Goal: Information Seeking & Learning: Learn about a topic

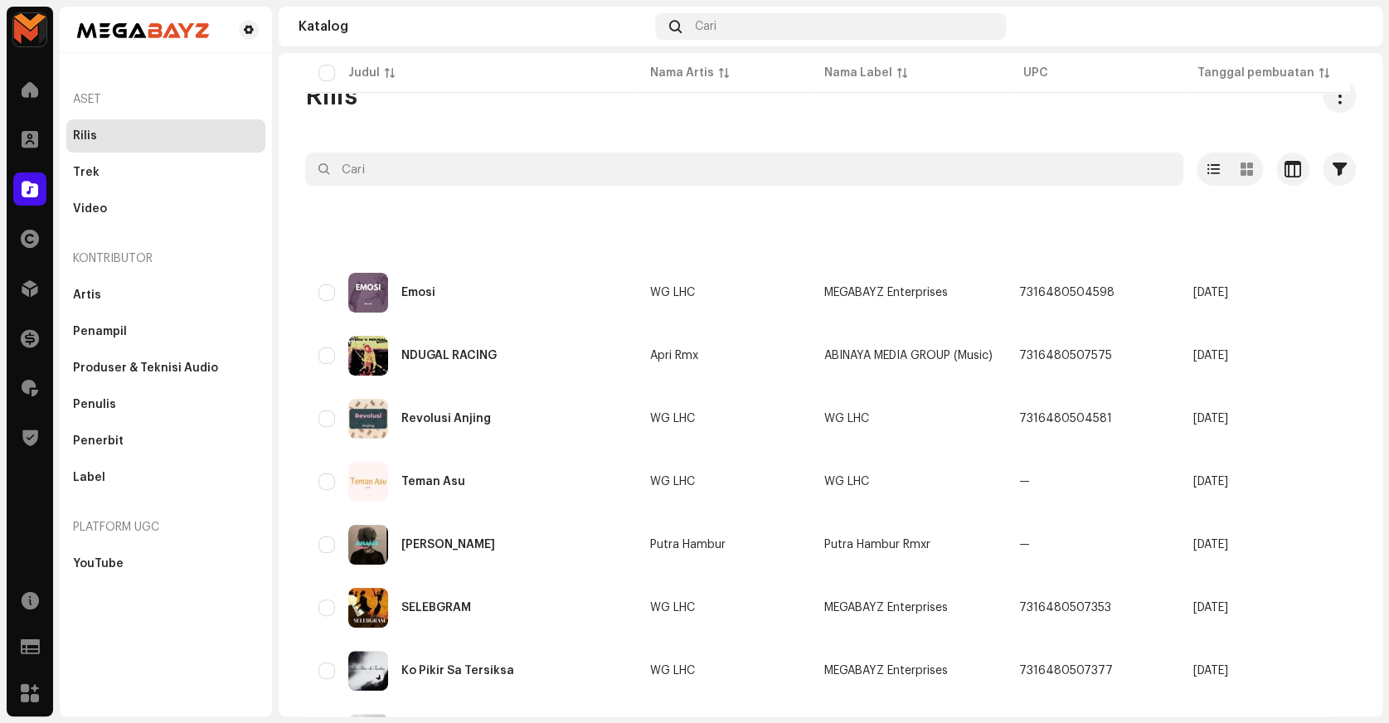
scroll to position [1096, 0]
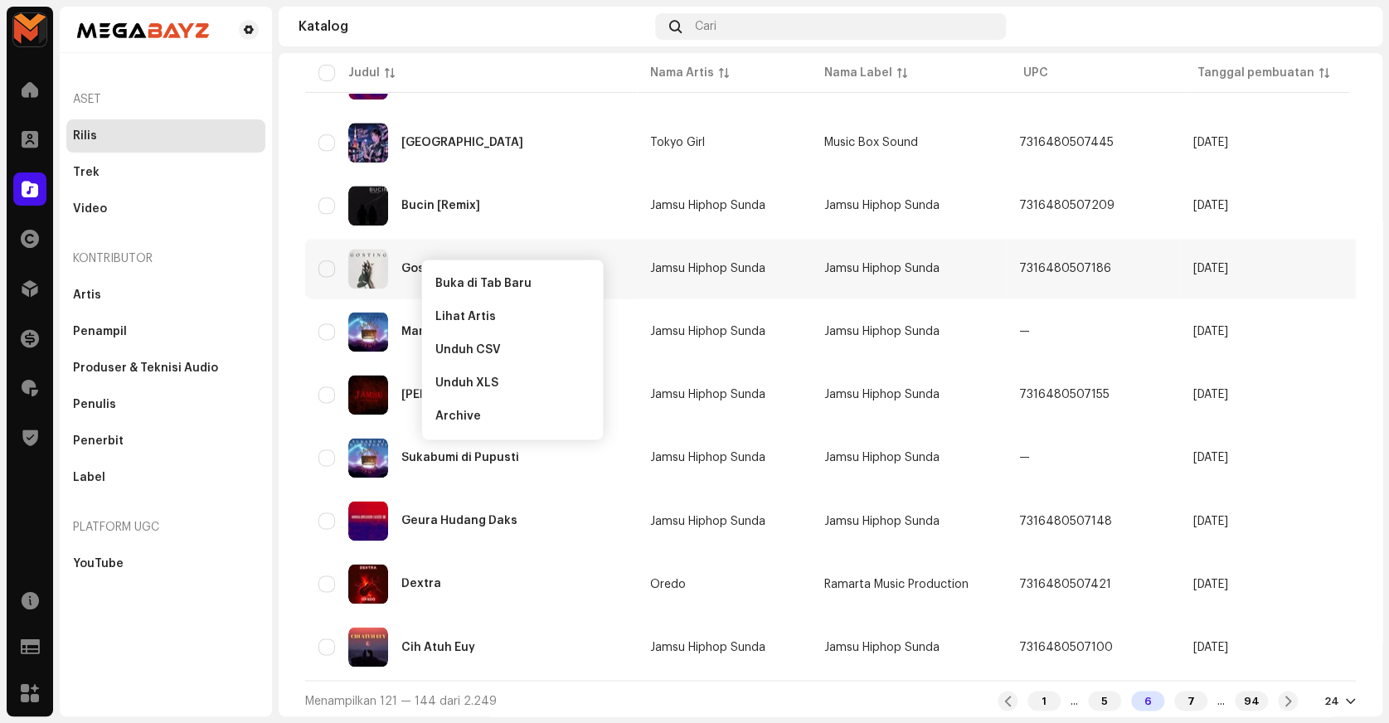
click at [275, 190] on div "MEGABAYZ Beranda Klien Katalog Hak Distribusi Keuangan Royalti Trust & Safety S…" at bounding box center [694, 361] width 1389 height 723
click at [445, 282] on span "Buka di Tab Baru" at bounding box center [474, 285] width 96 height 13
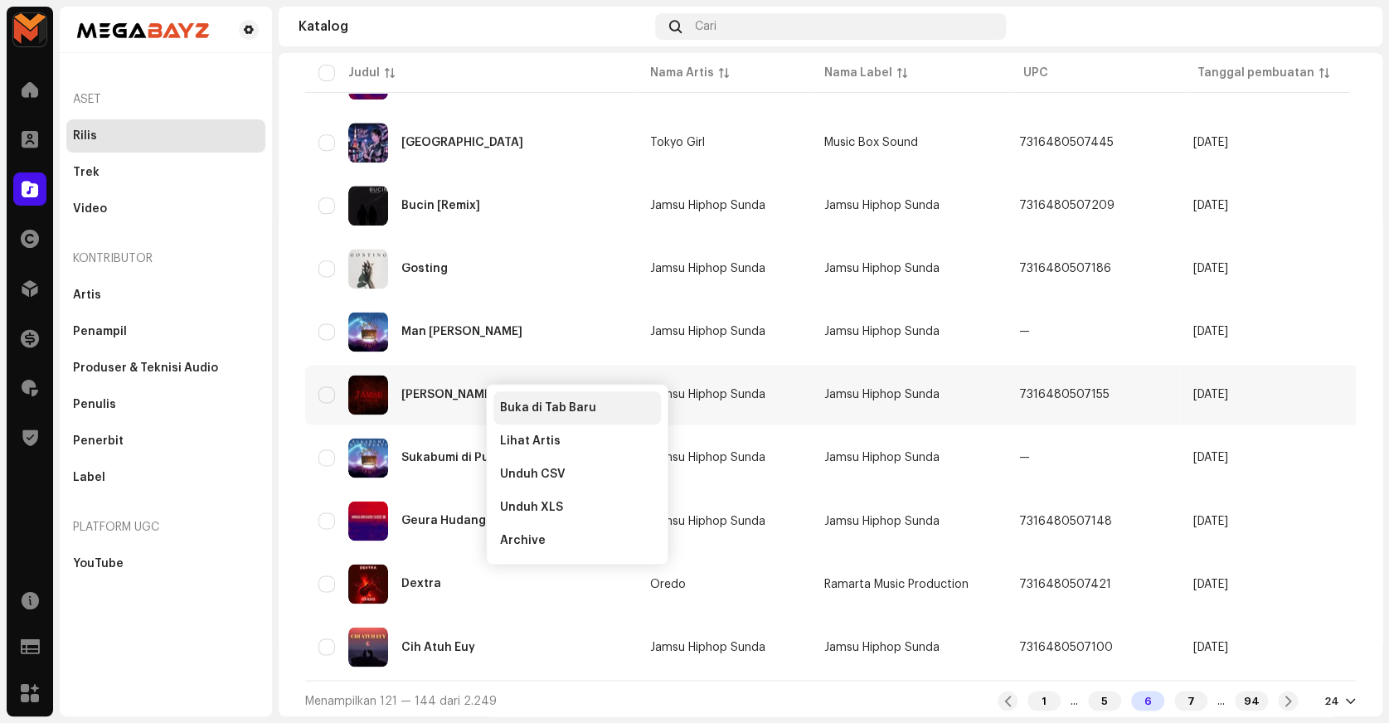
click at [516, 400] on div "Buka di Tab Baru" at bounding box center [577, 407] width 168 height 33
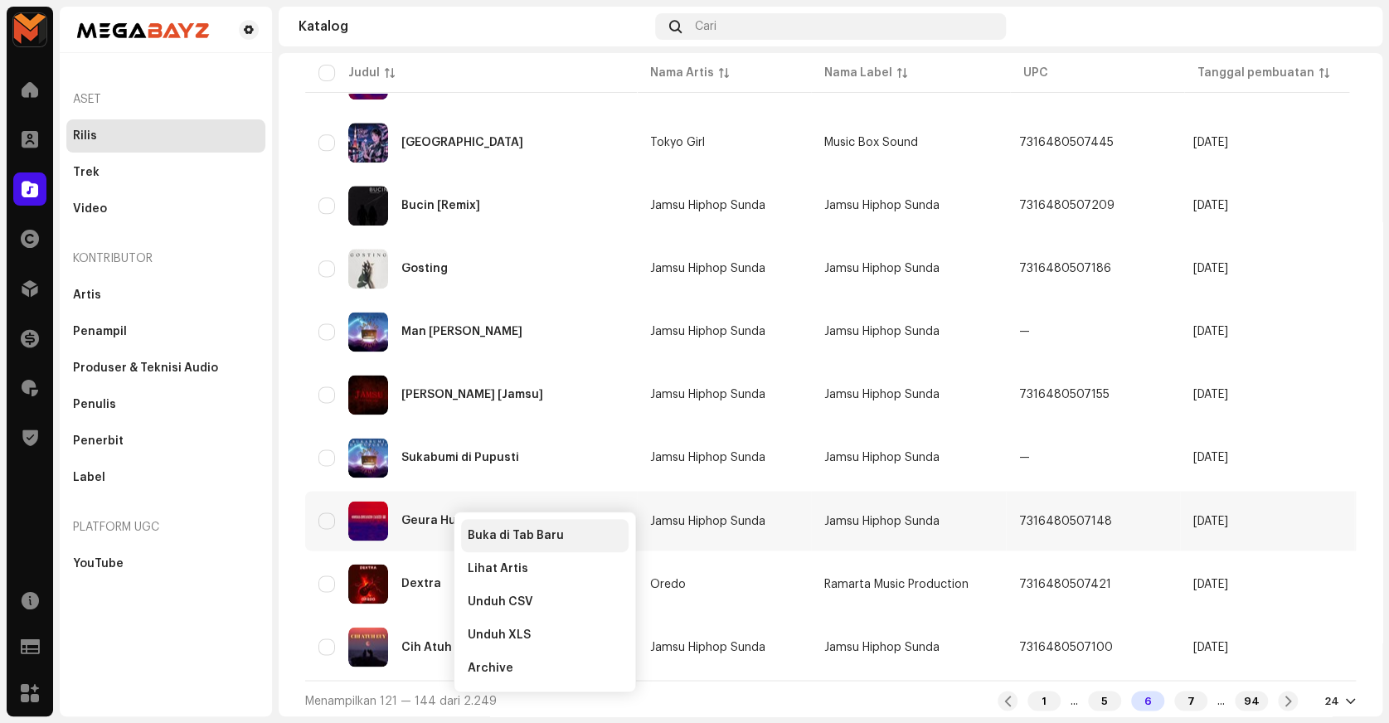
click at [501, 531] on span "Buka di Tab Baru" at bounding box center [516, 535] width 96 height 13
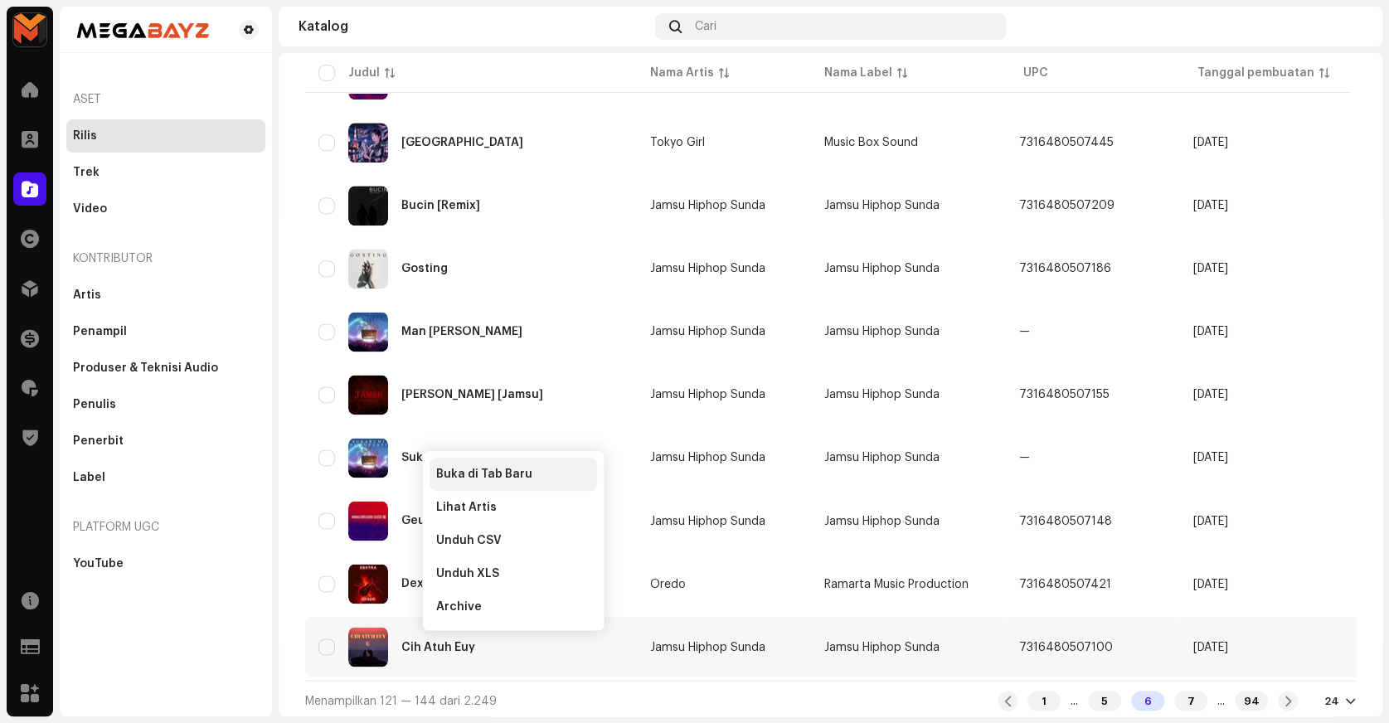
click at [440, 476] on span "Buka di Tab Baru" at bounding box center [484, 474] width 96 height 13
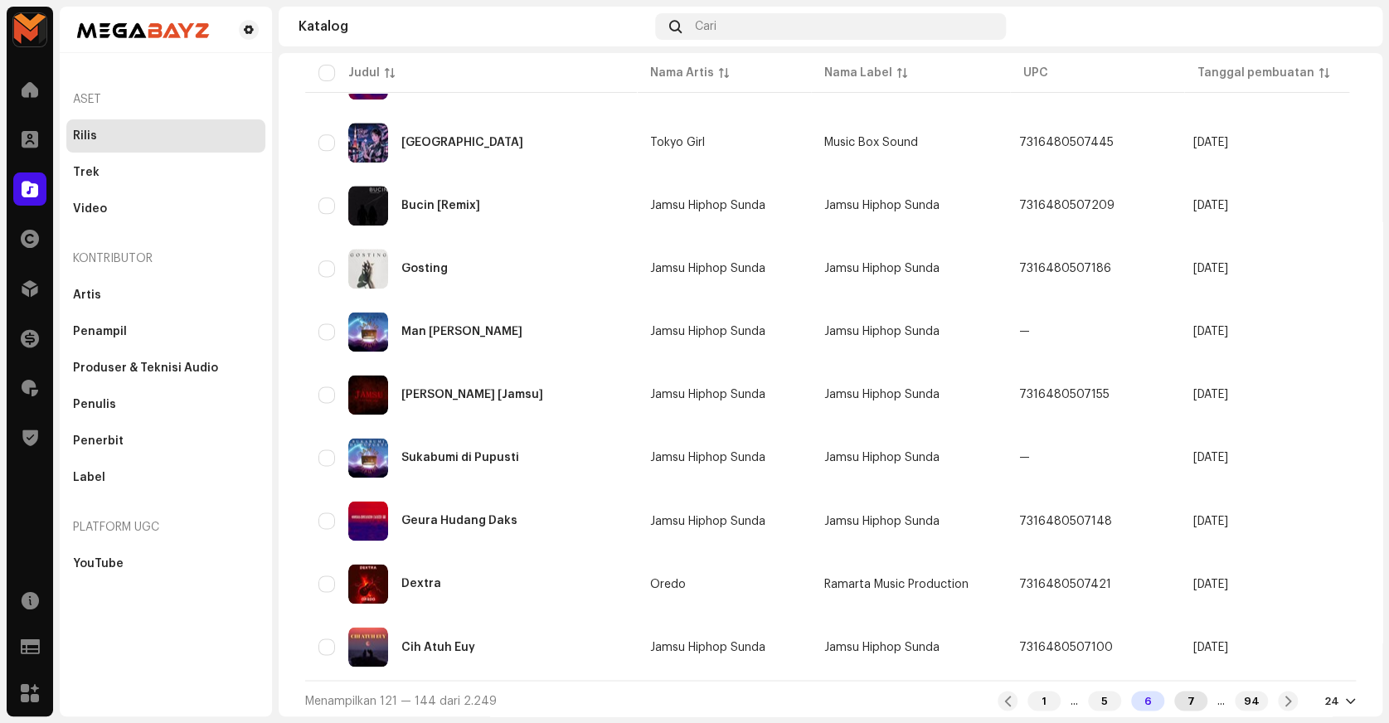
click at [1178, 697] on div "7" at bounding box center [1190, 701] width 33 height 20
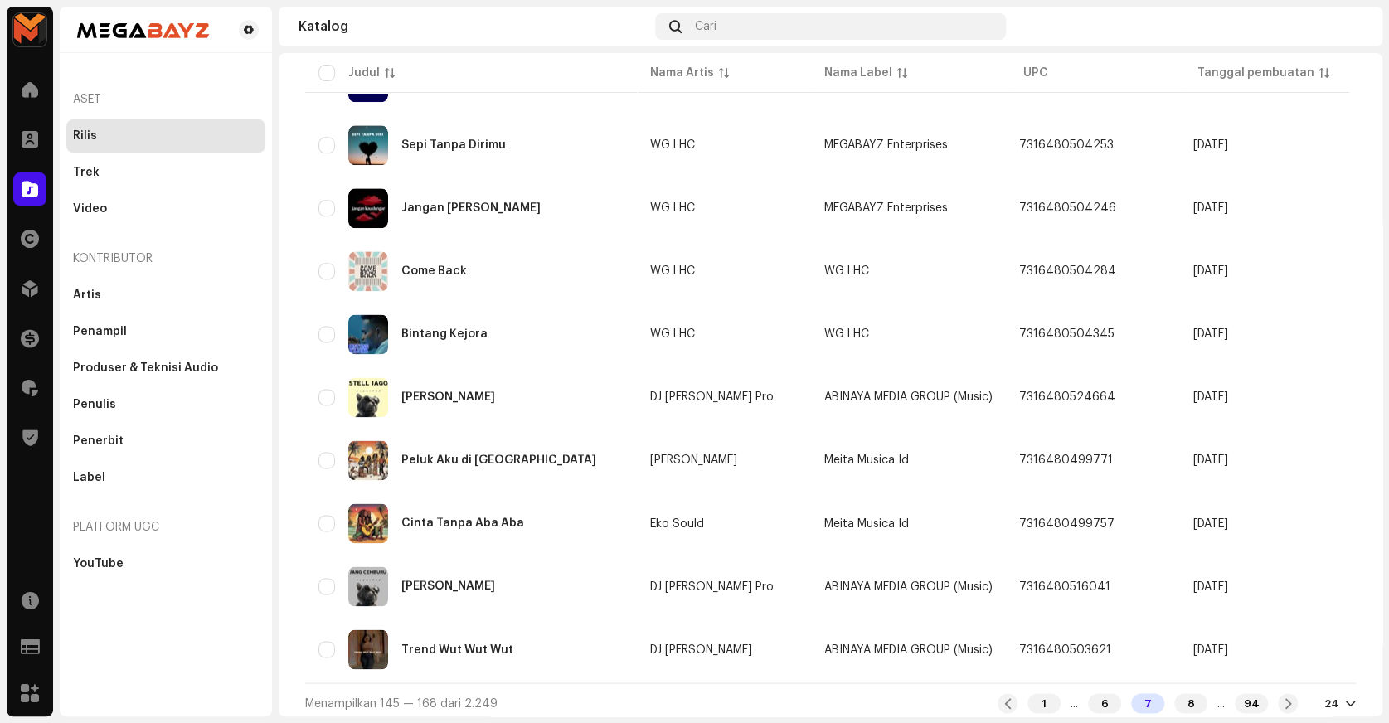
scroll to position [1096, 0]
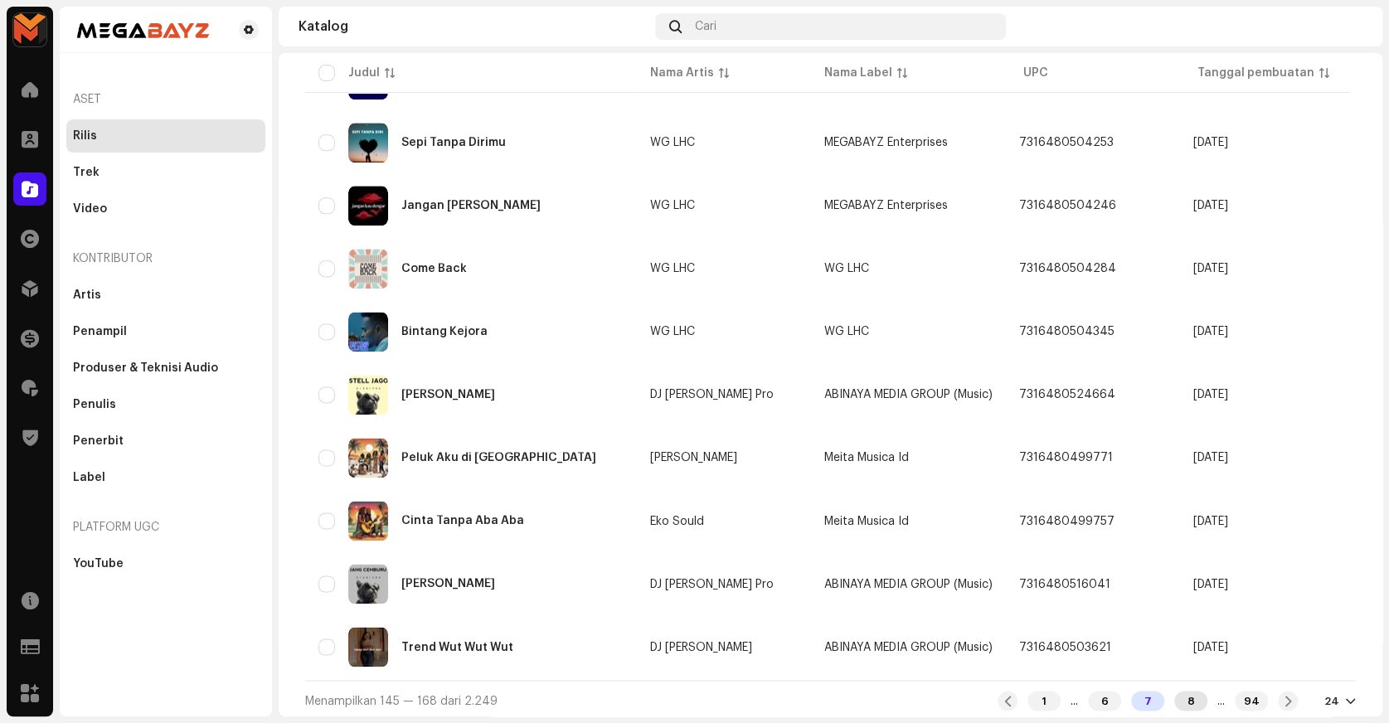
click at [1175, 697] on div "8" at bounding box center [1190, 701] width 33 height 20
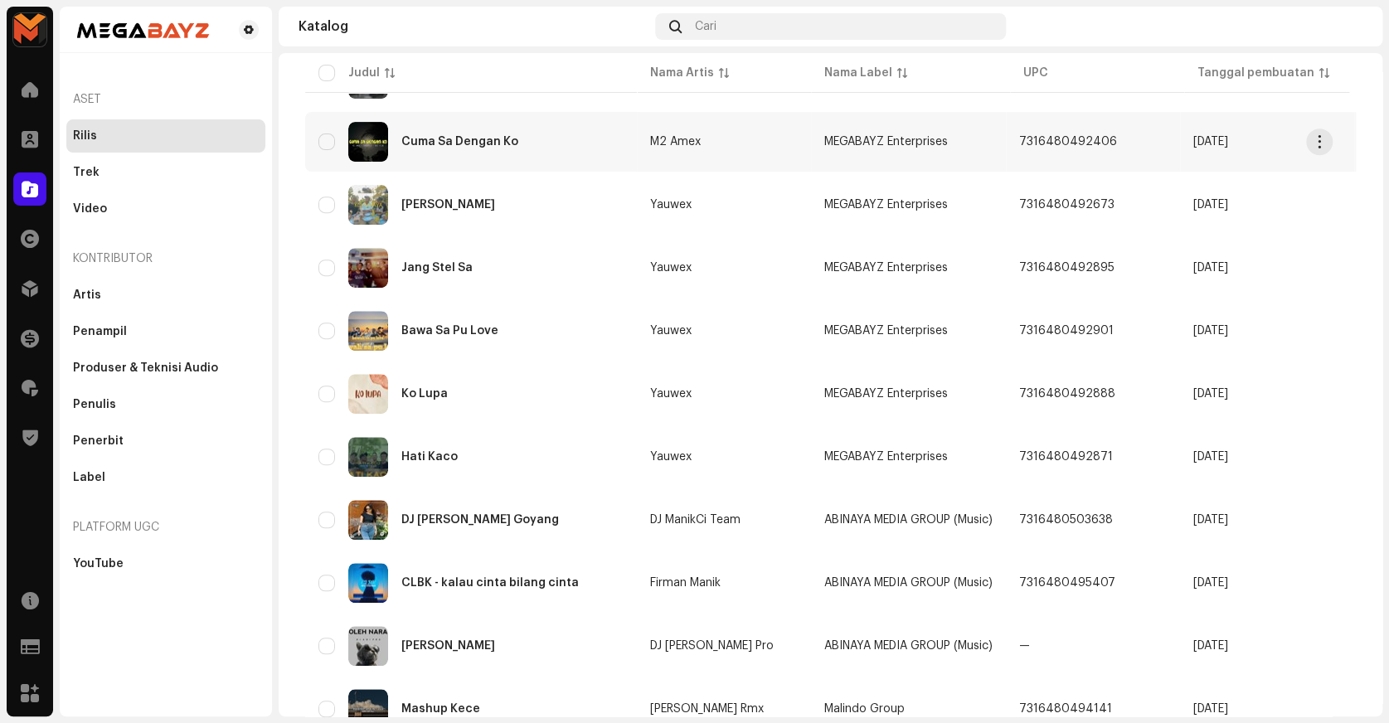
scroll to position [377, 0]
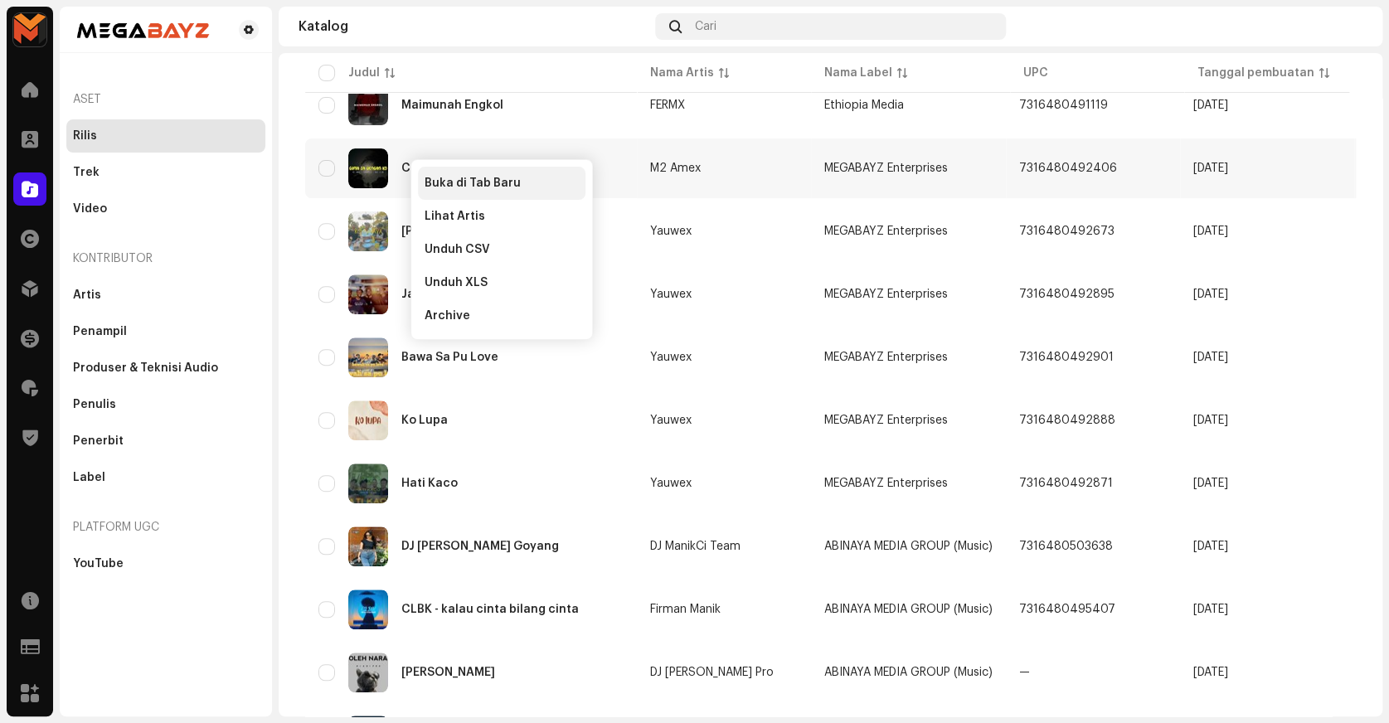
click at [426, 175] on div "Buka di Tab Baru" at bounding box center [502, 183] width 168 height 33
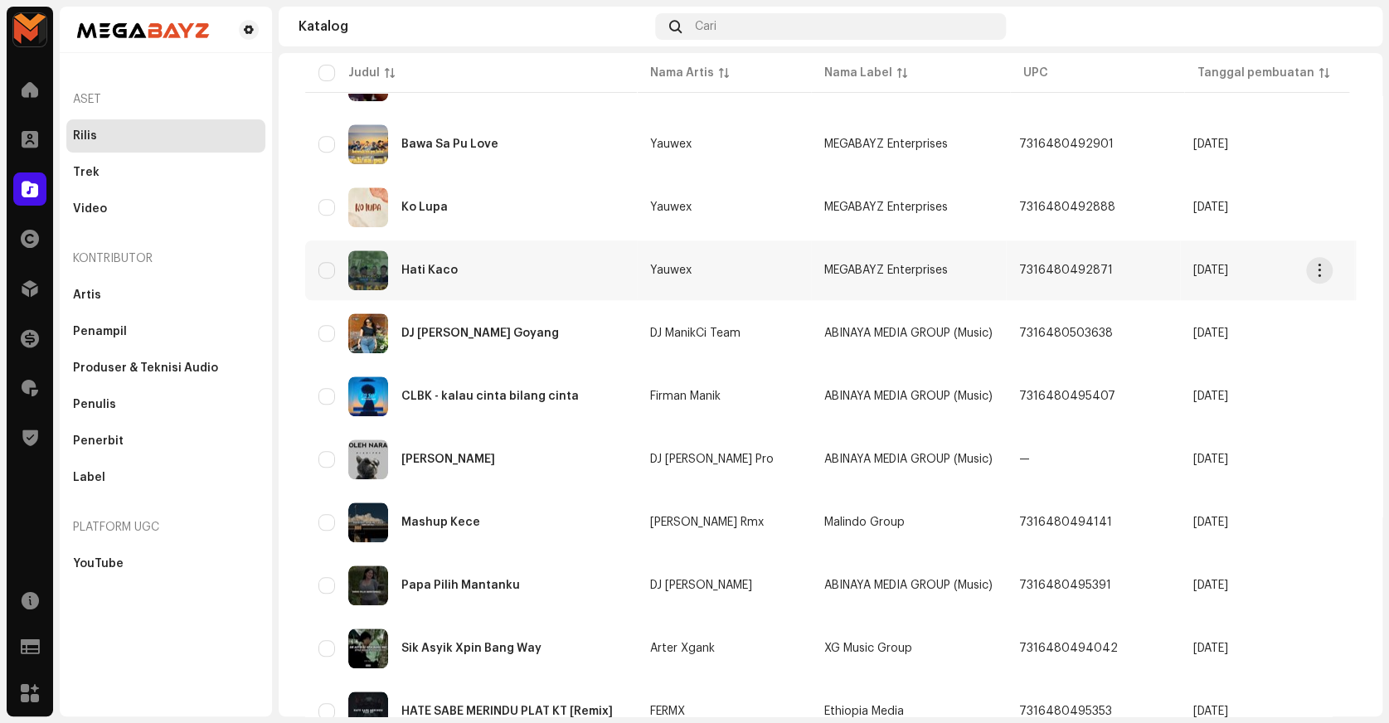
scroll to position [603, 0]
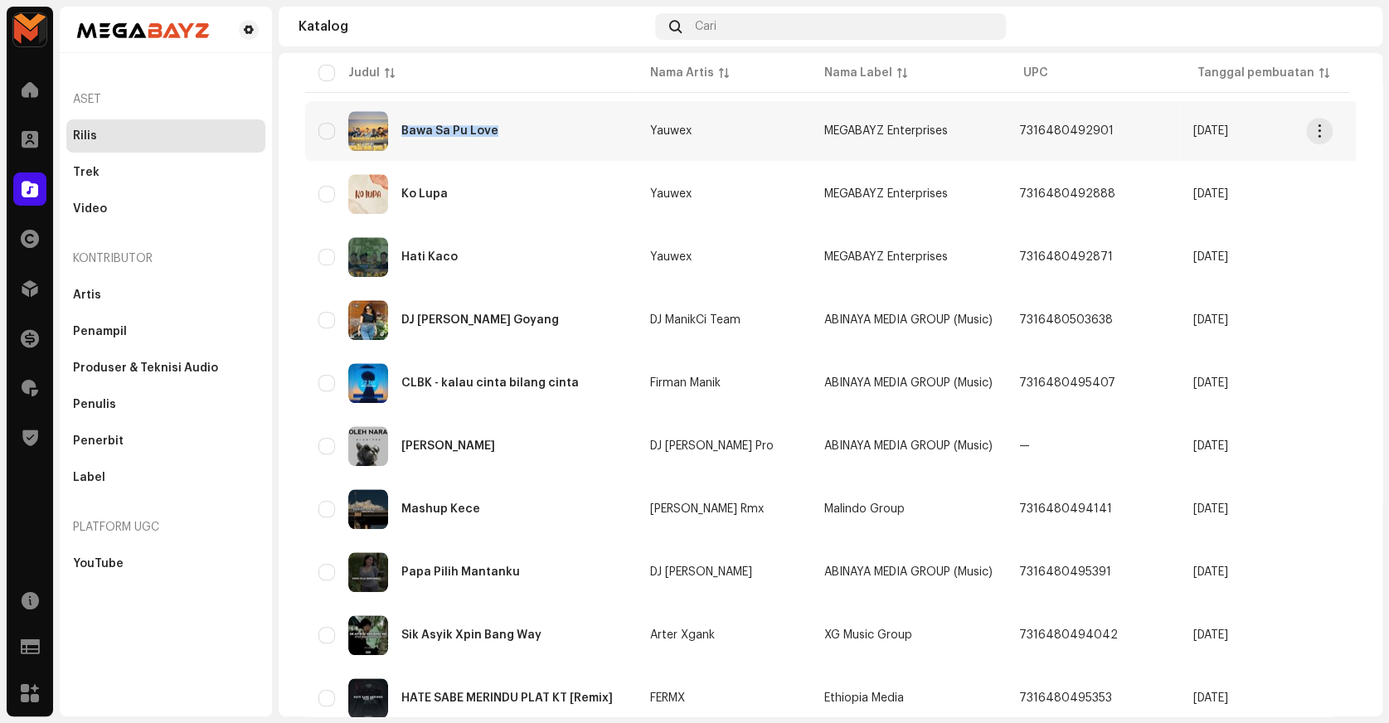
copy div "Bawa Sa Pu Love"
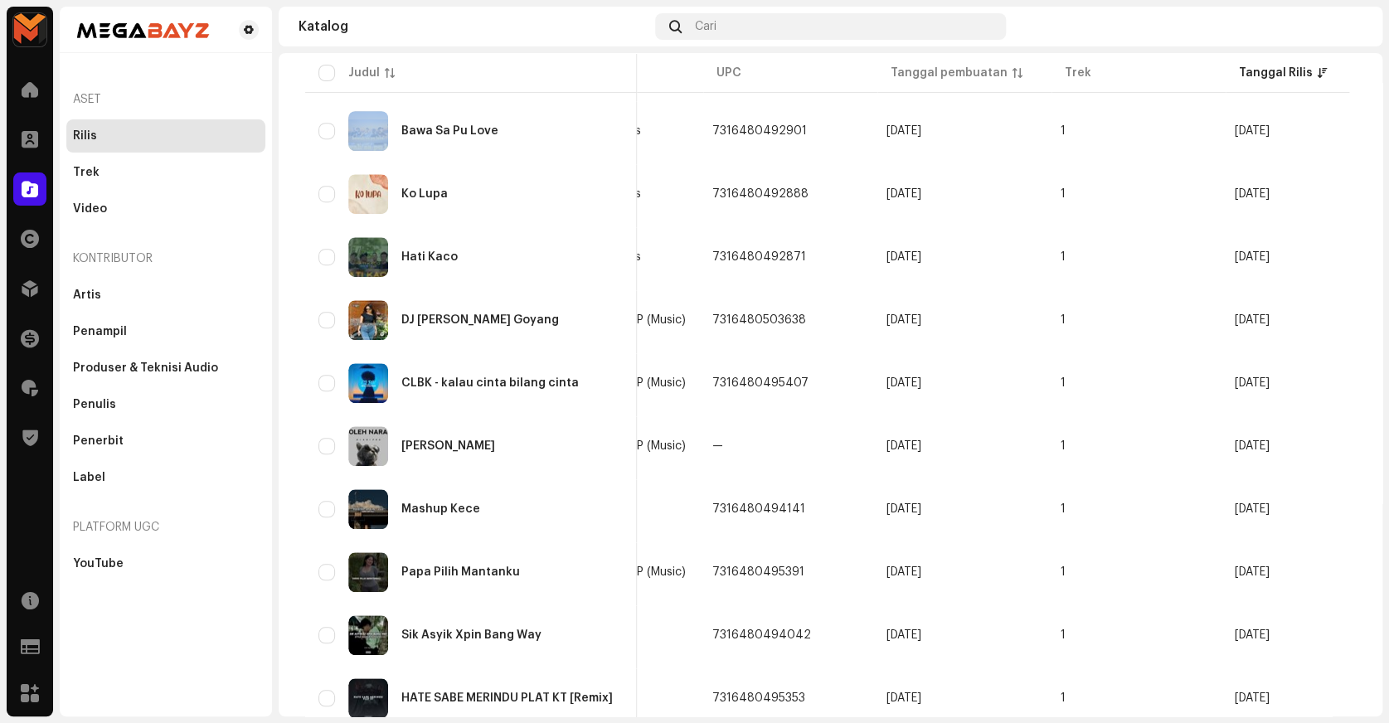
scroll to position [0, 357]
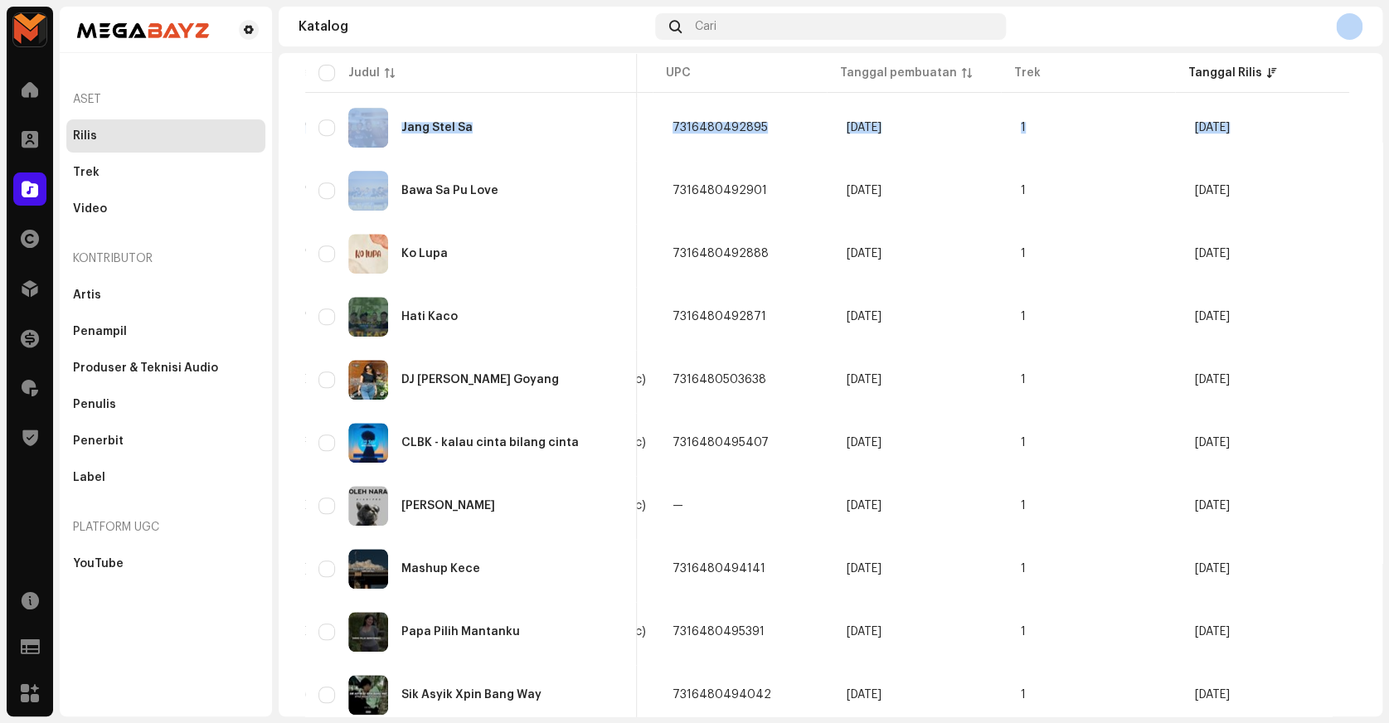
drag, startPoint x: 398, startPoint y: 133, endPoint x: 1110, endPoint y: 46, distance: 716.7
click at [1110, 46] on section "Katalog Cari Rilis Dipilih 0 Opsi Filter Status distribusi Tidak Pernah Didistr…" at bounding box center [831, 362] width 1104 height 710
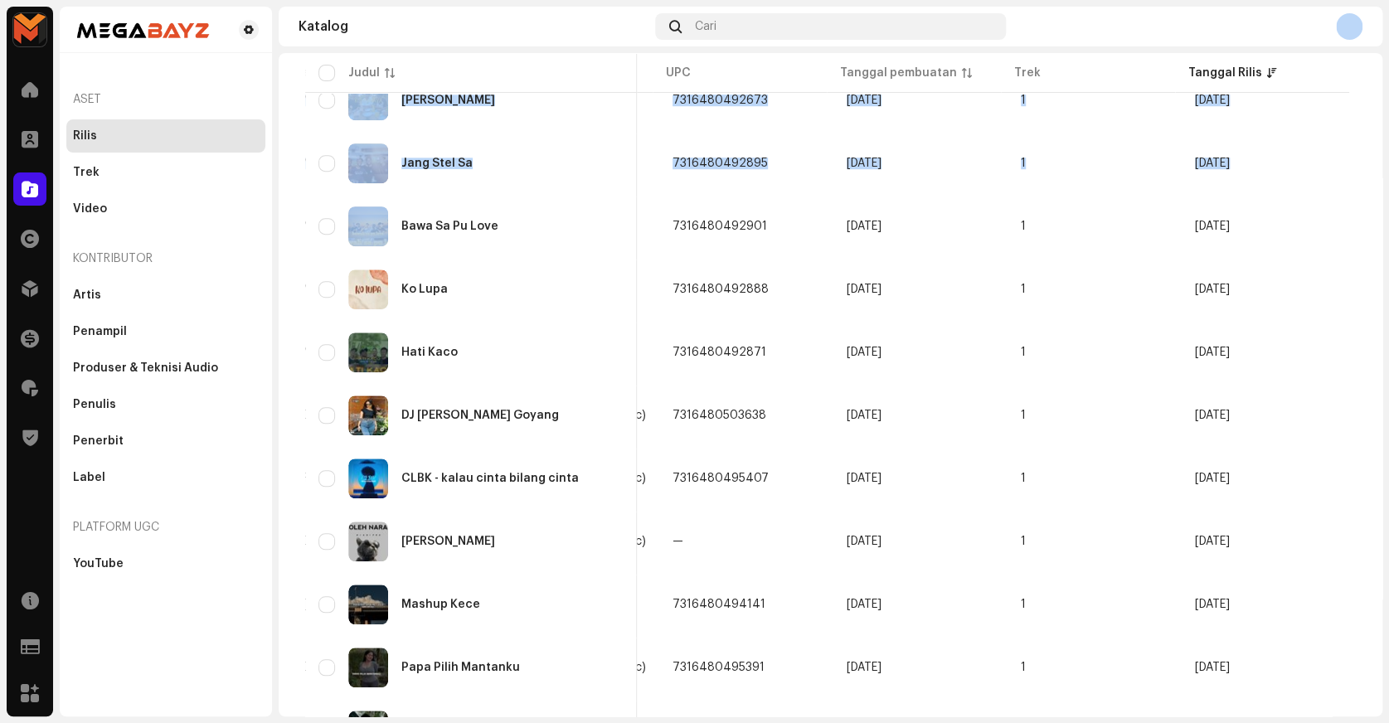
click at [290, 177] on div "Rilis Dipilih 0 Opsi Filter Status distribusi Tidak Pernah Didistribusikan Memp…" at bounding box center [831, 440] width 1104 height 1736
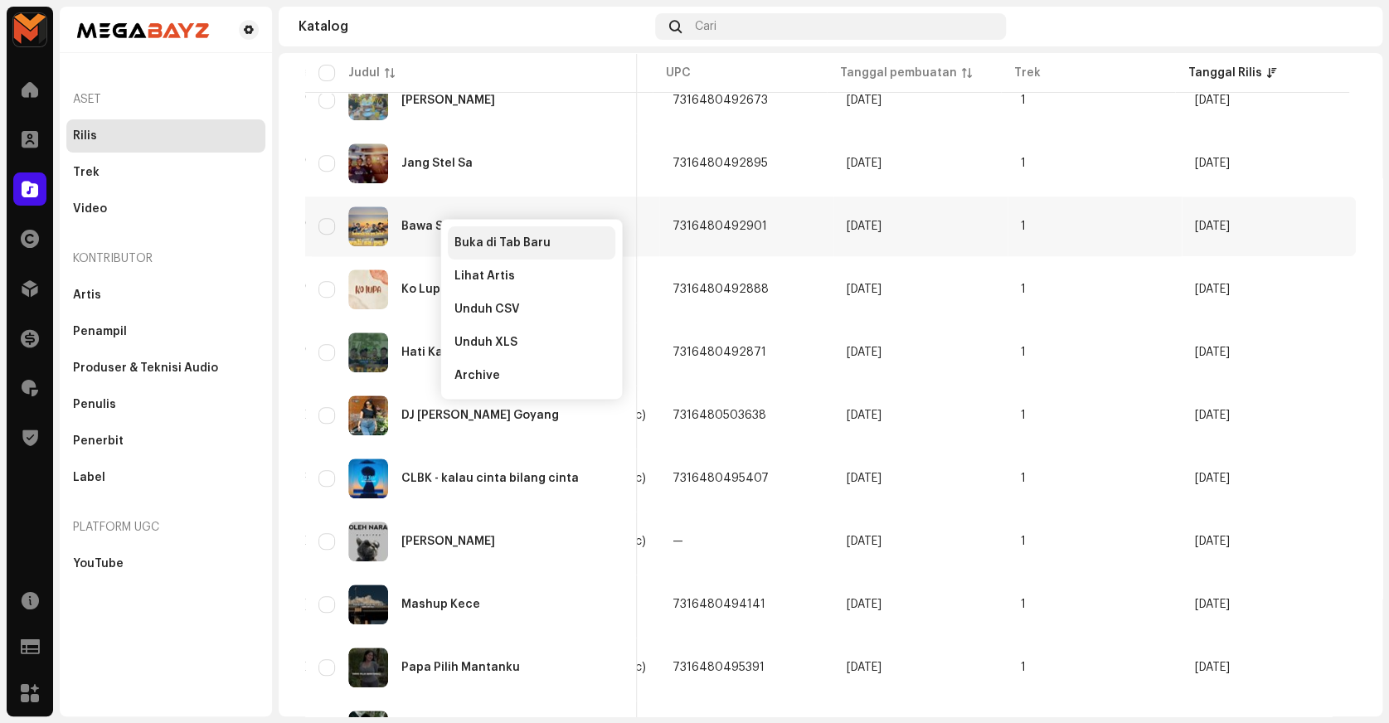
click at [474, 239] on span "Buka di Tab Baru" at bounding box center [502, 242] width 96 height 13
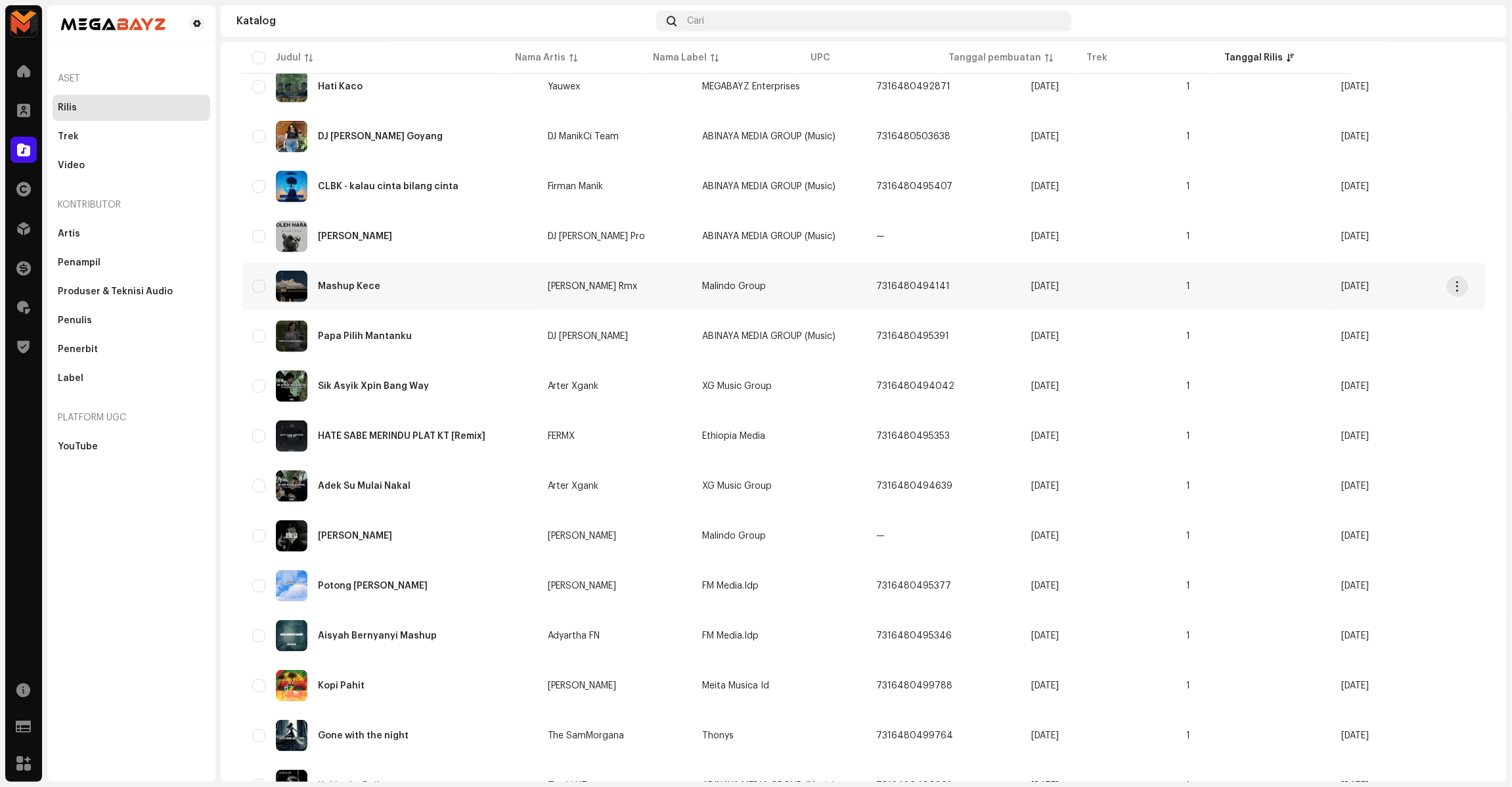
scroll to position [650, 0]
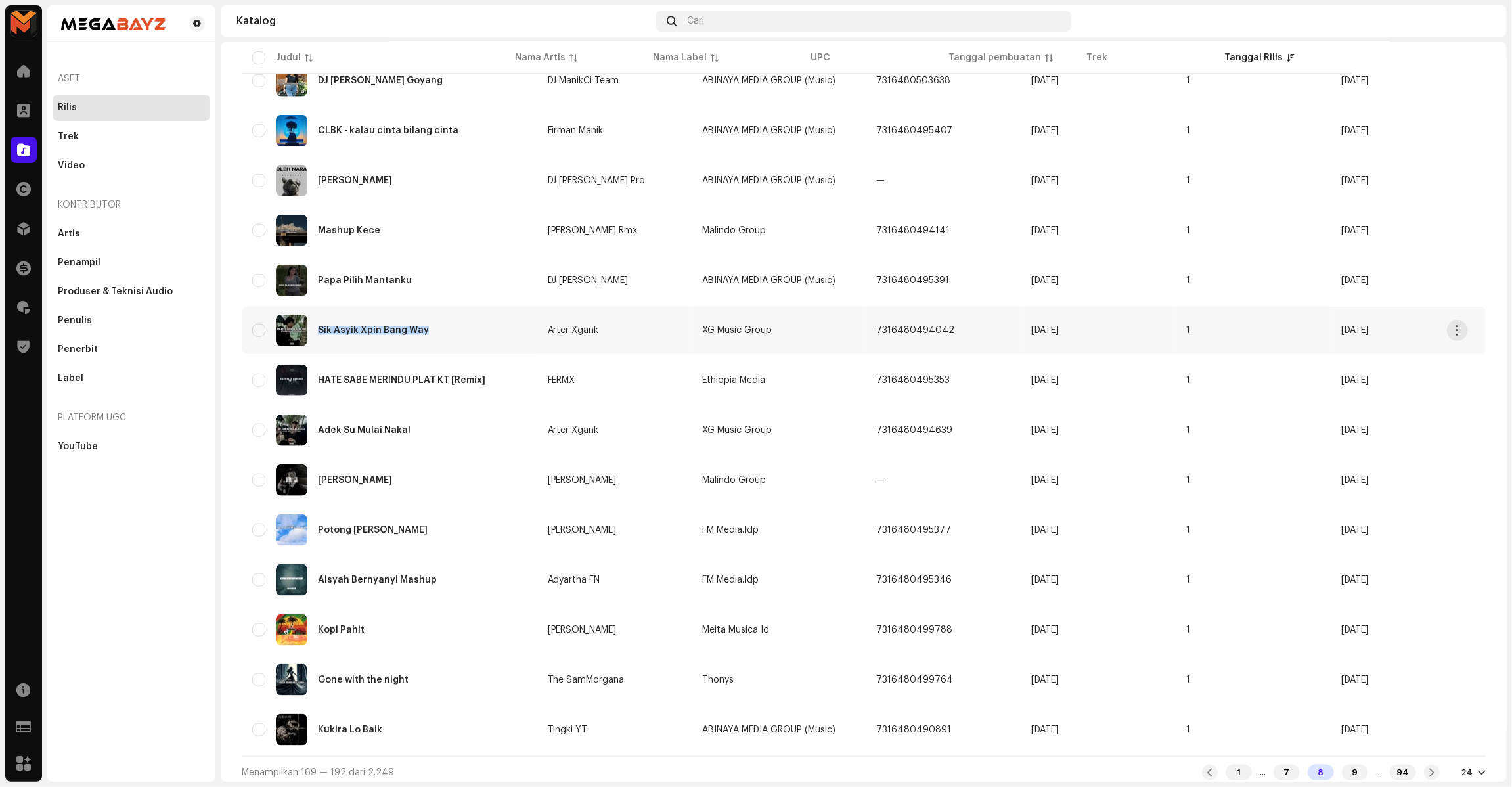
copy div "Sik Asyik Xpin Bang Way"
drag, startPoint x: 317, startPoint y: 333, endPoint x: 623, endPoint y: 336, distance: 306.0
click at [623, 336] on tr "Sik Asyik Xpin Bang Way Arter Xgank XG Music Group 7316480494042 22 Apr 2025 1 …" at bounding box center [863, 330] width 1244 height 48
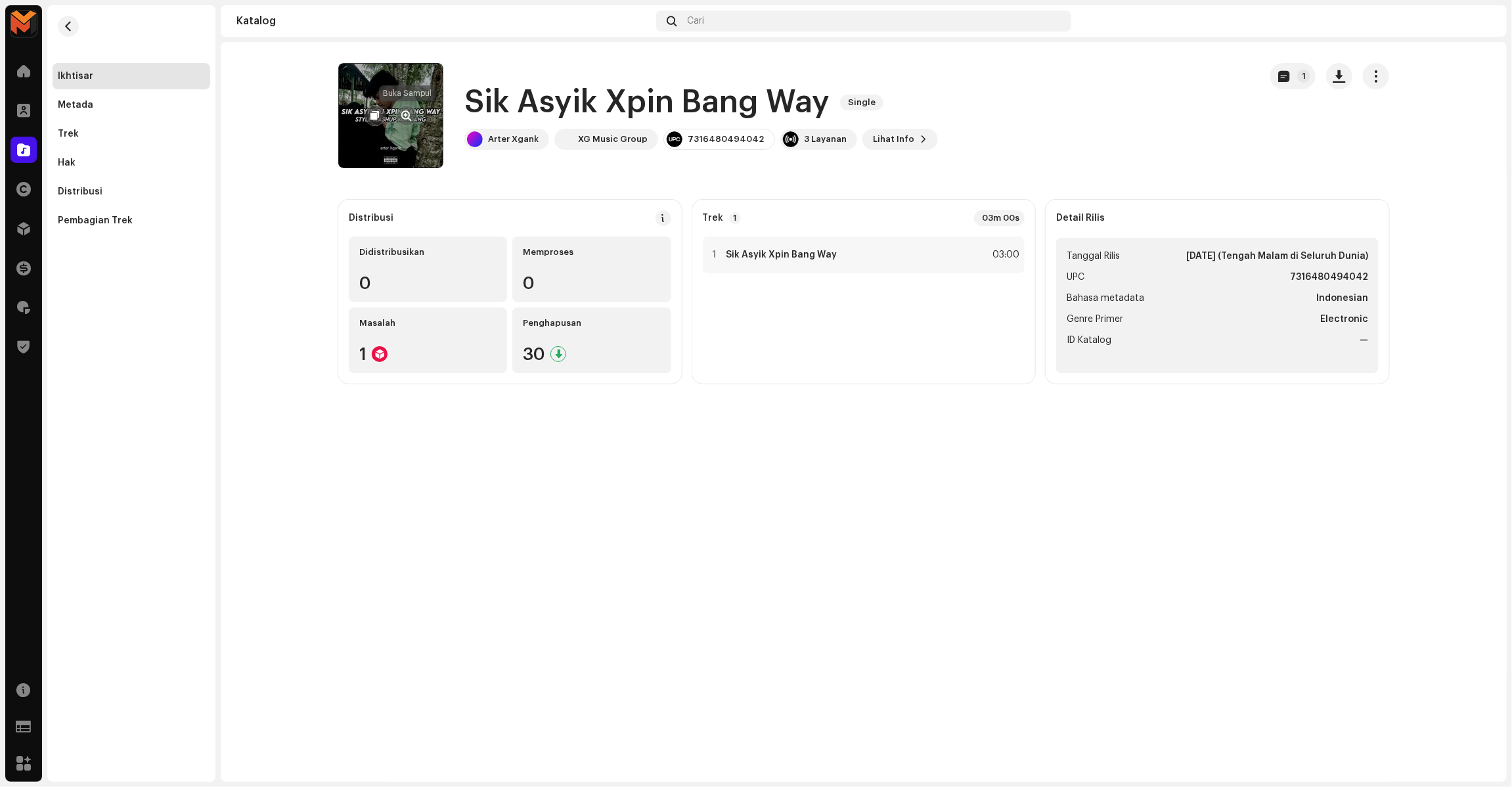
click at [398, 109] on button "button" at bounding box center [406, 116] width 21 height 21
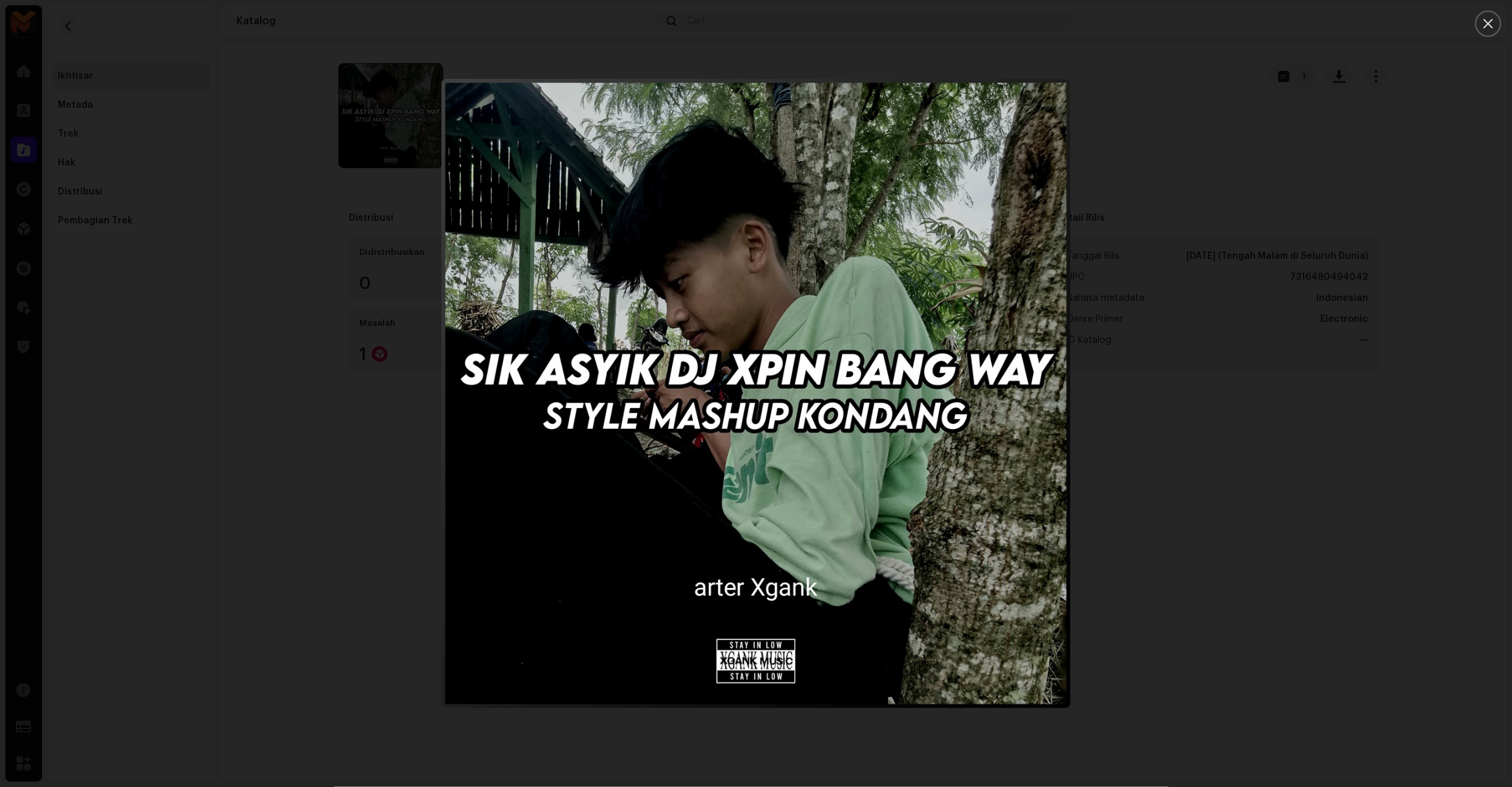
click at [1099, 156] on div at bounding box center [756, 394] width 1512 height 787
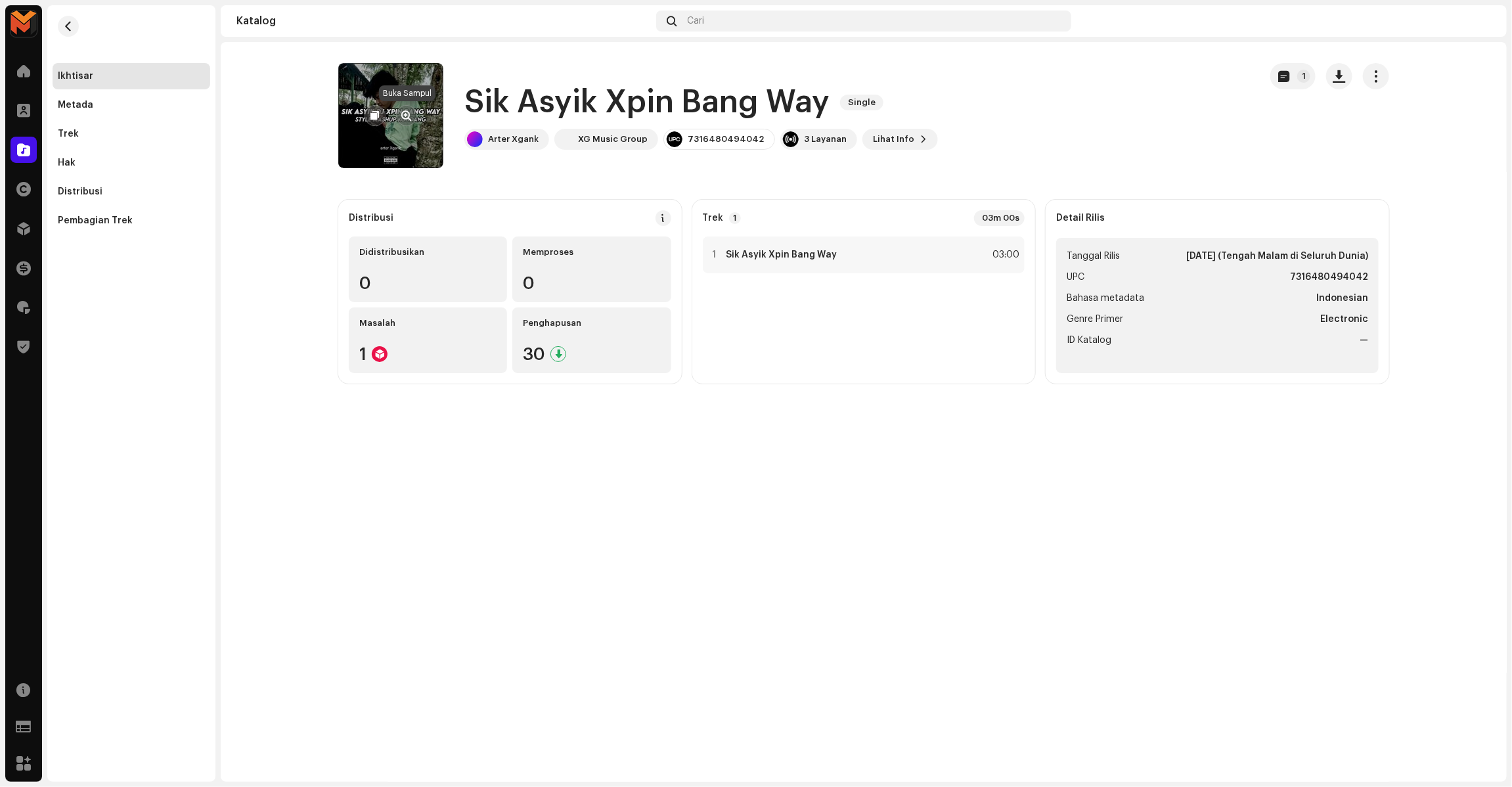
click at [409, 110] on span "button" at bounding box center [407, 115] width 10 height 10
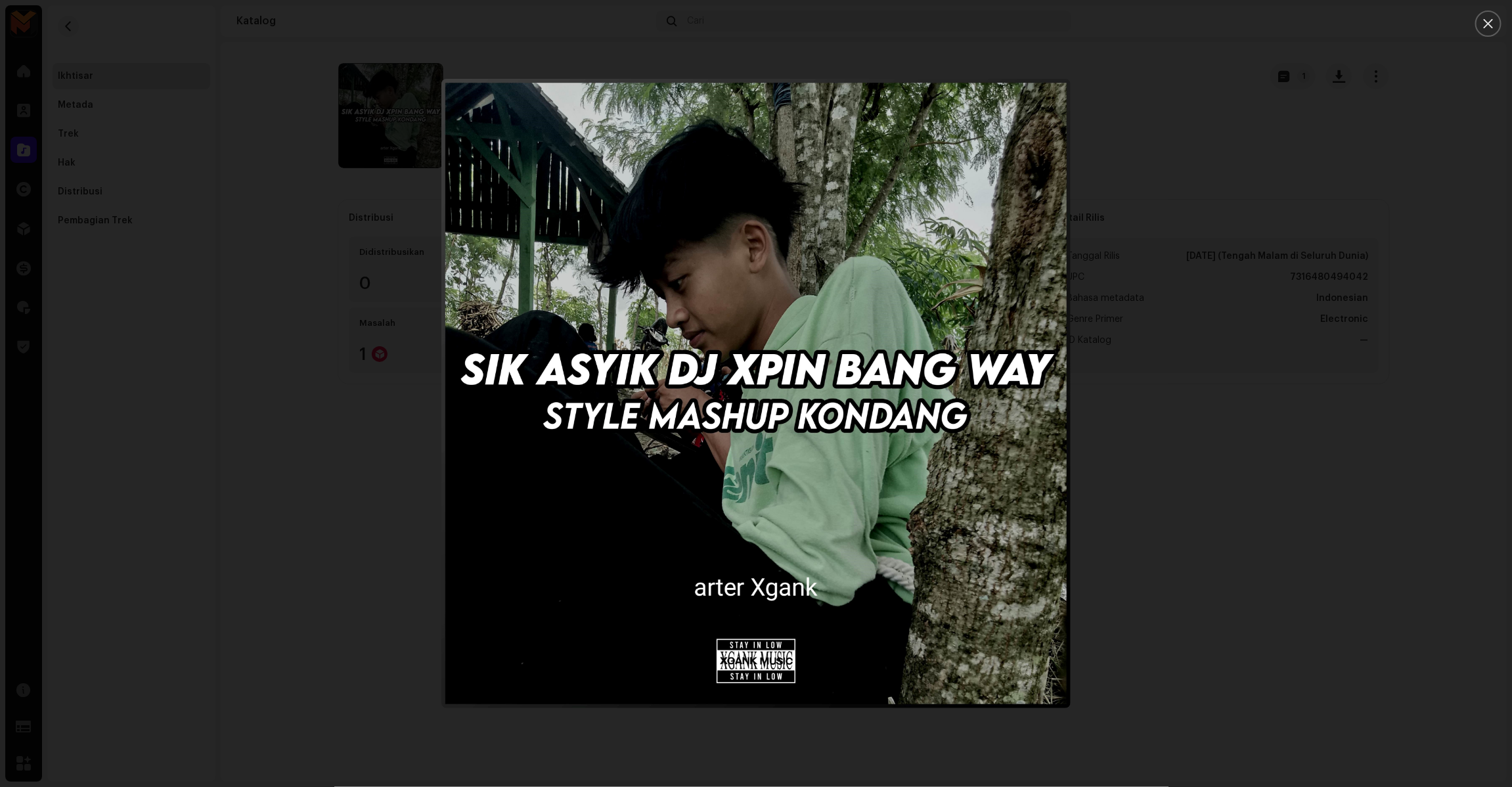
click at [1099, 124] on div at bounding box center [756, 394] width 1512 height 787
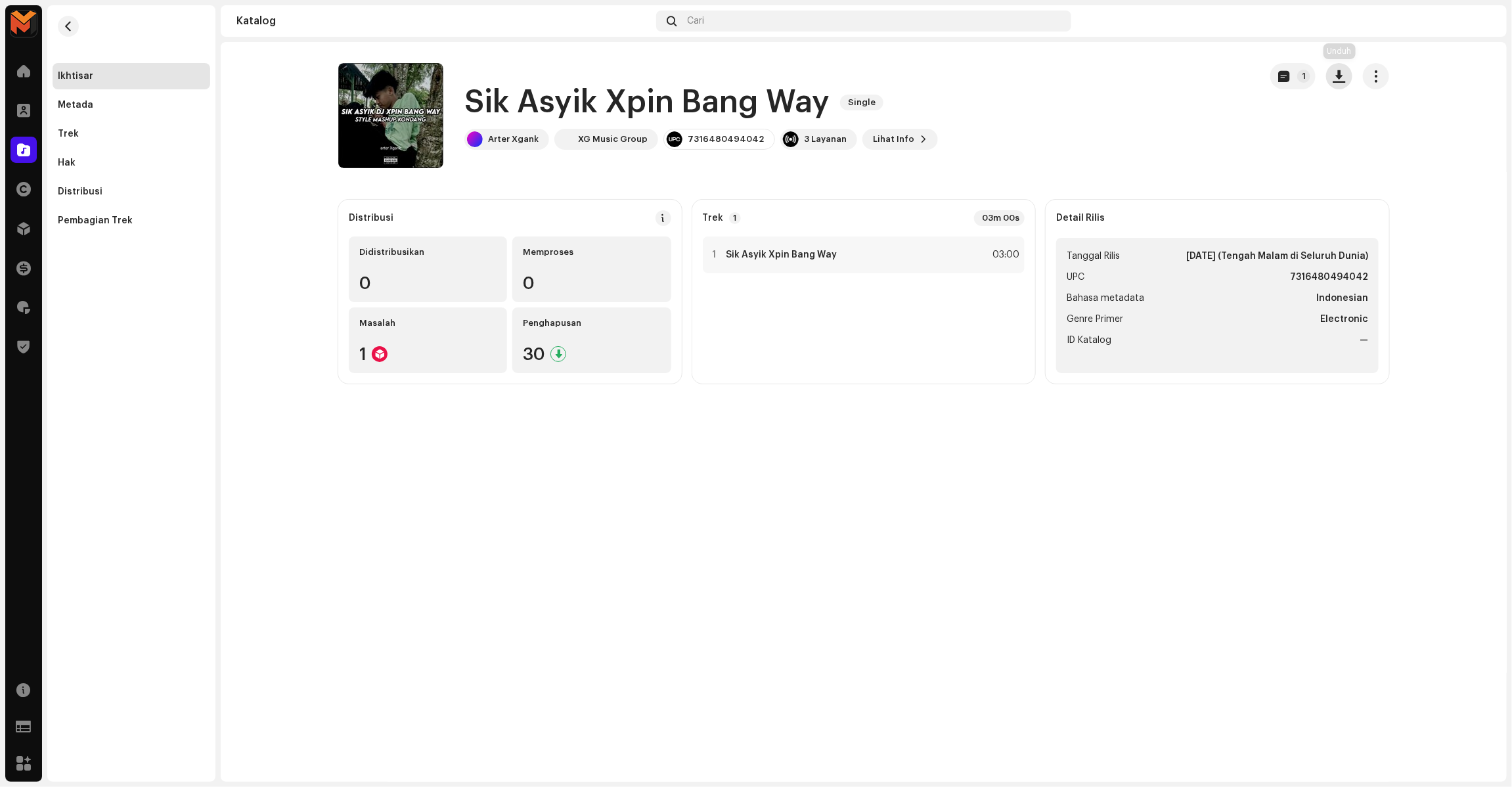
click at [1099, 71] on span "button" at bounding box center [1339, 76] width 13 height 10
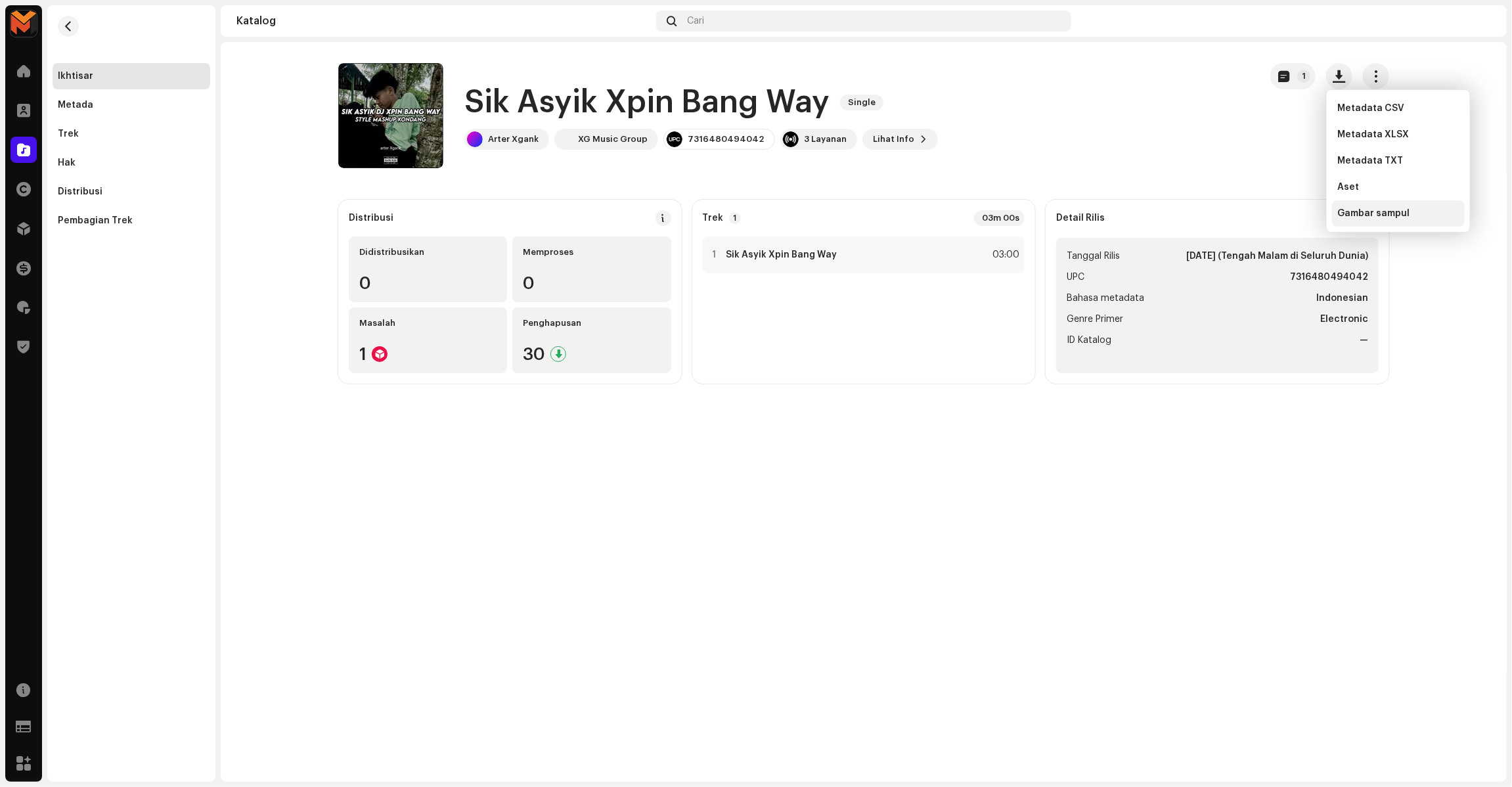
click at [1099, 208] on span "Gambar sampul" at bounding box center [1373, 213] width 72 height 10
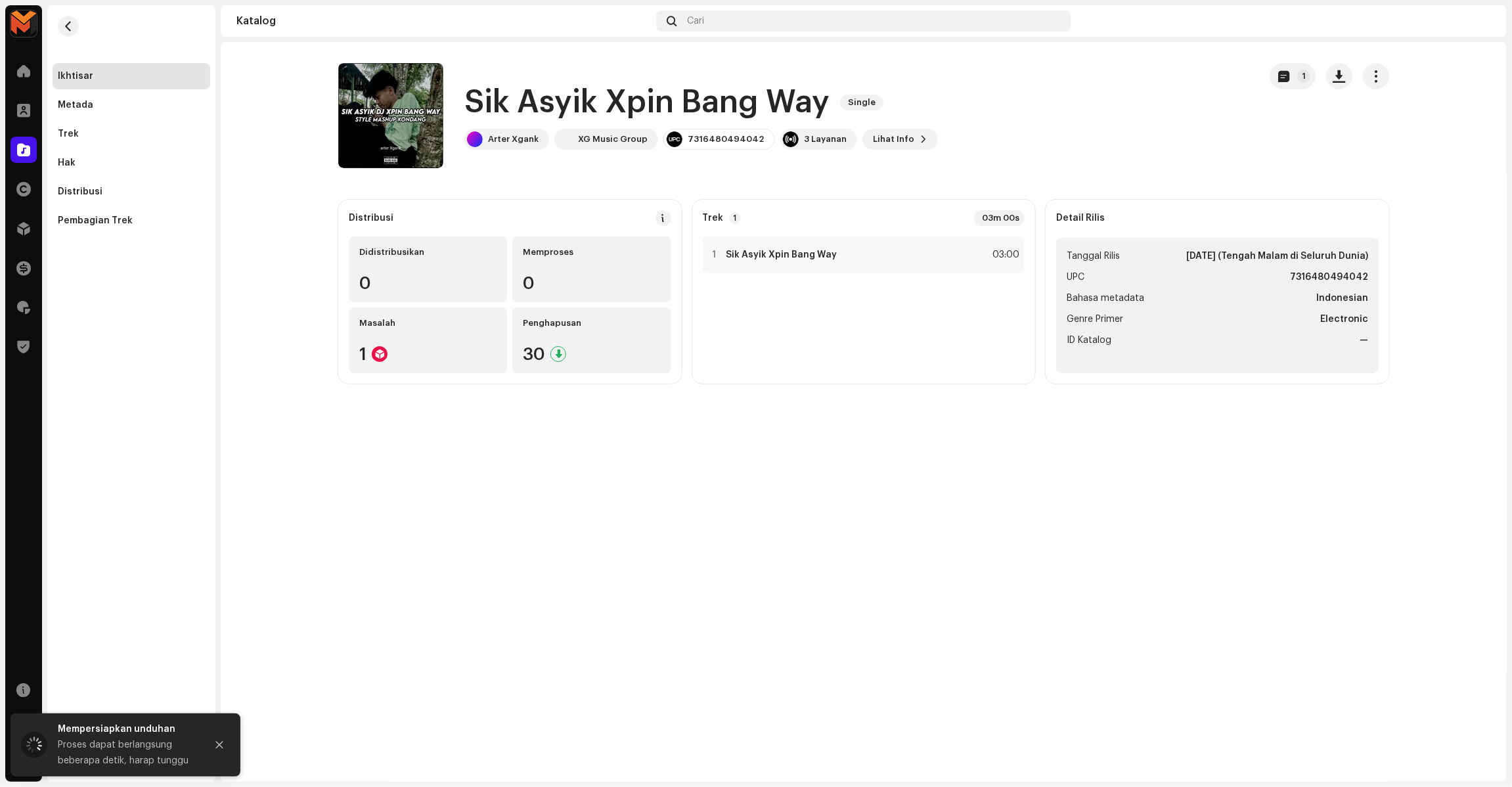
click at [809, 274] on div "1 Sik Asyik Xpin Bang Way 03:00" at bounding box center [863, 305] width 322 height 136
click at [841, 260] on div "1 Sik Asyik Xpin Bang Way 03:00" at bounding box center [863, 255] width 322 height 36
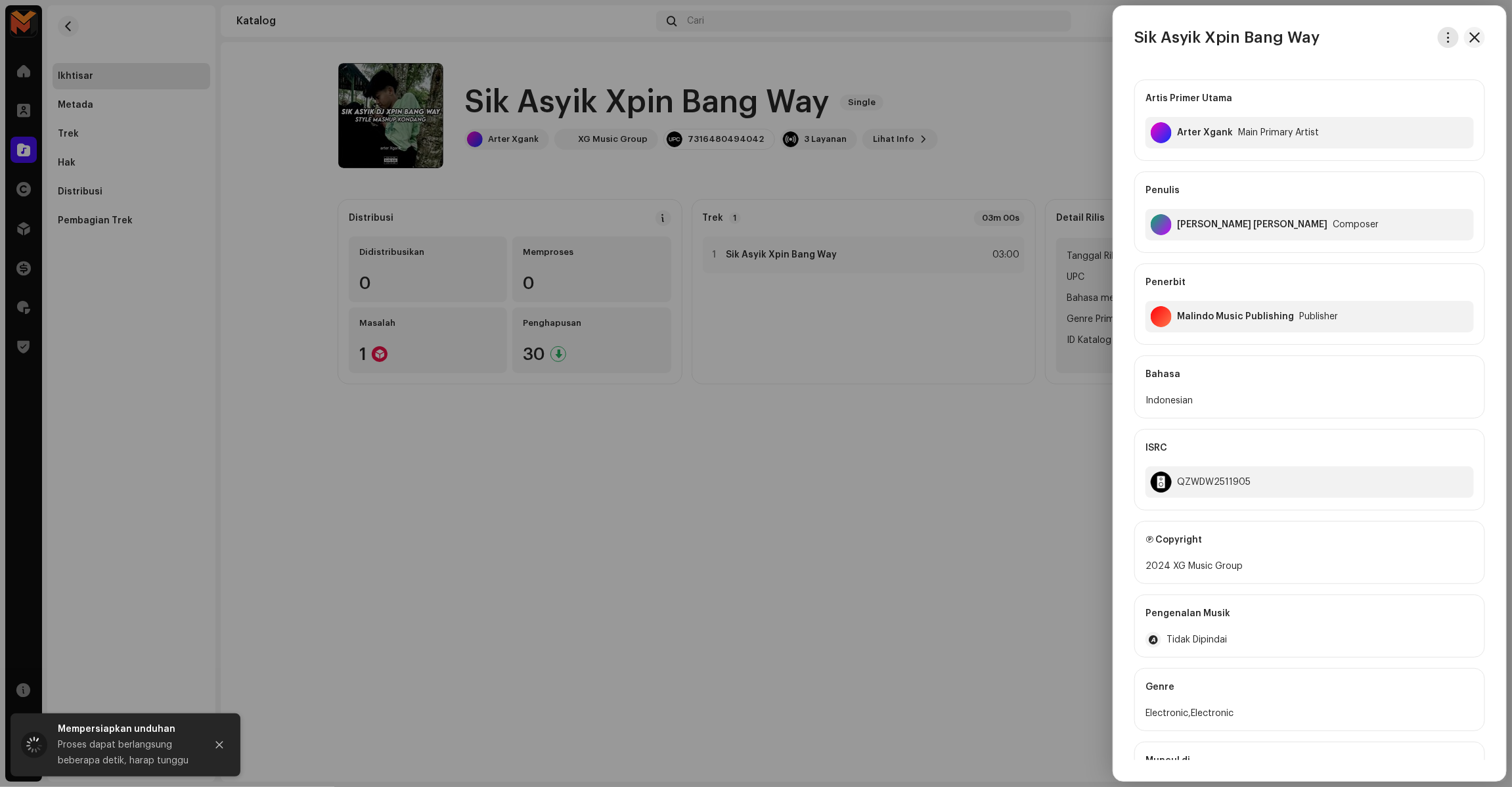
click at [1099, 44] on button "button" at bounding box center [1448, 37] width 21 height 21
click at [1099, 93] on span "Unduh audio" at bounding box center [1351, 93] width 59 height 10
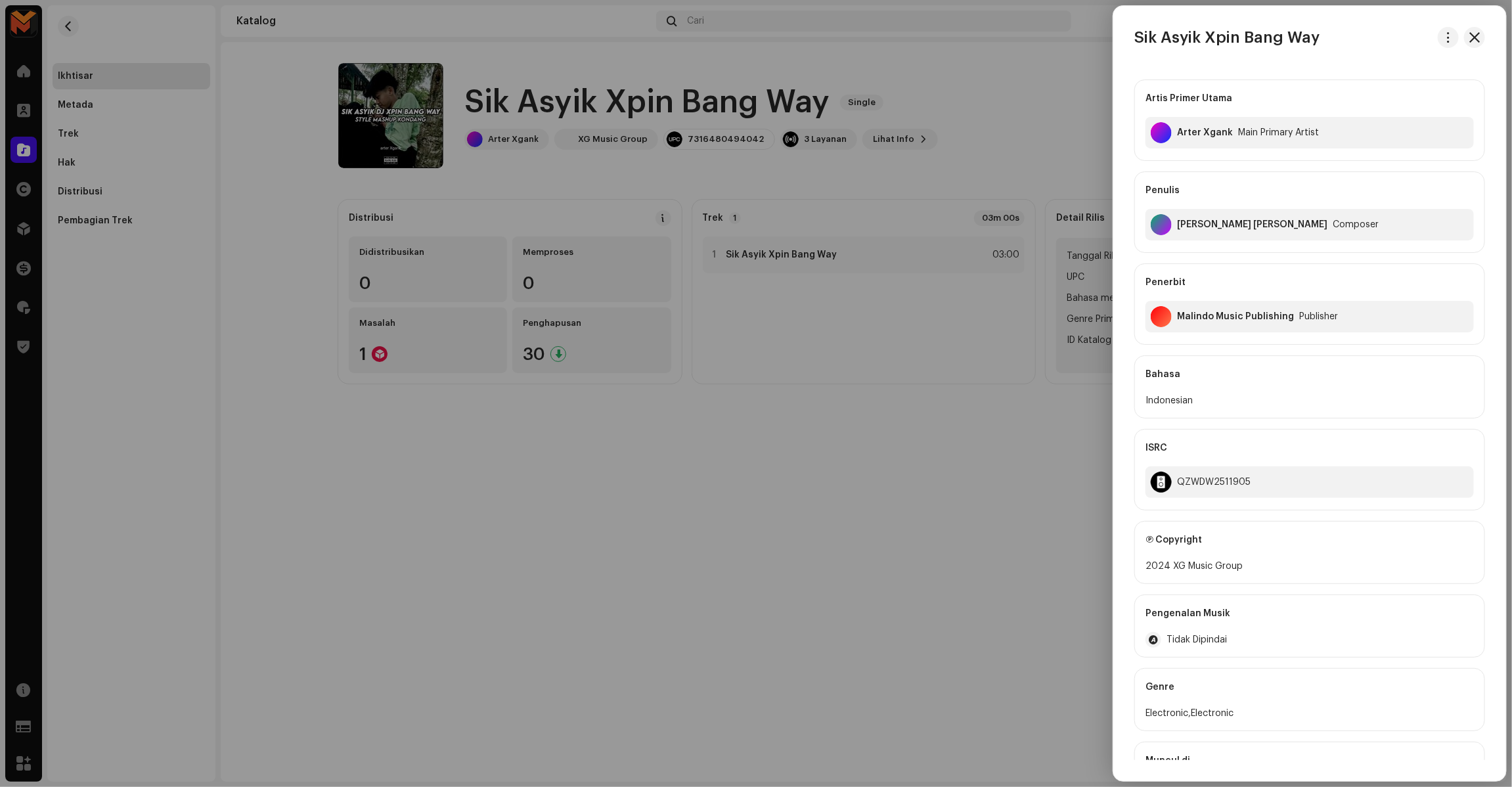
click at [973, 140] on div at bounding box center [756, 394] width 1512 height 787
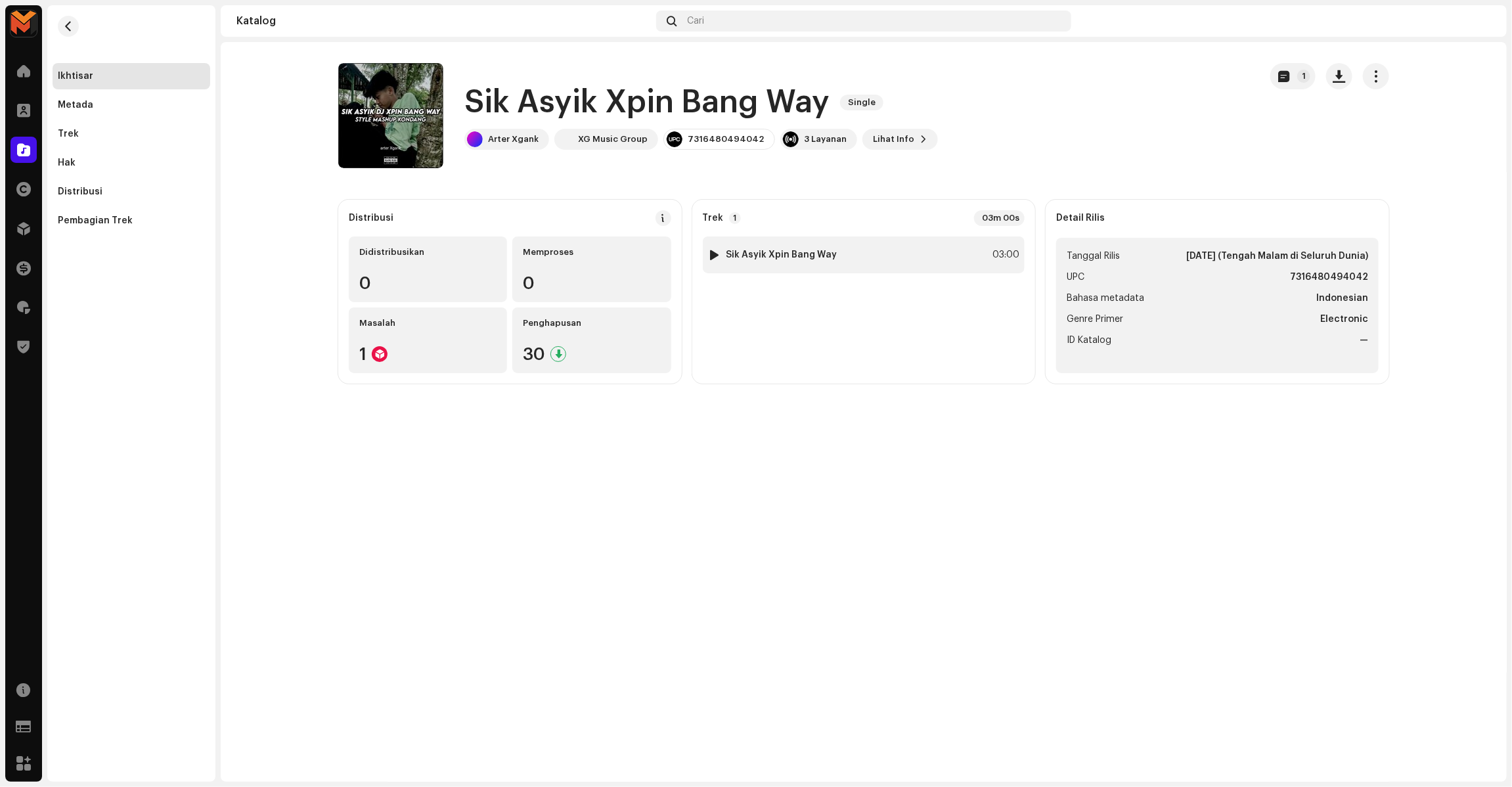
click at [871, 245] on div "1 Sik Asyik Xpin Bang Way 03:00" at bounding box center [863, 255] width 322 height 36
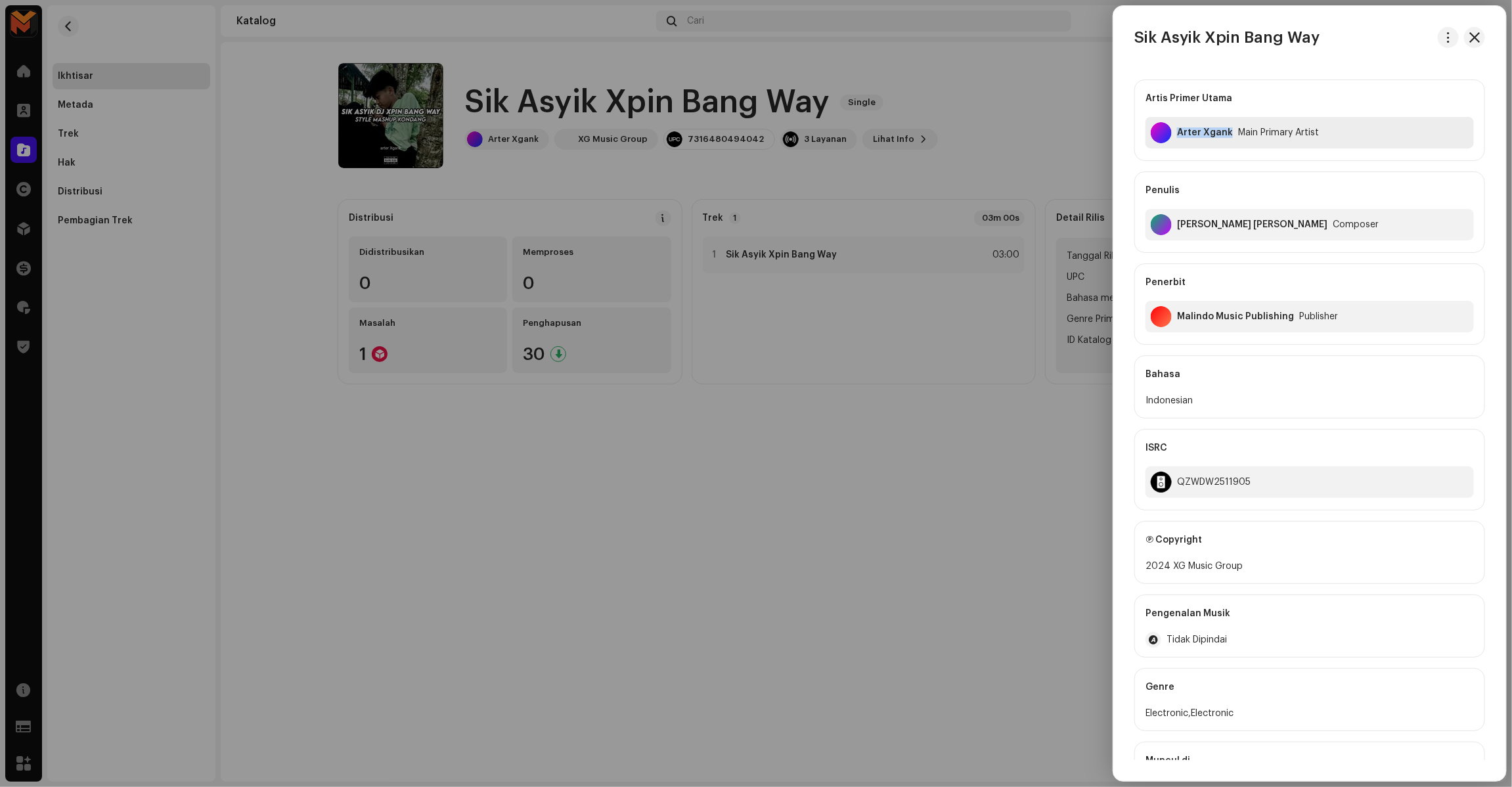
copy div "Arter Xgank"
drag, startPoint x: 1179, startPoint y: 143, endPoint x: 1225, endPoint y: 162, distance: 49.8
click at [1099, 162] on div "Artis Primer Utama Arter Xgank Main Primary Artist Penulis Arifin Ilham Aditya …" at bounding box center [1309, 211] width 351 height 265
click at [1099, 165] on div "Artis Primer Utama Arter Xgank Main Primary Artist Penulis Arifin Ilham Aditya …" at bounding box center [1309, 211] width 351 height 265
click at [1099, 223] on div "Arifin Ilham Aditya Januar" at bounding box center [1252, 224] width 150 height 10
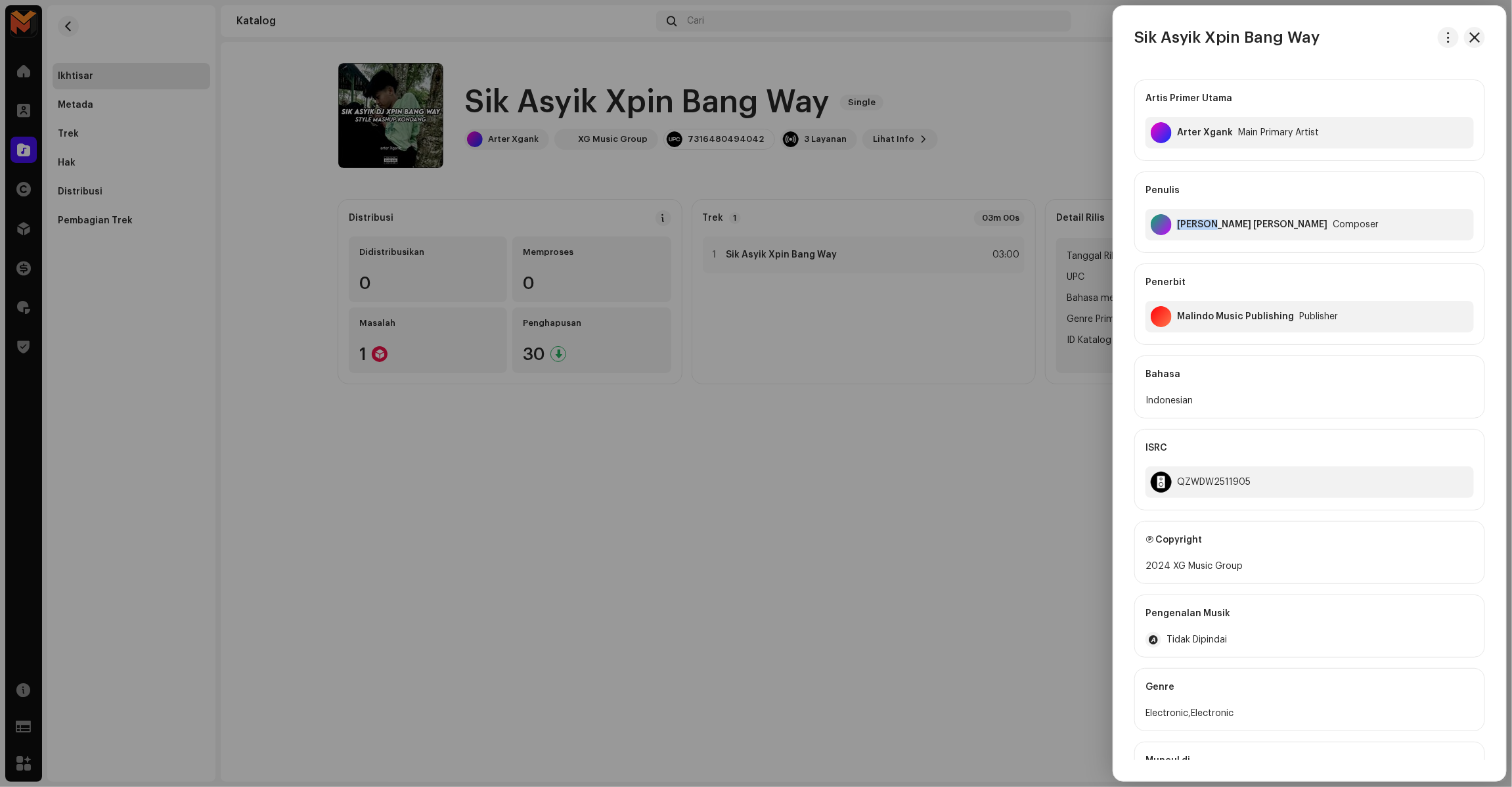
click at [1099, 223] on div "Arifin Ilham Aditya Januar" at bounding box center [1252, 224] width 150 height 10
copy div "Arifin Ilham Aditya Januar"
copy div "Arter Xgank"
drag, startPoint x: 1177, startPoint y: 146, endPoint x: 1232, endPoint y: 178, distance: 63.6
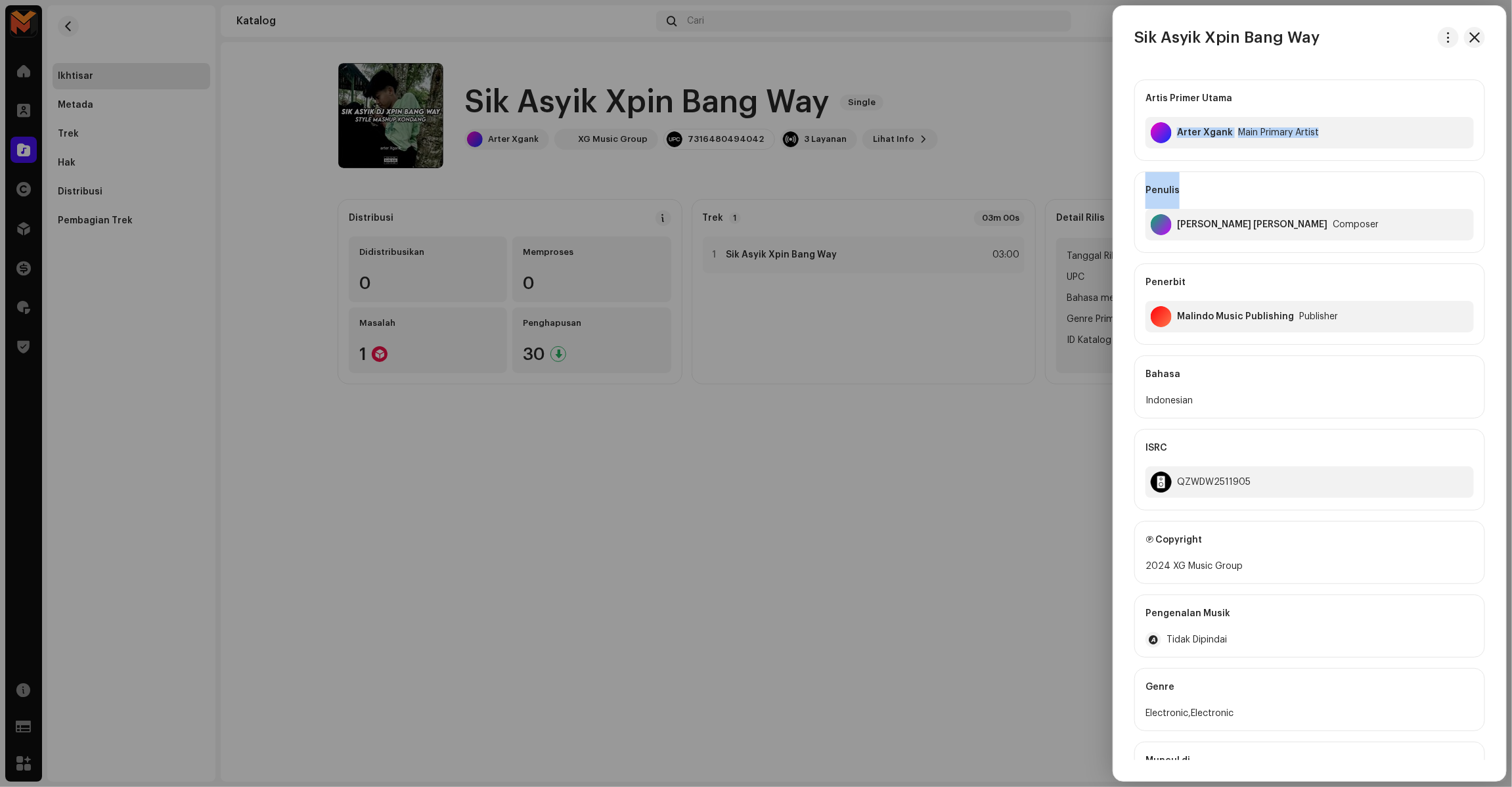
click at [1099, 178] on div "Artis Primer Utama Arter Xgank Main Primary Artist Penulis Arifin Ilham Aditya …" at bounding box center [1309, 211] width 351 height 265
click at [1099, 175] on div "Penulis" at bounding box center [1309, 190] width 329 height 36
click at [1099, 491] on div "QZWDW2511905" at bounding box center [1309, 482] width 329 height 32
copy div "QZWDW2511905"
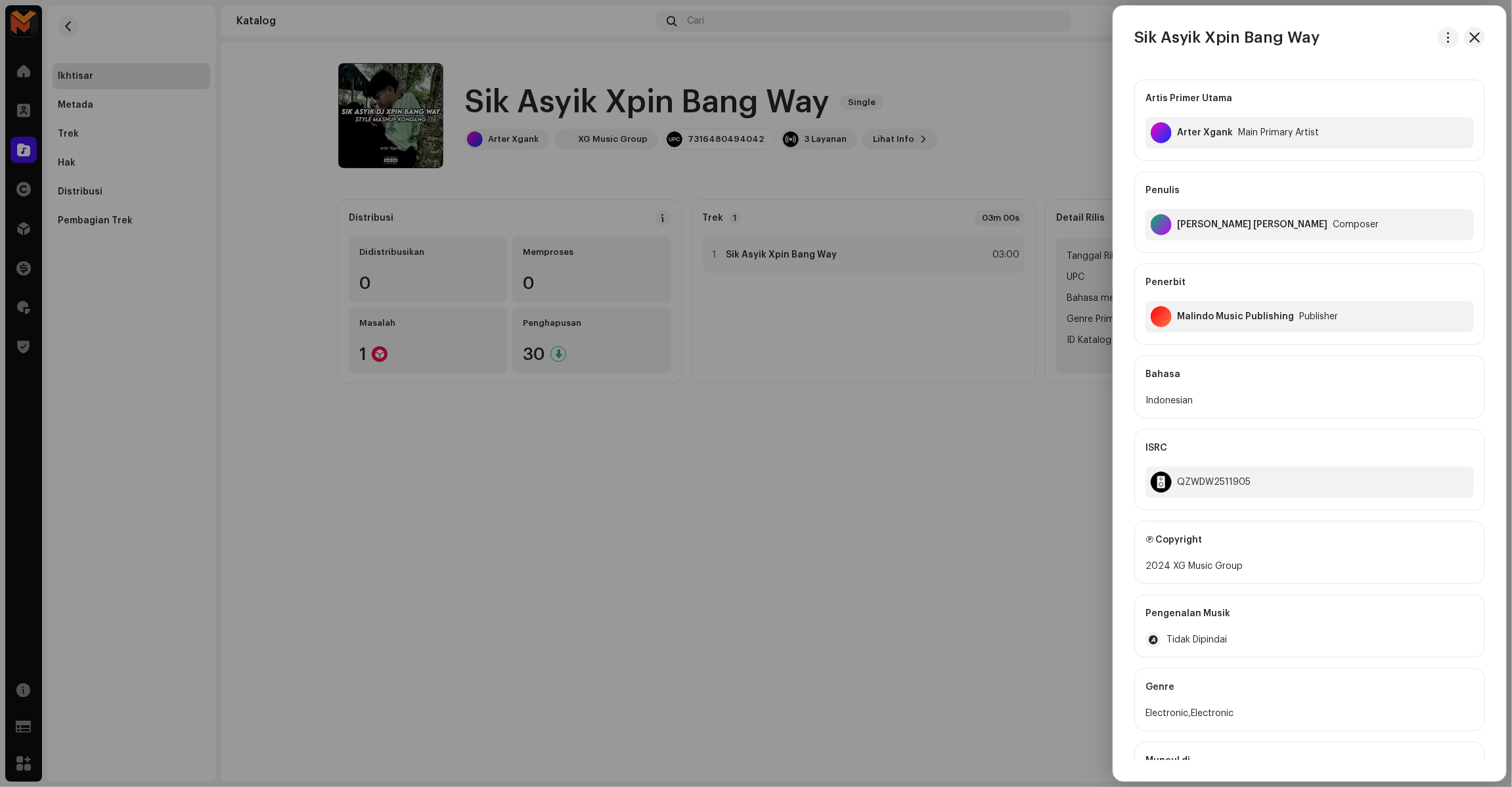
click at [1031, 490] on div at bounding box center [756, 394] width 1512 height 787
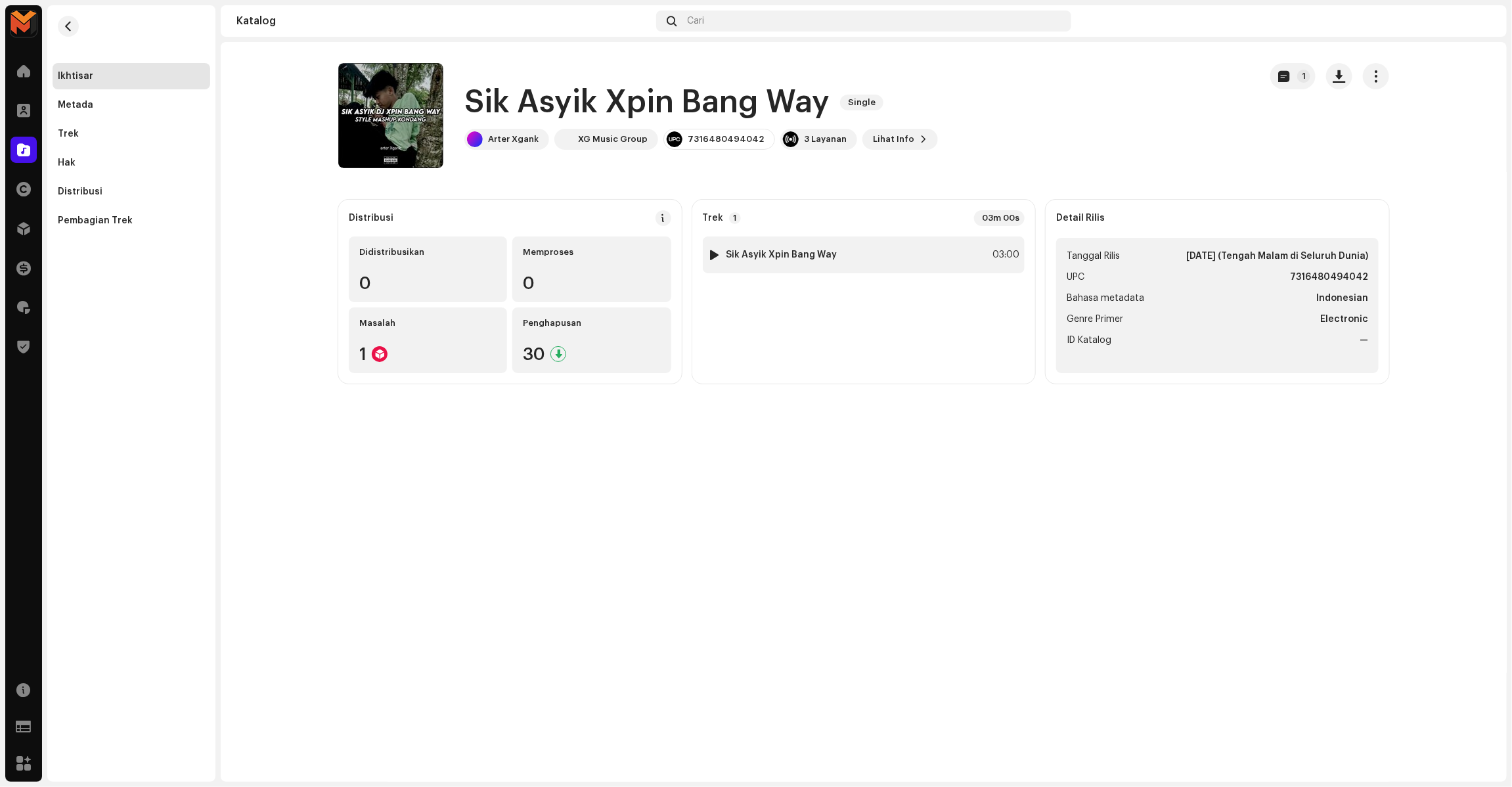
click at [987, 255] on div "1 Sik Asyik Xpin Bang Way 03:00" at bounding box center [863, 255] width 322 height 36
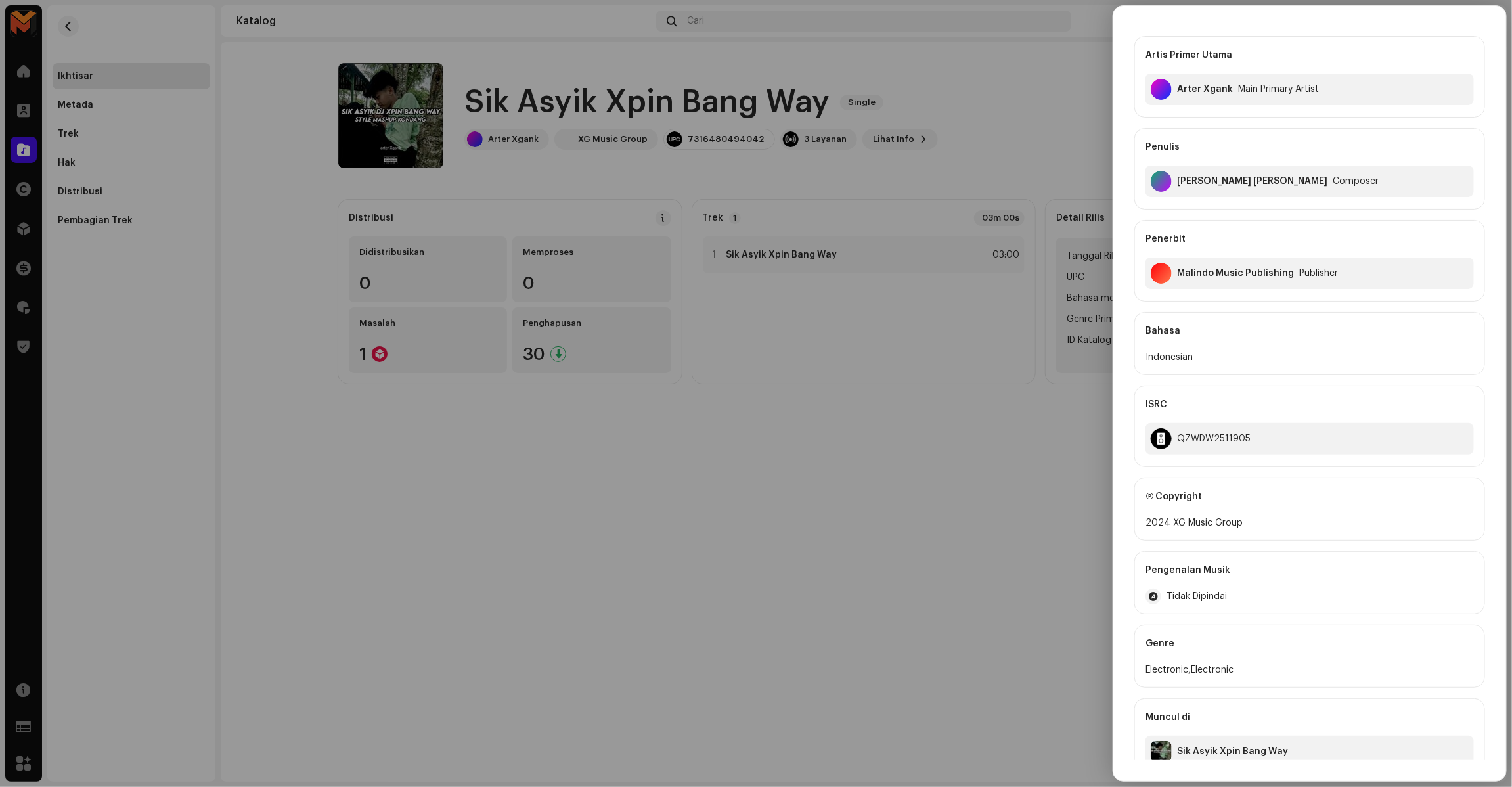
scroll to position [66, 0]
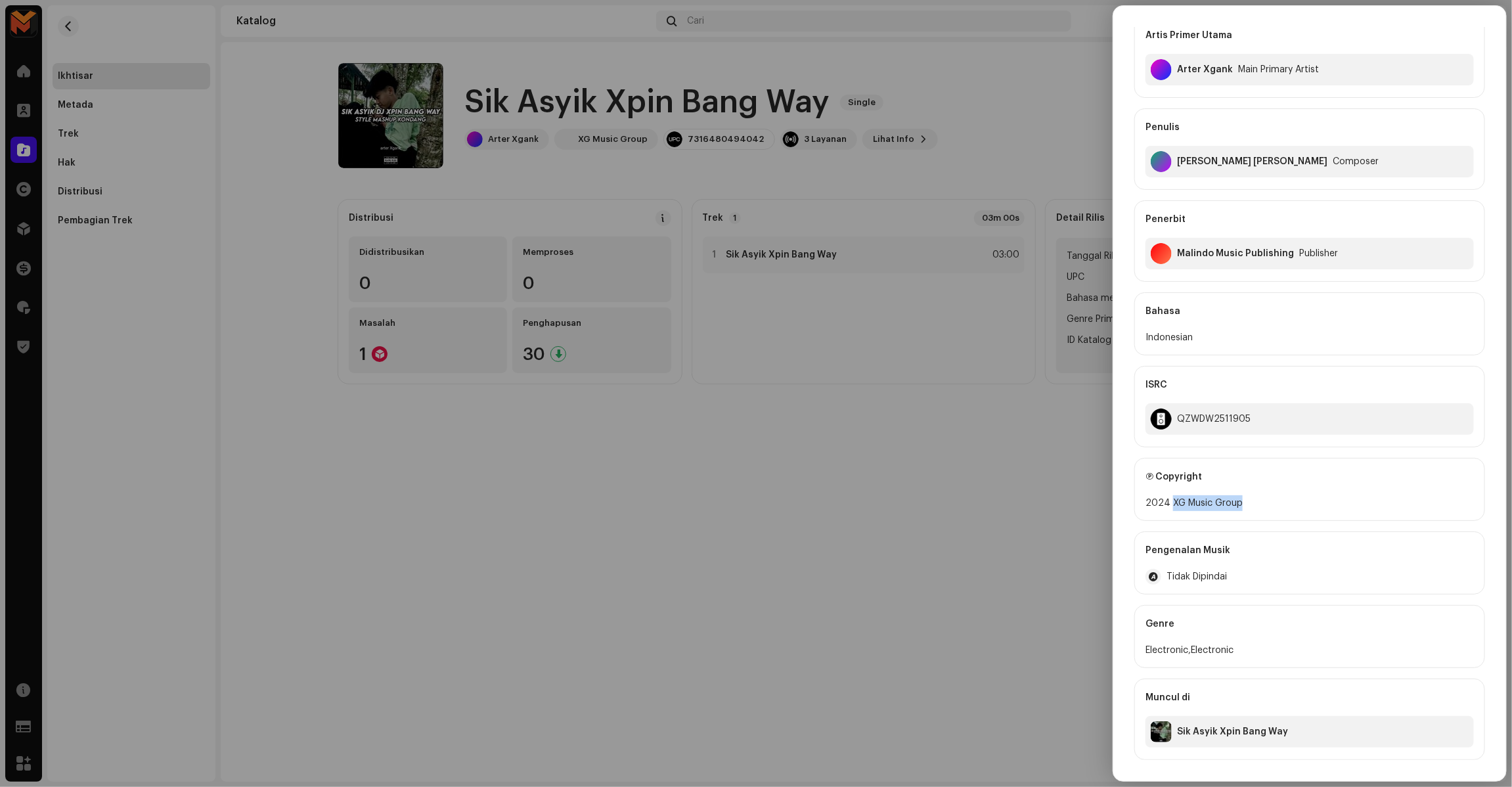
copy div "XG Music Group"
drag, startPoint x: 1171, startPoint y: 502, endPoint x: 1308, endPoint y: 499, distance: 137.0
click at [1099, 499] on div "2024 XG Music Group" at bounding box center [1309, 503] width 329 height 16
click at [1003, 489] on div at bounding box center [756, 394] width 1512 height 787
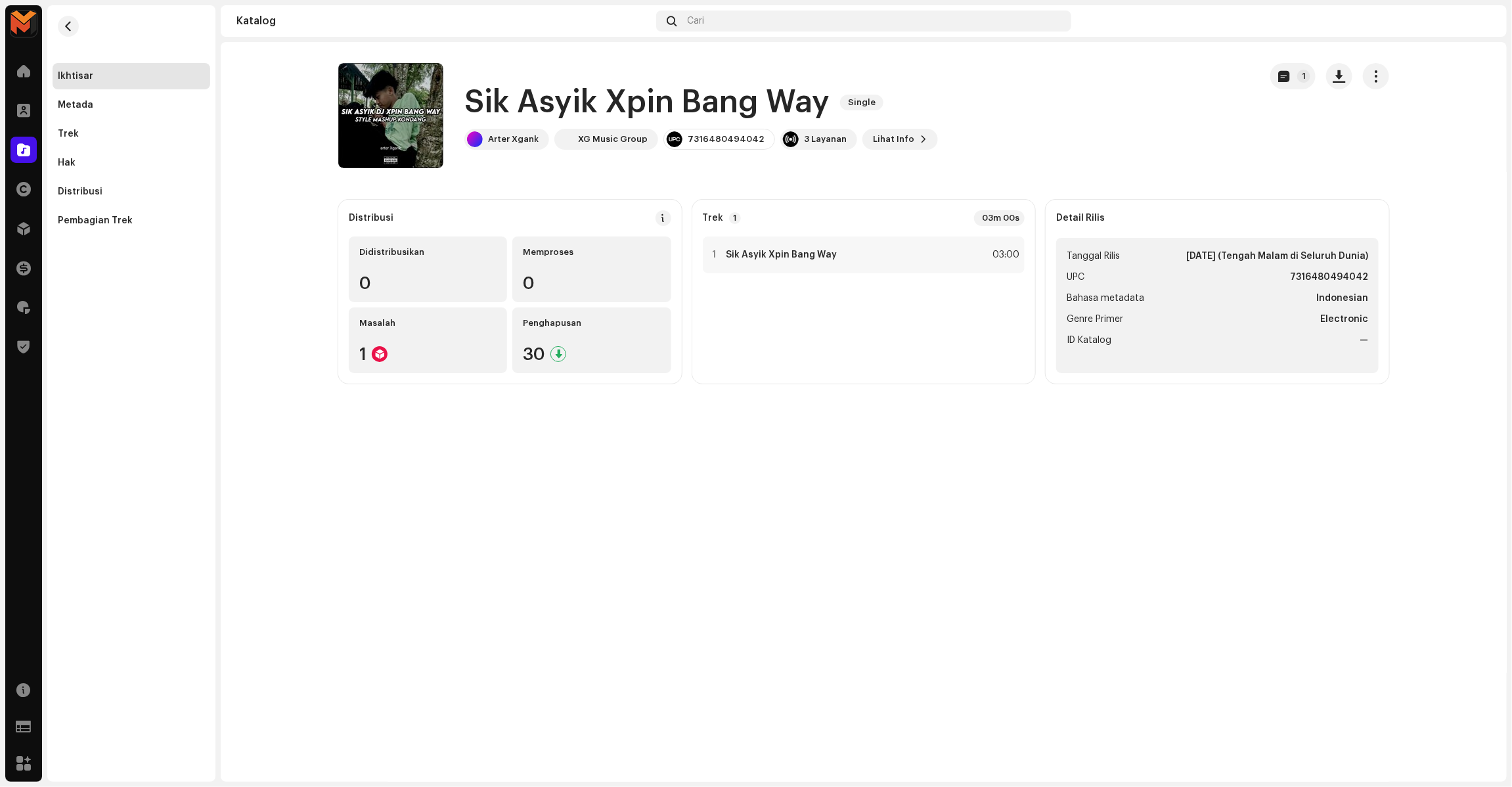
click at [1099, 272] on strong "7316480494042" at bounding box center [1329, 277] width 78 height 16
copy strong "7316480494042"
click at [64, 36] on re-m-nav-back at bounding box center [68, 34] width 32 height 58
click at [64, 30] on span "button" at bounding box center [68, 26] width 10 height 10
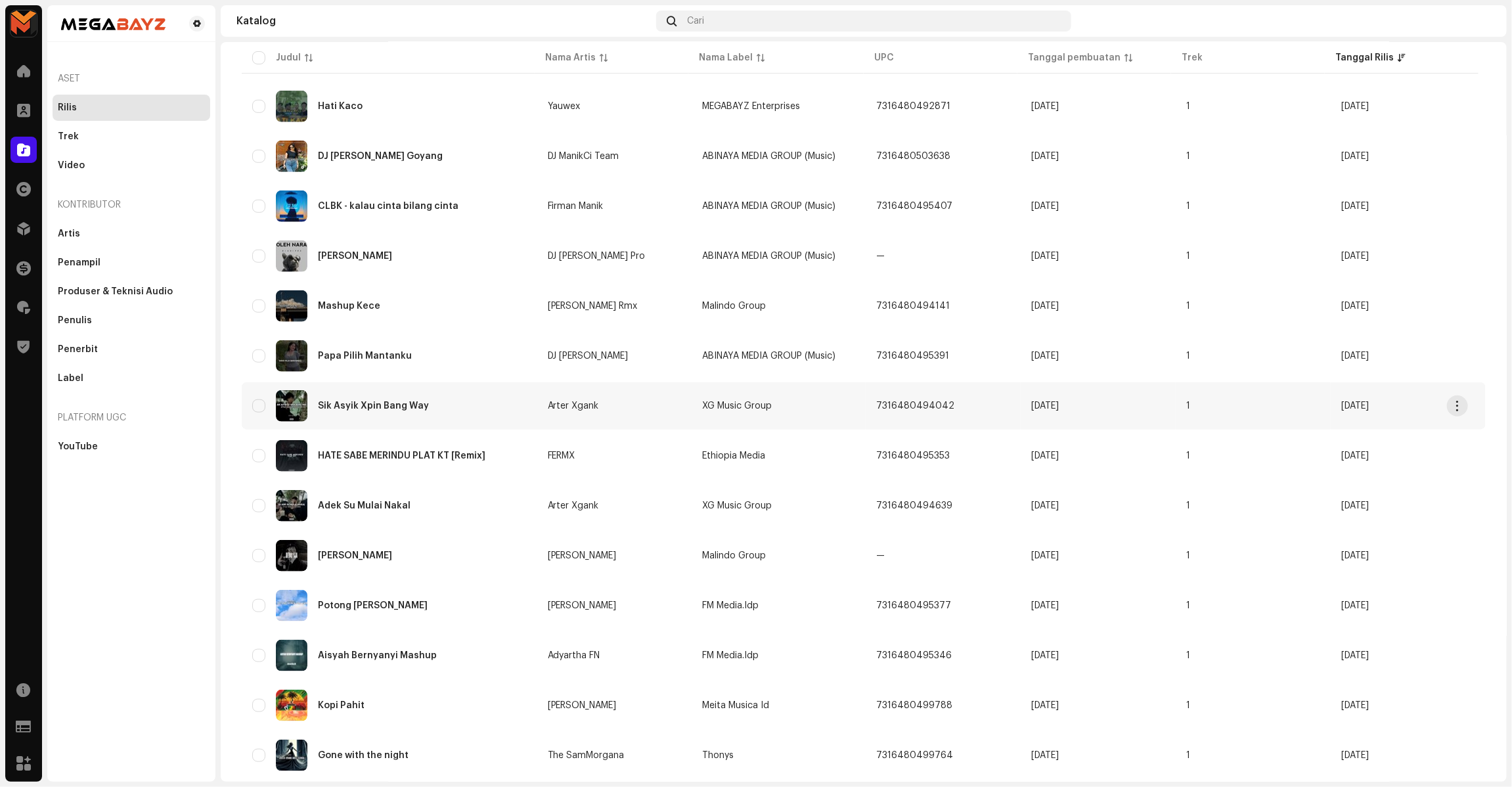
scroll to position [650, 0]
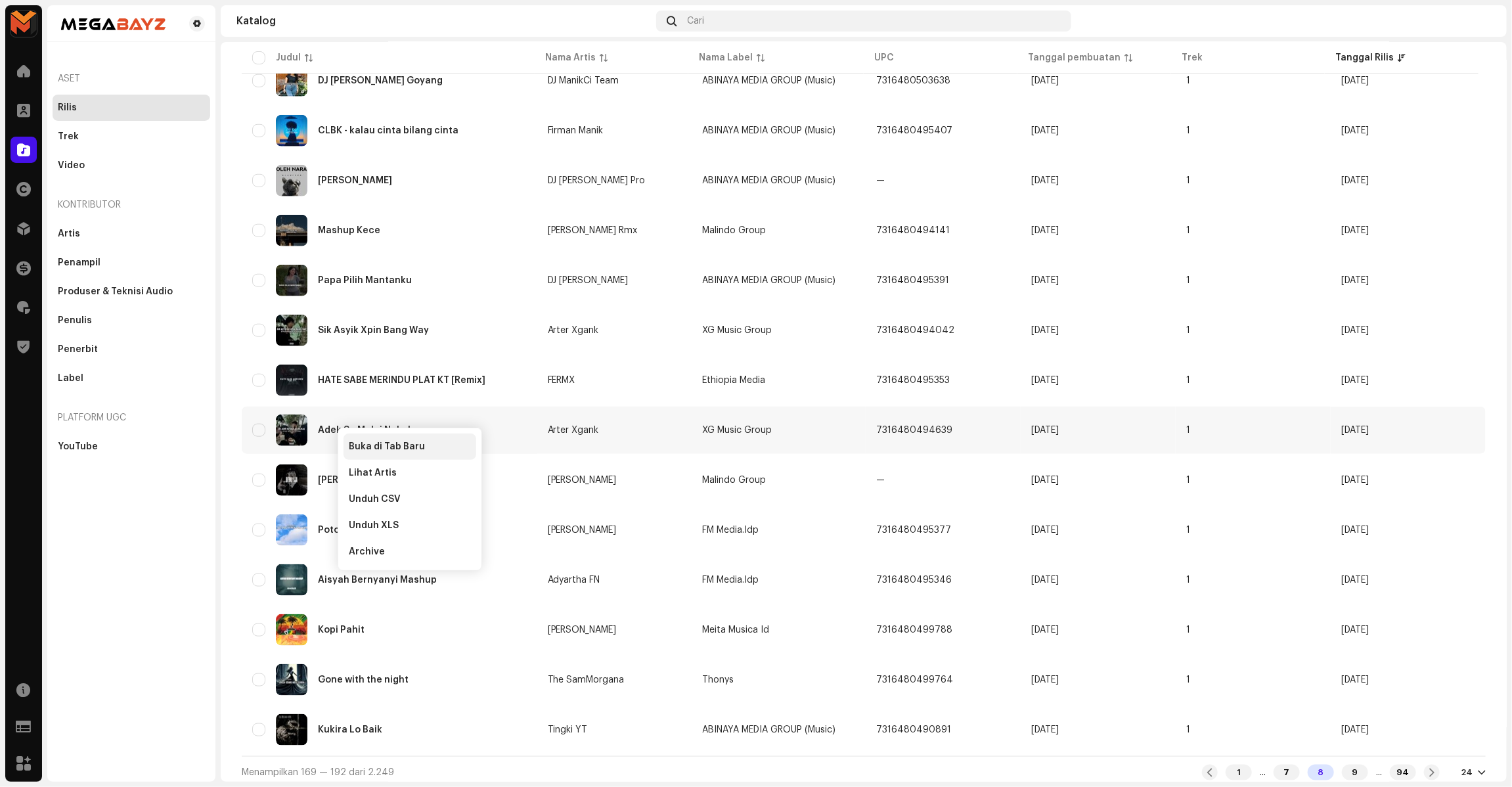
click at [358, 441] on span "Buka di Tab Baru" at bounding box center [387, 446] width 76 height 10
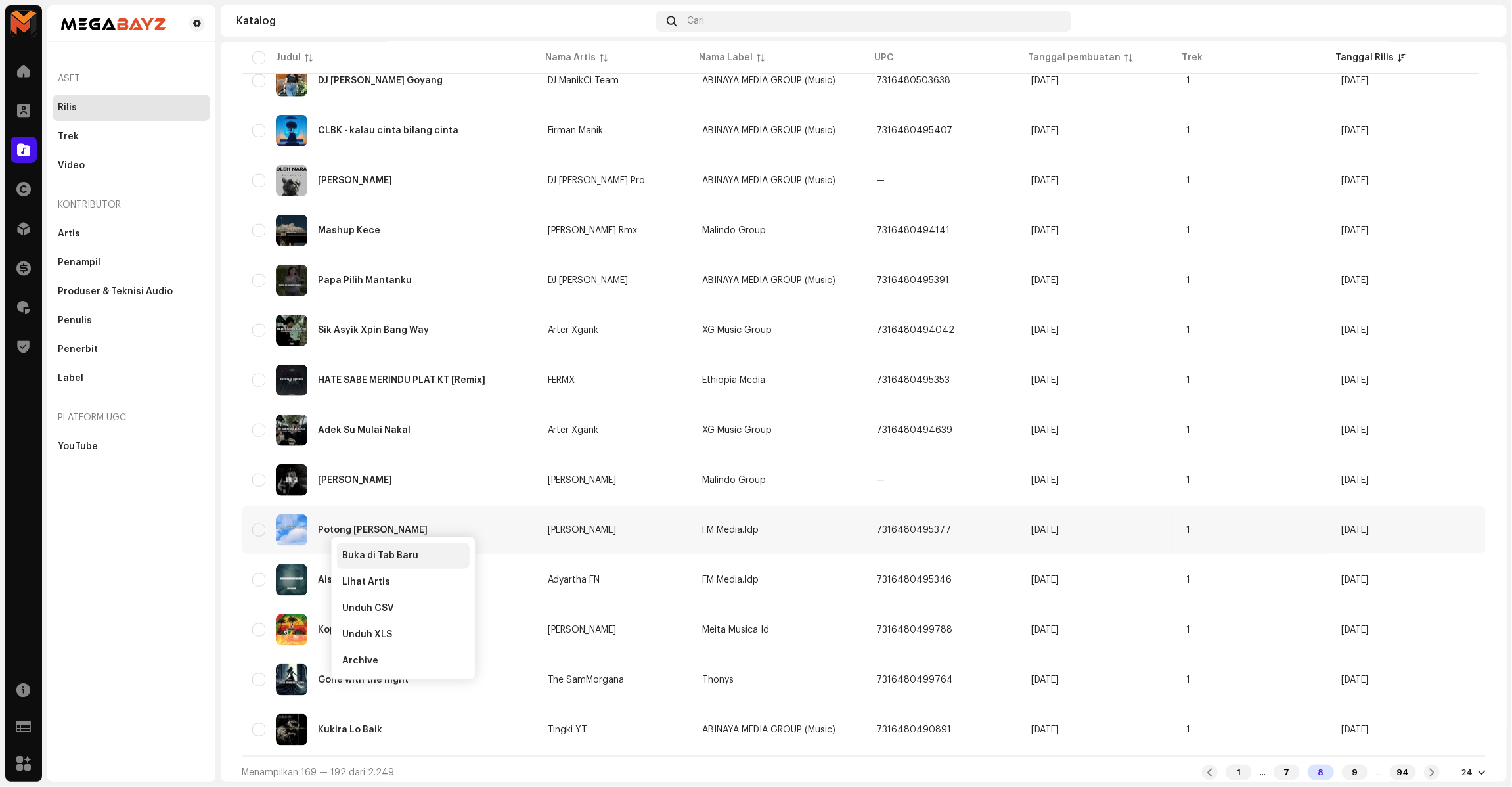
click at [401, 556] on span "Buka di Tab Baru" at bounding box center [380, 555] width 76 height 10
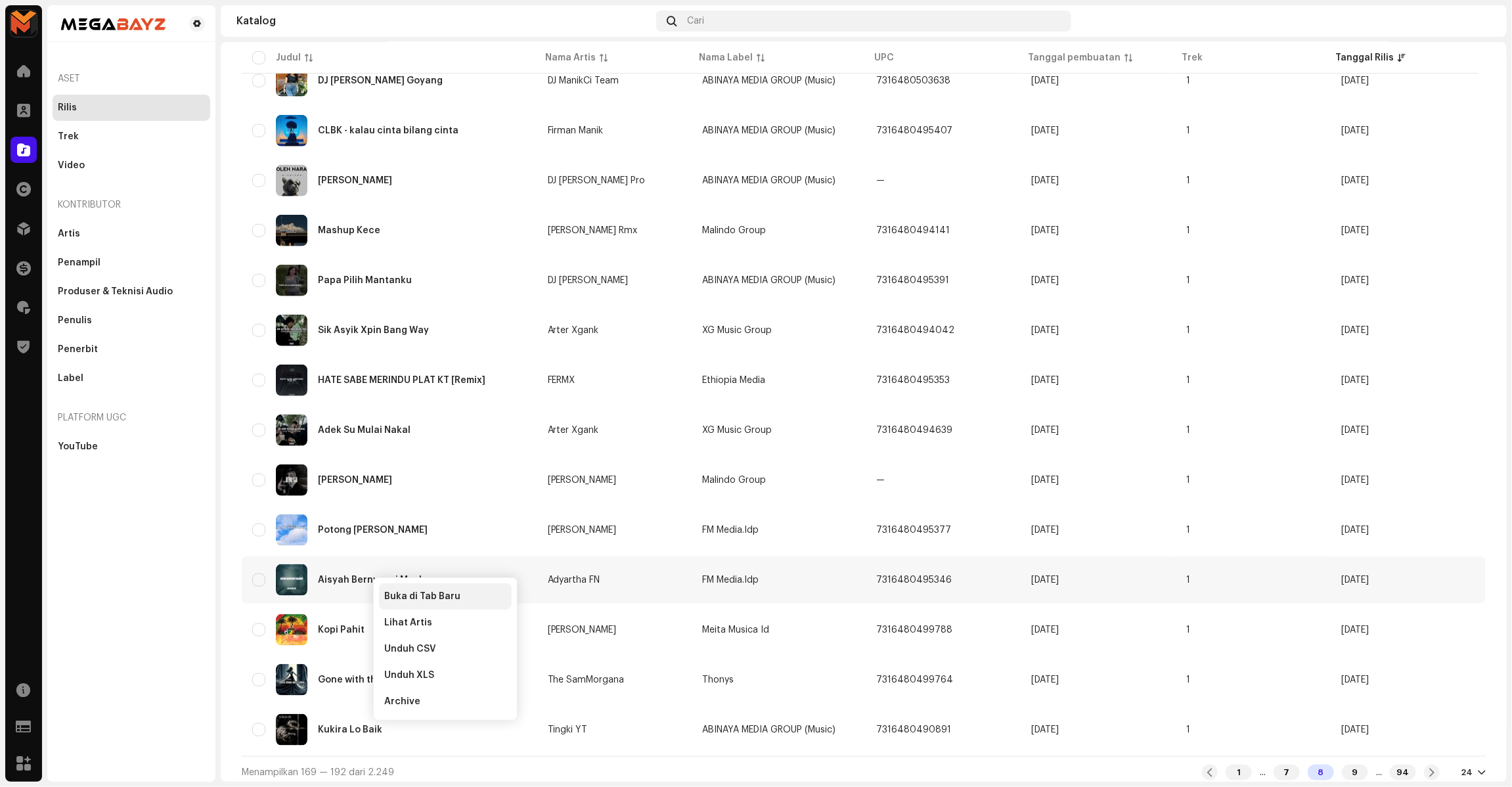
click at [415, 572] on span "Buka di Tab Baru" at bounding box center [422, 595] width 76 height 10
click at [1099, 572] on div "9" at bounding box center [1354, 772] width 26 height 16
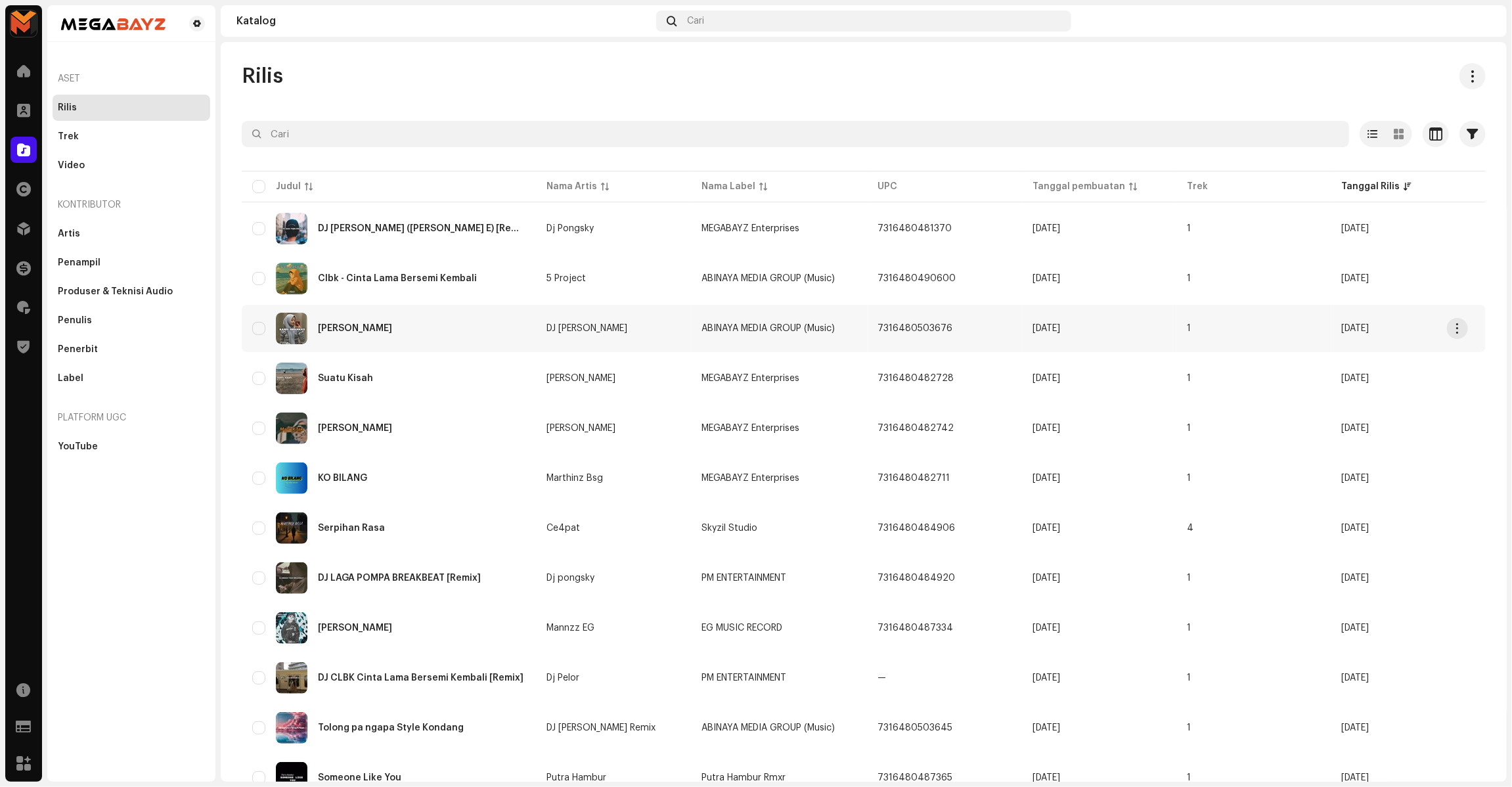
scroll to position [82, 0]
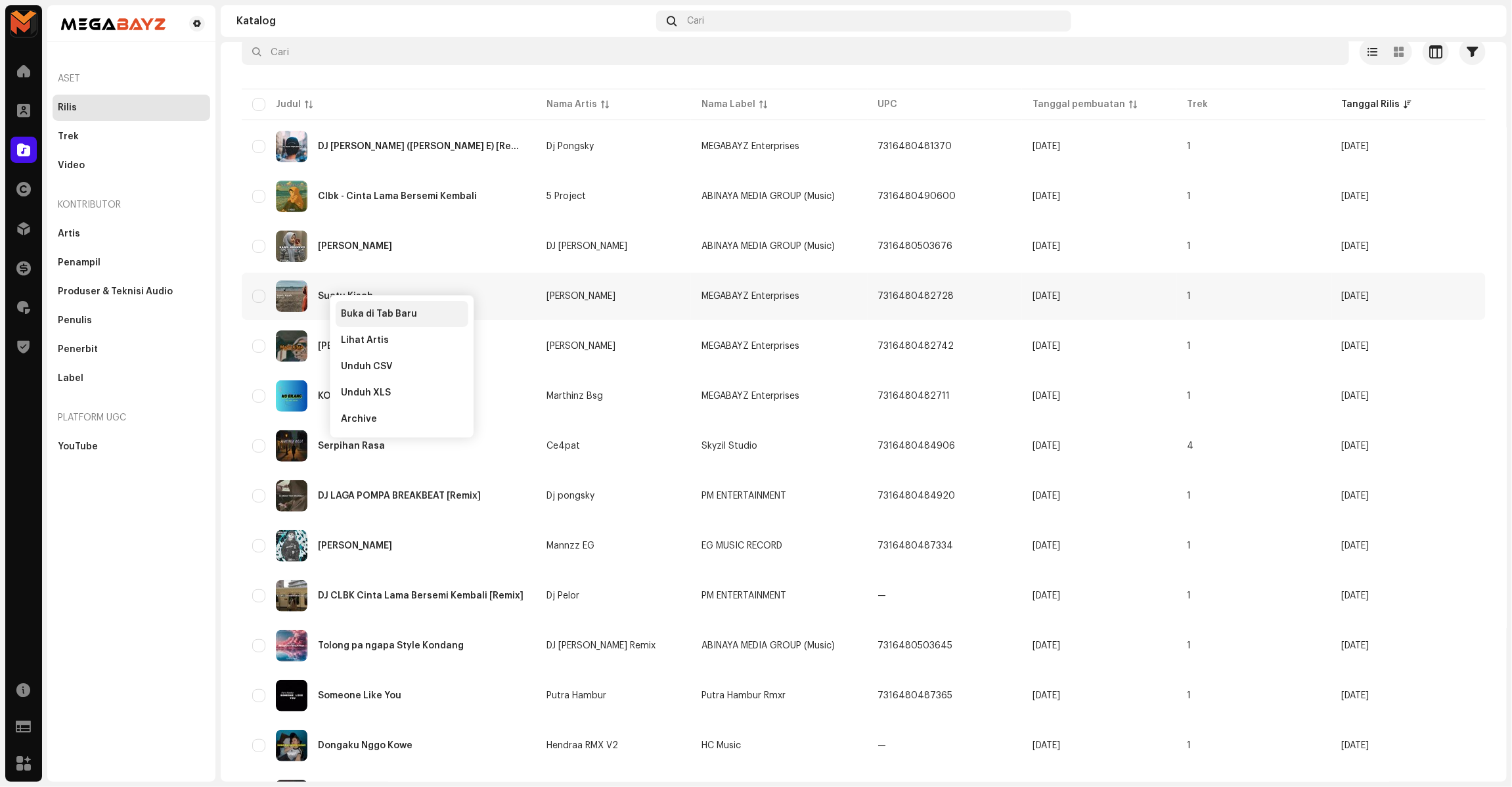
click at [356, 310] on span "Buka di Tab Baru" at bounding box center [379, 314] width 76 height 10
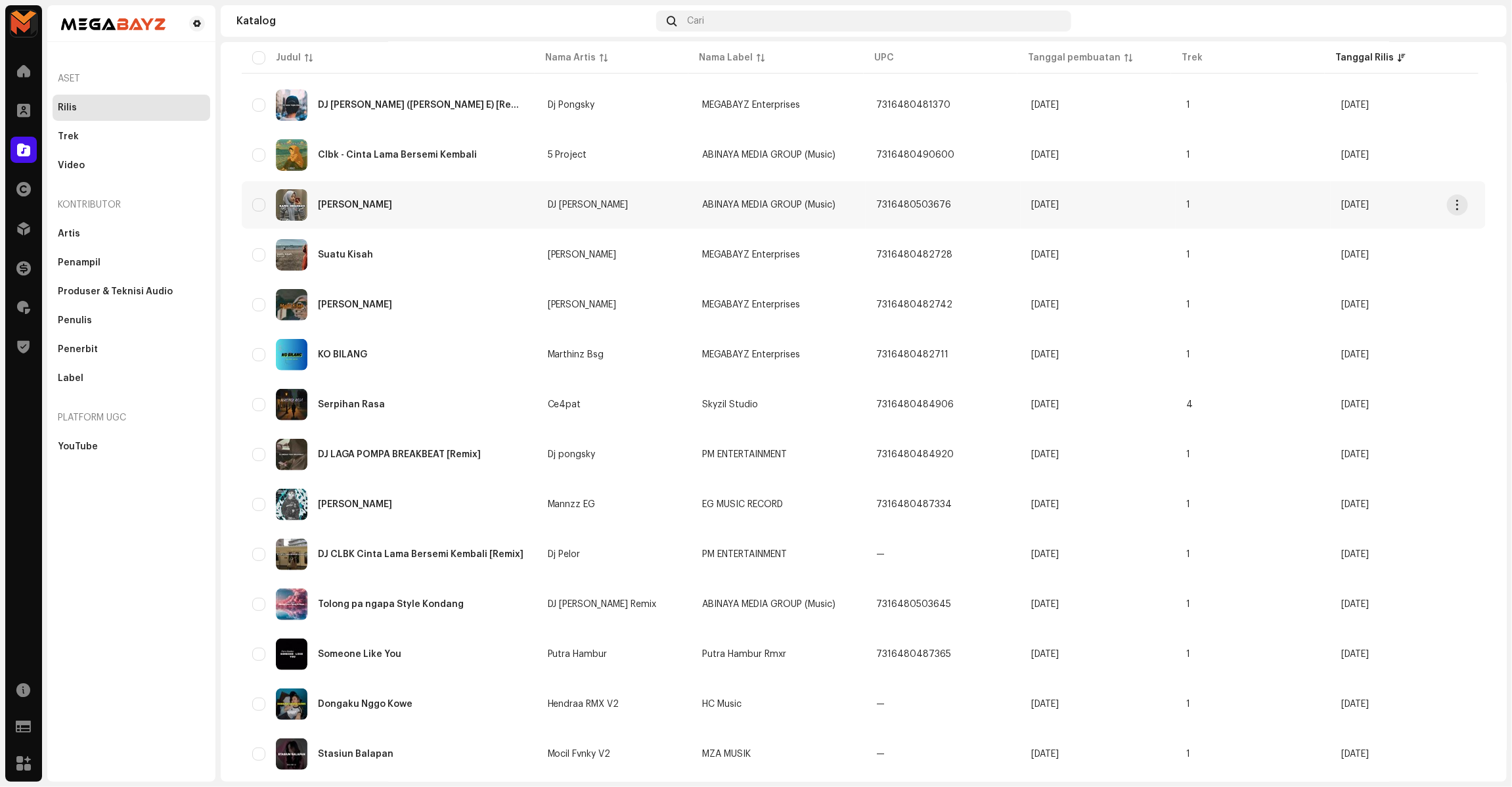
scroll to position [164, 0]
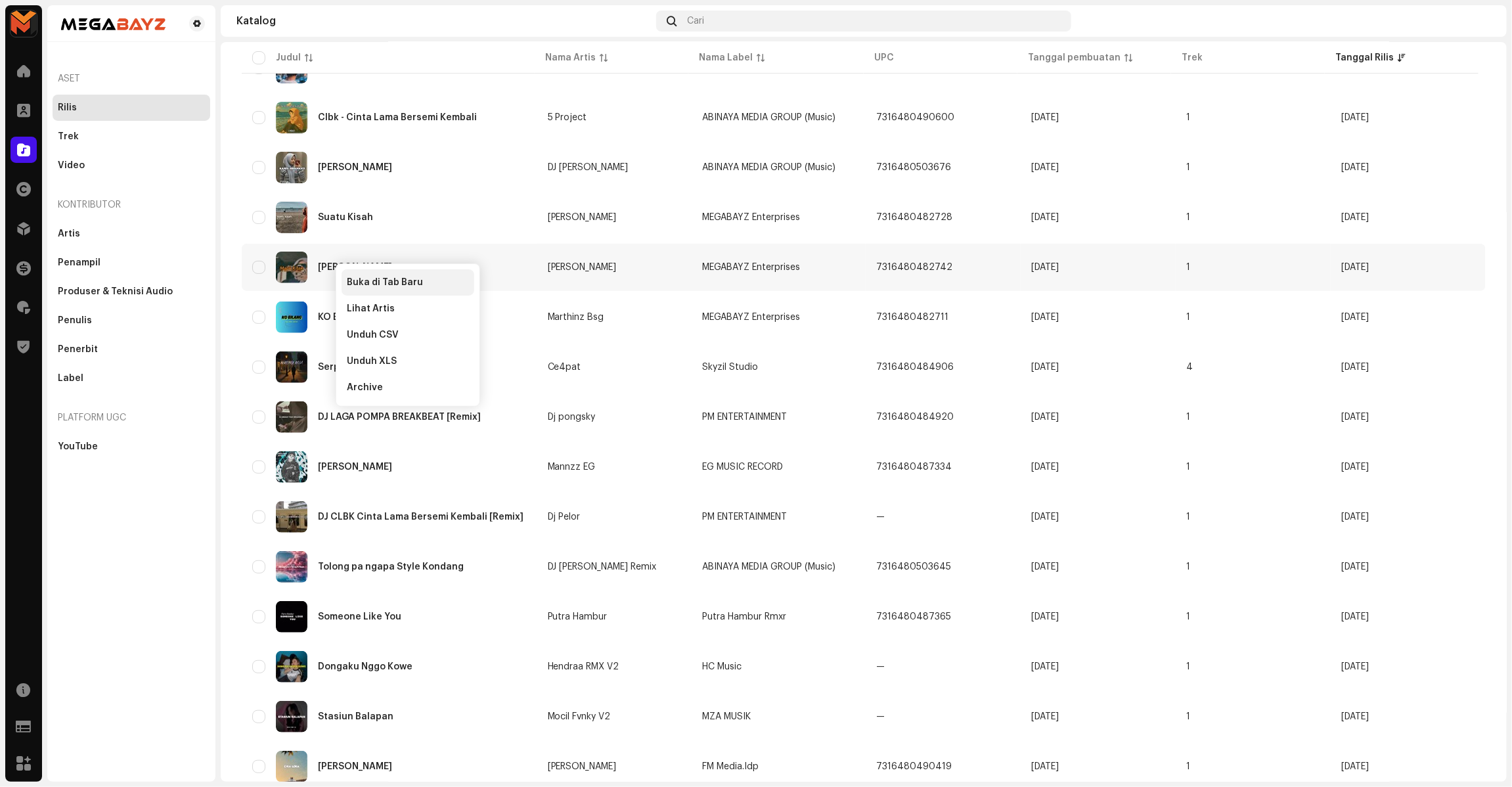
click at [368, 274] on div "Buka di Tab Baru" at bounding box center [408, 282] width 133 height 26
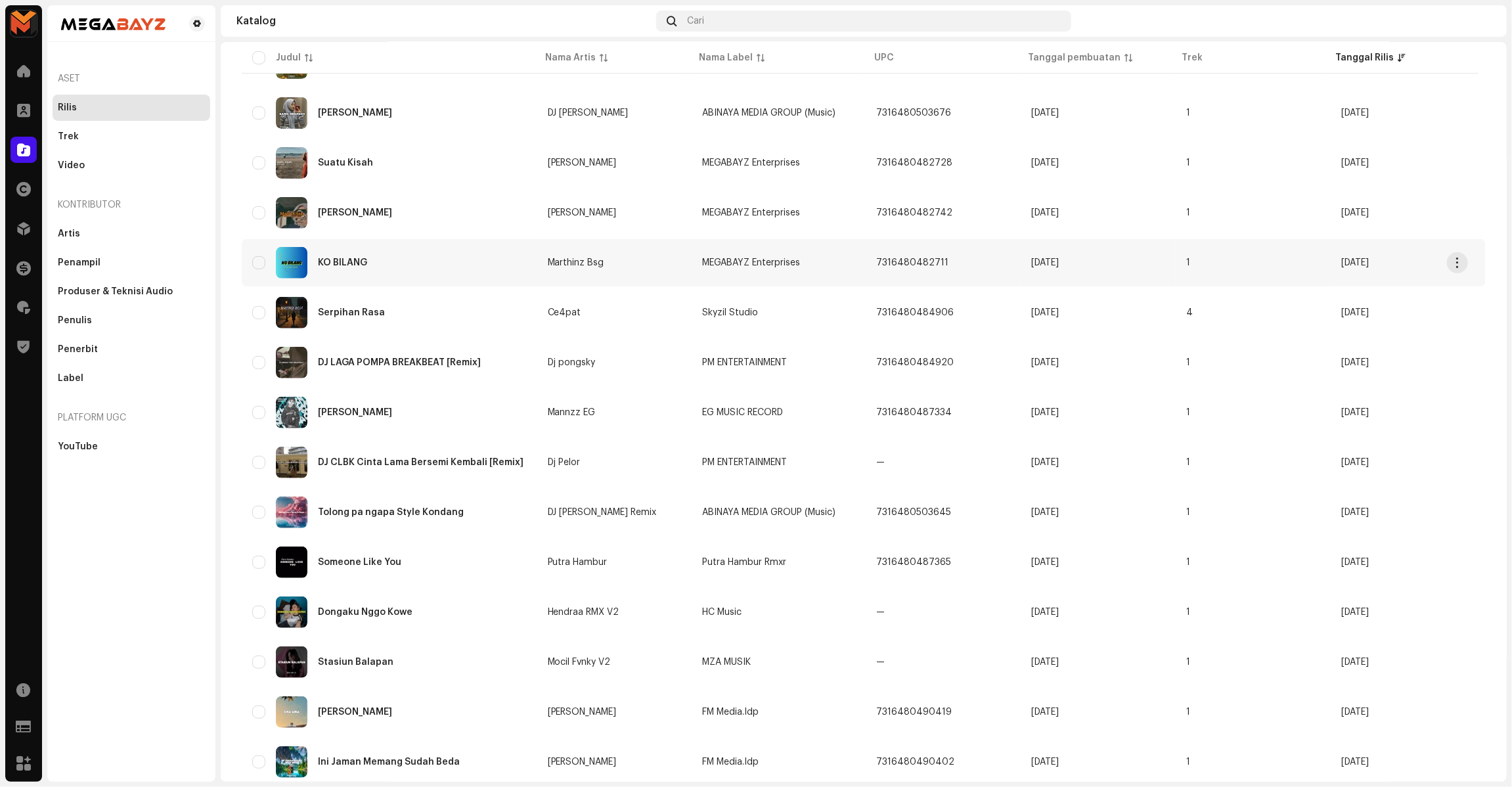
scroll to position [246, 0]
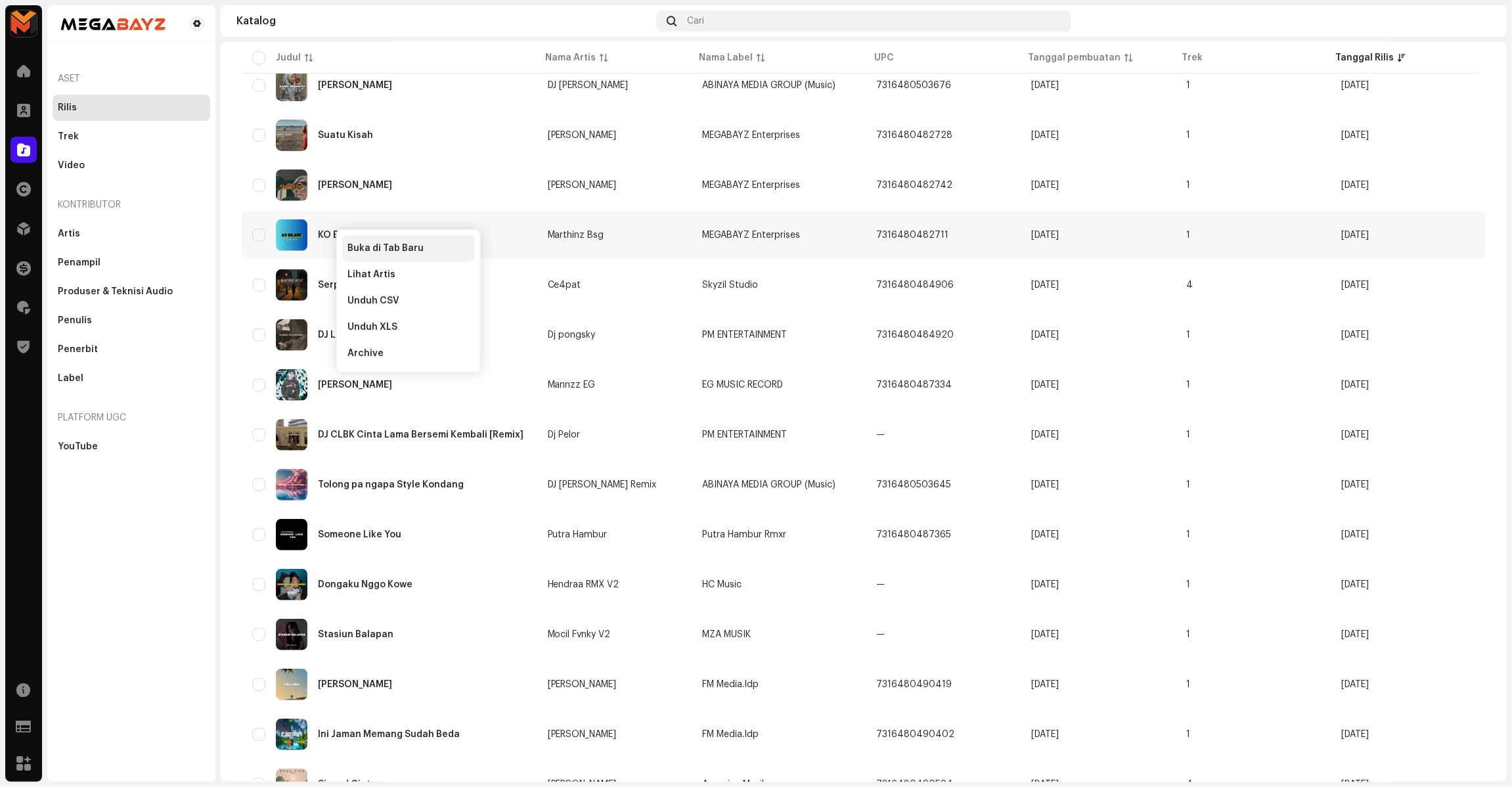
click at [368, 251] on span "Buka di Tab Baru" at bounding box center [386, 248] width 76 height 10
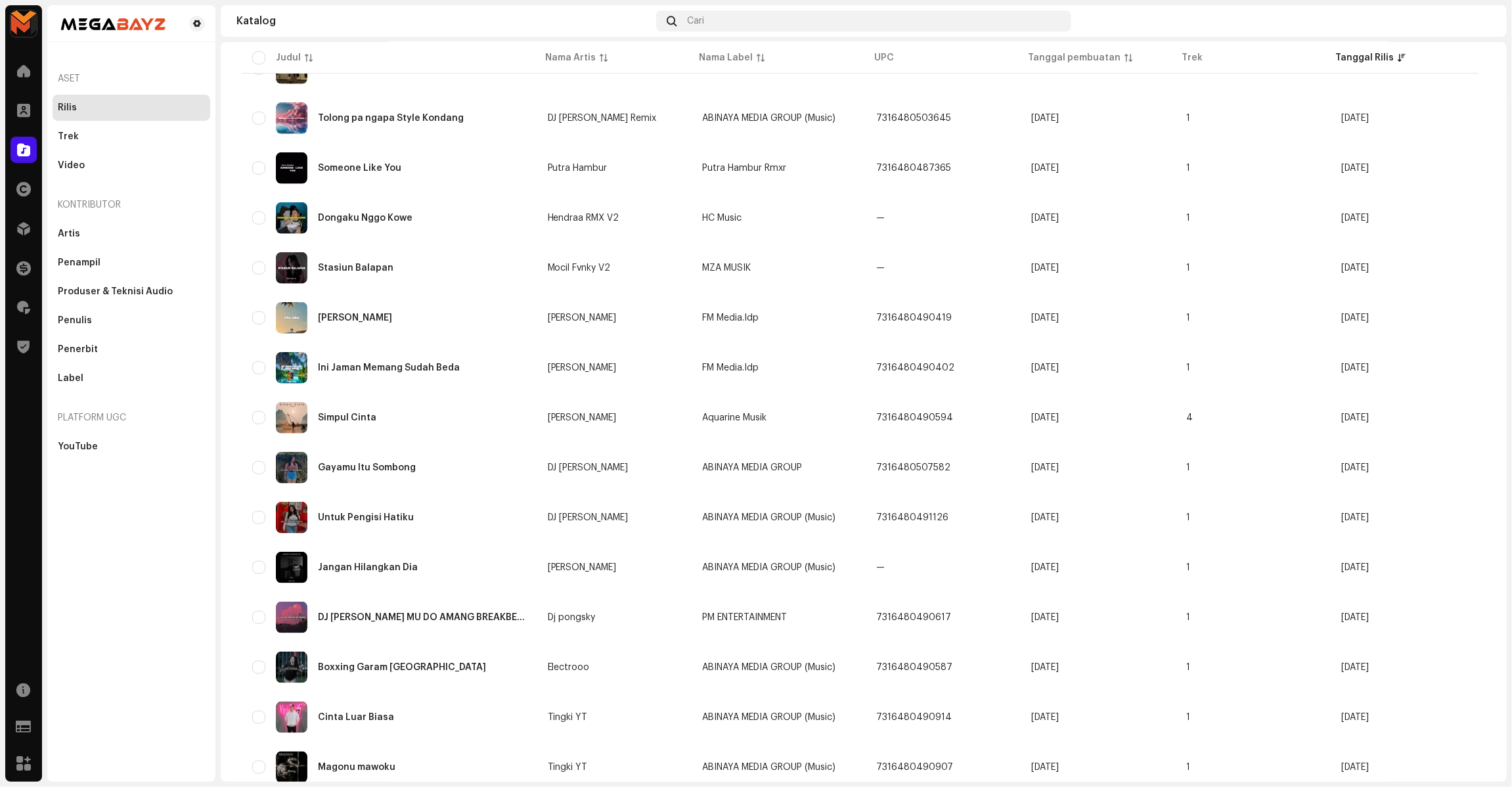
scroll to position [650, 0]
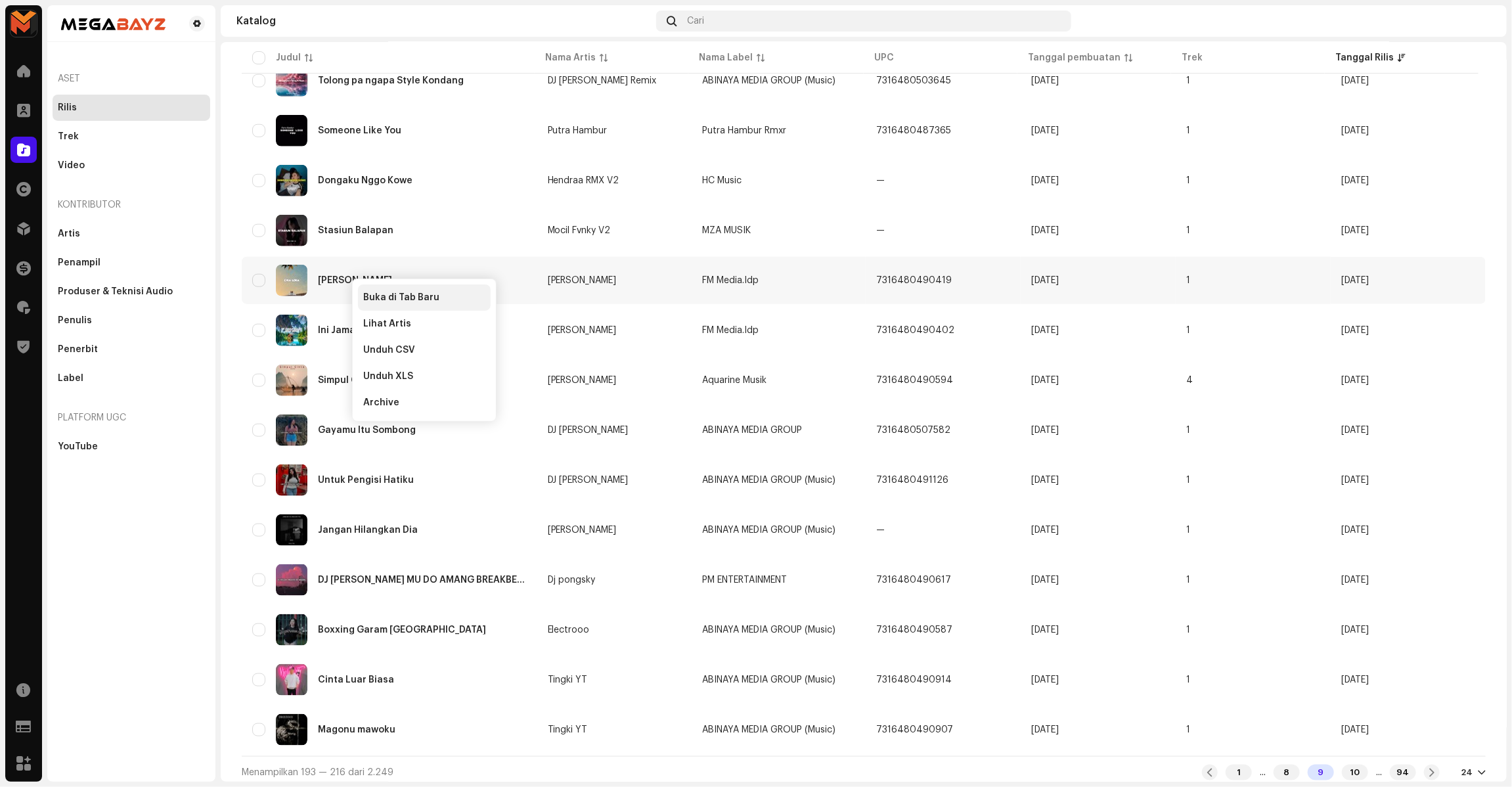
click at [389, 301] on span "Buka di Tab Baru" at bounding box center [402, 297] width 76 height 10
click at [383, 342] on span "Buka di Tab Baru" at bounding box center [409, 346] width 76 height 10
click at [1099, 572] on div "10" at bounding box center [1354, 772] width 26 height 16
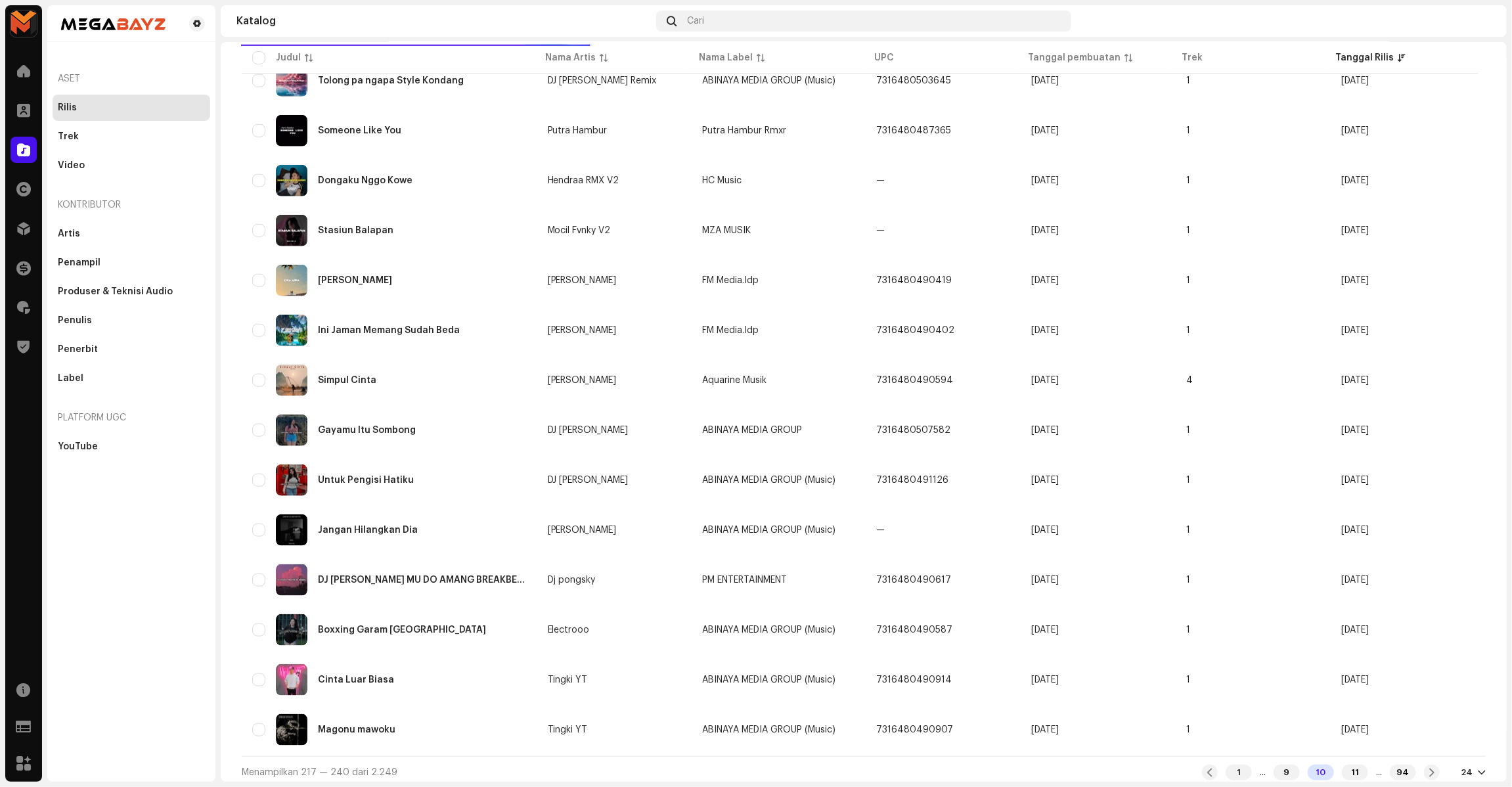
click at [1099, 572] on div "11" at bounding box center [1354, 772] width 26 height 16
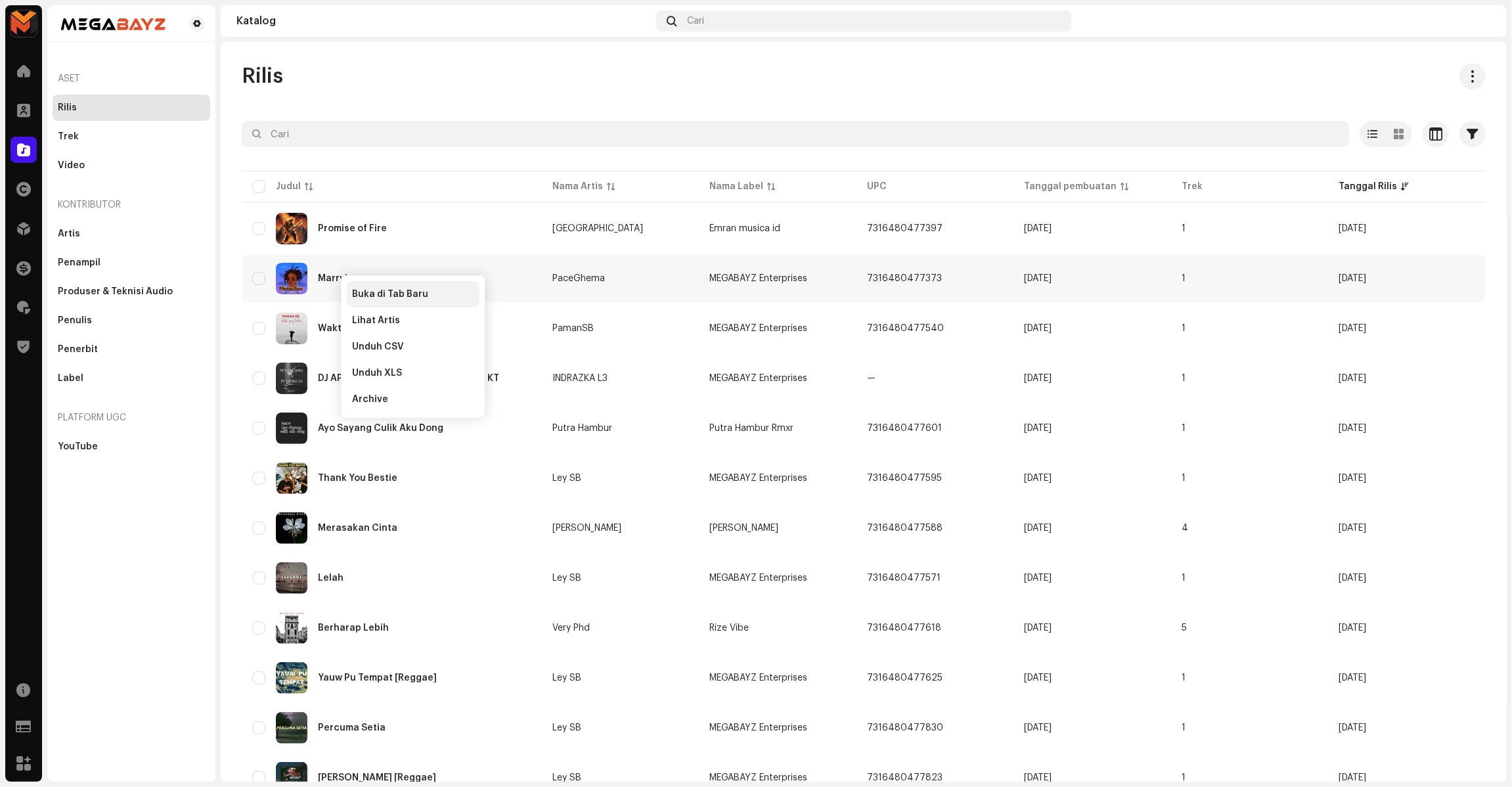
click at [371, 287] on div "Buka di Tab Baru" at bounding box center [413, 294] width 133 height 26
click at [390, 348] on span "Buka di Tab Baru" at bounding box center [406, 345] width 76 height 10
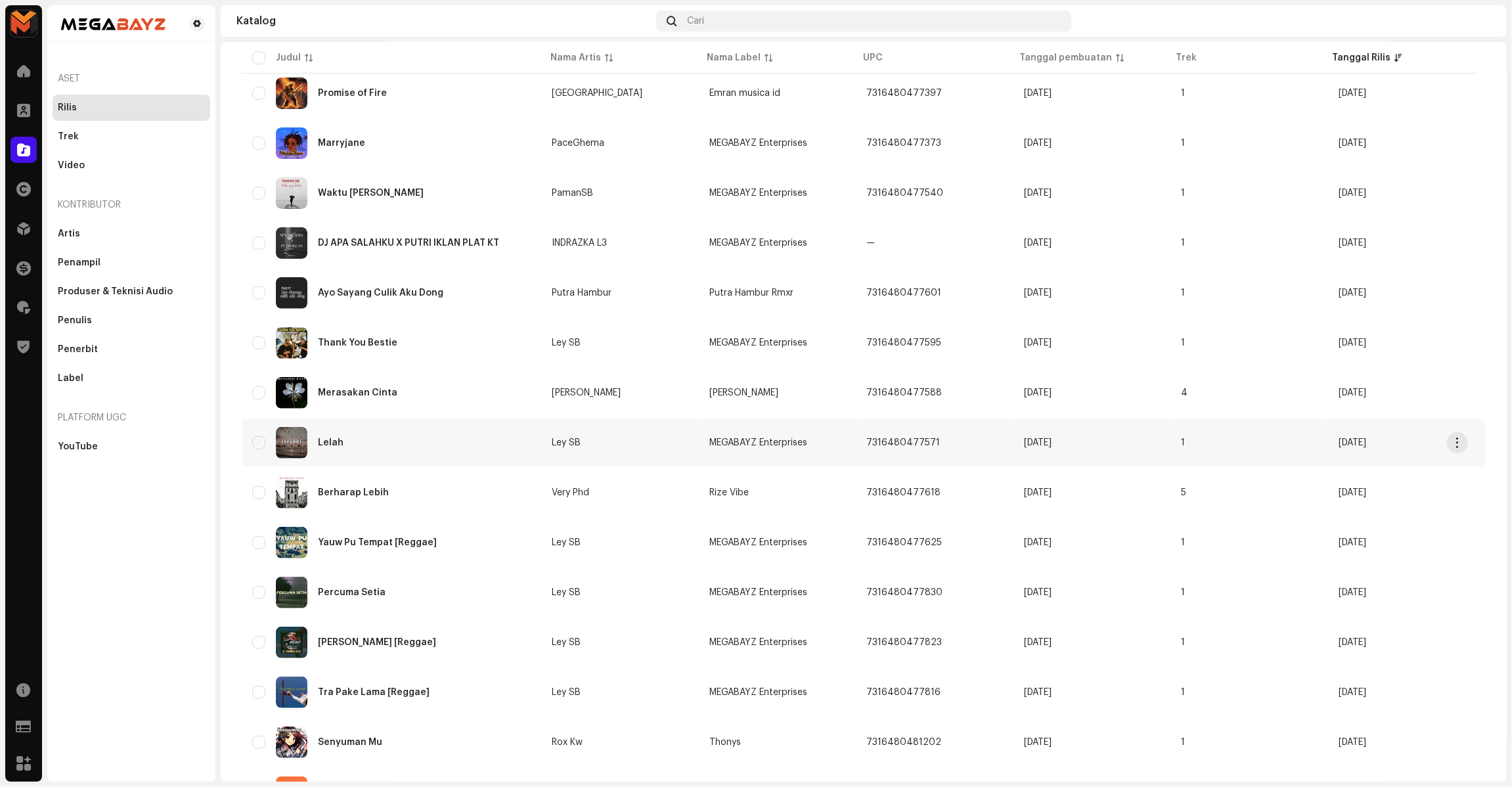
scroll to position [164, 0]
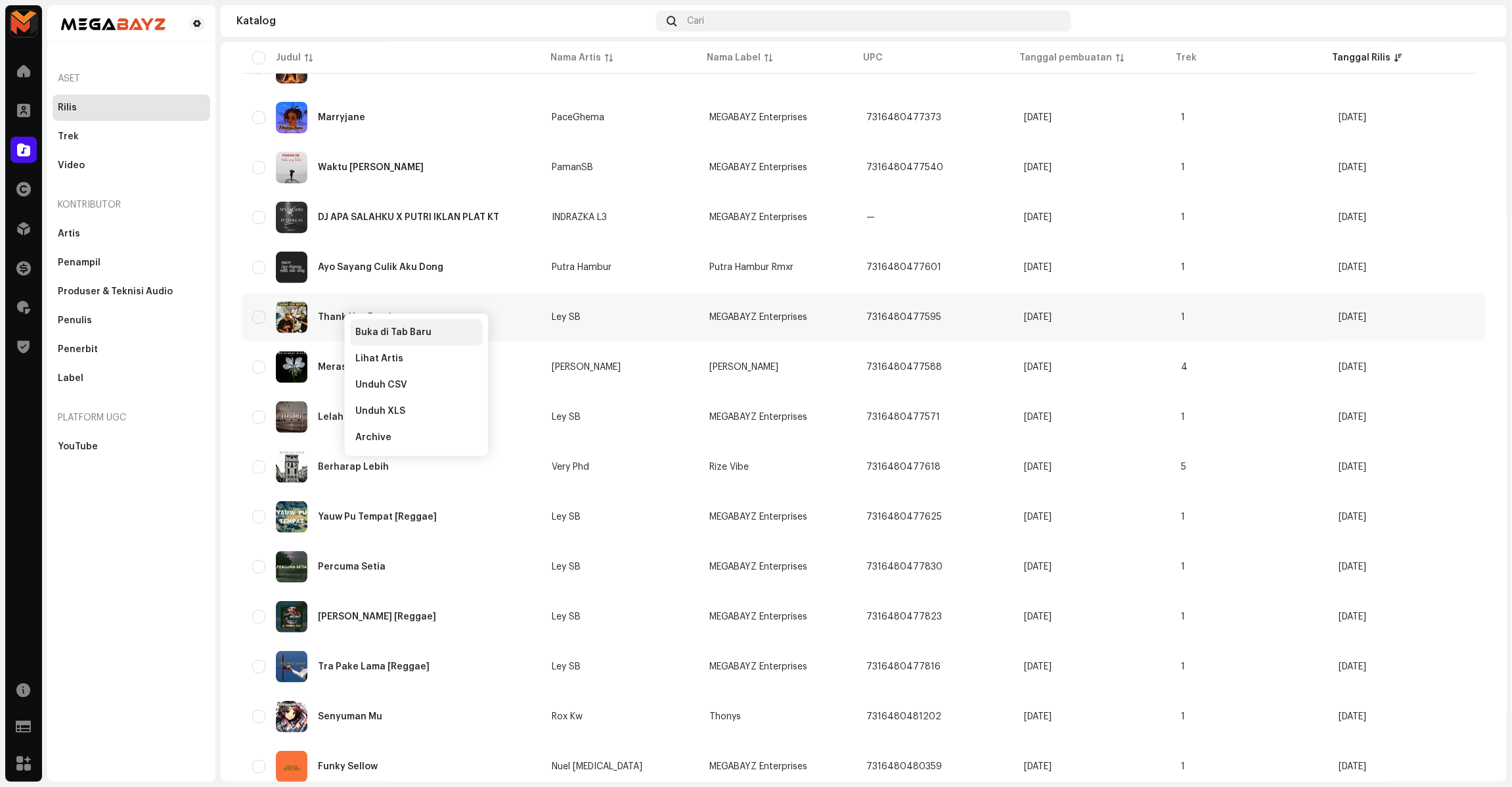
click at [364, 325] on div "Buka di Tab Baru" at bounding box center [417, 332] width 133 height 26
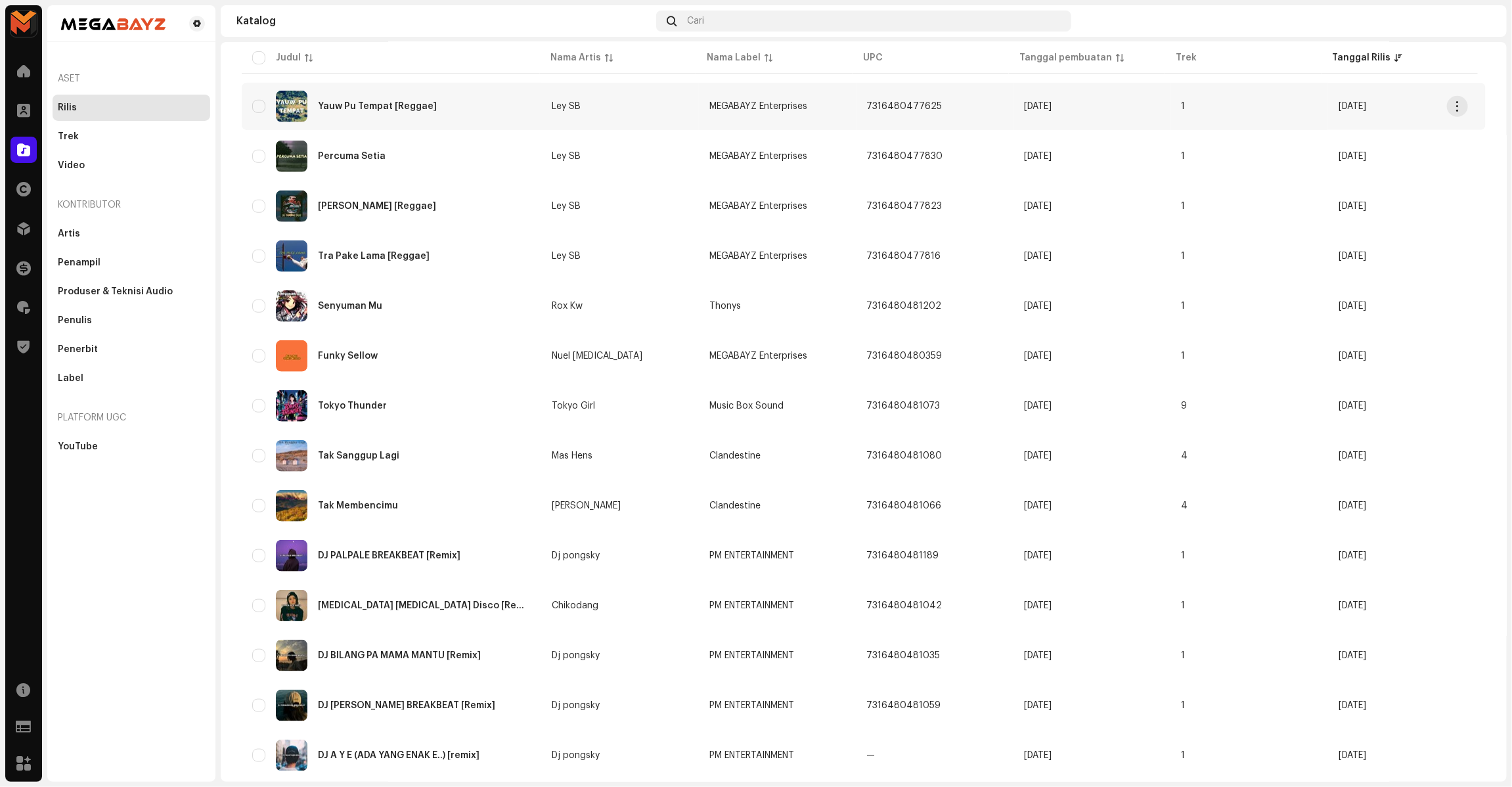
scroll to position [650, 0]
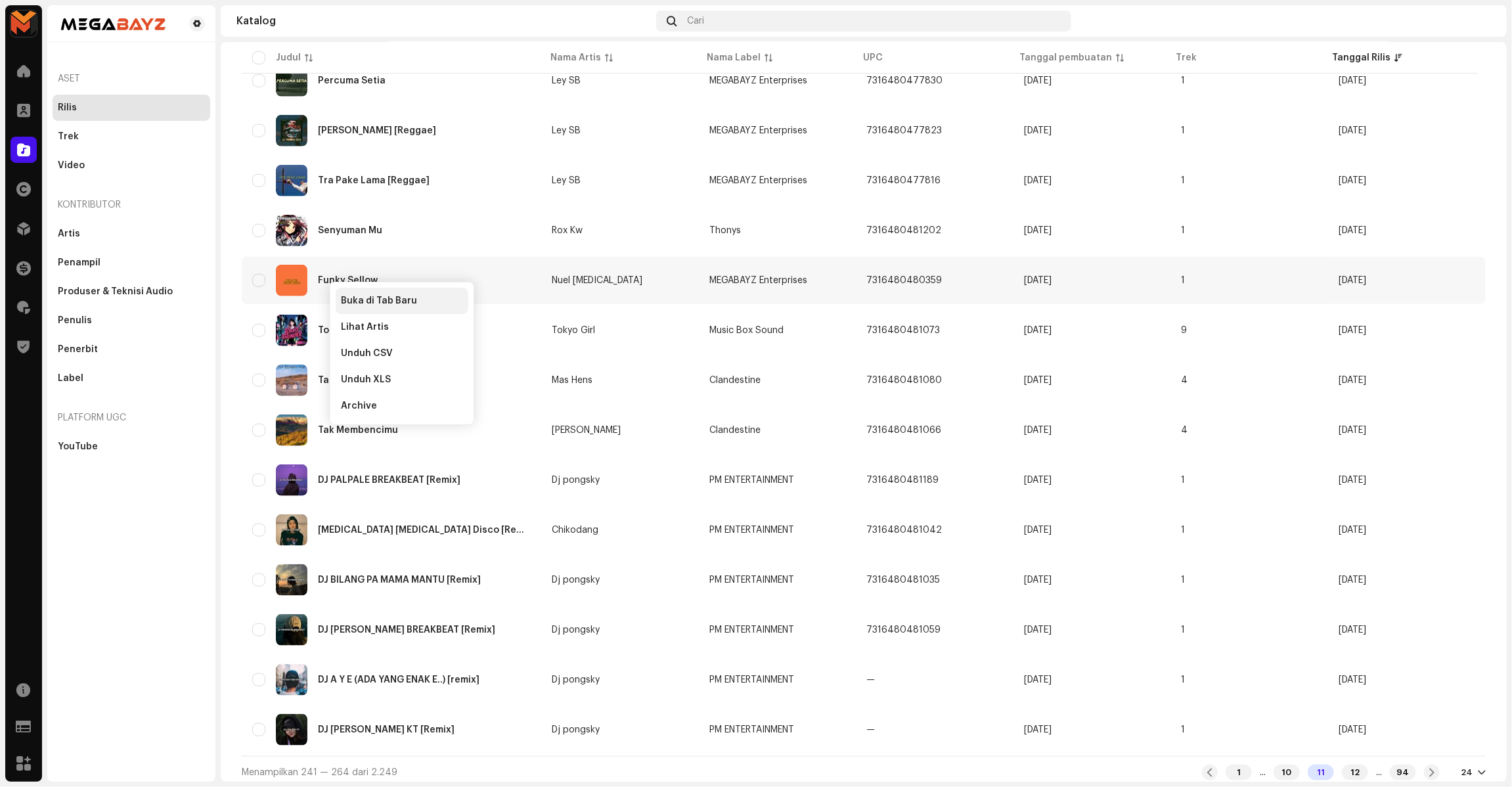
click at [367, 302] on span "Buka di Tab Baru" at bounding box center [379, 300] width 76 height 10
click at [1099, 572] on div "12" at bounding box center [1354, 772] width 26 height 16
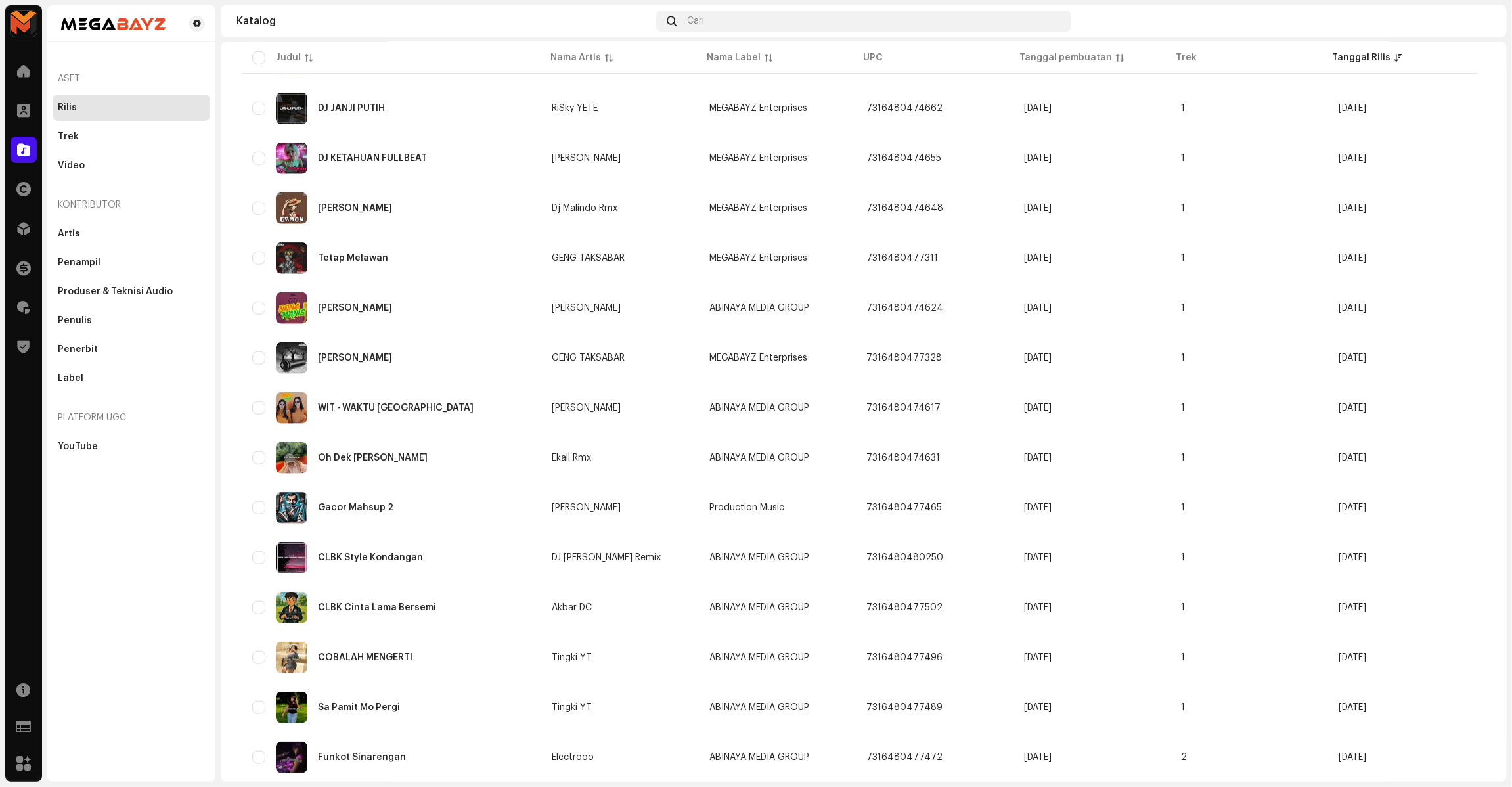
scroll to position [650, 0]
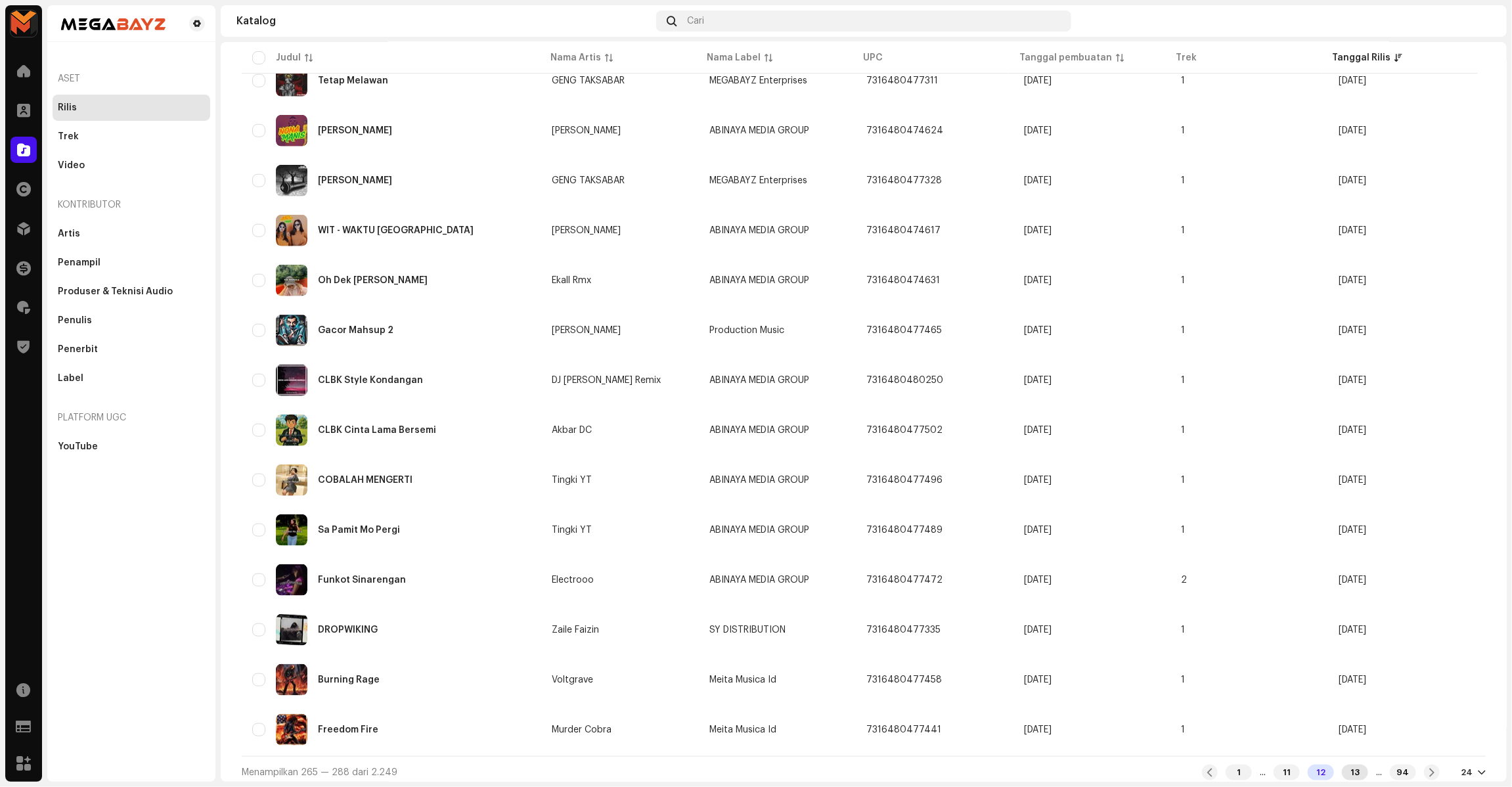
click at [1099, 572] on div "13" at bounding box center [1354, 772] width 26 height 16
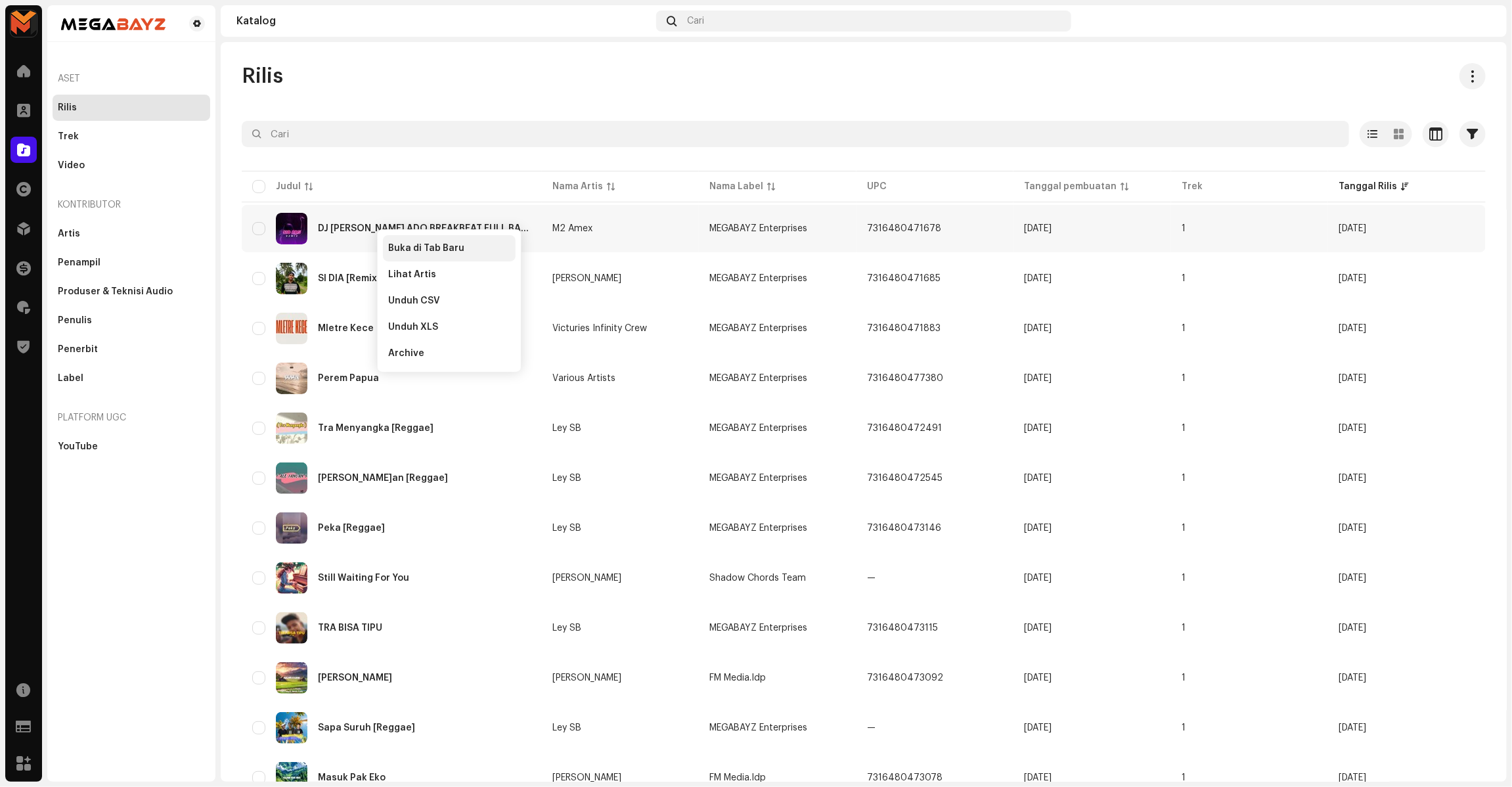
click at [408, 246] on span "Buka di Tab Baru" at bounding box center [426, 248] width 76 height 10
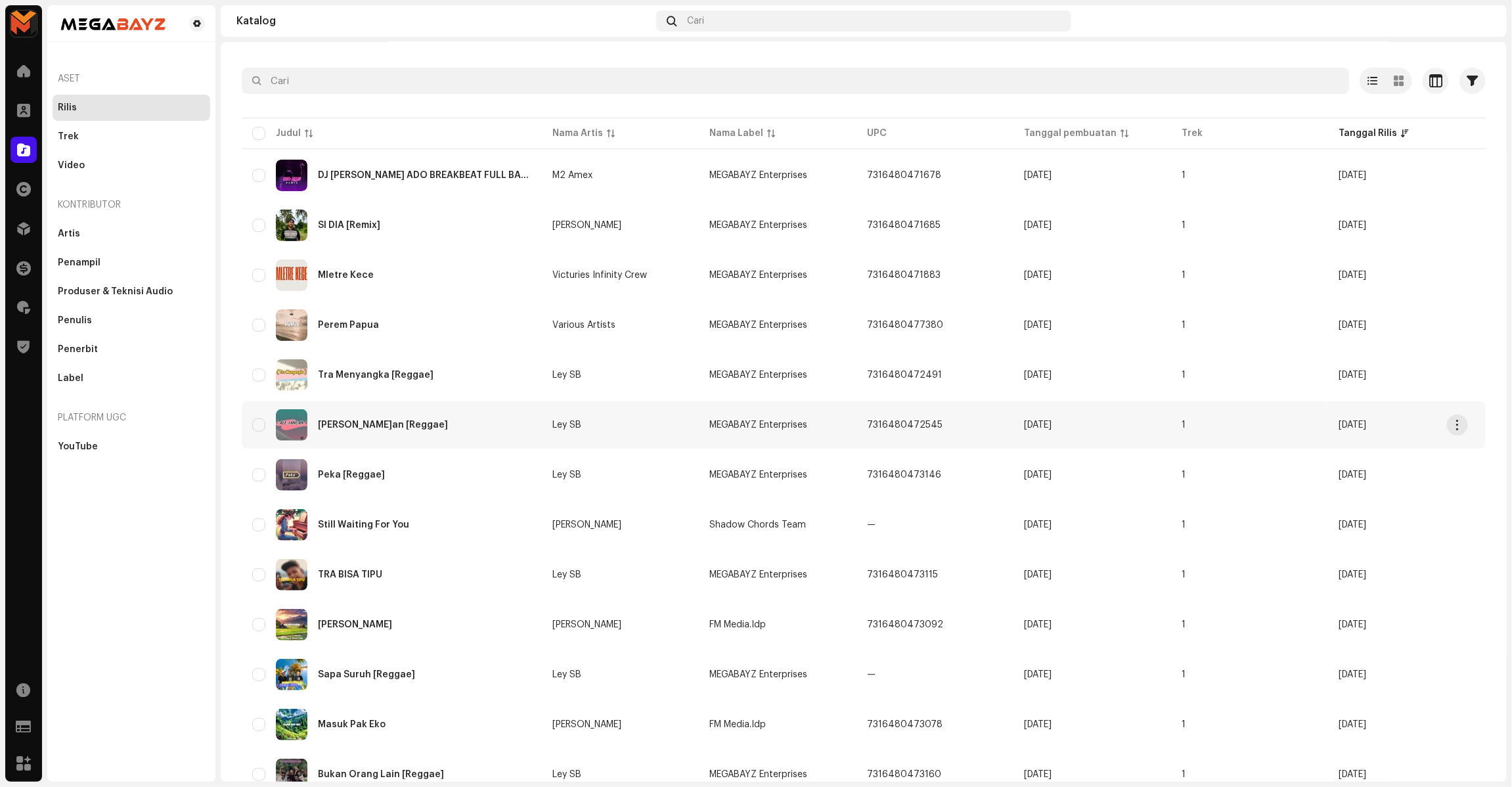
scroll to position [82, 0]
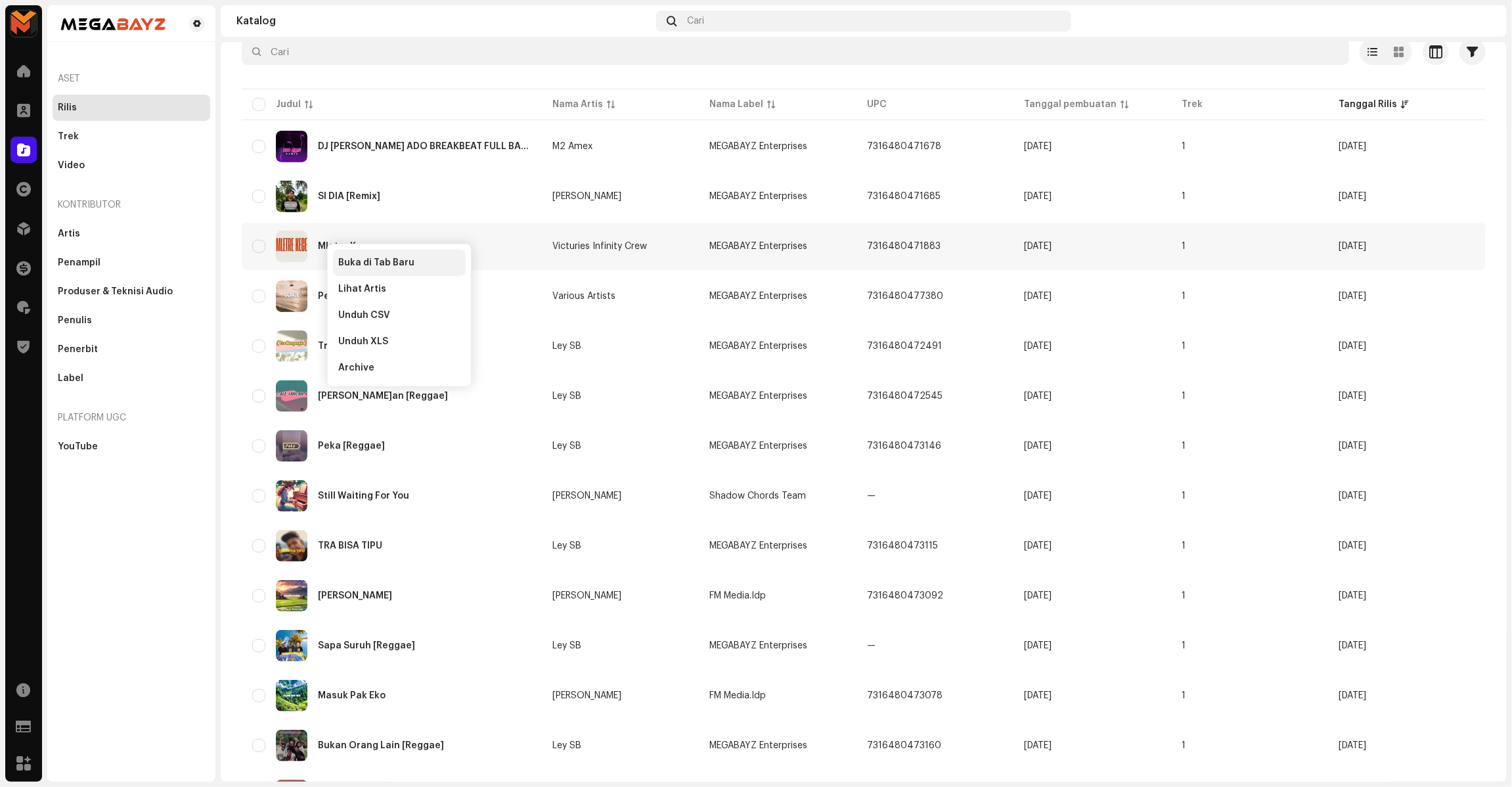
click at [345, 257] on span "Buka di Tab Baru" at bounding box center [376, 262] width 76 height 10
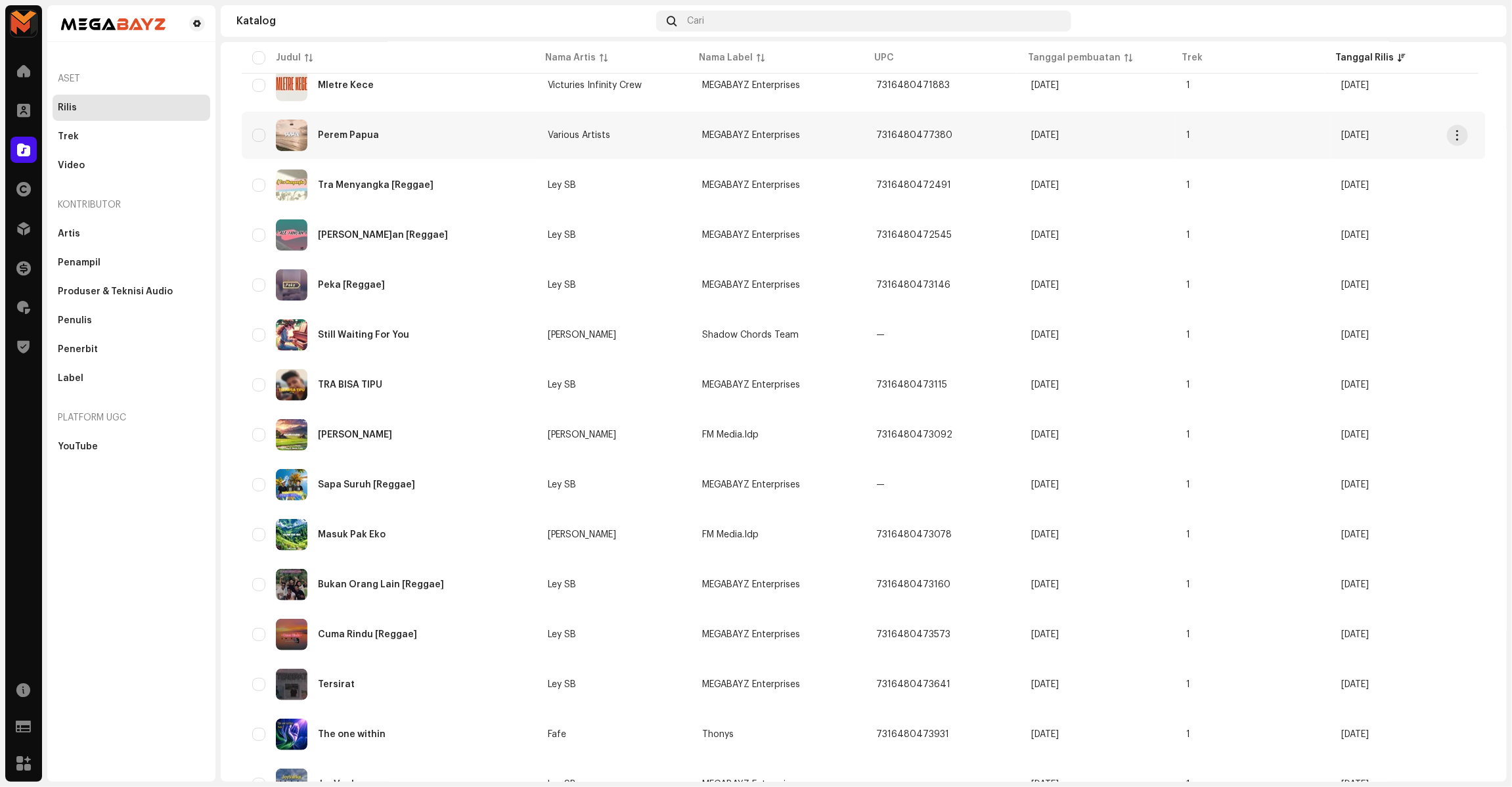
scroll to position [329, 0]
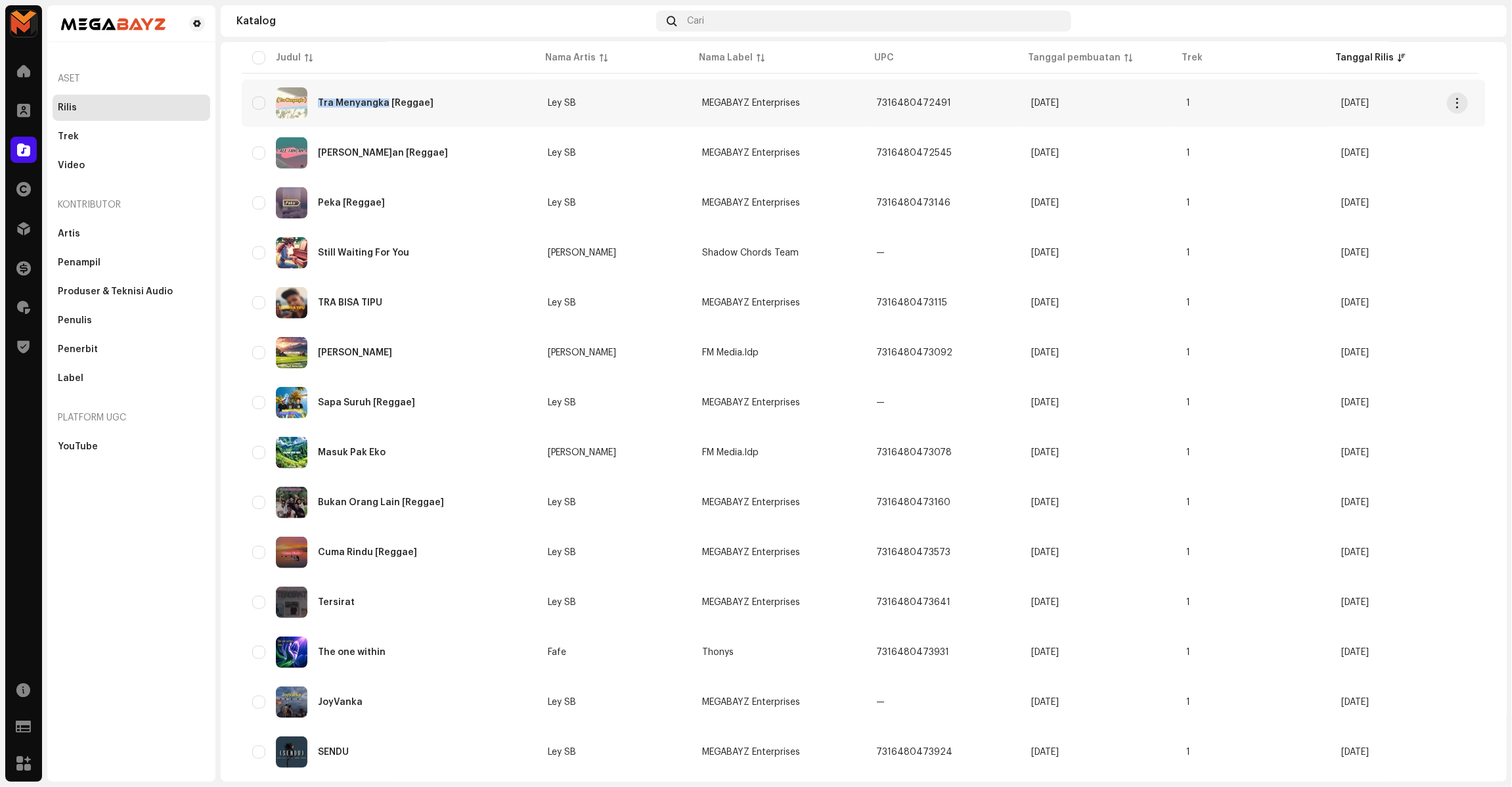
copy div "Tra Menyangka"
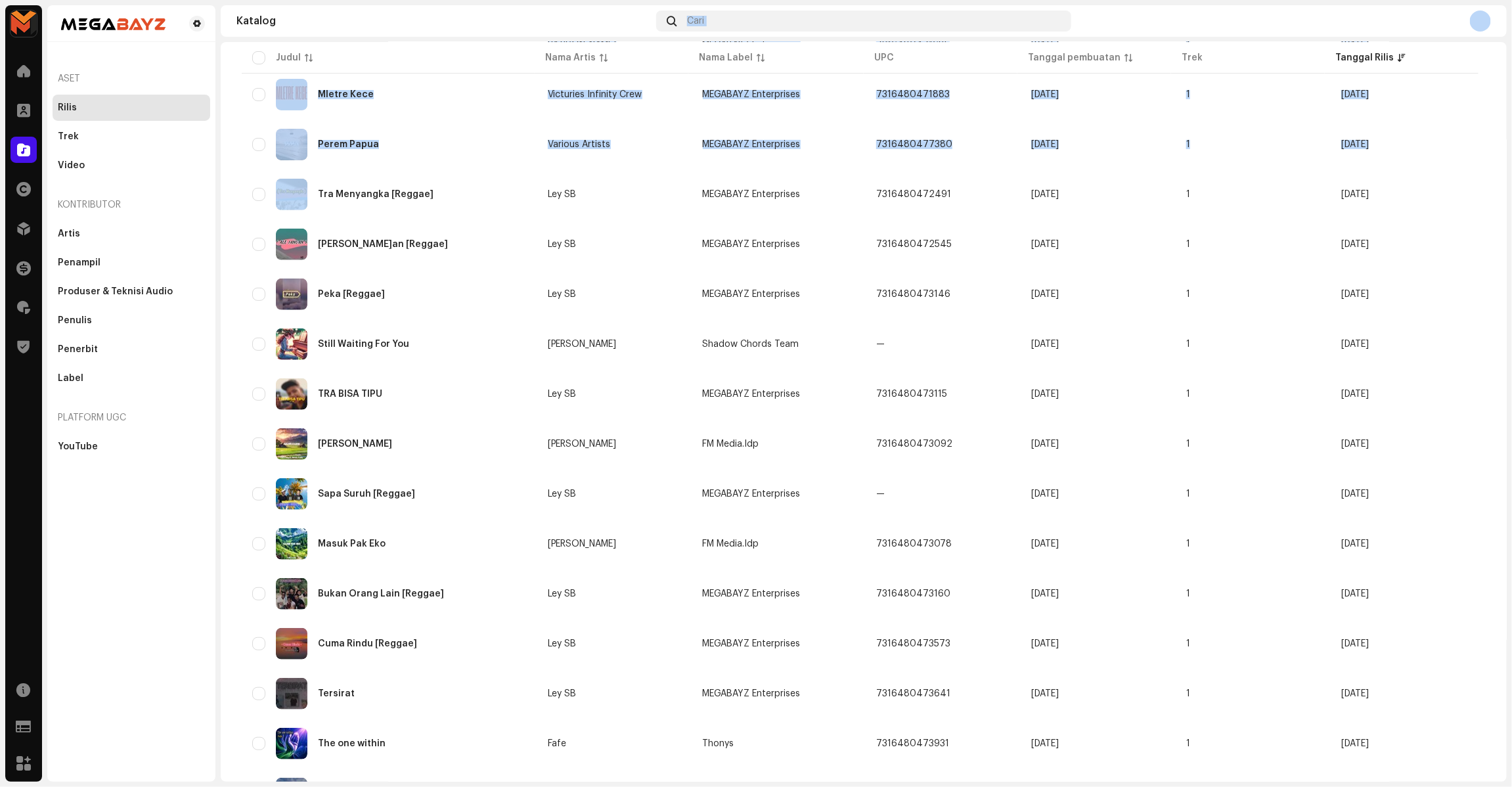
scroll to position [0, 0]
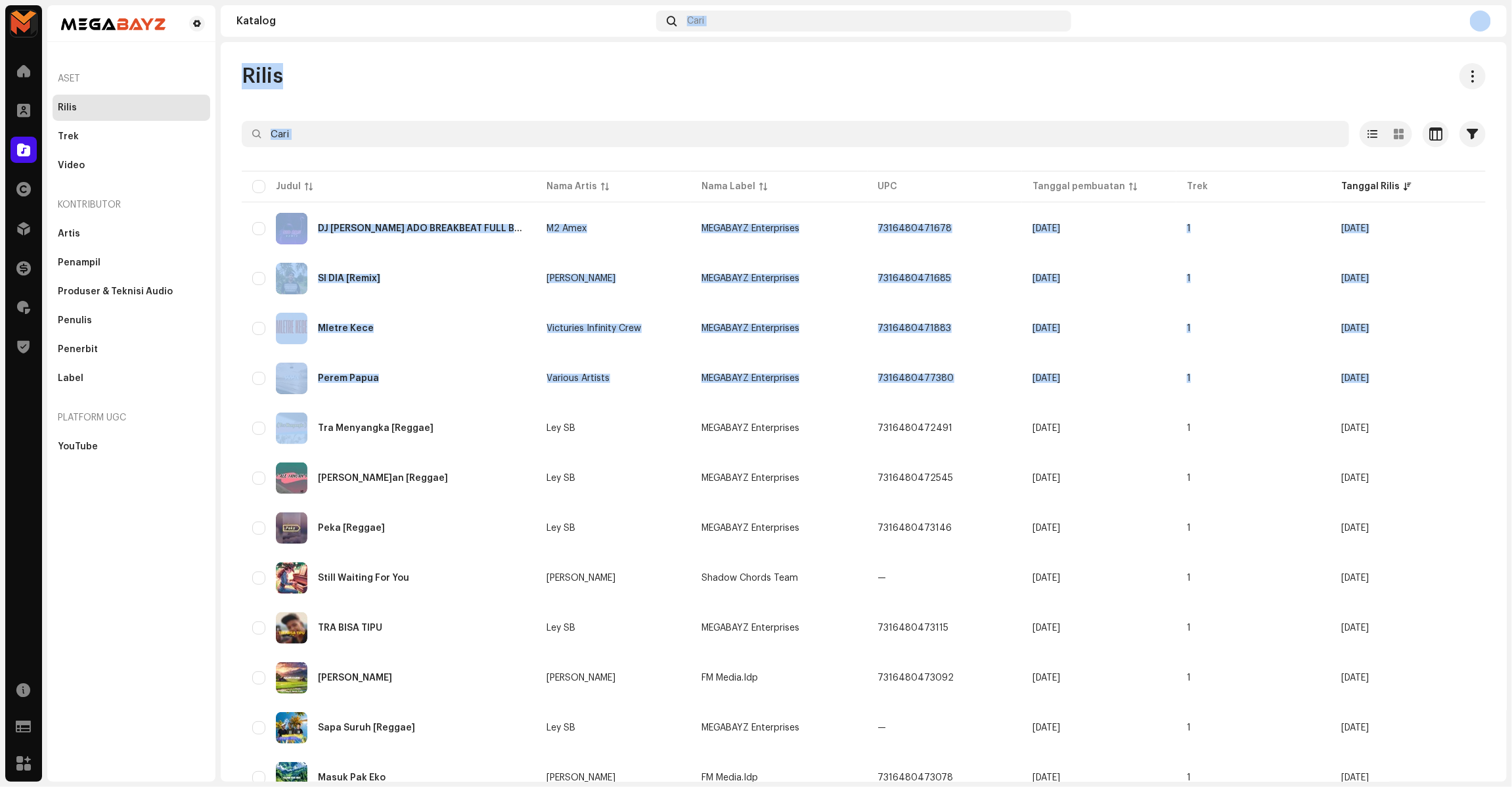
drag, startPoint x: 318, startPoint y: 102, endPoint x: 398, endPoint y: 38, distance: 102.4
click at [398, 38] on section "Katalog Cari Rilis Dipilih 0 Opsi Filter Status distribusi Tidak Pernah Didistr…" at bounding box center [864, 394] width 1286 height 776
click at [432, 69] on div "Rilis" at bounding box center [863, 76] width 1244 height 26
click at [624, 56] on div "Rilis Dipilih 0 Opsi Filter Status distribusi Tidak Pernah Didistribusikan Memp…" at bounding box center [864, 412] width 1286 height 739
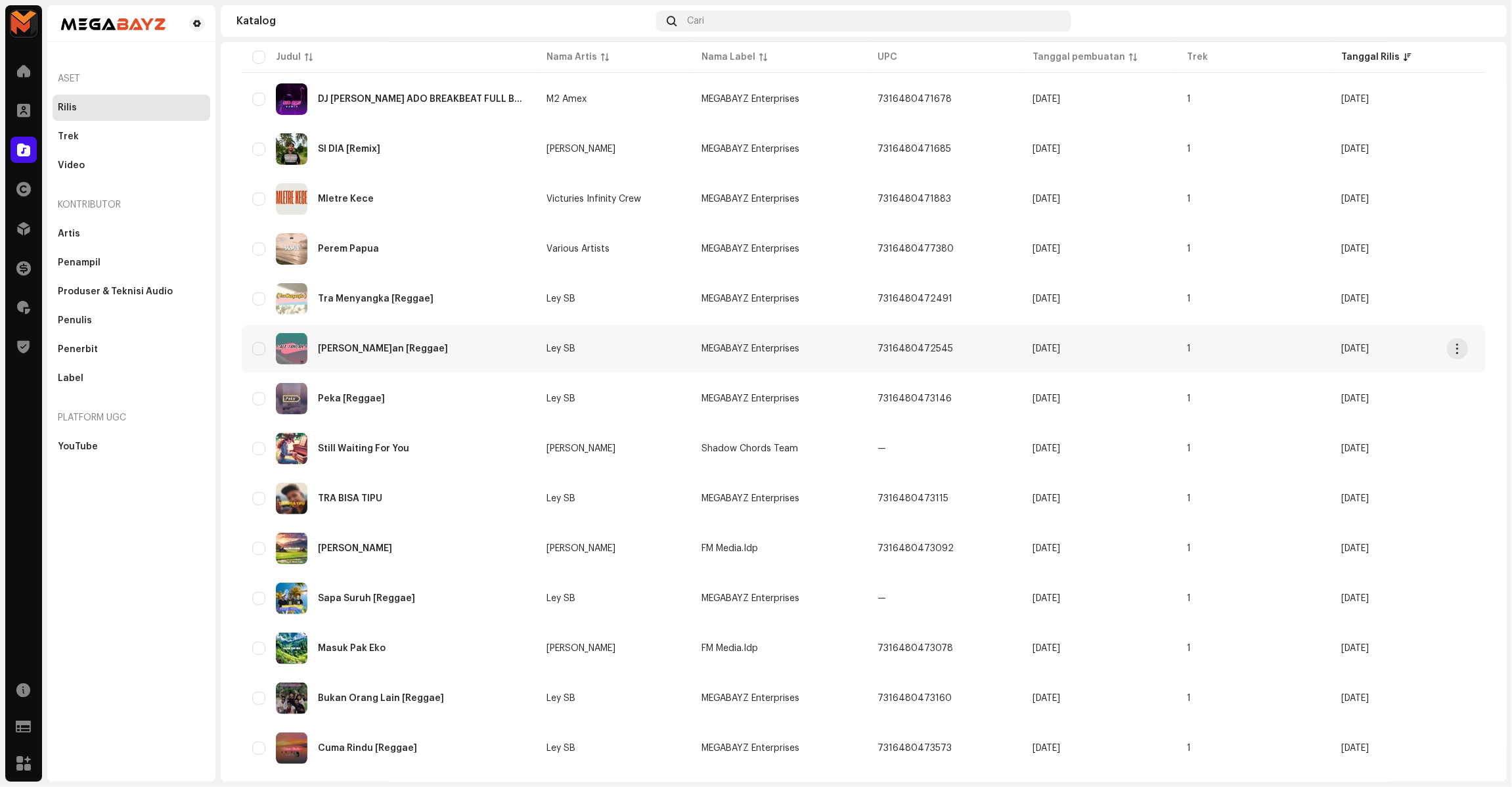
scroll to position [158, 0]
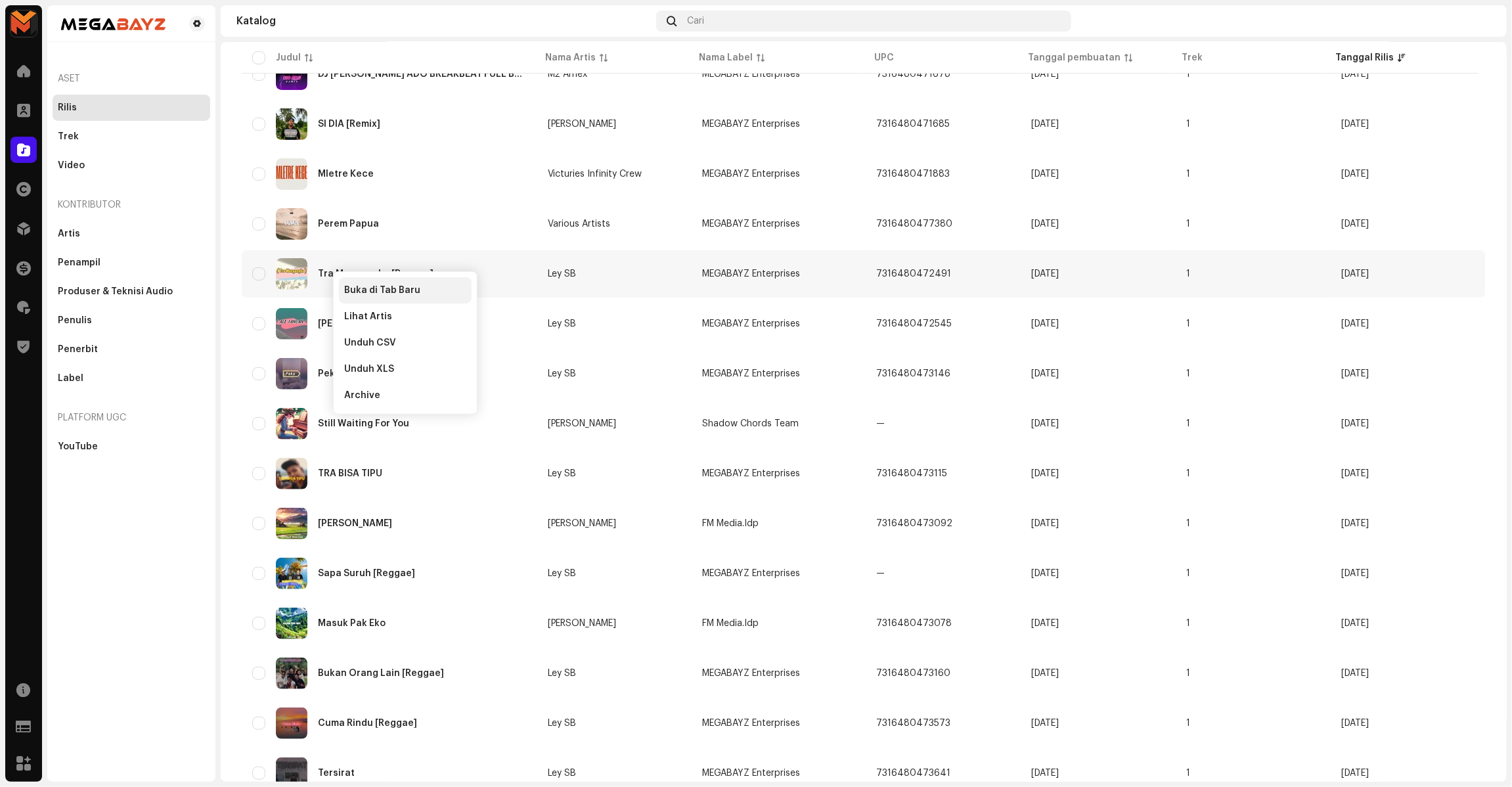
click at [375, 292] on span "Buka di Tab Baru" at bounding box center [383, 290] width 76 height 10
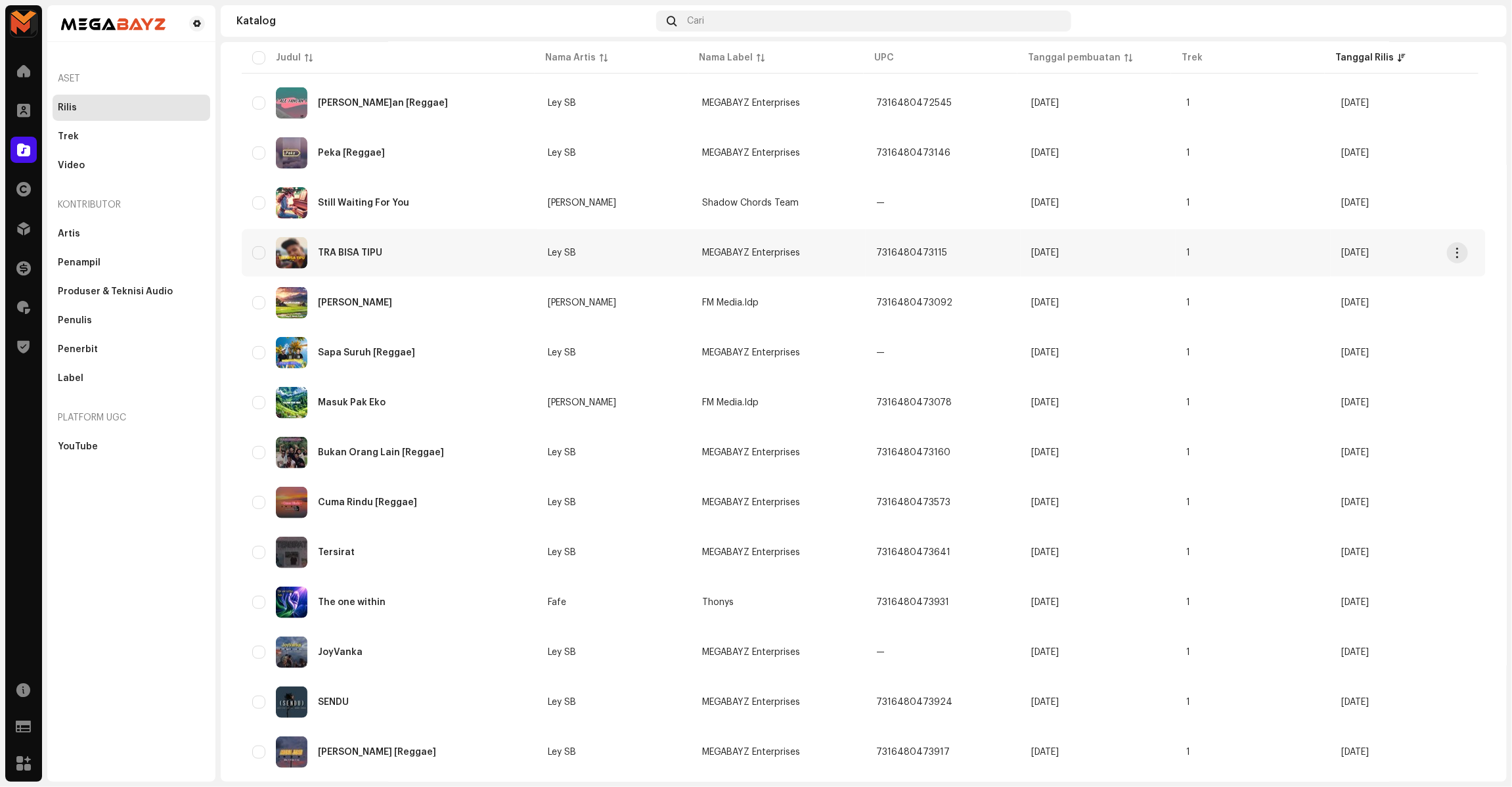
scroll to position [404, 0]
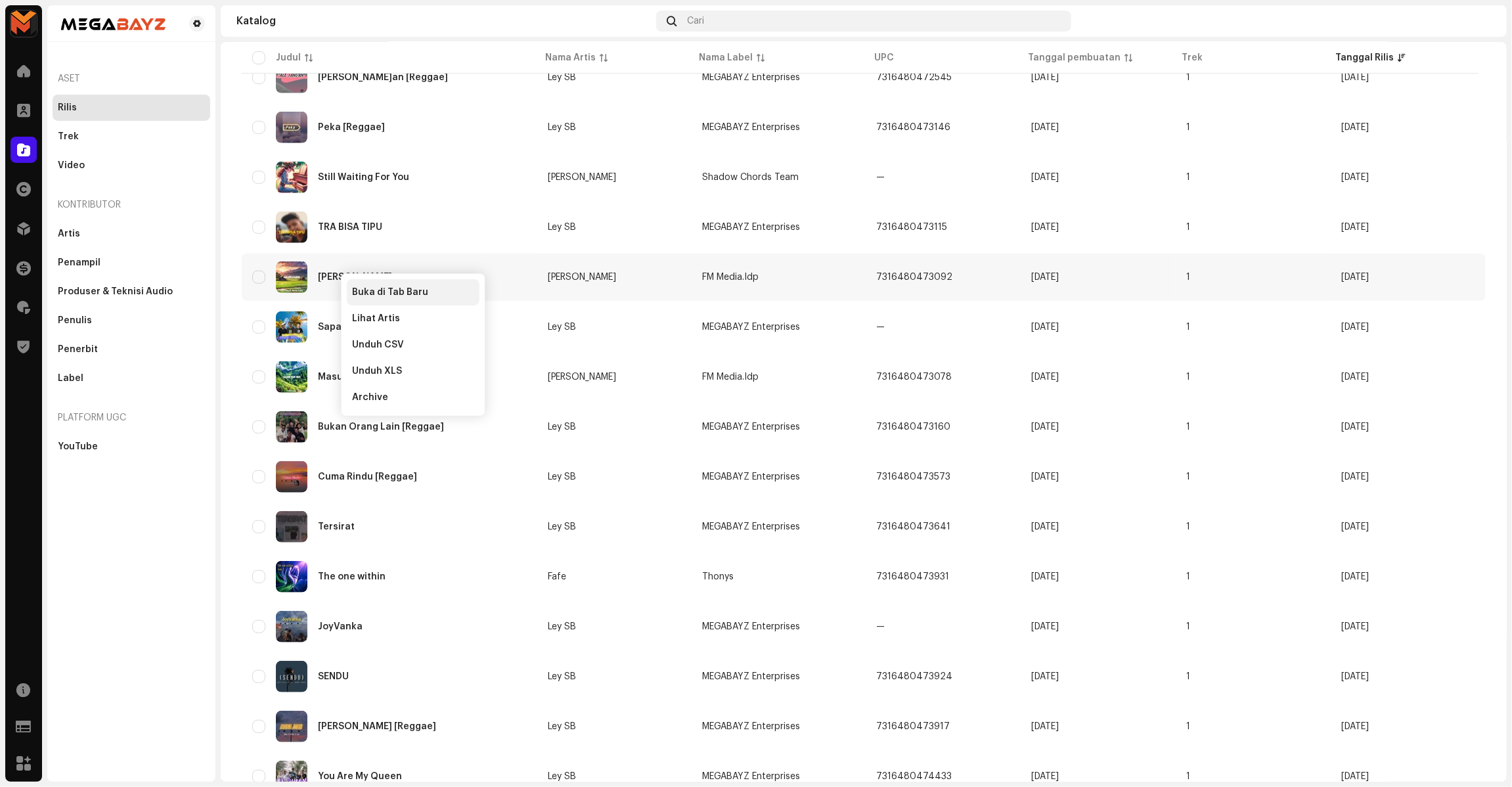
click at [375, 289] on span "Buka di Tab Baru" at bounding box center [390, 291] width 76 height 10
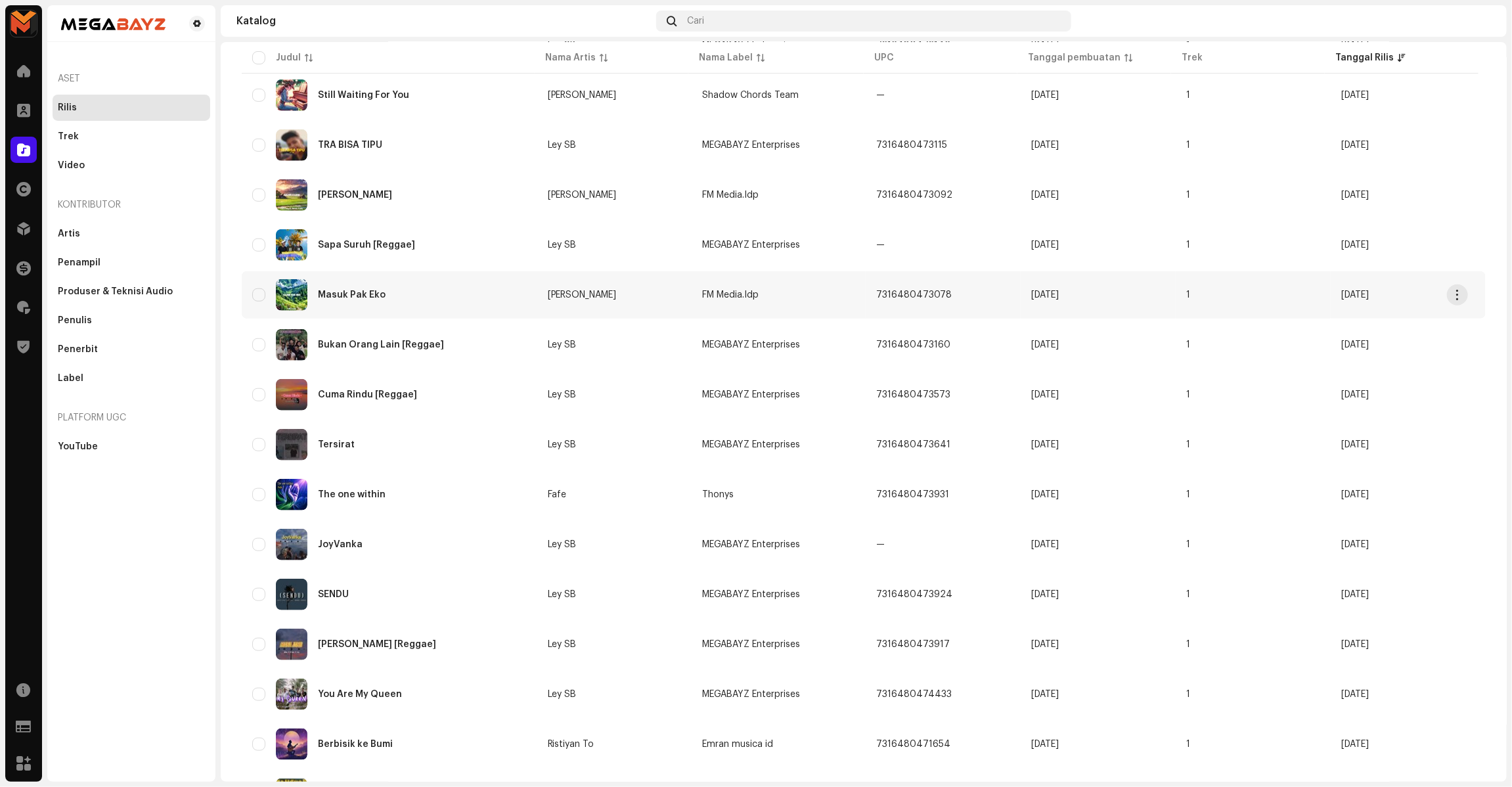
scroll to position [568, 0]
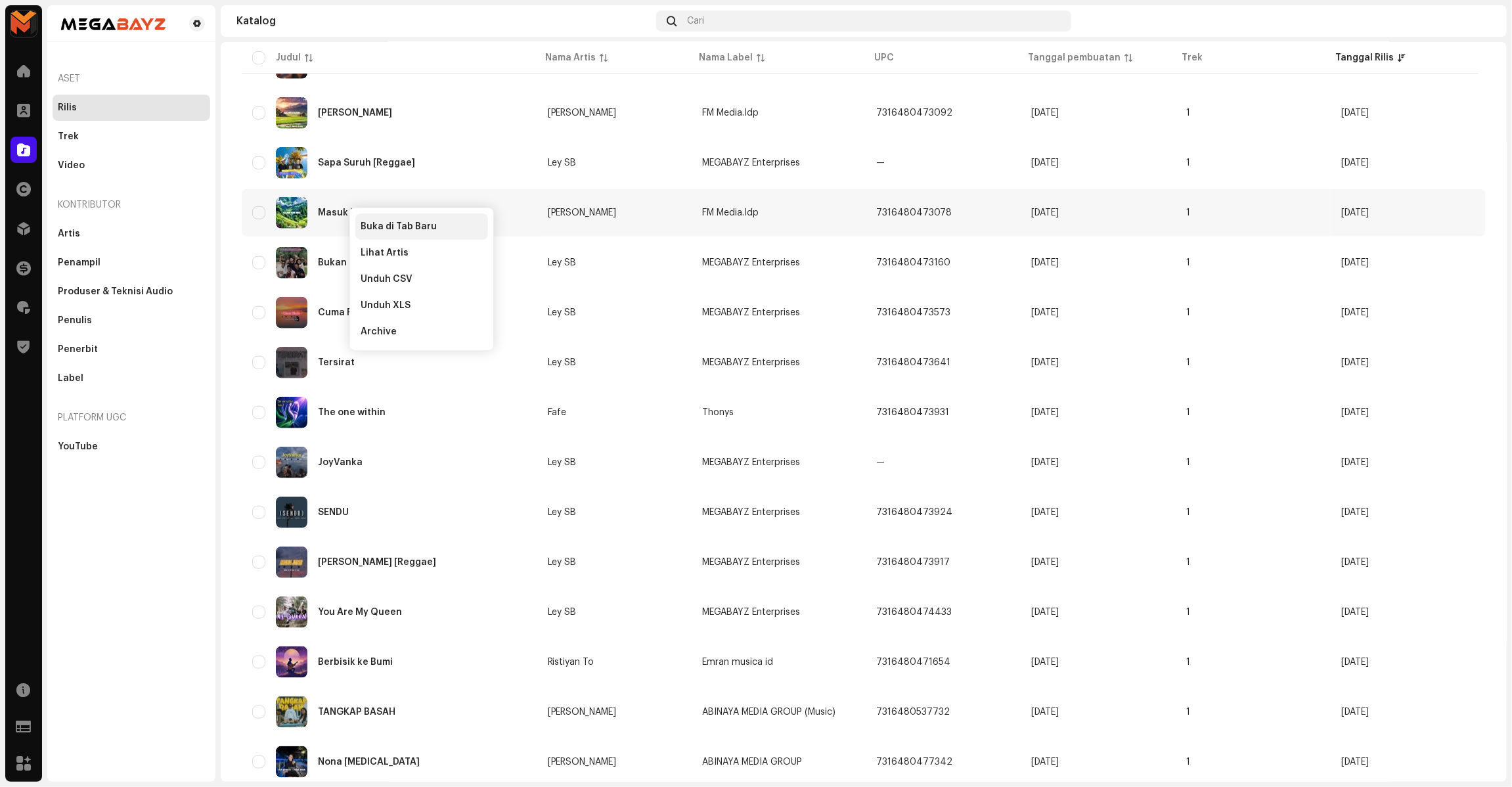
click at [362, 220] on div "Buka di Tab Baru" at bounding box center [422, 226] width 133 height 26
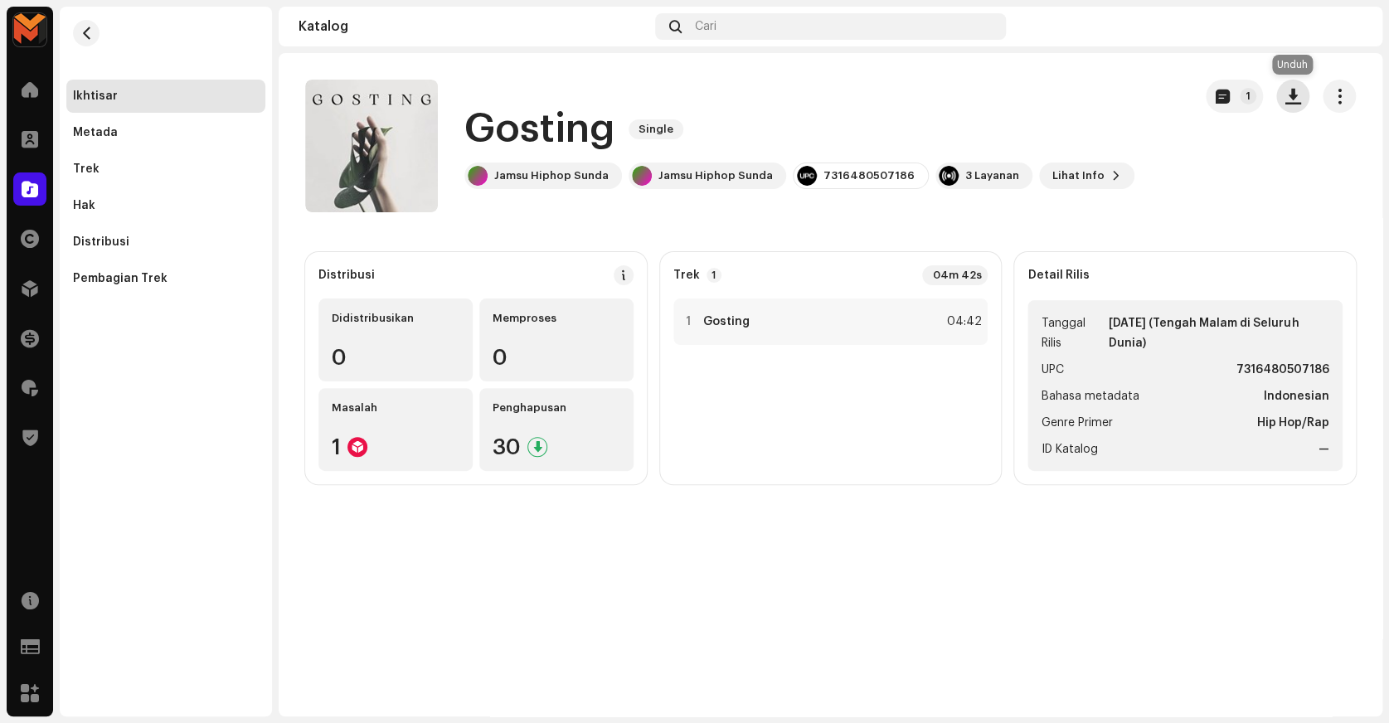
click at [1288, 97] on span "button" at bounding box center [1293, 96] width 16 height 13
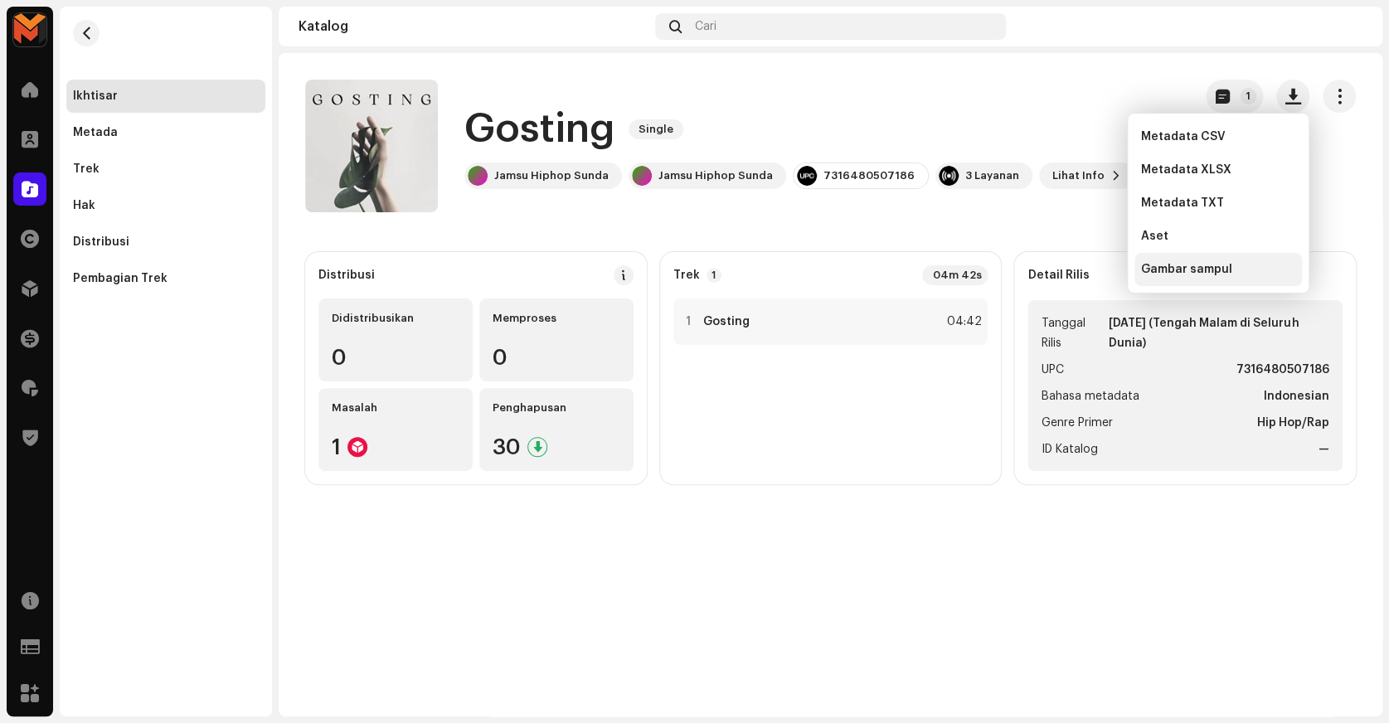
click at [1232, 272] on div "Gambar sampul" at bounding box center [1218, 269] width 154 height 13
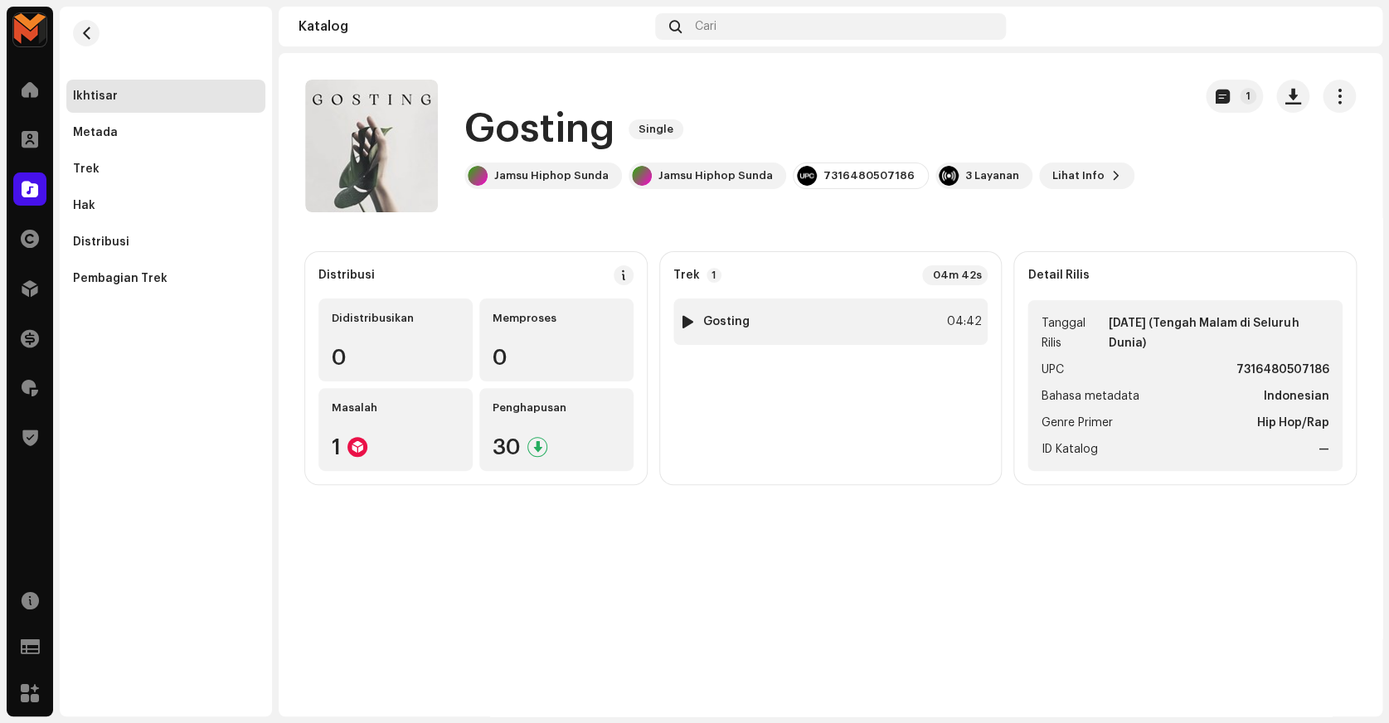
click at [959, 319] on div "04:42" at bounding box center [963, 322] width 36 height 20
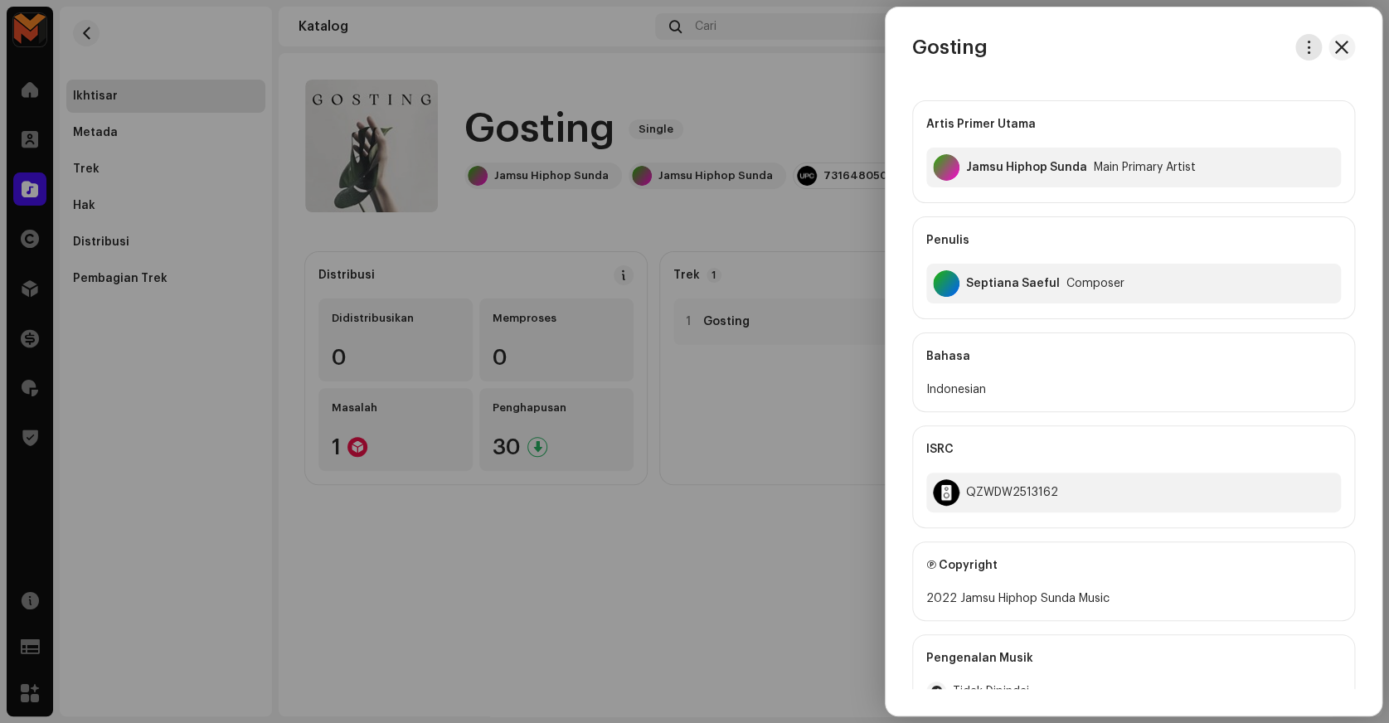
click at [1303, 47] on span "button" at bounding box center [1309, 47] width 12 height 13
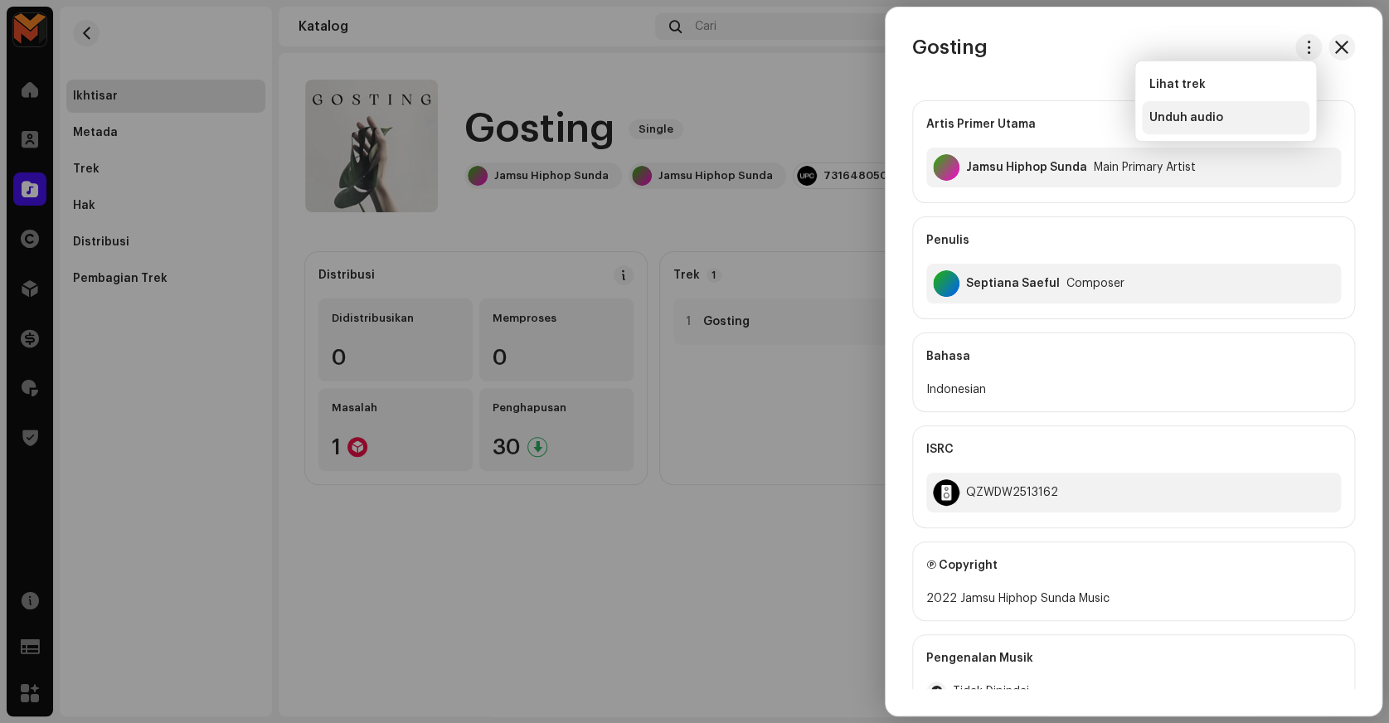
click at [1219, 124] on div "Unduh audio" at bounding box center [1226, 117] width 168 height 33
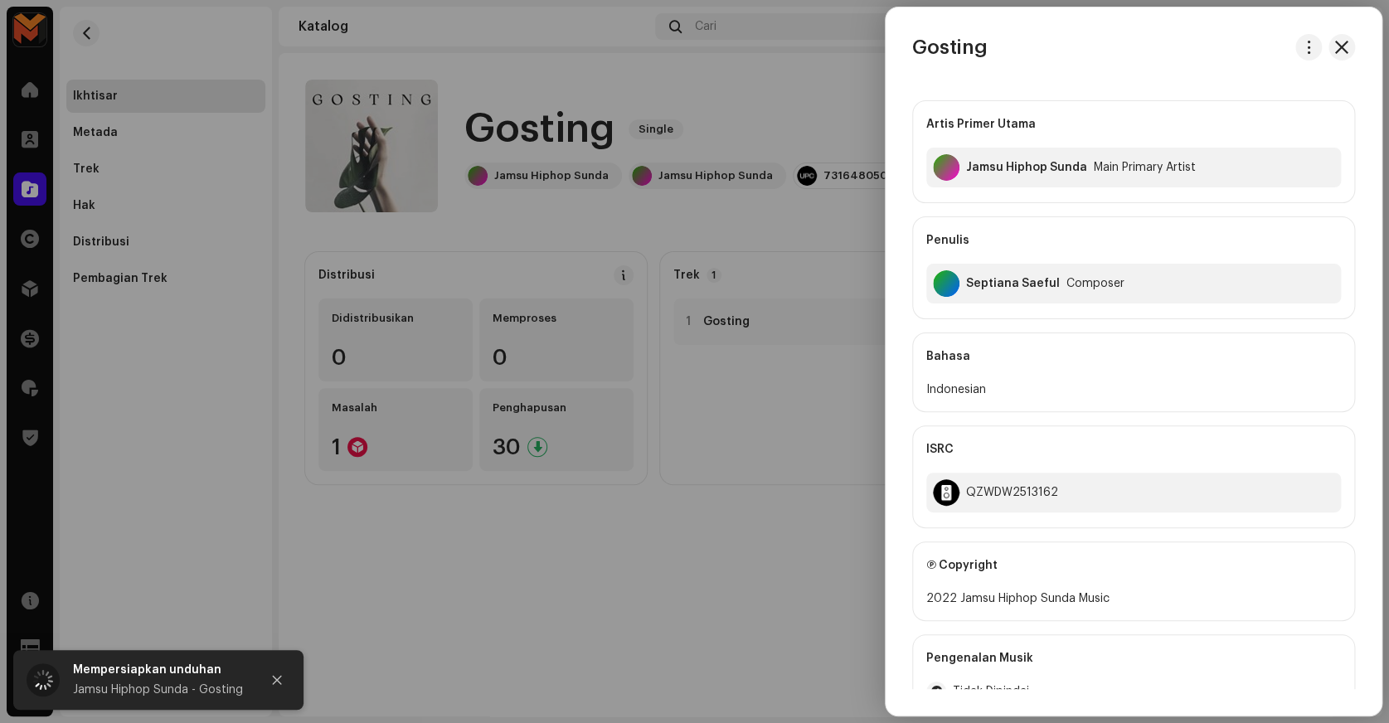
click at [818, 80] on div at bounding box center [694, 361] width 1389 height 723
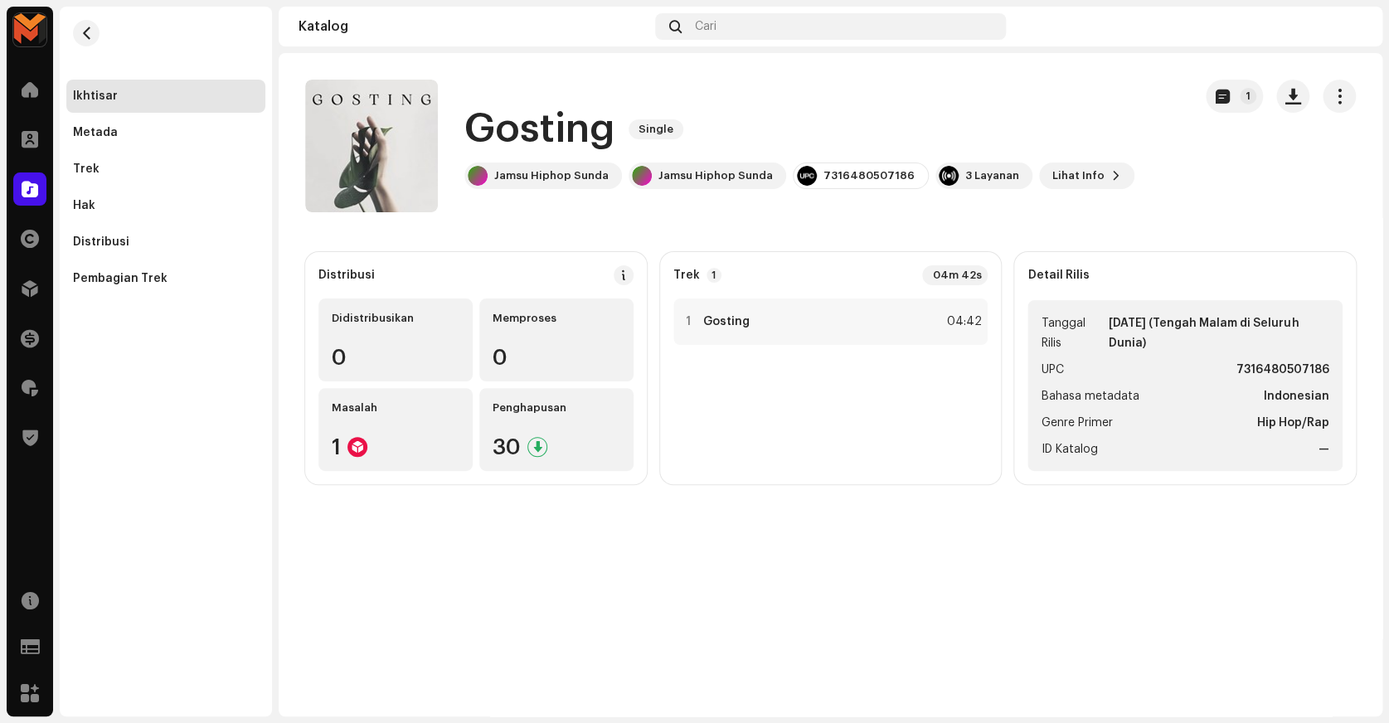
click at [1255, 365] on strong "7316480507186" at bounding box center [1282, 370] width 93 height 20
copy strong "7316480507186"
click at [735, 324] on strong "Gosting" at bounding box center [726, 321] width 46 height 13
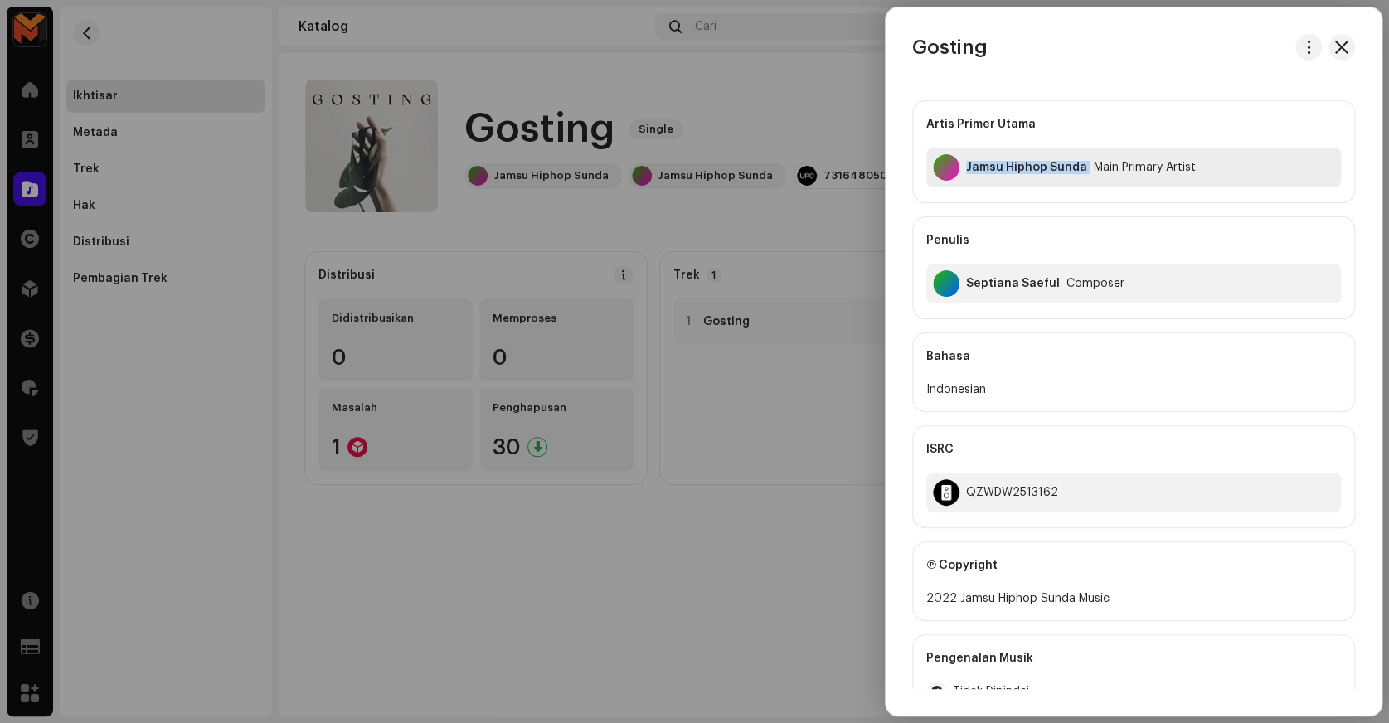
copy div "Jamsu Hiphop Sunda"
drag, startPoint x: 965, startPoint y: 178, endPoint x: 1085, endPoint y: 210, distance: 123.5
click at [1085, 210] on div "Artis Primer Utama Jamsu Hiphop Sunda Main Primary Artist Penulis Septiana Saef…" at bounding box center [1133, 209] width 443 height 219
click at [880, 256] on div at bounding box center [694, 361] width 1389 height 723
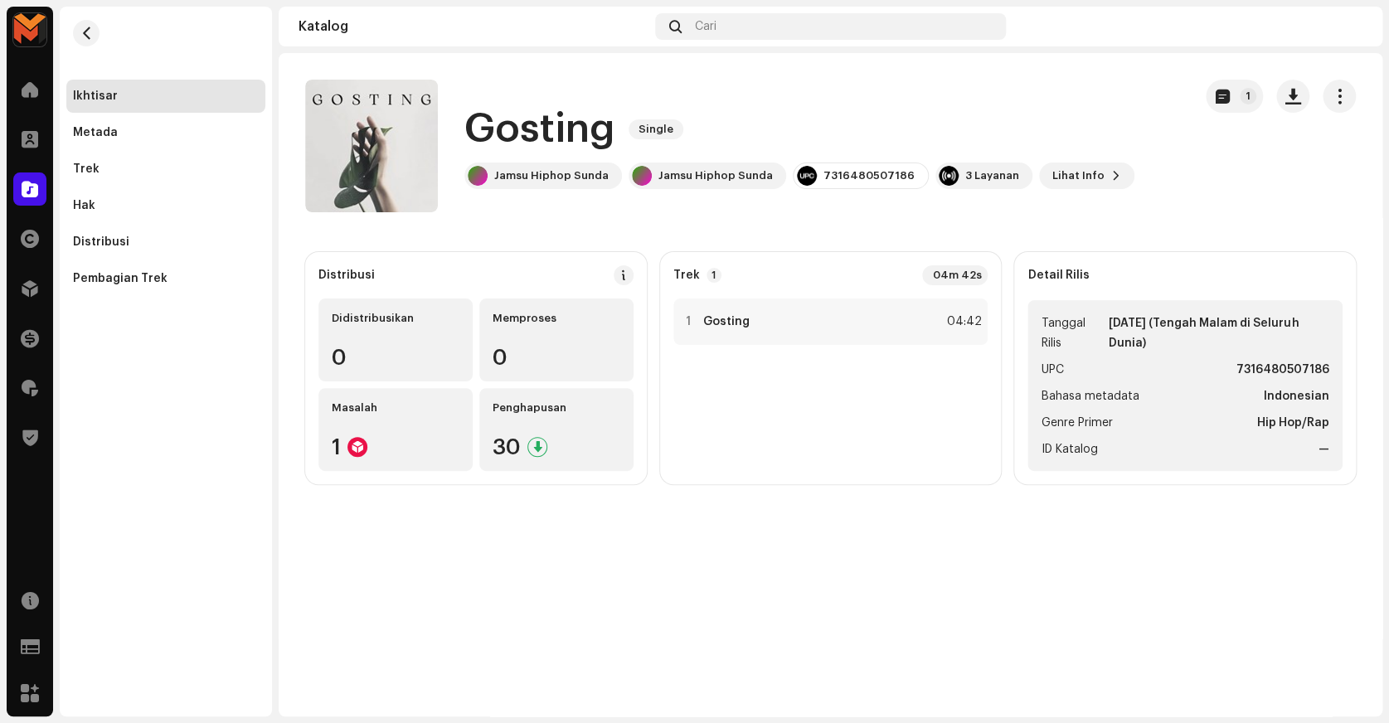
click at [1287, 361] on ul "Tanggal Rilis 23 Apr 2025 (Tengah Malam di Seluruh Dunia) UPC 7316480507186 Bah…" at bounding box center [1185, 385] width 315 height 171
click at [918, 317] on div "1 Gosting 04:42" at bounding box center [830, 322] width 315 height 46
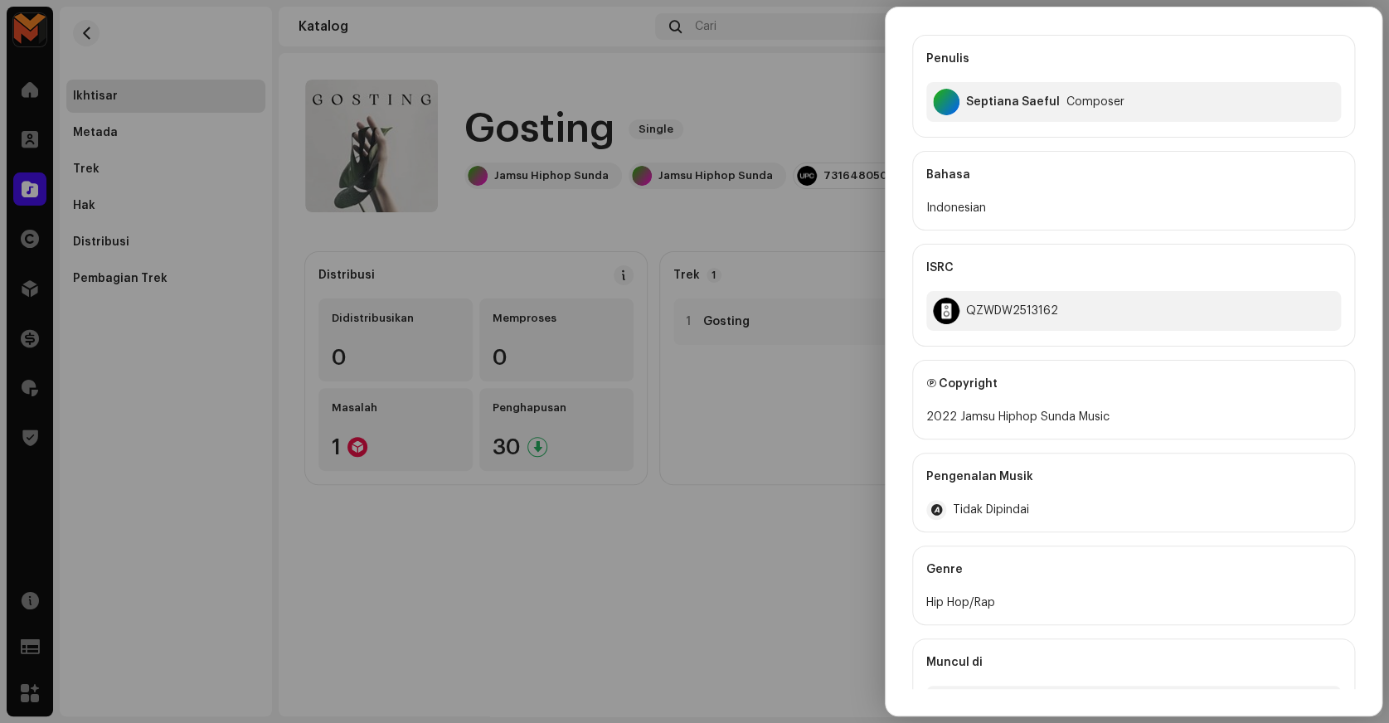
scroll to position [226, 0]
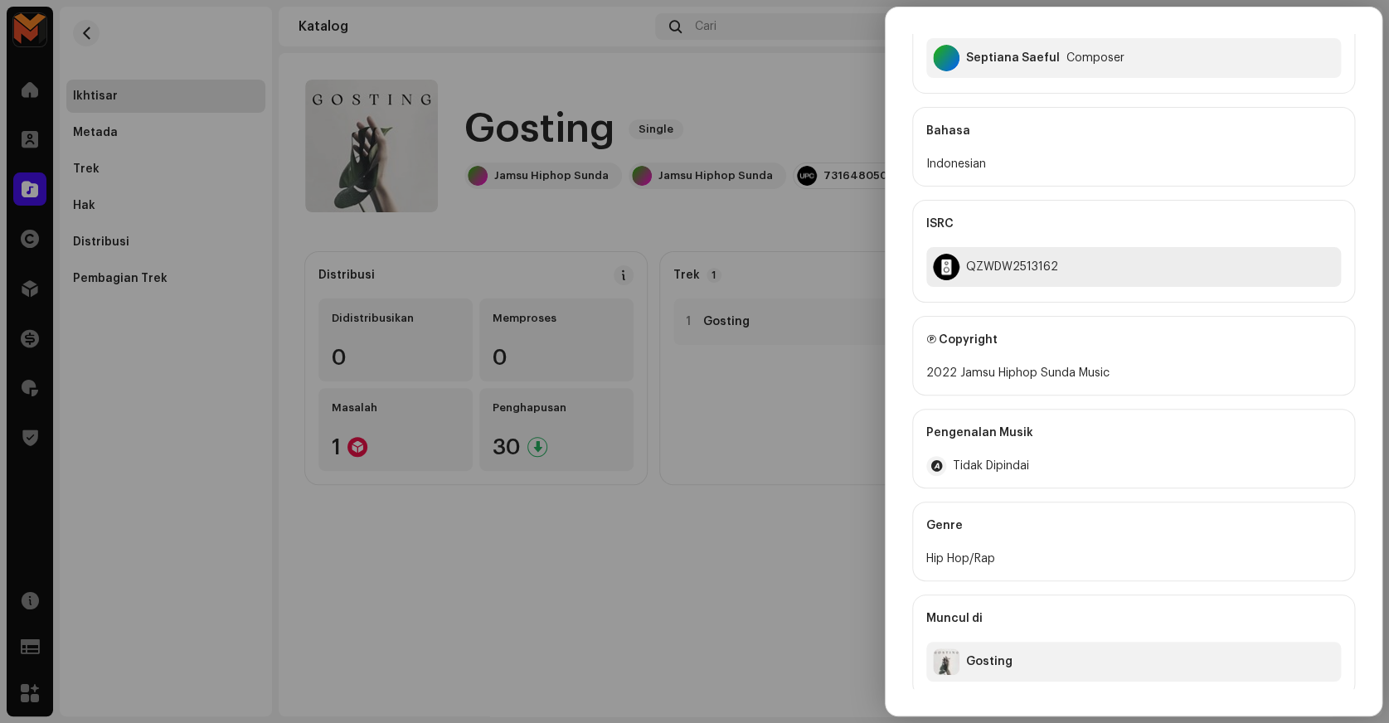
click at [1032, 265] on div "QZWDW2513162" at bounding box center [1012, 266] width 92 height 13
copy div "QZWDW2513162"
click at [794, 243] on div at bounding box center [694, 361] width 1389 height 723
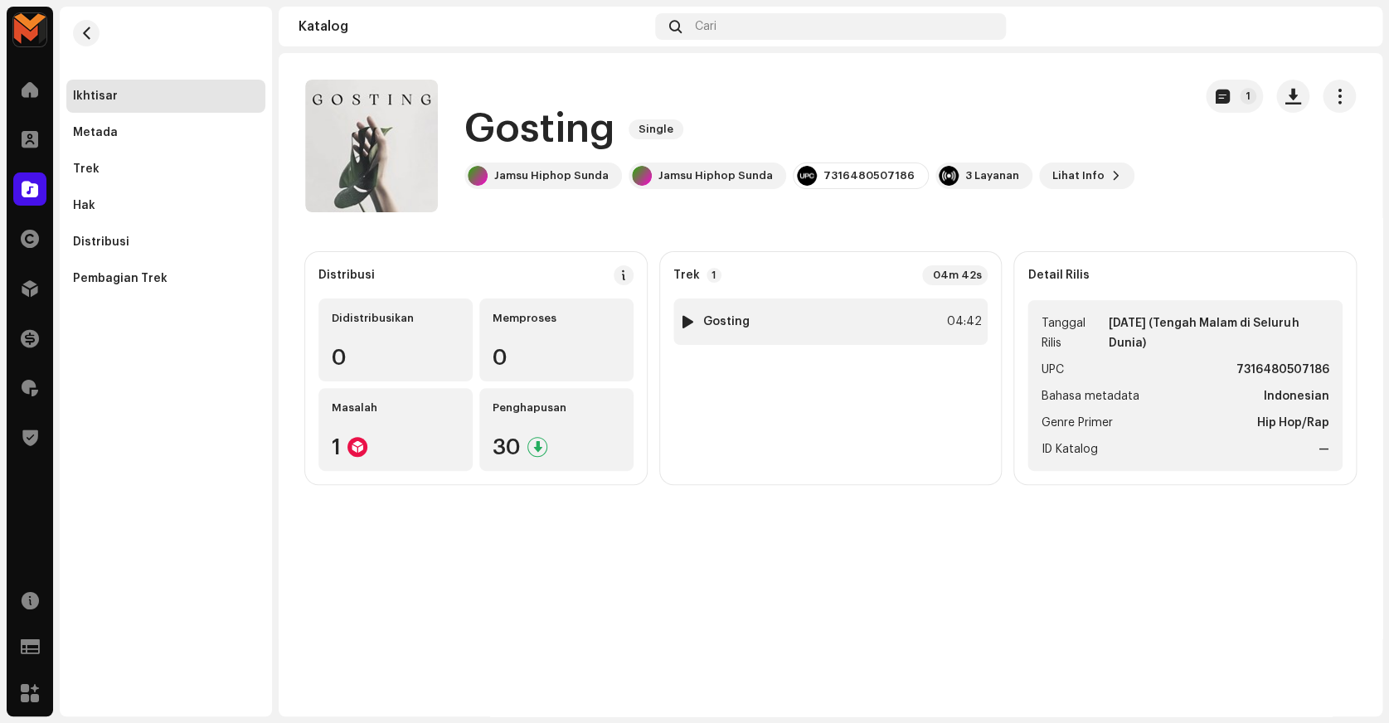
click at [800, 317] on div "1 Gosting 04:42" at bounding box center [830, 322] width 315 height 46
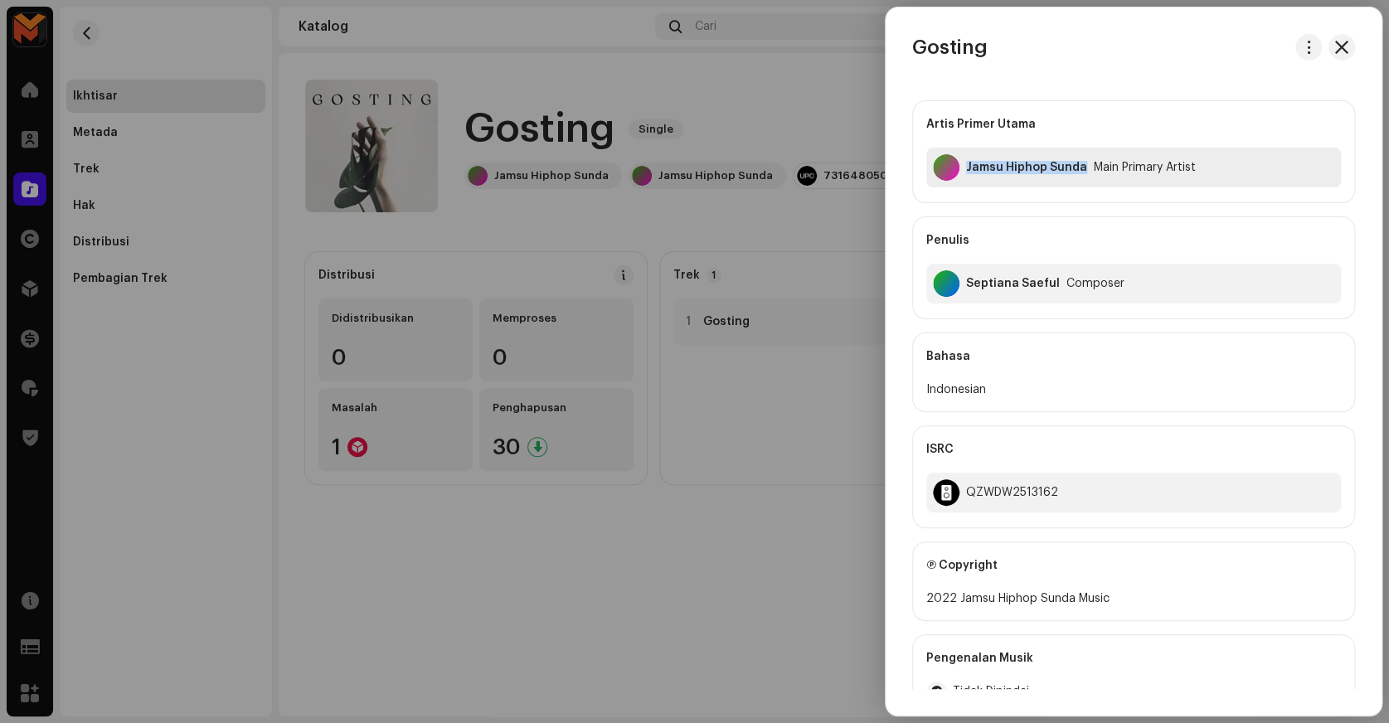
copy div "Jamsu Hiphop Sunda"
drag, startPoint x: 964, startPoint y: 175, endPoint x: 1083, endPoint y: 202, distance: 121.5
click at [1083, 202] on div "Artis Primer Utama Jamsu Hiphop Sunda Main Primary Artist" at bounding box center [1133, 151] width 443 height 103
click at [1000, 290] on div "Septiana Saeful Composer" at bounding box center [1133, 284] width 415 height 40
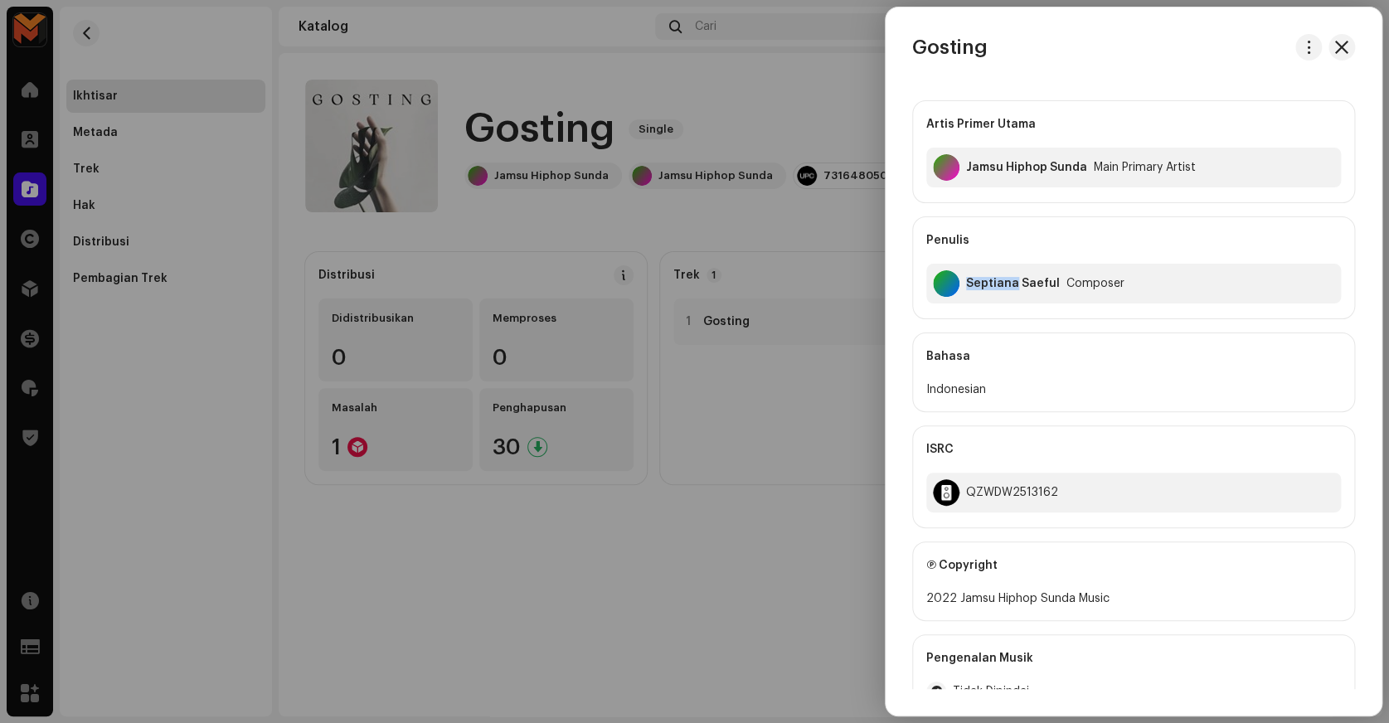
click at [1000, 290] on div "Septiana Saeful Composer" at bounding box center [1133, 284] width 415 height 40
copy div "Septiana Saeful"
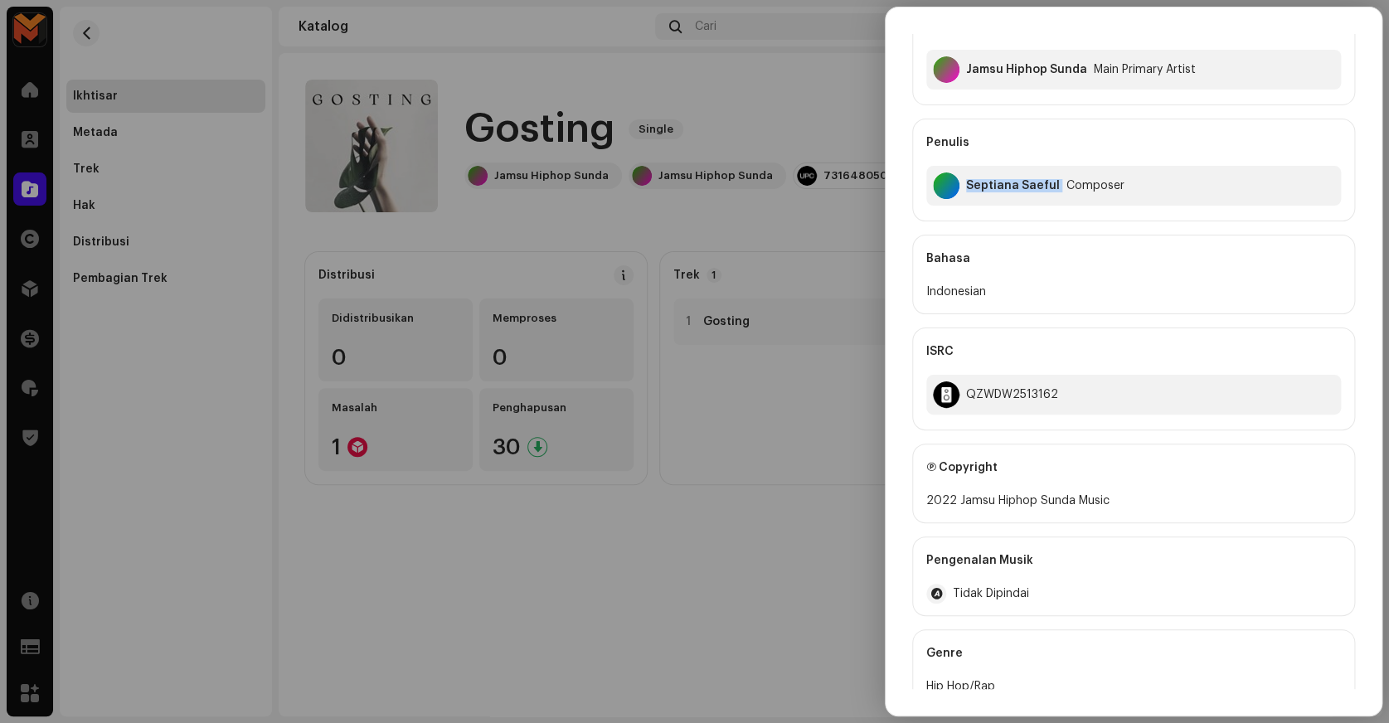
scroll to position [232, 0]
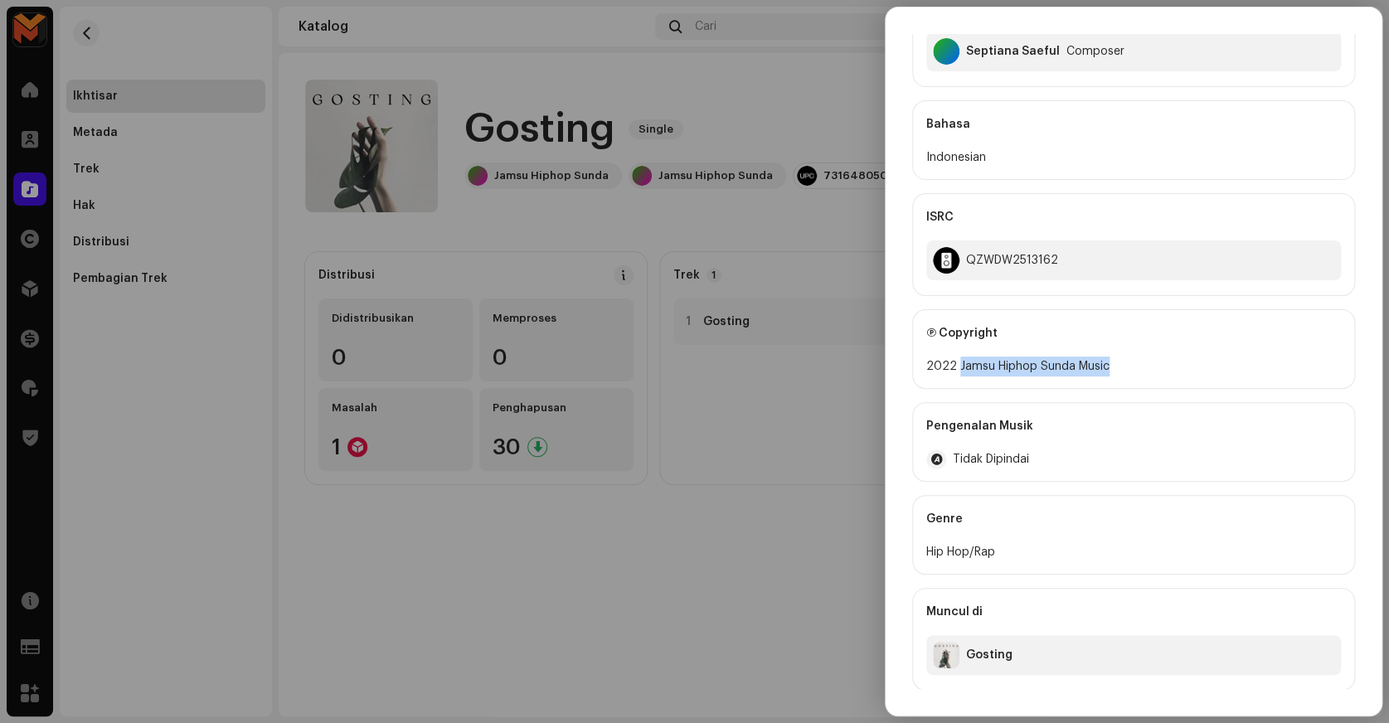
copy div "Jamsu Hiphop Sunda Music"
drag, startPoint x: 957, startPoint y: 369, endPoint x: 1116, endPoint y: 368, distance: 159.2
click at [1116, 368] on div "2022 Jamsu Hiphop Sunda Music" at bounding box center [1133, 367] width 415 height 20
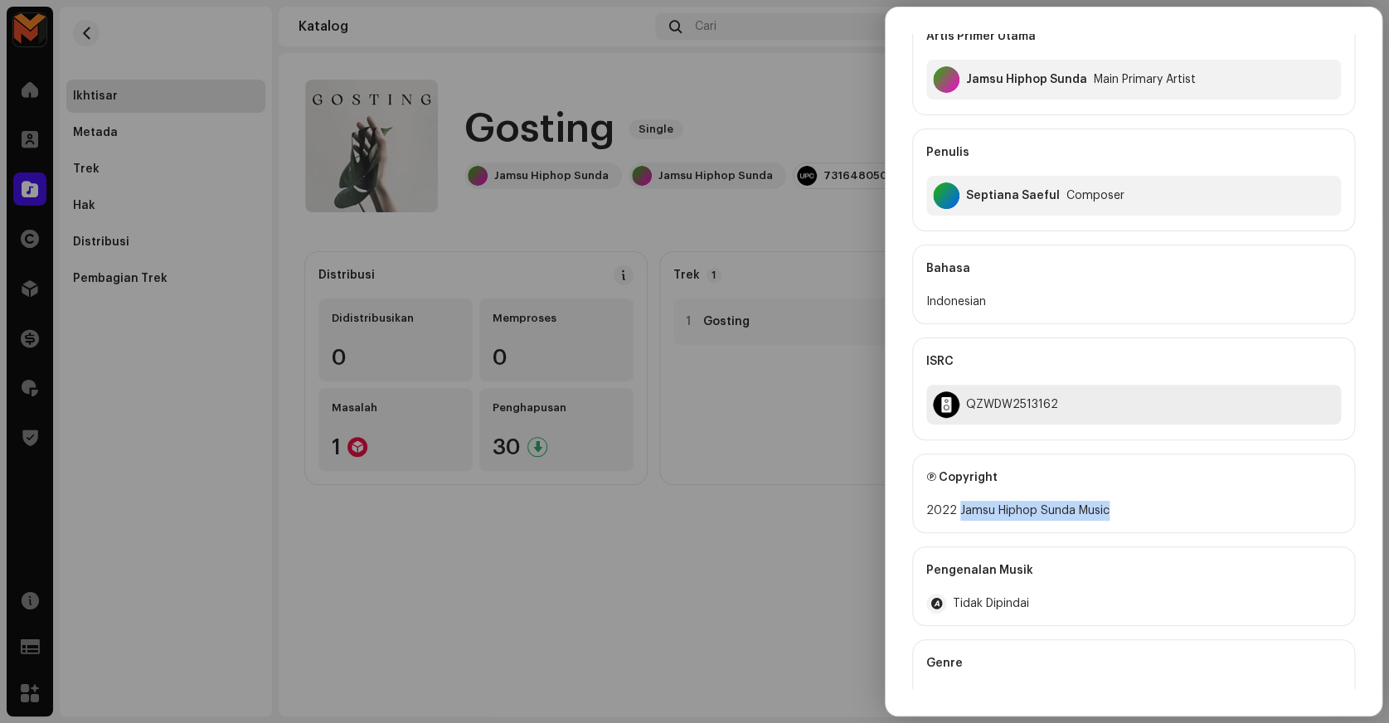
scroll to position [81, 0]
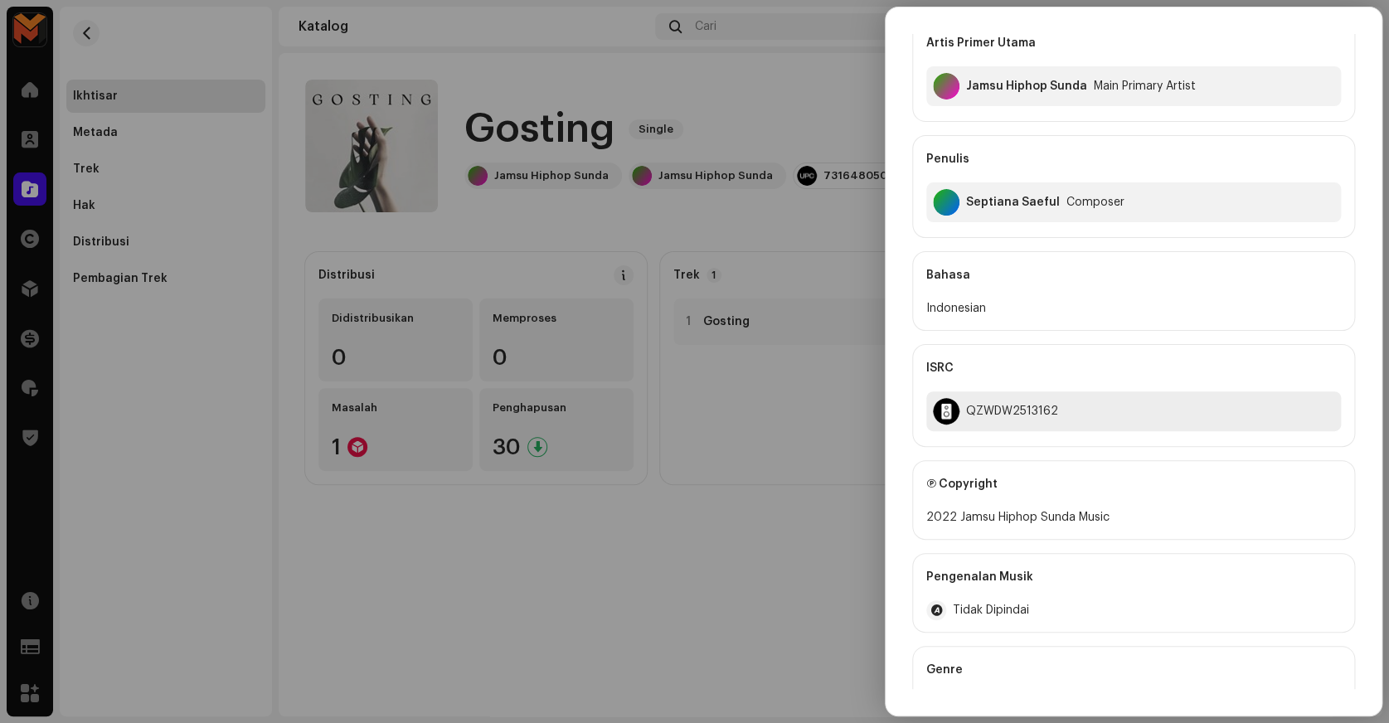
click at [981, 401] on div "QZWDW2513162" at bounding box center [1133, 411] width 415 height 40
copy div "QZWDW2513162"
click at [753, 453] on div at bounding box center [694, 361] width 1389 height 723
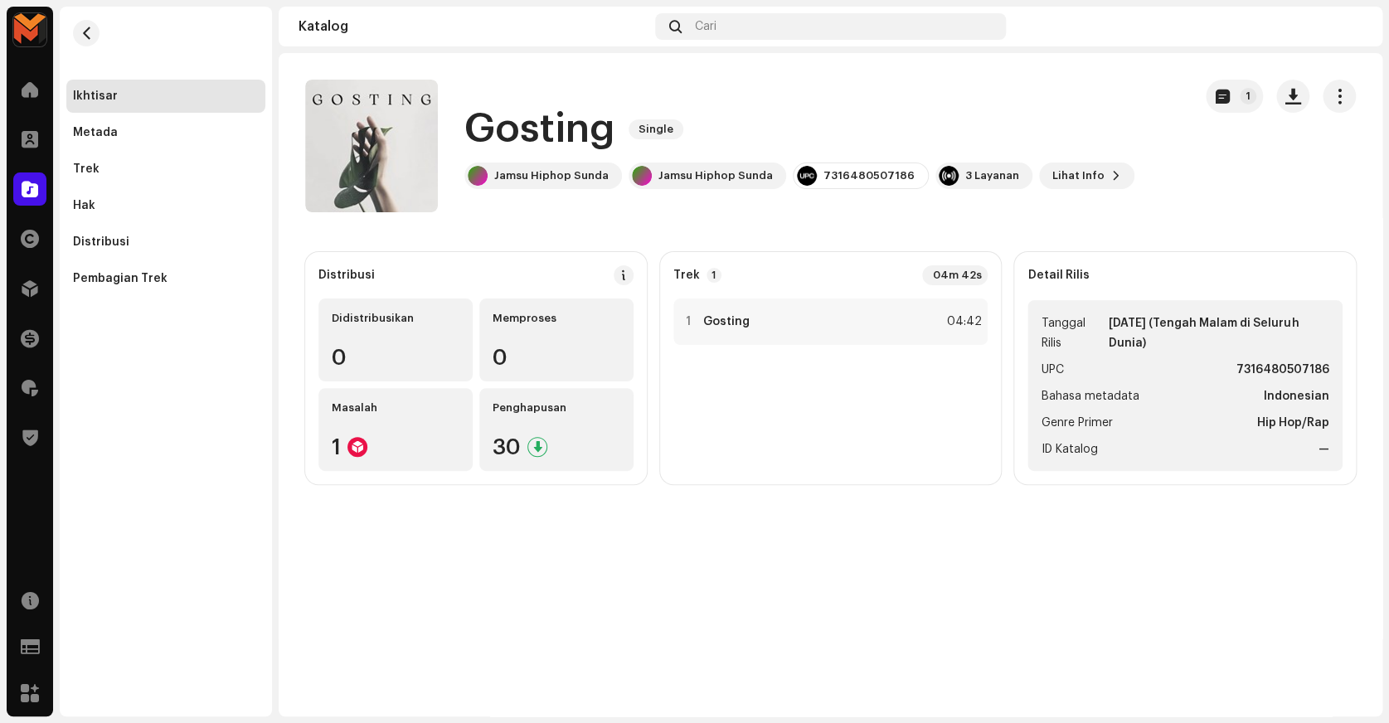
click at [1266, 372] on strong "7316480507186" at bounding box center [1282, 370] width 93 height 20
copy strong "7316480507186"
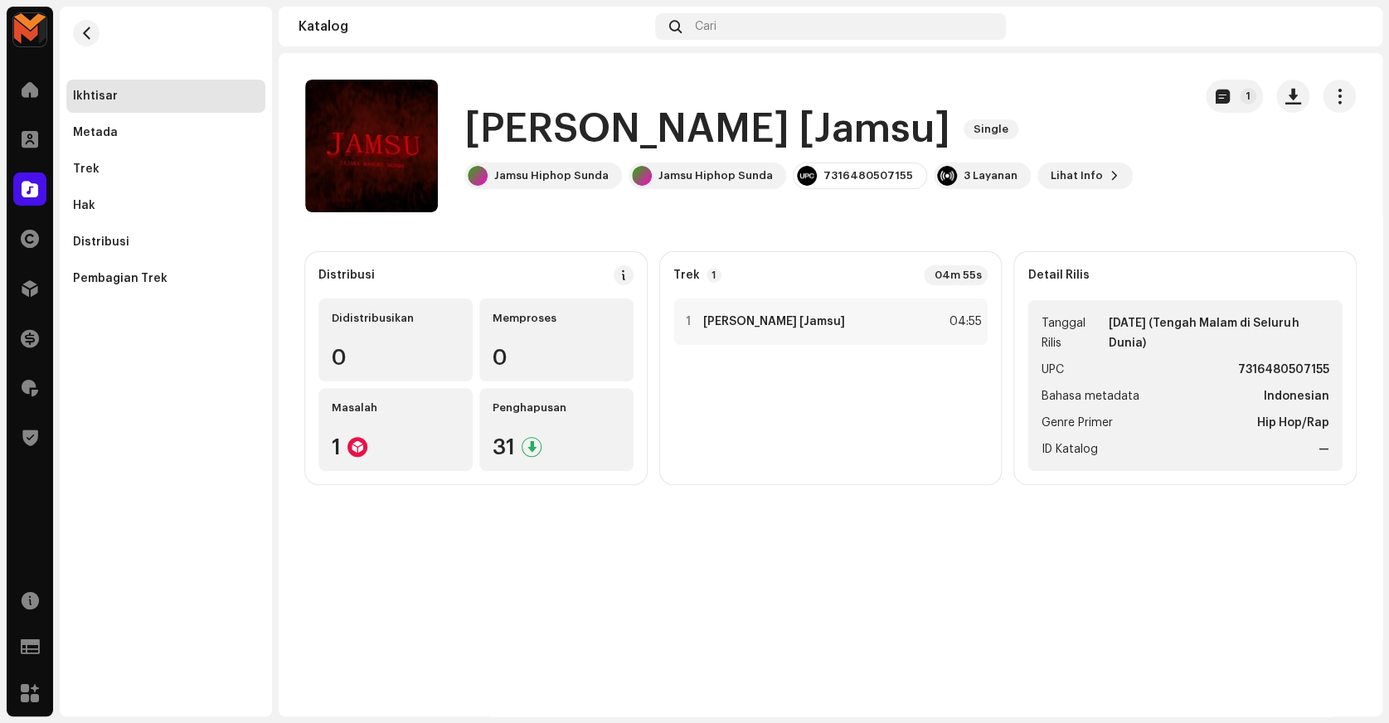
click at [519, 119] on h1 "Jajaka Mangku Sunda [Jamsu]" at bounding box center [707, 129] width 486 height 53
click at [520, 119] on h1 "Jajaka Mangku Sunda [Jamsu]" at bounding box center [707, 129] width 486 height 53
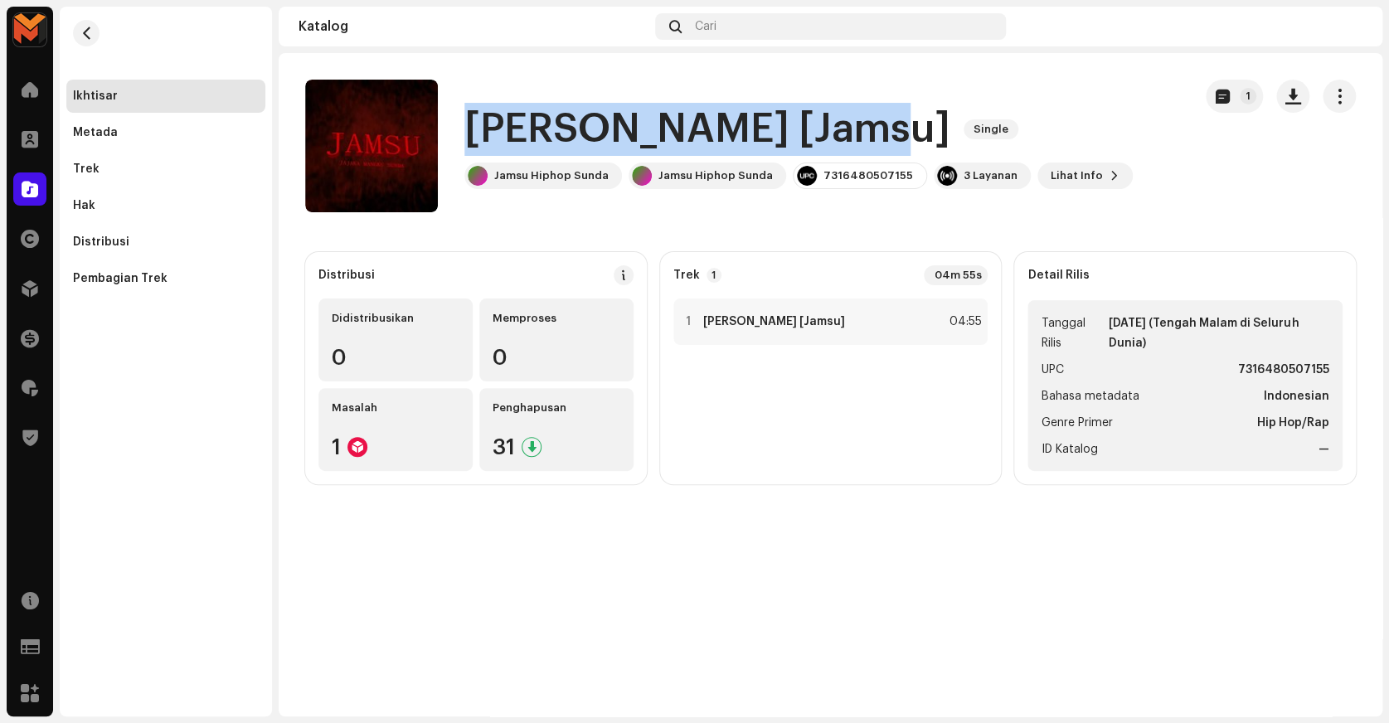
copy h1 "Jajaka Mangku Sunda"
drag, startPoint x: 464, startPoint y: 133, endPoint x: 870, endPoint y: 143, distance: 405.7
click at [870, 143] on h1 "Jajaka Mangku Sunda [Jamsu]" at bounding box center [707, 129] width 486 height 53
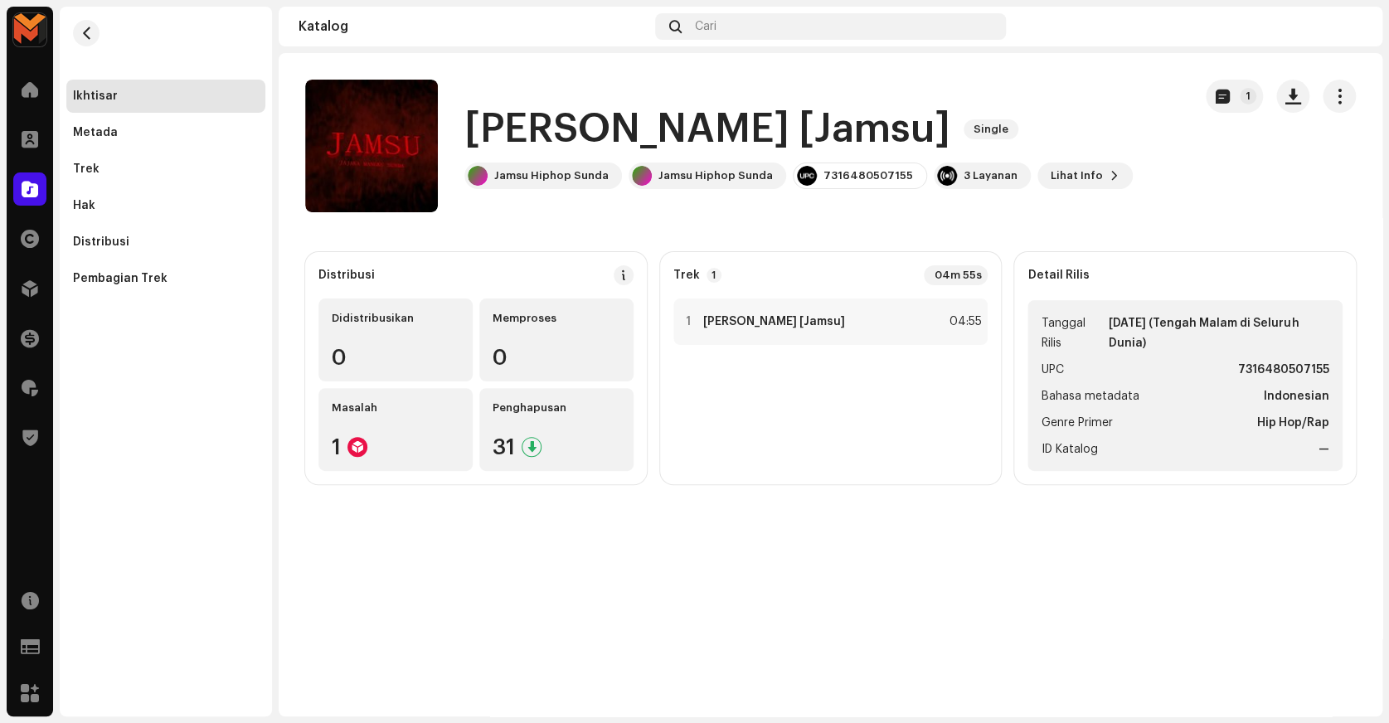
click at [1114, 104] on div "Jajaka Mangku Sunda [Jamsu] Single Jamsu Hiphop Sunda Jamsu Hiphop Sunda 731648…" at bounding box center [742, 146] width 874 height 133
click at [388, 147] on span "button" at bounding box center [392, 145] width 12 height 13
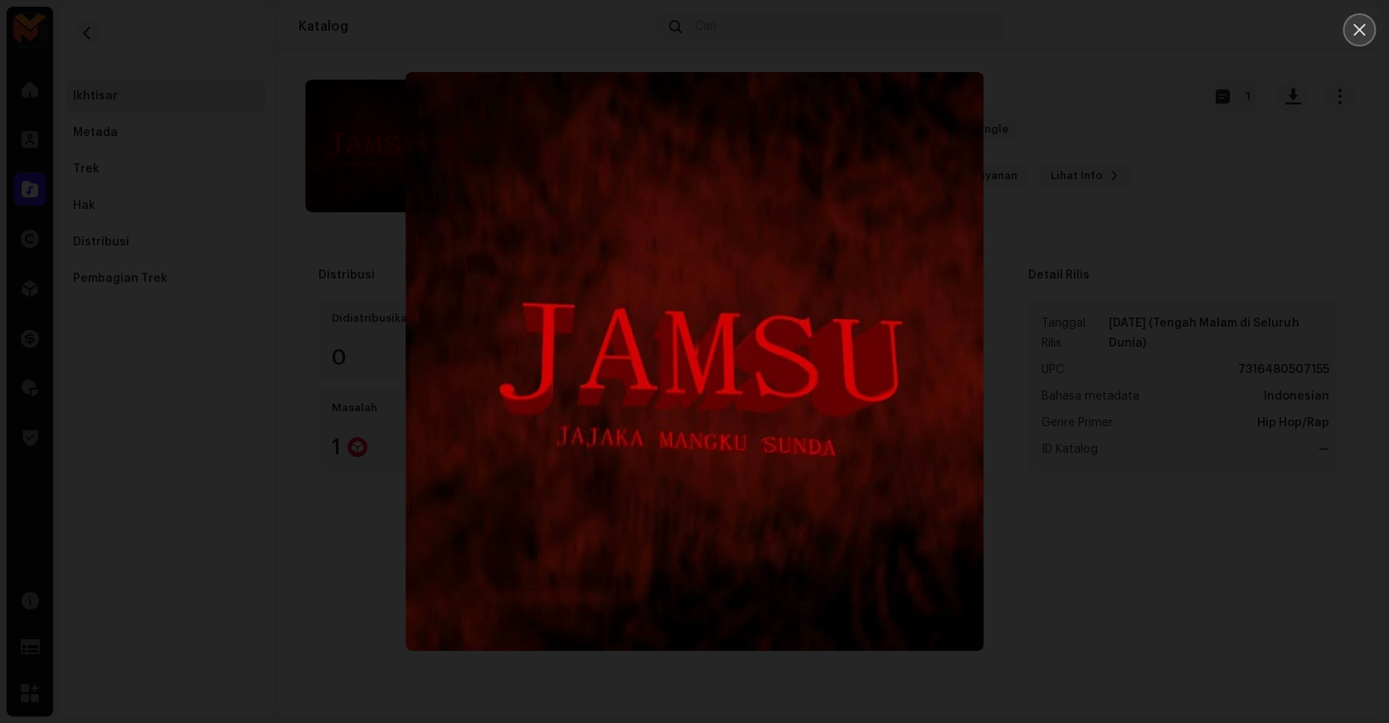
click at [1357, 25] on icon "Close" at bounding box center [1359, 29] width 15 height 15
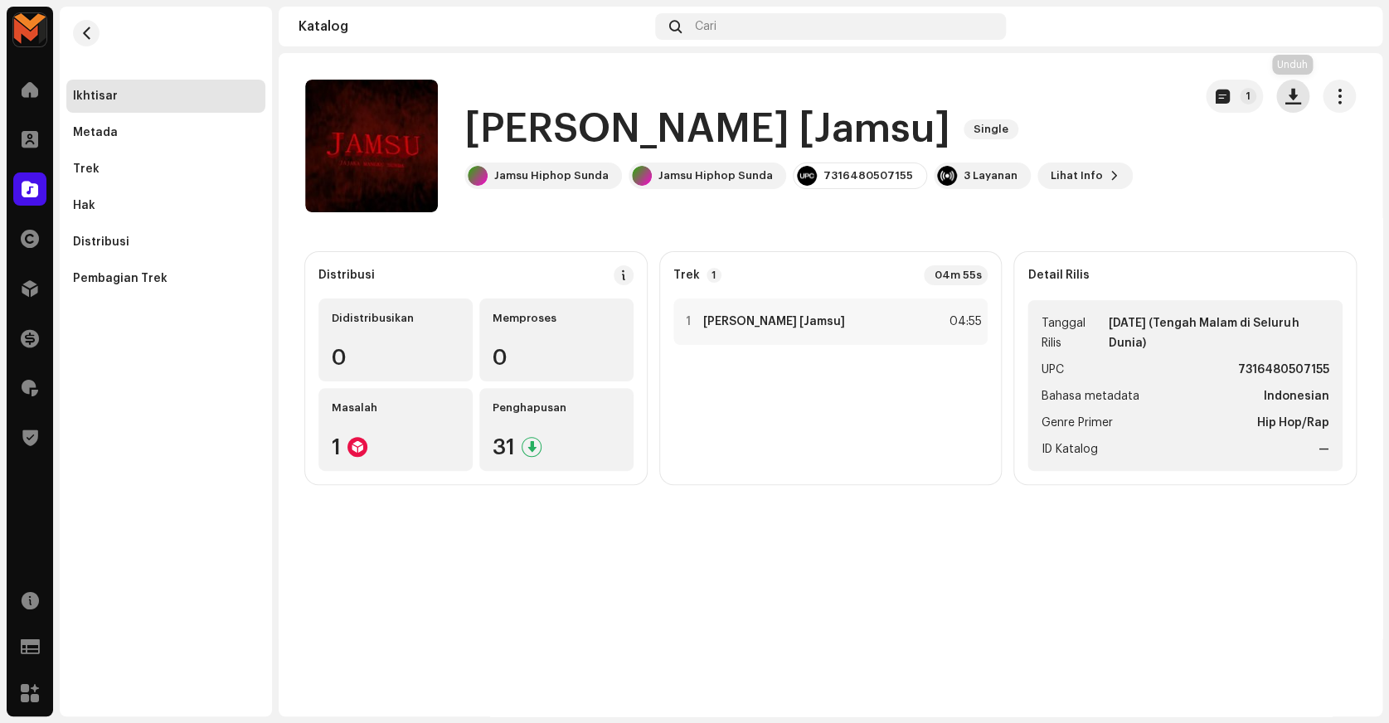
click at [1292, 108] on button "button" at bounding box center [1292, 96] width 33 height 33
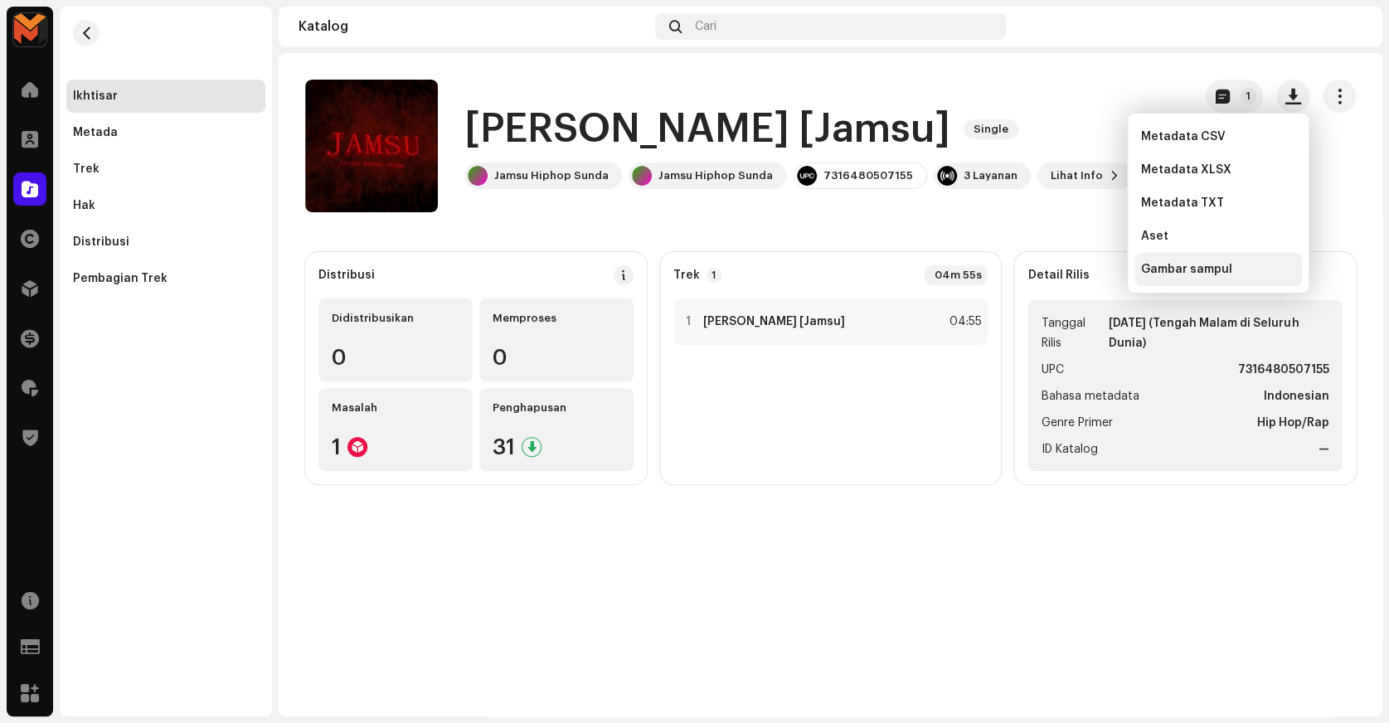
click at [1161, 273] on span "Gambar sampul" at bounding box center [1186, 269] width 91 height 13
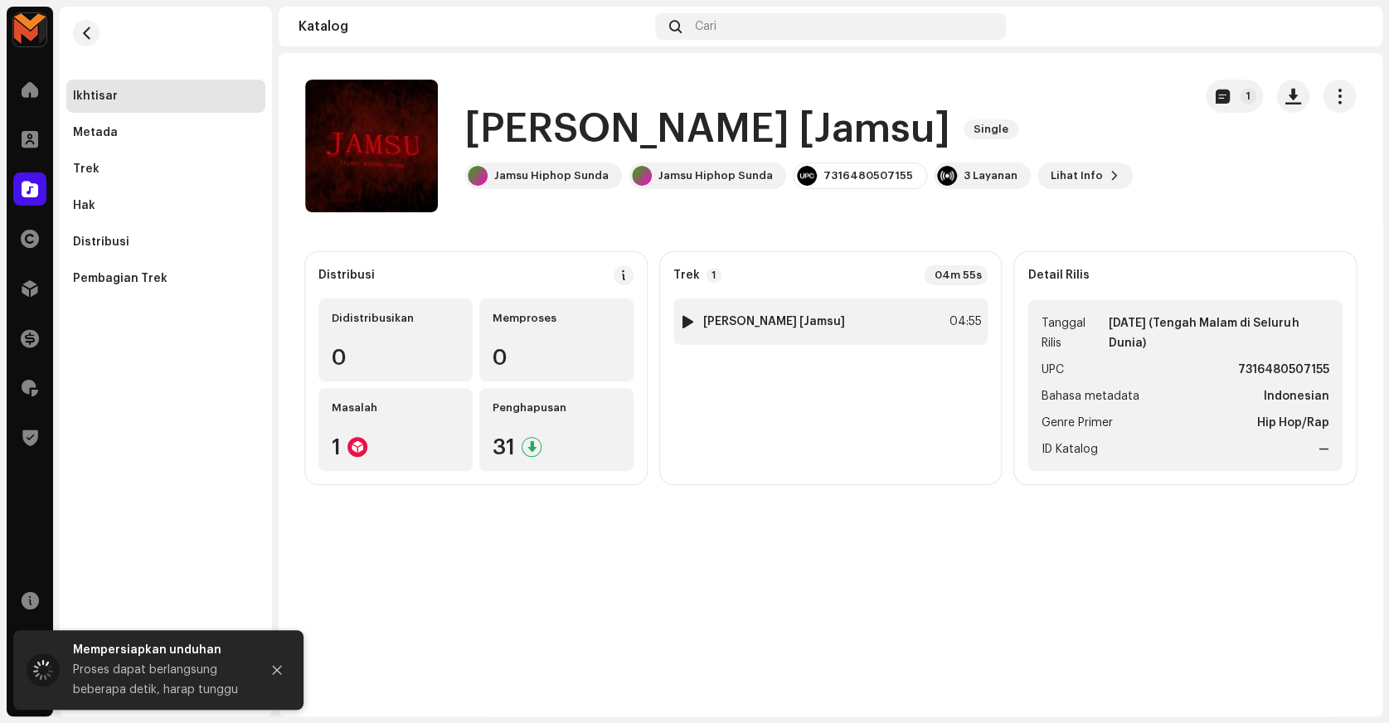
click at [902, 327] on div "1 Jajaka Mangku Sunda [Jamsu] 04:55" at bounding box center [830, 322] width 315 height 46
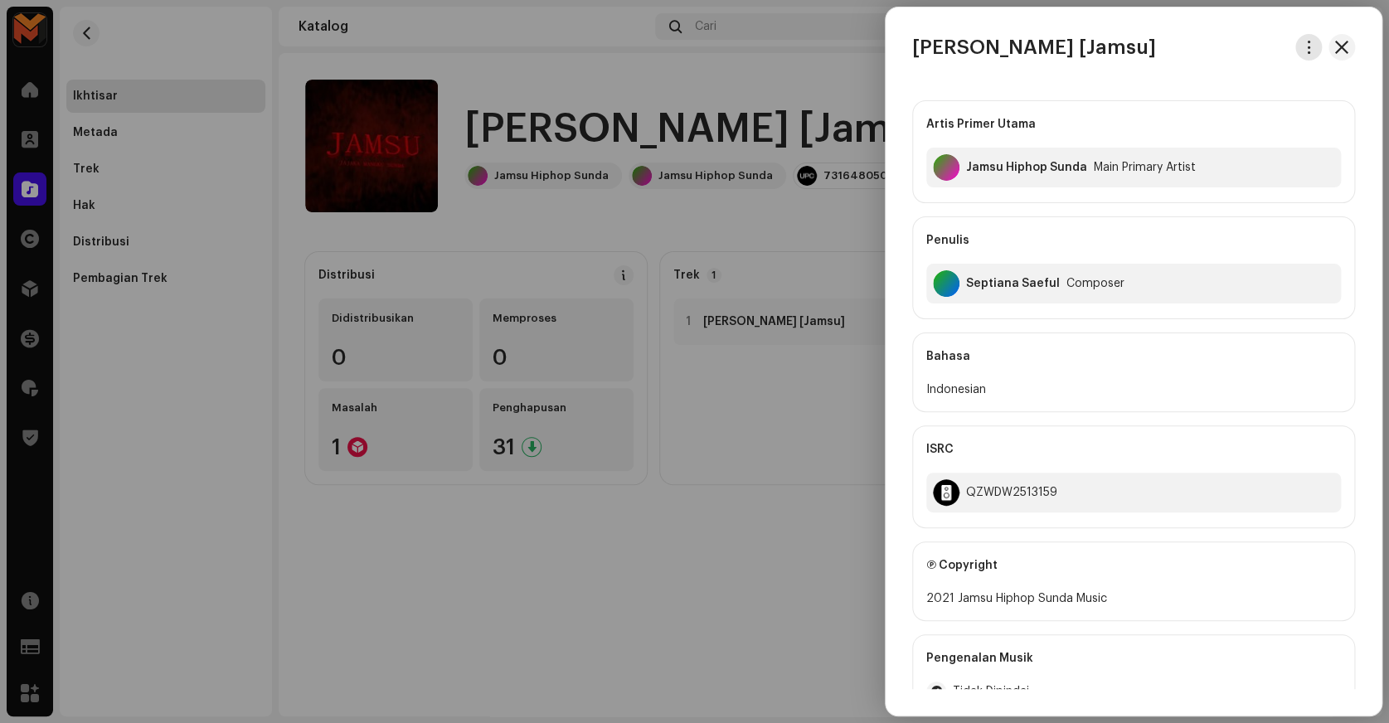
click at [1304, 53] on span "button" at bounding box center [1309, 47] width 12 height 13
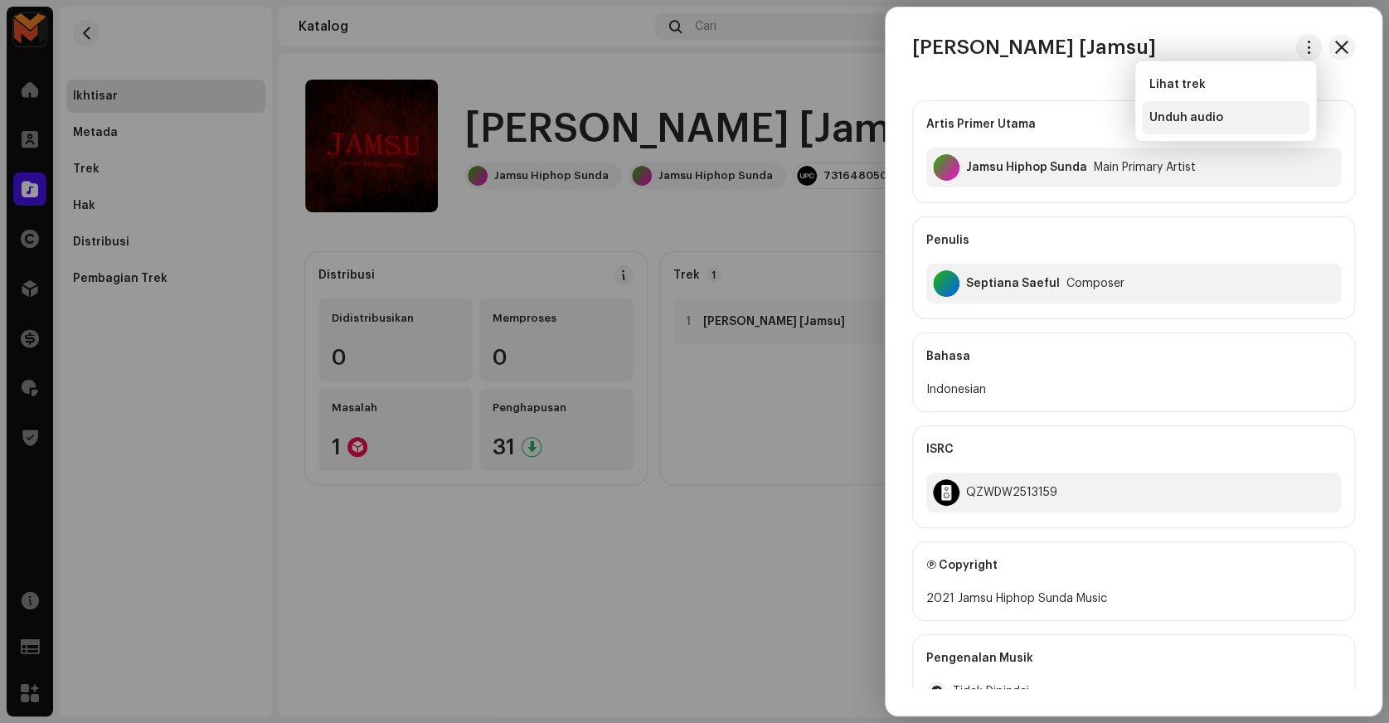
click at [1211, 125] on div "Unduh audio" at bounding box center [1226, 117] width 168 height 33
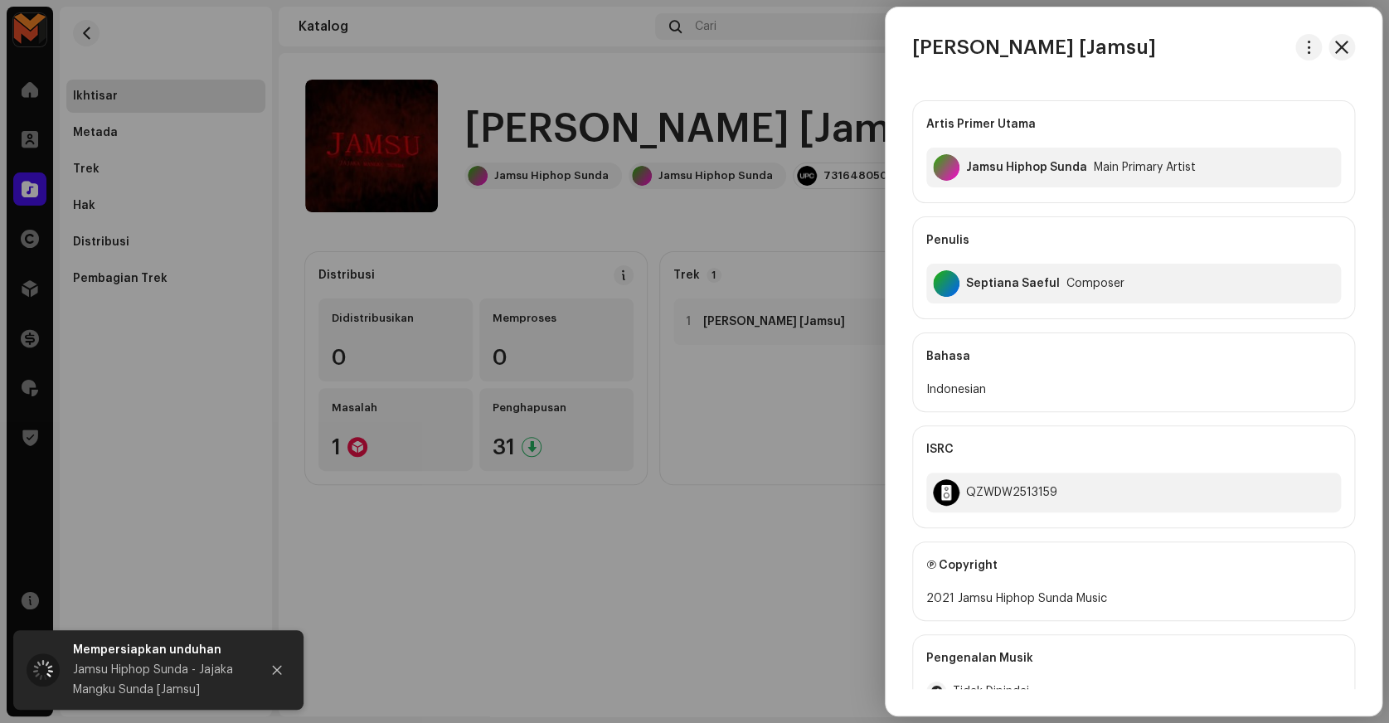
click at [865, 105] on div at bounding box center [694, 361] width 1389 height 723
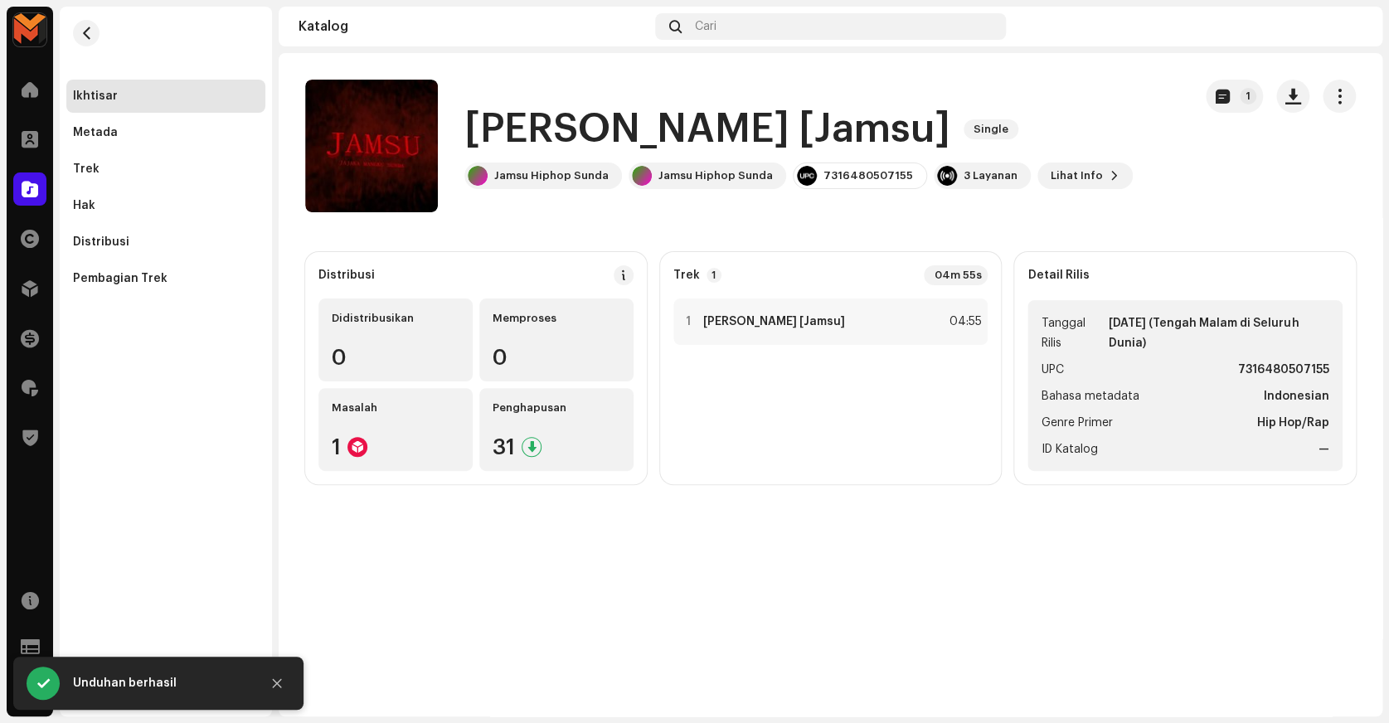
click at [1264, 362] on strong "7316480507155" at bounding box center [1283, 370] width 91 height 20
copy strong "7316480507155"
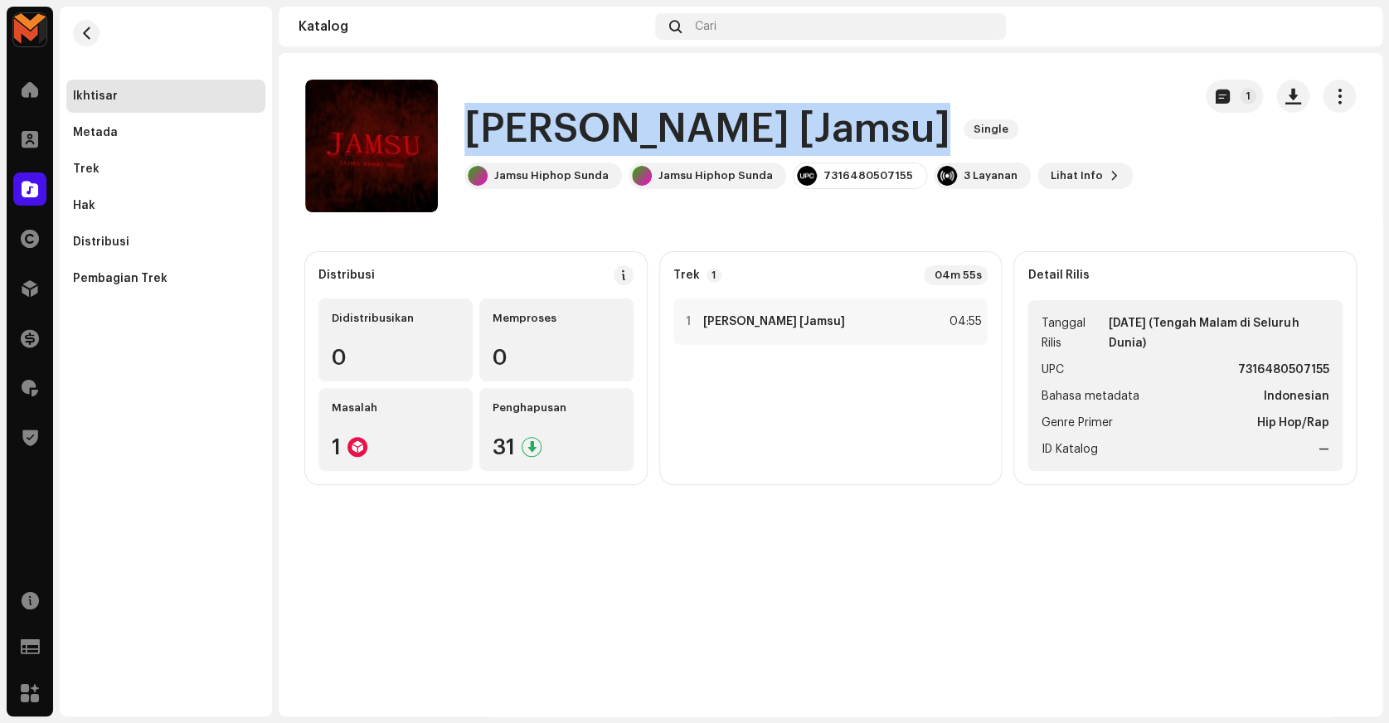
copy div "Jajaka Mangku Sunda [Jamsu] Single"
drag, startPoint x: 458, startPoint y: 143, endPoint x: 1037, endPoint y: 122, distance: 580.1
click at [1037, 122] on div "Jajaka Mangku Sunda [Jamsu] Single Jamsu Hiphop Sunda Jamsu Hiphop Sunda 731648…" at bounding box center [742, 146] width 874 height 133
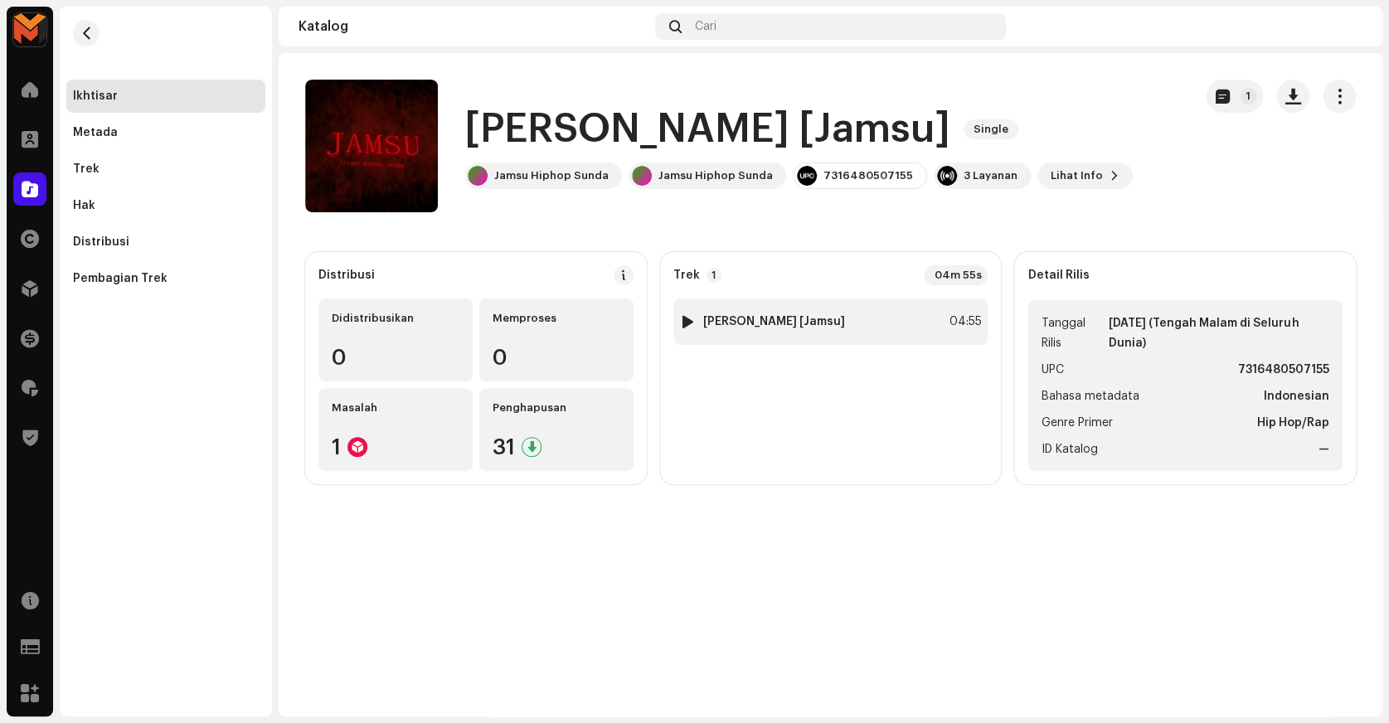
click at [871, 340] on div "1 Jajaka Mangku Sunda [Jamsu] 04:55" at bounding box center [830, 322] width 315 height 46
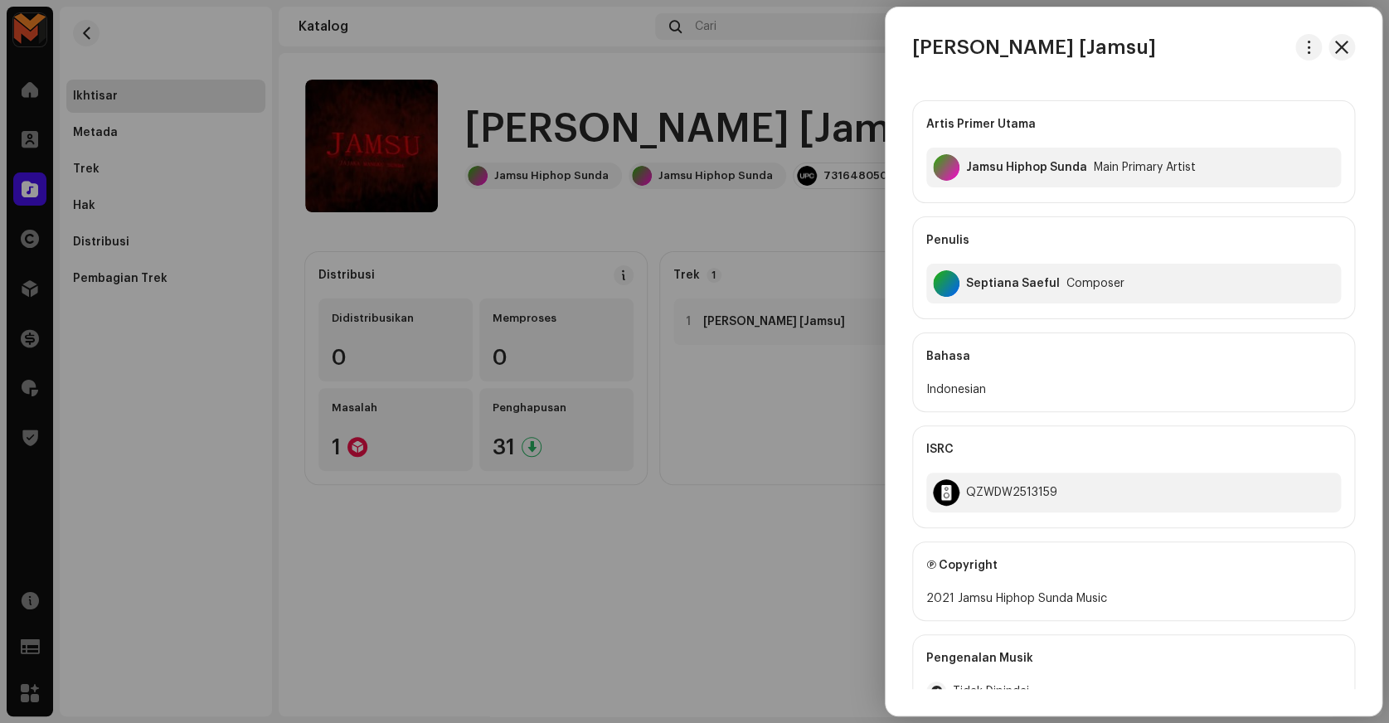
click at [1038, 277] on div "Septiana Saeful" at bounding box center [1013, 283] width 94 height 13
copy div "Septiana Saeful"
click at [1009, 494] on div "QZWDW2513159" at bounding box center [1011, 492] width 91 height 13
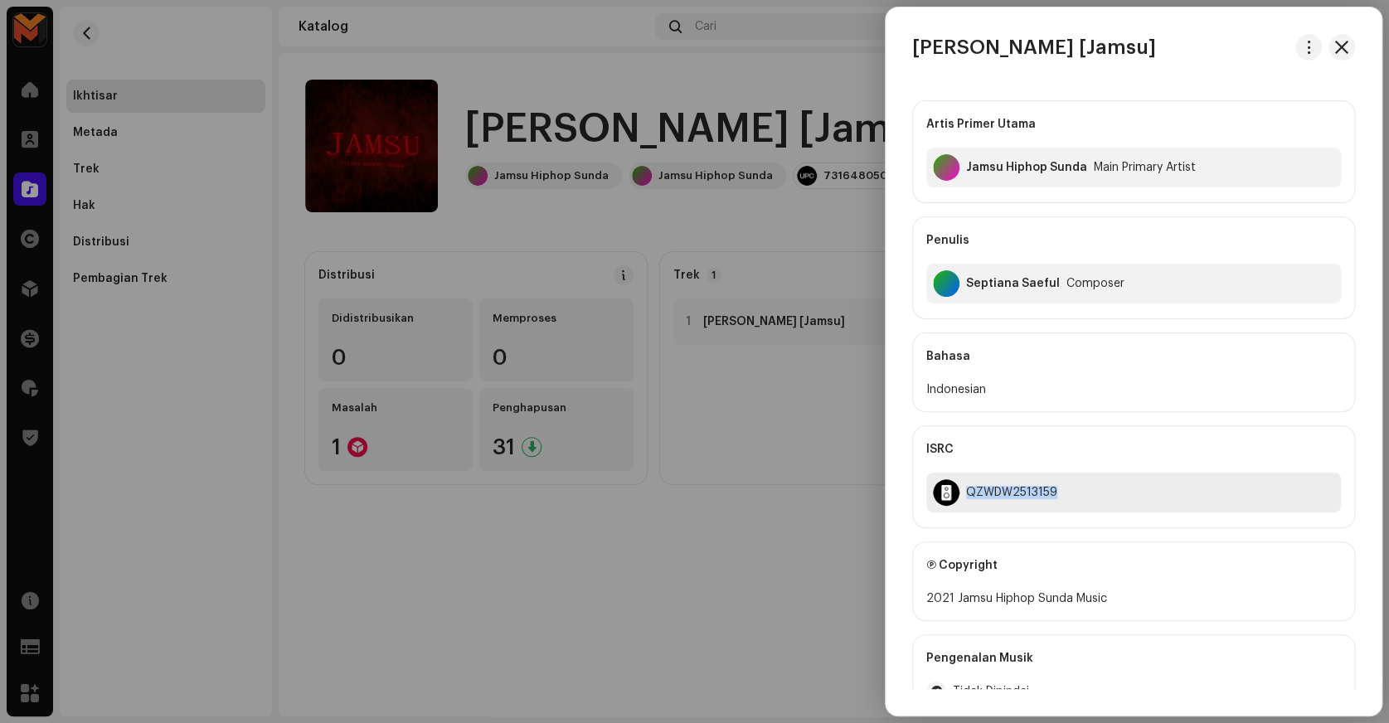
click at [1009, 494] on div "QZWDW2513159" at bounding box center [1011, 492] width 91 height 13
copy div "QZWDW2513159"
copy h3 "[Jamsu]"
drag, startPoint x: 1120, startPoint y: 52, endPoint x: 1222, endPoint y: 52, distance: 102.0
click at [1222, 52] on div "[PERSON_NAME] [Jamsu]" at bounding box center [1134, 47] width 496 height 27
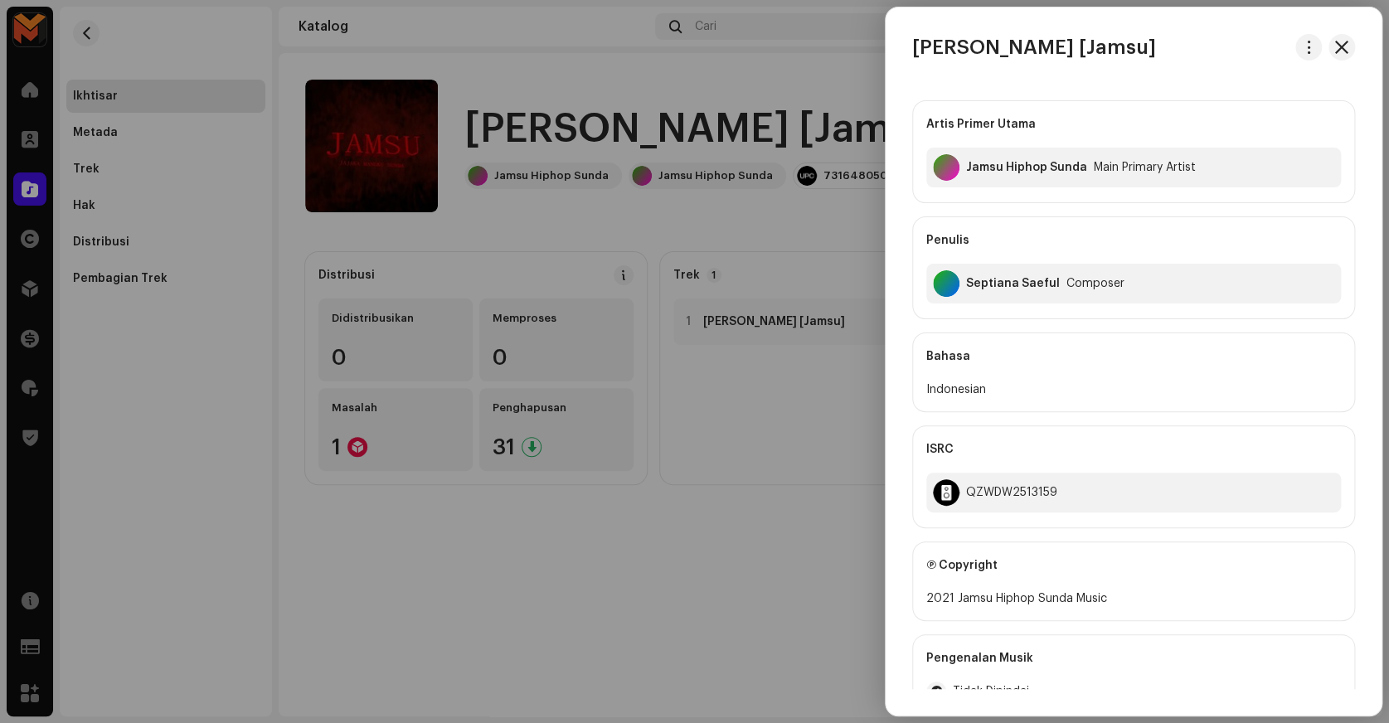
click at [1038, 41] on h3 "[PERSON_NAME] [Jamsu]" at bounding box center [1034, 47] width 244 height 27
copy div "[PERSON_NAME] [Jamsu]"
copy div "Jamsu Hiphop Sunda"
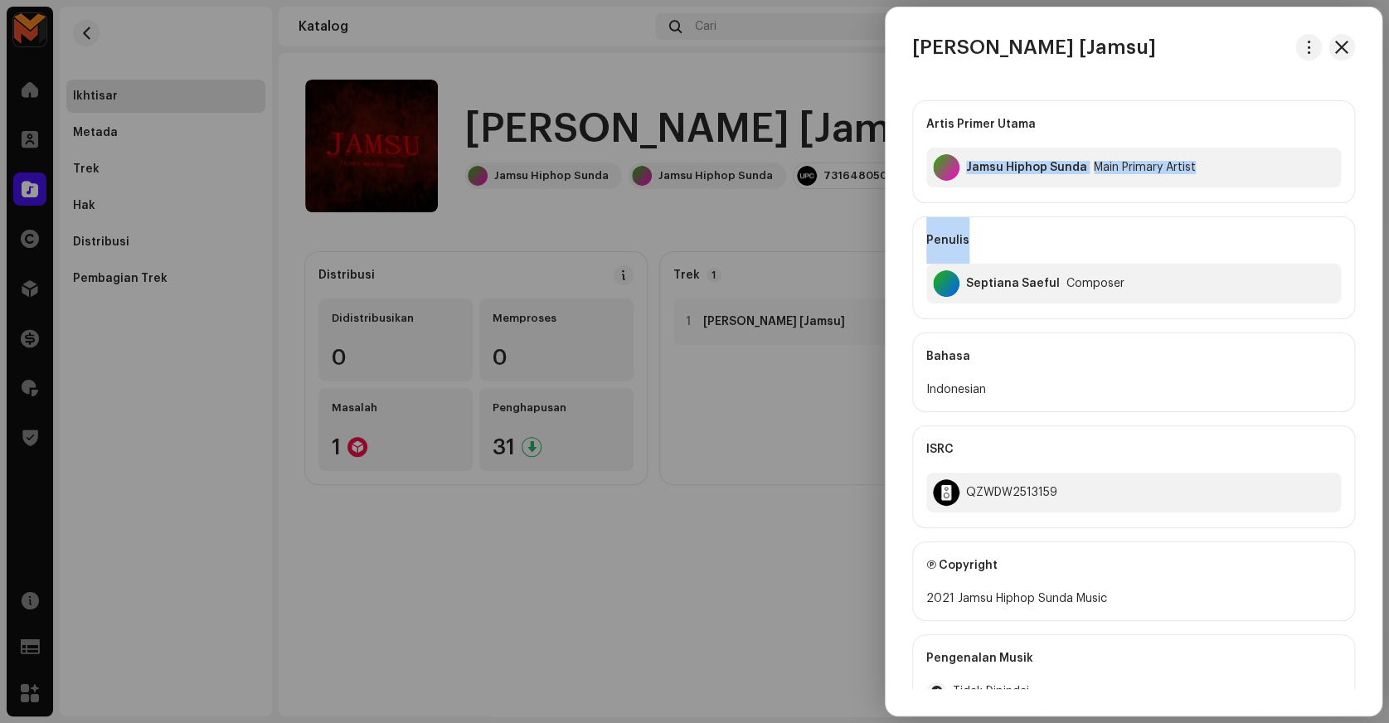
drag, startPoint x: 960, startPoint y: 175, endPoint x: 1337, endPoint y: 227, distance: 380.1
click at [1337, 227] on div "Artis Primer Utama Jamsu Hiphop Sunda Main Primary Artist Penulis Septiana Saef…" at bounding box center [1133, 209] width 443 height 219
click at [1337, 227] on div "Penulis Septiana Saeful Composer" at bounding box center [1133, 267] width 443 height 103
click at [989, 282] on div "Septiana Saeful" at bounding box center [1013, 283] width 94 height 13
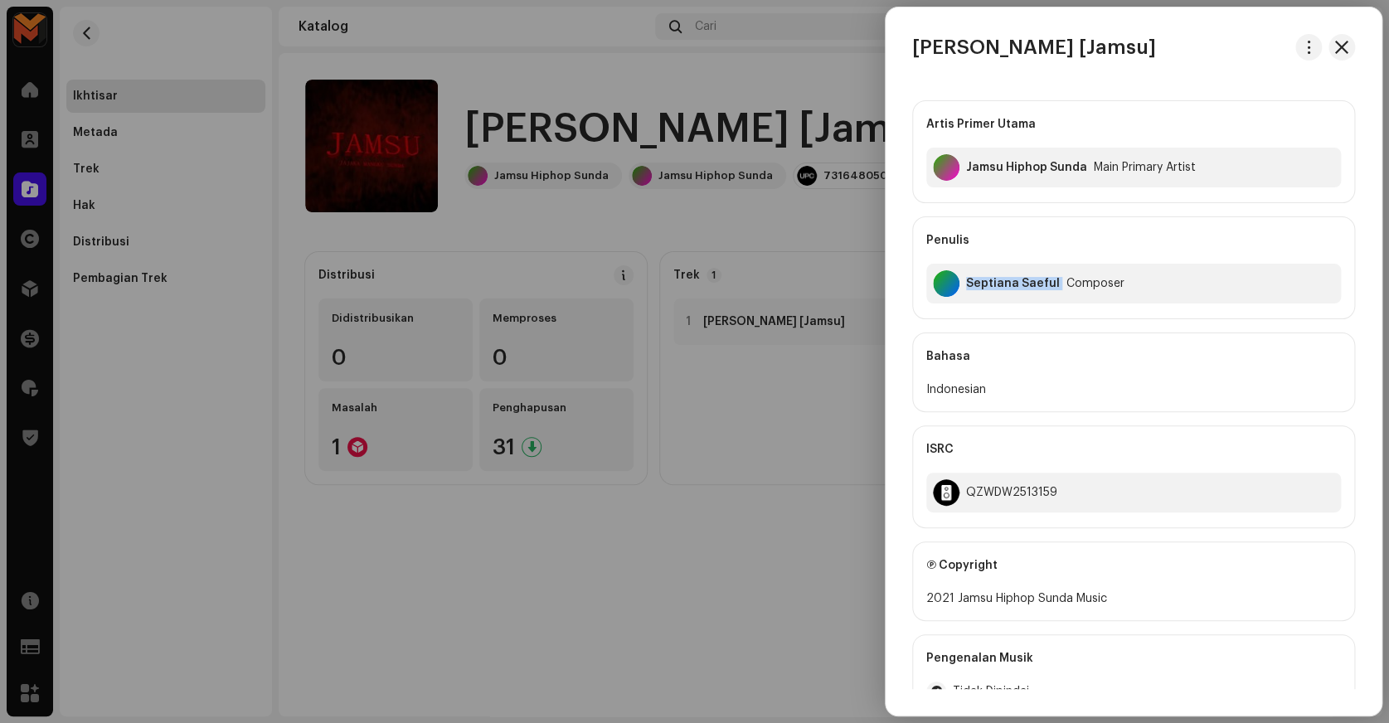
click at [989, 282] on div "Septiana Saeful" at bounding box center [1013, 283] width 94 height 13
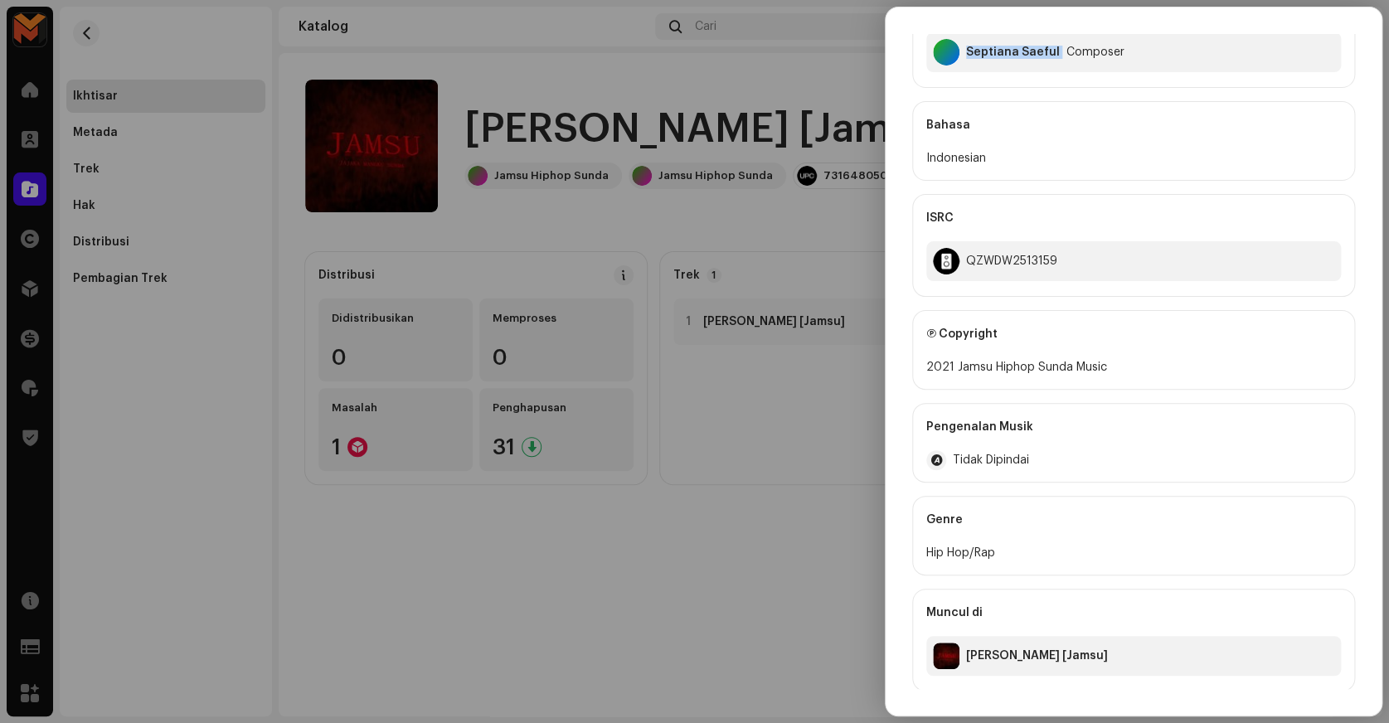
scroll to position [232, 0]
click at [1003, 265] on div "QZWDW2513159" at bounding box center [1011, 260] width 91 height 13
copy div "QZWDW2513159"
click at [812, 361] on div at bounding box center [694, 361] width 1389 height 723
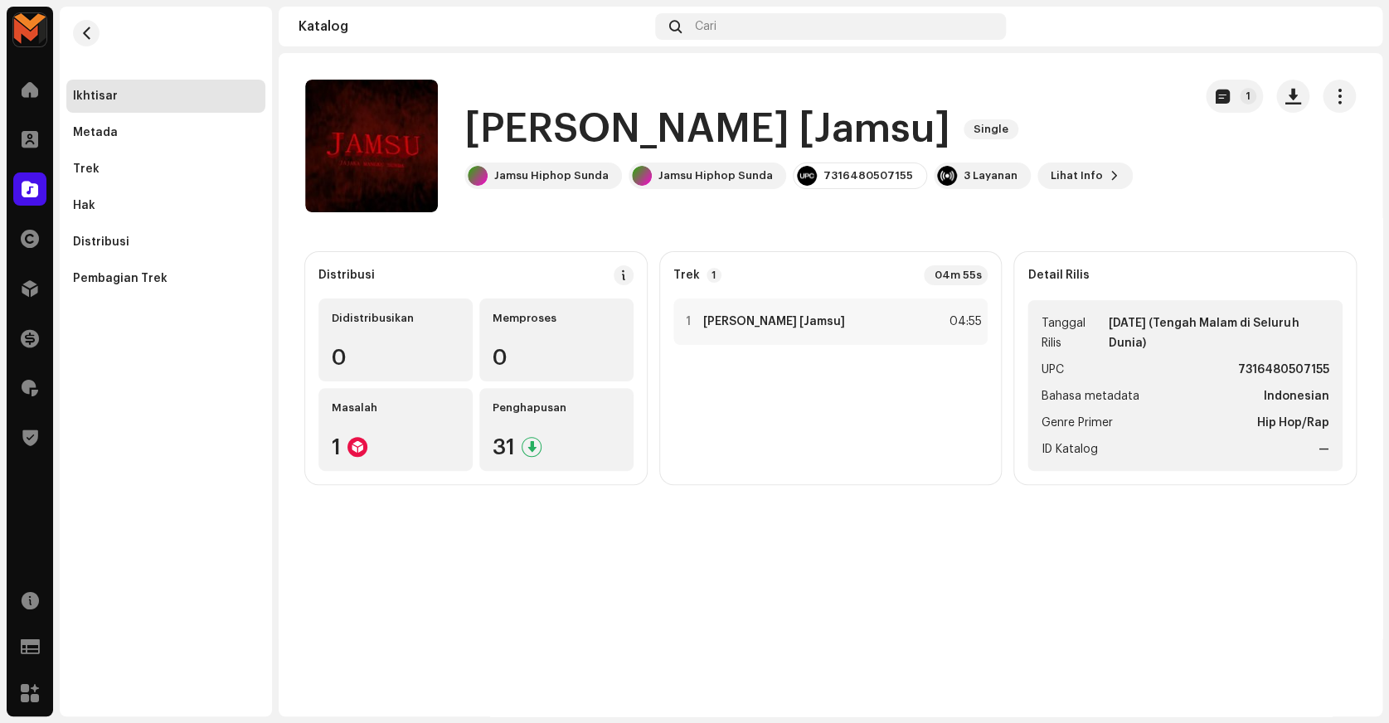
click at [1283, 365] on strong "7316480507155" at bounding box center [1283, 370] width 91 height 20
copy strong "7316480507155"
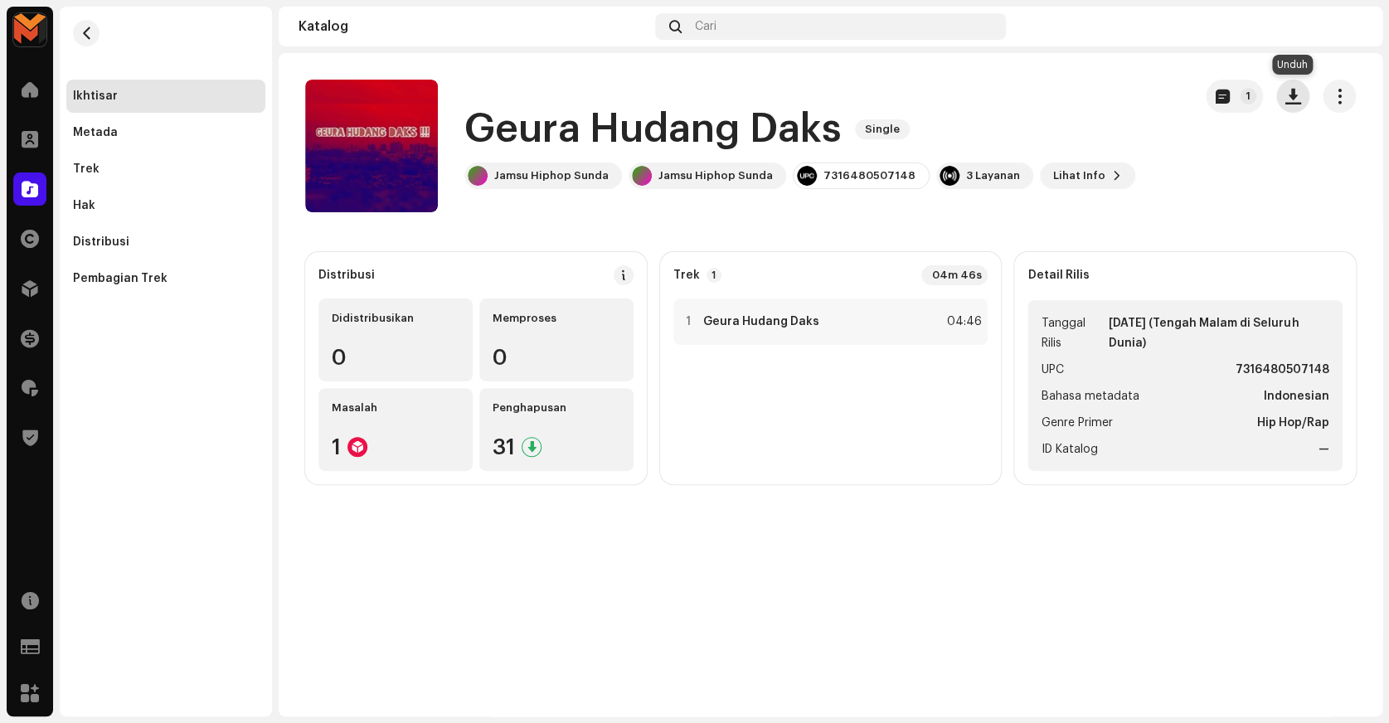
click at [1287, 102] on span "button" at bounding box center [1293, 96] width 16 height 13
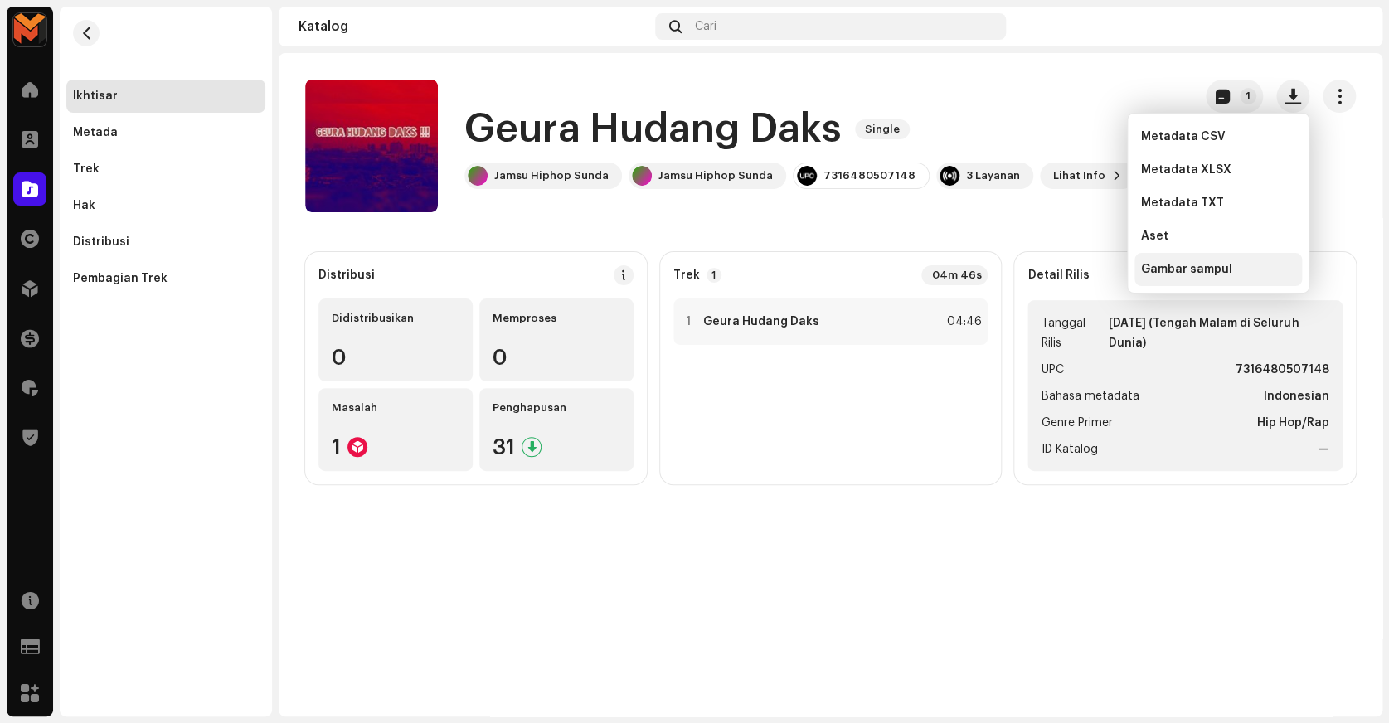
click at [1193, 272] on span "Gambar sampul" at bounding box center [1186, 269] width 91 height 13
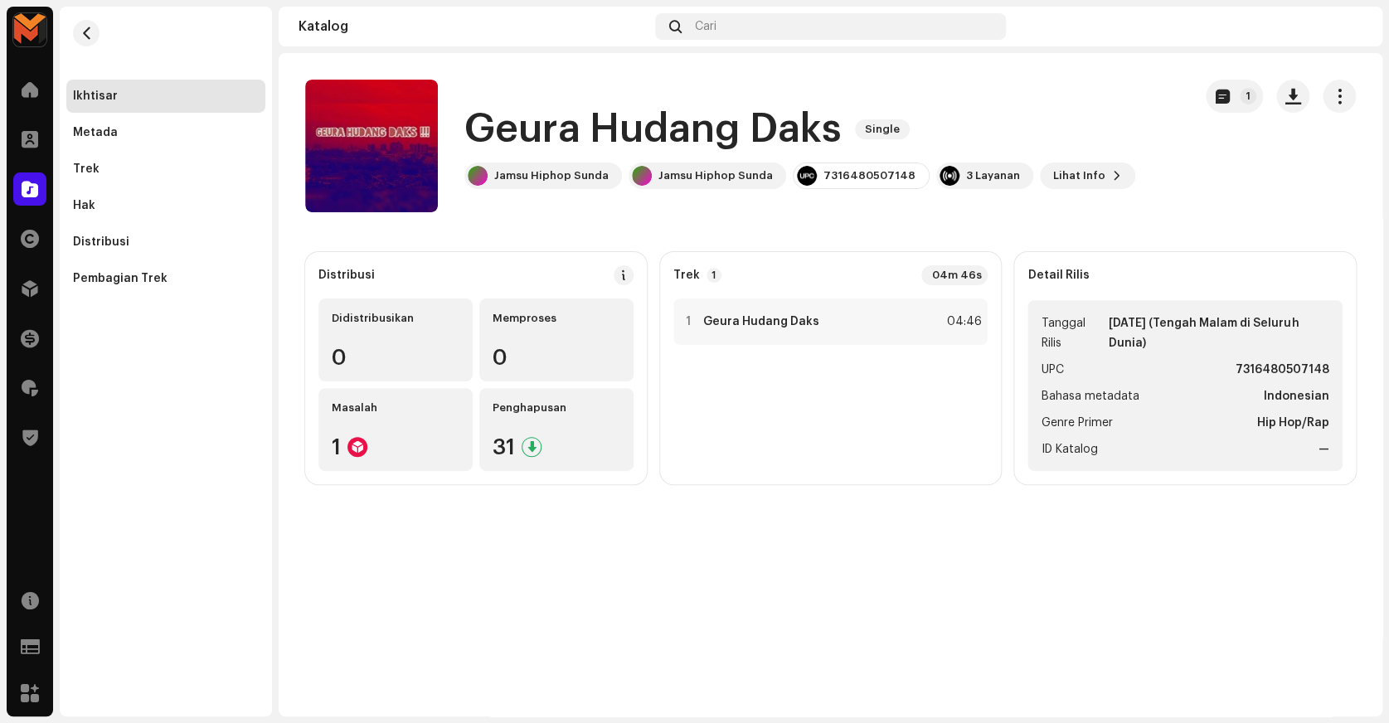
click at [548, 161] on div "Geura Hudang Daks Single Jamsu Hiphop Sunda Jamsu Hiphop Sunda 7316480507148 3 …" at bounding box center [799, 146] width 671 height 86
click at [549, 146] on h1 "Geura Hudang Daks" at bounding box center [652, 129] width 377 height 53
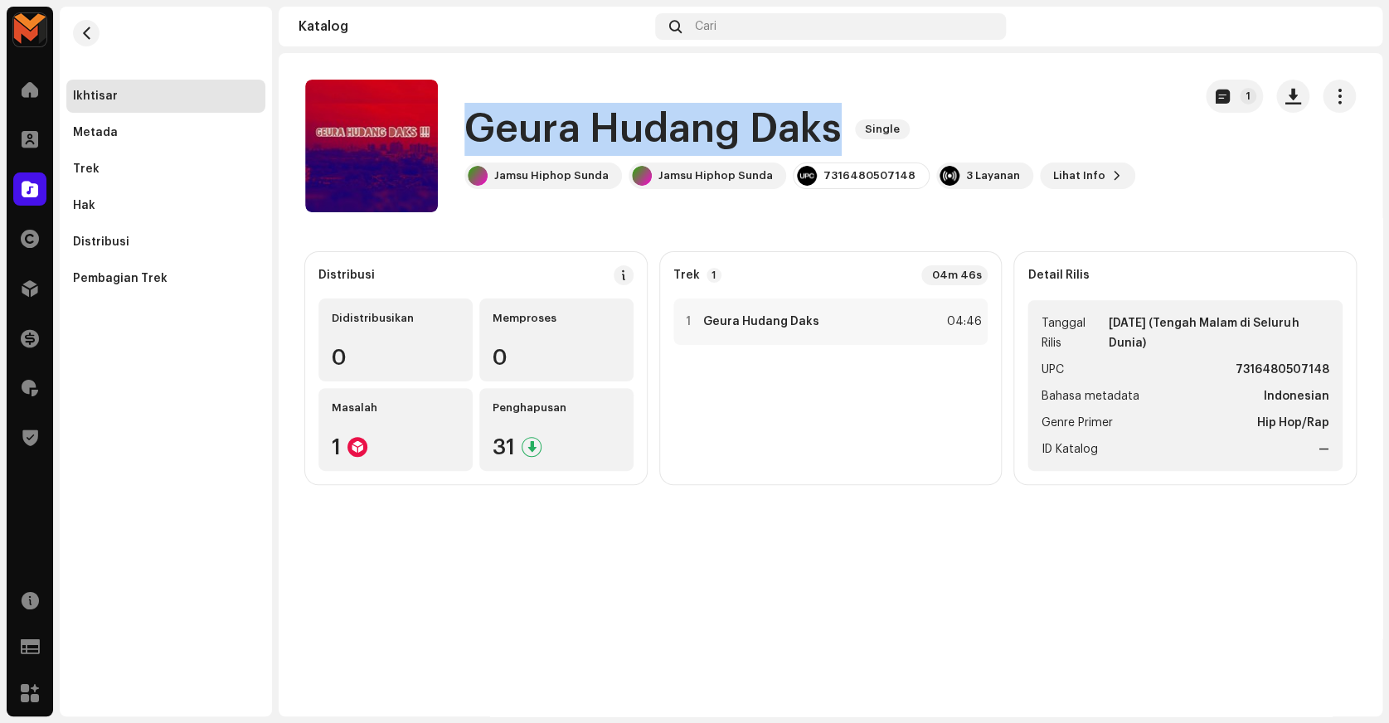
click at [549, 146] on h1 "Geura Hudang Daks" at bounding box center [652, 129] width 377 height 53
copy div "Geura Hudang Daks Single"
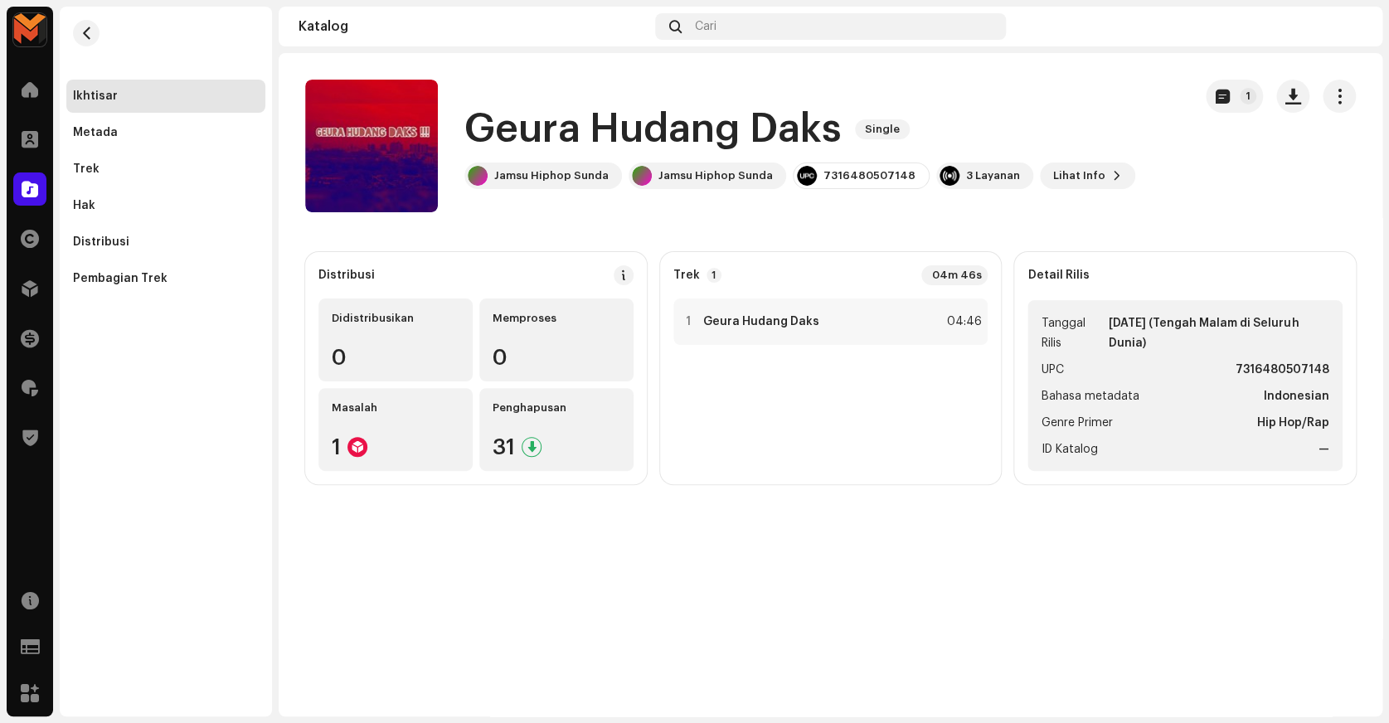
drag, startPoint x: 1071, startPoint y: 47, endPoint x: 1086, endPoint y: 58, distance: 17.7
click at [1071, 47] on navigation-topbar "Katalog Cari" at bounding box center [831, 30] width 1104 height 46
click at [1282, 96] on button "button" at bounding box center [1292, 96] width 33 height 33
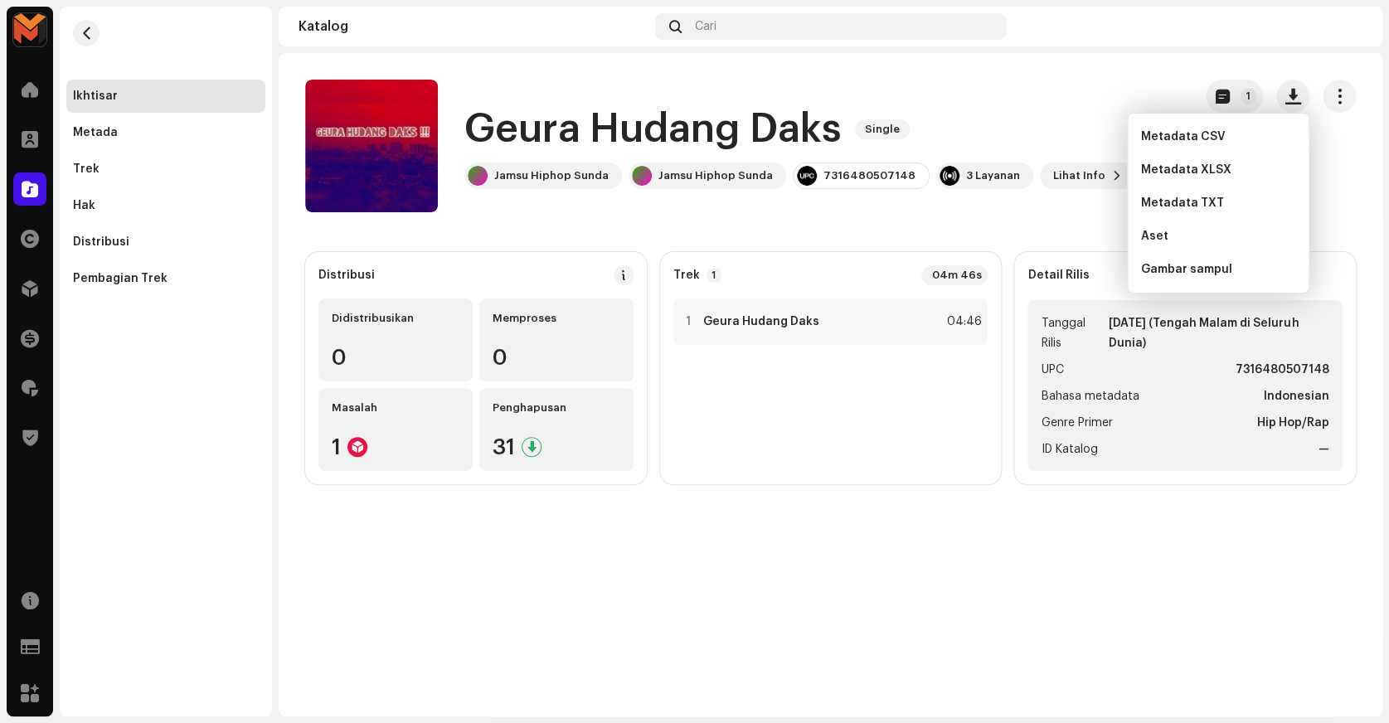
click at [1057, 226] on catalog-releases-details-overview "Geura Hudang Daks Single 1 Geura Hudang Daks Single Jamsu Hiphop Sunda Jamsu Hi…" at bounding box center [831, 282] width 1104 height 458
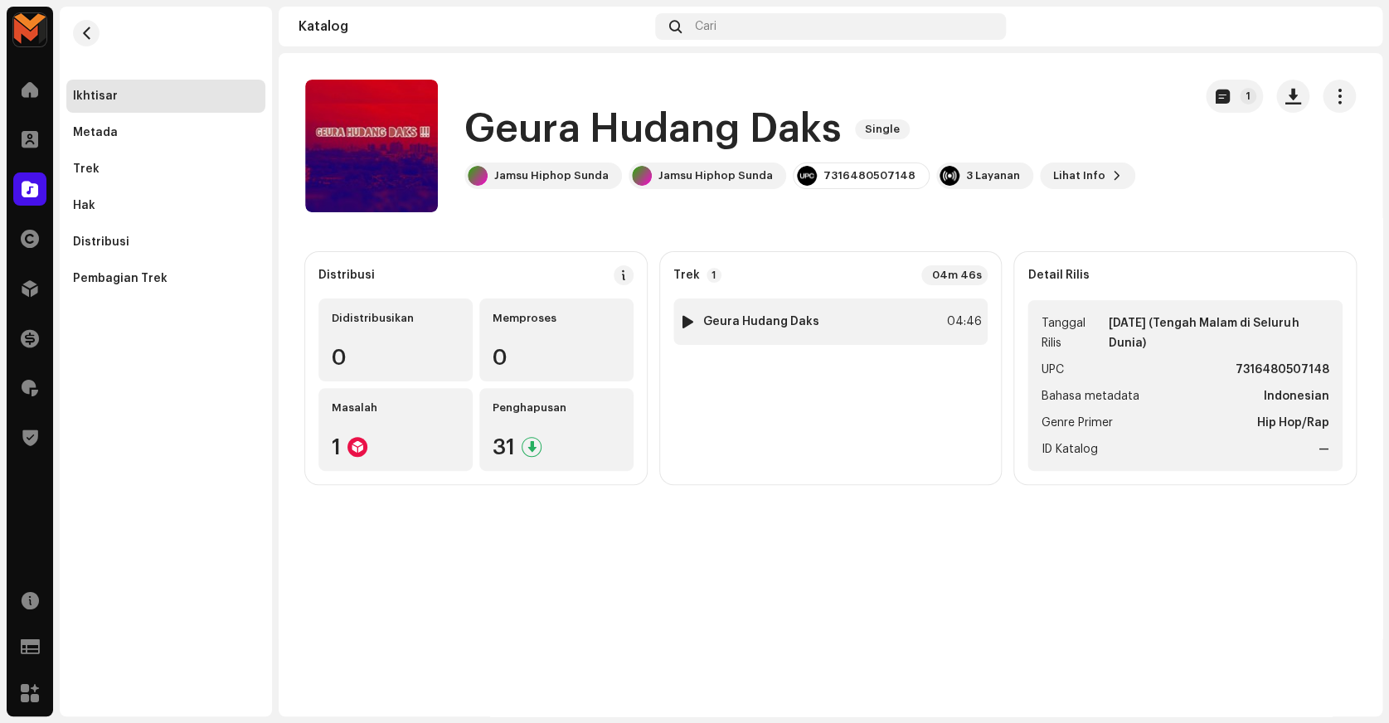
click at [927, 320] on div "1 Geura Hudang Daks 04:46" at bounding box center [830, 322] width 315 height 46
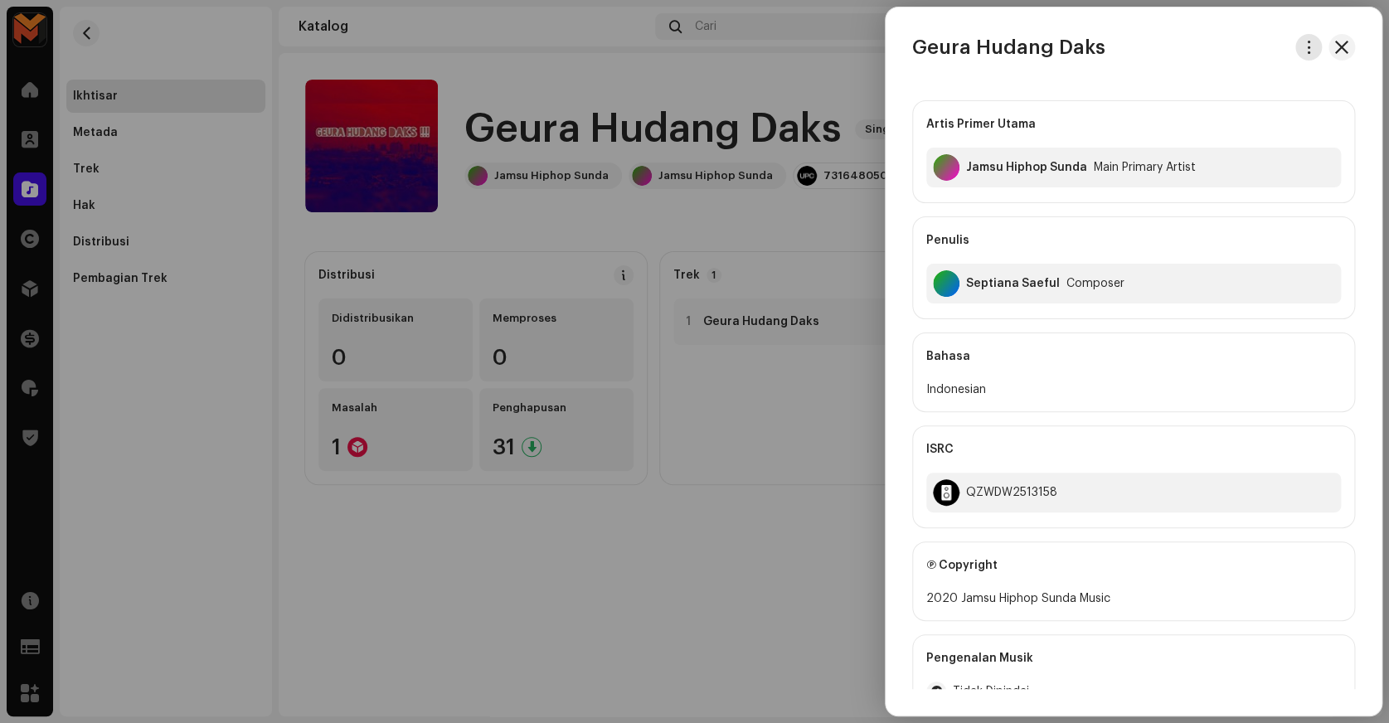
click at [1305, 53] on span "button" at bounding box center [1309, 47] width 12 height 13
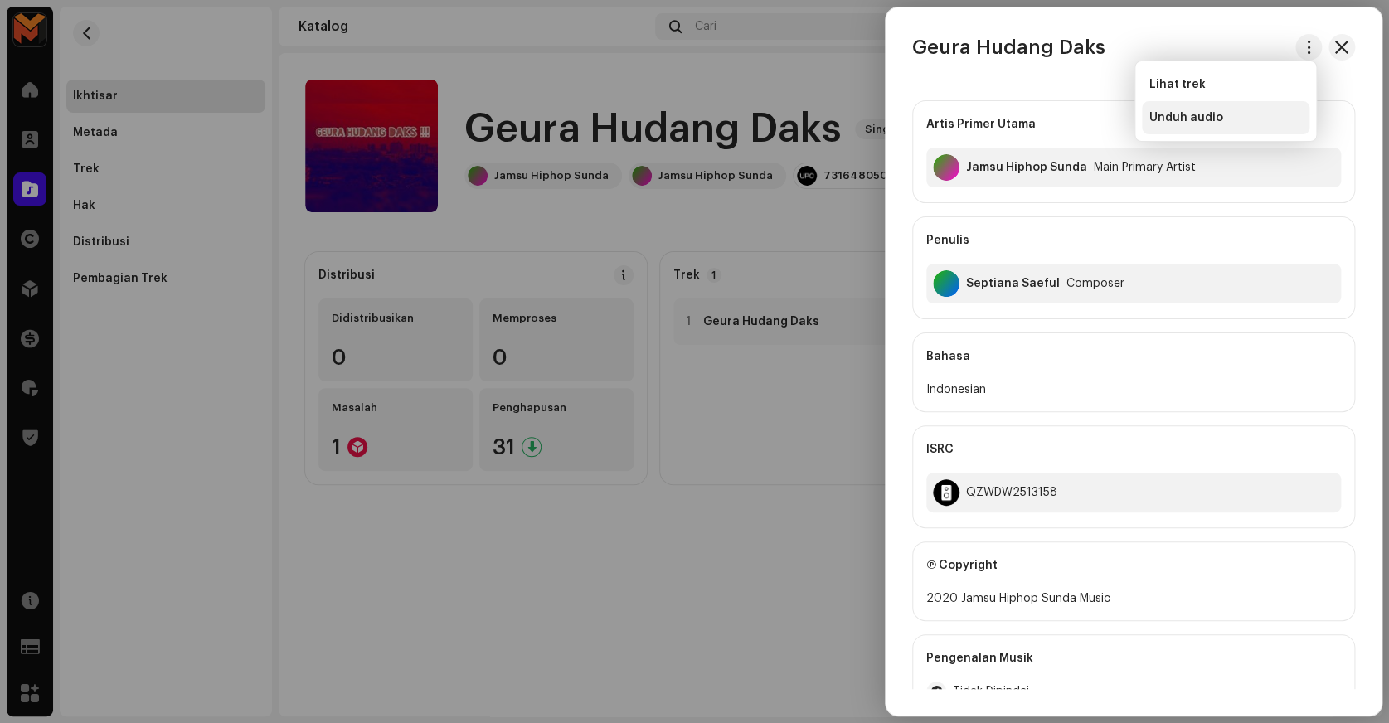
click at [1228, 125] on div "Unduh audio" at bounding box center [1226, 117] width 168 height 33
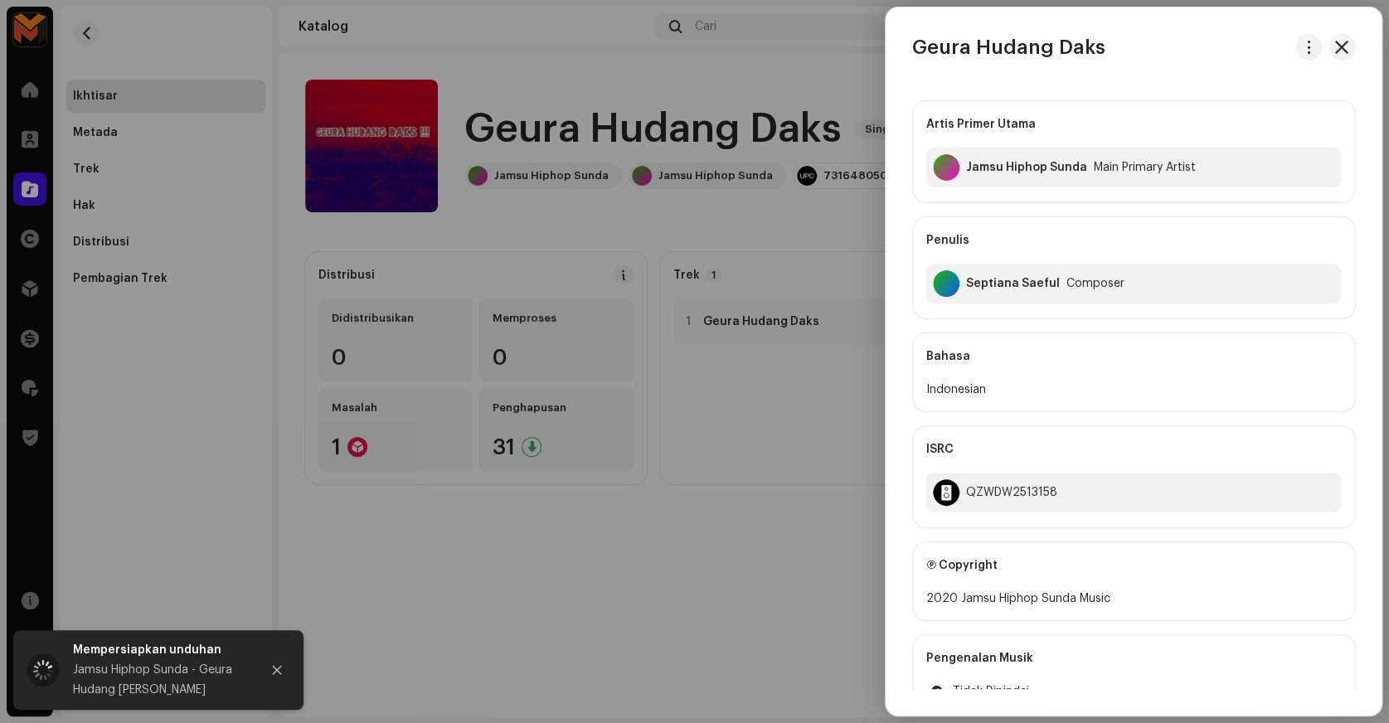
click at [723, 108] on div at bounding box center [694, 361] width 1389 height 723
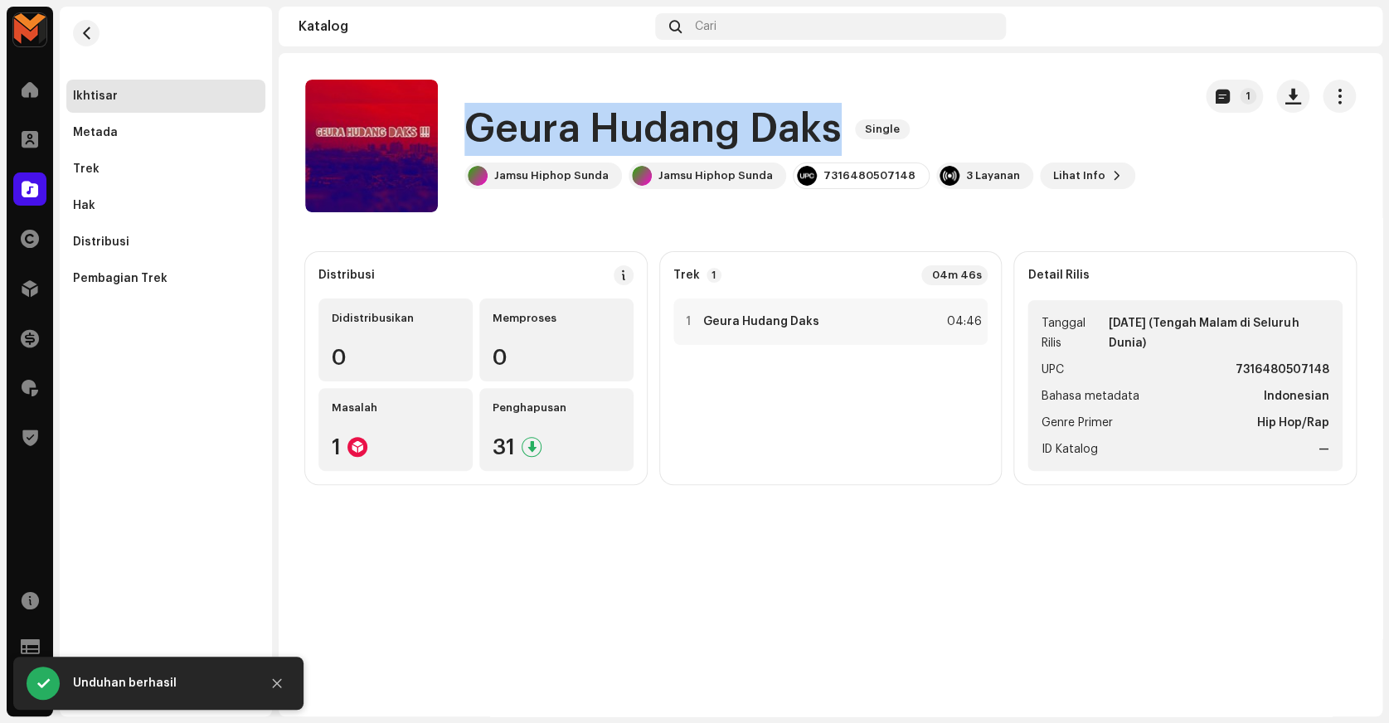
copy h1 "Geura Hudang Daks"
drag, startPoint x: 473, startPoint y: 143, endPoint x: 841, endPoint y: 111, distance: 369.6
click at [841, 111] on div "Geura Hudang Daks Single" at bounding box center [799, 129] width 671 height 53
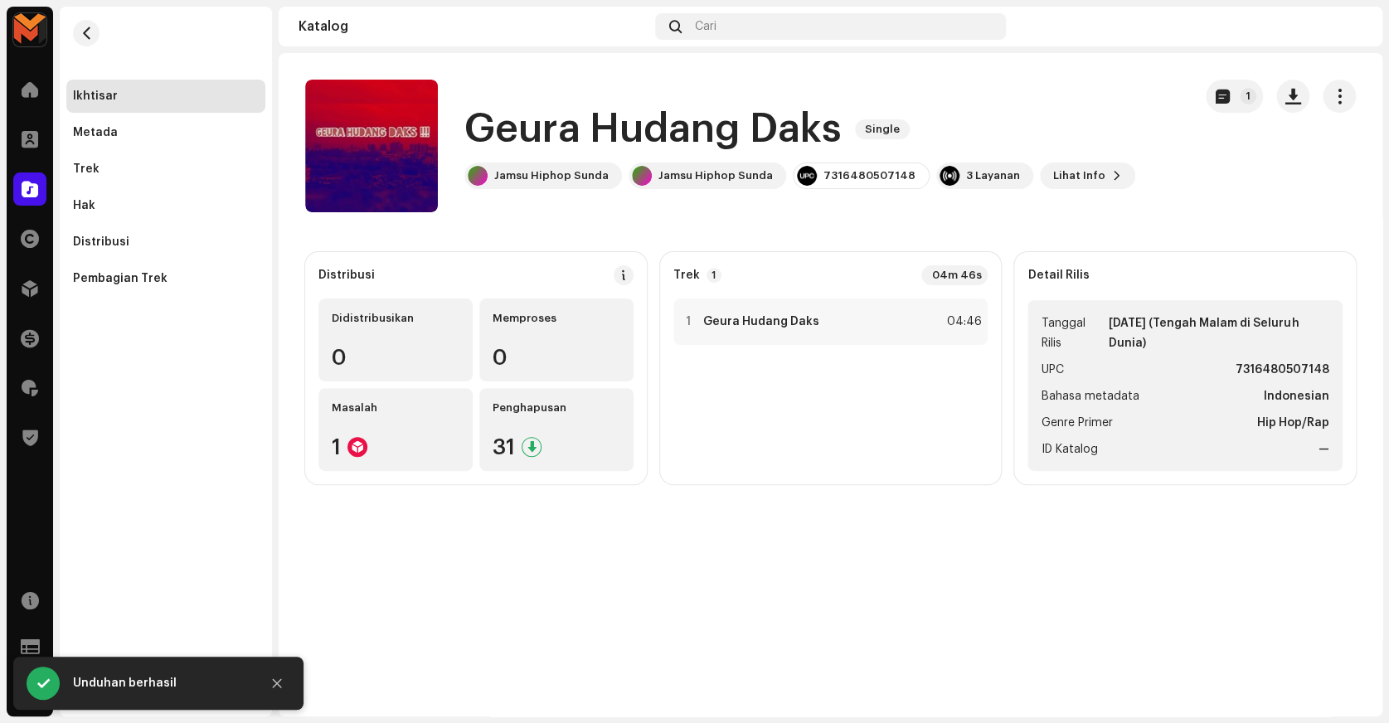
click at [1278, 375] on strong "7316480507148" at bounding box center [1283, 370] width 94 height 20
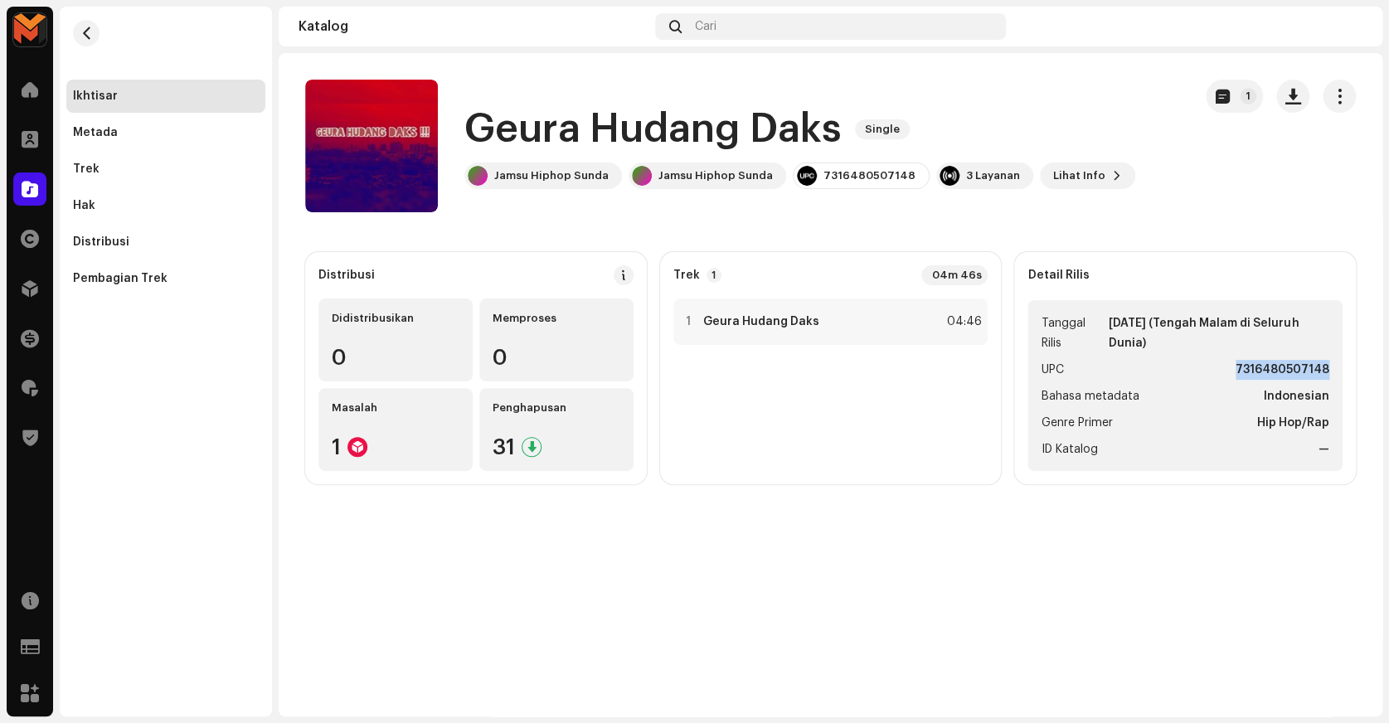
copy strong "7316480507148"
click at [680, 114] on h1 "Geura Hudang Daks" at bounding box center [652, 129] width 377 height 53
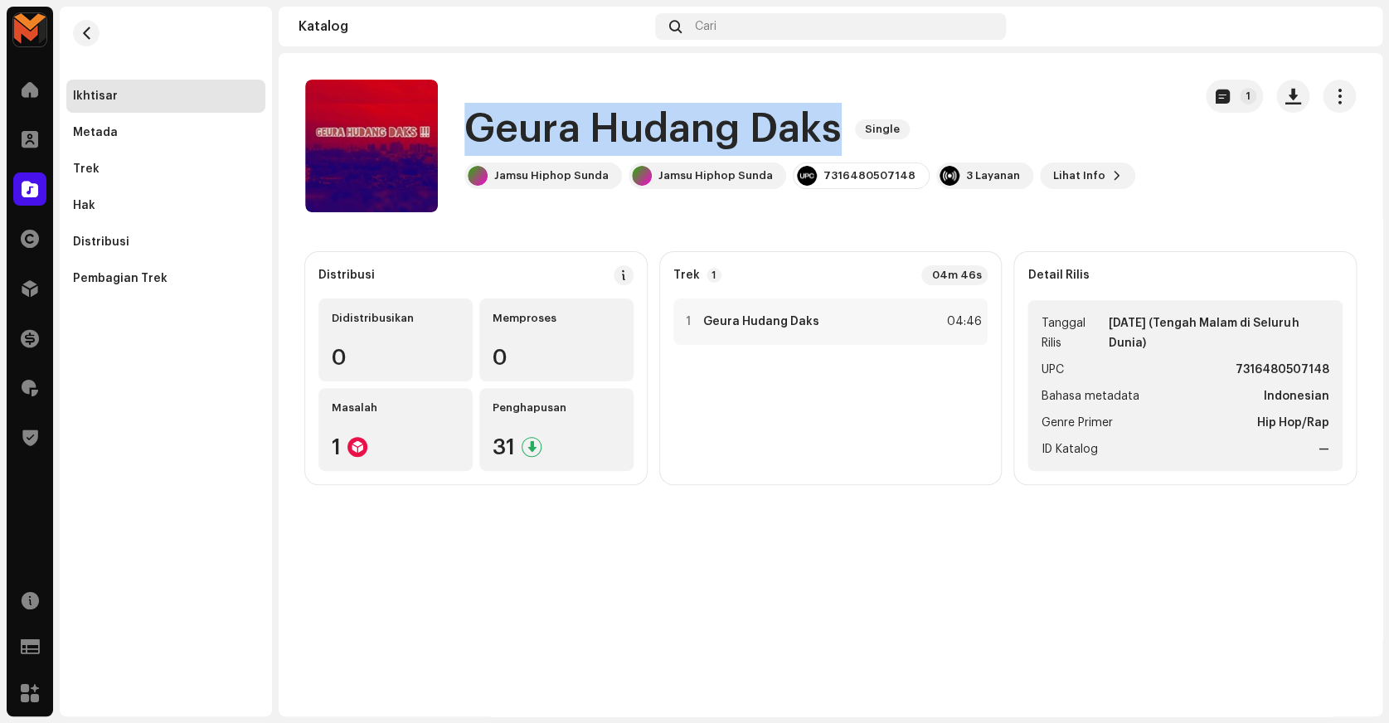
click at [680, 114] on h1 "Geura Hudang Daks" at bounding box center [652, 129] width 377 height 53
copy div "Geura Hudang Daks Single"
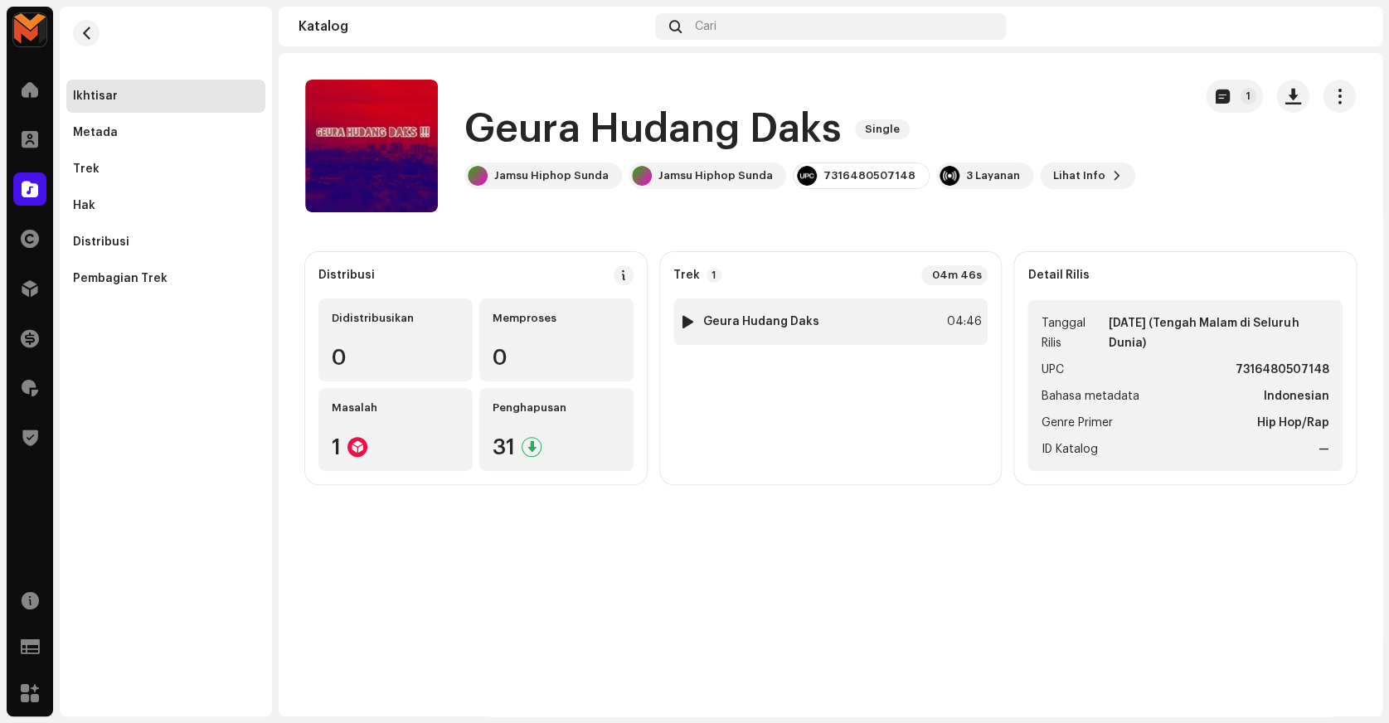
click at [964, 333] on div "1 Geura Hudang Daks 04:46" at bounding box center [830, 322] width 315 height 46
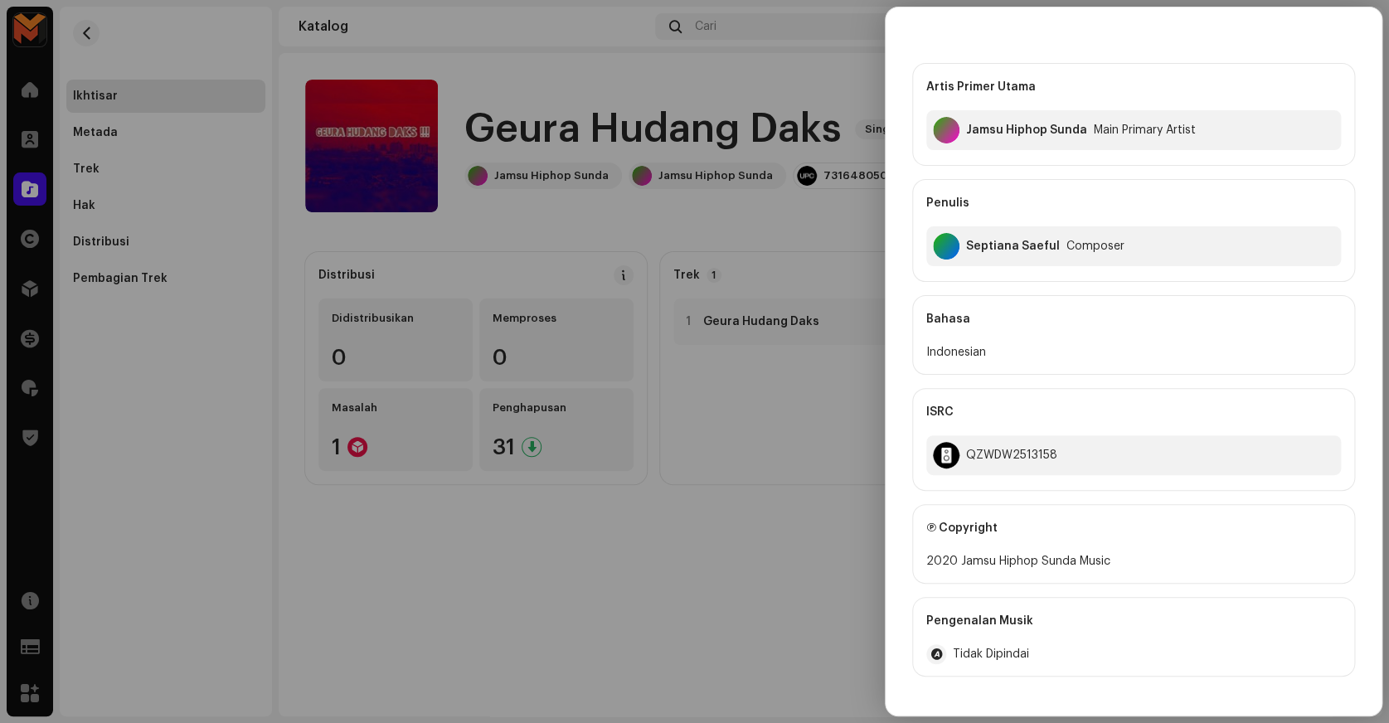
scroll to position [75, 0]
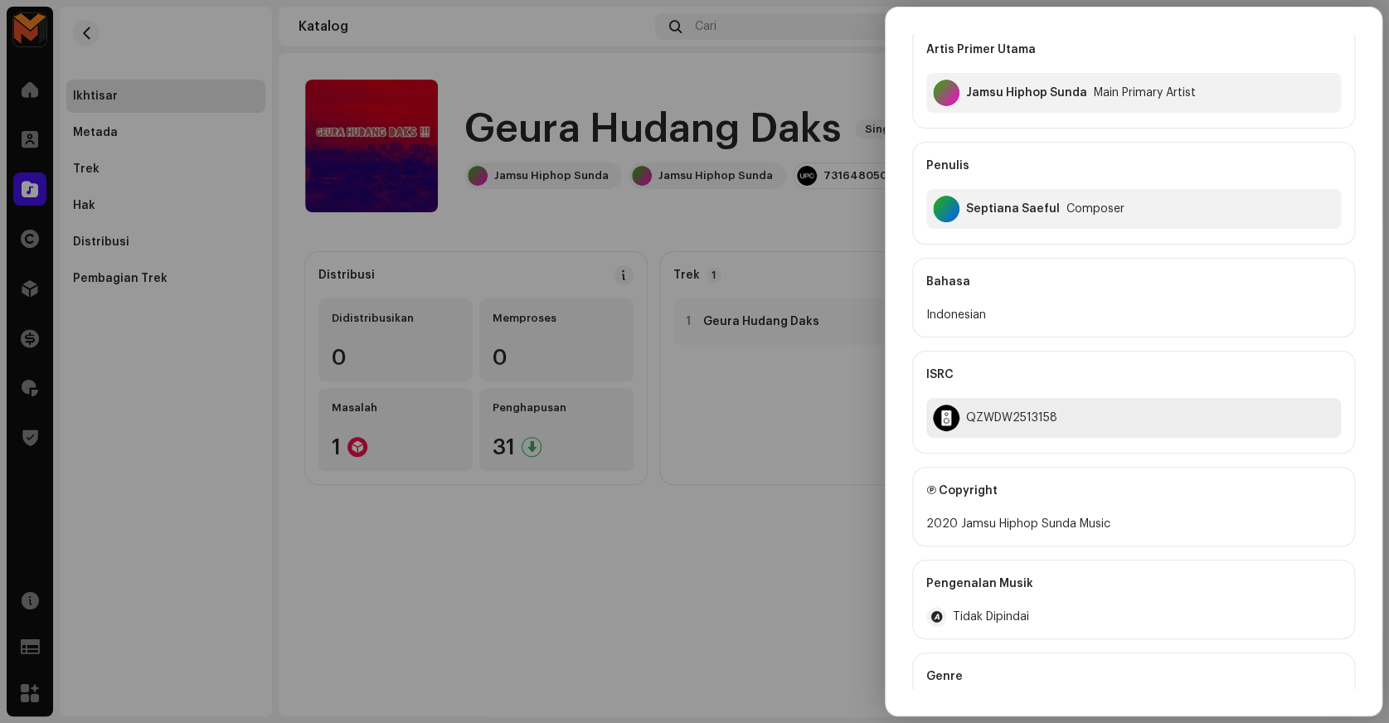
click at [1010, 414] on div "QZWDW2513158" at bounding box center [1011, 417] width 91 height 13
copy div "QZWDW2513158"
click at [987, 217] on div "Septiana Saeful Composer" at bounding box center [1133, 209] width 415 height 40
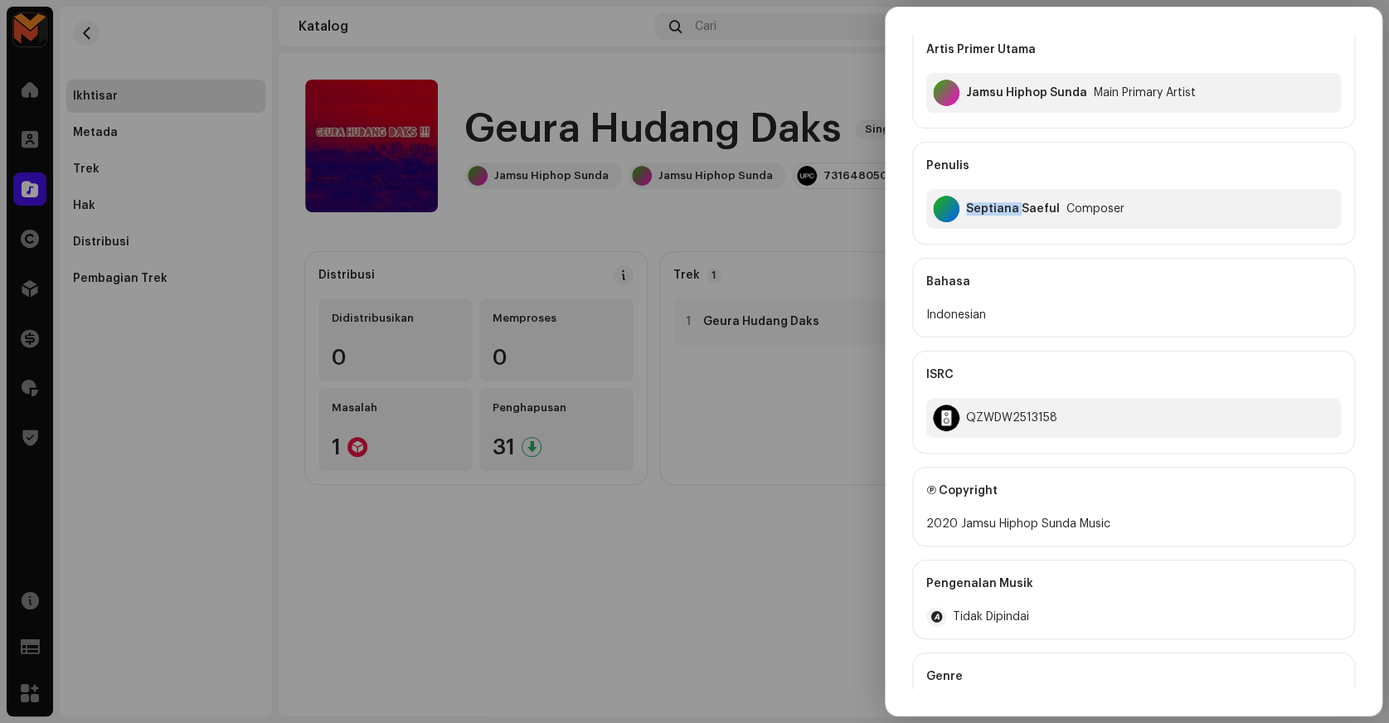
click at [987, 217] on div "Septiana Saeful Composer" at bounding box center [1133, 209] width 415 height 40
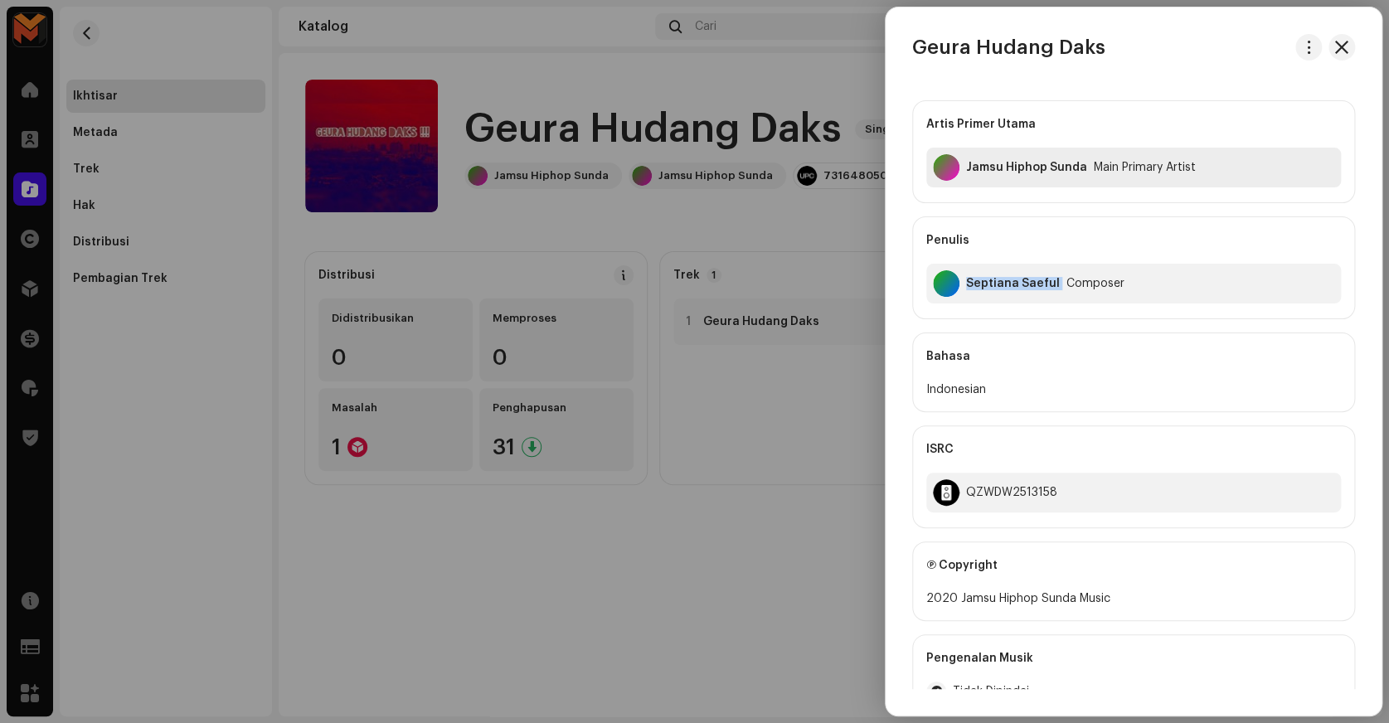
scroll to position [0, 0]
click at [975, 51] on h3 "Geura Hudang Daks" at bounding box center [1008, 47] width 193 height 27
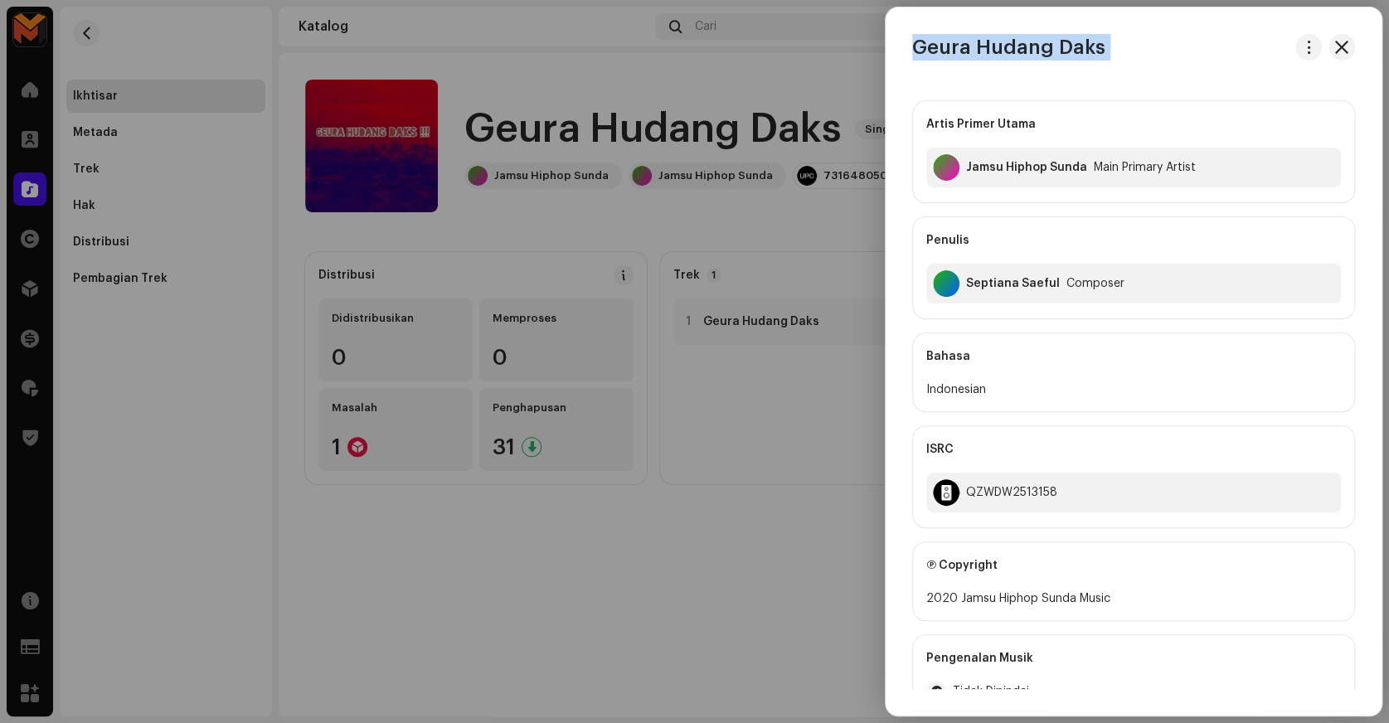
copy div "Geura Hudang Daks"
copy div "Jamsu Hiphop Sunda"
drag, startPoint x: 1014, startPoint y: 175, endPoint x: 1060, endPoint y: 208, distance: 56.4
click at [1060, 208] on div "Artis Primer Utama Jamsu Hiphop Sunda Main Primary Artist Penulis Septiana Saef…" at bounding box center [1133, 209] width 443 height 219
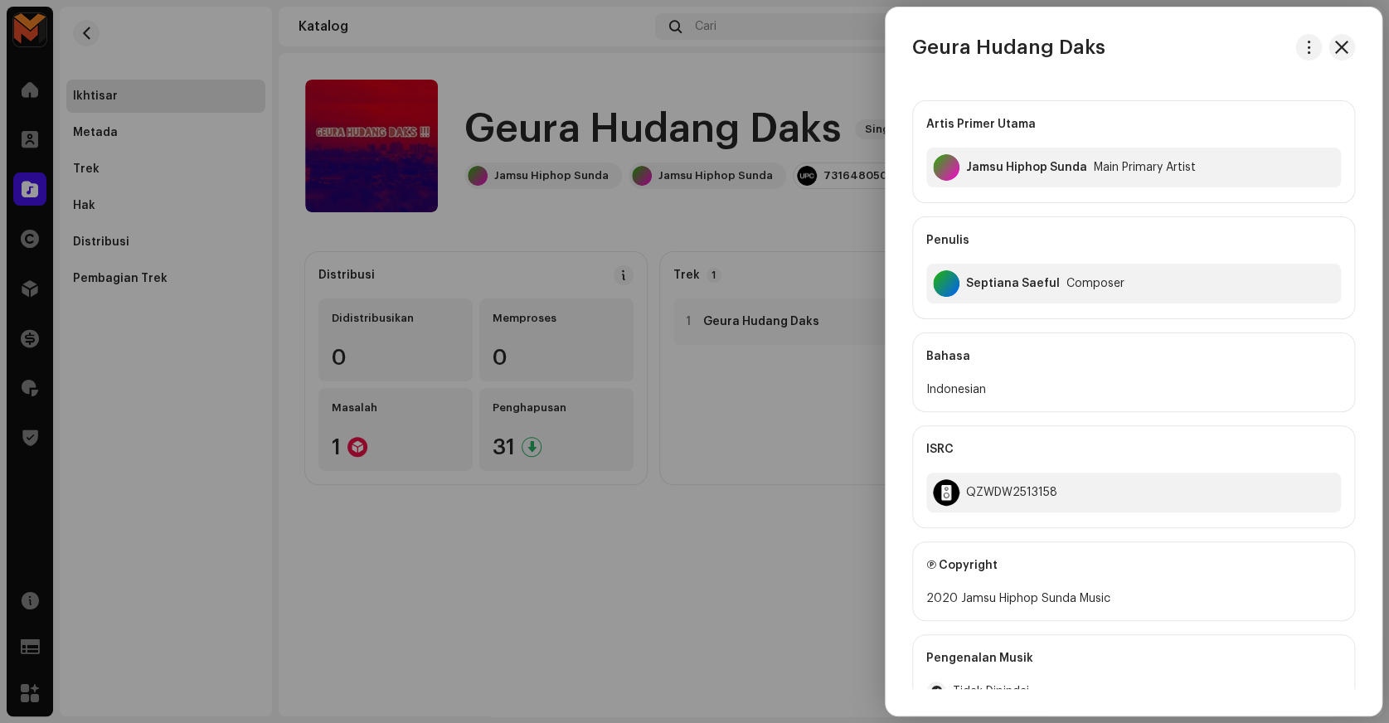
click at [1004, 285] on div "Septiana Saeful" at bounding box center [1013, 283] width 94 height 13
copy div "Septiana Saeful"
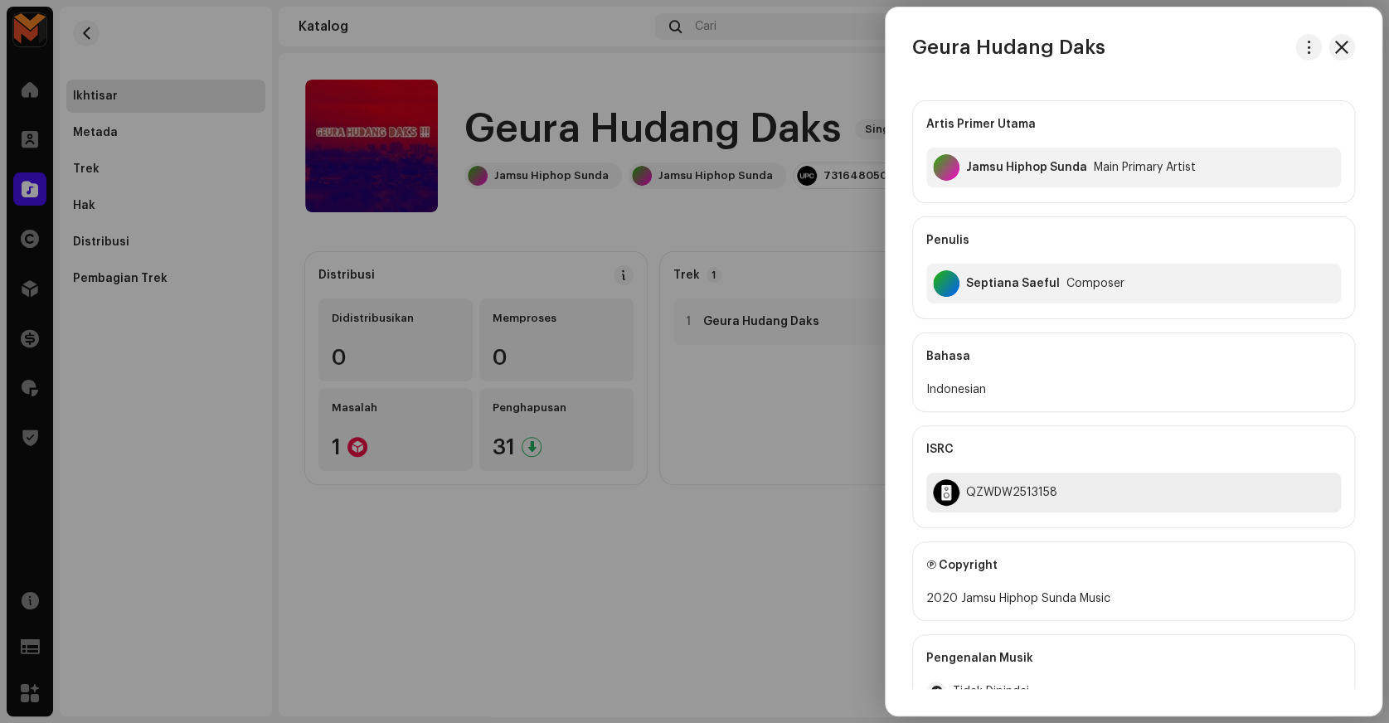
click at [980, 489] on div "QZWDW2513158" at bounding box center [1011, 492] width 91 height 13
copy div "QZWDW2513158"
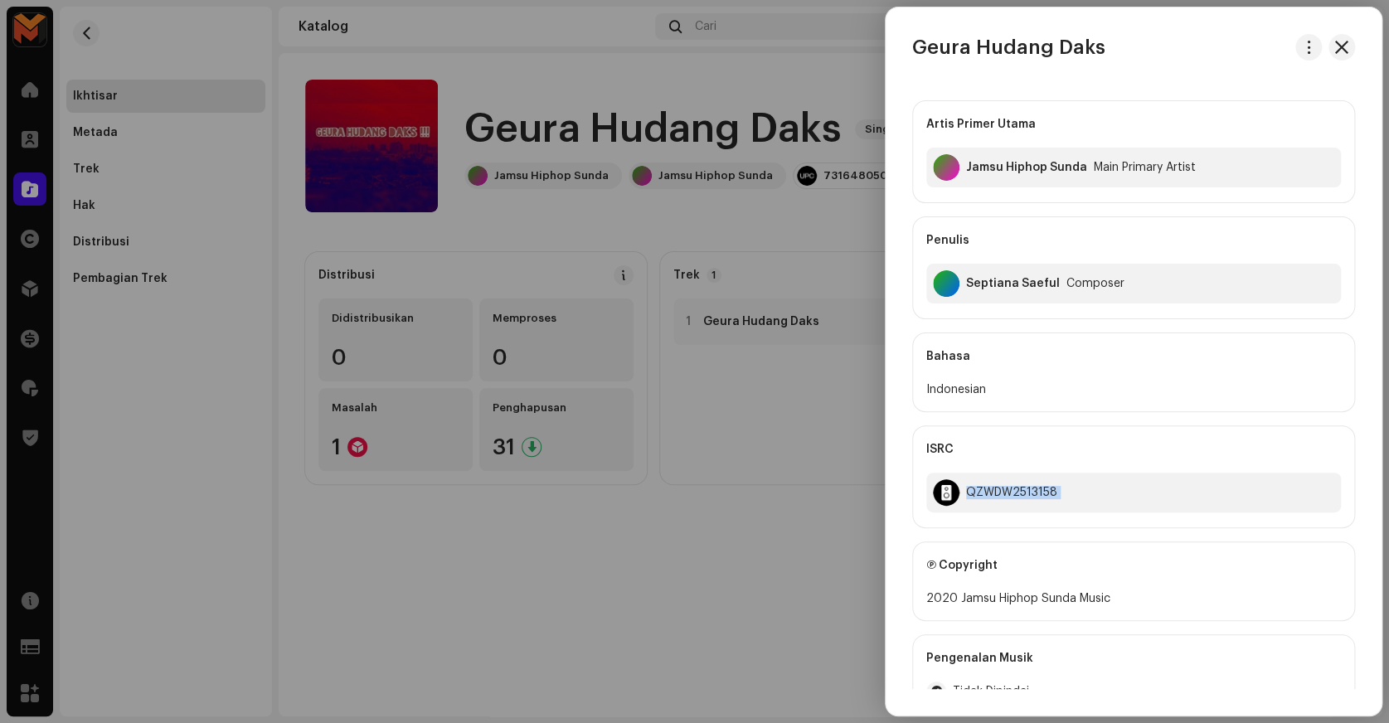
click at [810, 490] on div at bounding box center [694, 361] width 1389 height 723
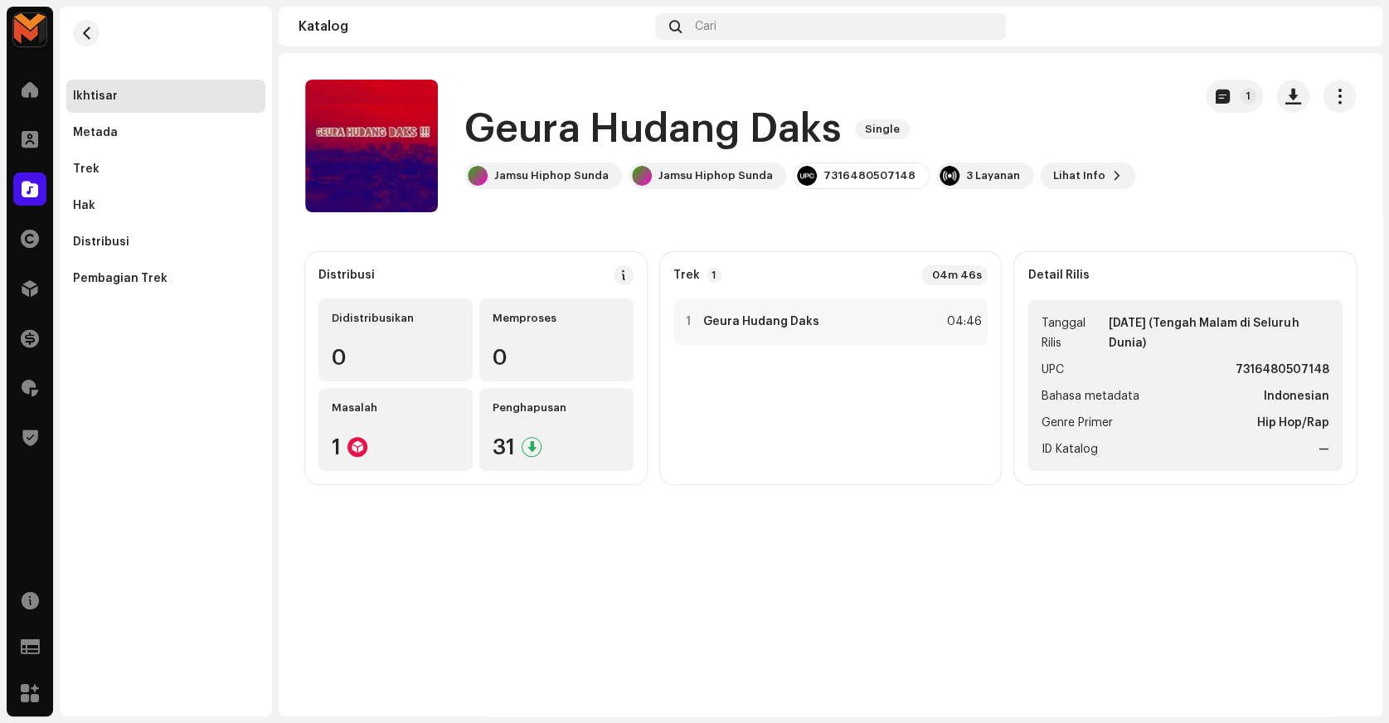
click at [1256, 370] on strong "7316480507148" at bounding box center [1283, 370] width 94 height 20
copy strong "7316480507148"
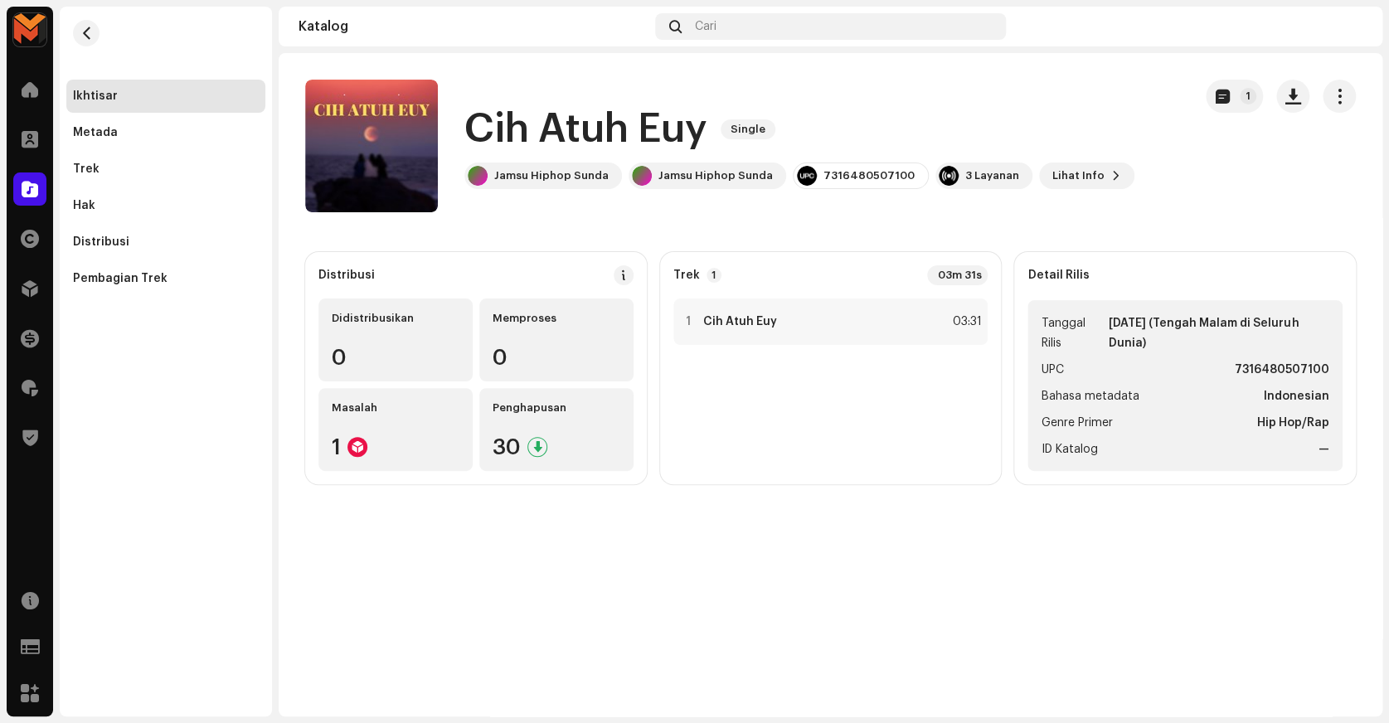
click at [1213, 182] on div "1" at bounding box center [1281, 146] width 150 height 133
click at [1286, 102] on span "button" at bounding box center [1293, 96] width 16 height 13
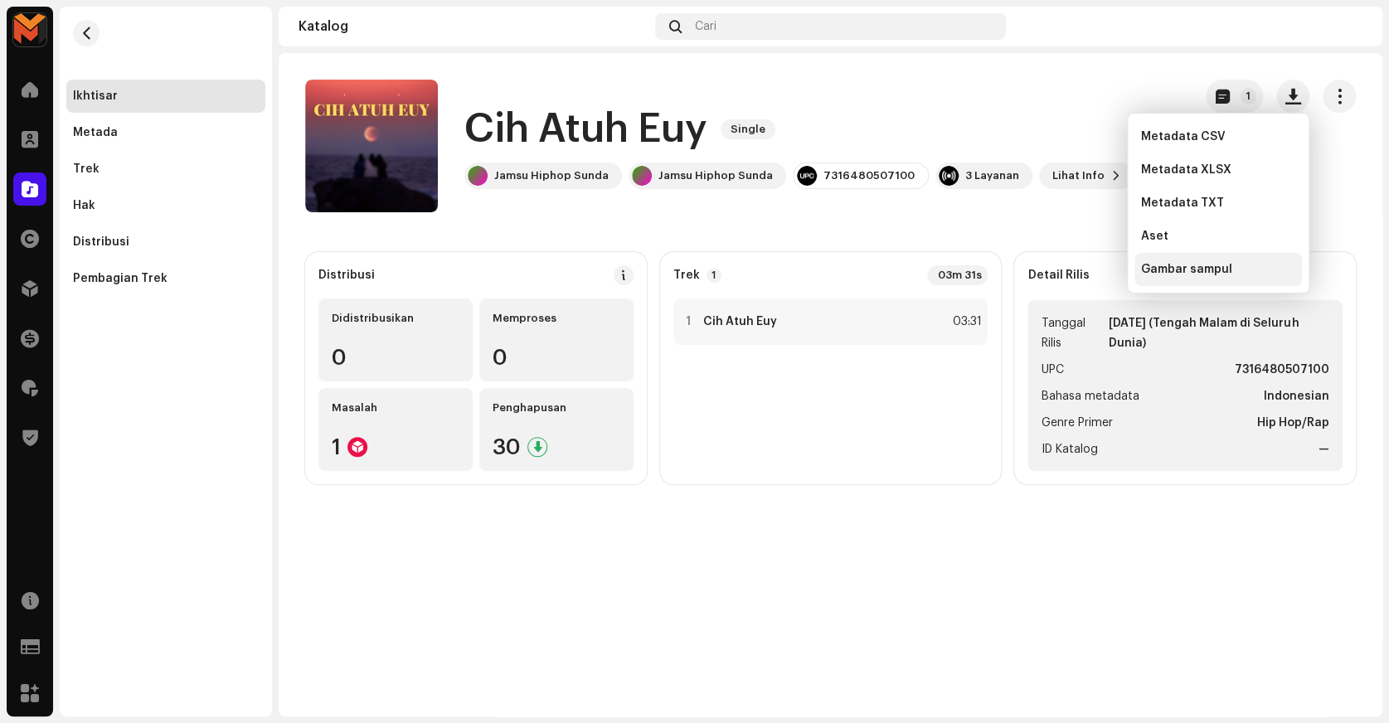
click at [1214, 268] on span "Gambar sampul" at bounding box center [1186, 269] width 91 height 13
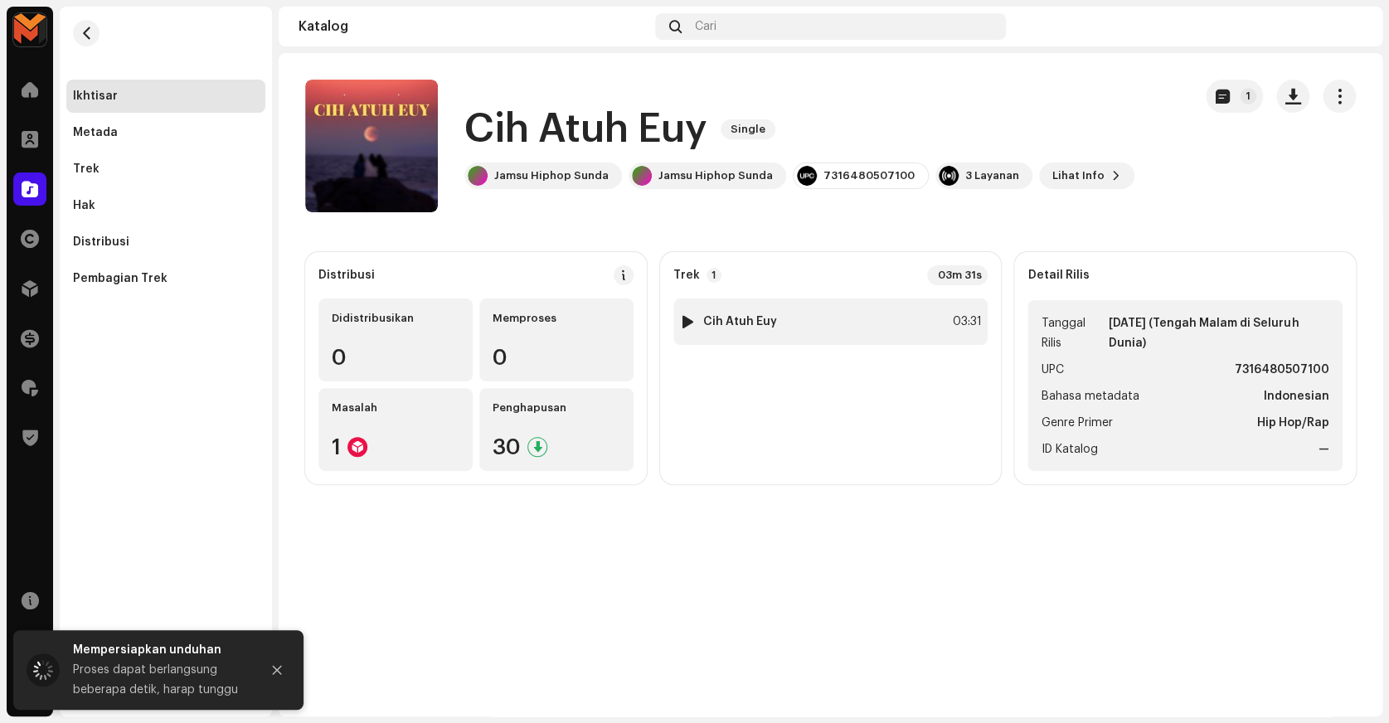
click at [954, 323] on div "03:31" at bounding box center [963, 322] width 36 height 20
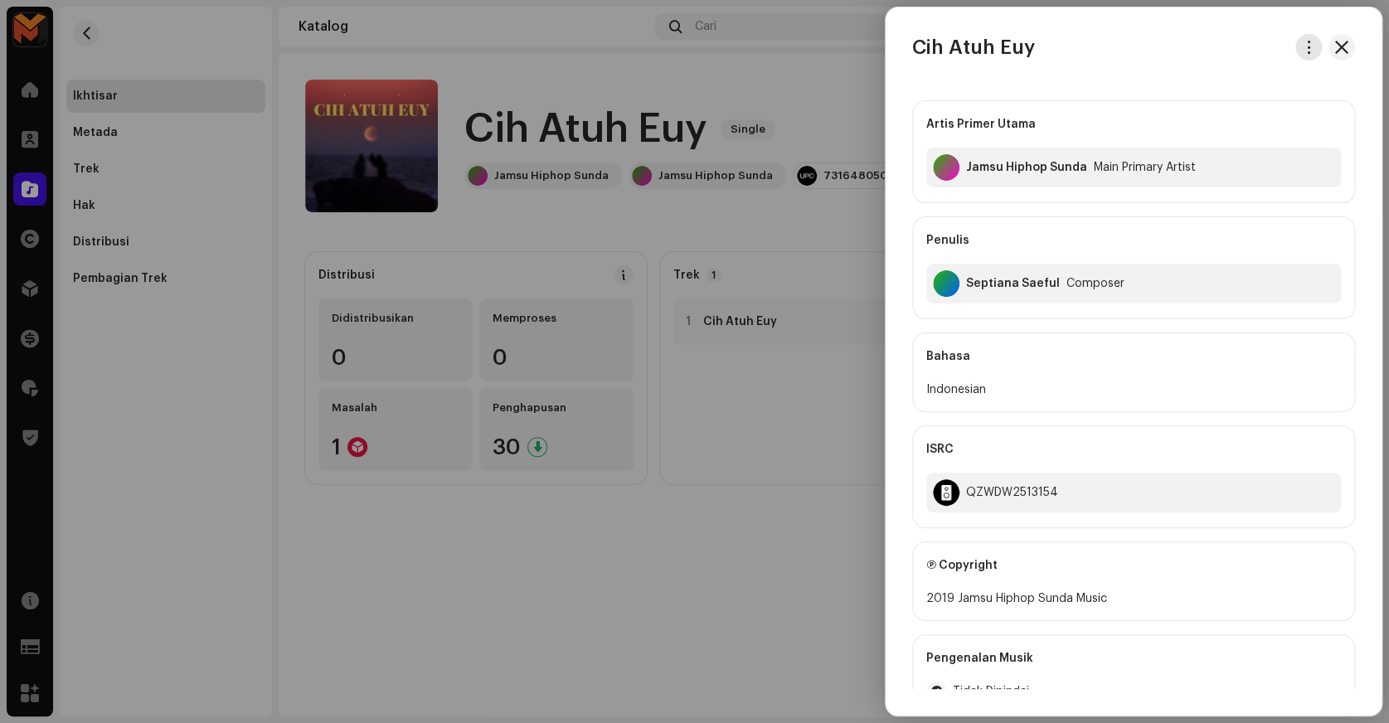
click at [1303, 49] on span "button" at bounding box center [1309, 47] width 12 height 13
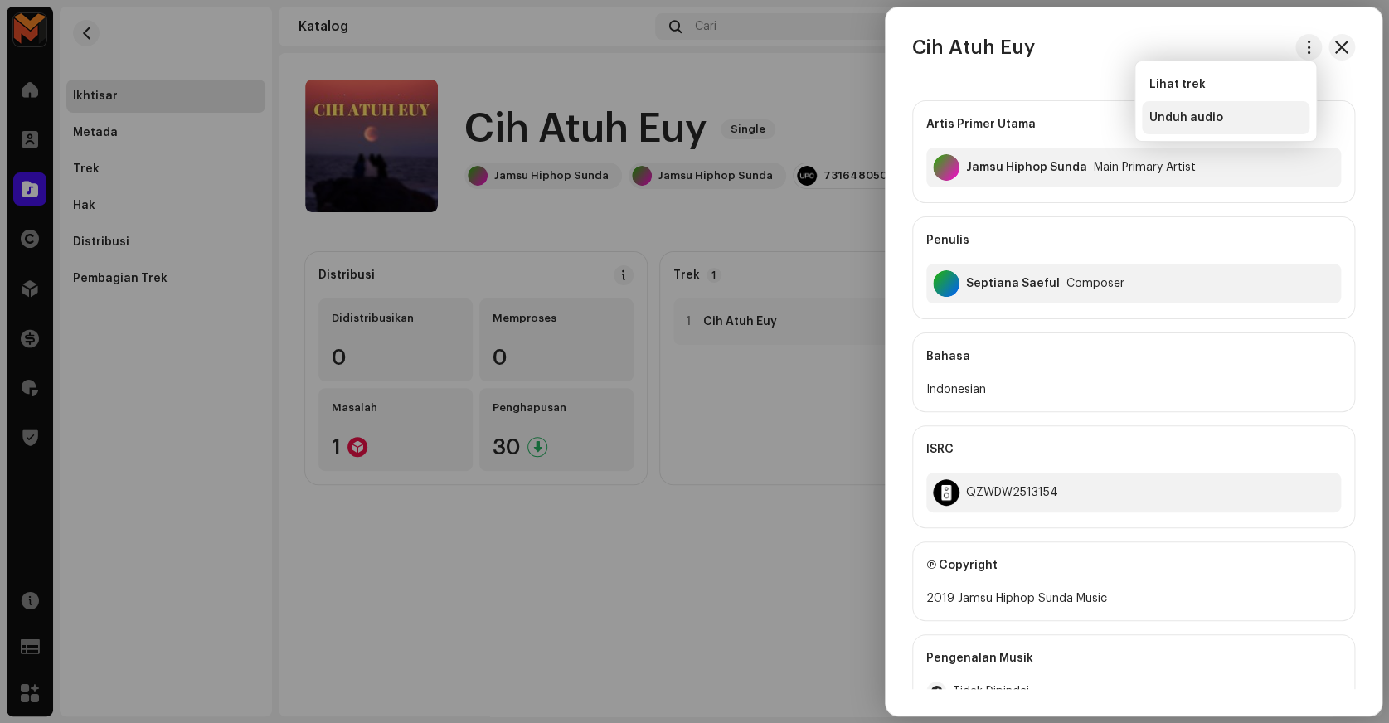
click at [1185, 131] on div "Unduh audio" at bounding box center [1226, 117] width 168 height 33
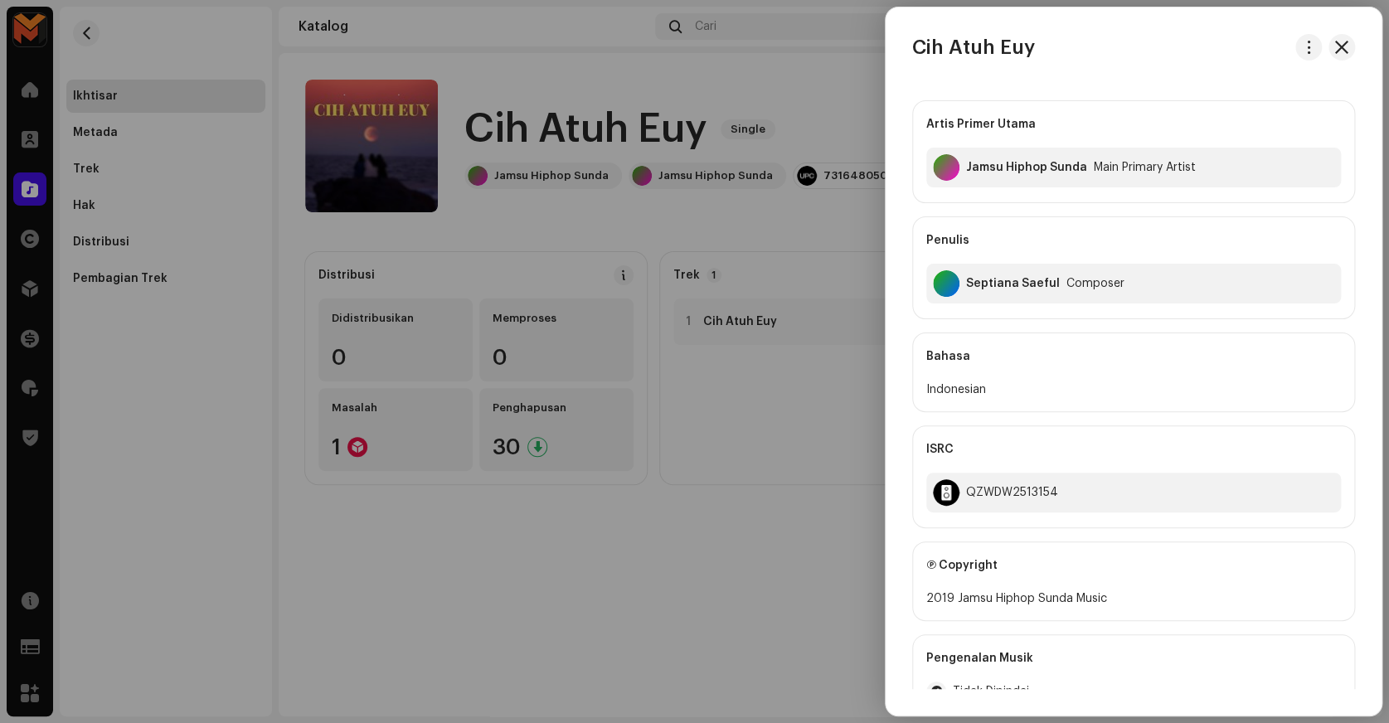
click at [967, 70] on div "Cih Atuh Euy Artis Primer Utama Jamsu Hiphop Sunda Main Primary Artist Penulis …" at bounding box center [1134, 361] width 496 height 655
copy div "Cih Atuh Euy"
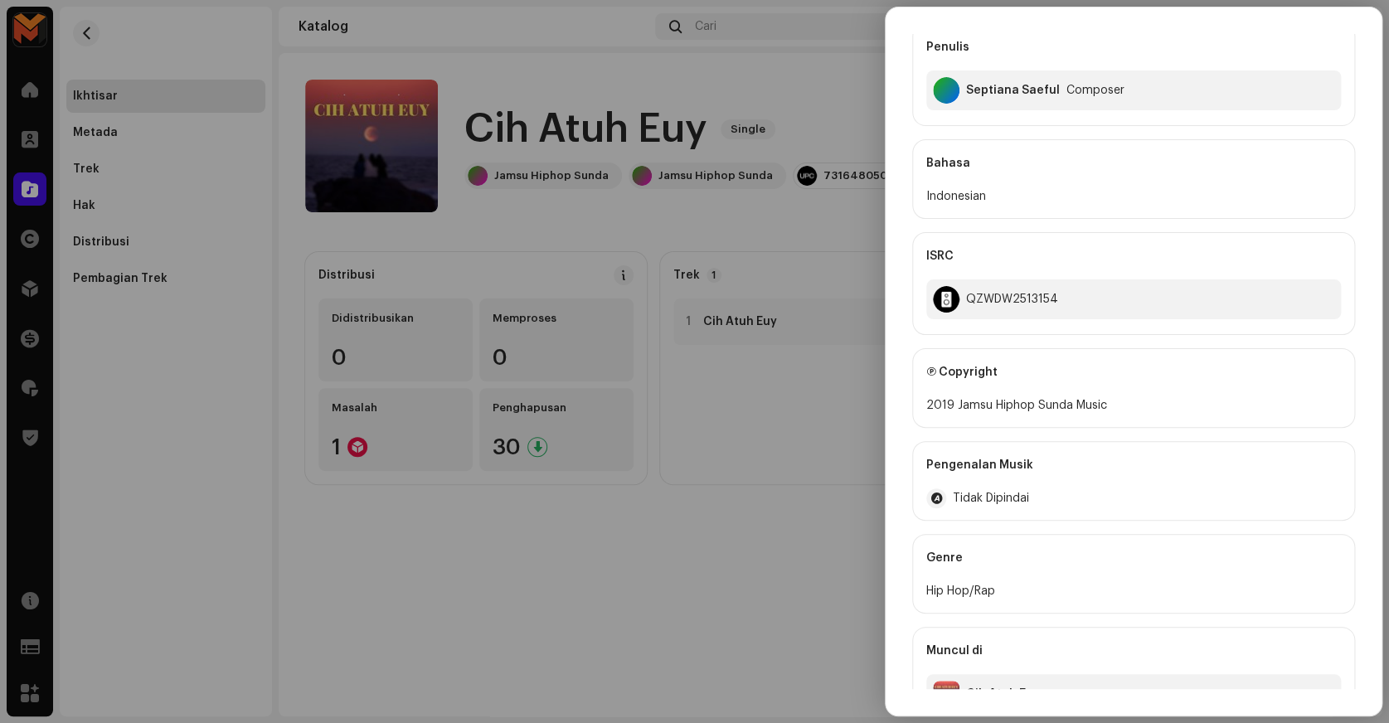
scroll to position [232, 0]
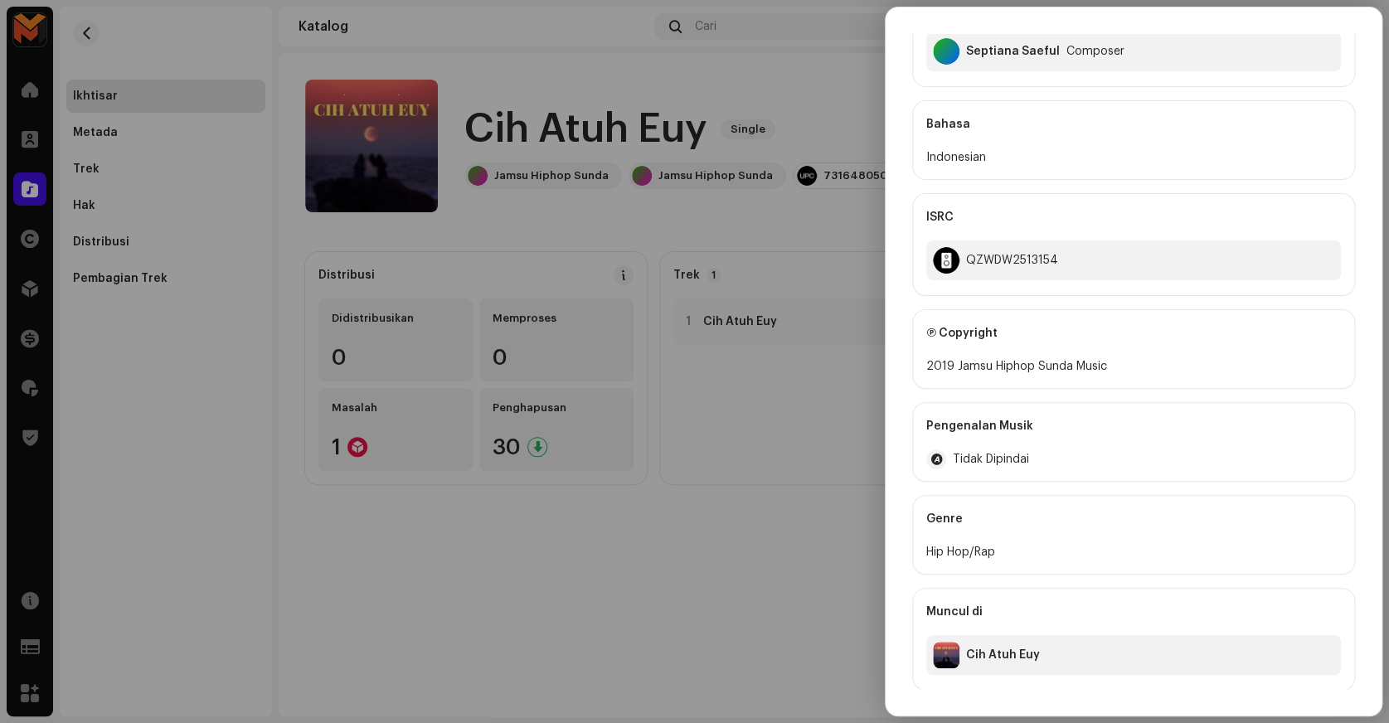
click at [610, 217] on div at bounding box center [694, 361] width 1389 height 723
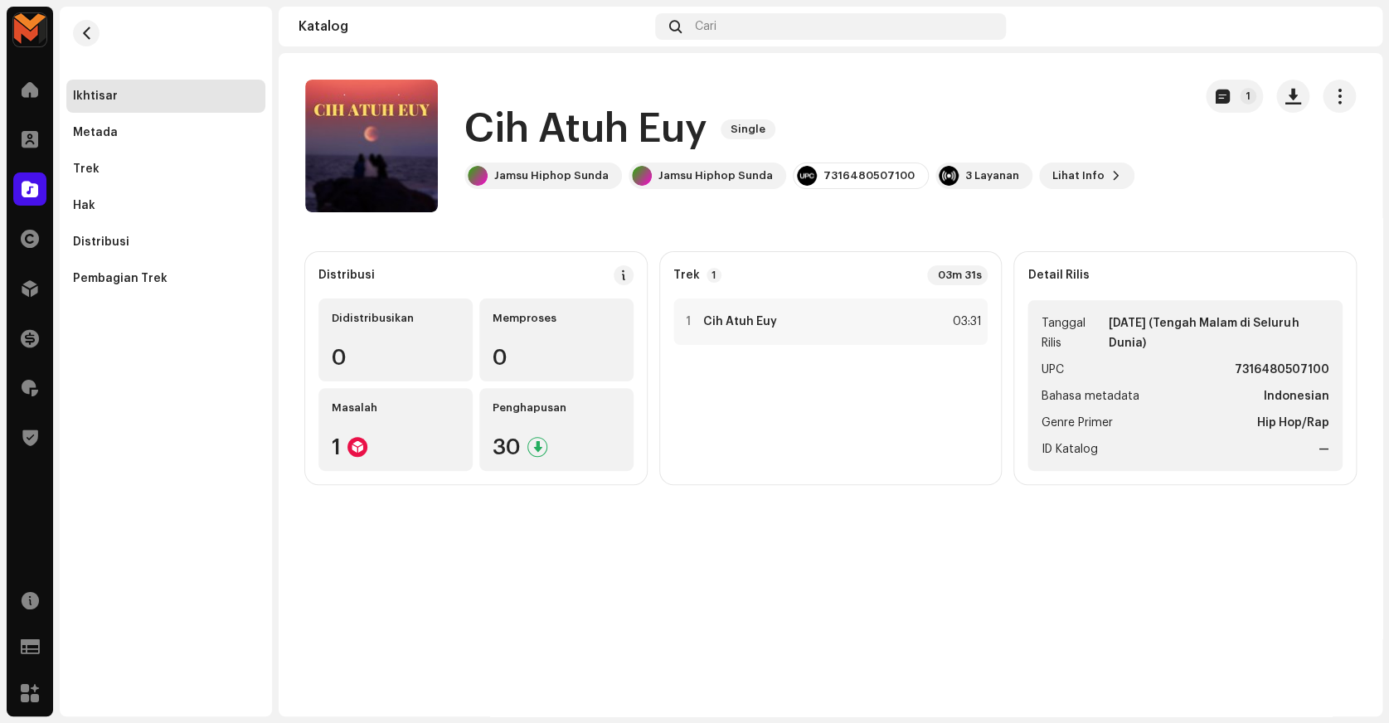
click at [1265, 372] on strong "7316480507100" at bounding box center [1282, 370] width 95 height 20
copy strong "7316480507100"
click at [514, 144] on h1 "Cih Atuh Euy" at bounding box center [585, 129] width 243 height 53
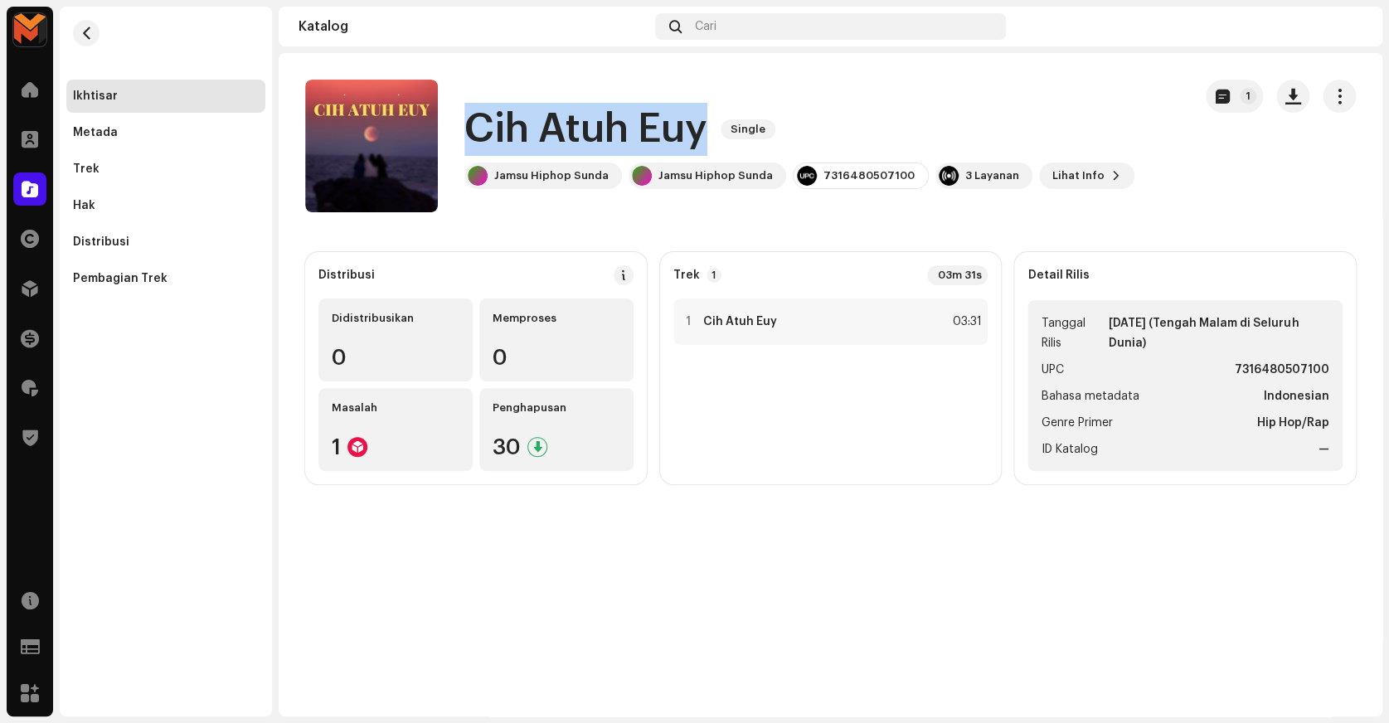
click at [514, 144] on h1 "Cih Atuh Euy" at bounding box center [585, 129] width 243 height 53
copy div "Cih Atuh Euy Single"
click at [848, 304] on div "1 Cih Atuh Euy 03:31" at bounding box center [830, 322] width 315 height 46
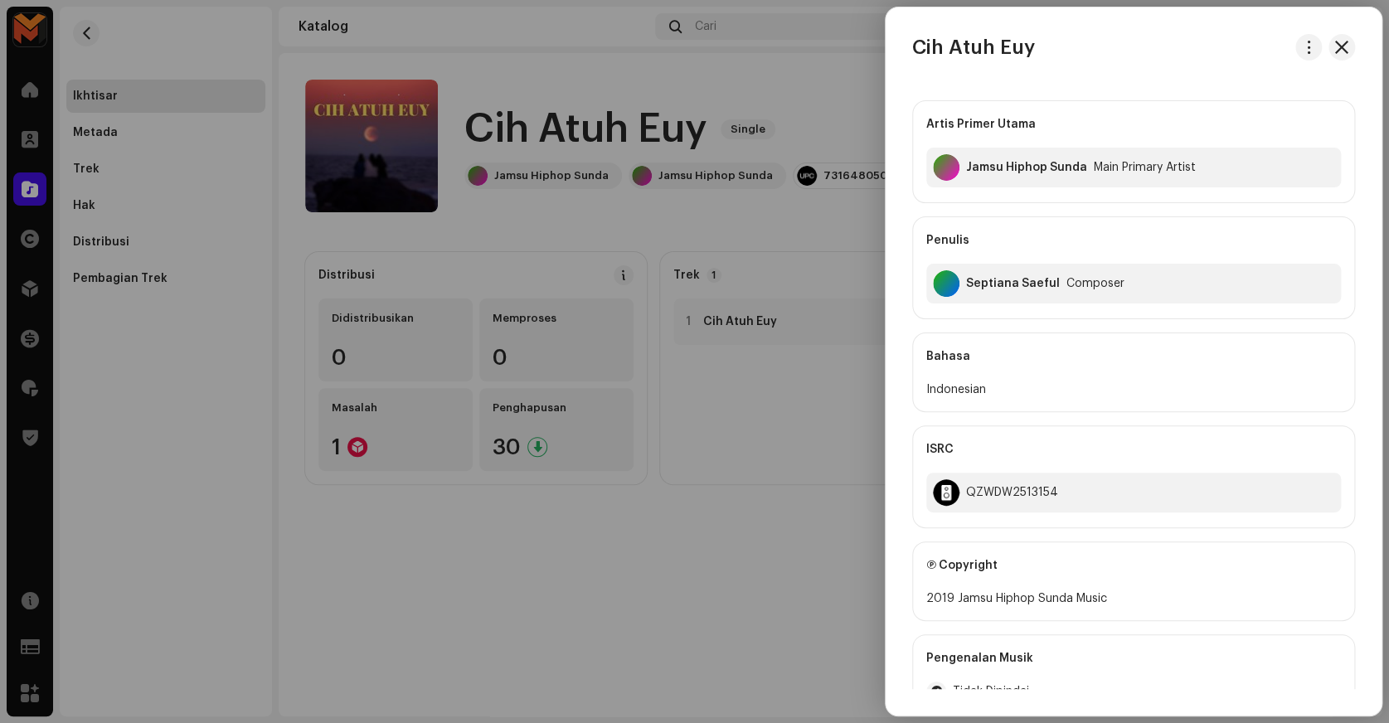
click at [992, 274] on div "Septiana Saeful Composer" at bounding box center [1133, 284] width 415 height 40
click at [992, 279] on div "Septiana Saeful" at bounding box center [1013, 283] width 94 height 13
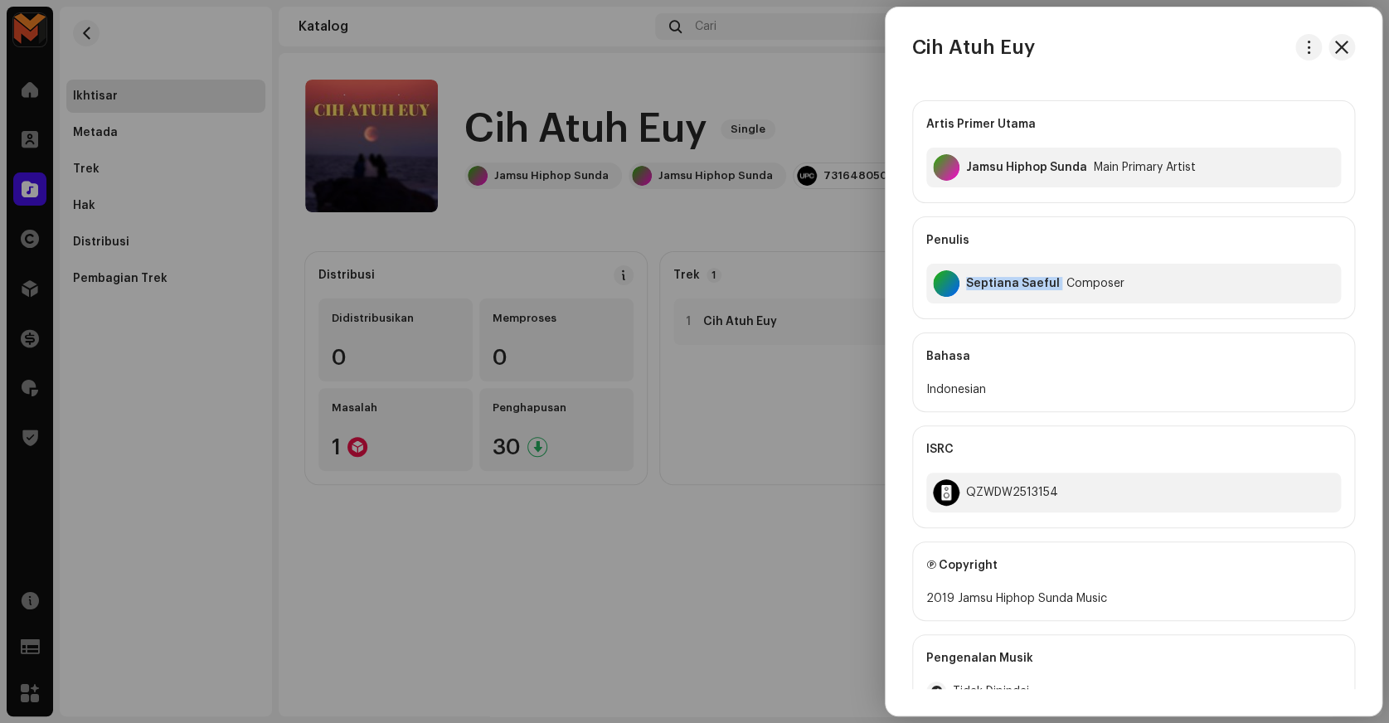
copy div "Septiana Saeful"
click at [1029, 501] on div "QZWDW2513154" at bounding box center [1133, 493] width 415 height 40
copy div "QZWDW2513154"
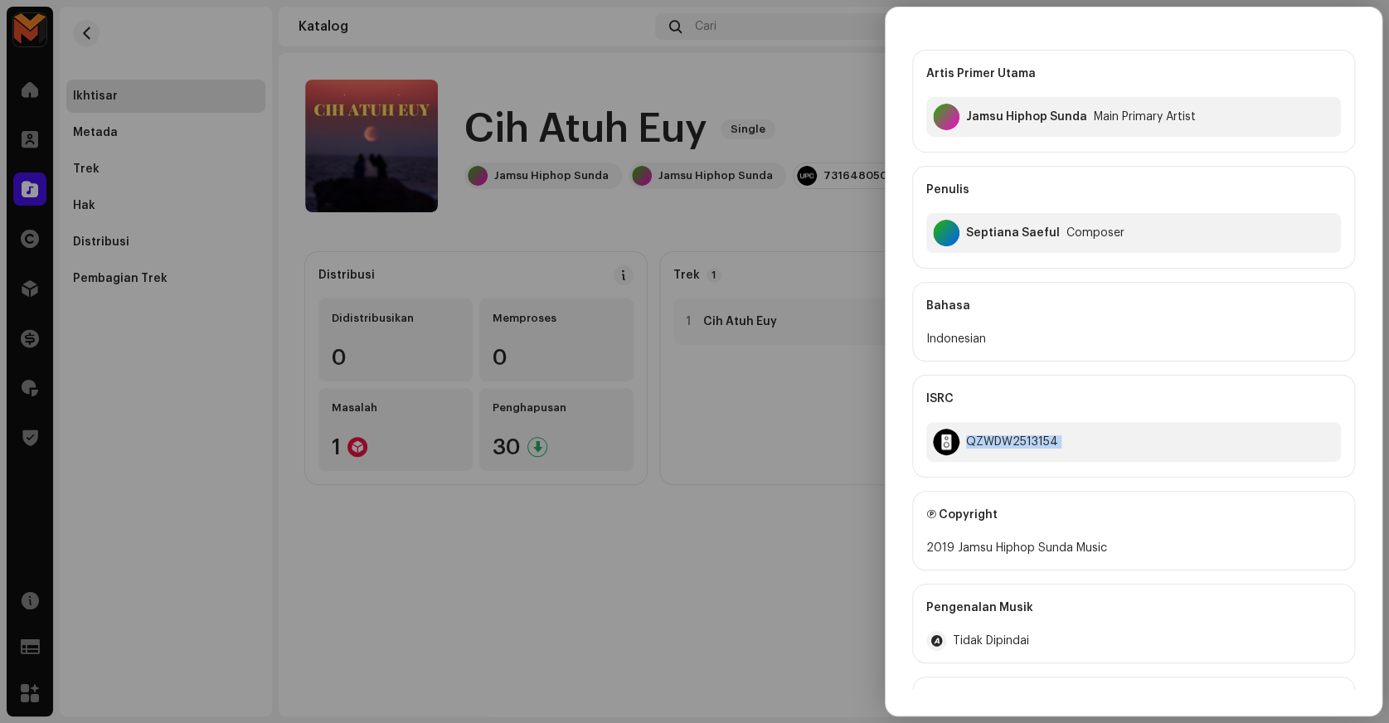
scroll to position [75, 0]
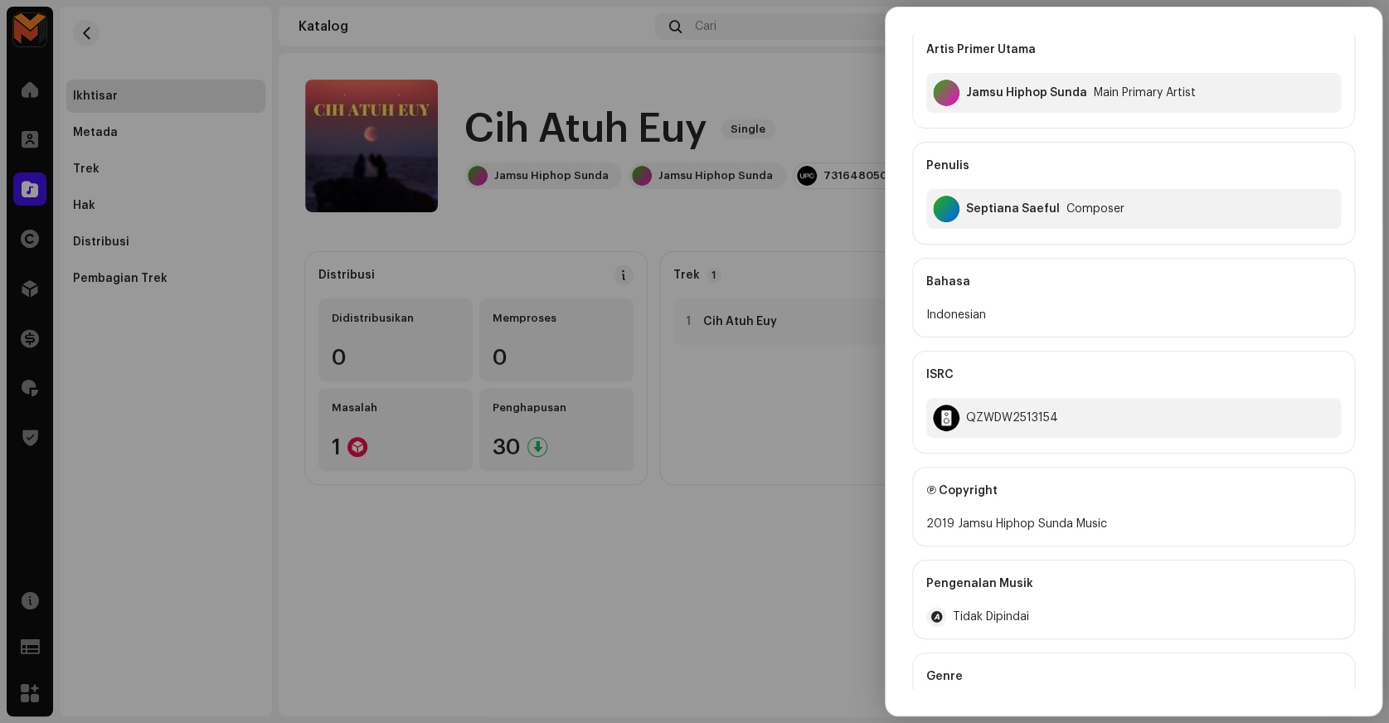
click at [861, 441] on div at bounding box center [694, 361] width 1389 height 723
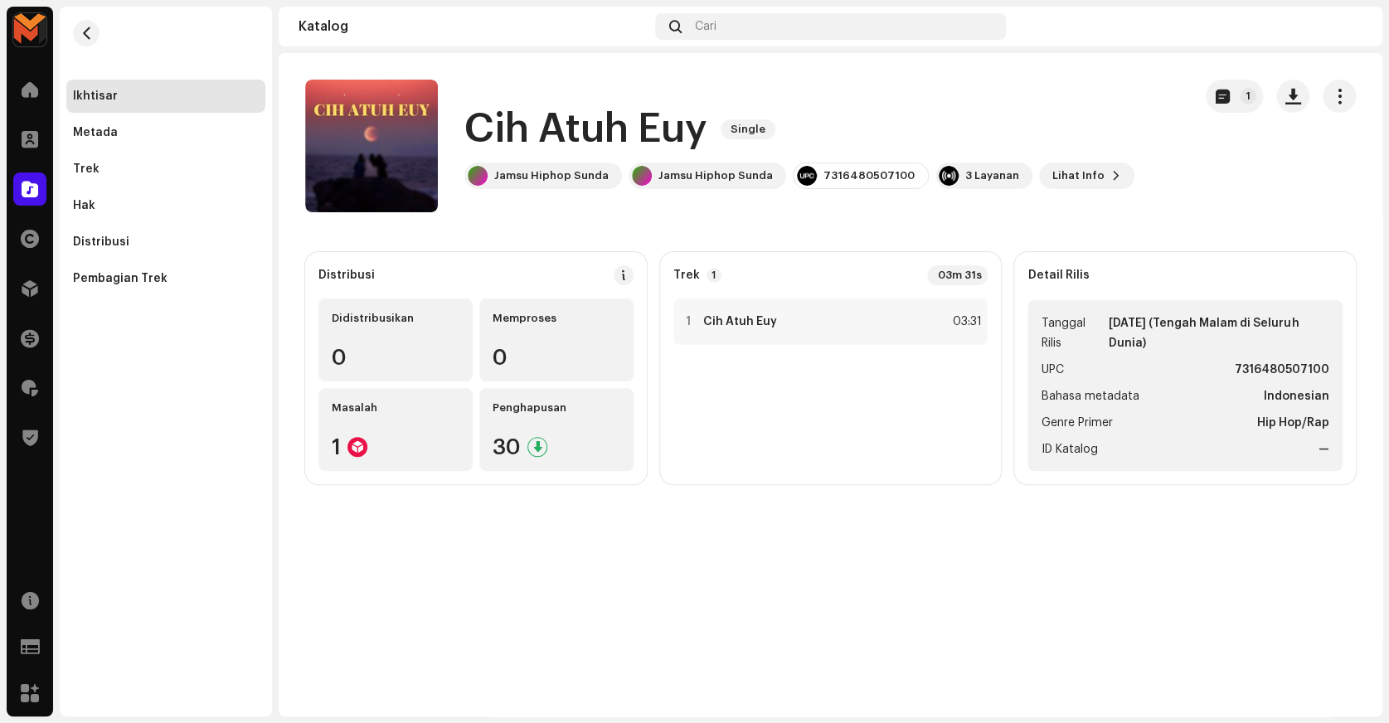
click at [1254, 364] on strong "7316480507100" at bounding box center [1282, 370] width 95 height 20
copy strong "7316480507100"
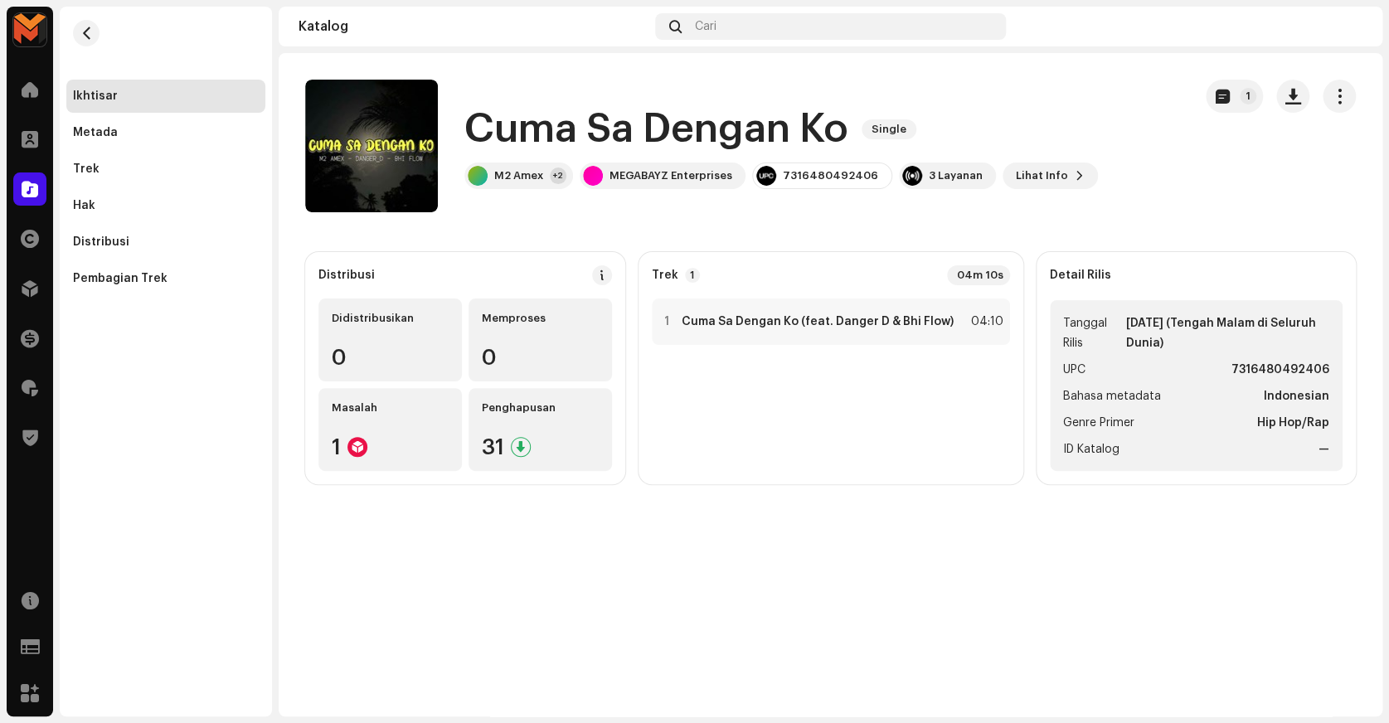
click at [507, 134] on h1 "Cuma Sa Dengan Ko" at bounding box center [656, 129] width 384 height 53
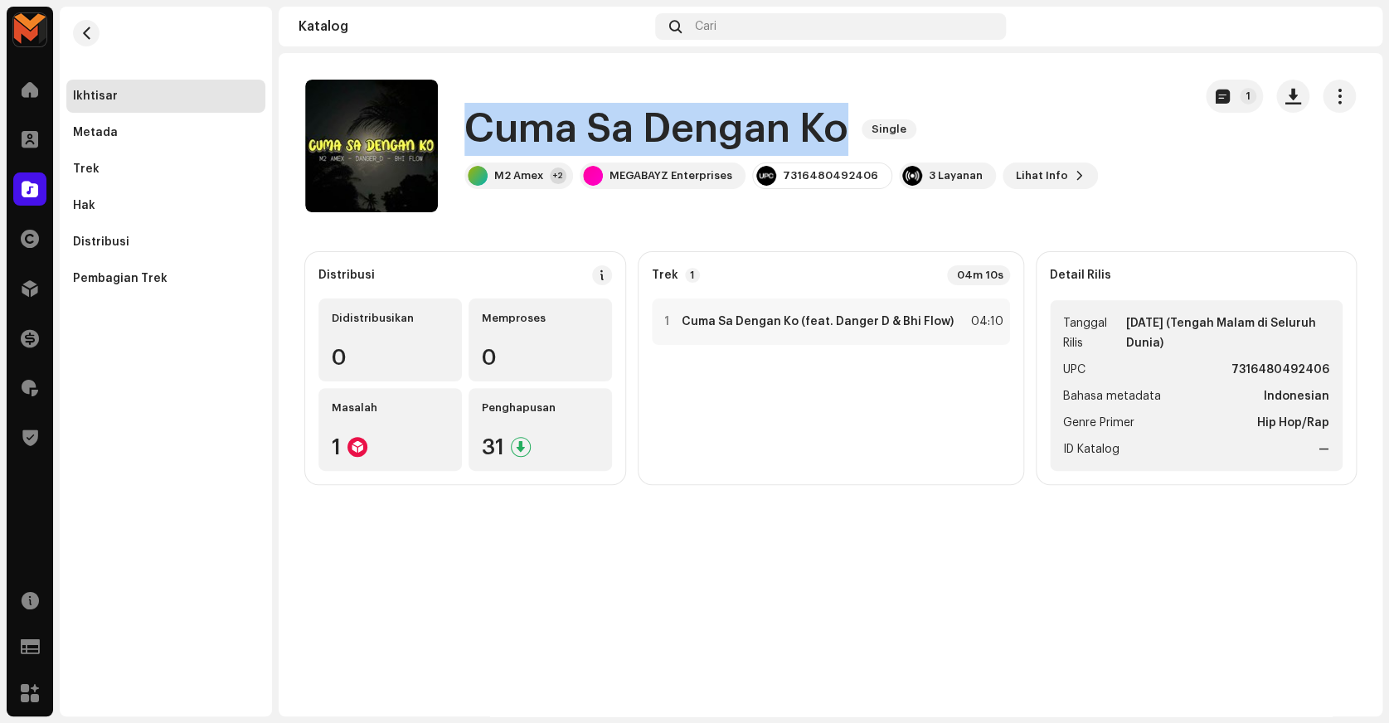
click at [507, 134] on h1 "Cuma Sa Dengan Ko" at bounding box center [656, 129] width 384 height 53
copy div "Cuma Sa Dengan Ko Single"
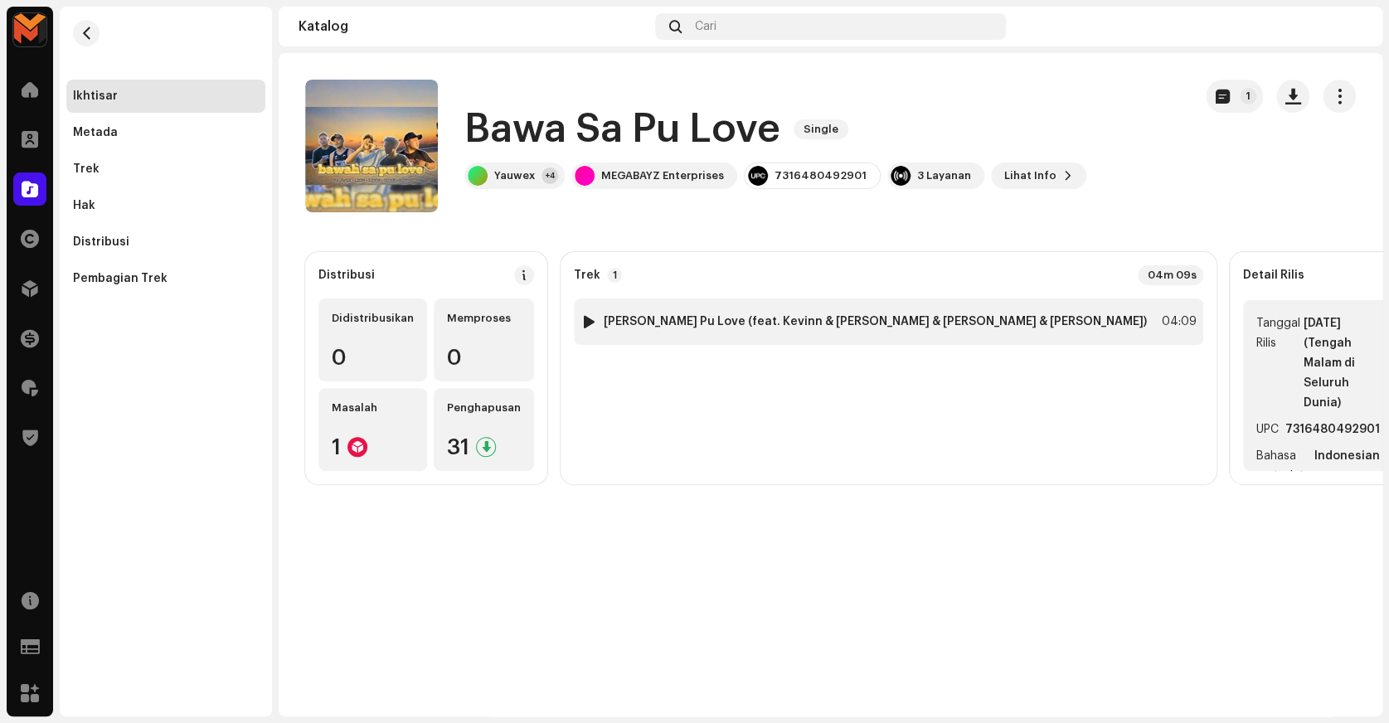
click at [888, 316] on strong "[PERSON_NAME] Pu Love (feat. Kevinn & [PERSON_NAME] & [PERSON_NAME] & [PERSON_N…" at bounding box center [875, 321] width 543 height 13
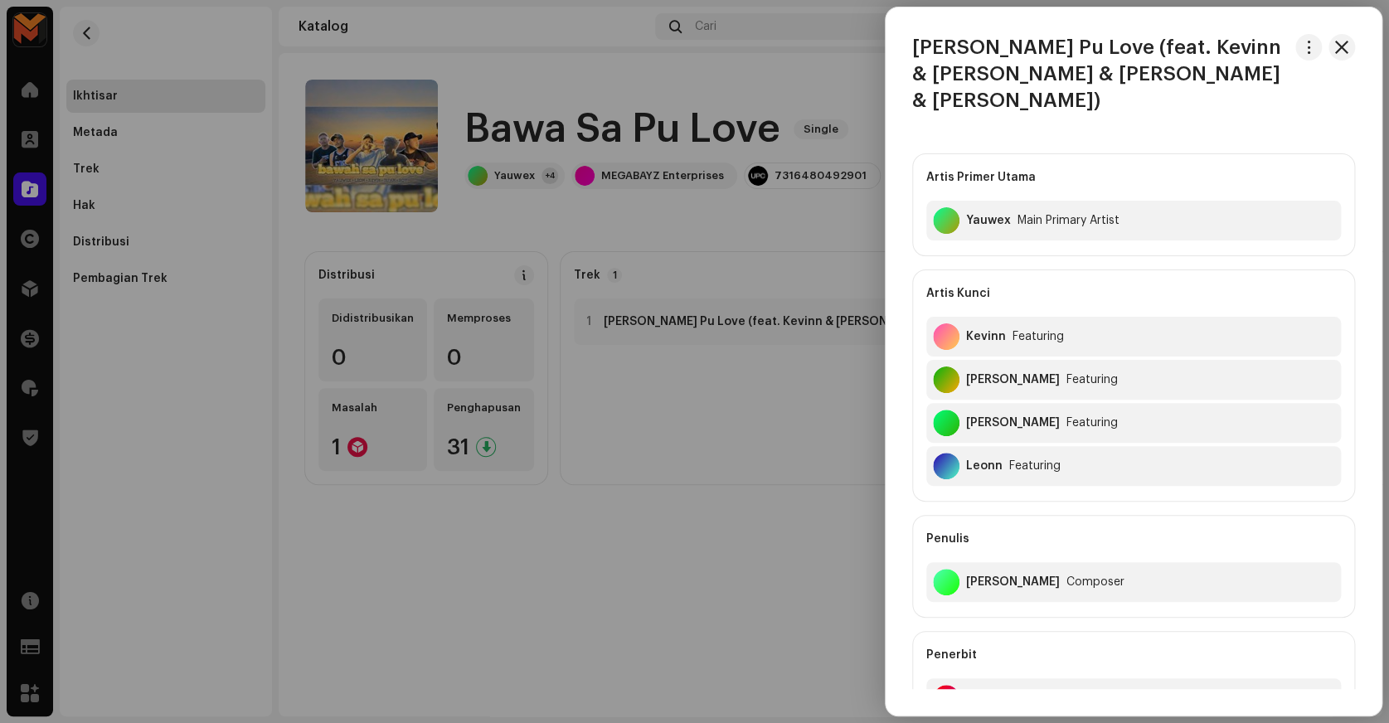
click at [770, 240] on div at bounding box center [694, 361] width 1389 height 723
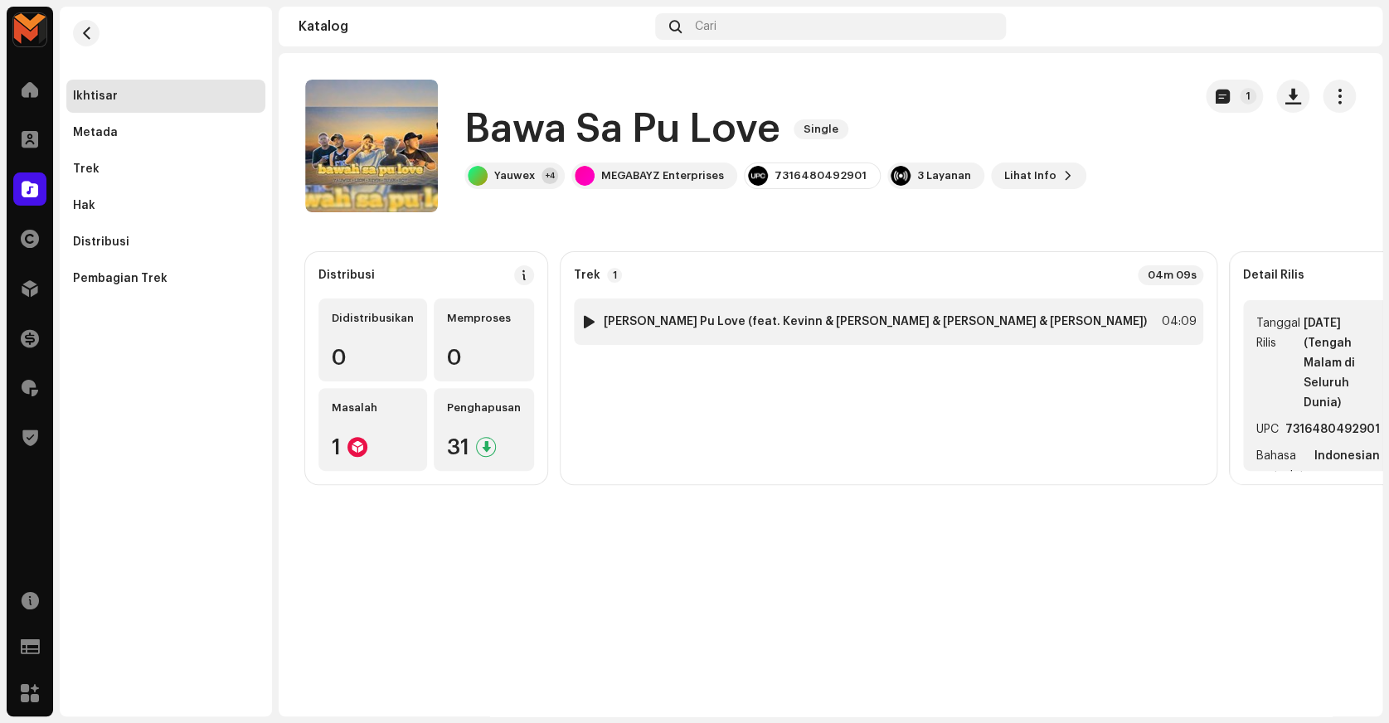
click at [1160, 329] on div "04:09" at bounding box center [1178, 322] width 36 height 20
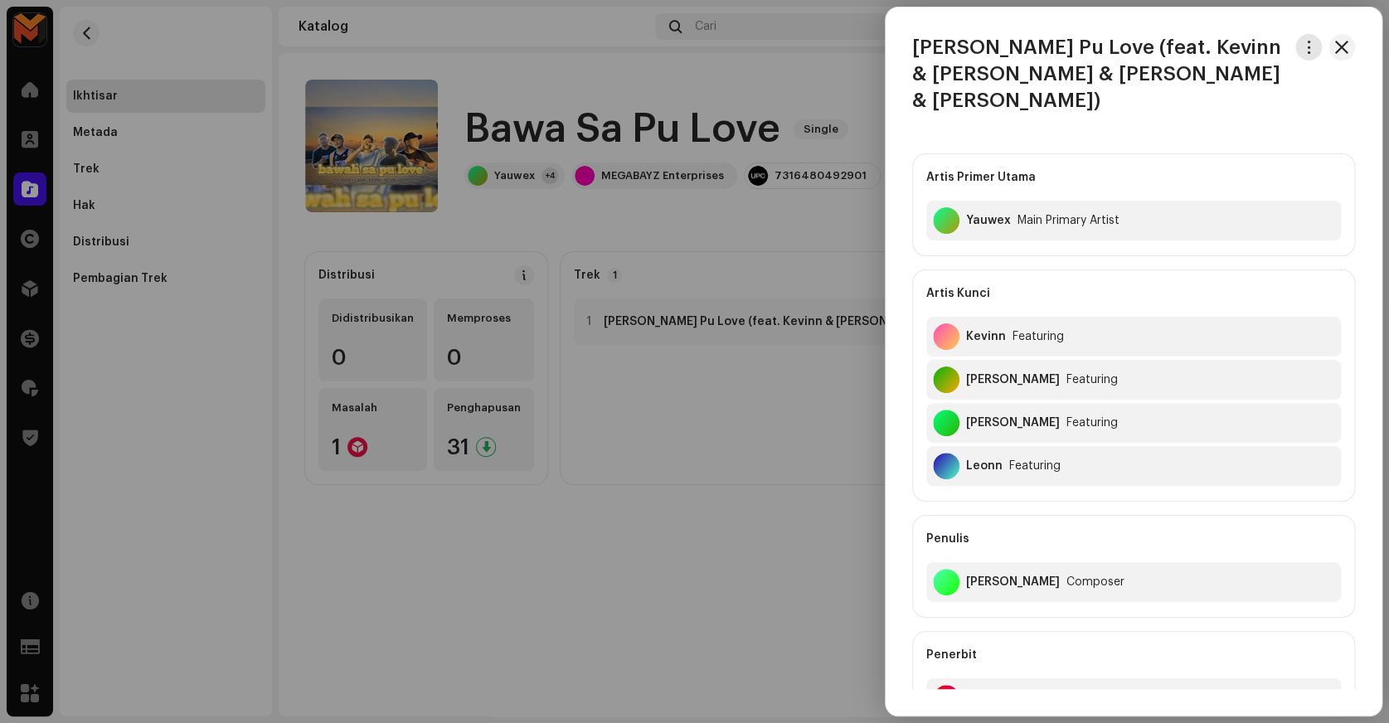
click at [1300, 55] on button "button" at bounding box center [1308, 47] width 27 height 27
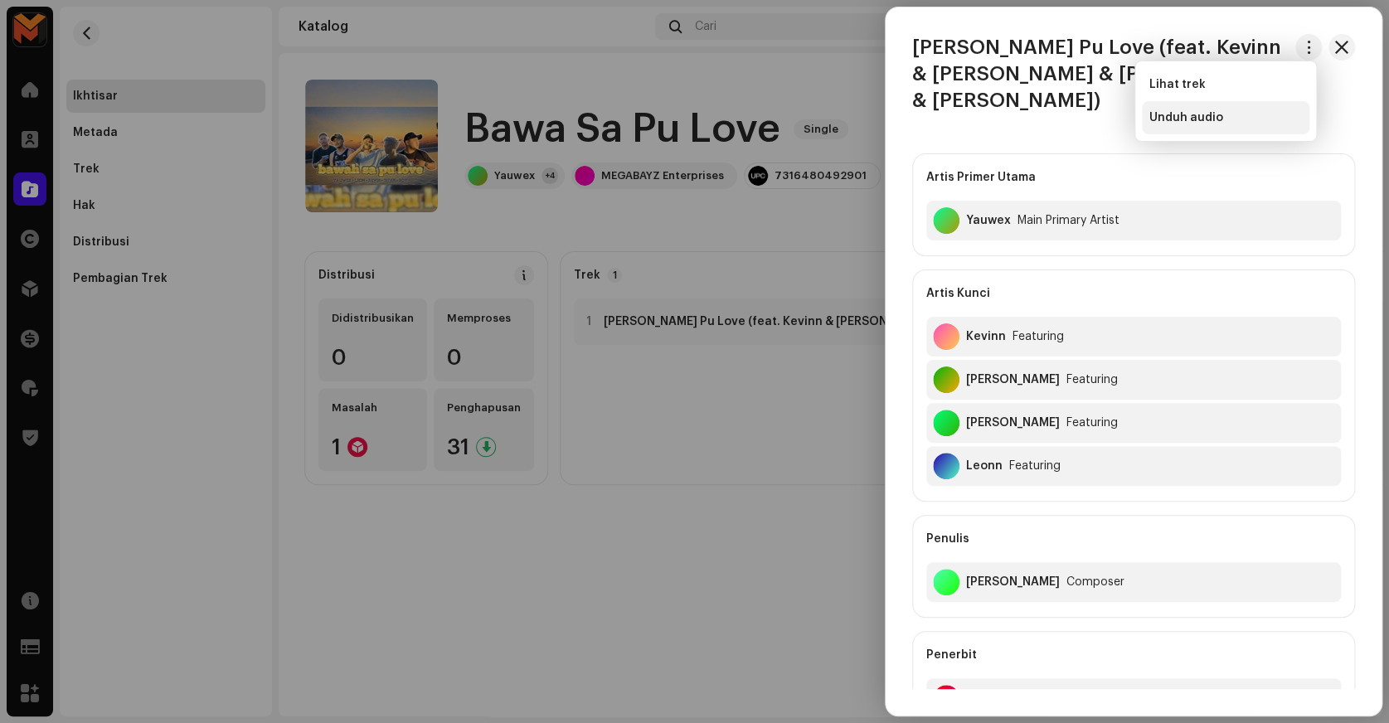
click at [1241, 116] on div "Unduh audio" at bounding box center [1226, 117] width 154 height 13
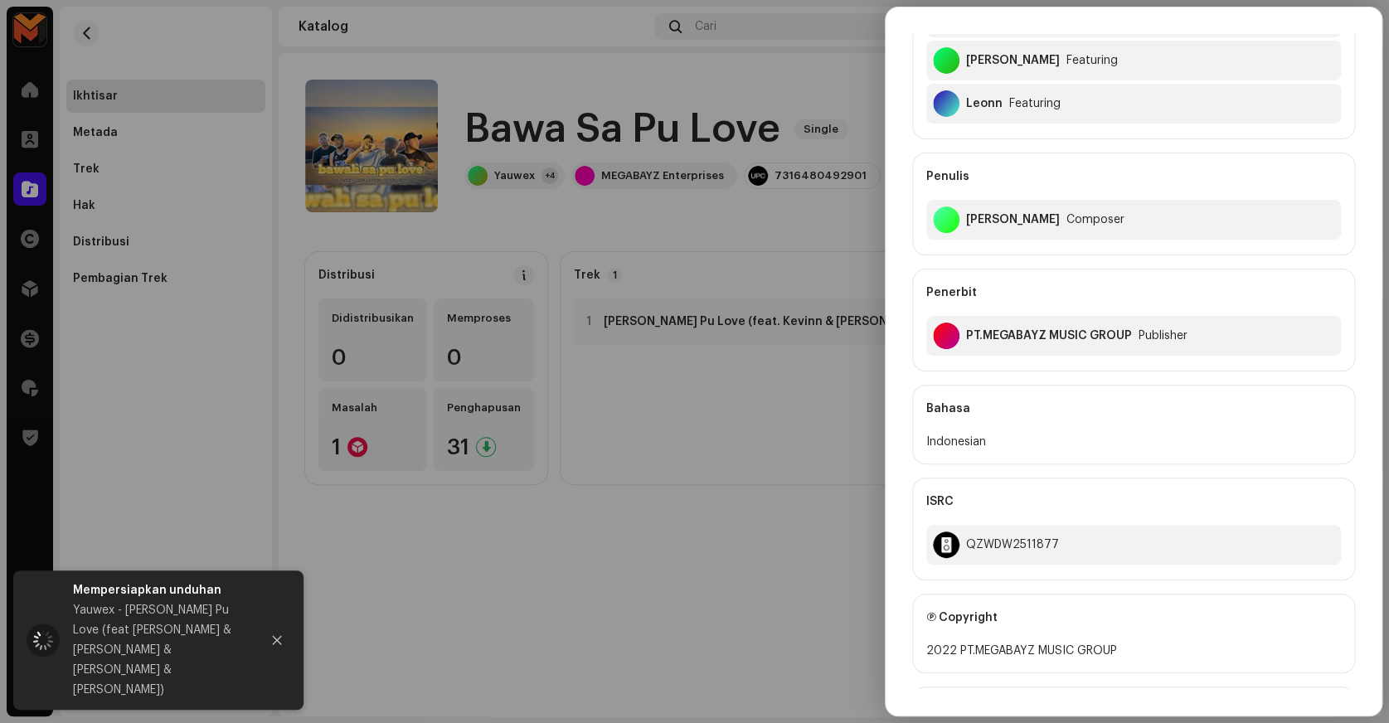
scroll to position [377, 0]
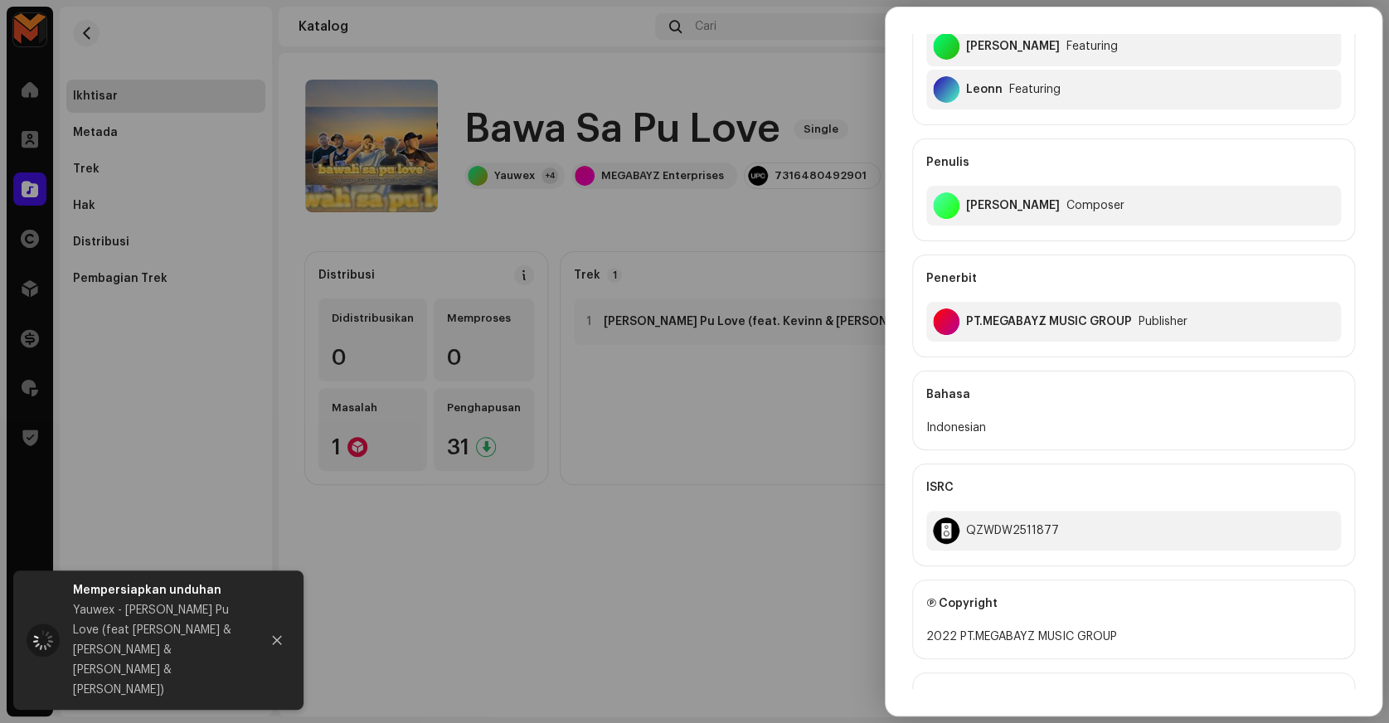
click at [849, 92] on div at bounding box center [694, 361] width 1389 height 723
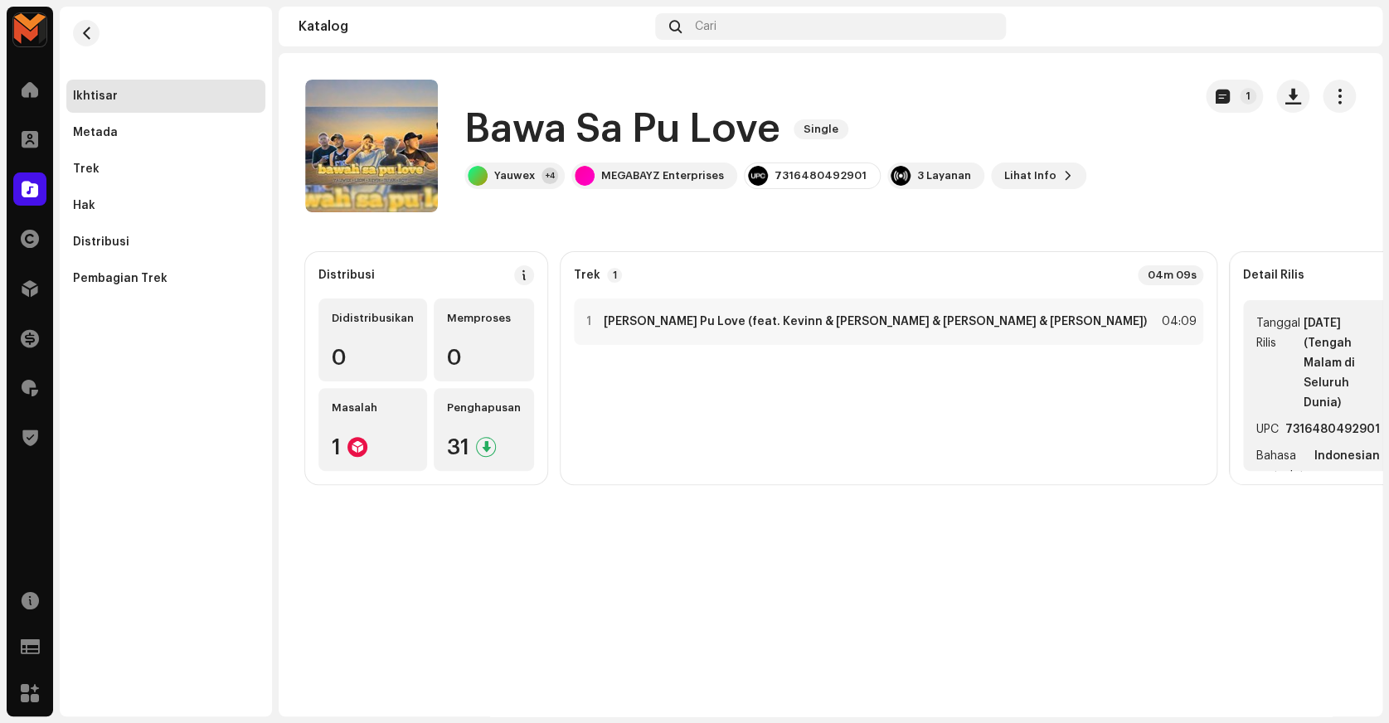
click at [635, 129] on h1 "Bawa Sa Pu Love" at bounding box center [622, 129] width 316 height 53
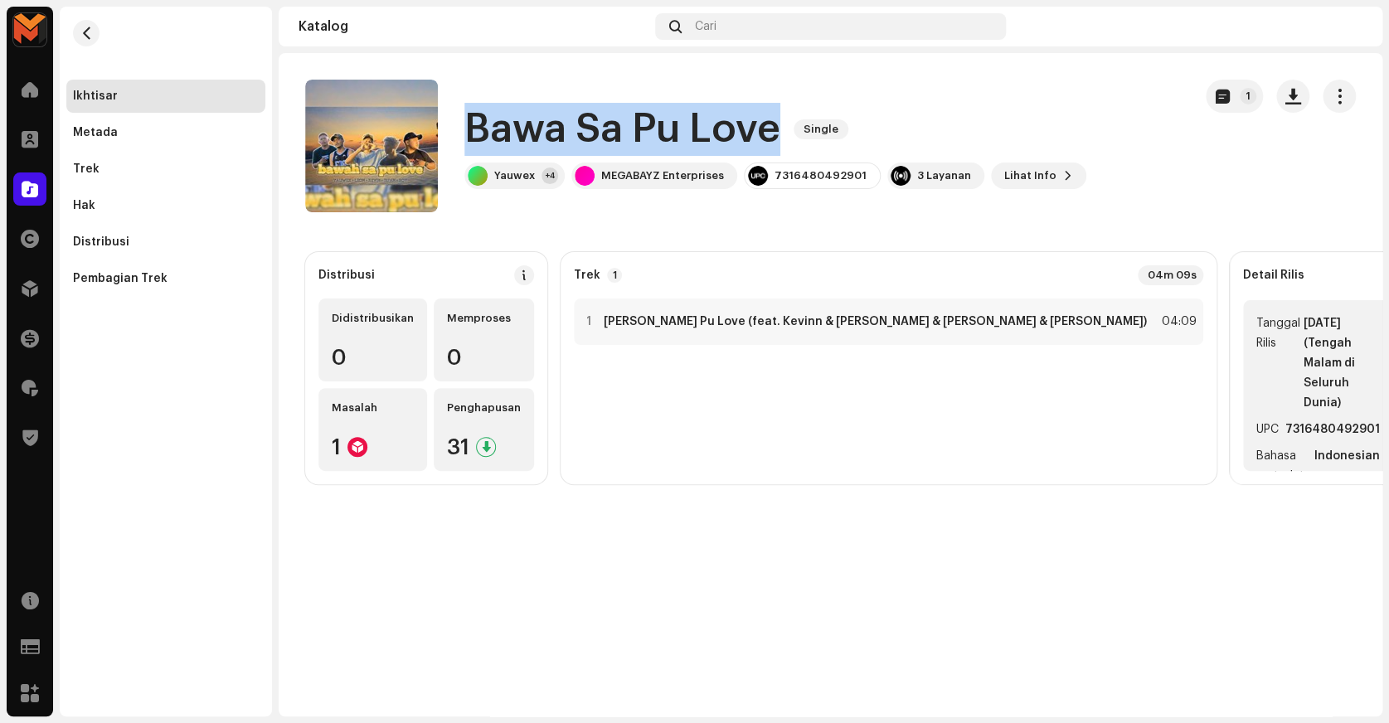
click at [635, 129] on h1 "Bawa Sa Pu Love" at bounding box center [622, 129] width 316 height 53
copy div "Bawa Sa Pu Love Single"
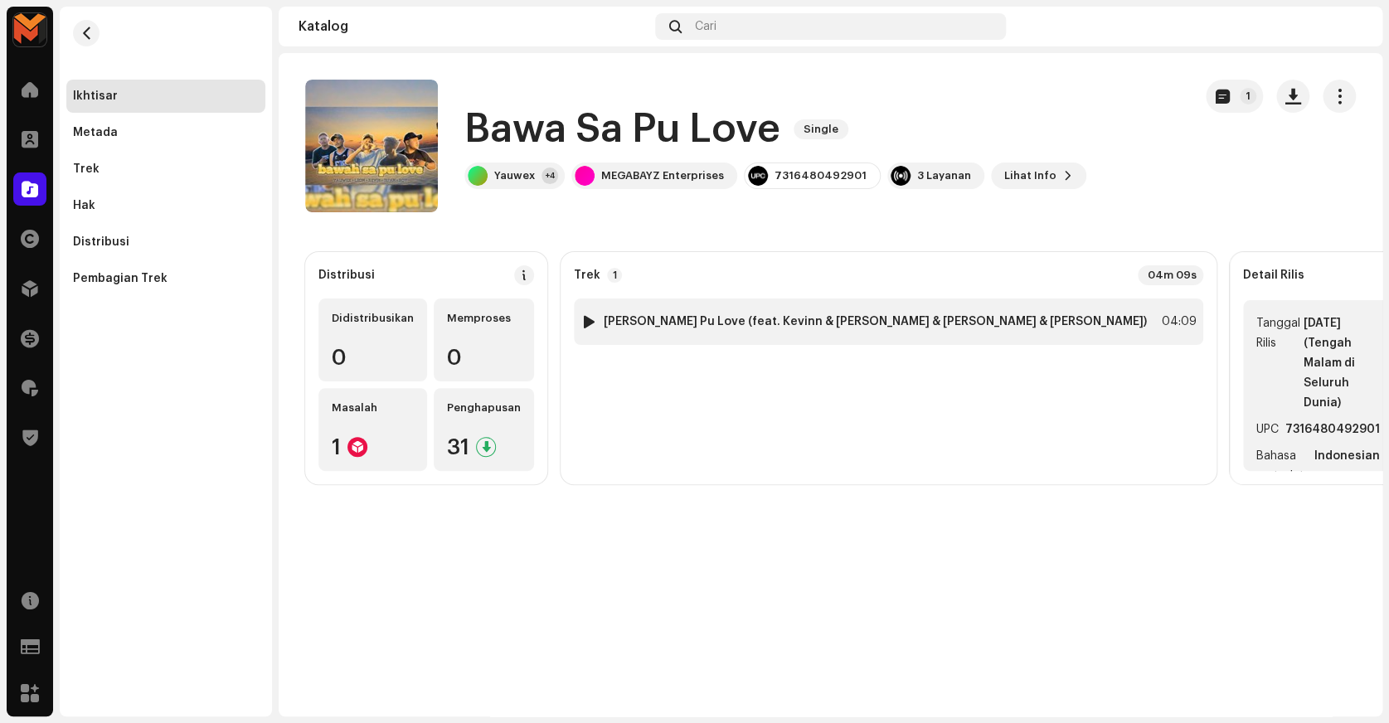
click at [820, 308] on div "1 Bawa Sa Pu Love (feat. Kevinn & IRFAN & Roy & Leonn) 04:09" at bounding box center [888, 322] width 629 height 46
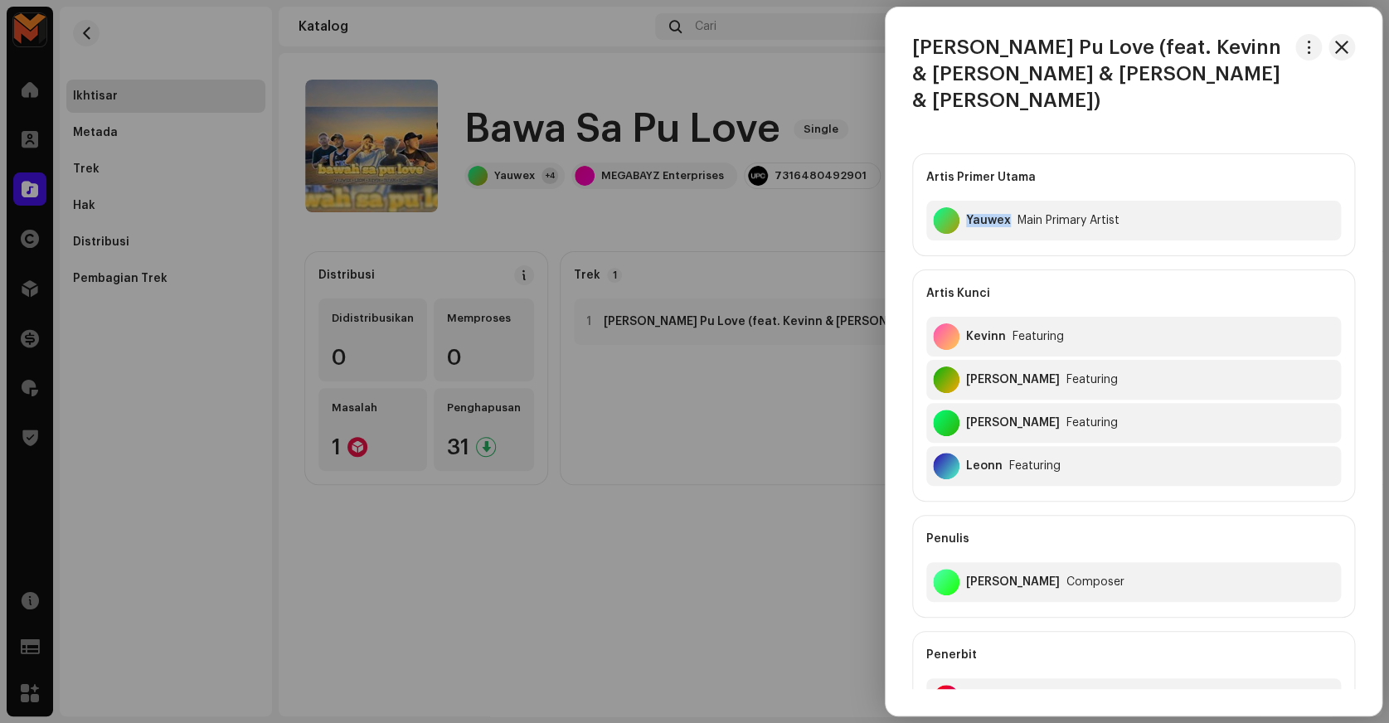
copy div "Yauwex"
drag, startPoint x: 965, startPoint y: 206, endPoint x: 997, endPoint y: 235, distance: 42.8
click at [997, 235] on div "Artis Primer Utama Yauwex Main Primary Artist Artis Kunci Kevinn Featuring IRFA…" at bounding box center [1133, 443] width 443 height 581
drag, startPoint x: 964, startPoint y: 320, endPoint x: 1203, endPoint y: 237, distance: 253.6
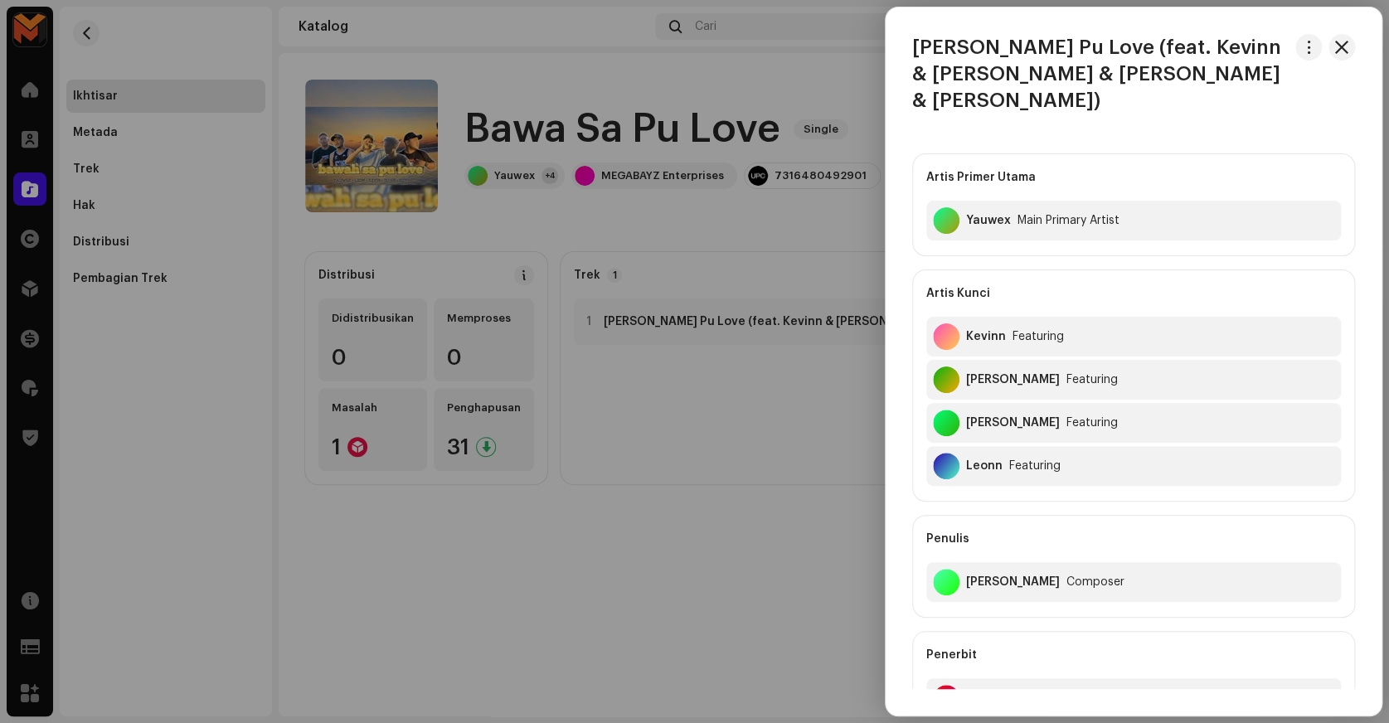
click at [1203, 237] on div "Artis Primer Utama Yauwex Main Primary Artist Artis Kunci Kevinn Featuring IRFA…" at bounding box center [1133, 443] width 443 height 581
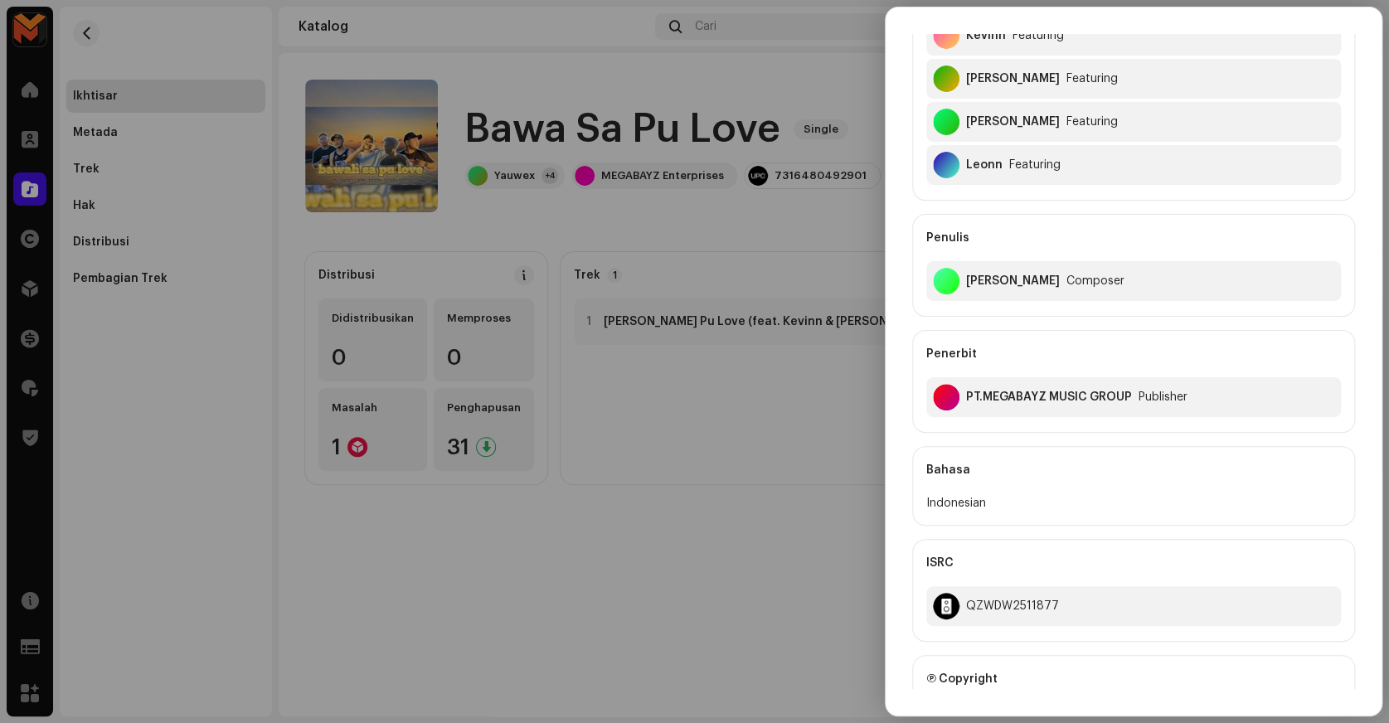
scroll to position [0, 0]
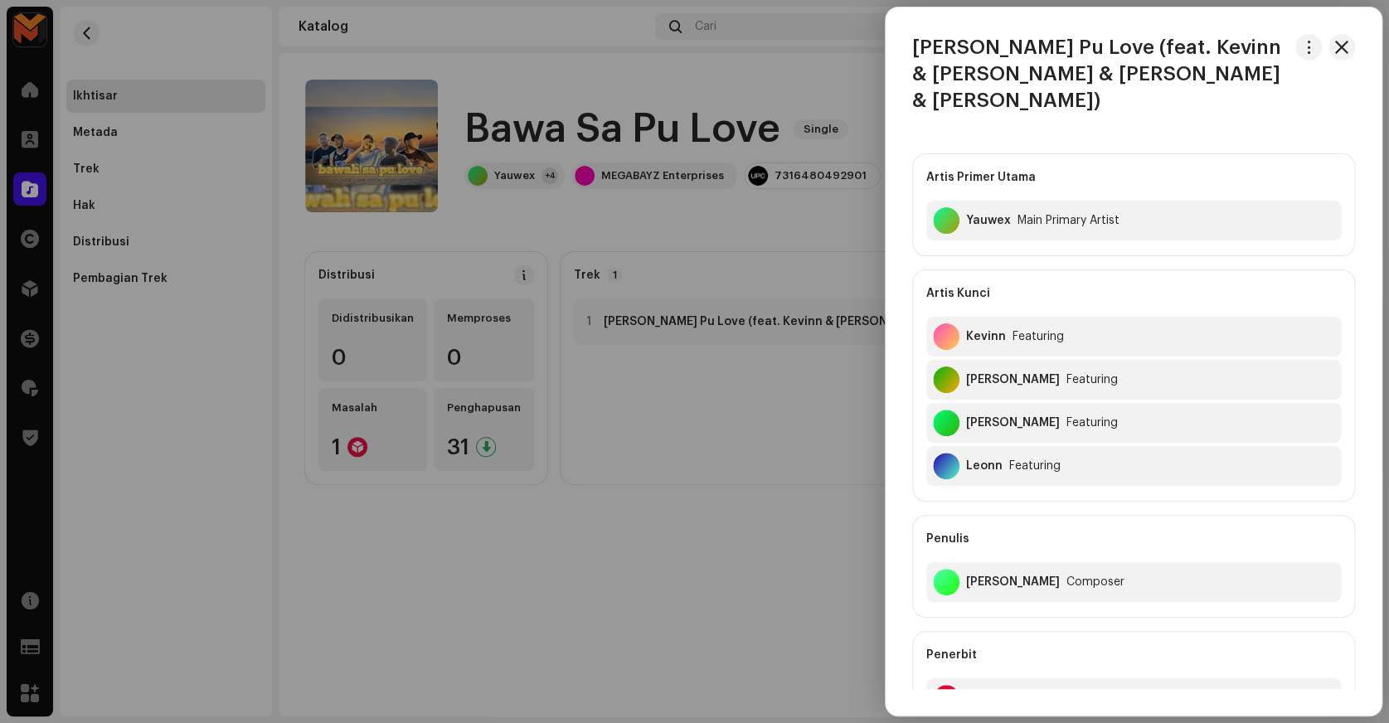
click at [810, 32] on div at bounding box center [694, 361] width 1389 height 723
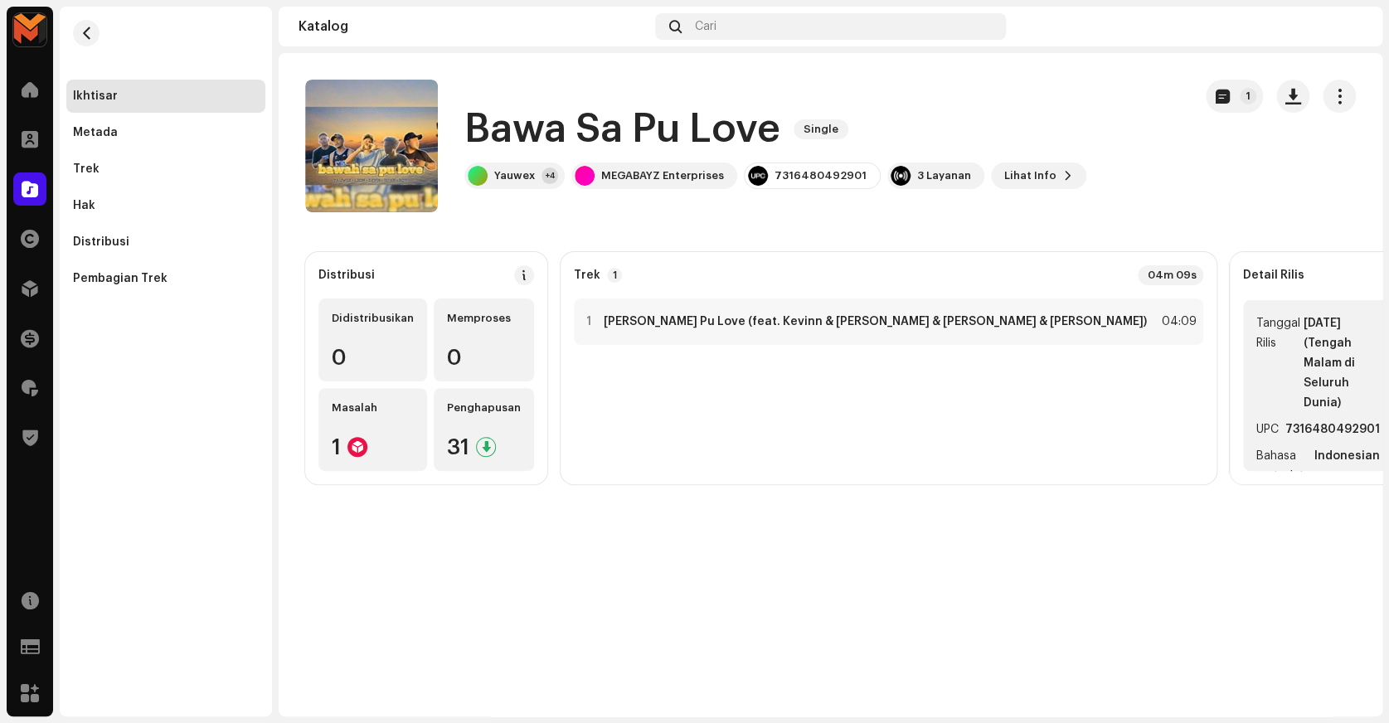
click at [1285, 420] on strong "7316480492901" at bounding box center [1332, 430] width 95 height 20
copy strong "7316480492901"
click at [516, 104] on h1 "Bawa Sa Pu Love" at bounding box center [622, 129] width 316 height 53
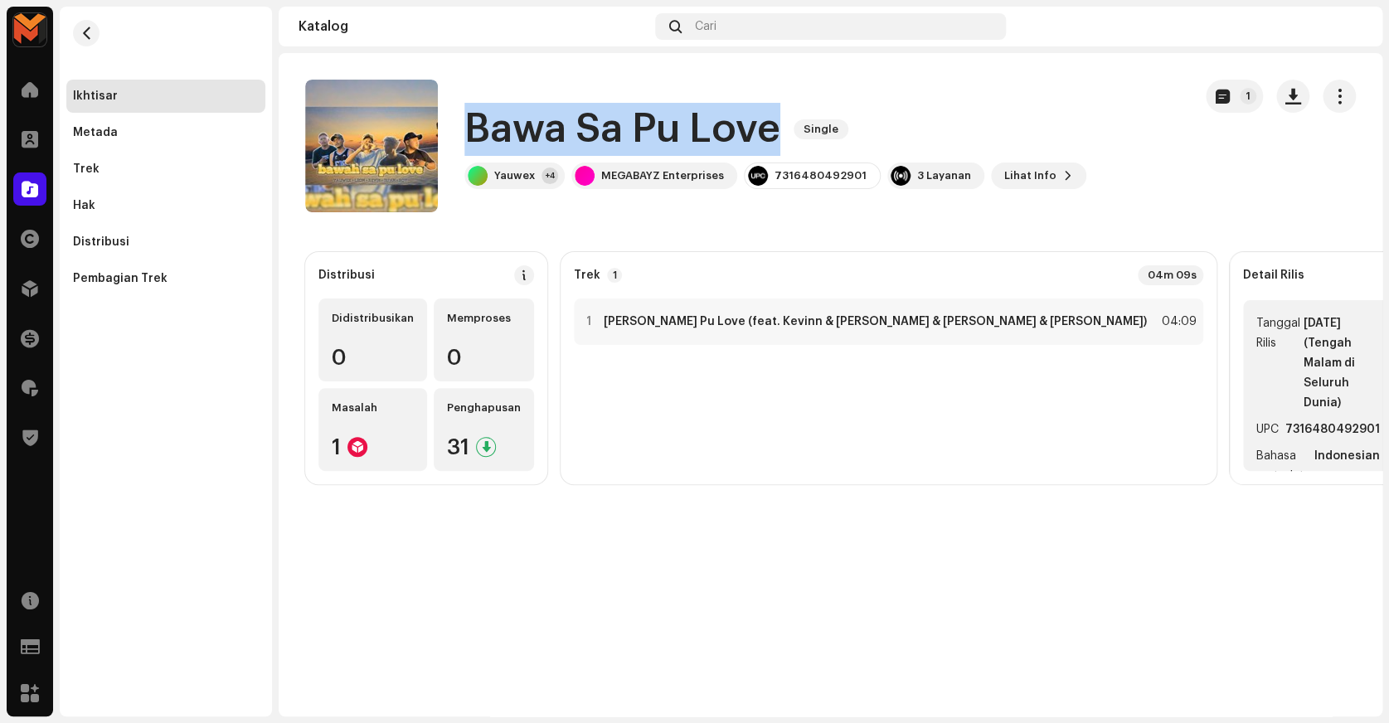
click at [516, 104] on h1 "Bawa Sa Pu Love" at bounding box center [622, 129] width 316 height 53
copy div "Bawa Sa Pu Love Single"
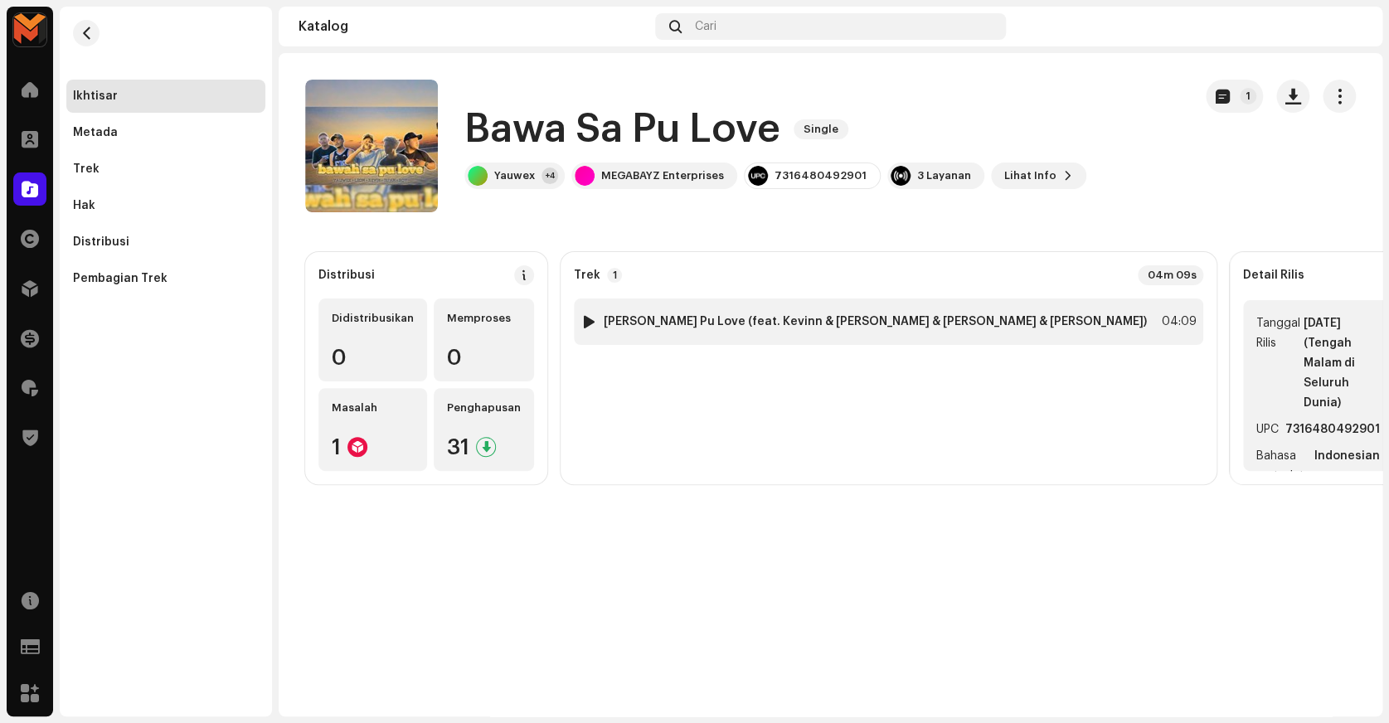
click at [842, 308] on div "1 Bawa Sa Pu Love (feat. Kevinn & IRFAN & Roy & Leonn) 04:09" at bounding box center [888, 322] width 629 height 46
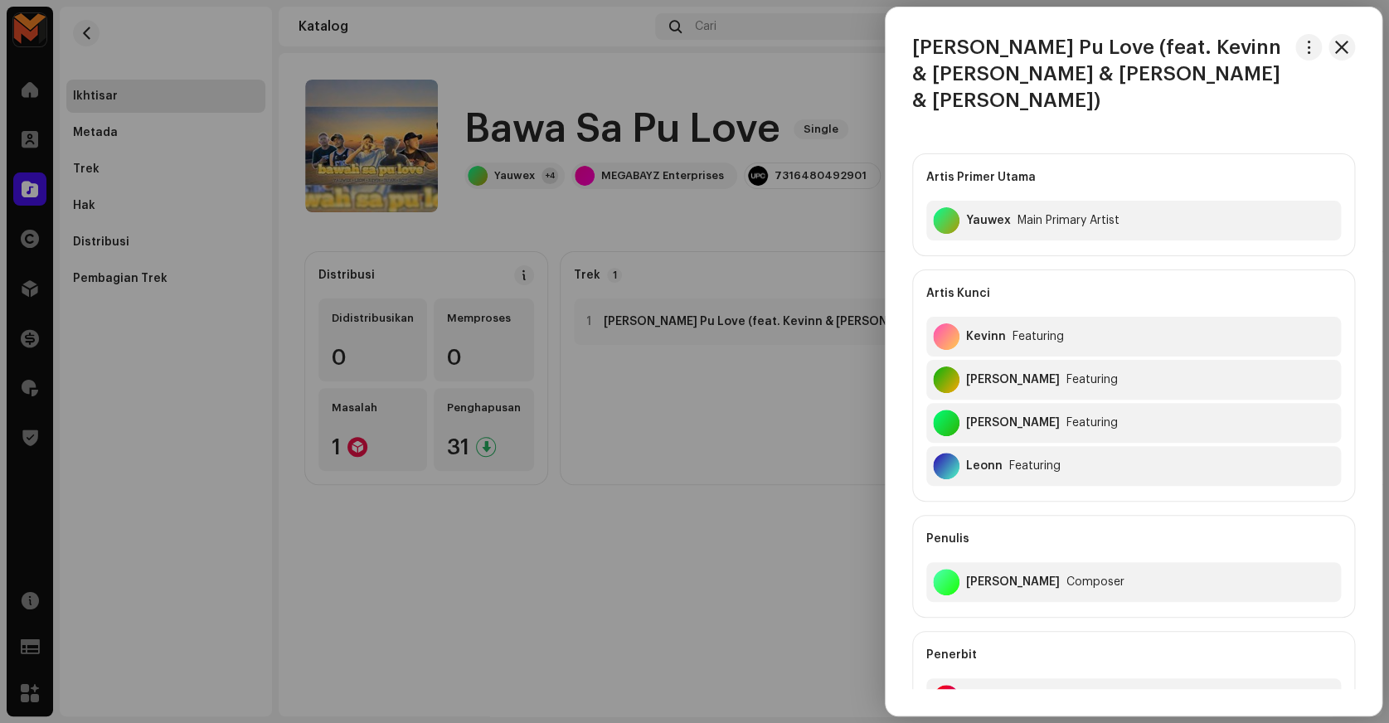
scroll to position [527, 0]
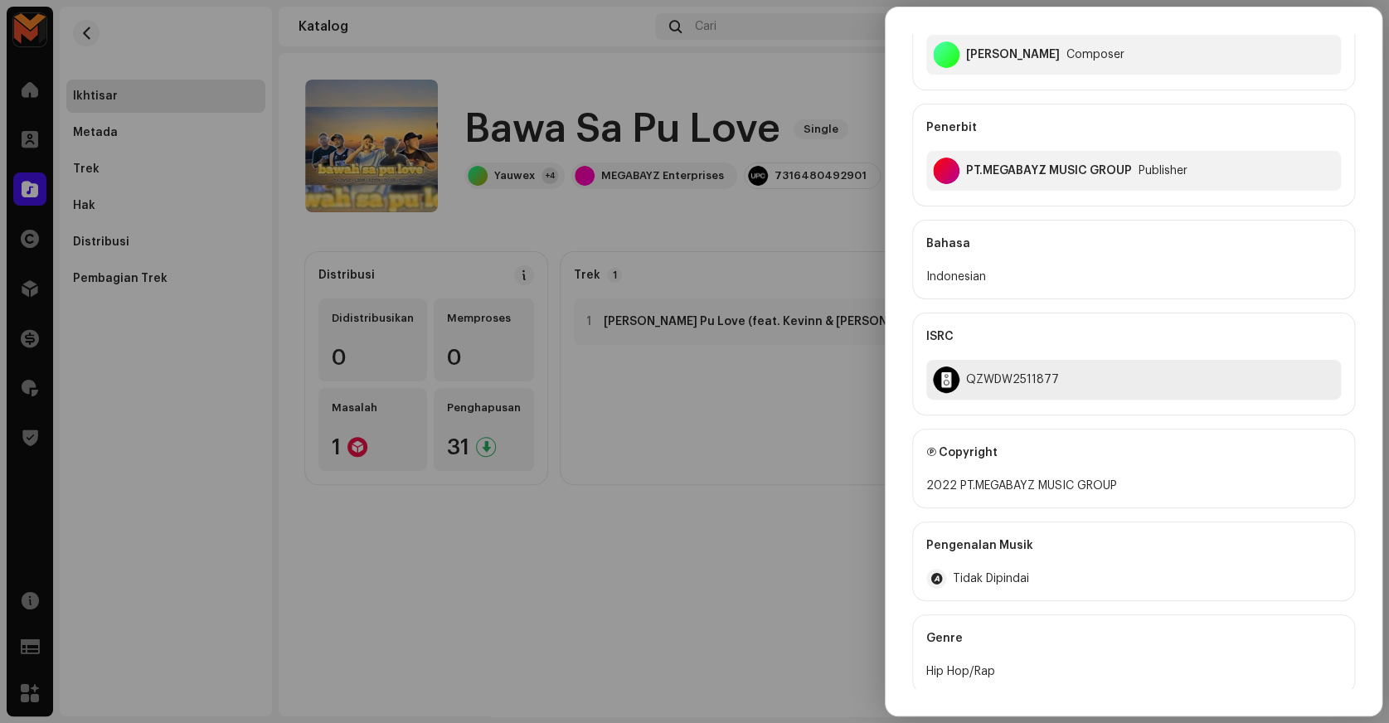
click at [989, 373] on div "QZWDW2511877" at bounding box center [1012, 379] width 93 height 13
copy div "QZWDW2511877"
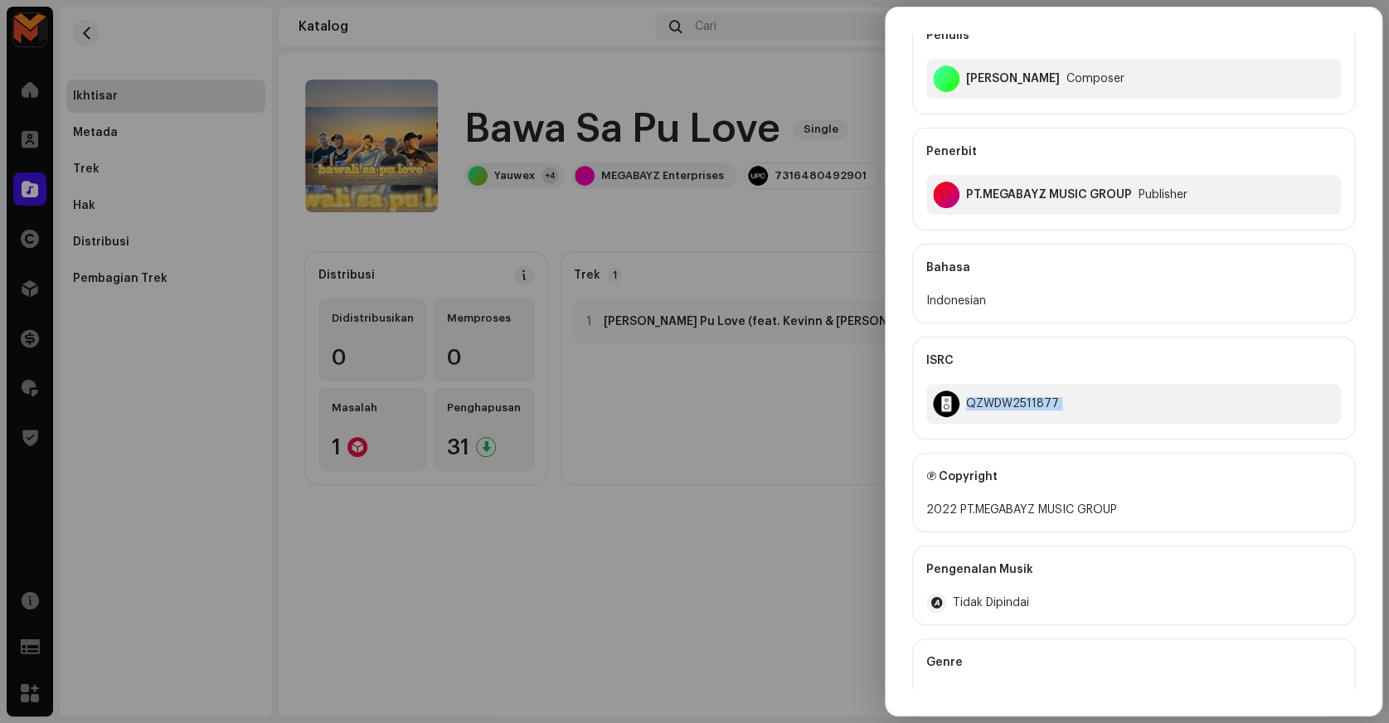
scroll to position [620, 0]
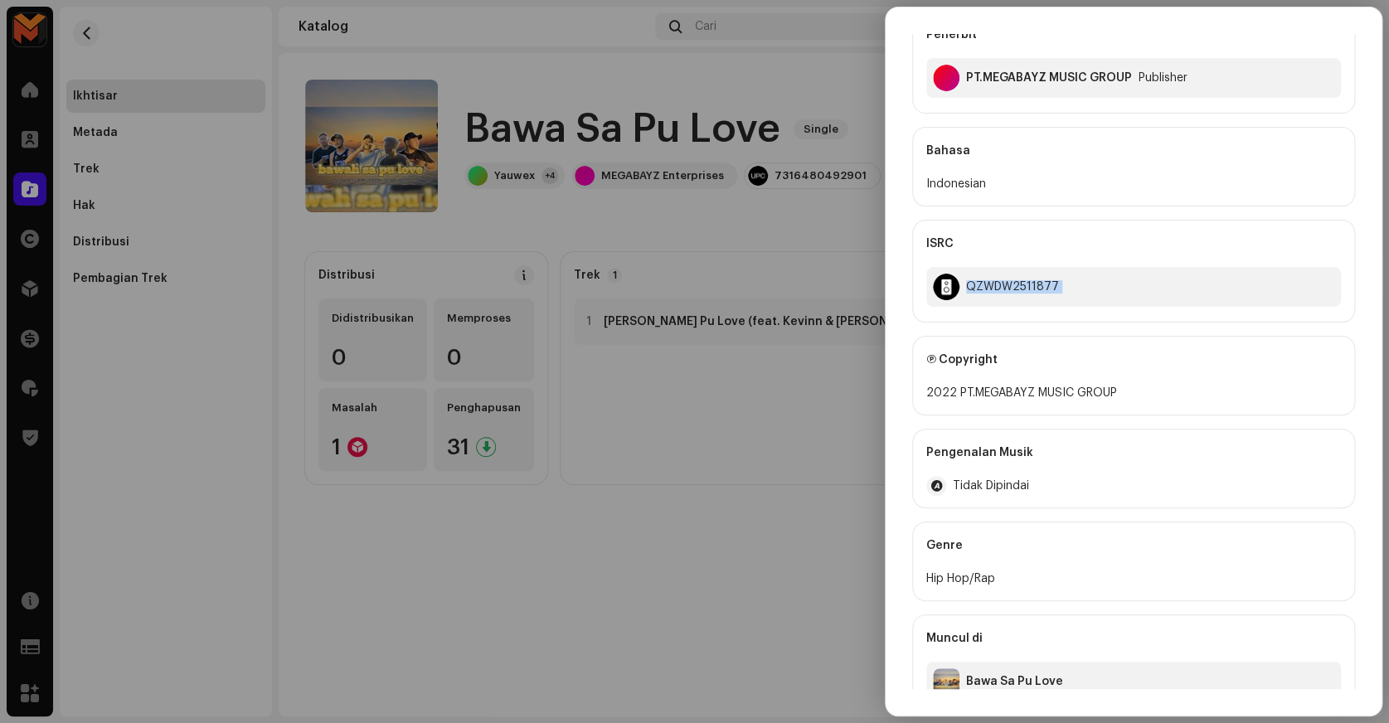
click at [946, 668] on img at bounding box center [946, 681] width 27 height 27
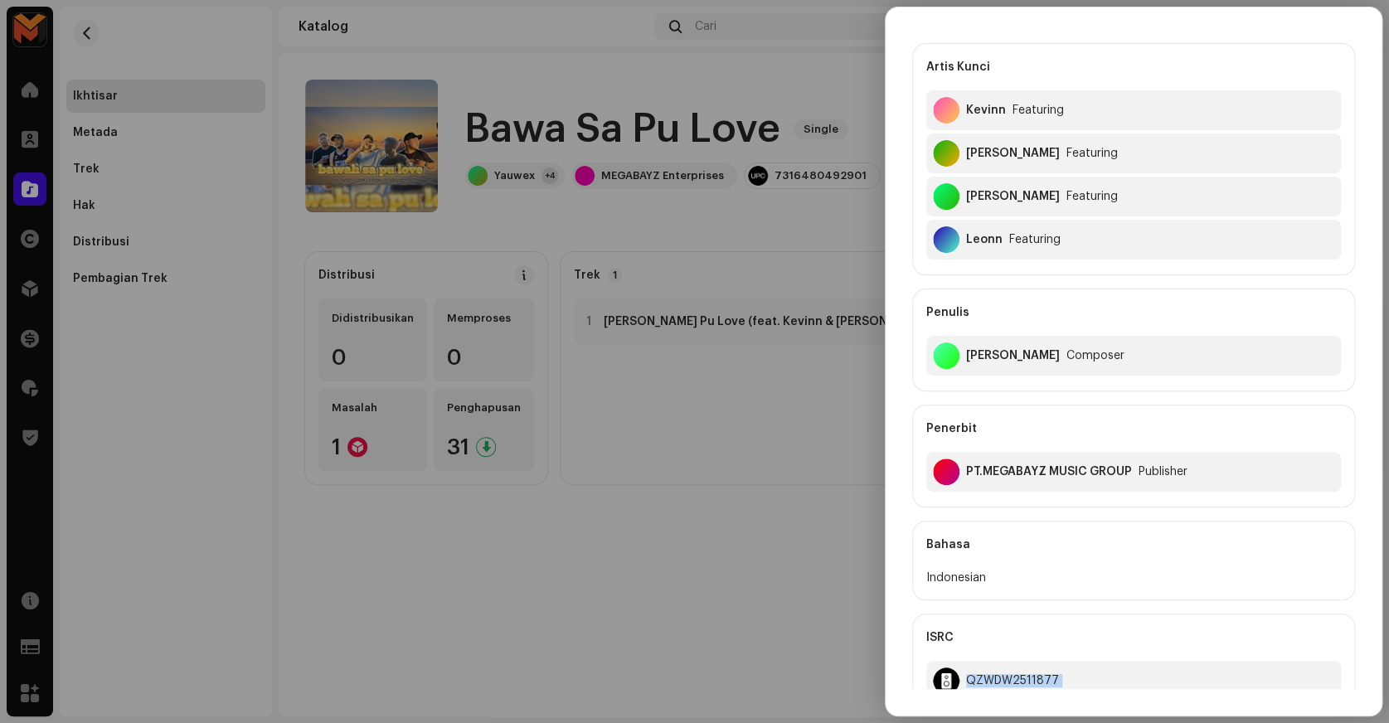
scroll to position [168, 0]
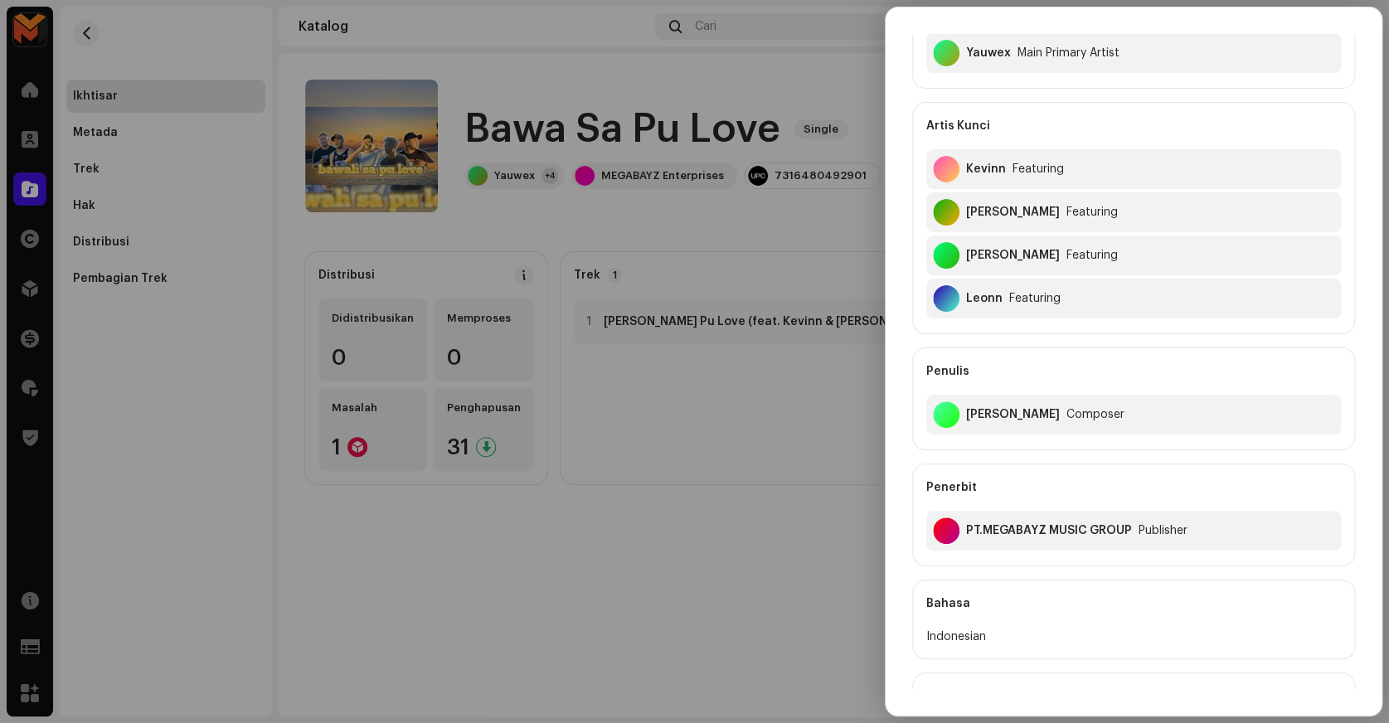
click at [994, 395] on div "William Enok Composer" at bounding box center [1133, 415] width 415 height 40
copy div "William Enok"
click at [782, 398] on div at bounding box center [694, 361] width 1389 height 723
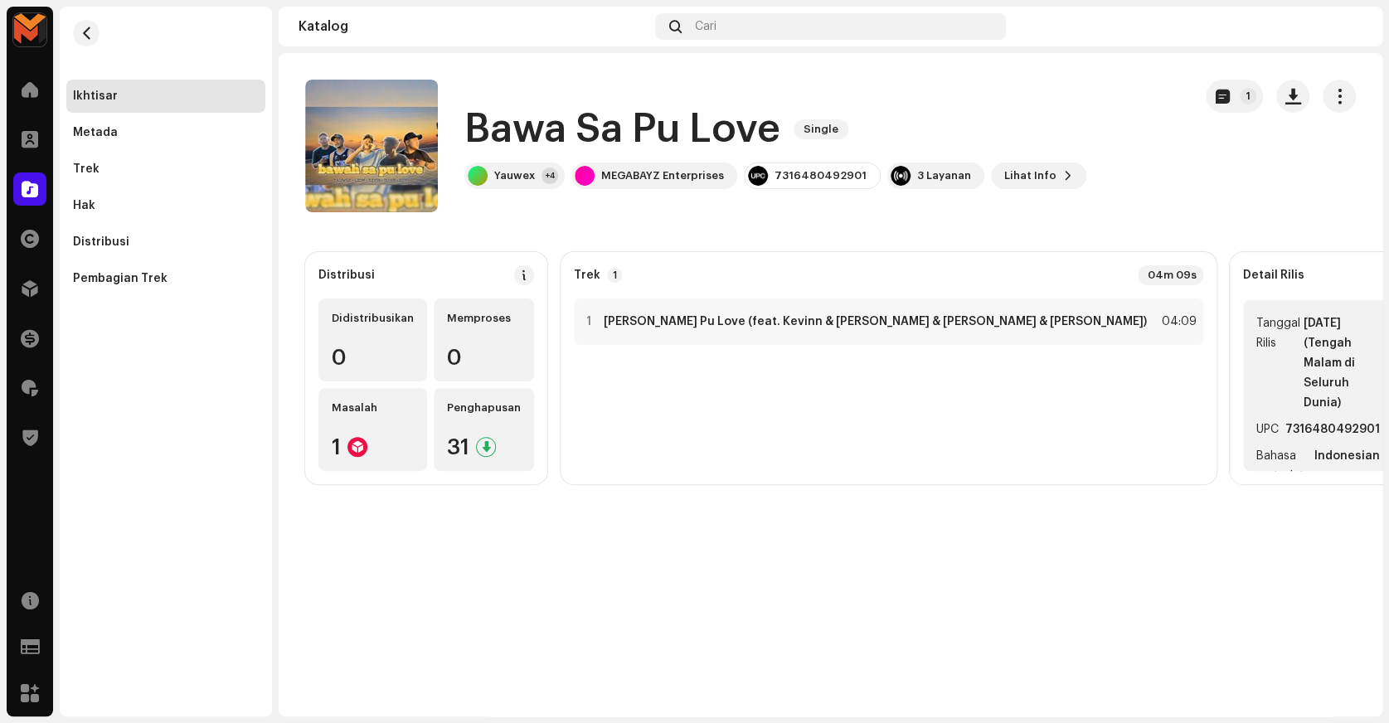
click at [612, 124] on h1 "Bawa Sa Pu Love" at bounding box center [622, 129] width 316 height 53
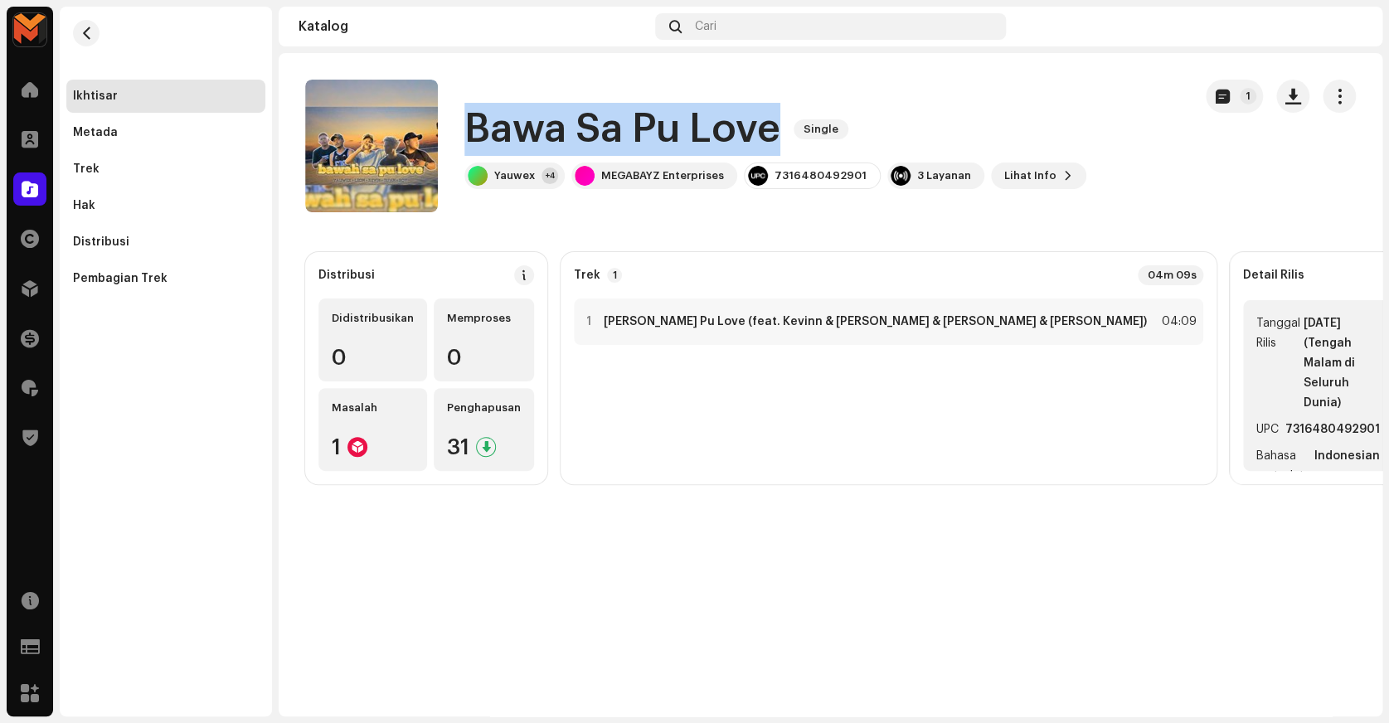
click at [612, 124] on h1 "Bawa Sa Pu Love" at bounding box center [622, 129] width 316 height 53
copy div "Bawa Sa Pu Love Single"
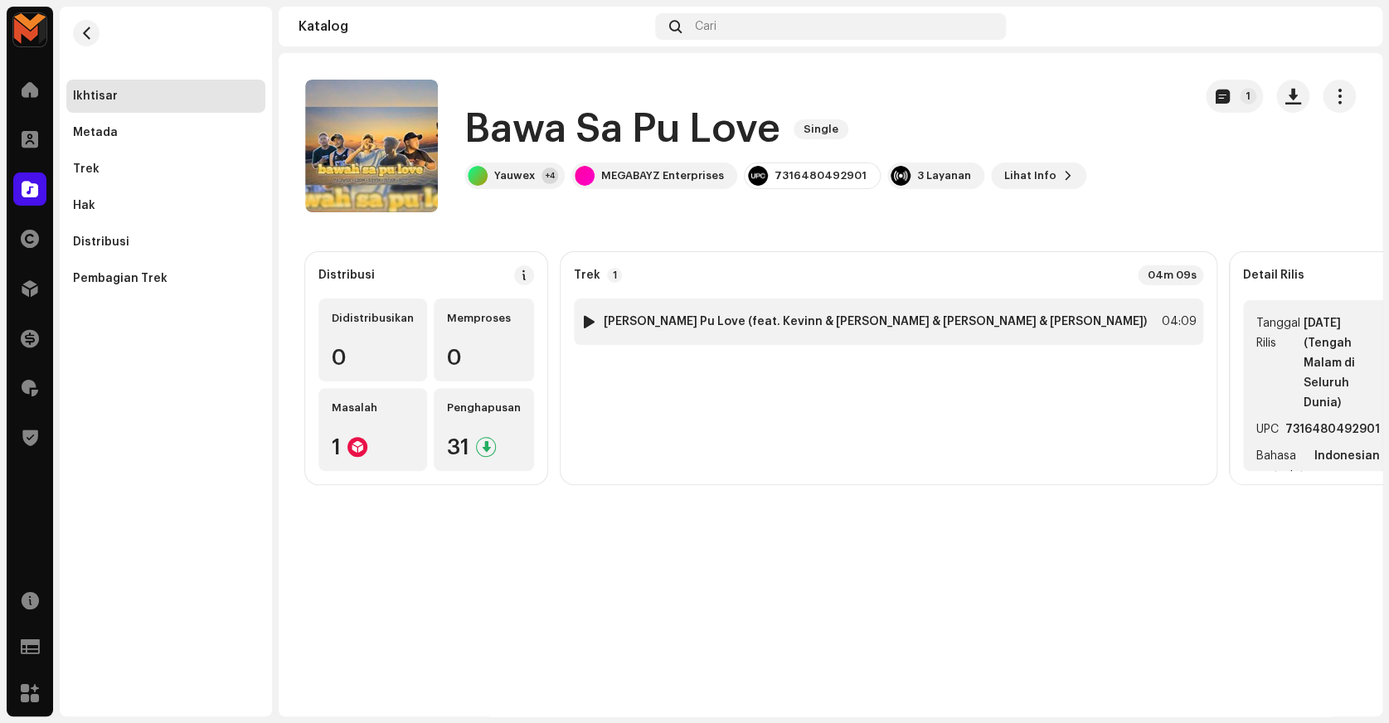
click at [932, 312] on div "1 Bawa Sa Pu Love (feat. Kevinn & IRFAN & Roy & Leonn) 04:09" at bounding box center [888, 322] width 629 height 46
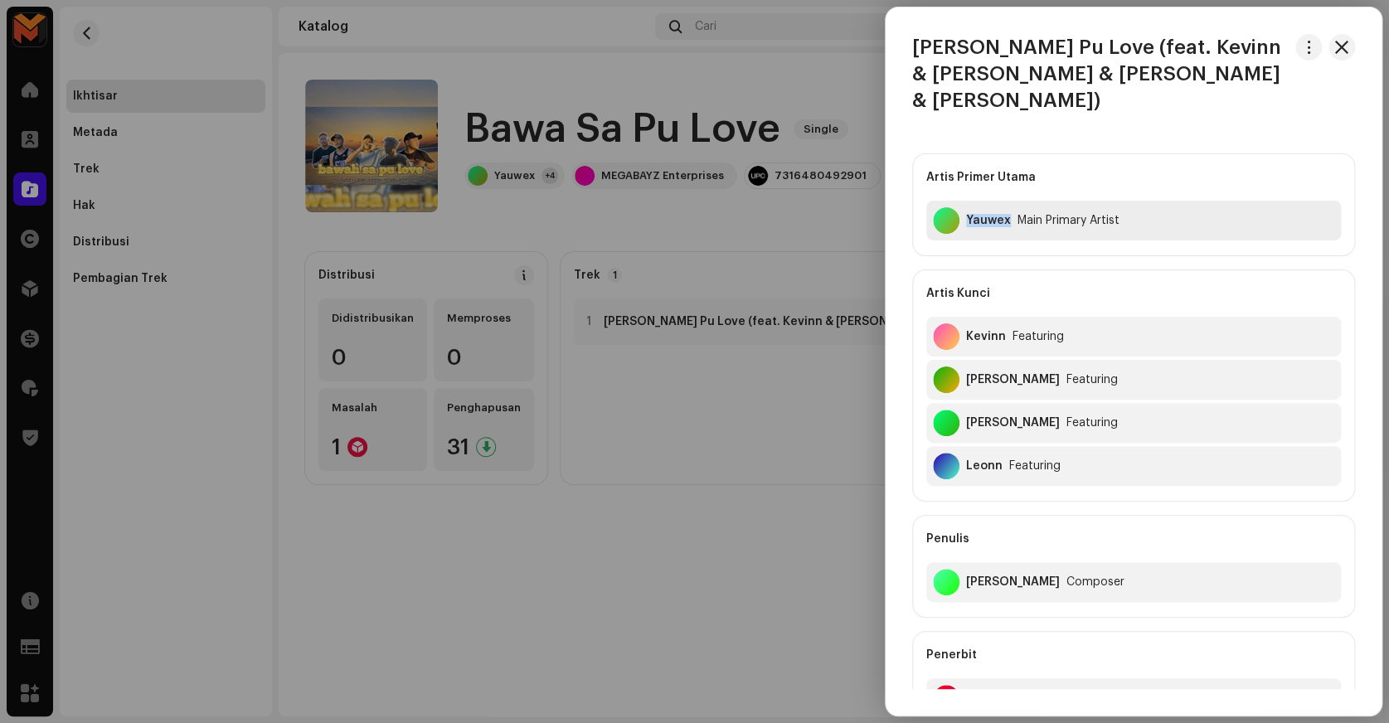
copy div "Yauwex"
drag, startPoint x: 964, startPoint y: 197, endPoint x: 1002, endPoint y: 231, distance: 51.1
click at [1002, 231] on div "Artis Primer Utama Yauwex Main Primary Artist Artis Kunci Kevinn Featuring IRFA…" at bounding box center [1133, 443] width 443 height 581
click at [1154, 49] on h3 "Bawa Sa Pu Love (feat. Kevinn & IRFAN & Roy & Leonn)" at bounding box center [1100, 74] width 377 height 80
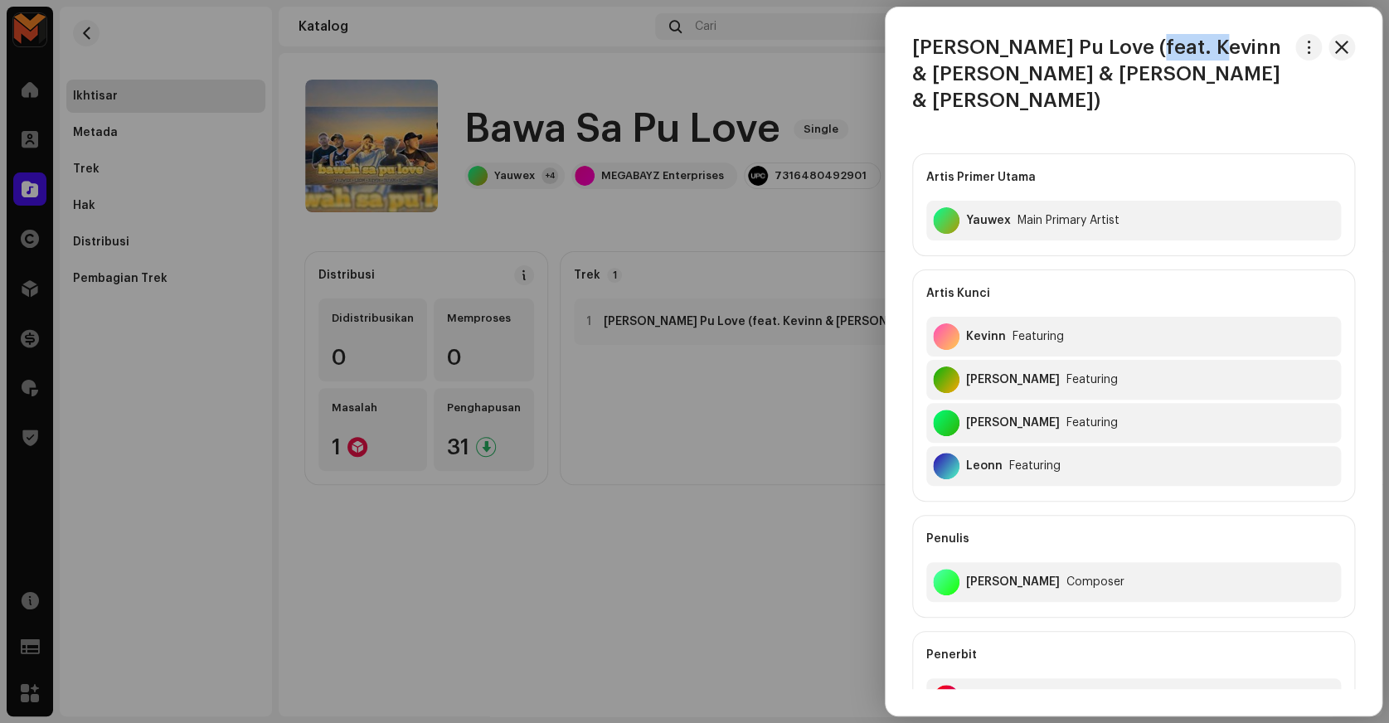
click at [1154, 49] on h3 "Bawa Sa Pu Love (feat. Kevinn & IRFAN & Roy & Leonn)" at bounding box center [1100, 74] width 377 height 80
copy h3 "Kevinn"
click at [1216, 46] on h3 "Bawa Sa Pu Love (feat. Kevinn & IRFAN & Roy & Leonn)" at bounding box center [1100, 74] width 377 height 80
copy h3 "IRFAN"
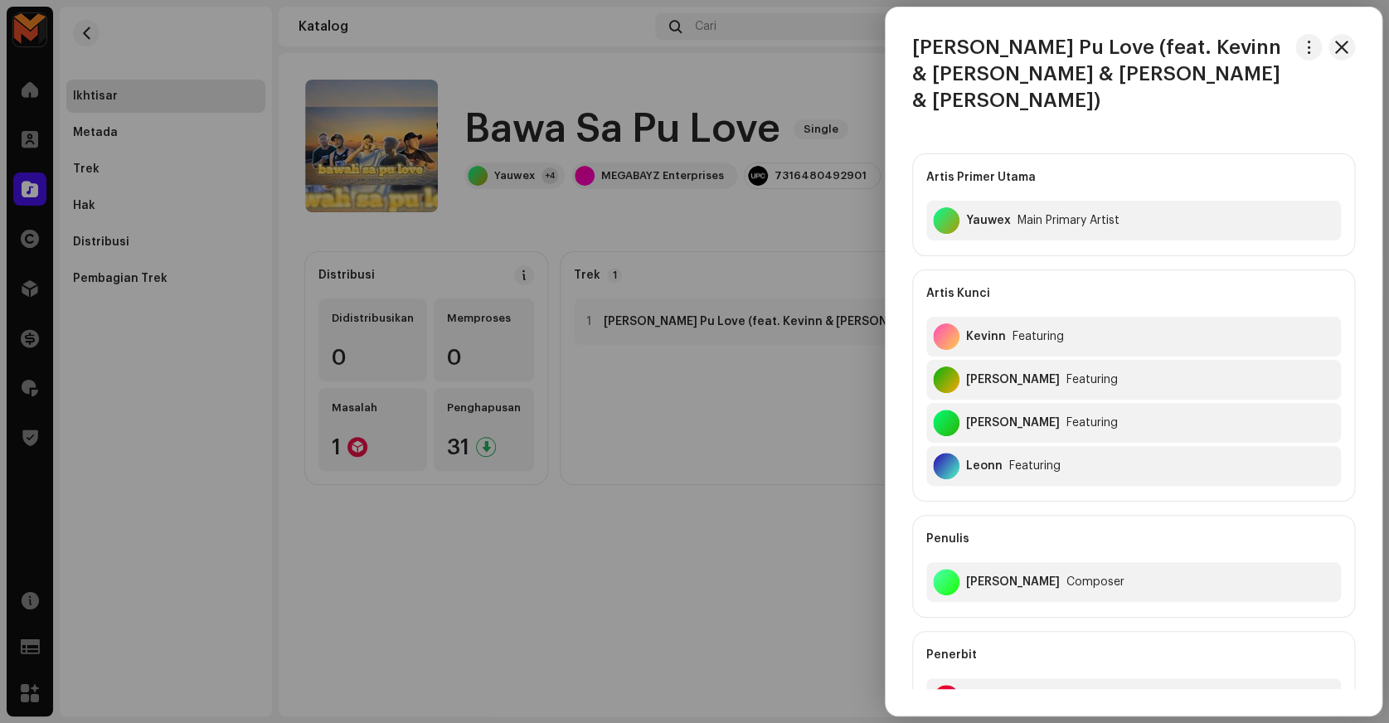
click at [942, 79] on h3 "Bawa Sa Pu Love (feat. Kevinn & IRFAN & Roy & Leonn)" at bounding box center [1100, 74] width 377 height 80
click at [1009, 68] on h3 "Bawa Sa Pu Love (feat. Kevinn & IRFAN & Roy & Leonn)" at bounding box center [1100, 74] width 377 height 80
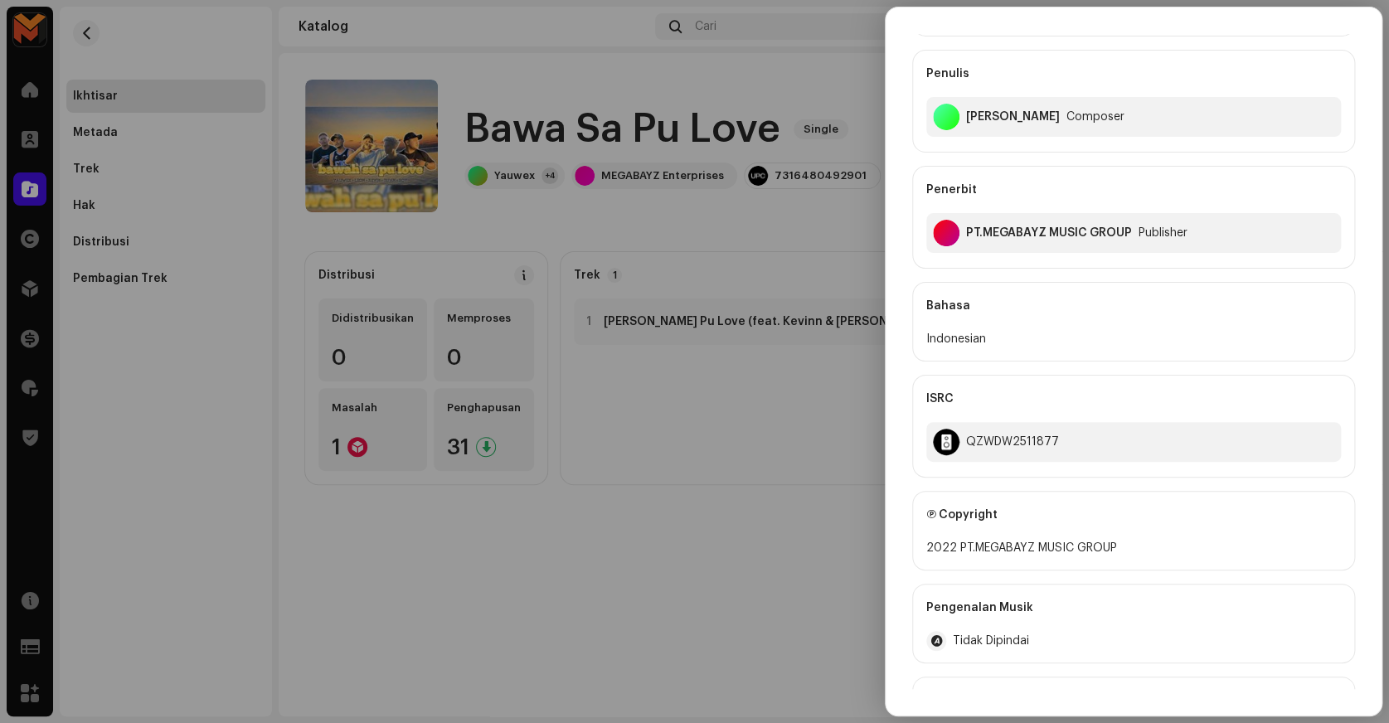
scroll to position [394, 0]
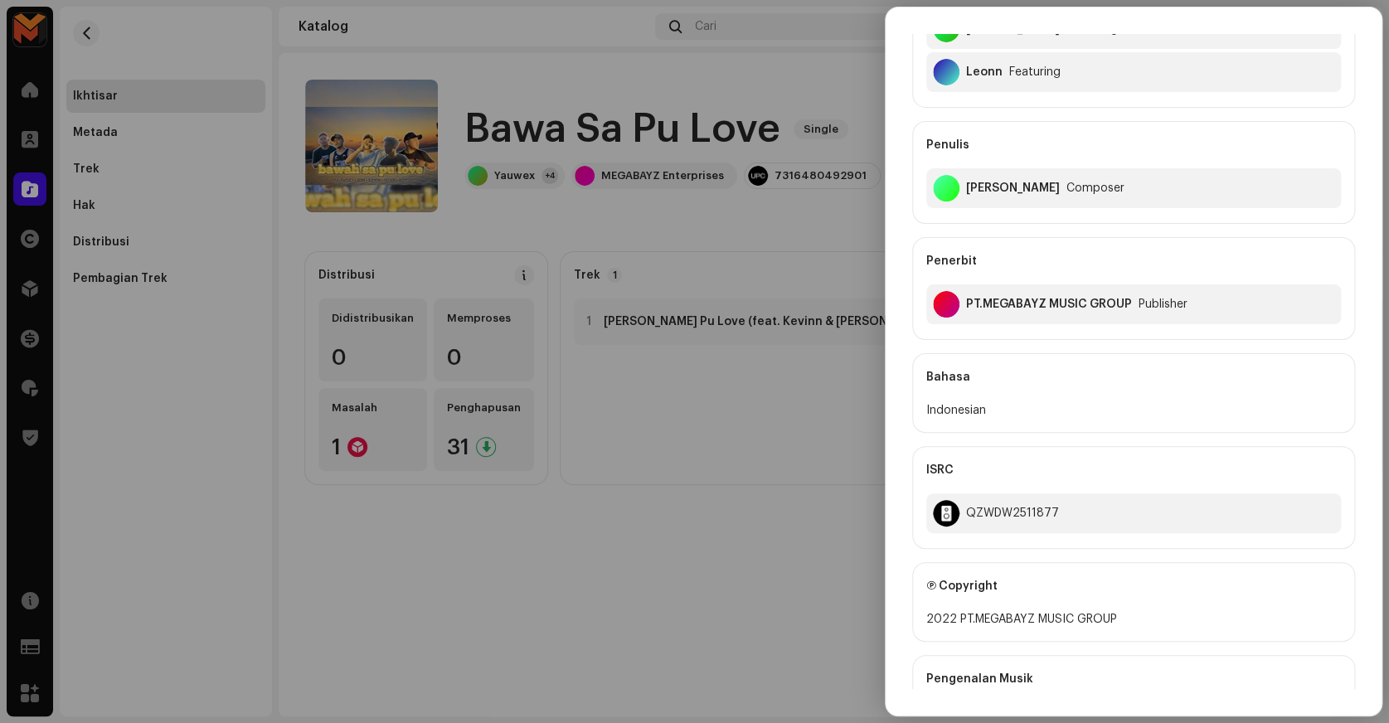
click at [997, 168] on div "William Enok Composer" at bounding box center [1133, 188] width 415 height 40
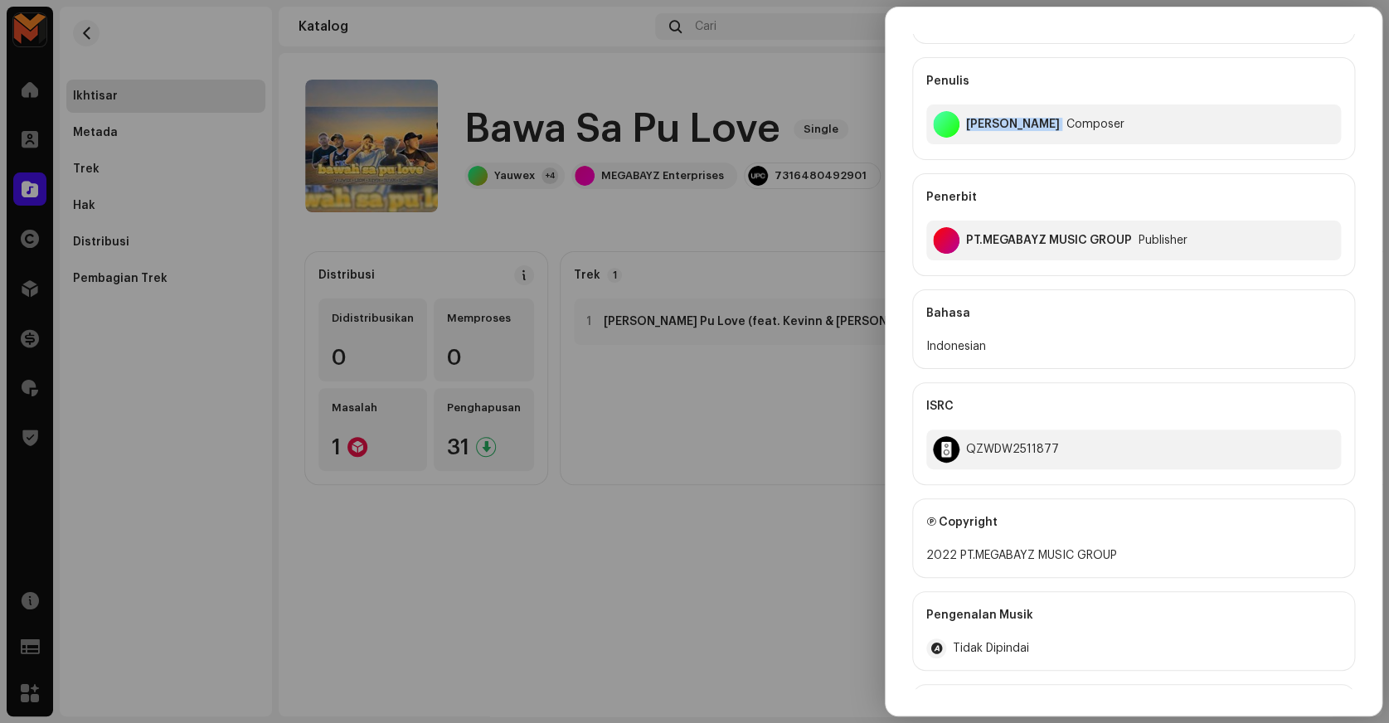
scroll to position [545, 0]
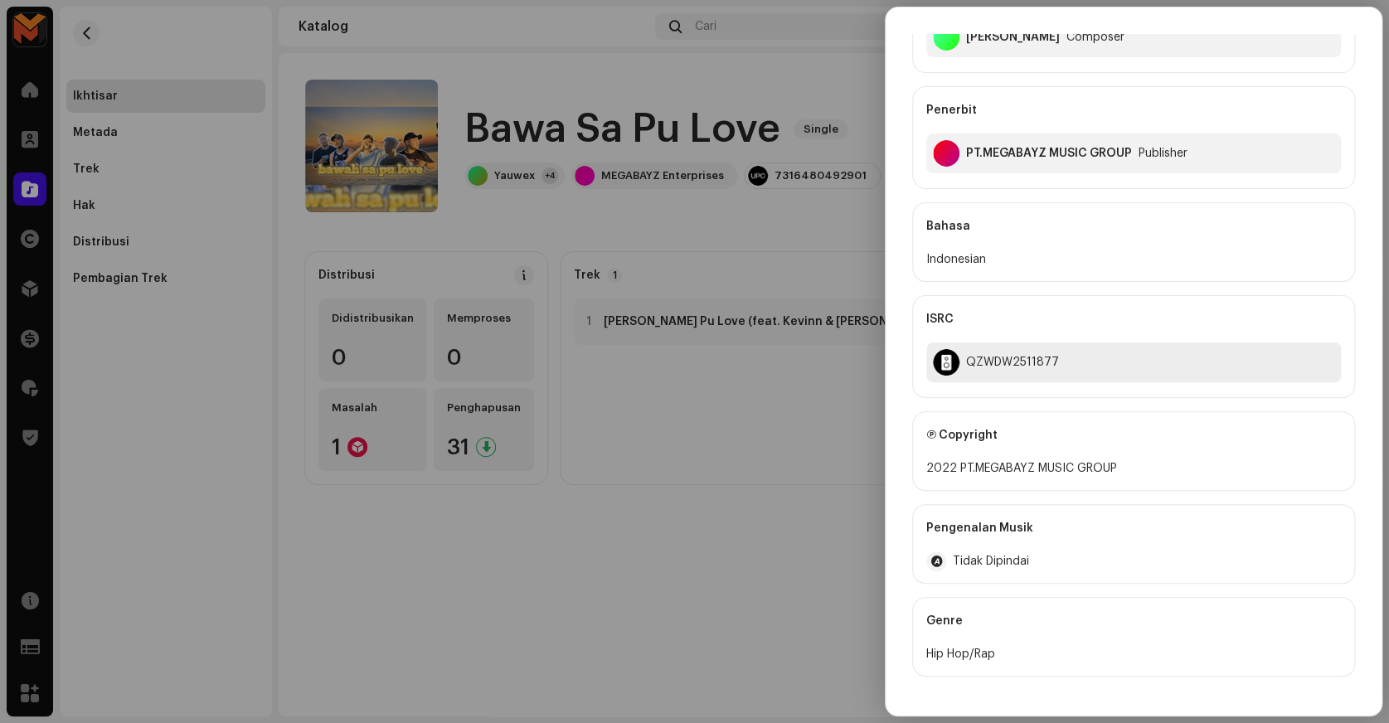
click at [974, 343] on div "QZWDW2511877" at bounding box center [1133, 363] width 415 height 40
click at [831, 395] on div at bounding box center [694, 361] width 1389 height 723
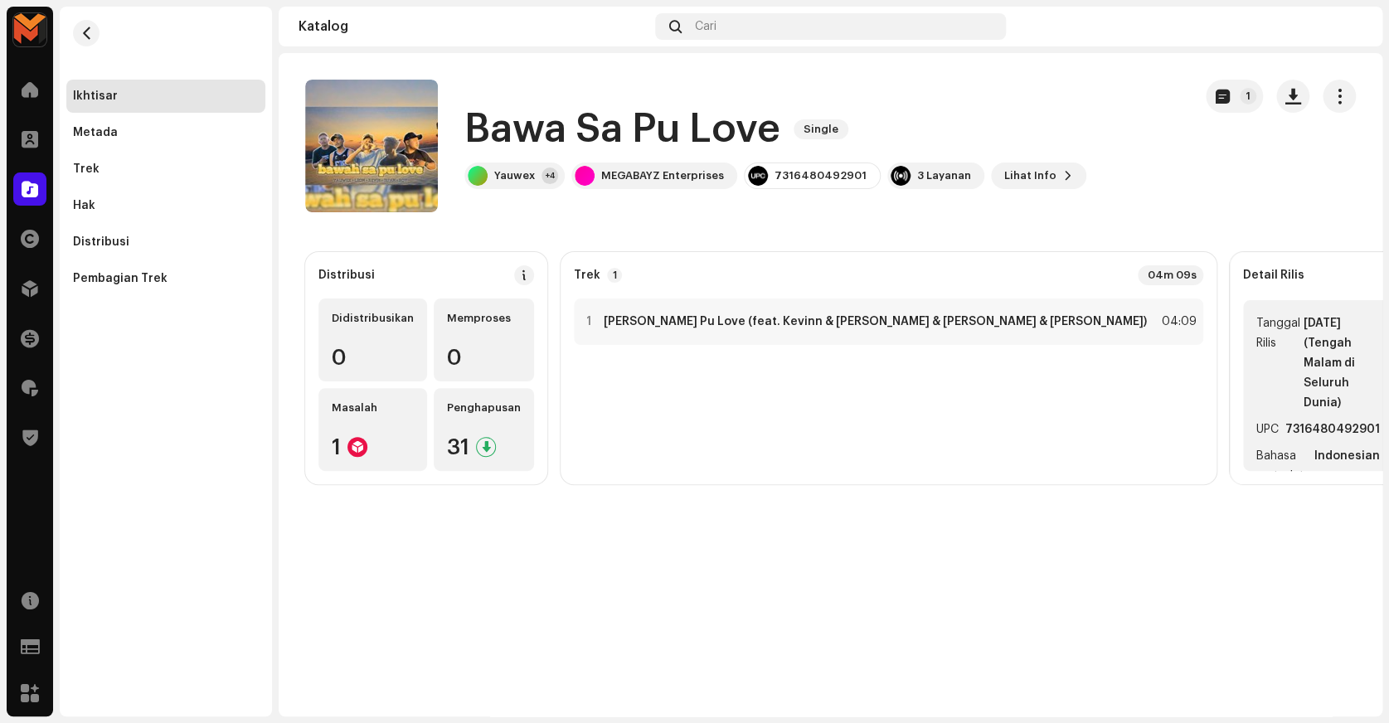
click at [1285, 420] on strong "7316480492901" at bounding box center [1332, 430] width 95 height 20
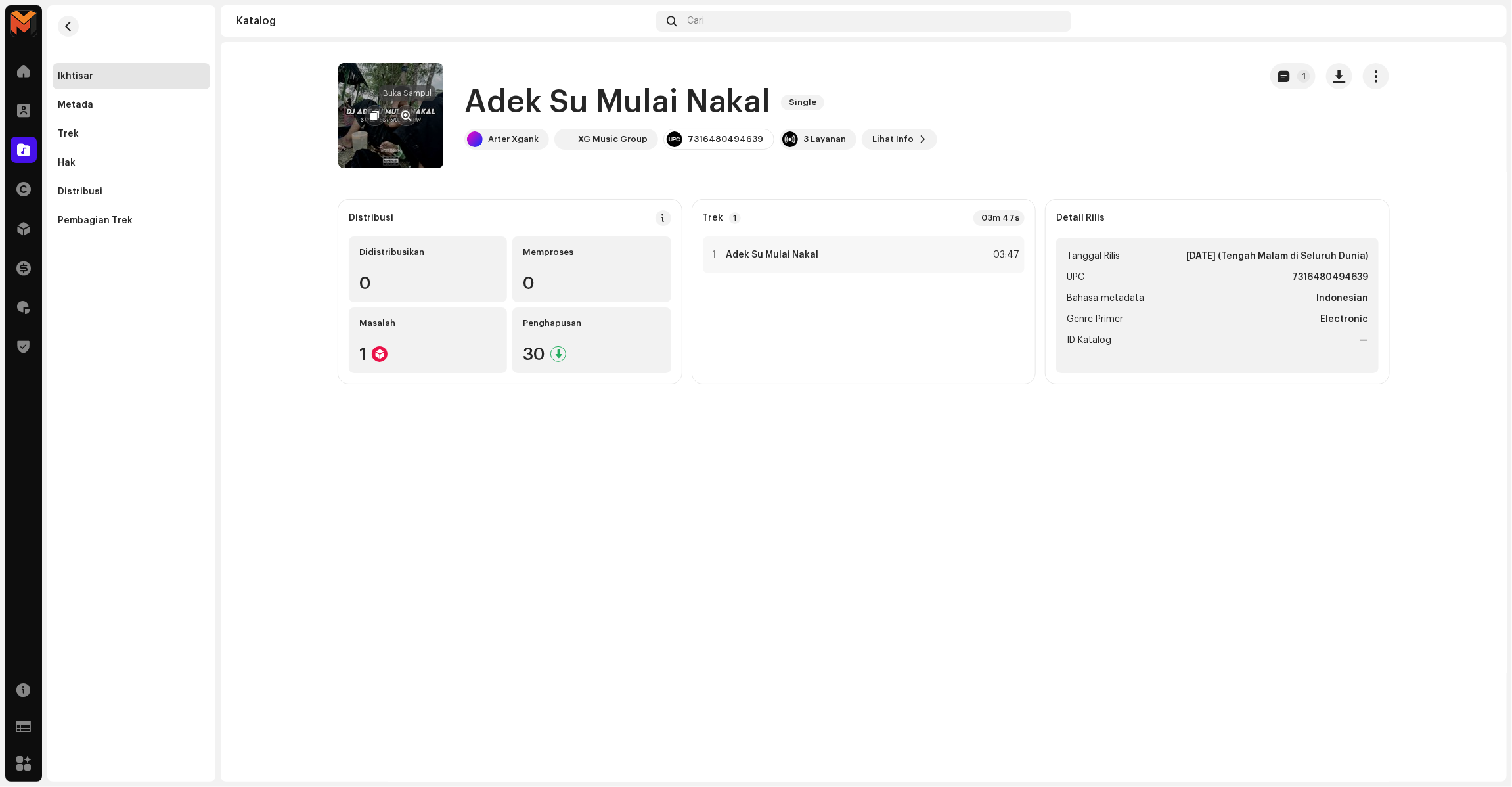
click at [402, 110] on span "button" at bounding box center [407, 115] width 10 height 10
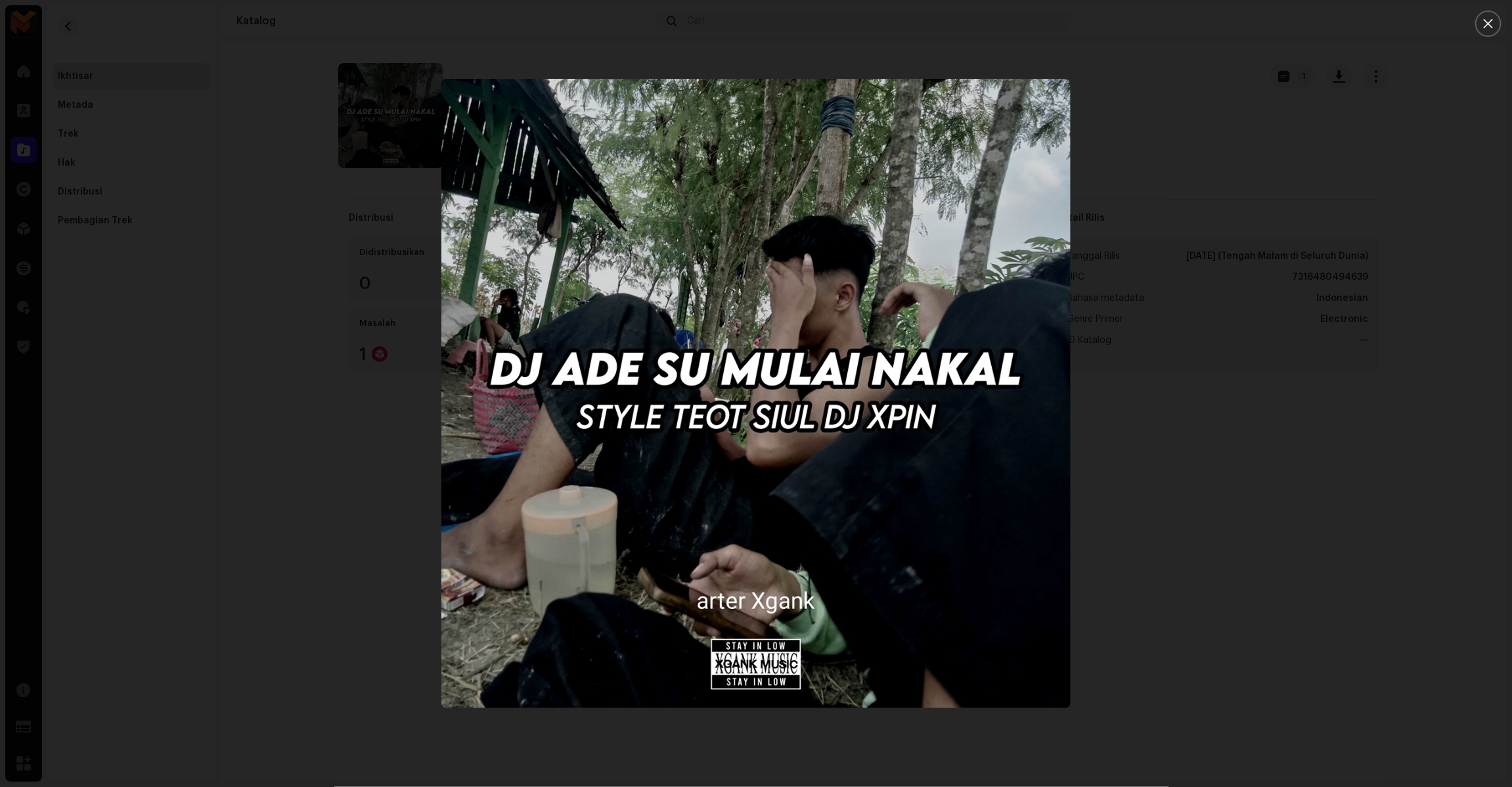
click at [1160, 404] on div at bounding box center [756, 394] width 1512 height 787
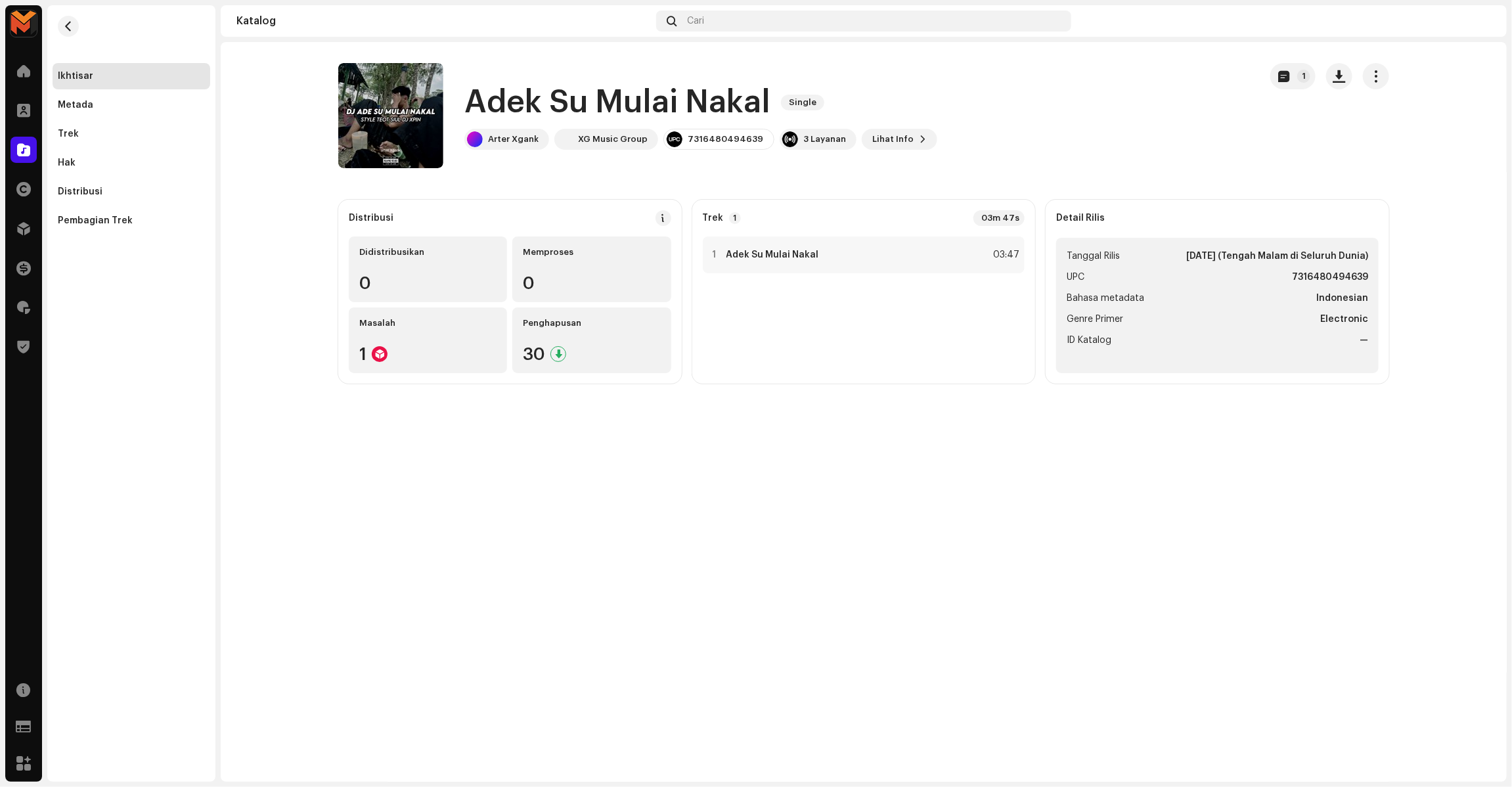
click at [537, 106] on h1 "Adek Su Mulai Nakal" at bounding box center [617, 102] width 306 height 42
copy div "Adek Su Mulai Nakal Single"
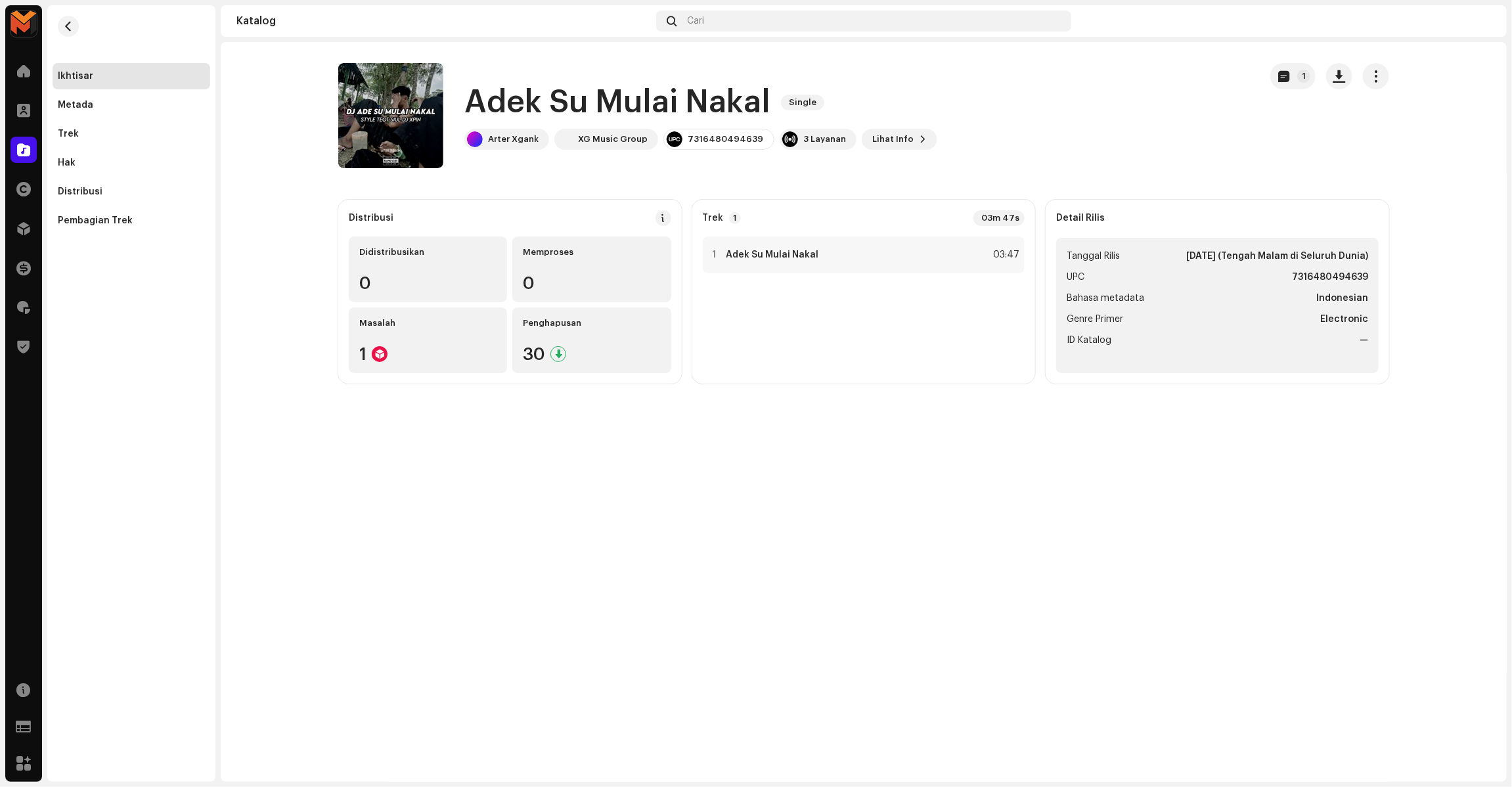
click at [1057, 139] on div "Adek Su Mulai Nakal Single Arter Xgank XG Music Group 7316480494639 3 Layanan L…" at bounding box center [794, 116] width 911 height 105
click at [961, 253] on div "1 Adek Su Mulai Nakal 03:47" at bounding box center [863, 255] width 322 height 36
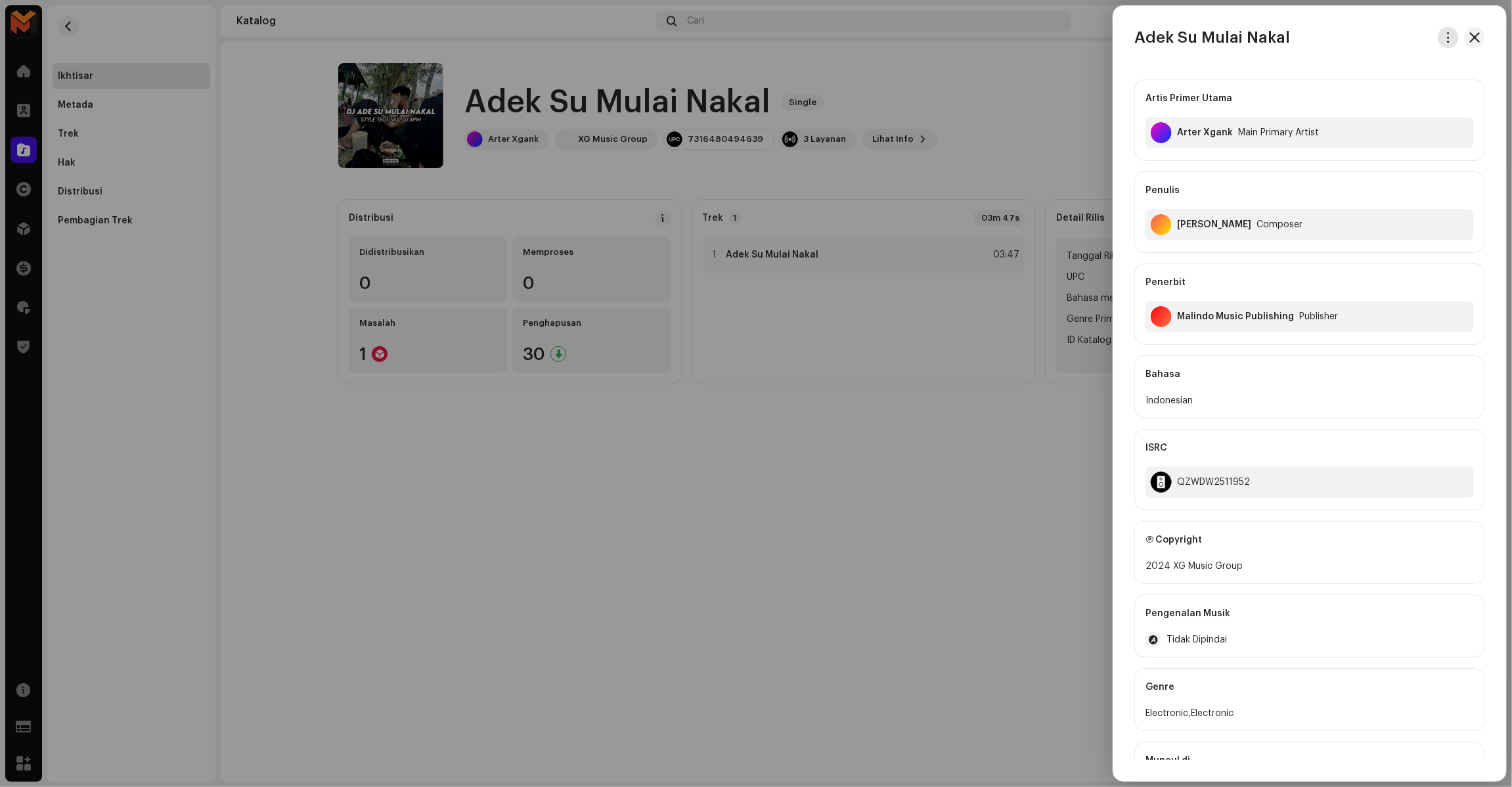
click at [1445, 35] on span "button" at bounding box center [1449, 37] width 10 height 10
click at [1364, 93] on span "Unduh audio" at bounding box center [1351, 93] width 59 height 10
click at [1215, 225] on div "Muhammad Muslih" at bounding box center [1214, 224] width 74 height 10
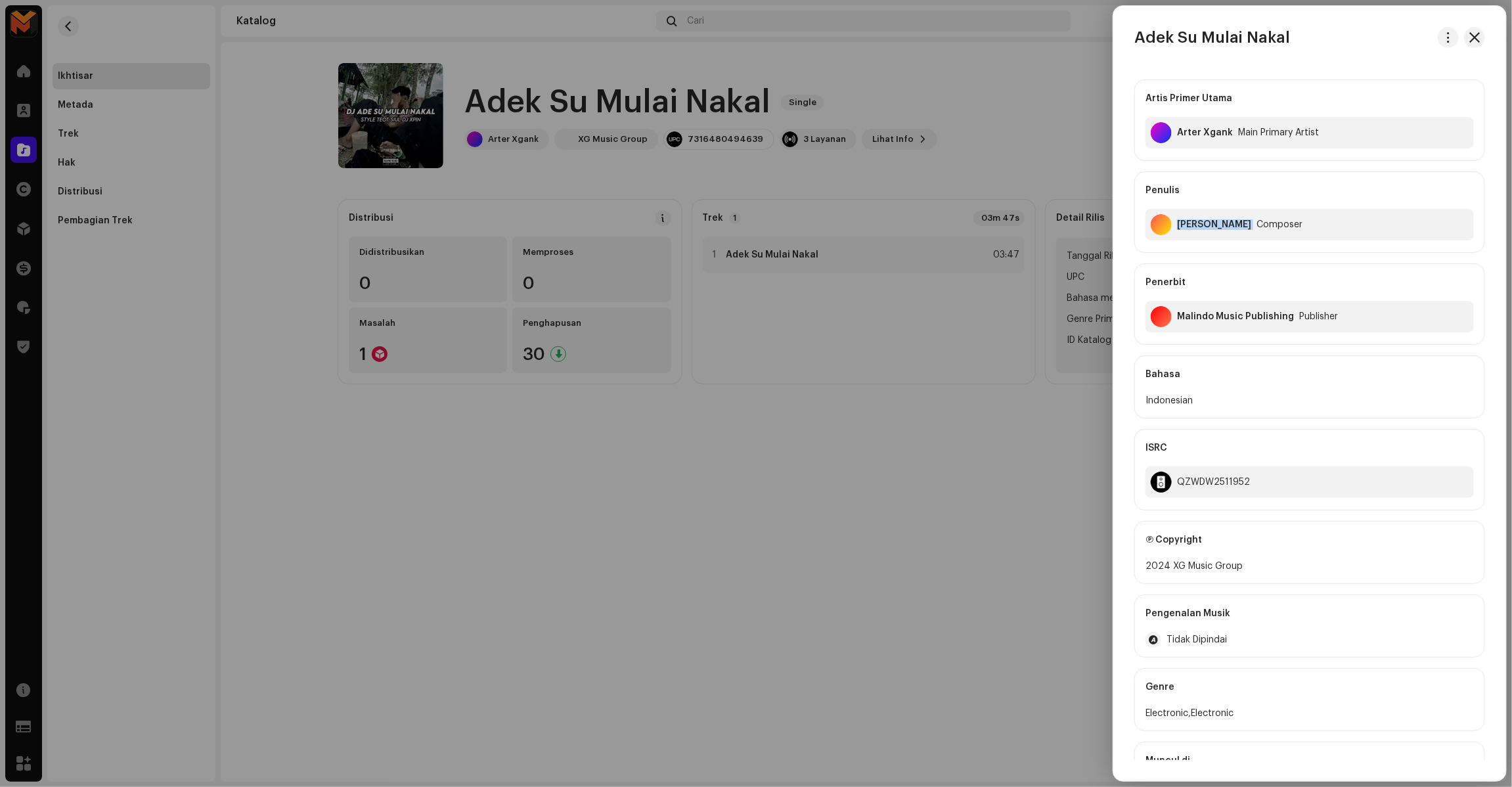
copy div "Muhammad Muslih"
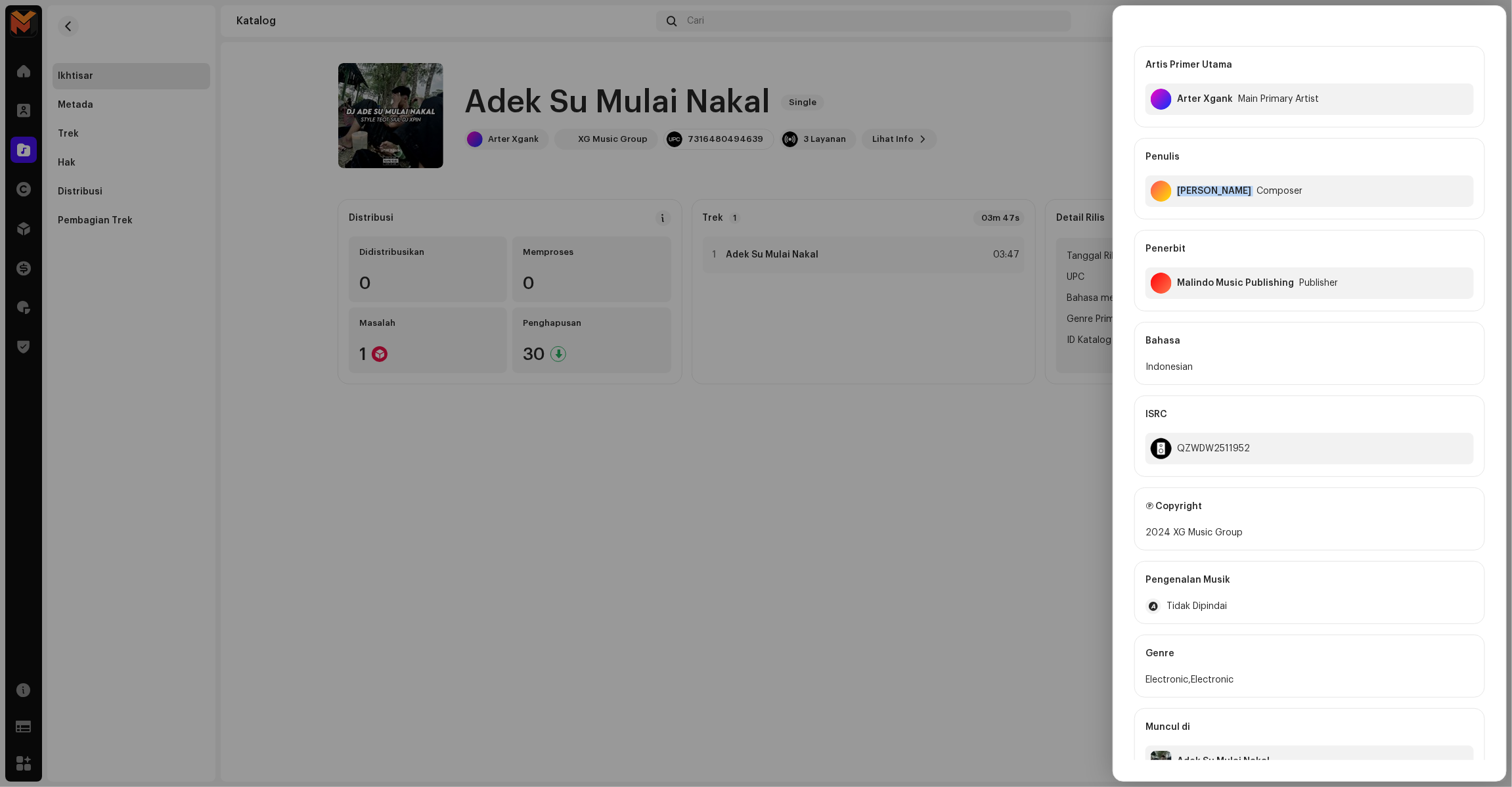
scroll to position [66, 0]
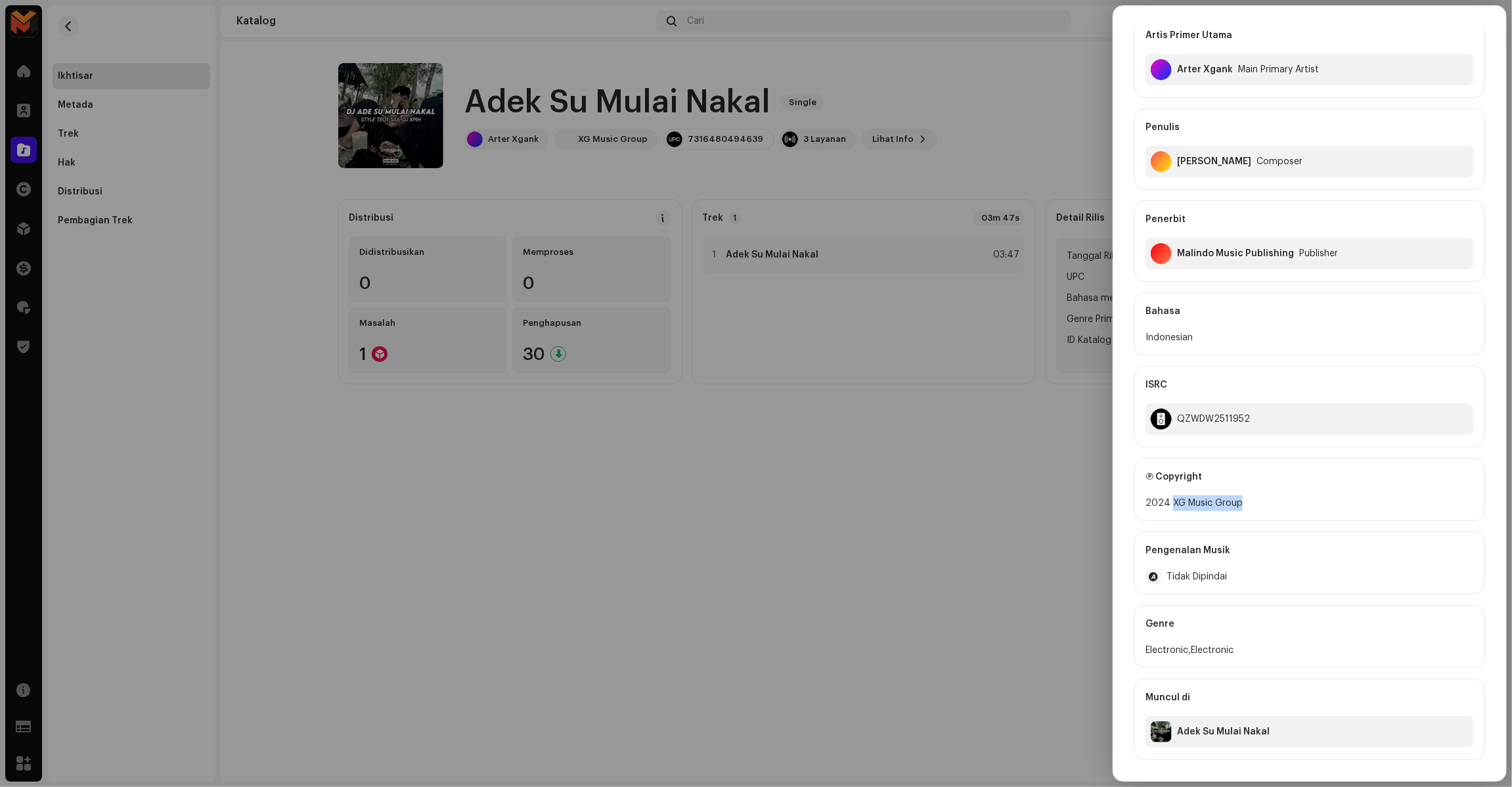
copy div "XG Music Group"
drag, startPoint x: 1169, startPoint y: 503, endPoint x: 1275, endPoint y: 501, distance: 106.0
click at [1275, 501] on div "2024 XG Music Group" at bounding box center [1309, 503] width 329 height 16
click at [1103, 500] on div at bounding box center [756, 394] width 1512 height 787
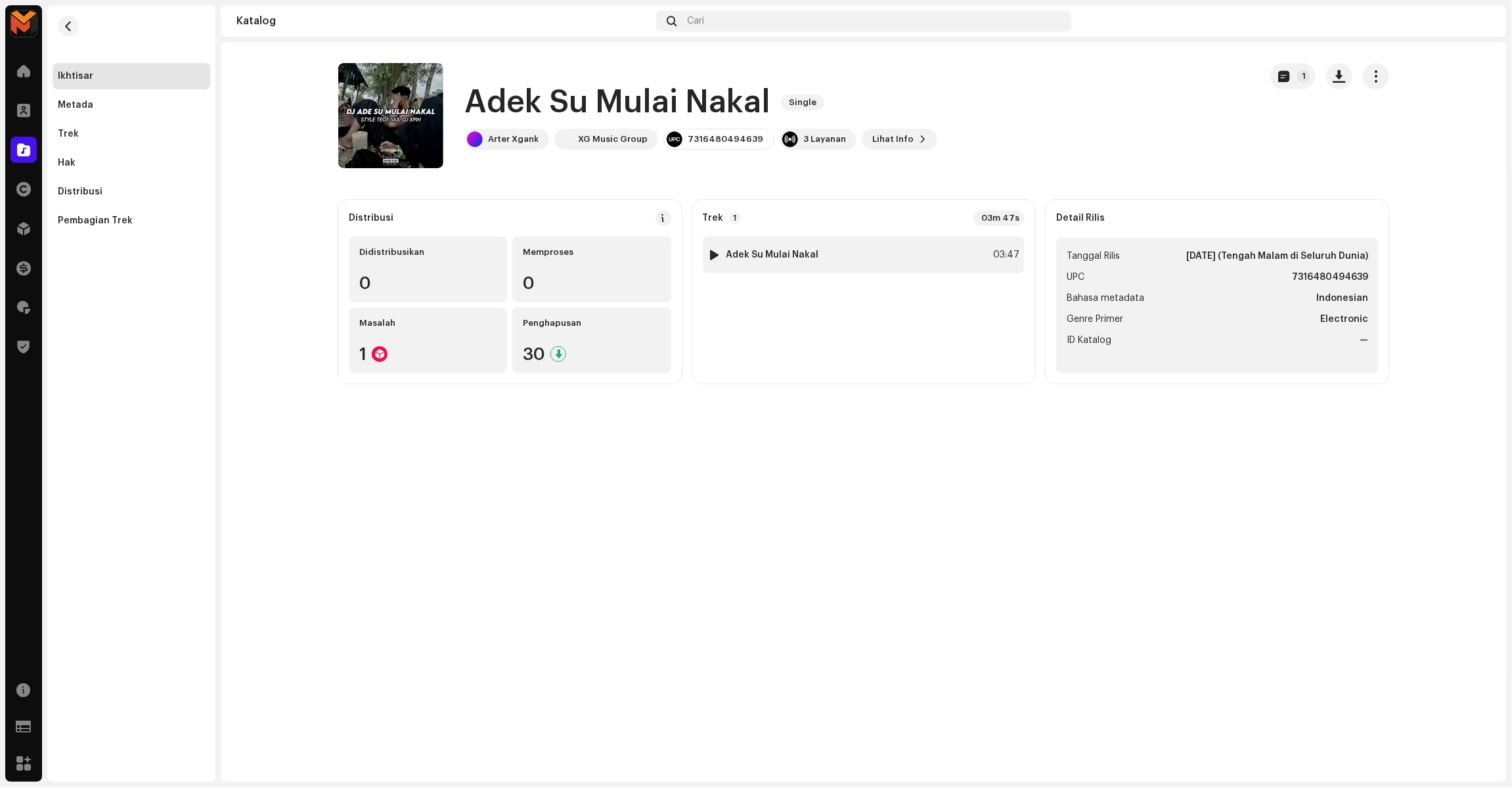
click at [961, 260] on div "1 Adek Su Mulai Nakal 03:47" at bounding box center [863, 255] width 322 height 36
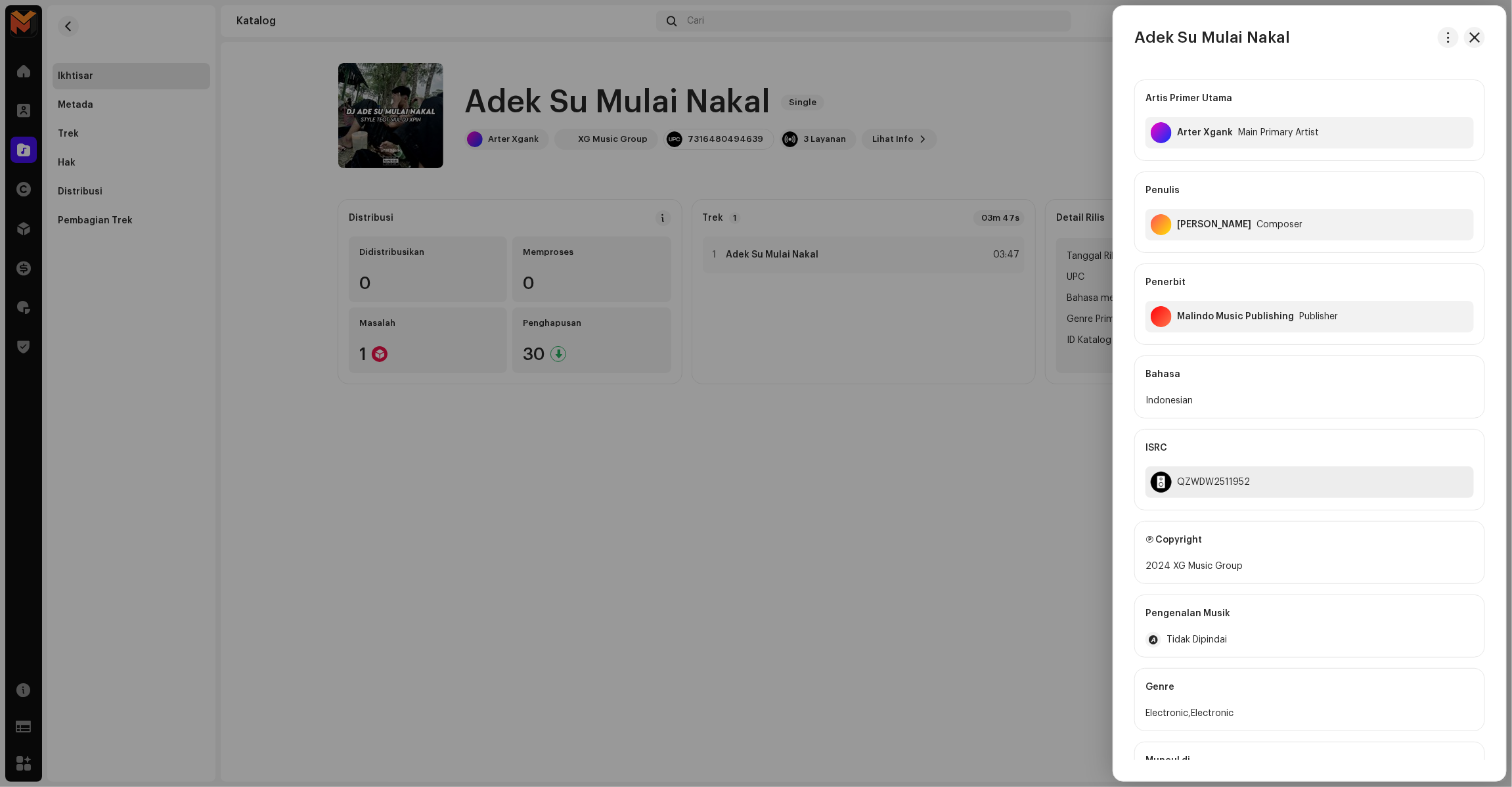
click at [1209, 478] on div "QZWDW2511952" at bounding box center [1213, 481] width 73 height 10
copy div "QZWDW2511952"
click at [1018, 471] on div at bounding box center [756, 394] width 1512 height 787
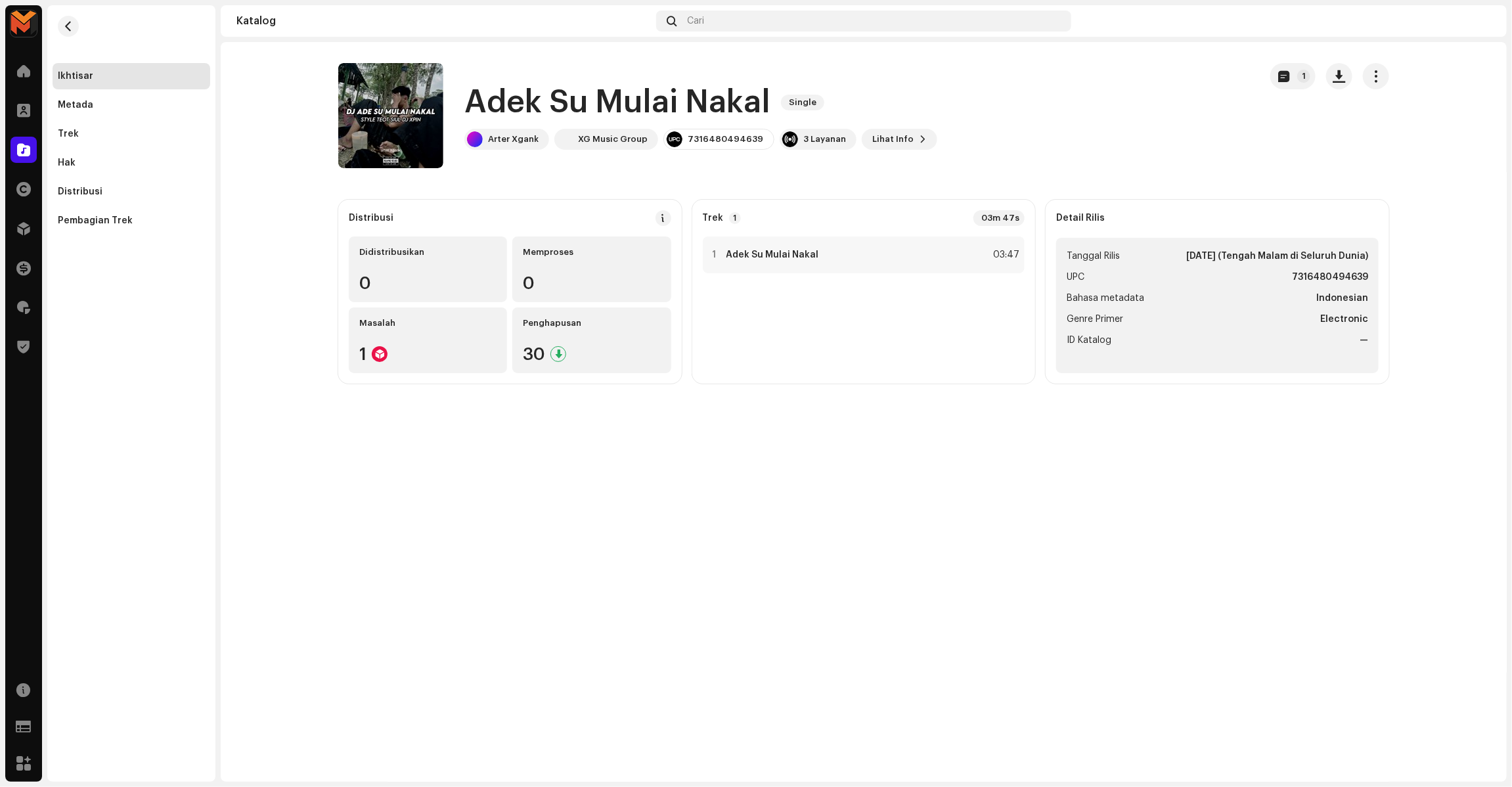
click at [1352, 280] on strong "7316480494639" at bounding box center [1330, 277] width 76 height 16
copy strong "7316480494639"
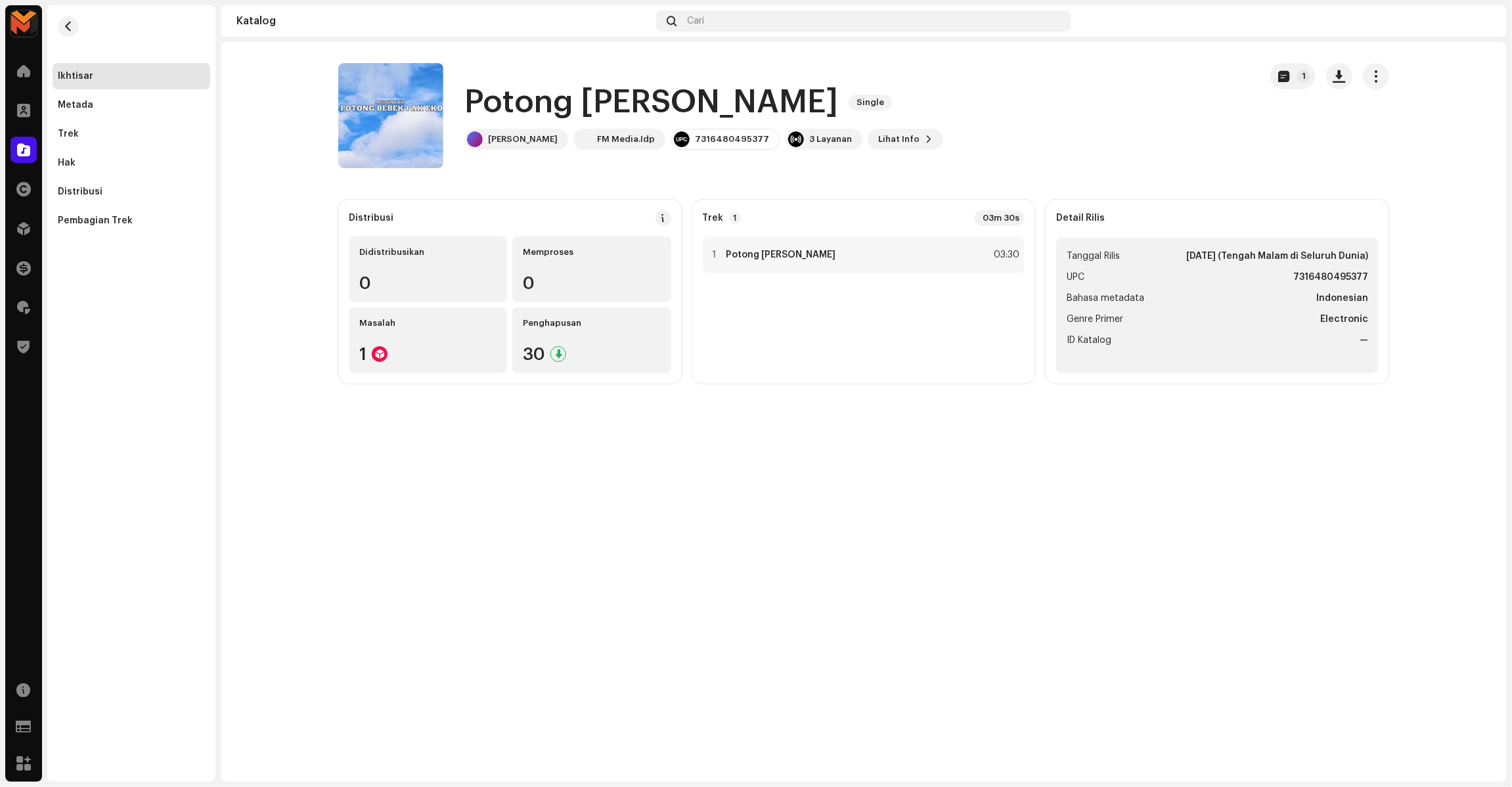
click at [601, 93] on h1 "Potong [PERSON_NAME]" at bounding box center [651, 102] width 374 height 42
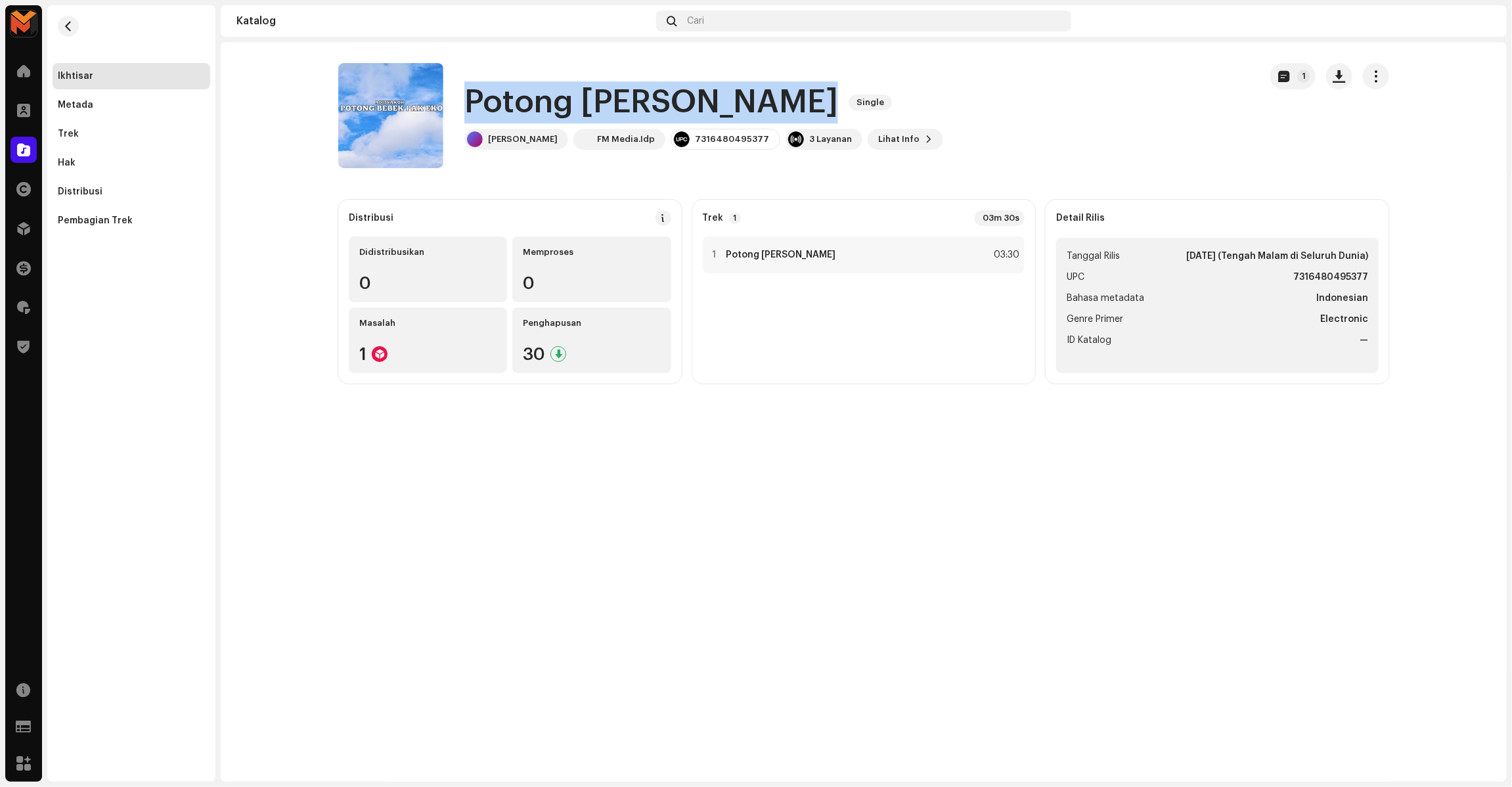
click at [601, 93] on h1 "Potong [PERSON_NAME]" at bounding box center [651, 102] width 374 height 42
copy div "Potong Bebek Pak Eko Single"
click at [892, 102] on div "Potong Bebek Pak Eko Single" at bounding box center [703, 102] width 479 height 42
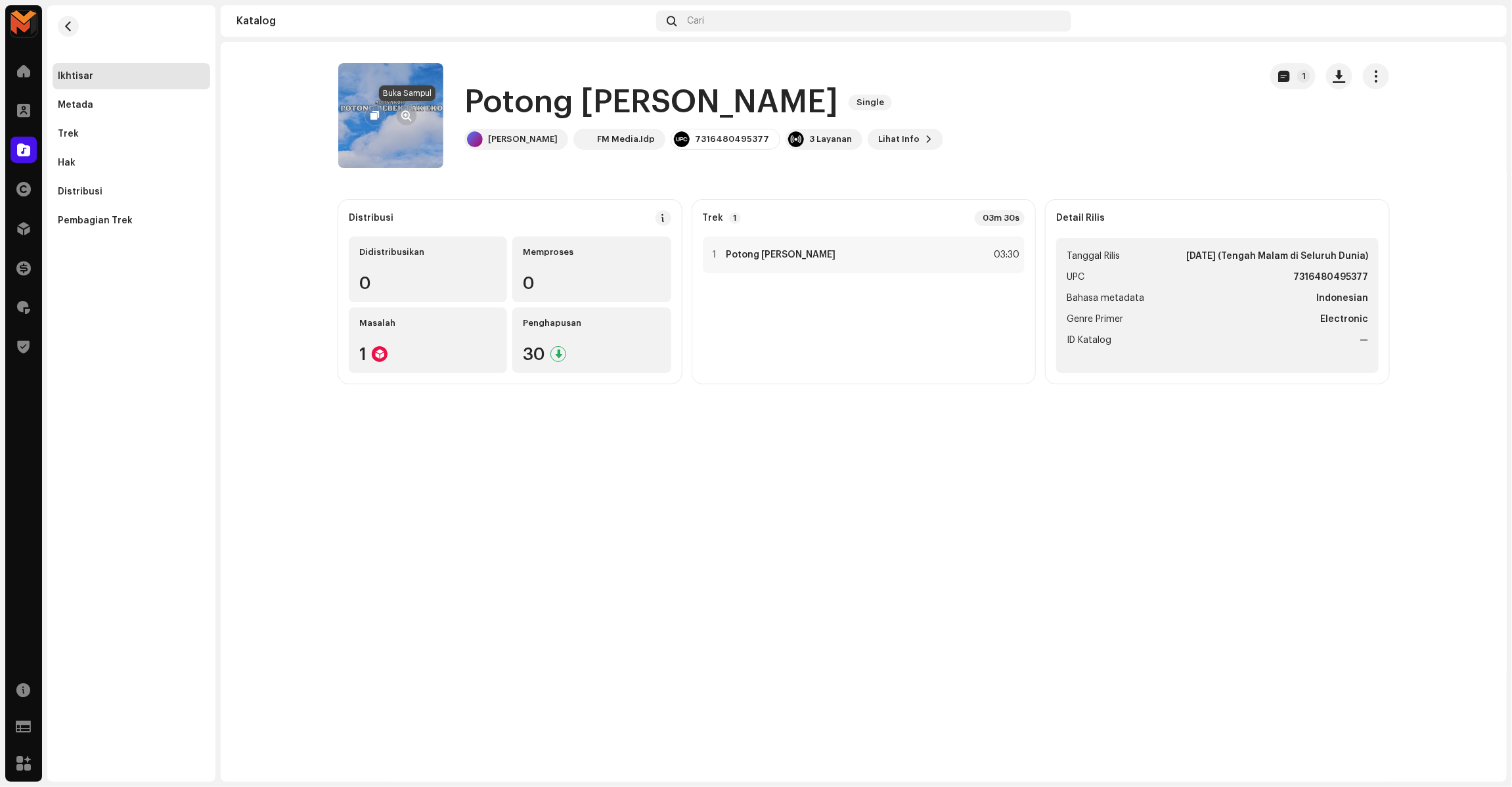
click at [413, 115] on button "button" at bounding box center [406, 116] width 21 height 21
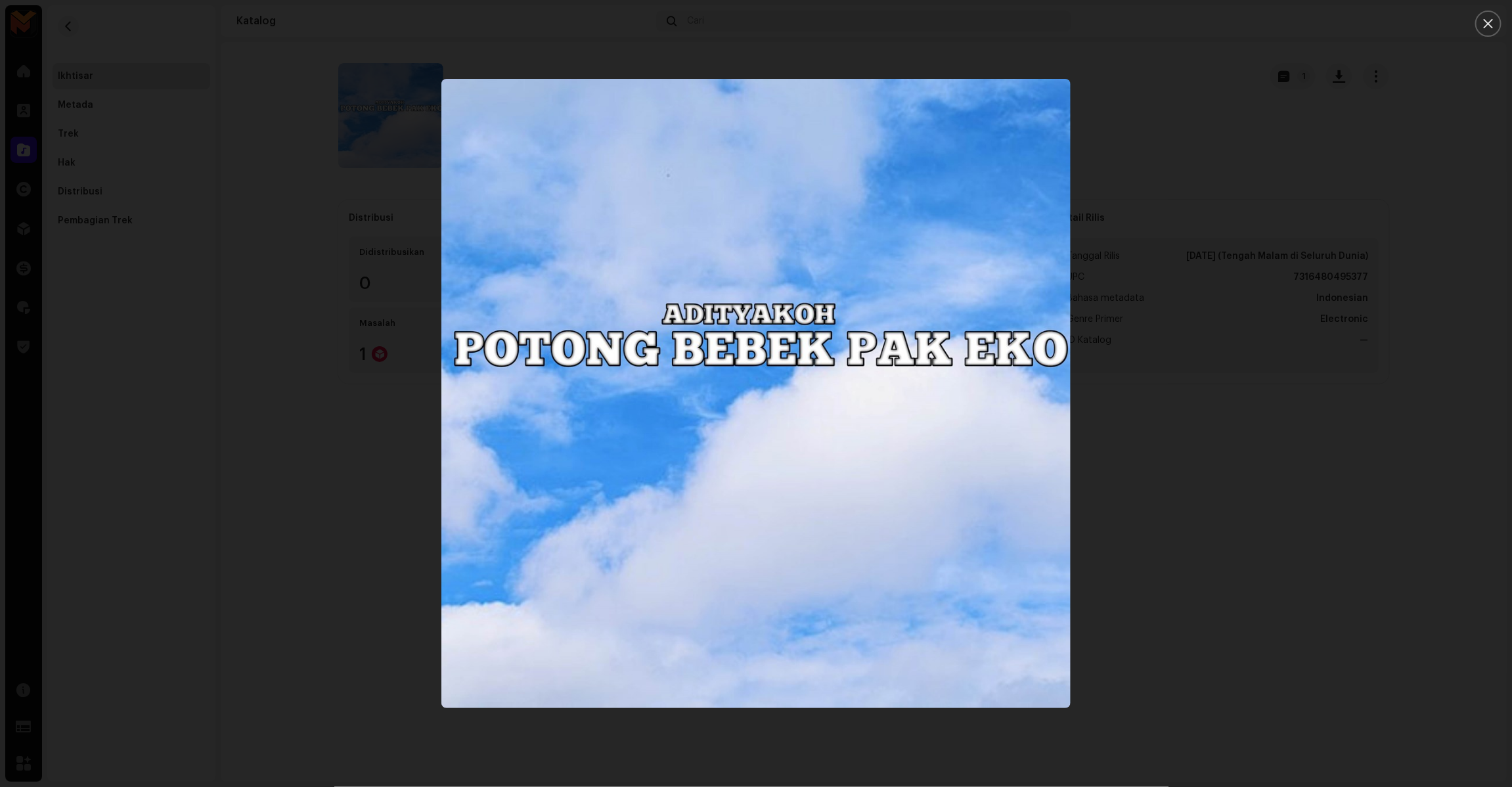
click at [1278, 525] on div at bounding box center [756, 394] width 1512 height 787
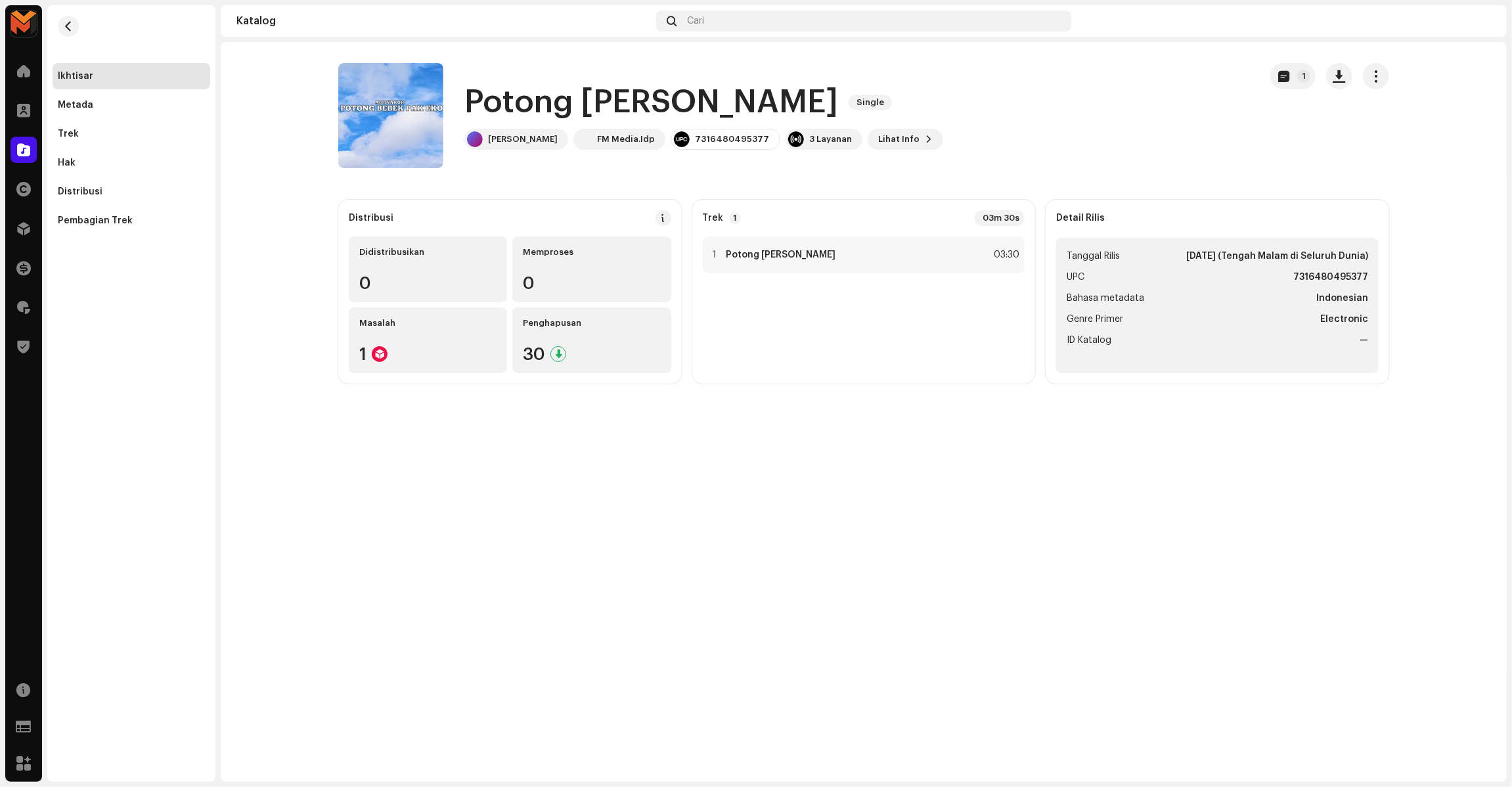
click at [583, 93] on h1 "Potong [PERSON_NAME]" at bounding box center [651, 102] width 374 height 42
click at [583, 93] on h1 "Potong Bebek Pak Eko" at bounding box center [651, 102] width 374 height 42
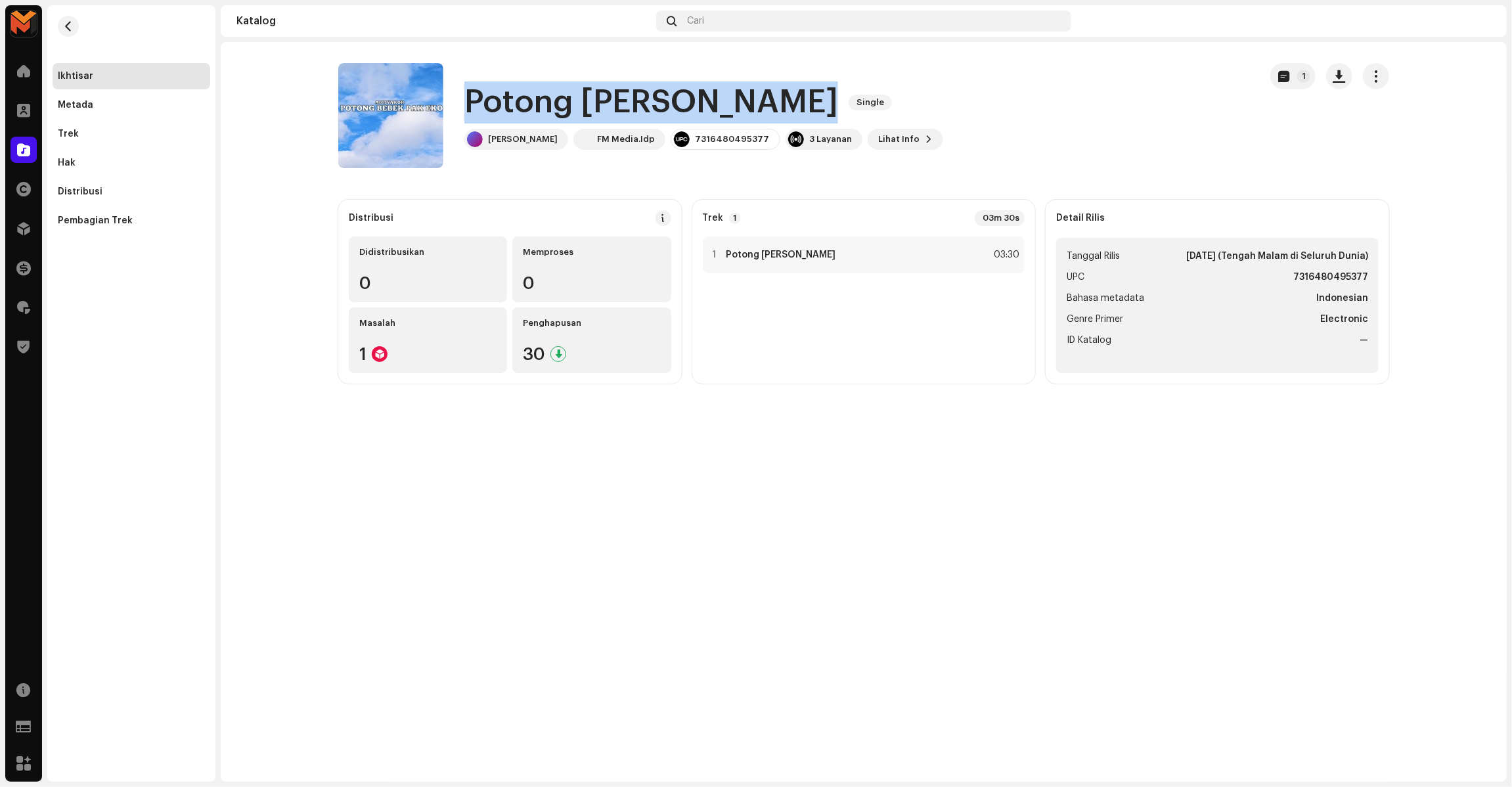
click at [583, 93] on h1 "Potong Bebek Pak Eko" at bounding box center [651, 102] width 374 height 42
copy div "Potong Bebek Pak Eko Single"
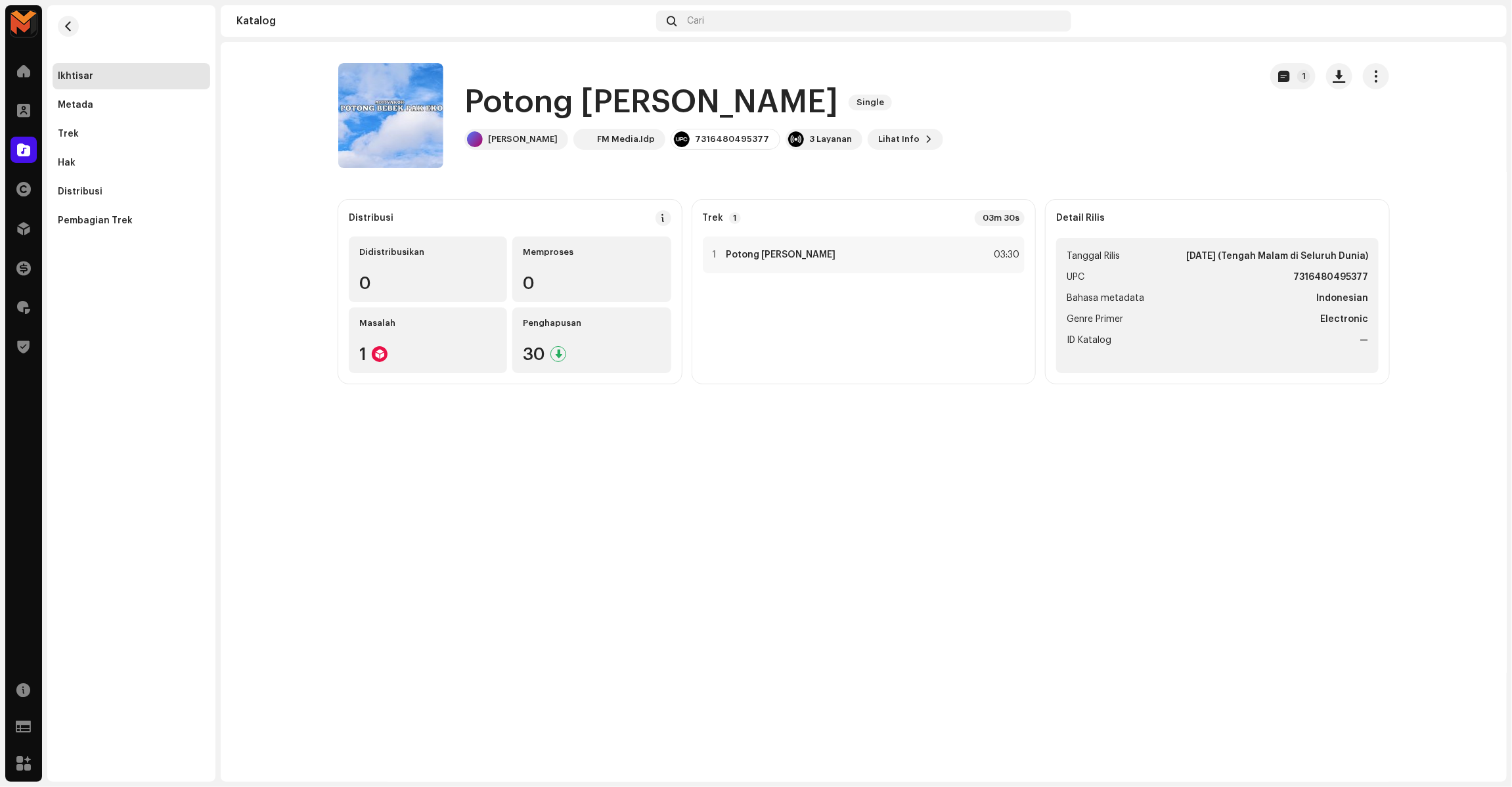
click at [1236, 162] on div "Potong Bebek Pak Eko Single Aditya Koh FM Media.Idp 7316480495377 3 Layanan Lih…" at bounding box center [794, 116] width 911 height 105
click at [1333, 76] on span "button" at bounding box center [1339, 76] width 13 height 10
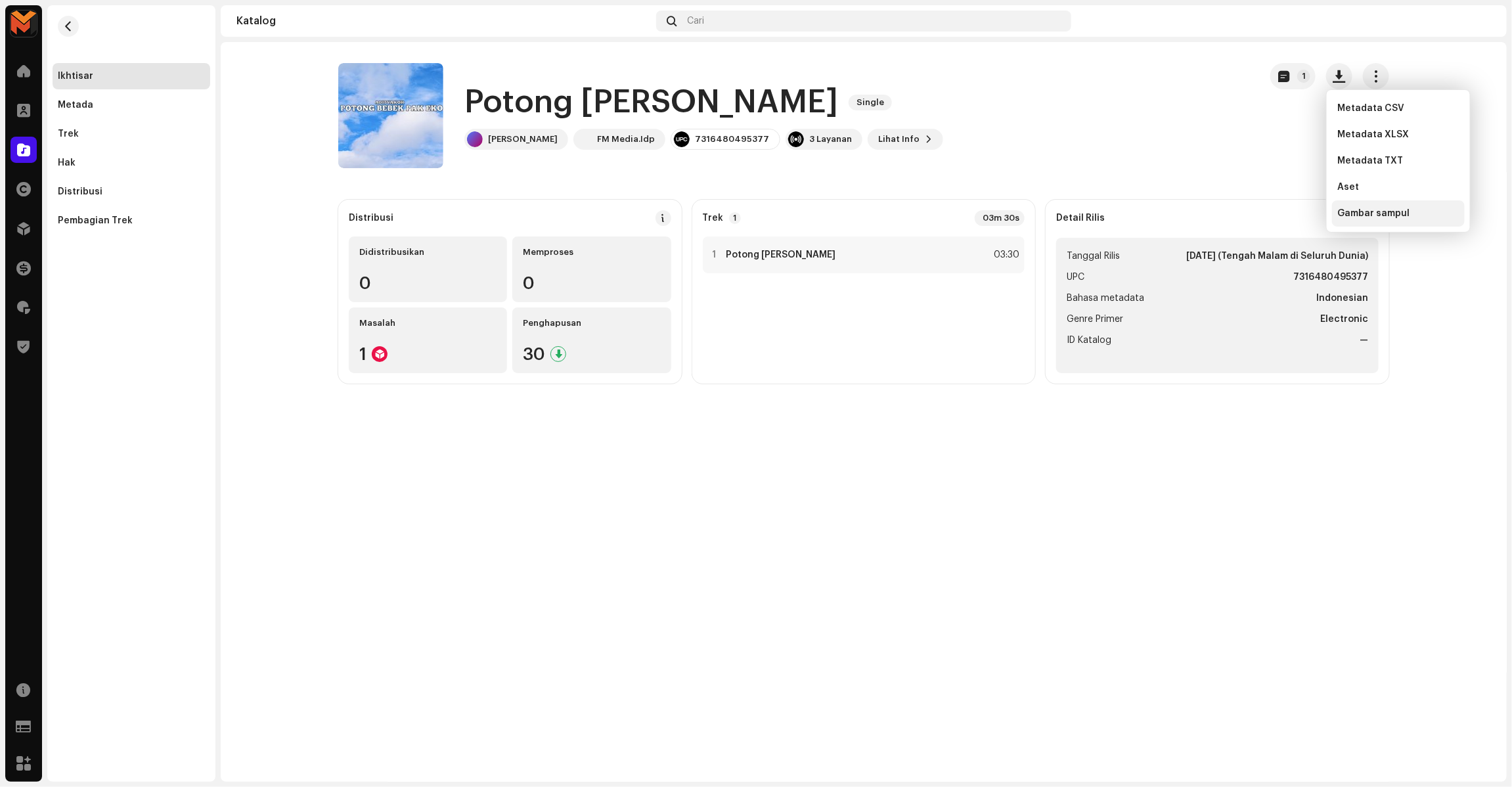
click at [1380, 215] on span "Gambar sampul" at bounding box center [1373, 213] width 72 height 10
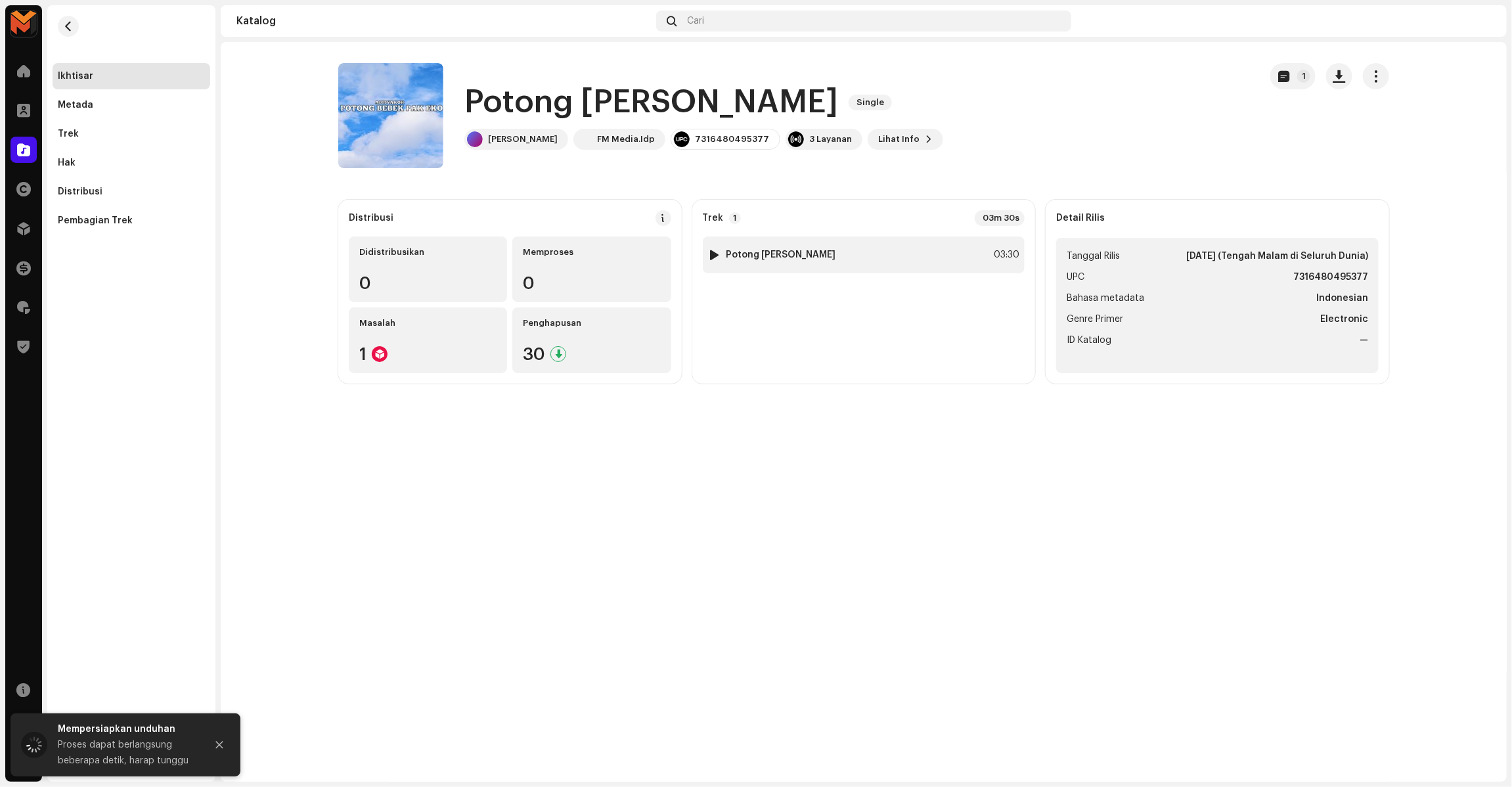
click at [1022, 252] on div "1 Potong Bebek Pak Eko 03:30" at bounding box center [863, 255] width 322 height 36
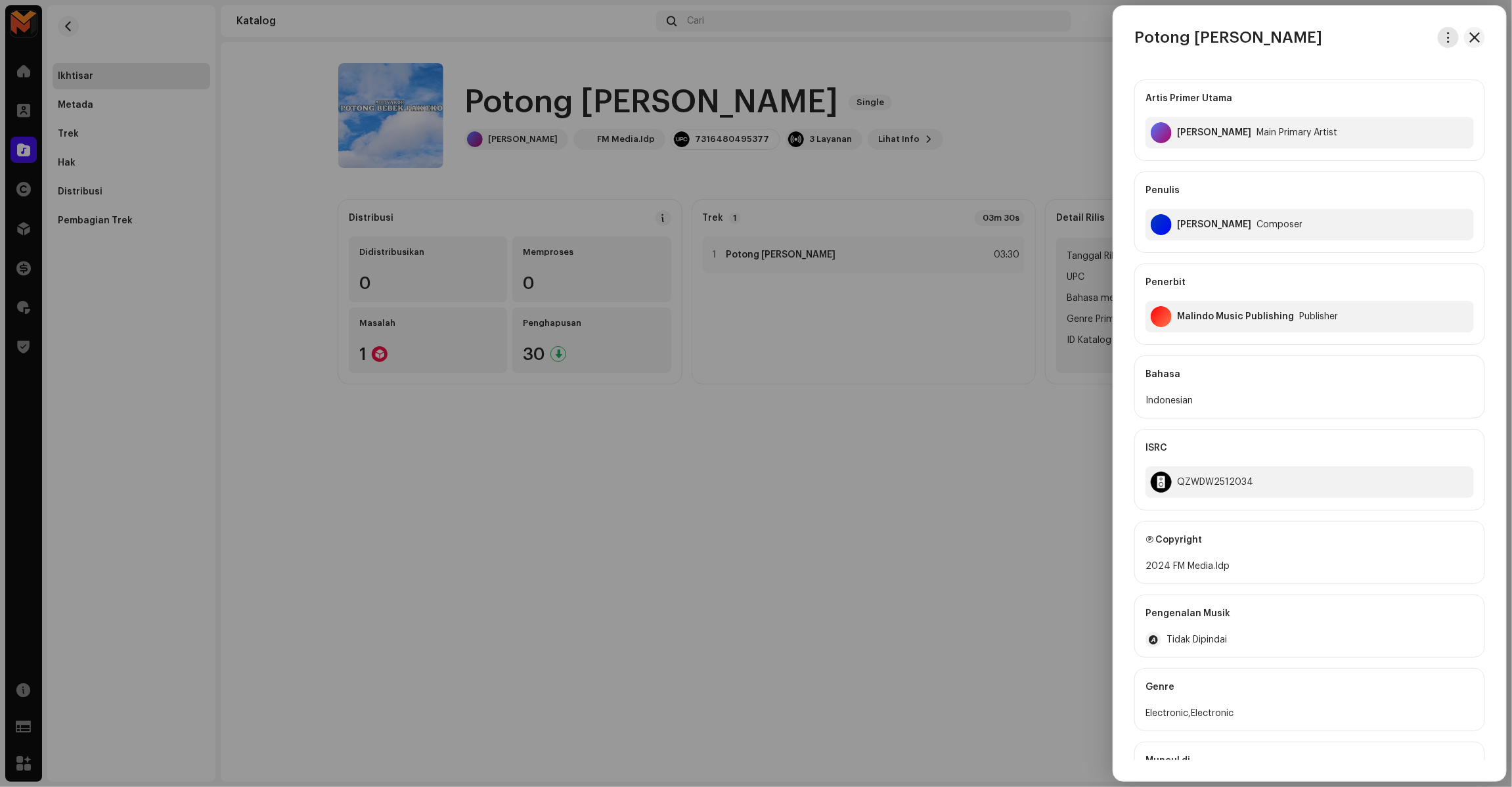
click at [1444, 38] on span "button" at bounding box center [1449, 37] width 10 height 10
click at [1357, 89] on span "Unduh audio" at bounding box center [1351, 93] width 59 height 10
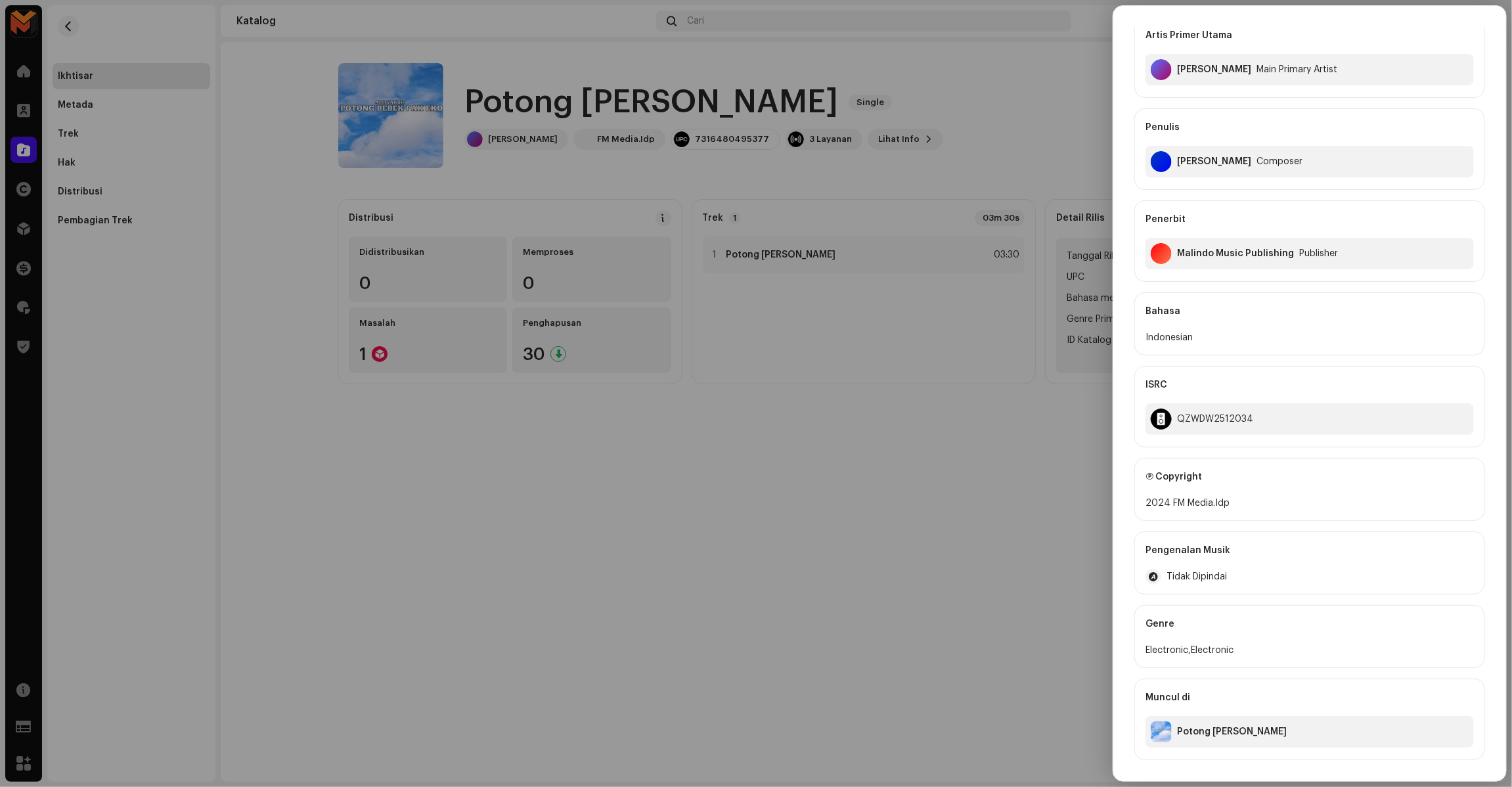
click at [1167, 502] on div "2024 FM Media.Idp" at bounding box center [1309, 503] width 329 height 16
copy div "FM Media.Idp"
drag, startPoint x: 1171, startPoint y: 501, endPoint x: 1286, endPoint y: 501, distance: 115.0
click at [1286, 501] on div "2024 FM Media.Idp" at bounding box center [1309, 503] width 329 height 16
click at [1210, 418] on div "QZWDW2512034" at bounding box center [1215, 418] width 76 height 10
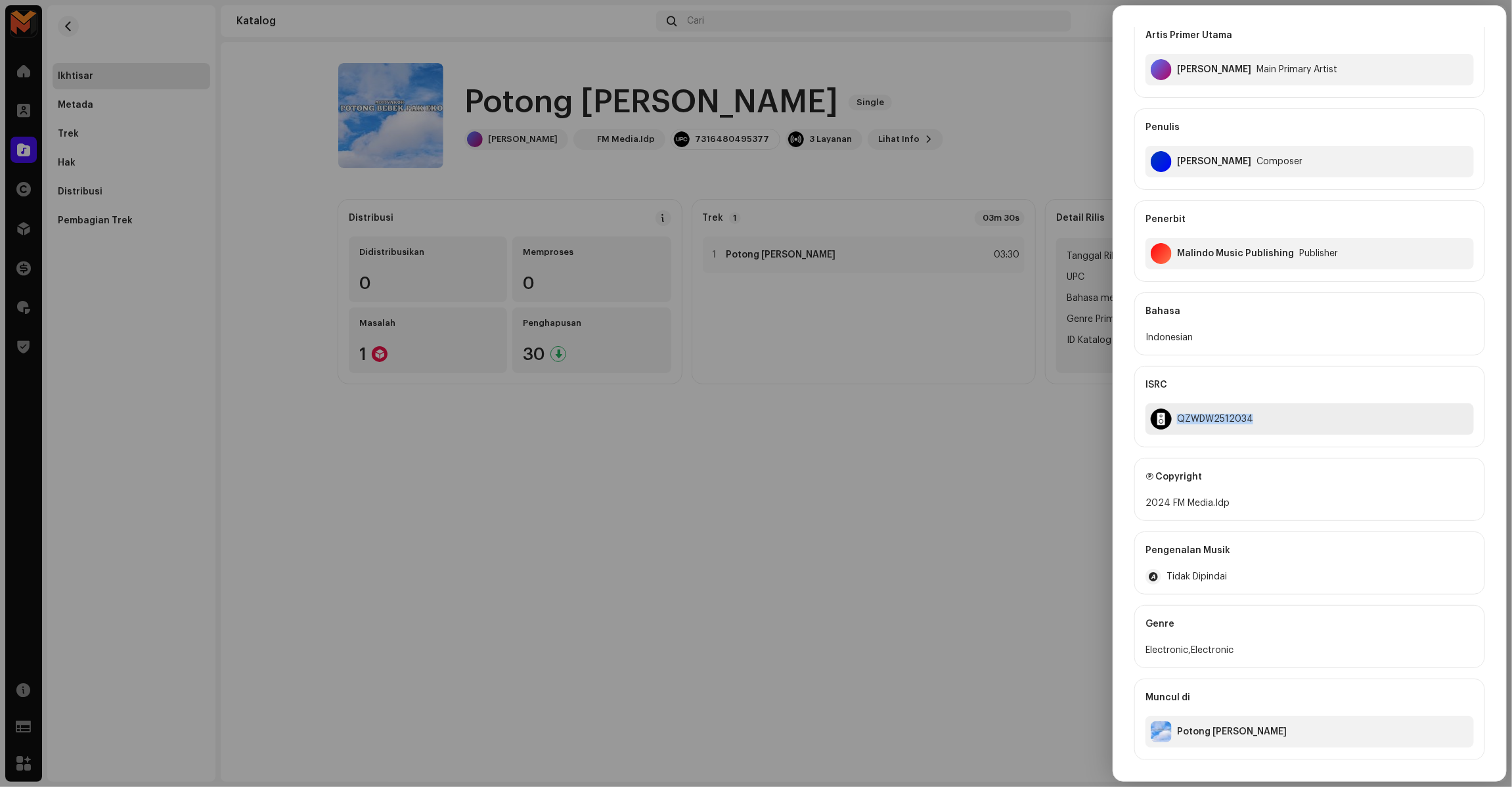
click at [1210, 418] on div "QZWDW2512034" at bounding box center [1215, 418] width 76 height 10
copy div "QZWDW2512034"
click at [897, 439] on div at bounding box center [756, 394] width 1512 height 787
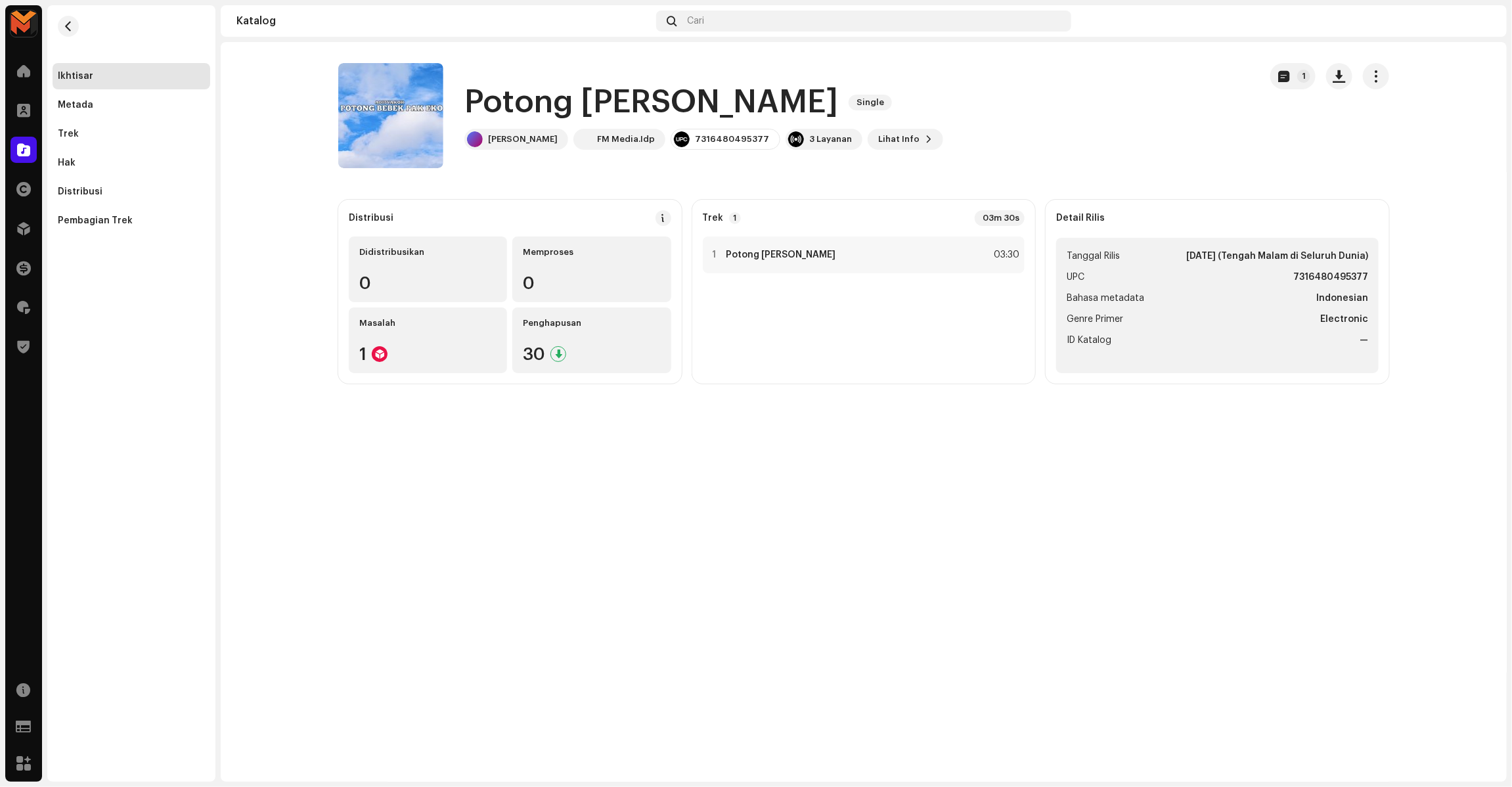
click at [1346, 281] on strong "7316480495377" at bounding box center [1331, 277] width 75 height 16
copy strong "7316480495377"
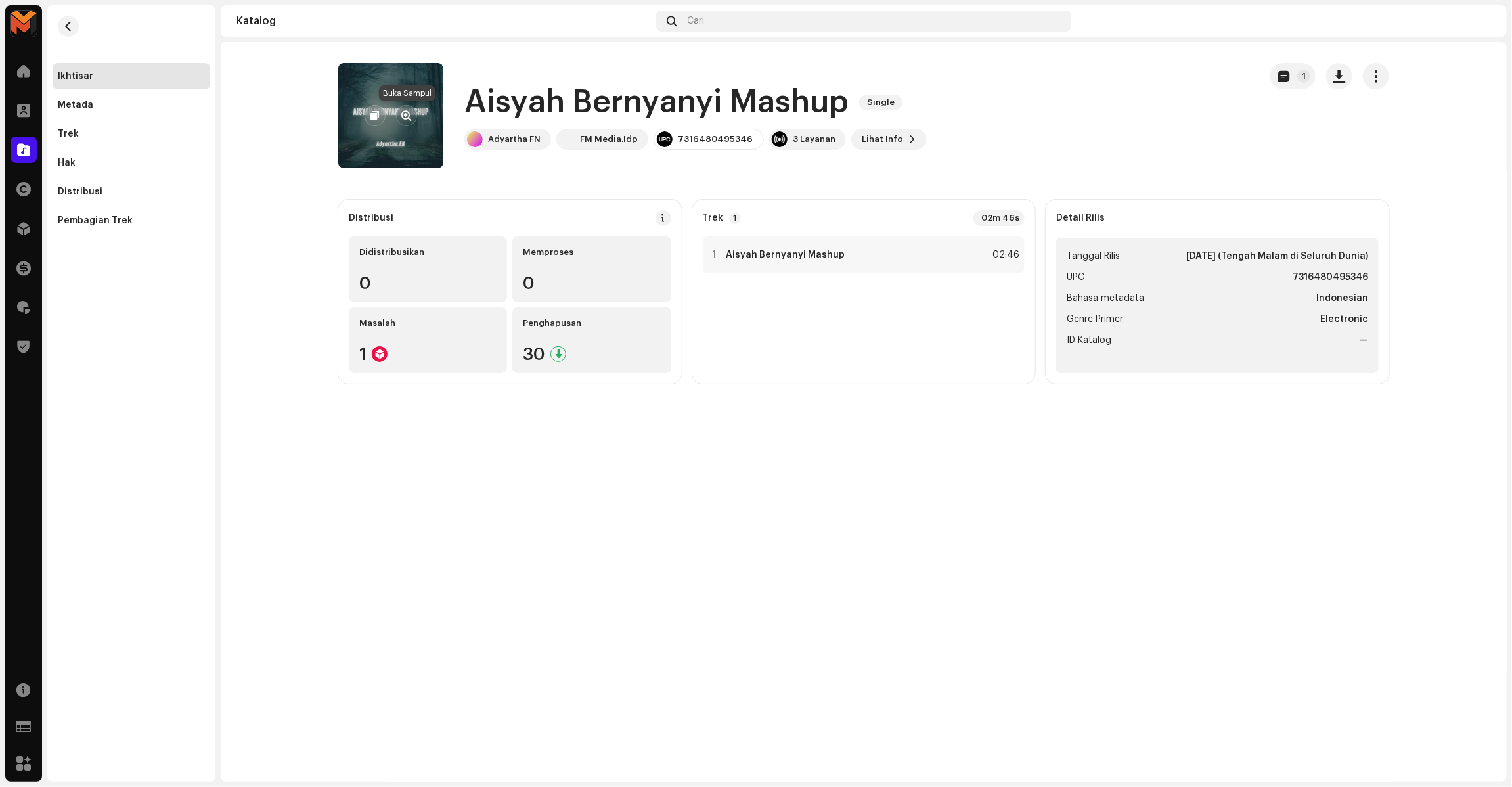
click at [402, 112] on span "button" at bounding box center [407, 115] width 10 height 10
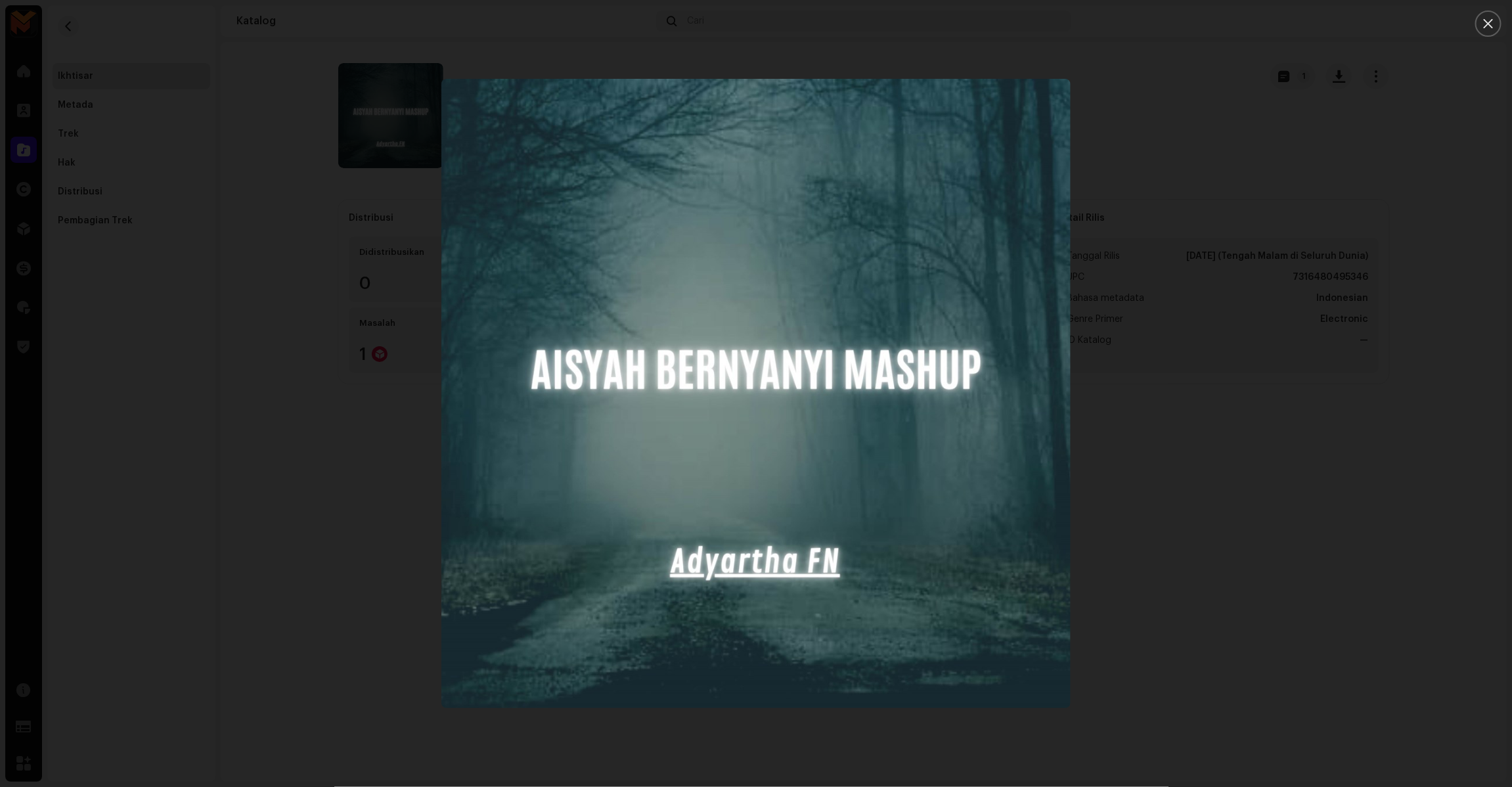
click at [1215, 219] on div at bounding box center [756, 394] width 1512 height 787
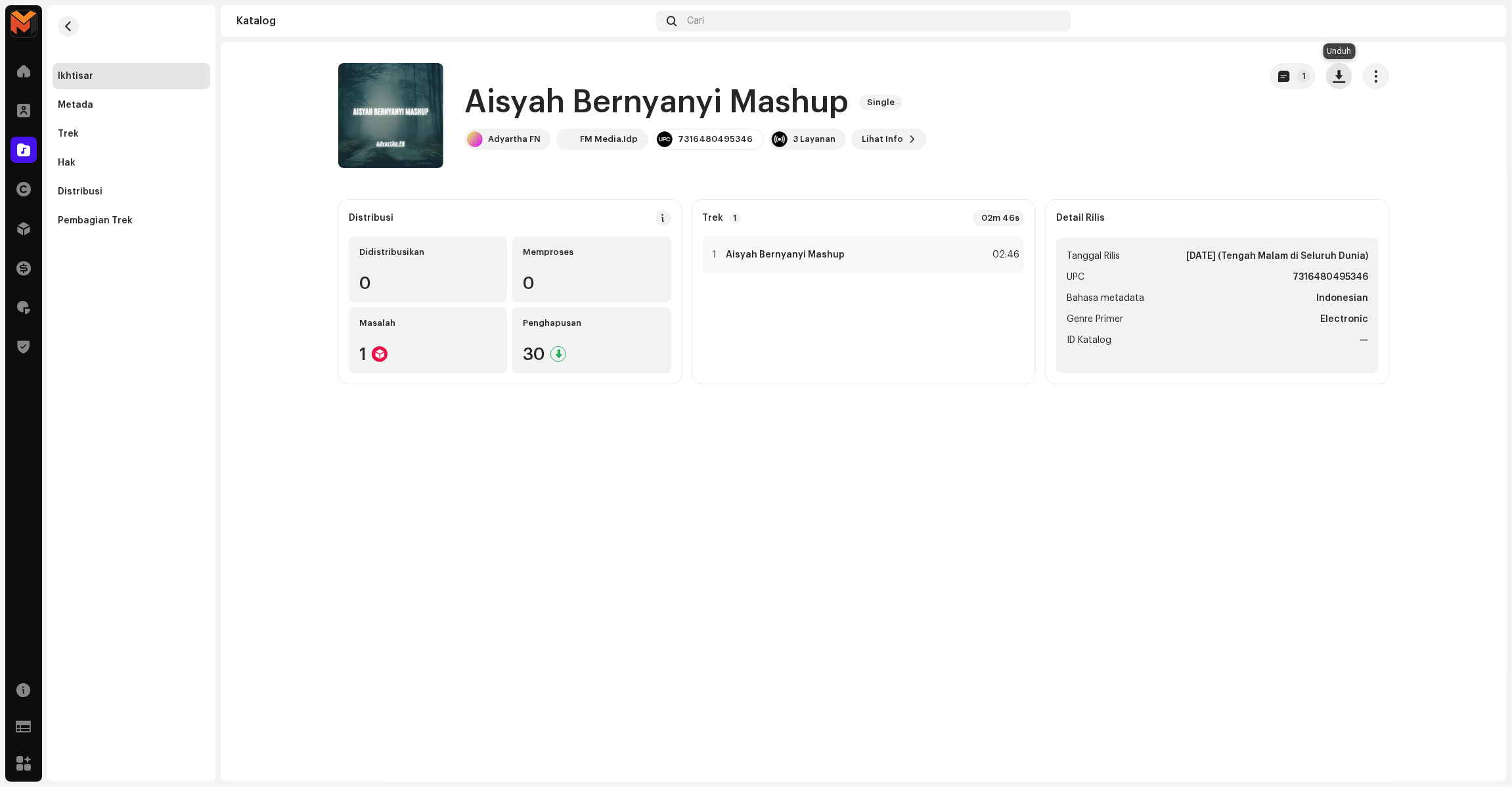
click at [1343, 79] on span "button" at bounding box center [1339, 76] width 13 height 10
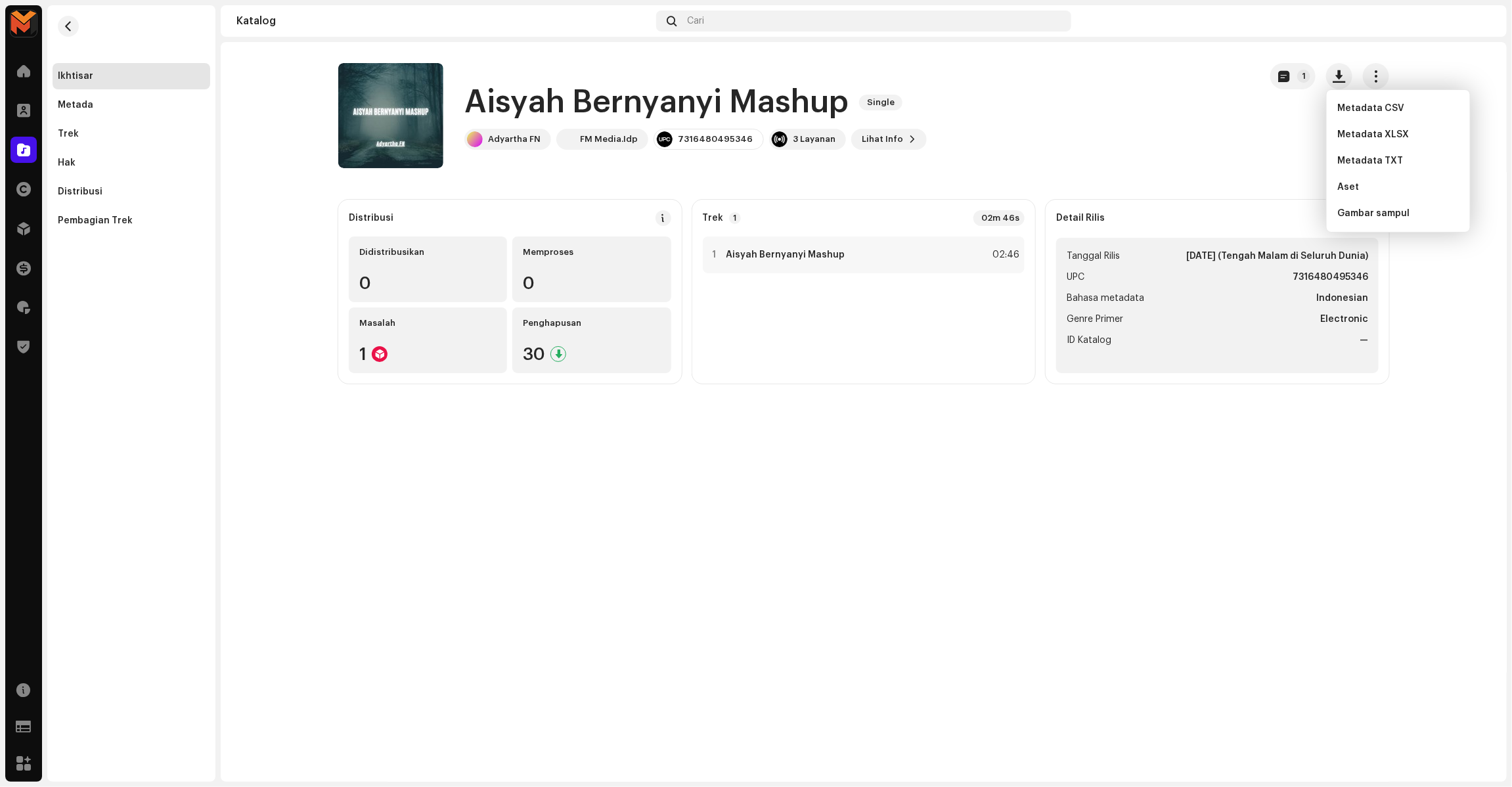
click at [737, 95] on h1 "Aisyah Bernyanyi Mashup" at bounding box center [656, 102] width 384 height 42
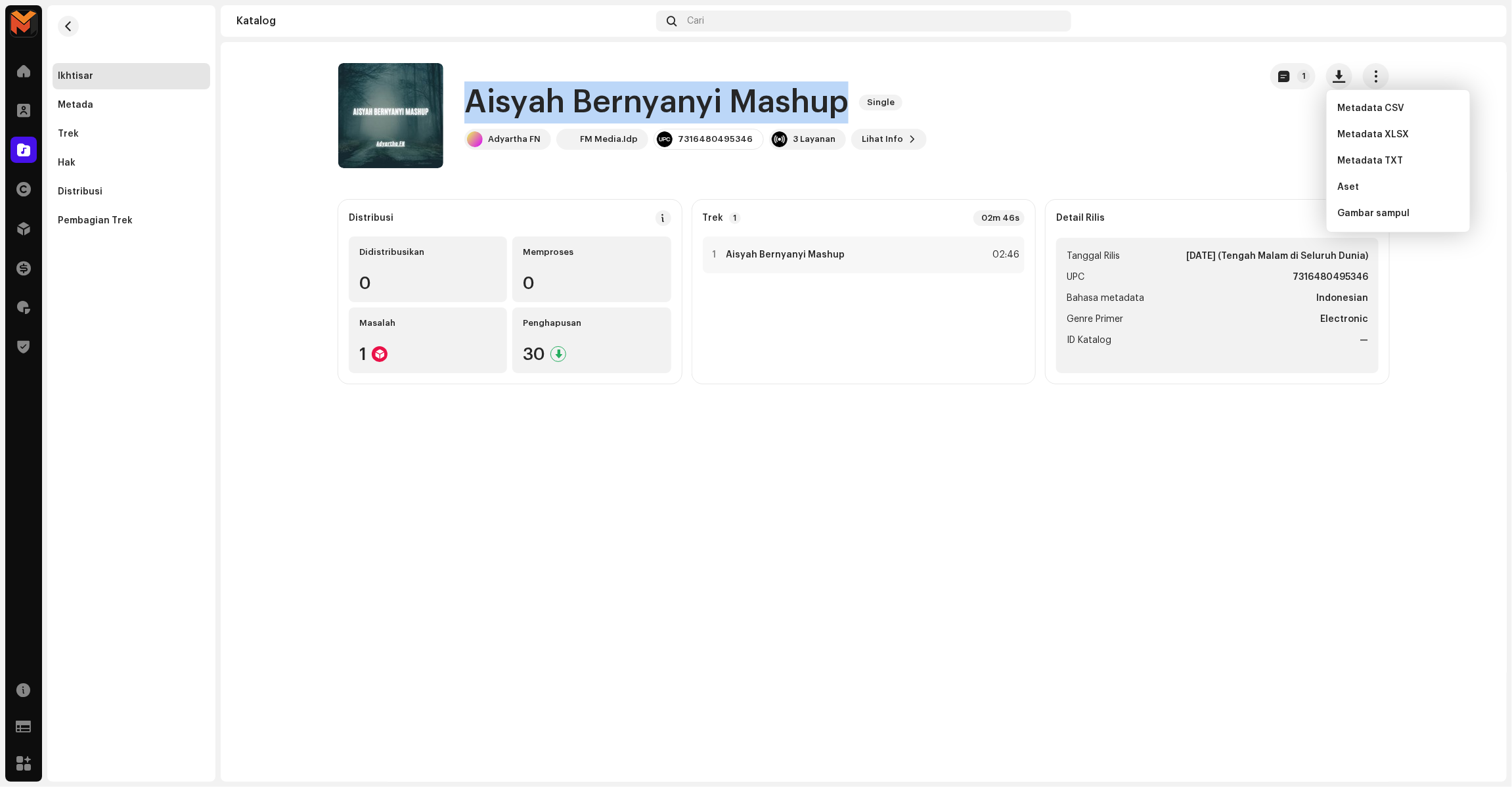
click at [737, 95] on h1 "Aisyah Bernyanyi Mashup" at bounding box center [656, 102] width 384 height 42
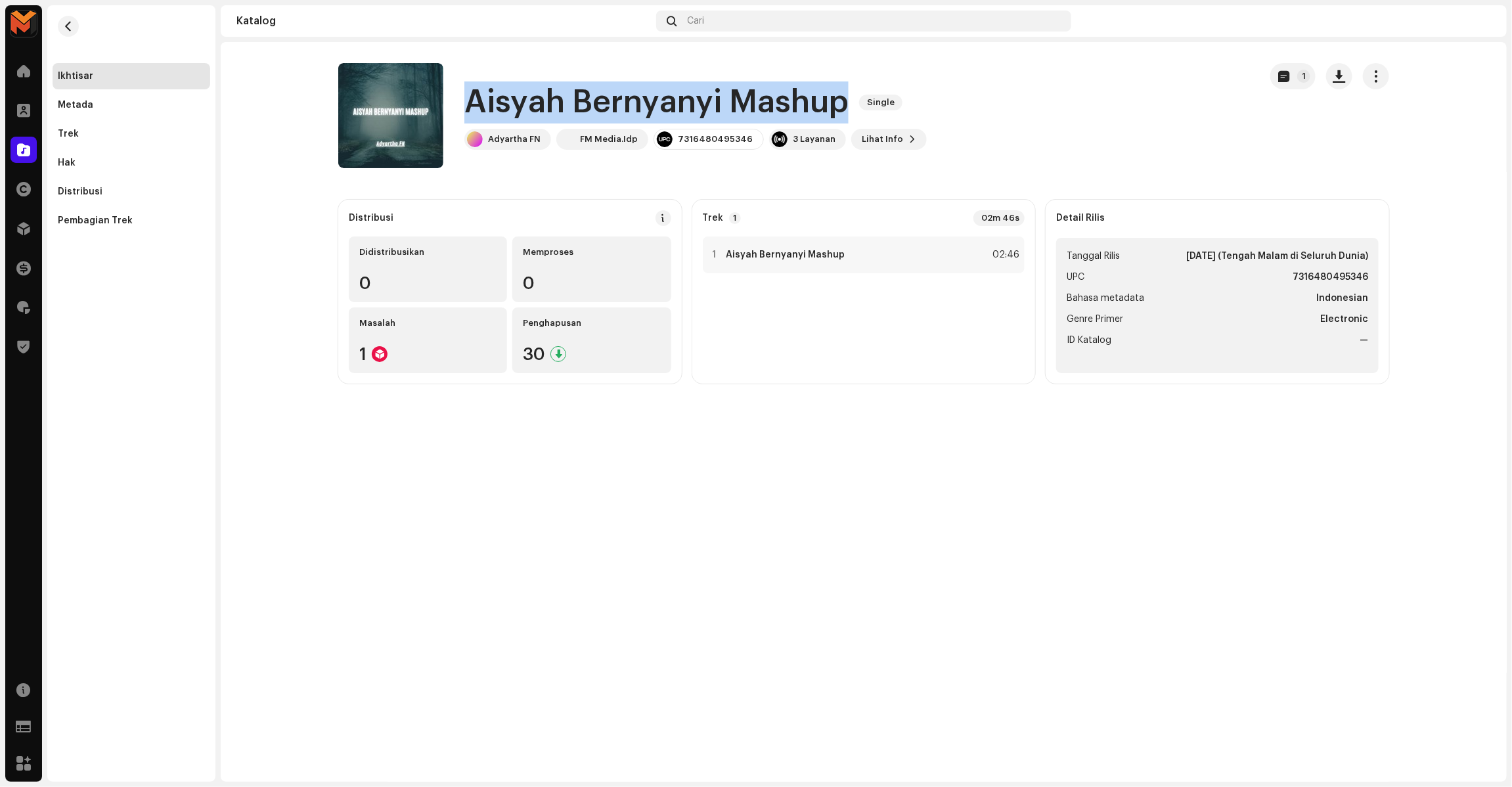
copy div "Aisyah Bernyanyi Mashup Single"
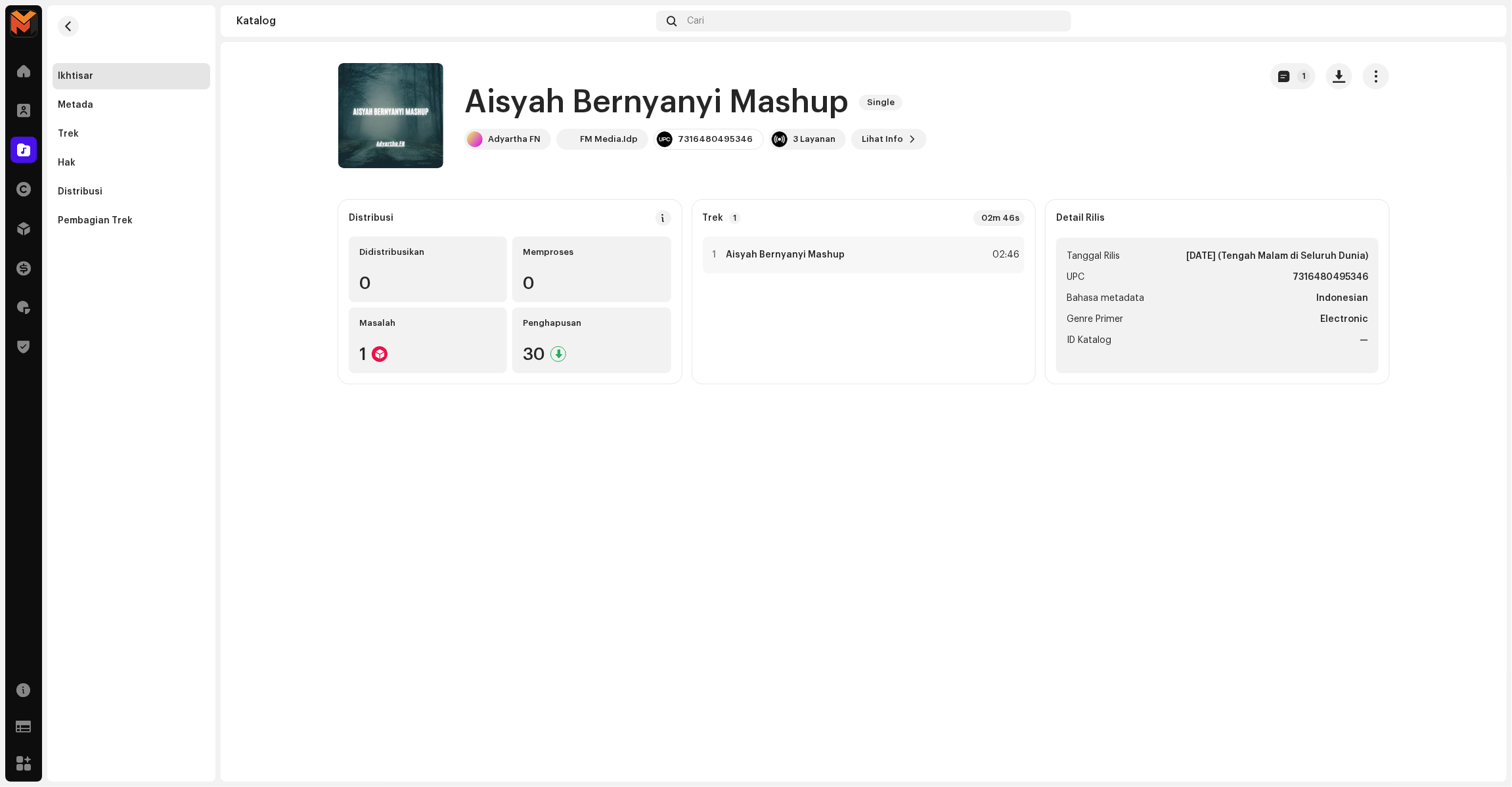
click at [1106, 198] on catalog-releases-details-overview "Aisyah Bernyanyi Mashup Single 1 Aisyah Bernyanyi Mashup Single Adyartha FN FM …" at bounding box center [864, 223] width 1286 height 363
click at [1143, 109] on div "Aisyah Bernyanyi Mashup Single Adyartha FN FM Media.Idp 7316480495346 3 Layanan…" at bounding box center [794, 116] width 911 height 105
click at [1345, 81] on span "button" at bounding box center [1339, 76] width 13 height 10
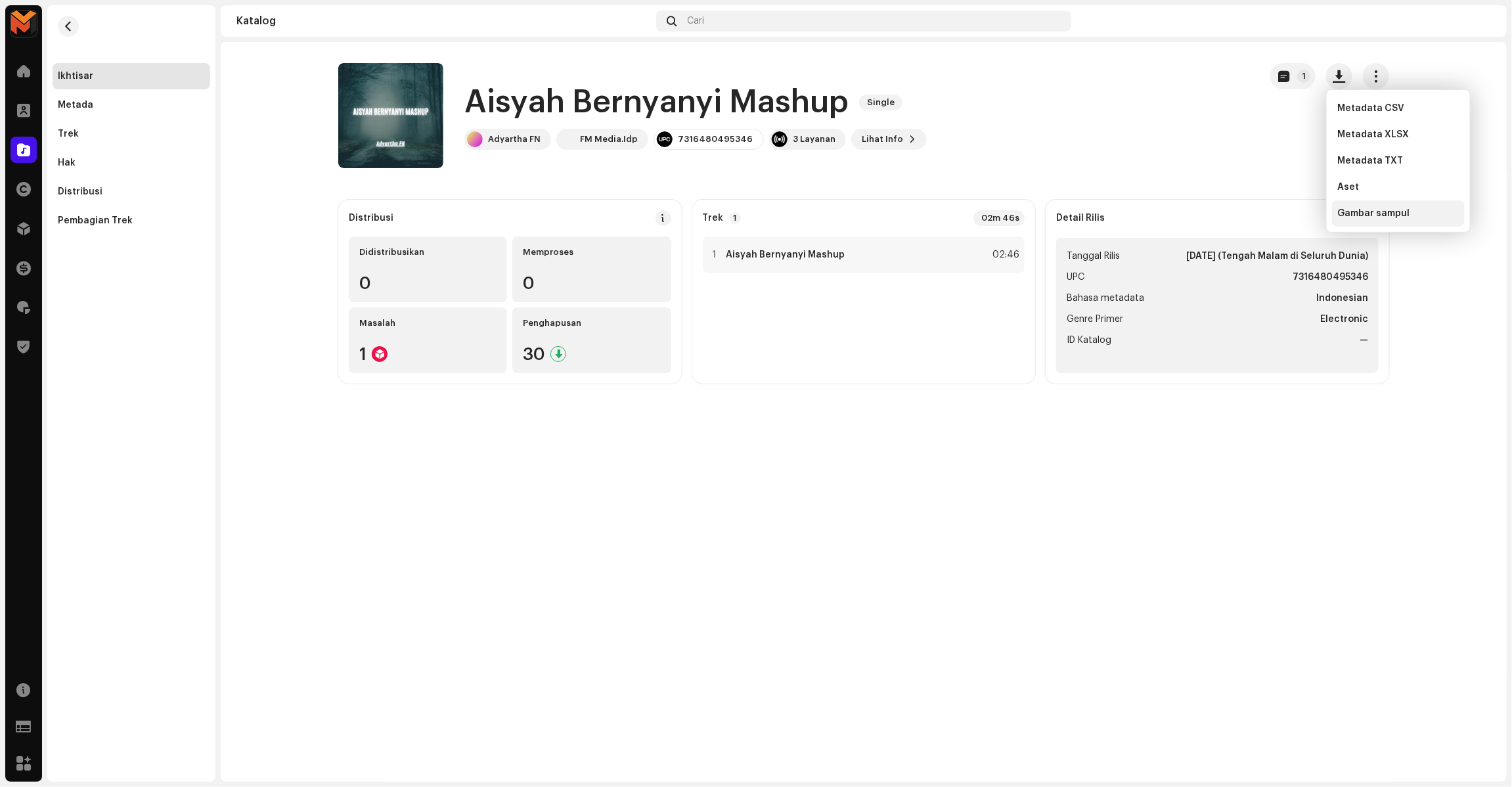
click at [1345, 217] on span "Gambar sampul" at bounding box center [1373, 213] width 72 height 10
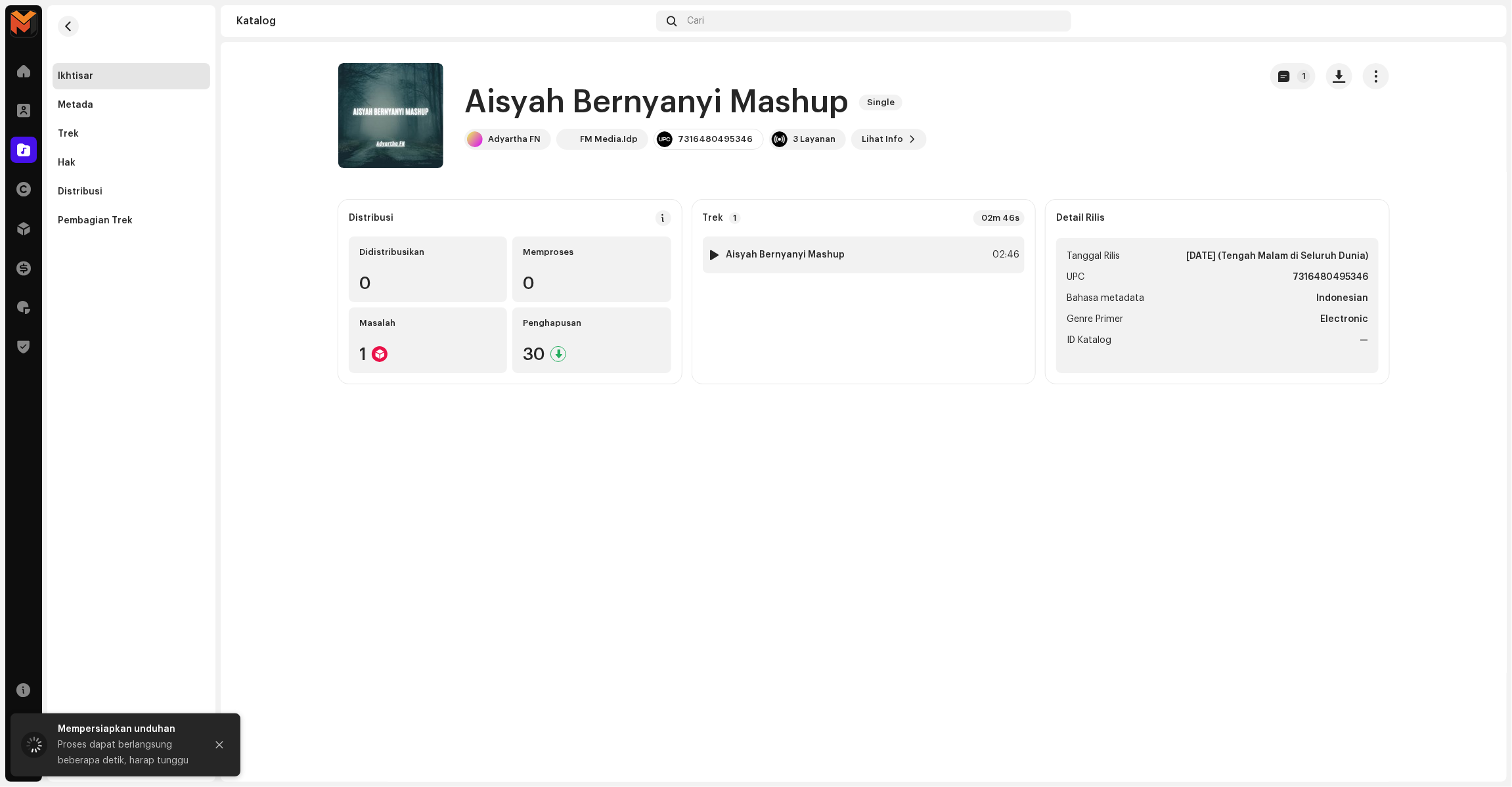
click at [999, 252] on div "02:46" at bounding box center [1005, 255] width 29 height 16
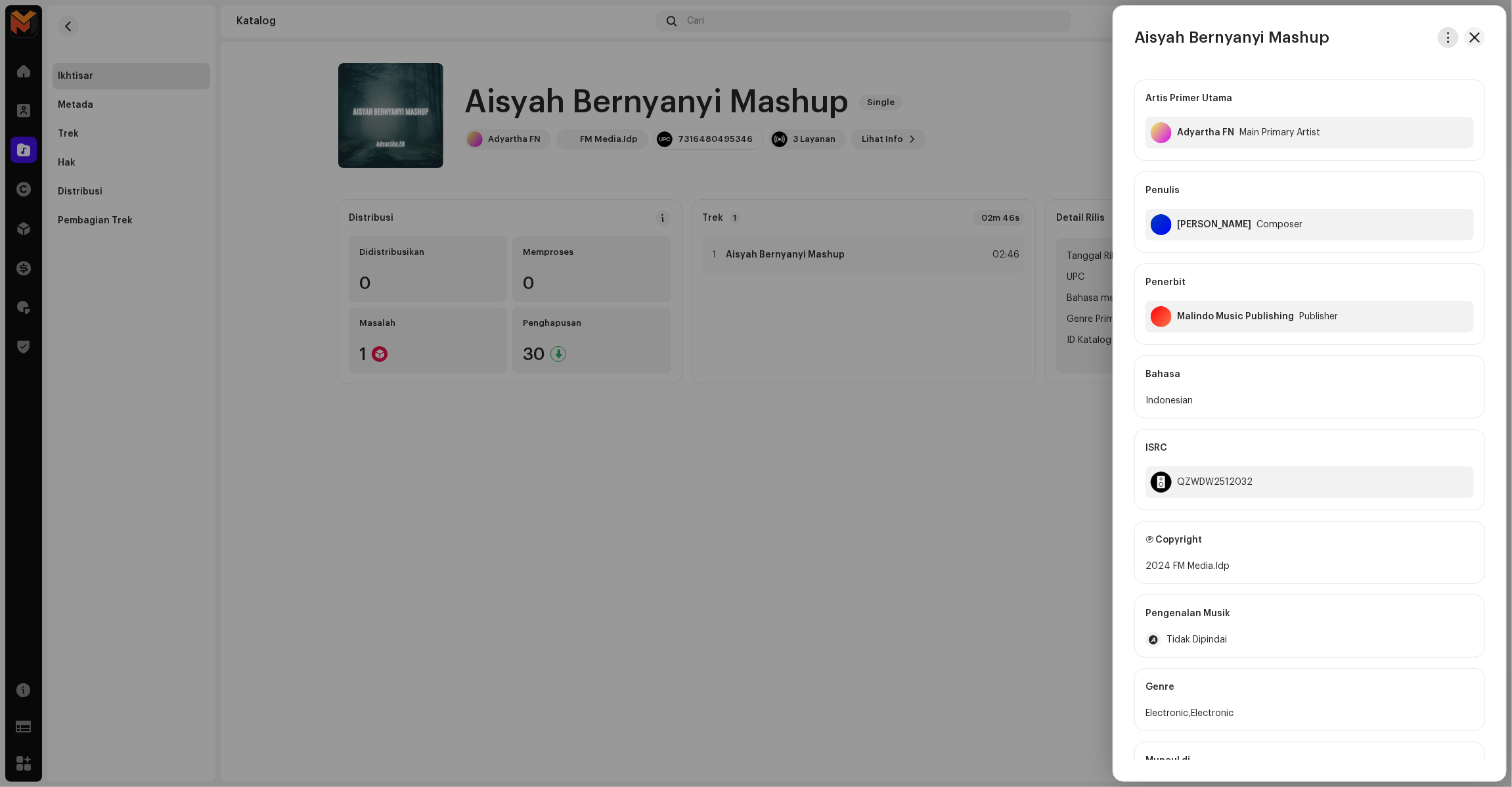
click at [1444, 38] on span "button" at bounding box center [1449, 37] width 10 height 10
click at [1363, 100] on div "Unduh audio" at bounding box center [1384, 93] width 133 height 26
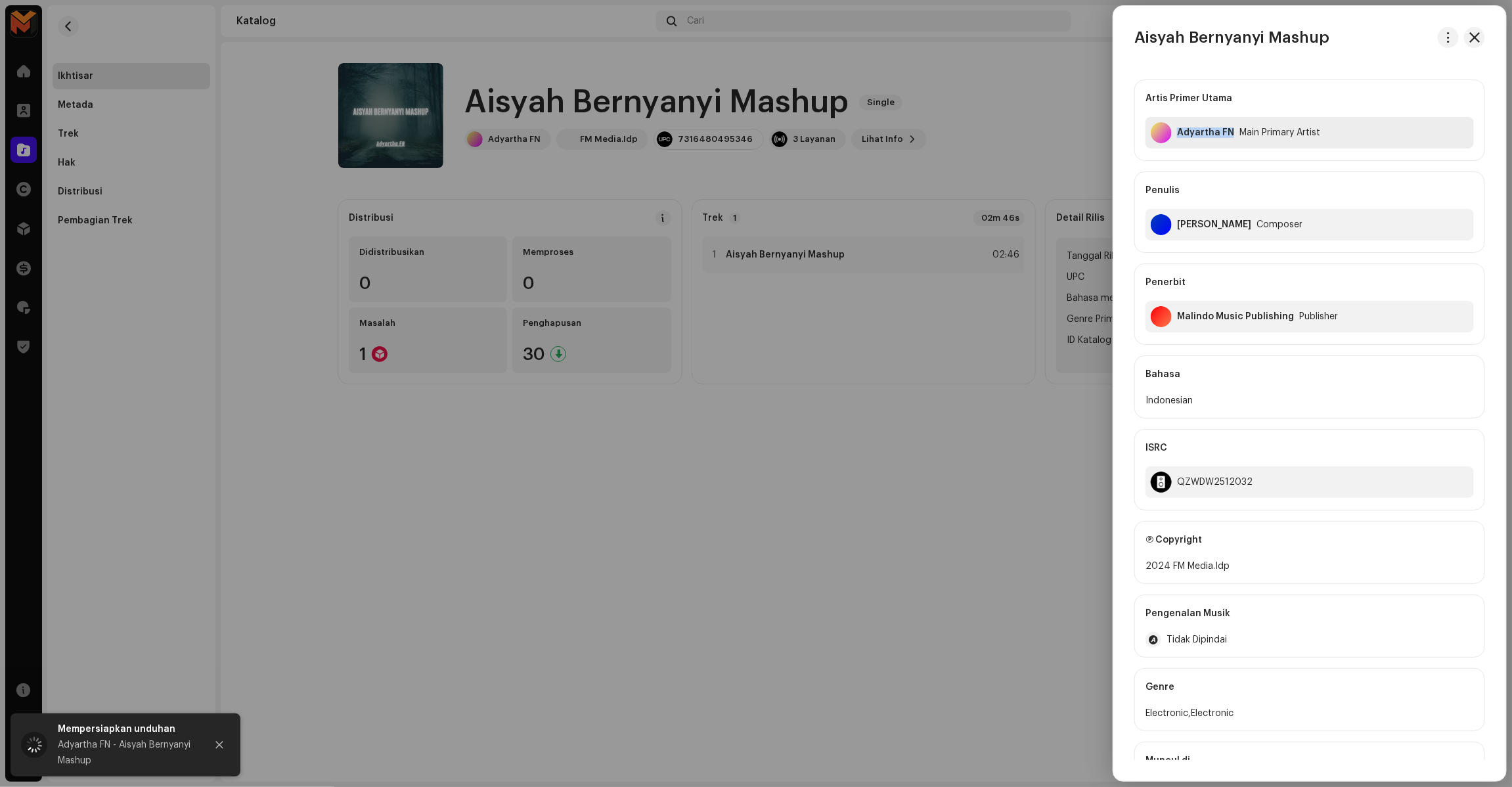
copy div "Adyartha FN"
drag, startPoint x: 1175, startPoint y: 136, endPoint x: 1233, endPoint y: 136, distance: 58.0
click at [1233, 136] on div "Adyartha FN Main Primary Artist" at bounding box center [1309, 133] width 329 height 32
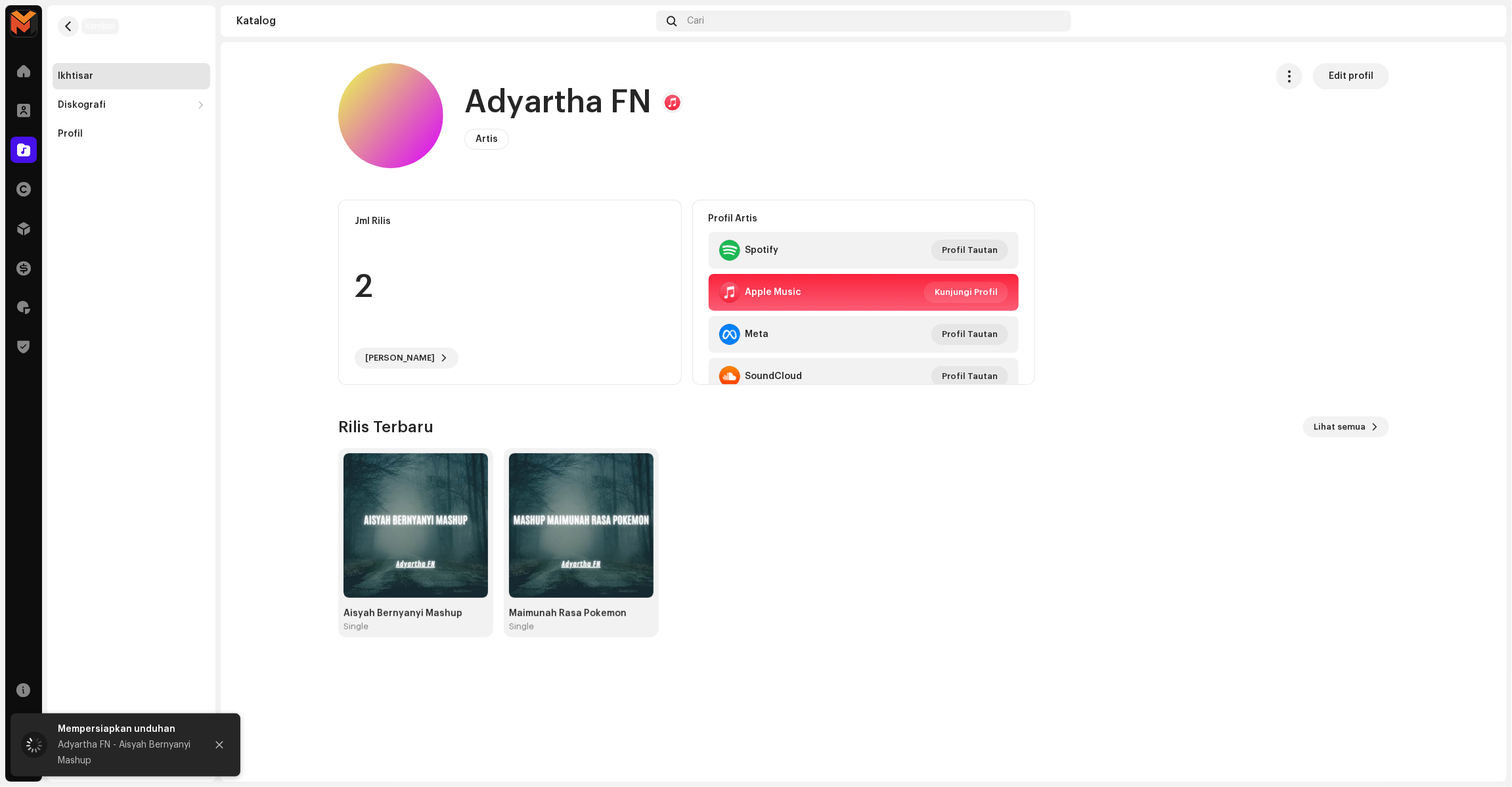
click at [56, 29] on re-m-nav-back at bounding box center [68, 34] width 32 height 58
click at [61, 27] on button "button" at bounding box center [68, 26] width 21 height 21
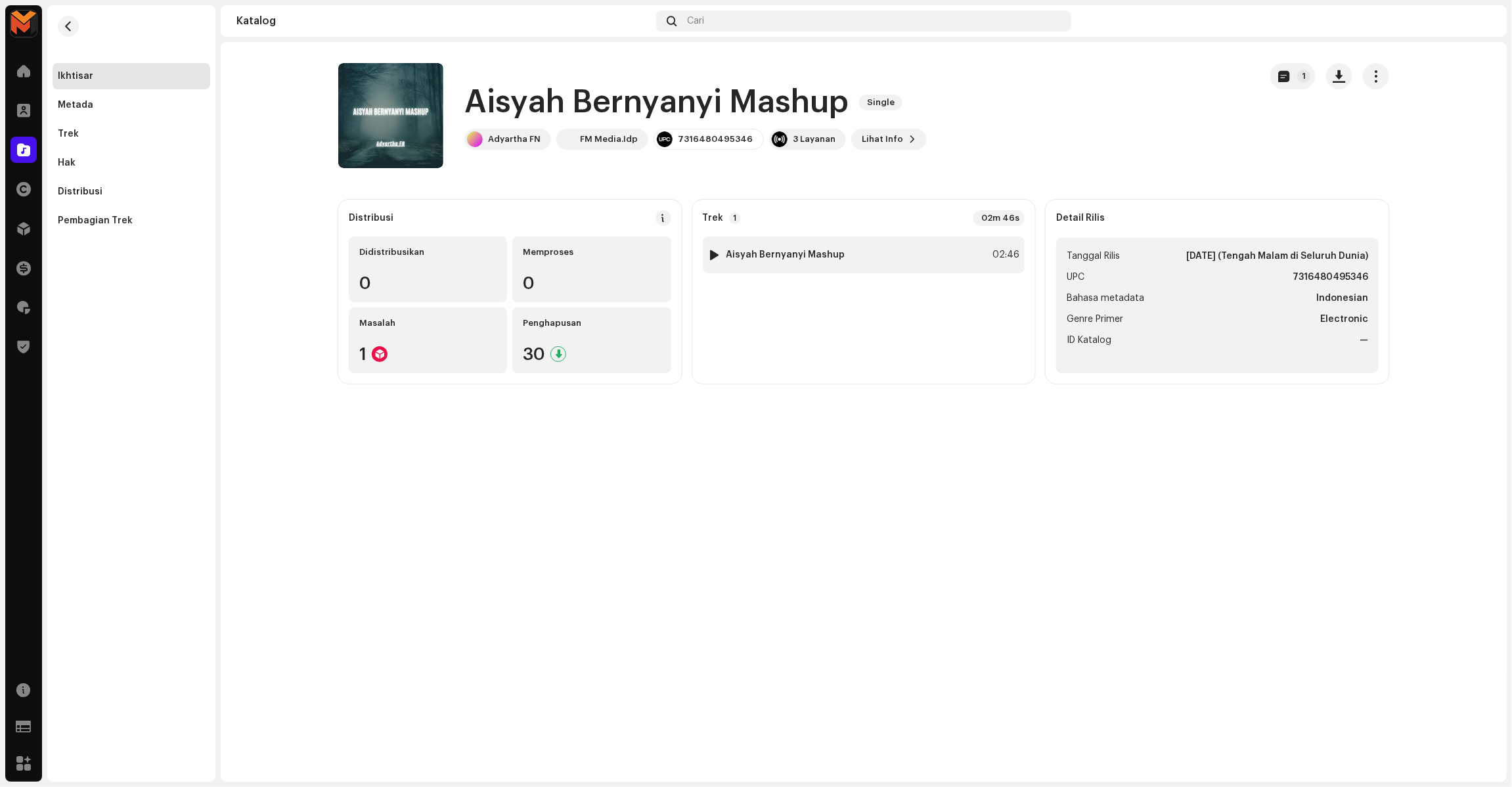
click at [982, 264] on div "1 Aisyah Bernyanyi Mashup 02:46" at bounding box center [863, 255] width 322 height 36
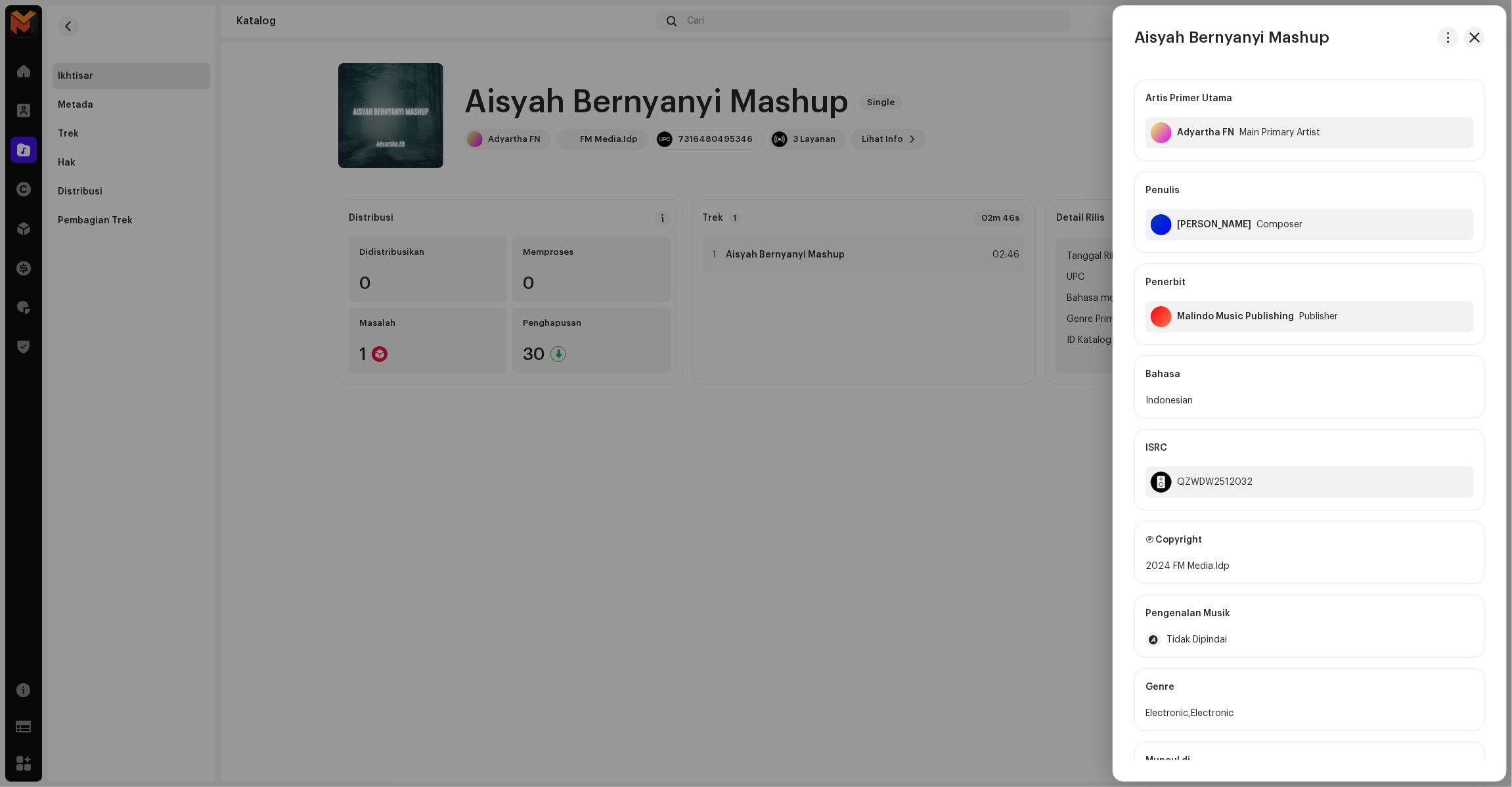
click at [1207, 225] on div "[PERSON_NAME]" at bounding box center [1214, 224] width 74 height 10
click at [1207, 225] on div "Felik Fulvian Alfarizi" at bounding box center [1214, 224] width 74 height 10
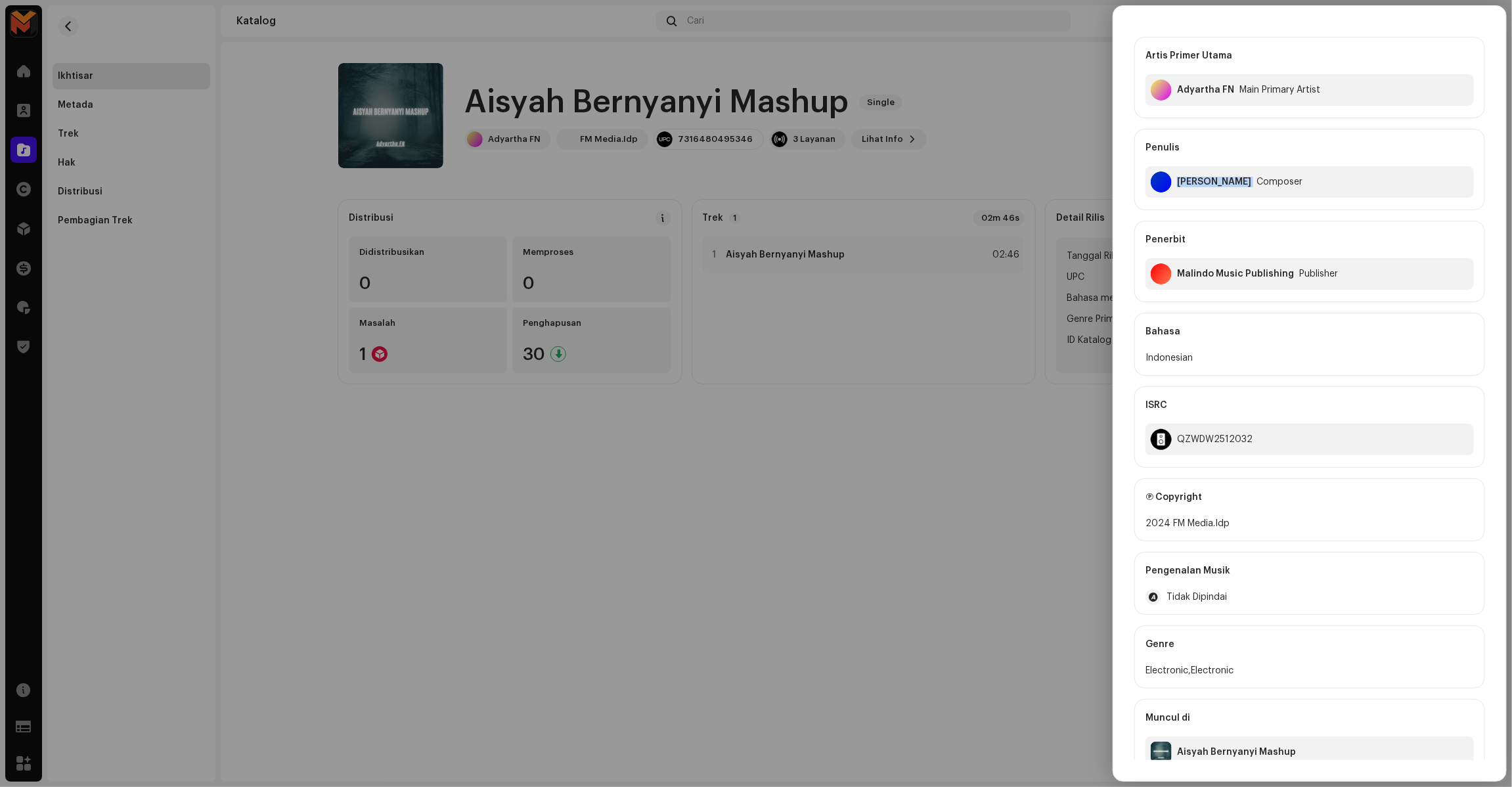
scroll to position [66, 0]
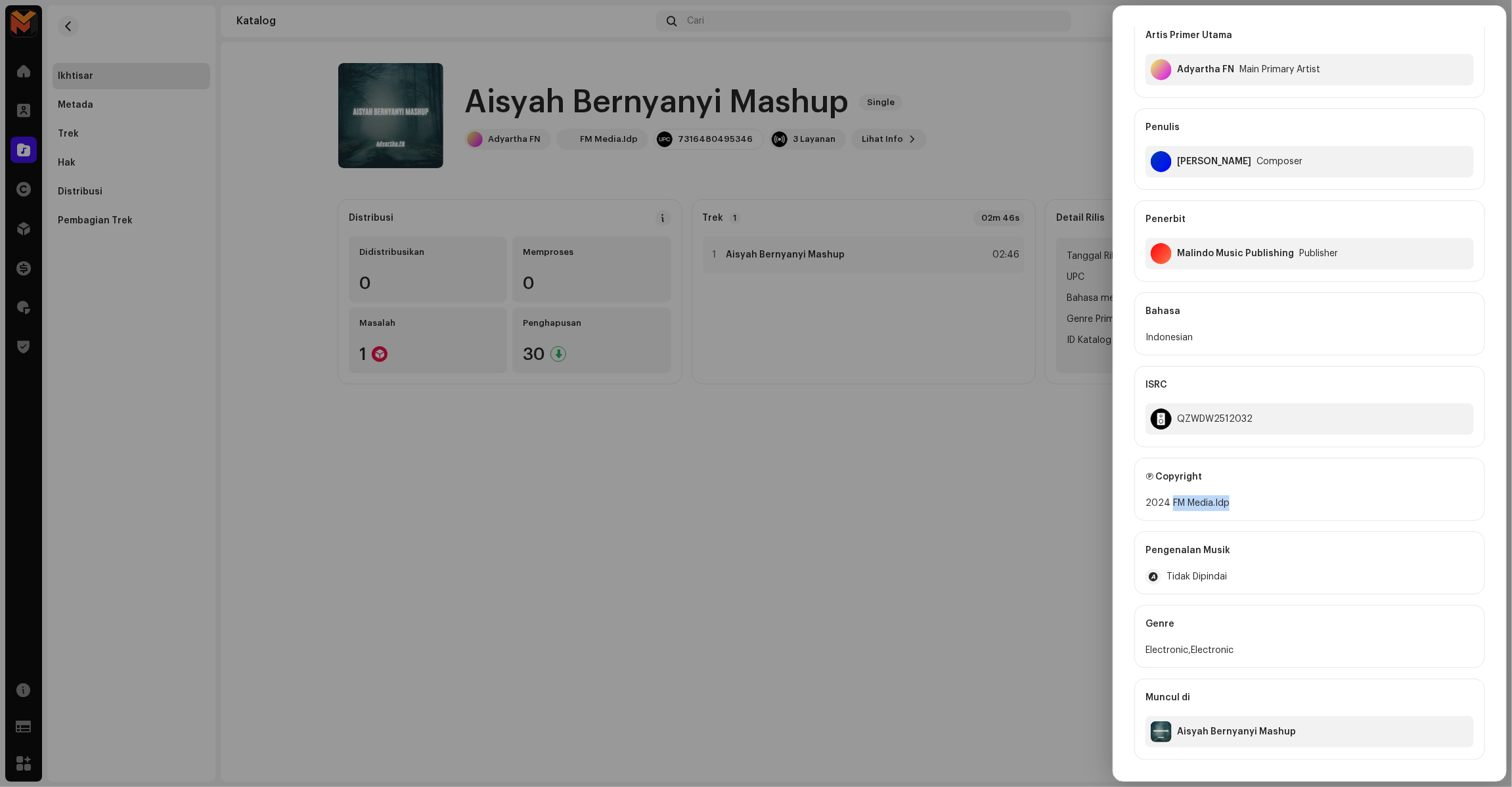
copy div "FM Media.Idp"
drag, startPoint x: 1169, startPoint y: 502, endPoint x: 1273, endPoint y: 497, distance: 104.1
click at [1273, 497] on div "2024 FM Media.Idp" at bounding box center [1309, 503] width 329 height 16
click at [1190, 424] on div "QZWDW2512032" at bounding box center [1309, 419] width 329 height 32
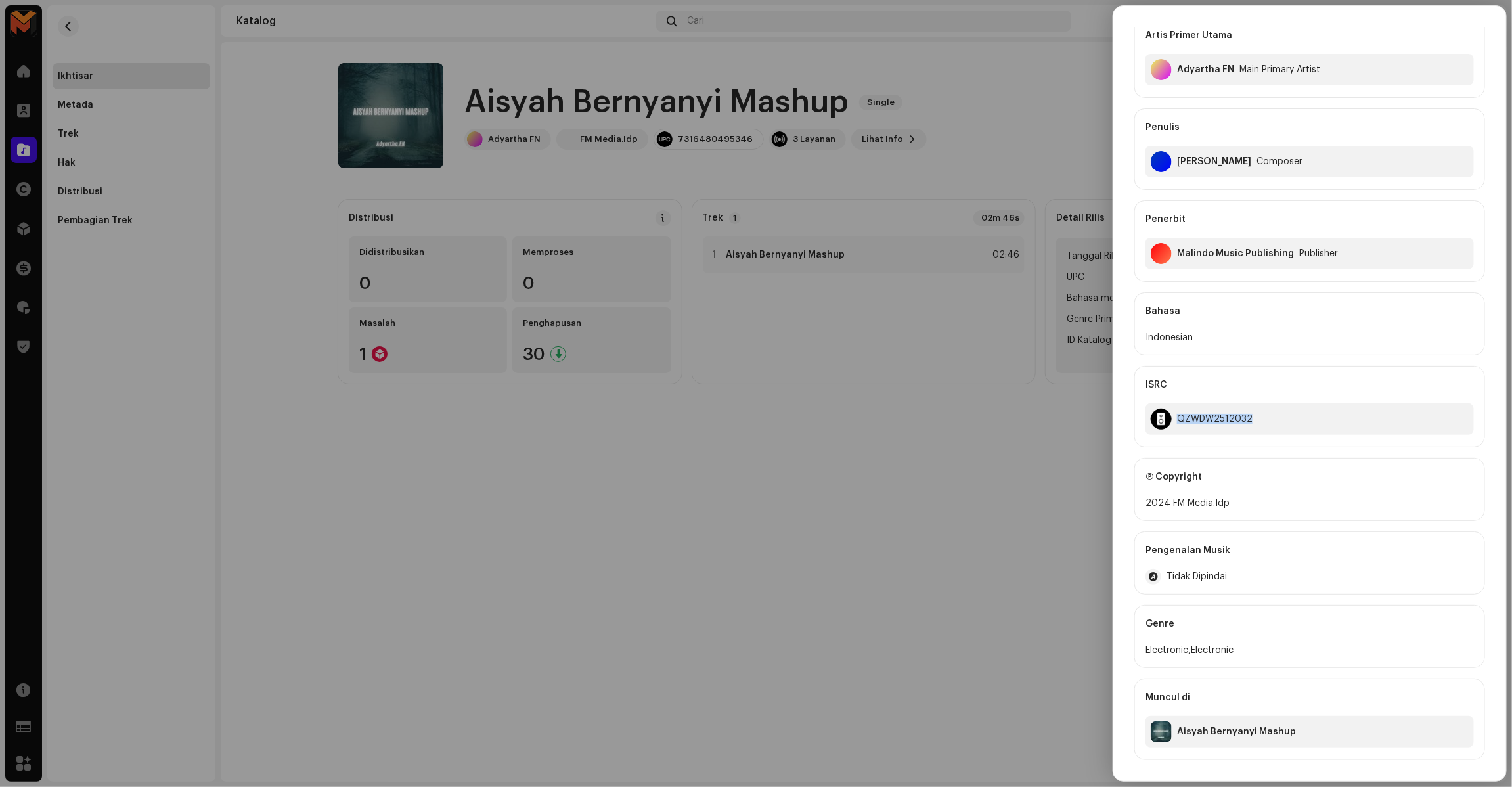
copy div "QZWDW2512032"
click at [1055, 430] on div at bounding box center [756, 394] width 1512 height 787
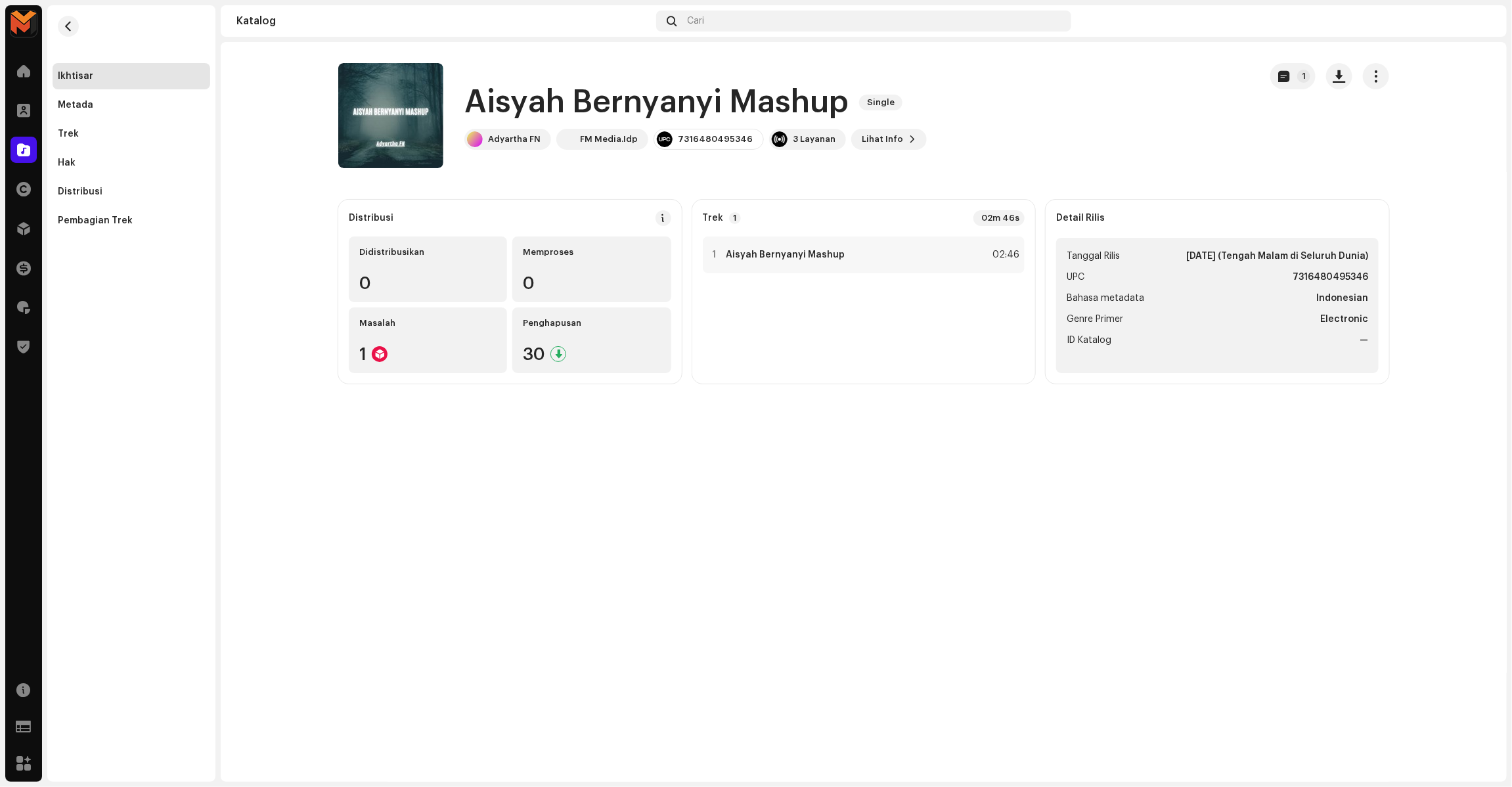
click at [1308, 269] on strong "7316480495346" at bounding box center [1330, 277] width 75 height 16
copy strong "7316480495346"
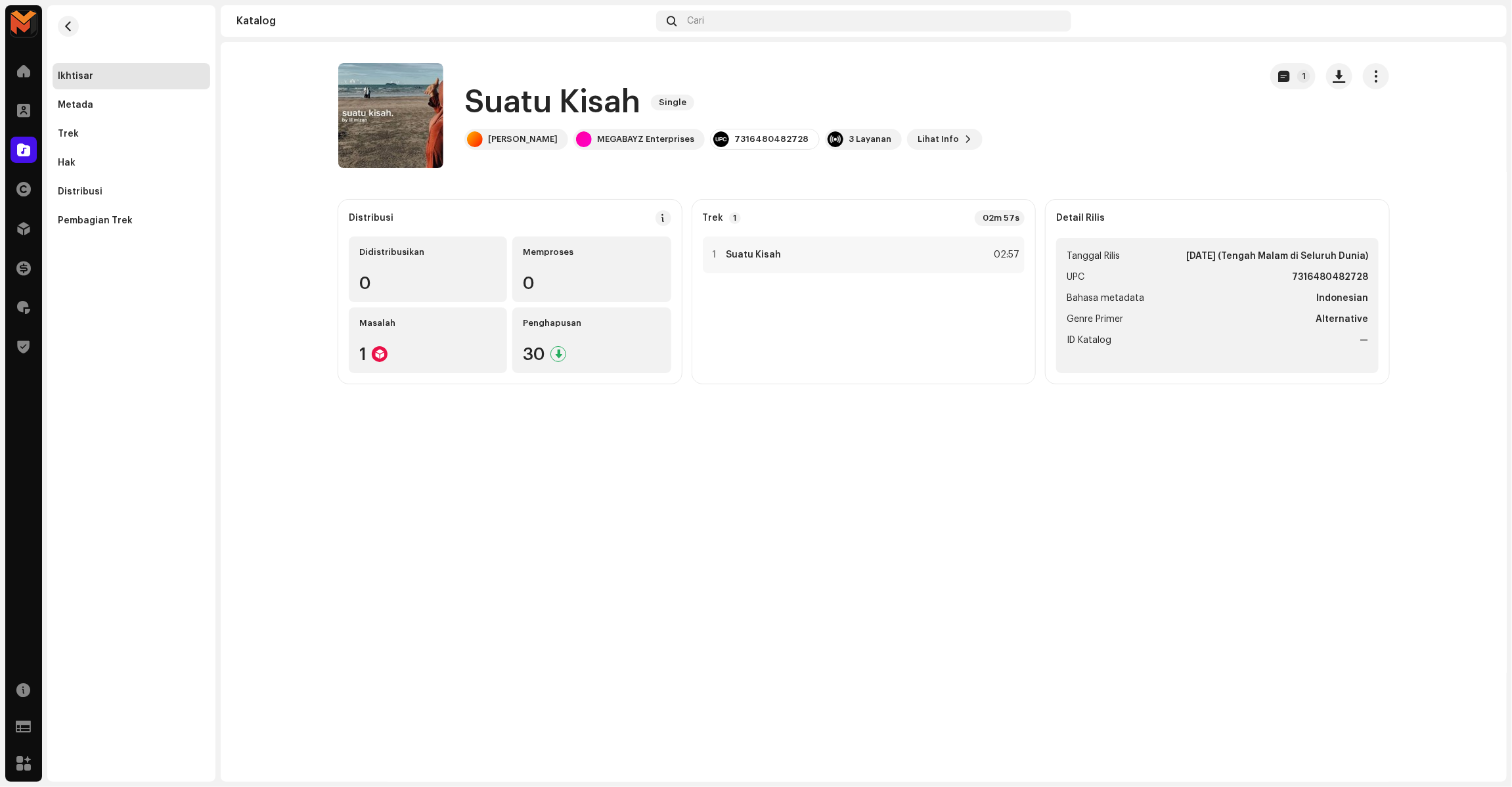
click at [506, 110] on h1 "Suatu Kisah" at bounding box center [552, 102] width 176 height 42
copy div "Suatu Kisah Single"
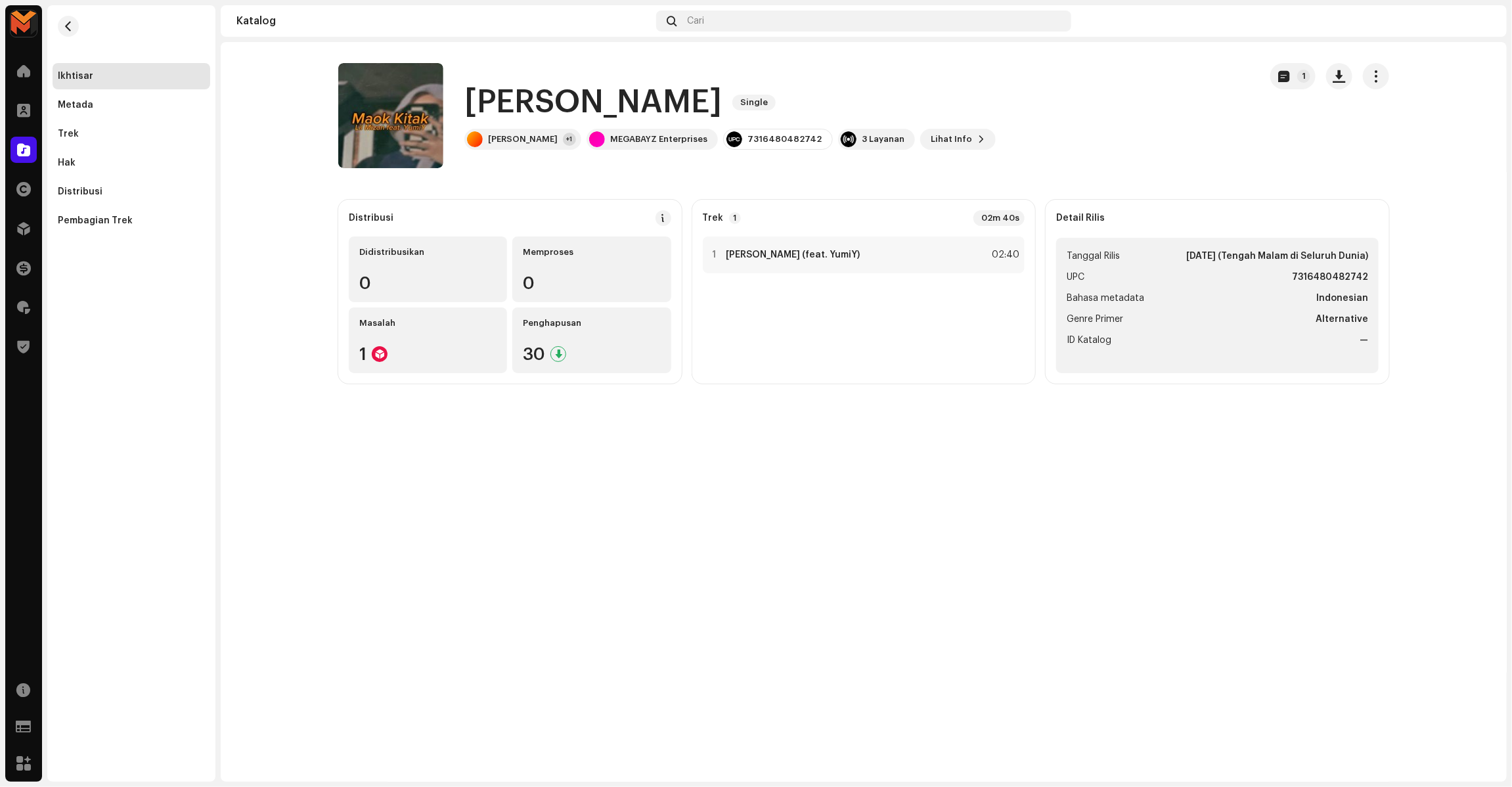
click at [605, 104] on h1 "[PERSON_NAME]" at bounding box center [592, 102] width 257 height 42
copy div "Maok Kitak Single"
click at [947, 57] on catalog-releases-details-overview "Maok Kitak Single 1 Maok Kitak Single [PERSON_NAME] +1 MEGABAYZ Enterprises 731…" at bounding box center [864, 223] width 1286 height 363
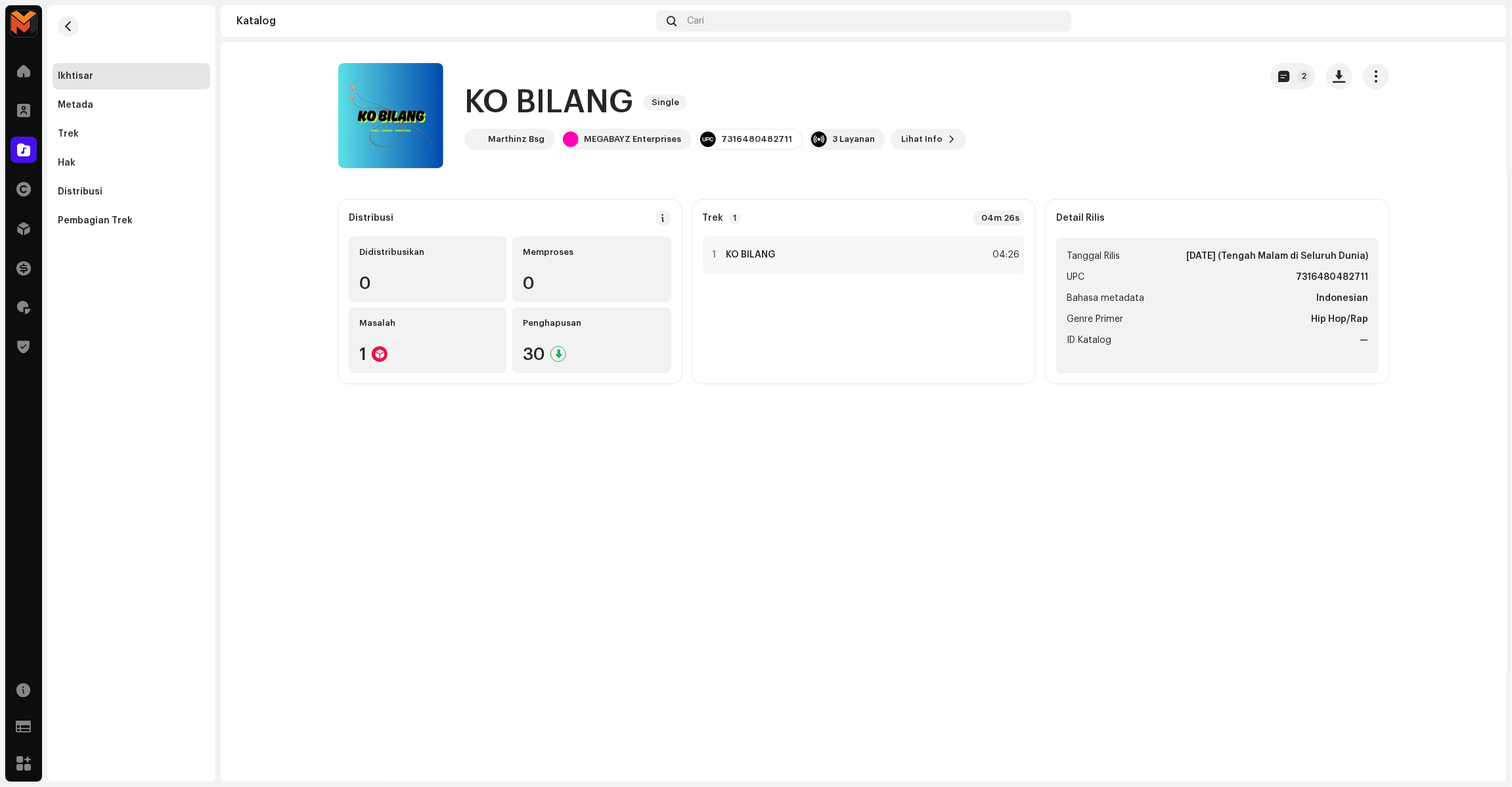
click at [562, 106] on h1 "KO BILANG" at bounding box center [548, 102] width 169 height 42
click at [562, 105] on h1 "KO BILANG" at bounding box center [548, 102] width 169 height 42
copy div "KO BILANG Single"
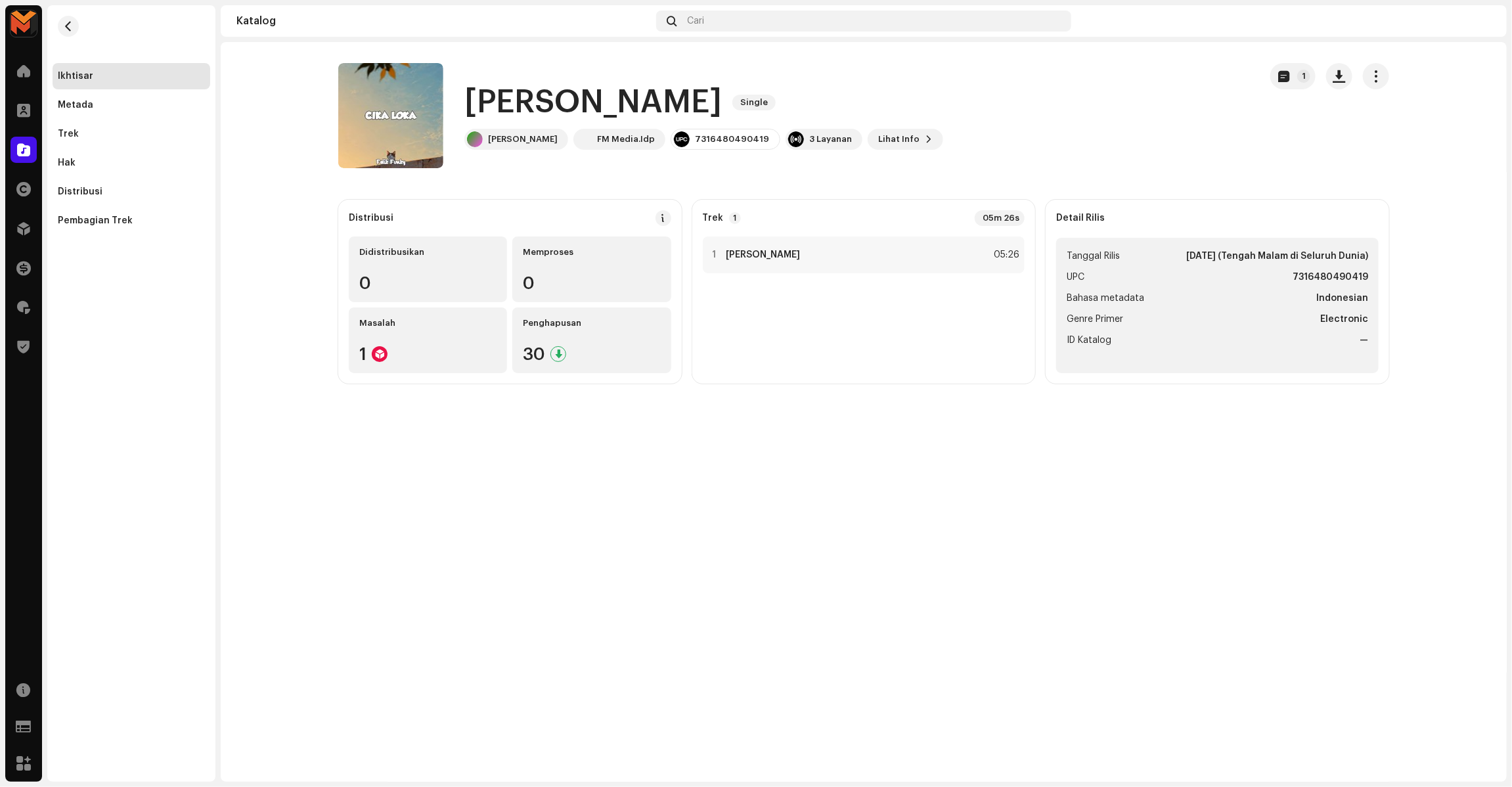
click at [493, 104] on h1 "[PERSON_NAME]" at bounding box center [592, 102] width 257 height 42
click at [493, 104] on h1 "Cika Loka" at bounding box center [592, 102] width 257 height 42
copy div "Cika Loka Single"
click at [756, 399] on catalog-releases-details-overview "Cika Loka Single 1 Cika Loka Single Felik Fvnky FM Media.Idp 7316480490419 3 La…" at bounding box center [864, 223] width 1286 height 363
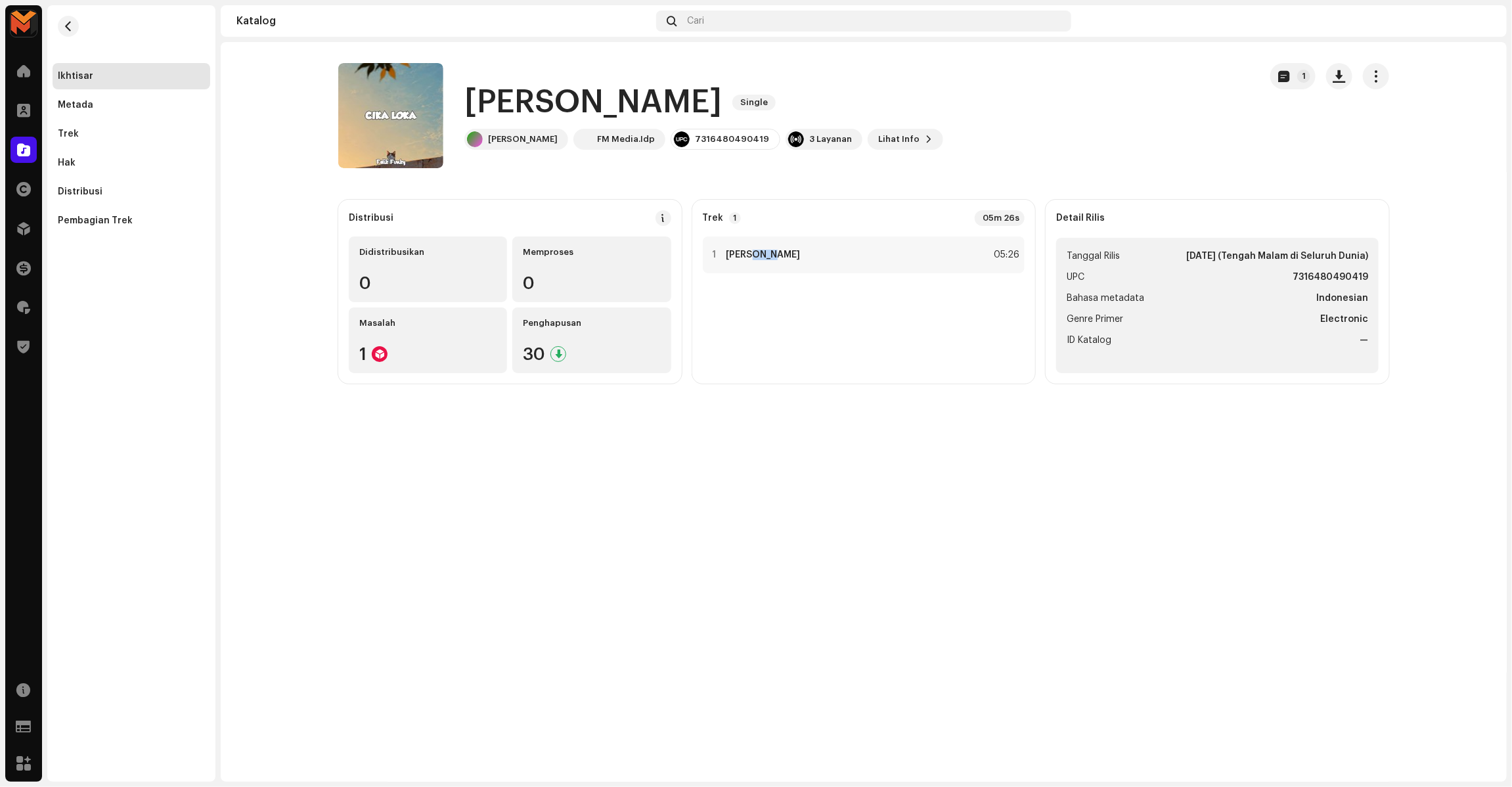
click at [756, 399] on catalog-releases-details-overview "Cika Loka Single 1 Cika Loka Single Felik Fvnky FM Media.Idp 7316480490419 3 La…" at bounding box center [864, 223] width 1286 height 363
click at [405, 105] on button "button" at bounding box center [406, 116] width 21 height 21
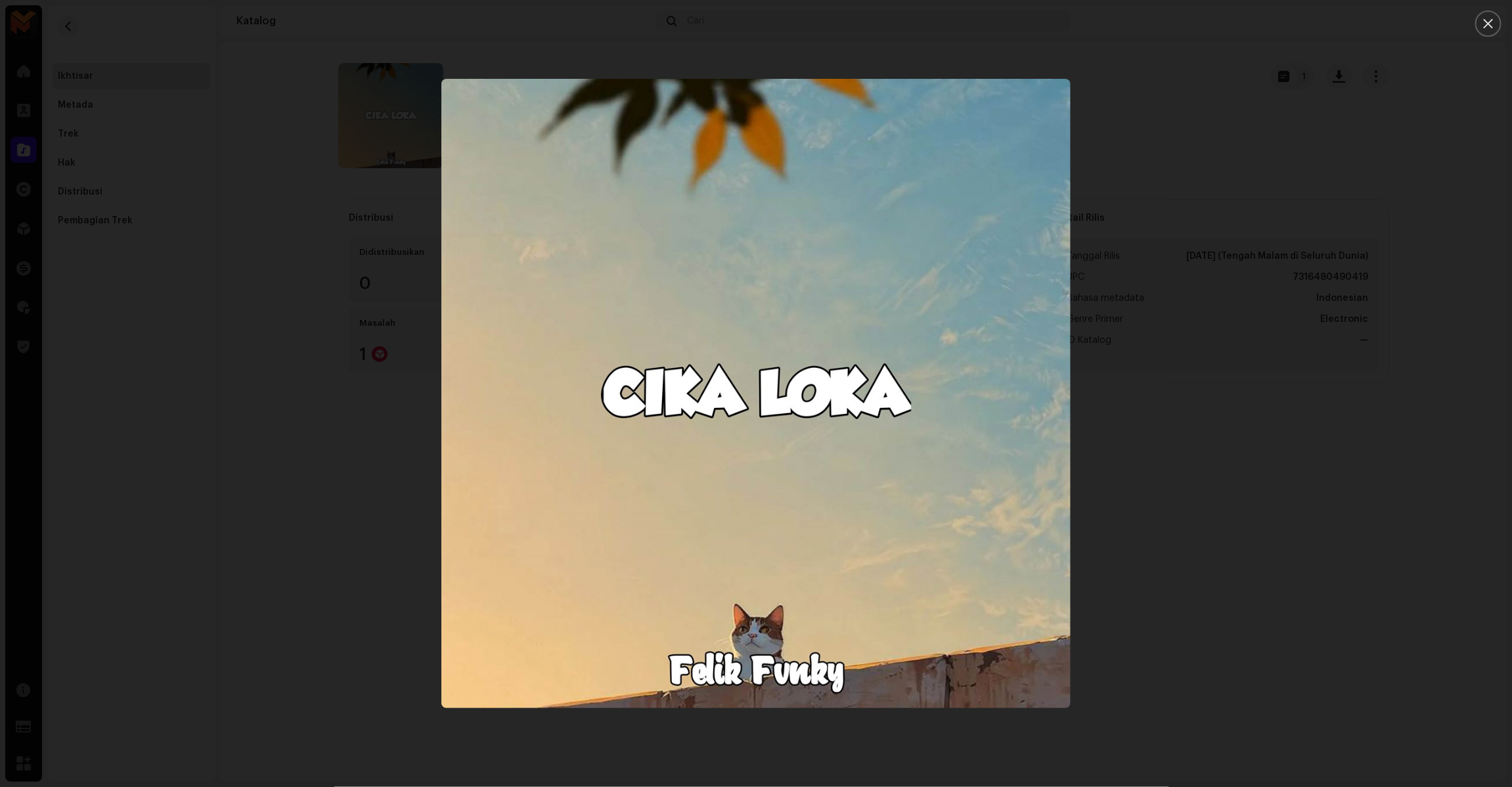
click at [1197, 492] on div at bounding box center [756, 394] width 1512 height 787
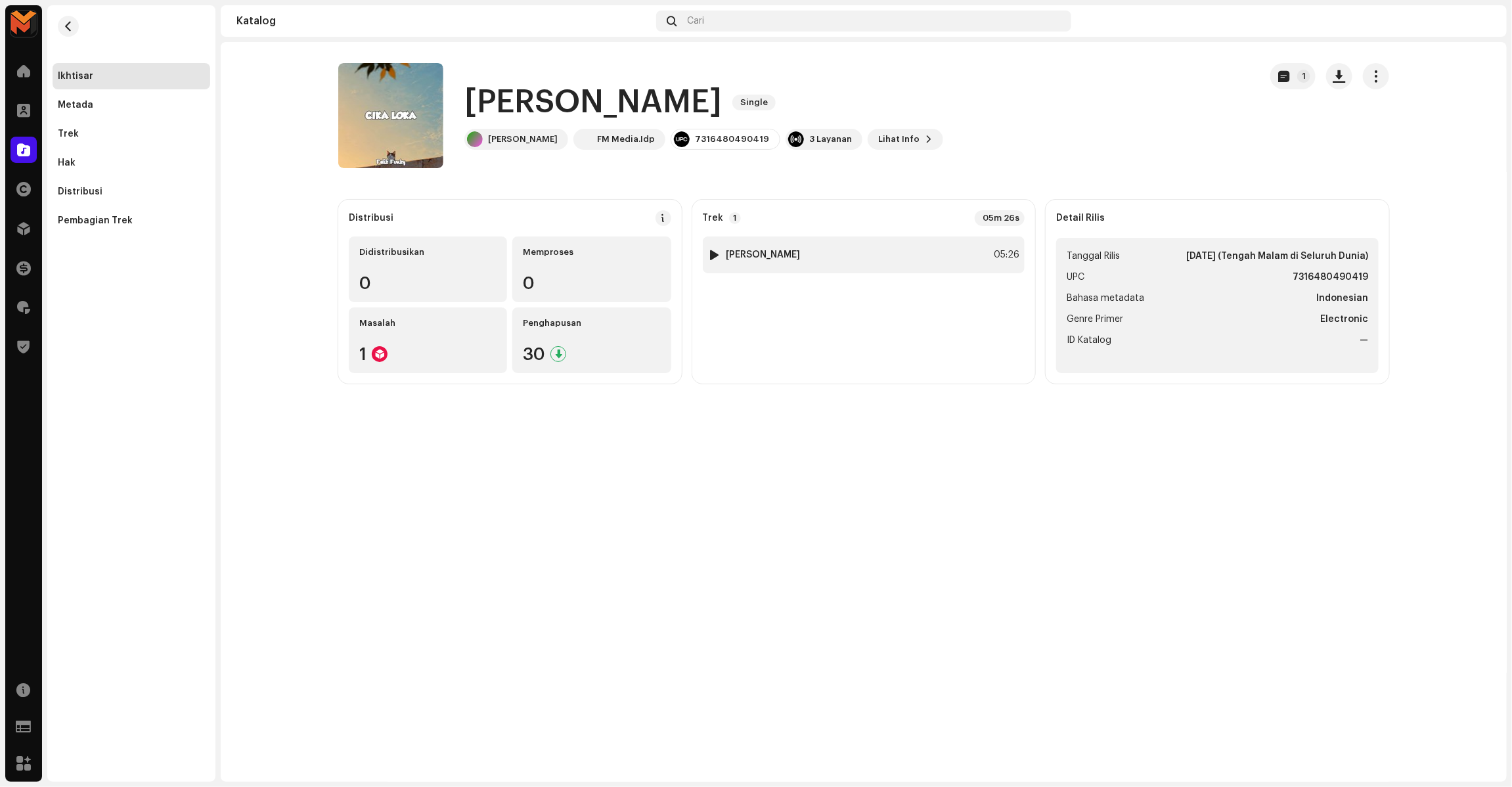
click at [901, 241] on div "1 Cika Loka 05:26" at bounding box center [863, 255] width 322 height 36
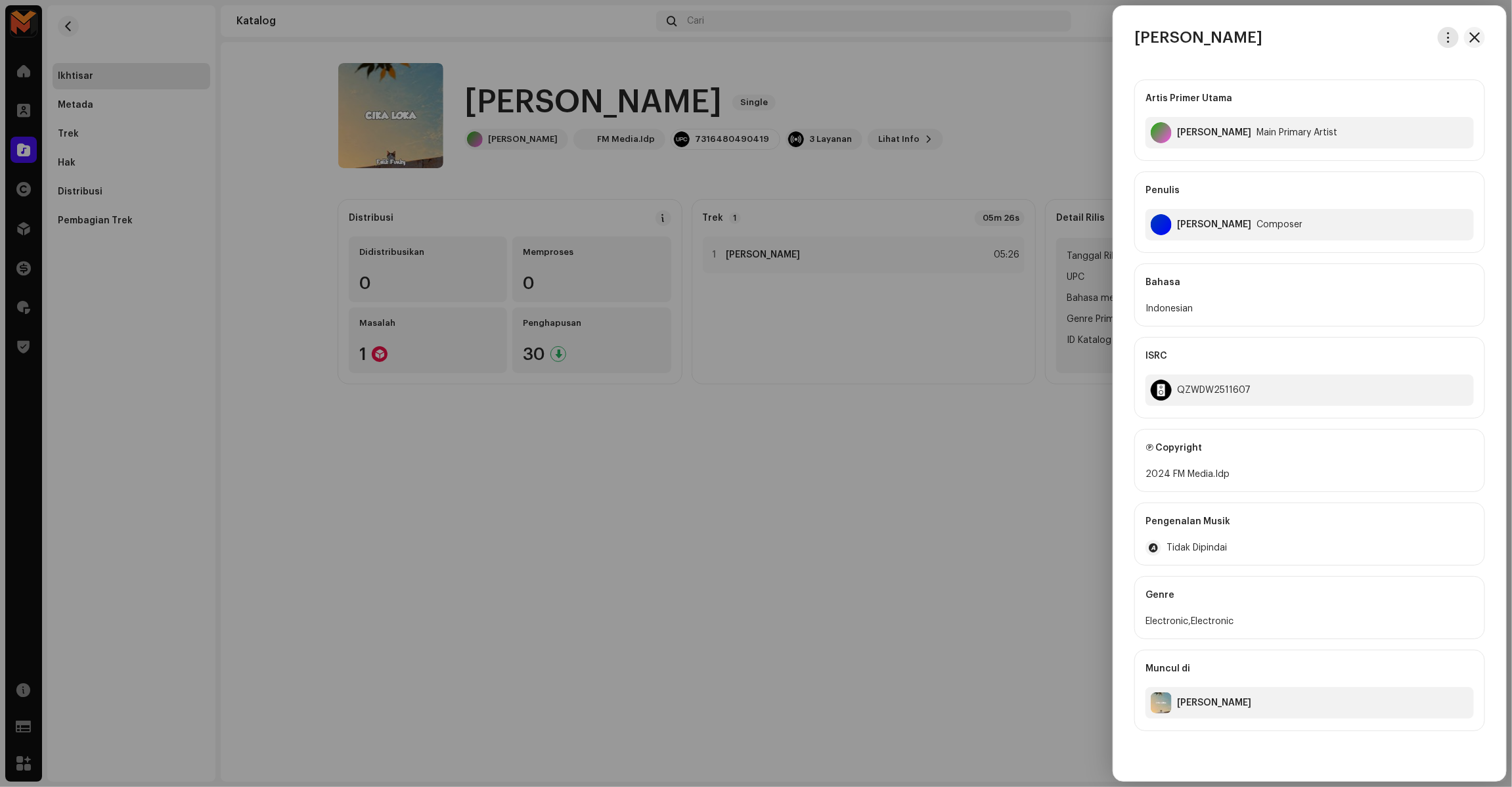
click at [1449, 44] on button "button" at bounding box center [1448, 37] width 21 height 21
click at [1377, 94] on span "Unduh audio" at bounding box center [1355, 93] width 59 height 10
click at [1086, 67] on div at bounding box center [756, 394] width 1512 height 787
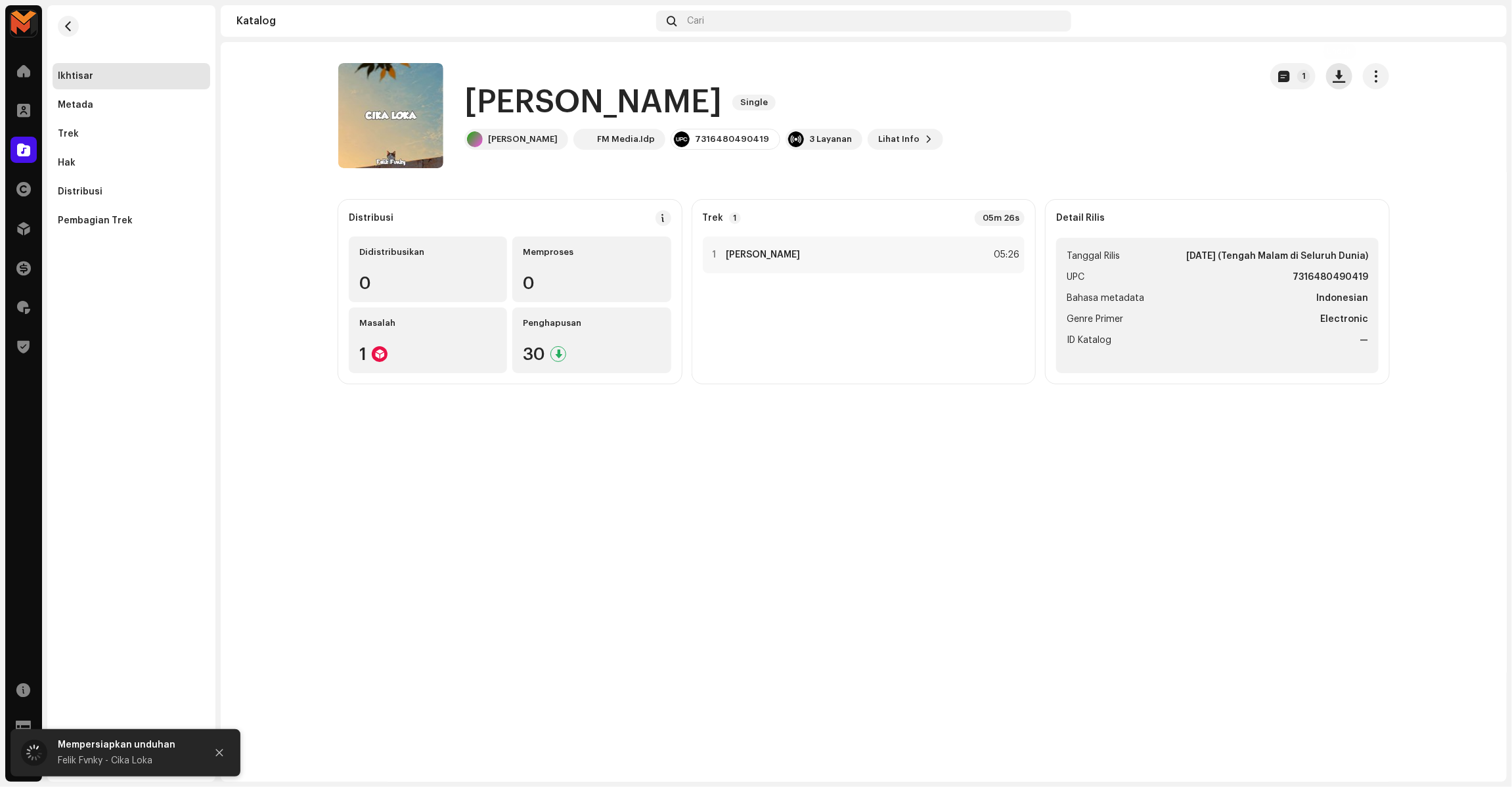
click at [1350, 78] on button "button" at bounding box center [1339, 76] width 26 height 26
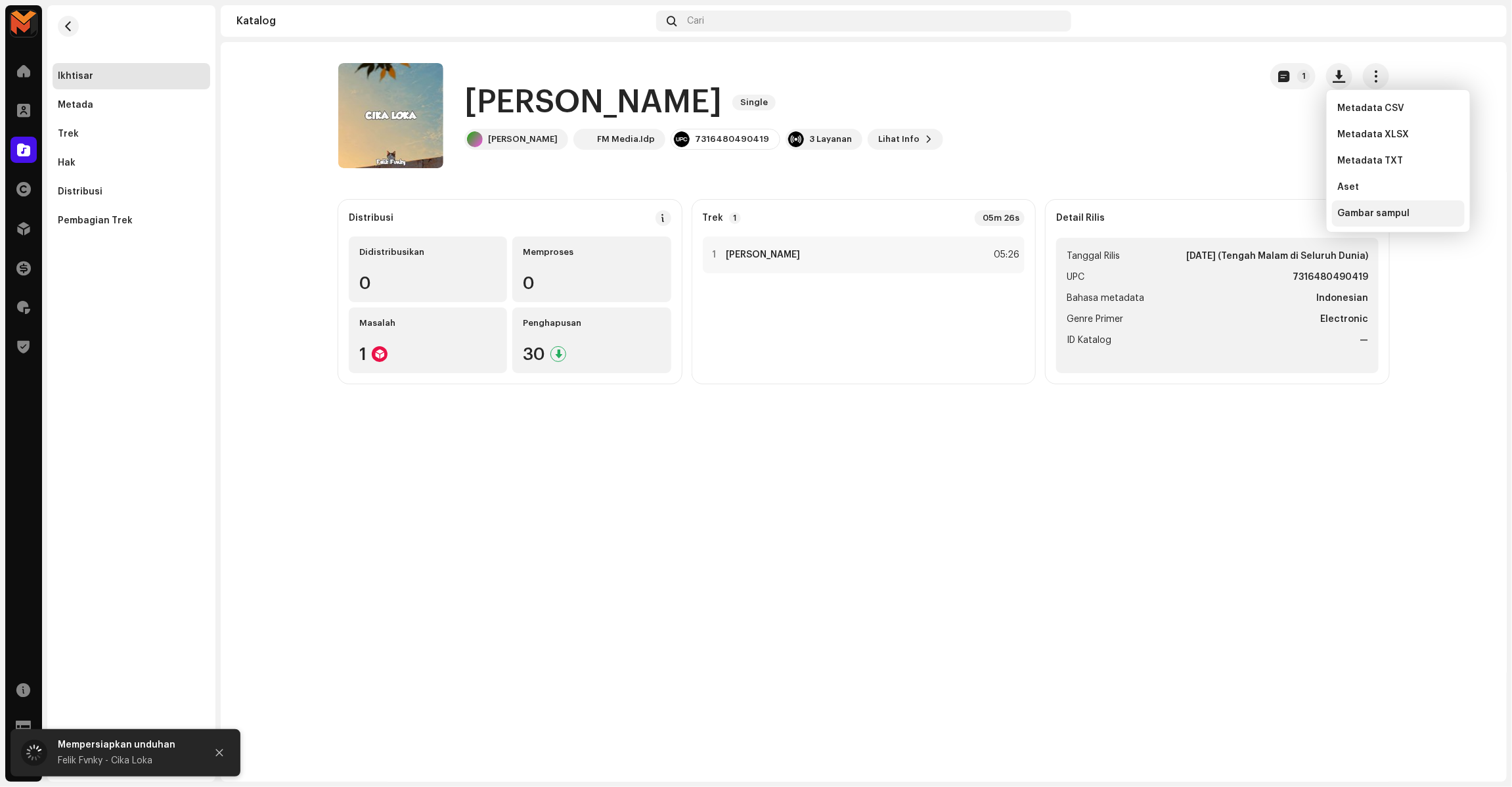
click at [1351, 210] on span "Gambar sampul" at bounding box center [1373, 213] width 72 height 10
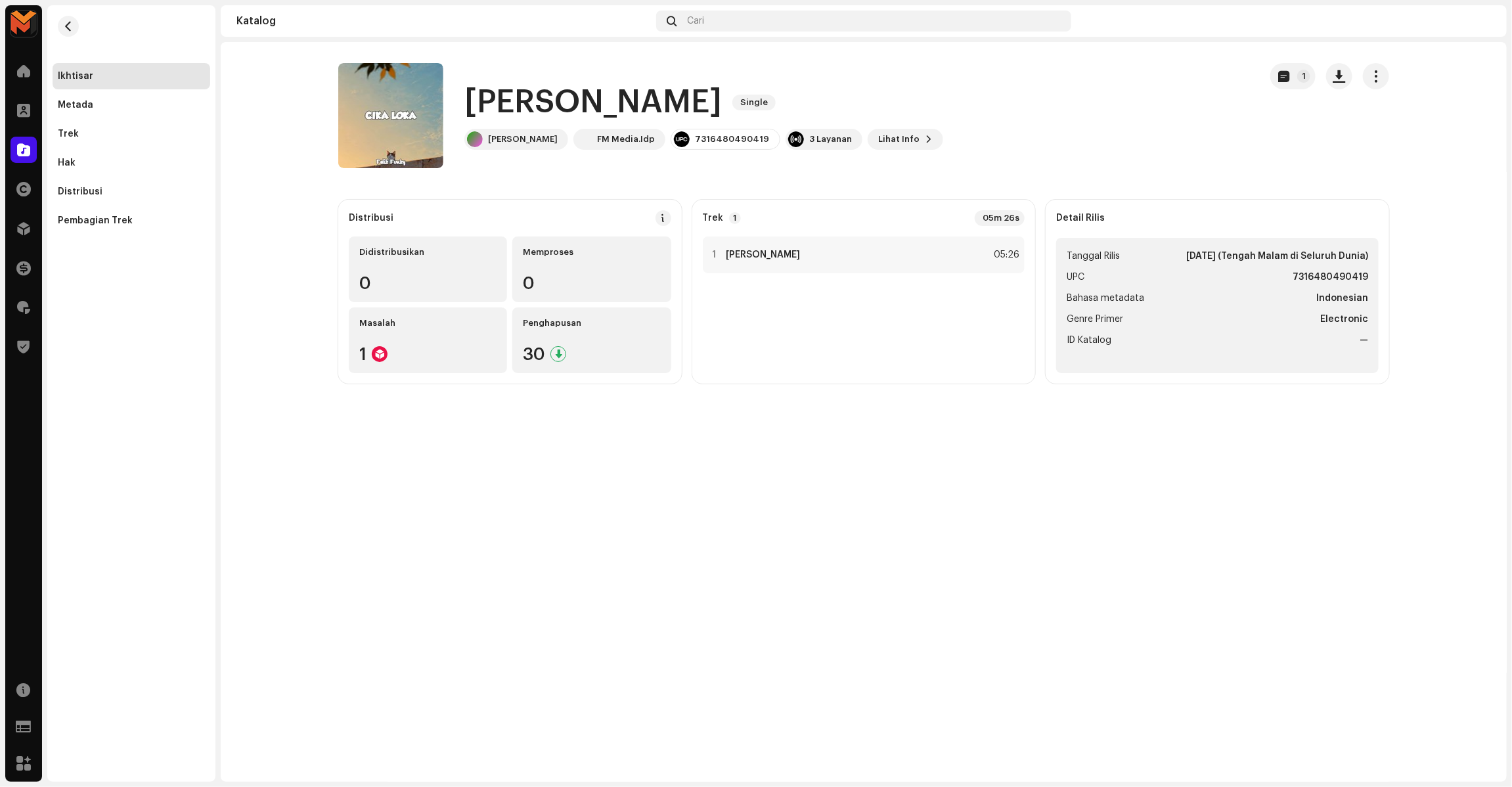
click at [537, 84] on h1 "Cika Loka" at bounding box center [592, 102] width 257 height 42
copy div "Cika Loka Single"
click at [979, 241] on div "1 Cika Loka 05:26" at bounding box center [863, 255] width 322 height 36
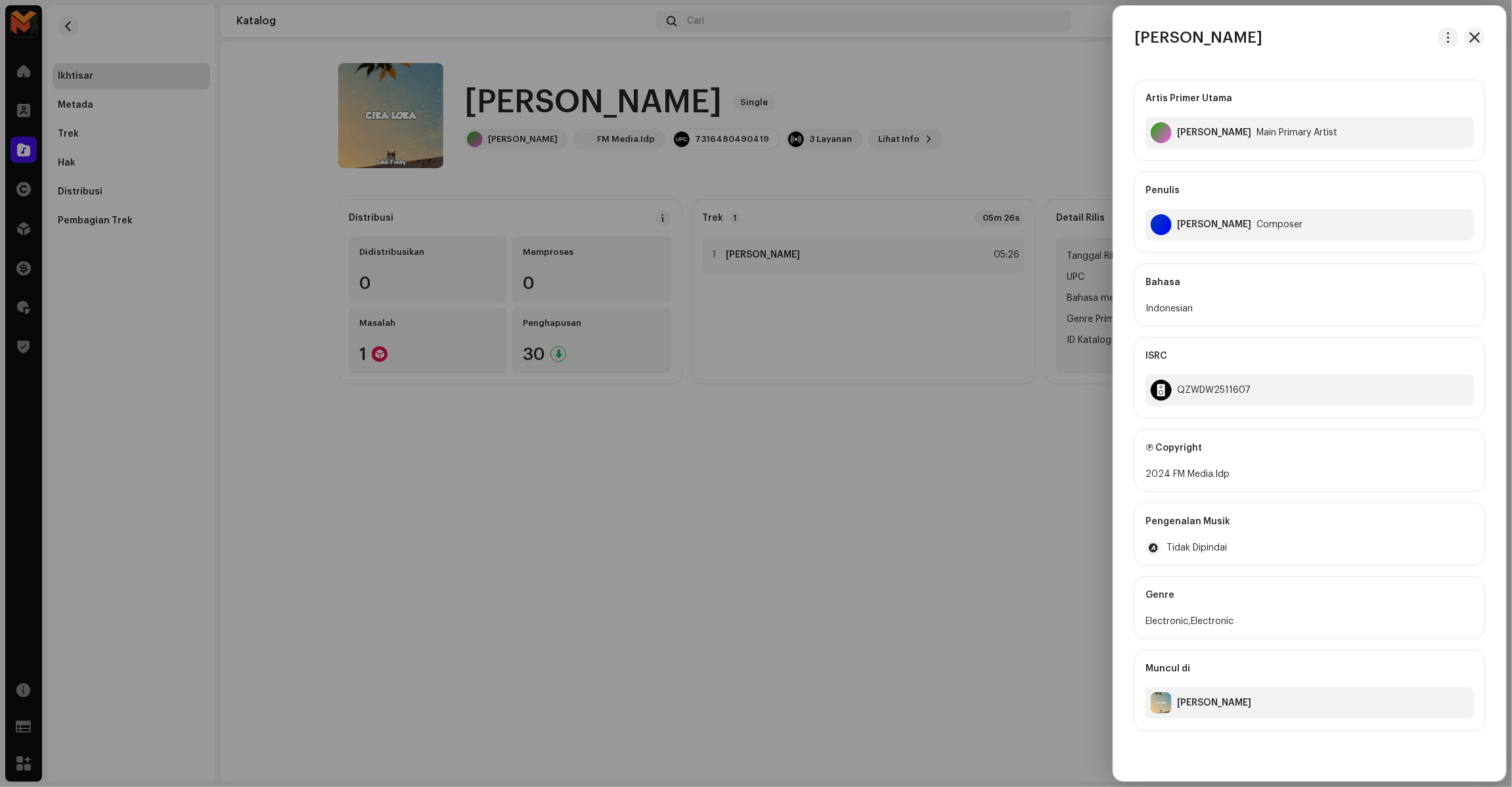
click at [583, 159] on div at bounding box center [756, 394] width 1512 height 787
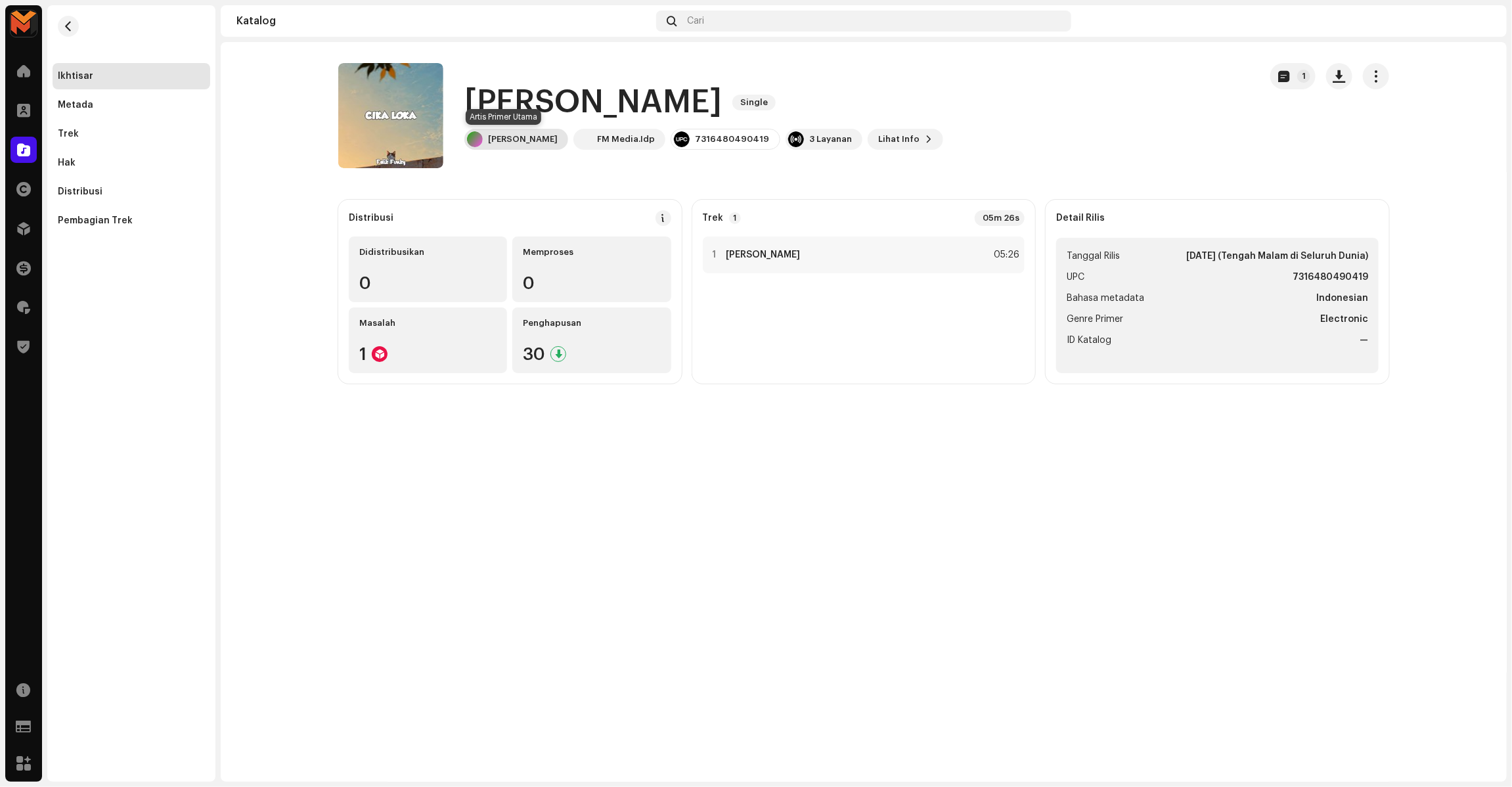
click at [522, 143] on div "Felik Fvnky" at bounding box center [523, 139] width 70 height 10
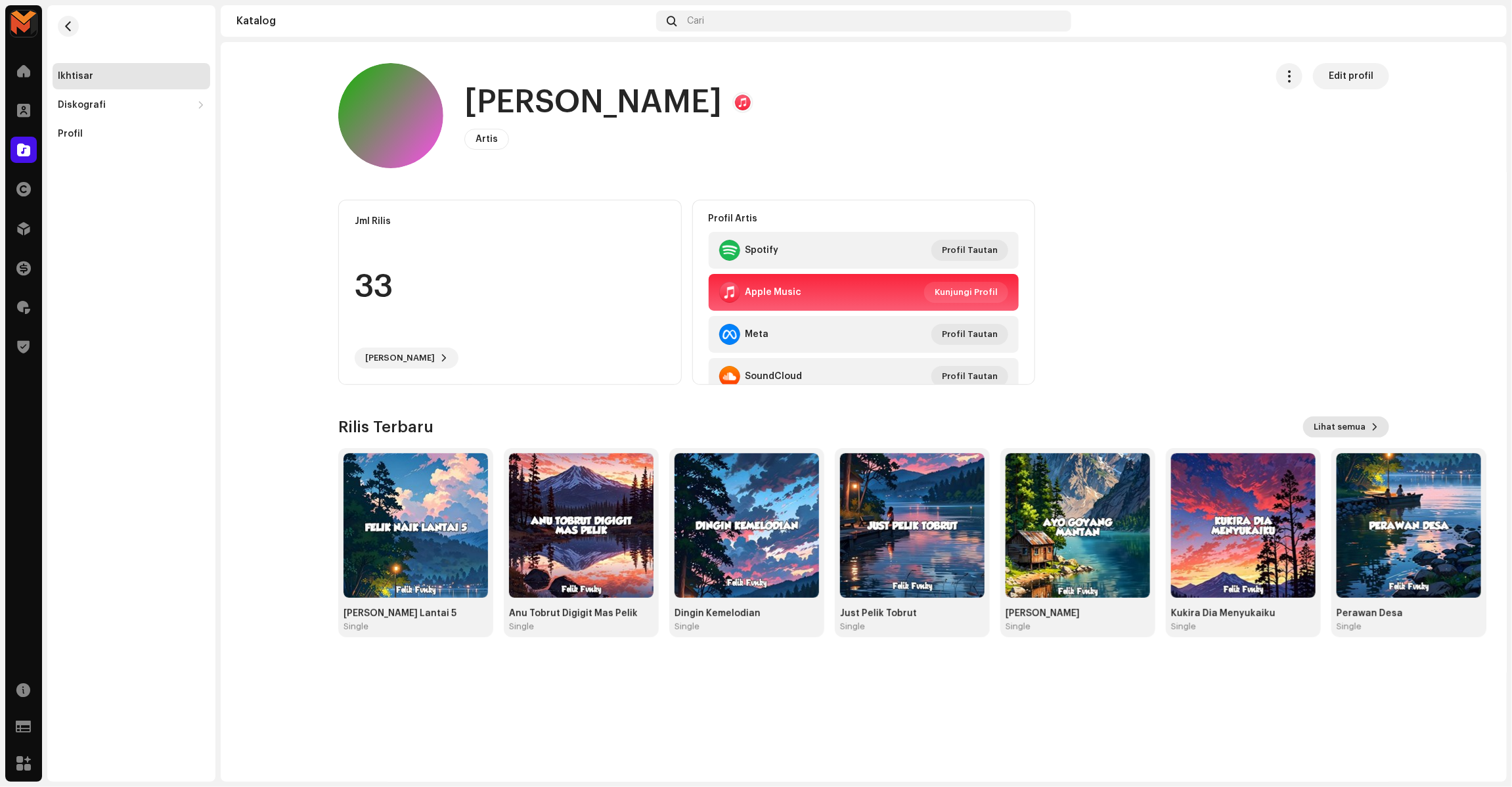
click at [1355, 429] on span "Lihat semua" at bounding box center [1340, 426] width 52 height 26
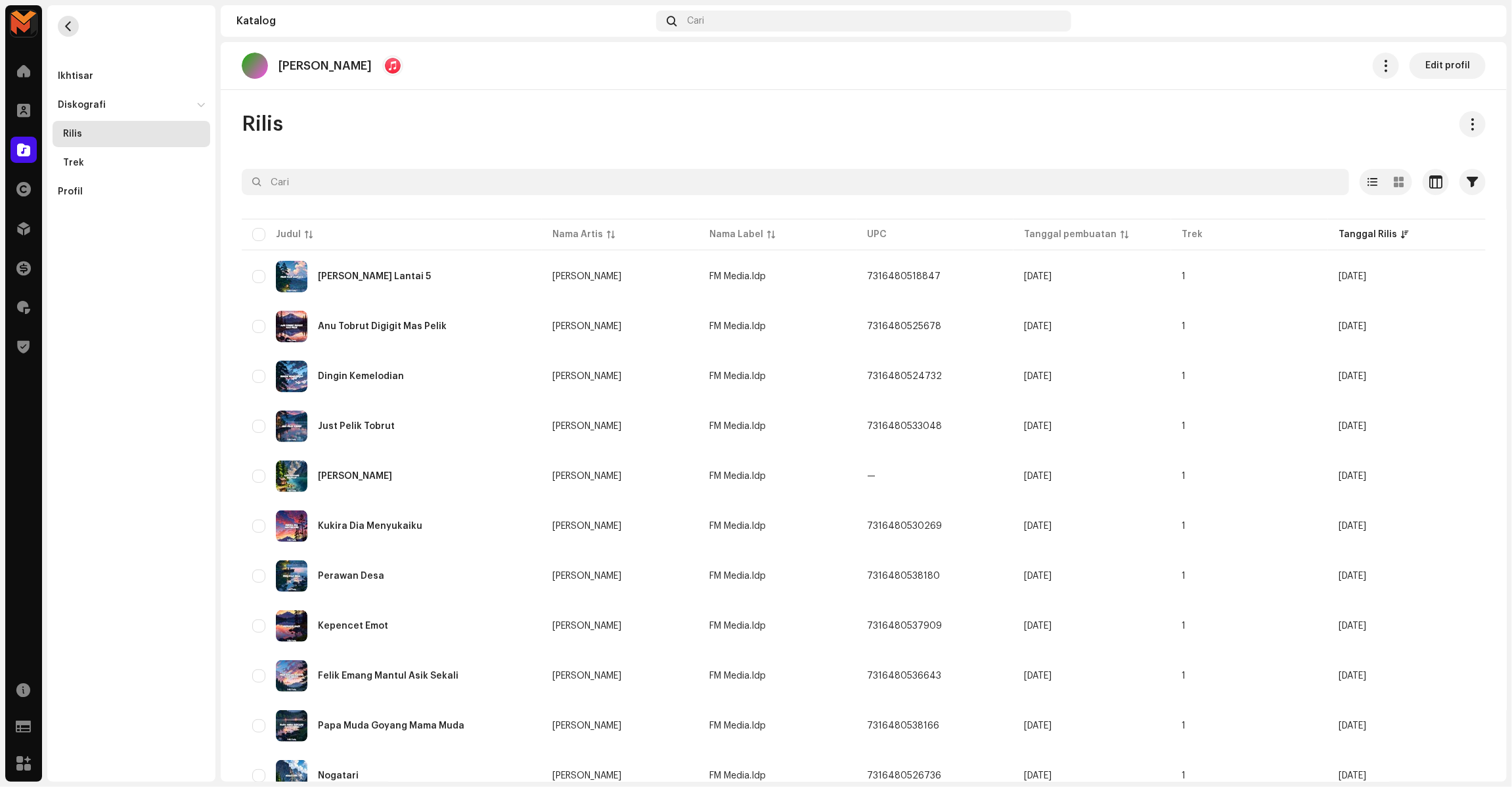
click at [59, 27] on button "button" at bounding box center [68, 26] width 21 height 21
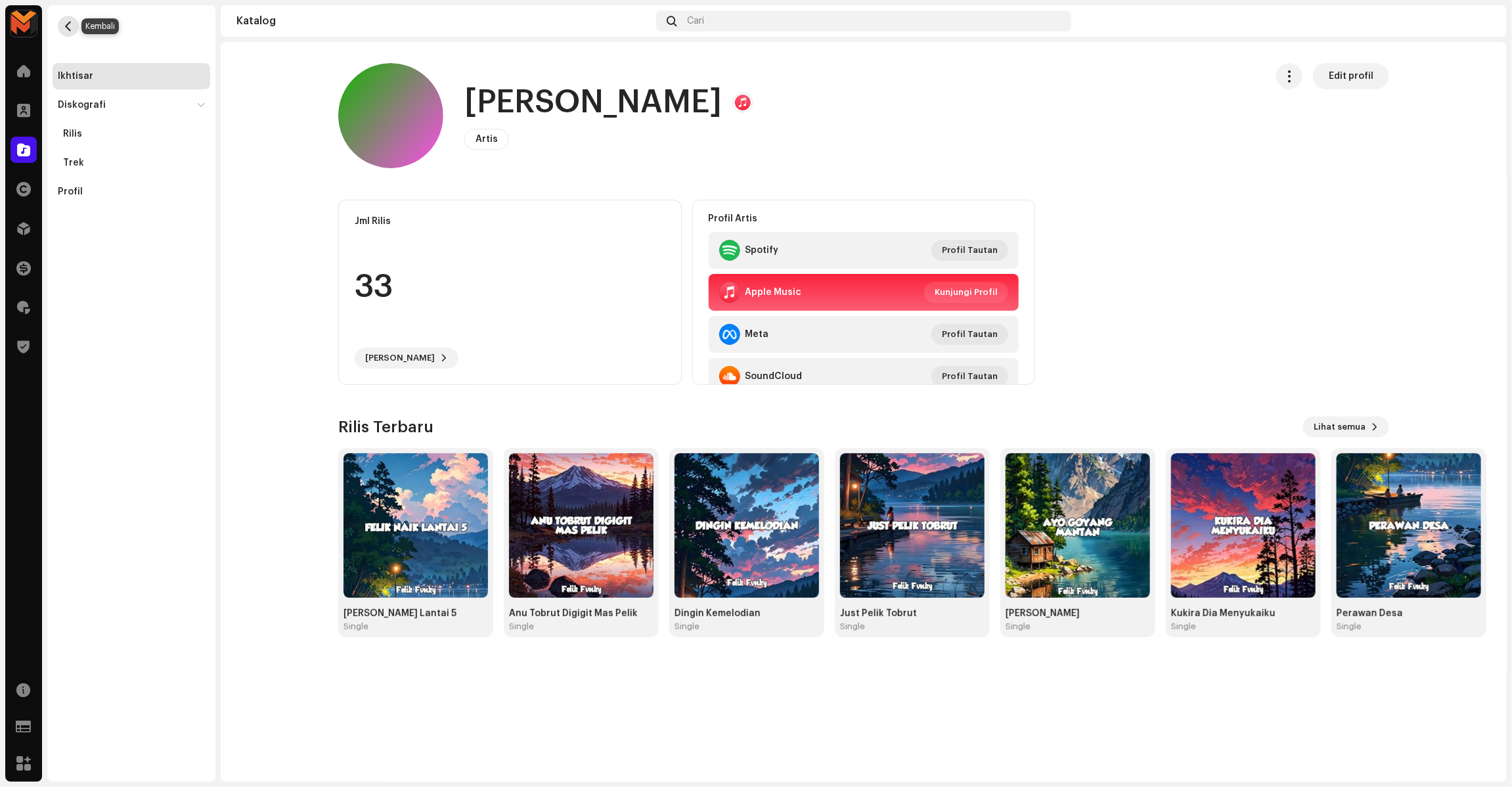
click at [70, 17] on button "button" at bounding box center [68, 26] width 21 height 21
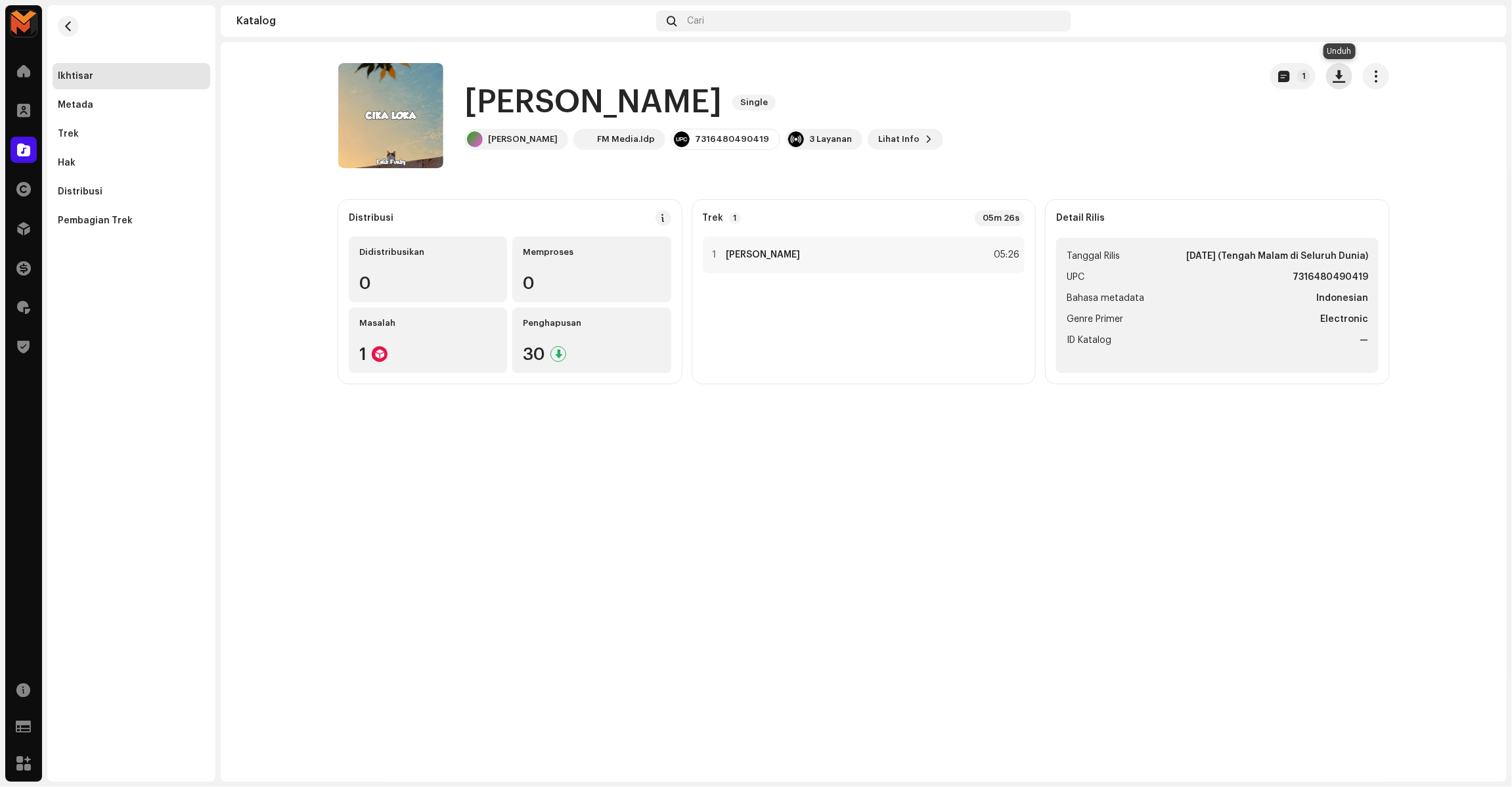
click at [1335, 76] on span "button" at bounding box center [1339, 76] width 13 height 10
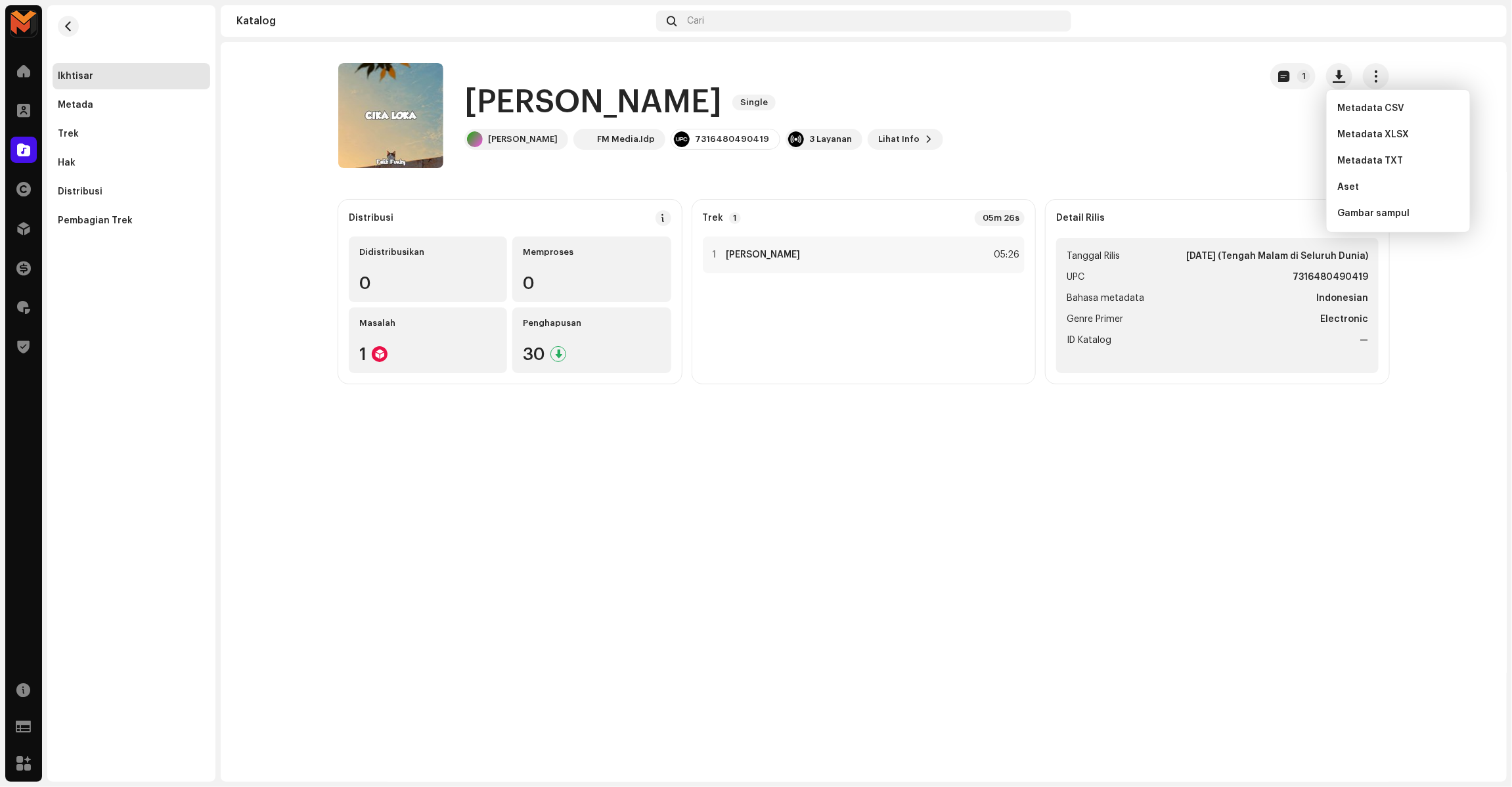
click at [1205, 182] on catalog-releases-details-overview "Cika Loka Single 1 Cika Loka Single Felik Fvnky FM Media.Idp 7316480490419 3 La…" at bounding box center [864, 223] width 1286 height 363
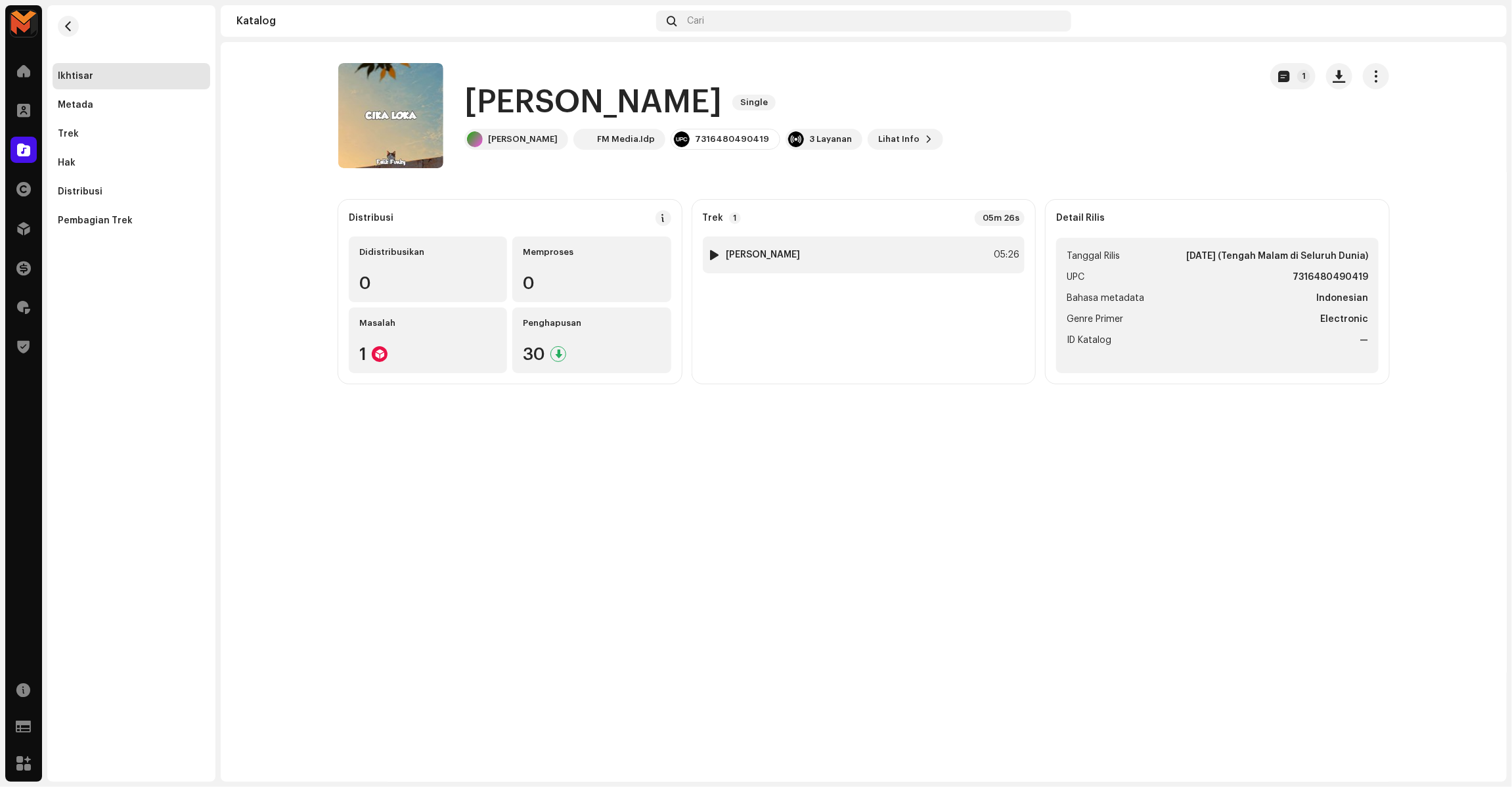
click at [933, 247] on div "1 Cika Loka 05:26" at bounding box center [863, 255] width 322 height 36
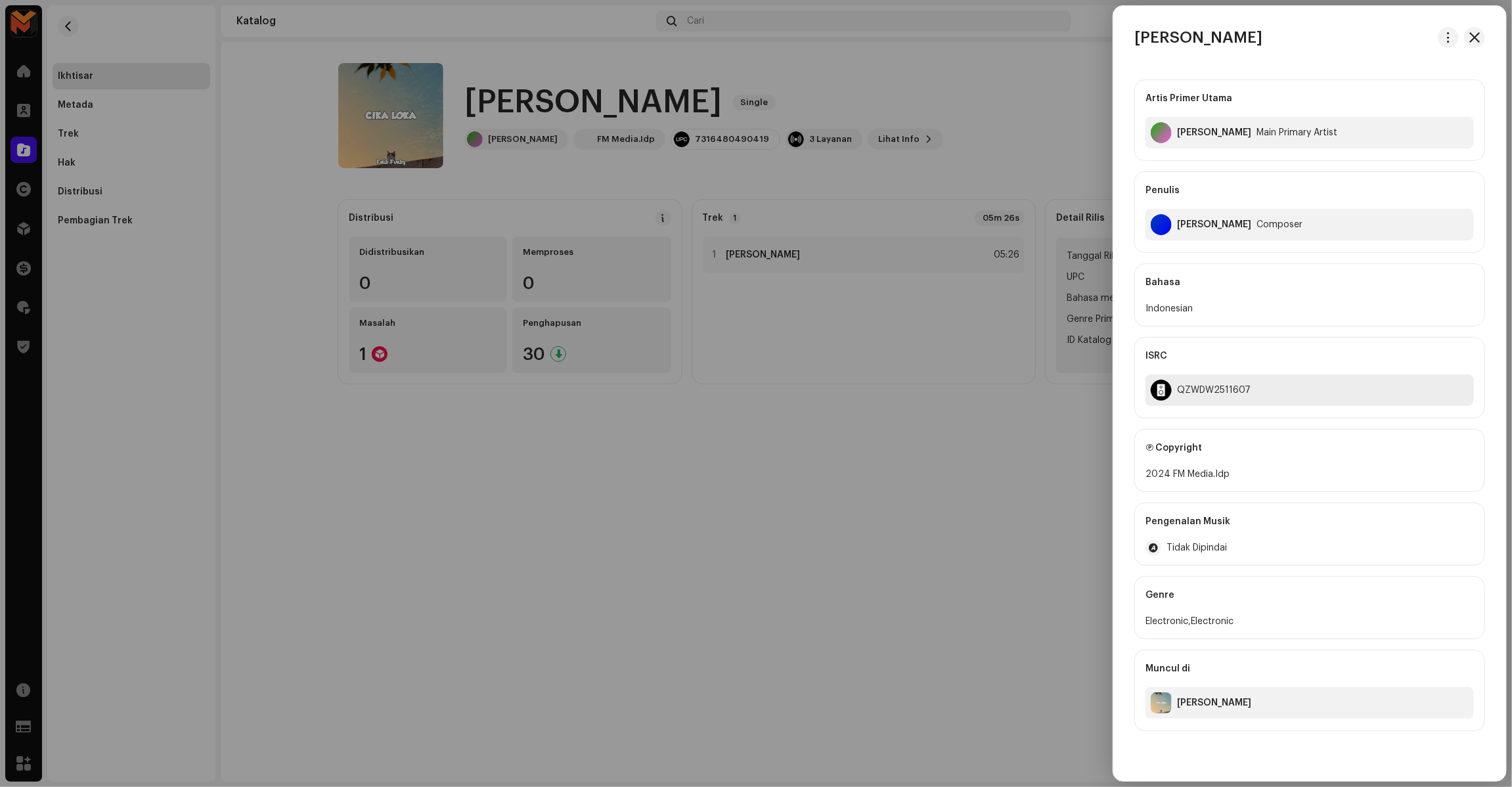
click at [1224, 394] on div "QZWDW2511607" at bounding box center [1213, 390] width 74 height 10
copy div "QZWDW2511607"
click at [997, 399] on div at bounding box center [756, 394] width 1512 height 787
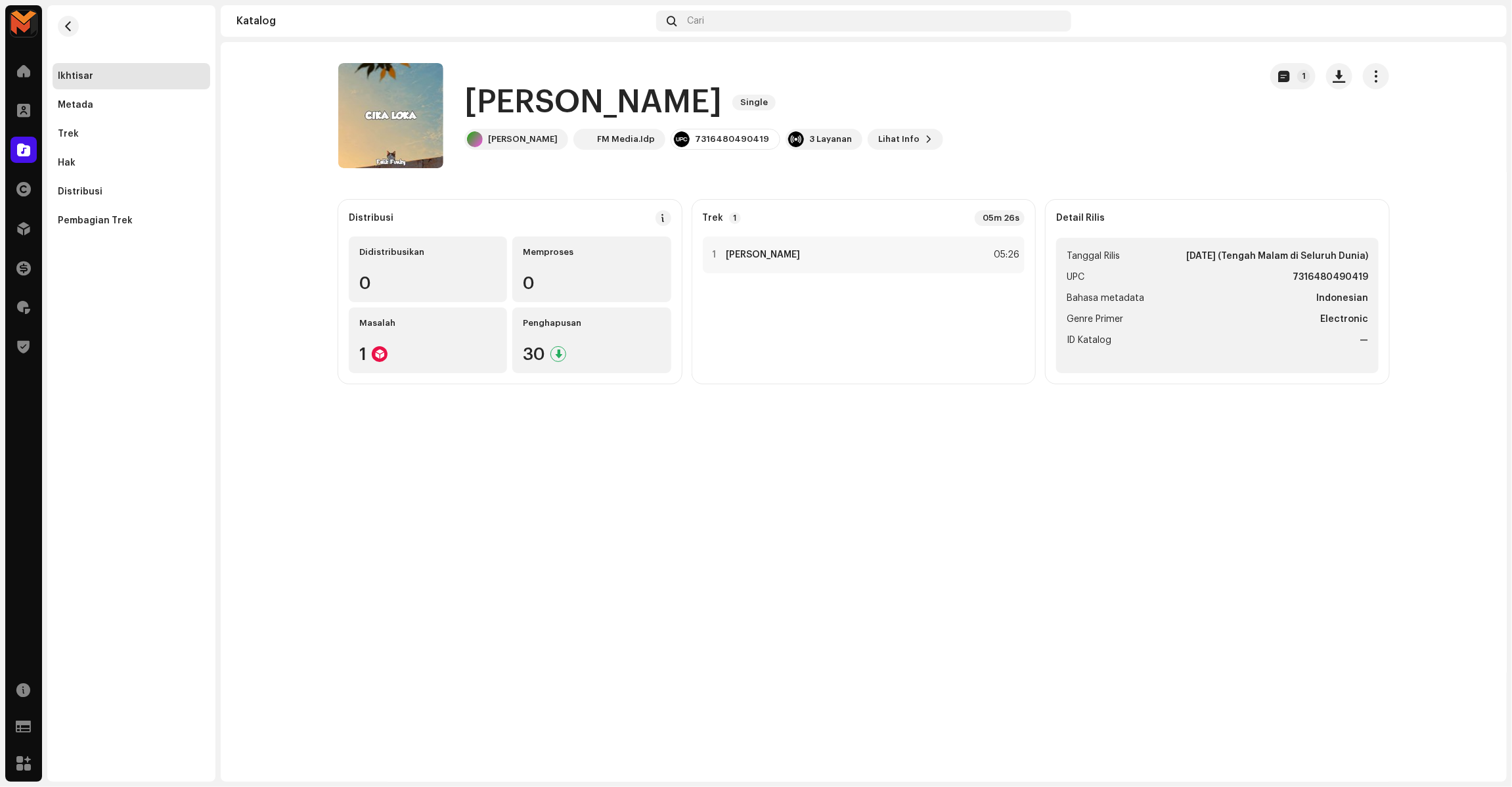
click at [1326, 269] on strong "7316480490419" at bounding box center [1330, 277] width 75 height 16
copy strong "7316480490419"
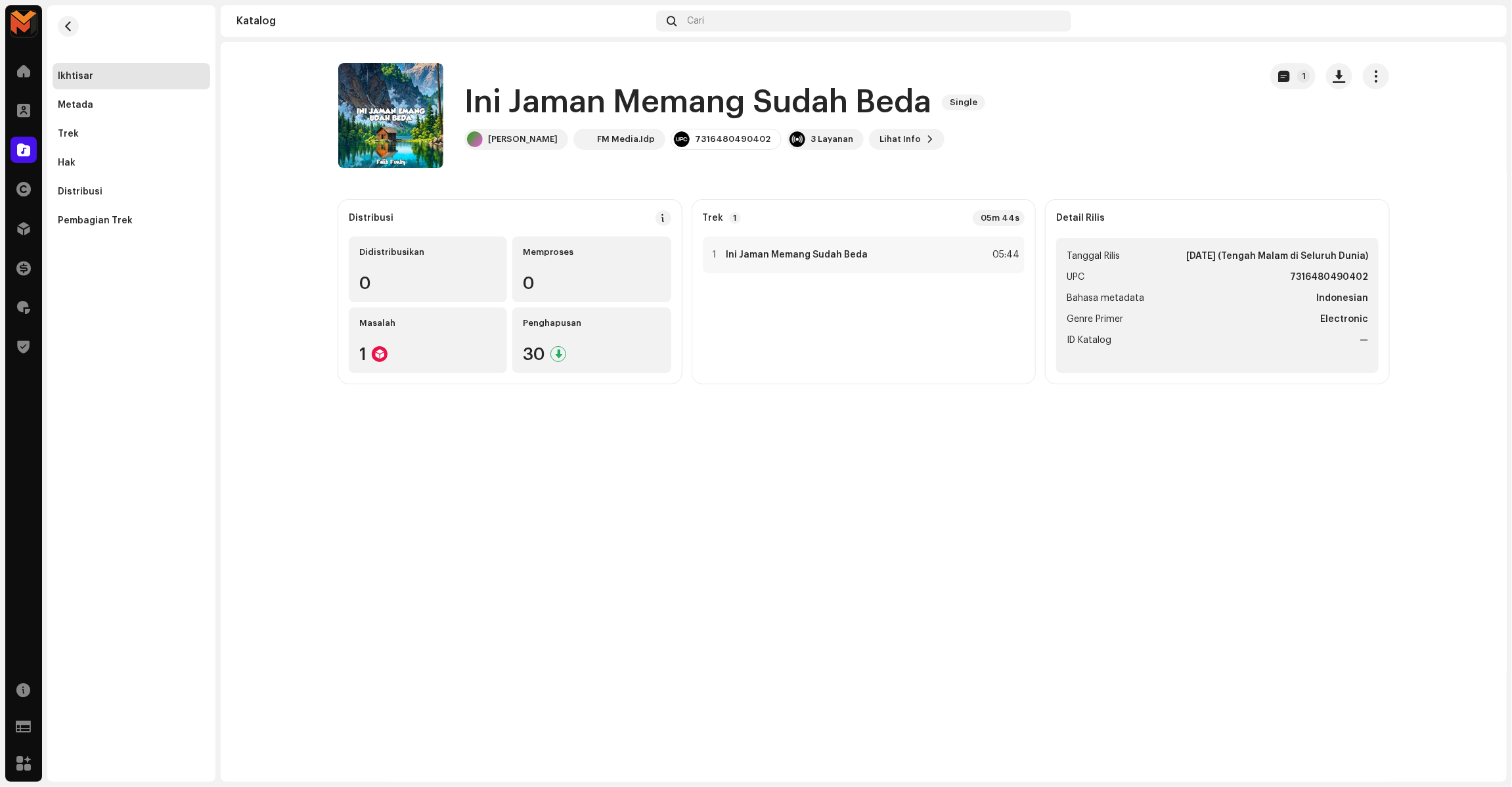
click at [820, 101] on h1 "Ini Jaman Memang Sudah Beda" at bounding box center [698, 102] width 467 height 42
click at [818, 100] on h1 "Ini Jaman Memang Sudah Beda" at bounding box center [698, 102] width 467 height 42
click at [816, 97] on h1 "Ini Jaman Memang Sudah Beda" at bounding box center [698, 102] width 467 height 42
click at [814, 97] on h1 "Ini Jaman Memang Sudah Beda" at bounding box center [698, 102] width 467 height 42
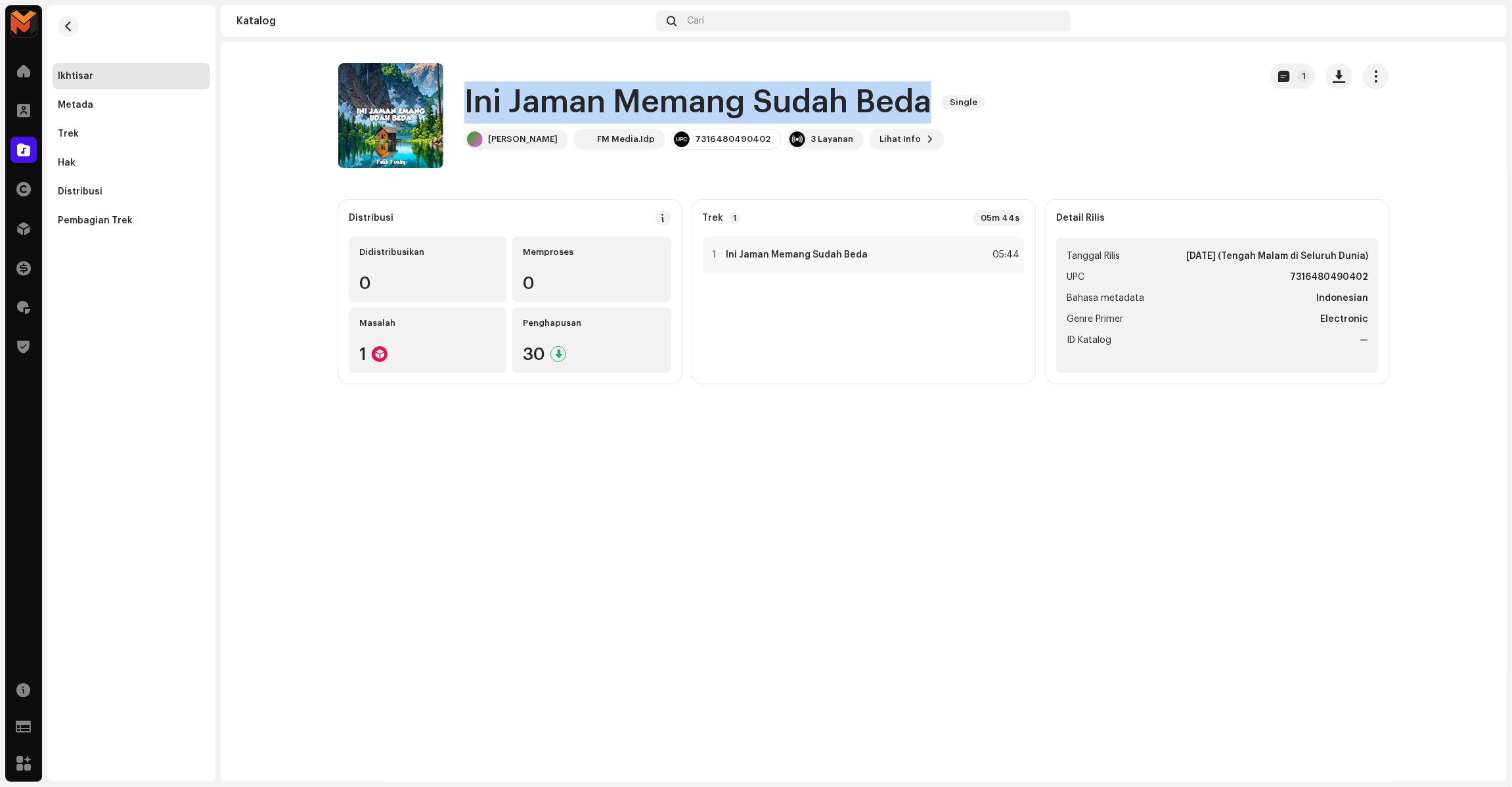
click at [814, 97] on h1 "Ini Jaman Memang Sudah Beda" at bounding box center [698, 102] width 467 height 42
click at [813, 97] on h1 "Ini Jaman Memang Sudah Beda" at bounding box center [698, 102] width 467 height 42
click at [409, 108] on button "button" at bounding box center [406, 116] width 21 height 21
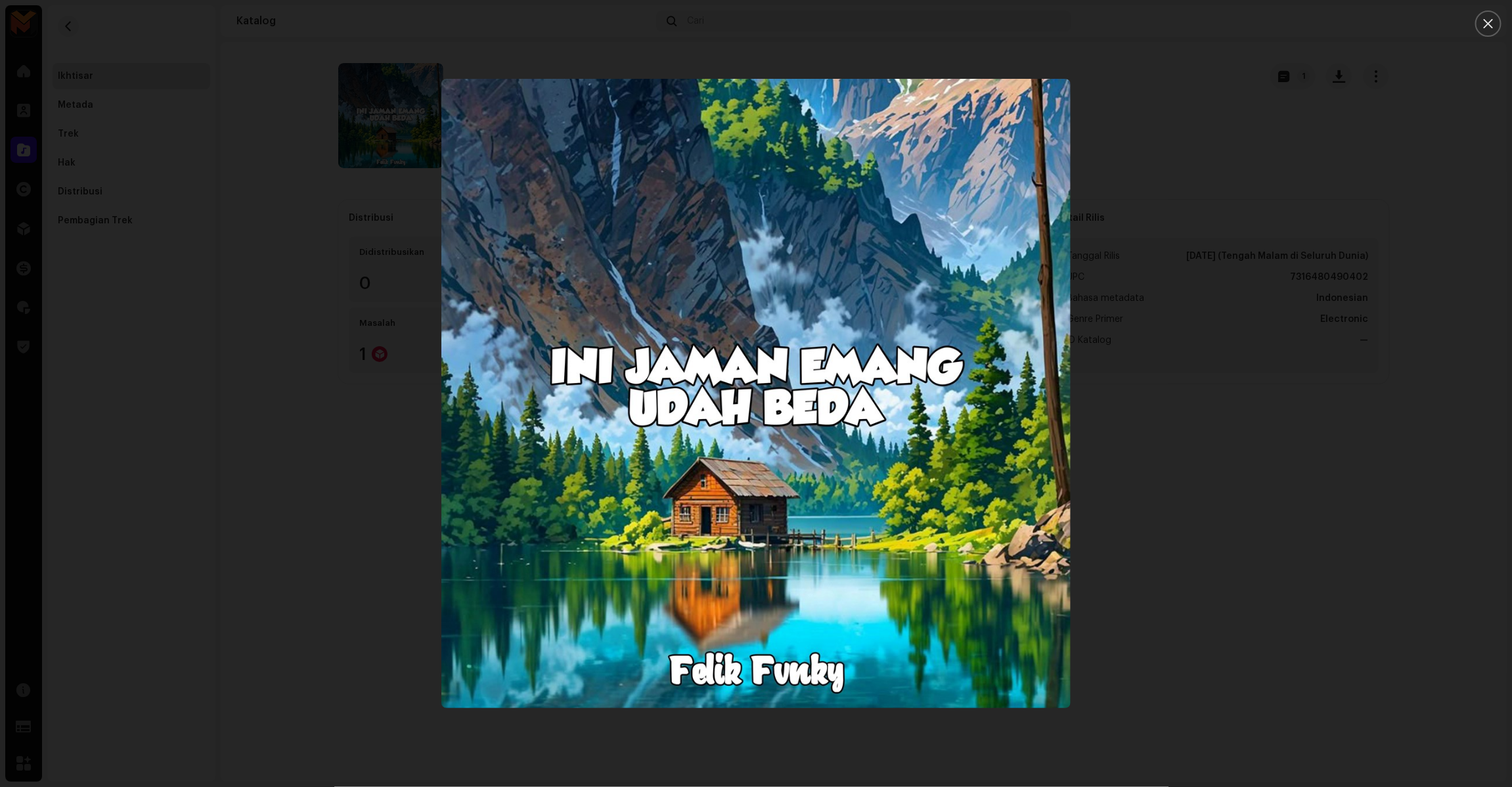
click at [1232, 390] on div at bounding box center [756, 394] width 1512 height 787
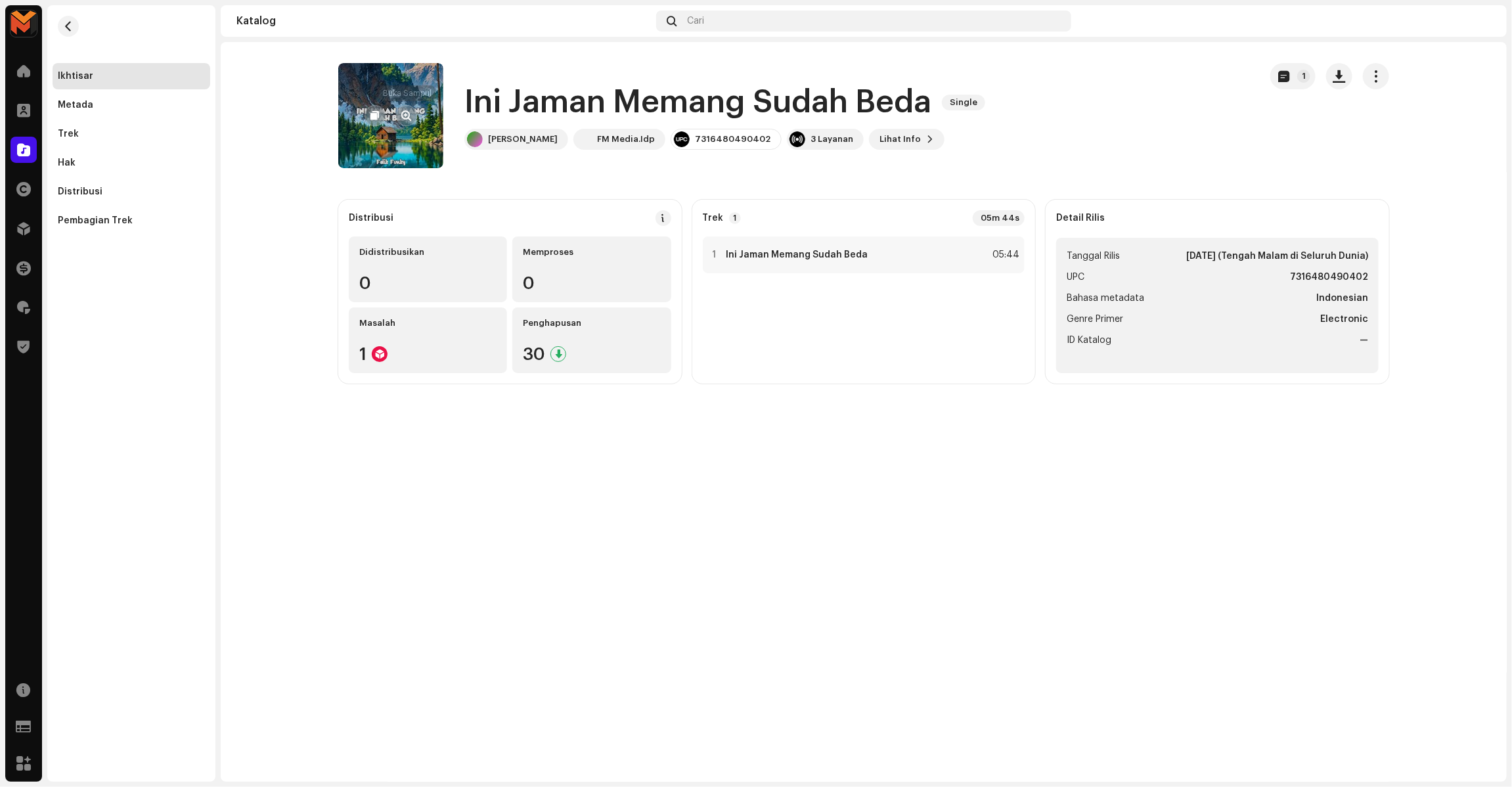
click at [404, 110] on span "button" at bounding box center [407, 115] width 10 height 10
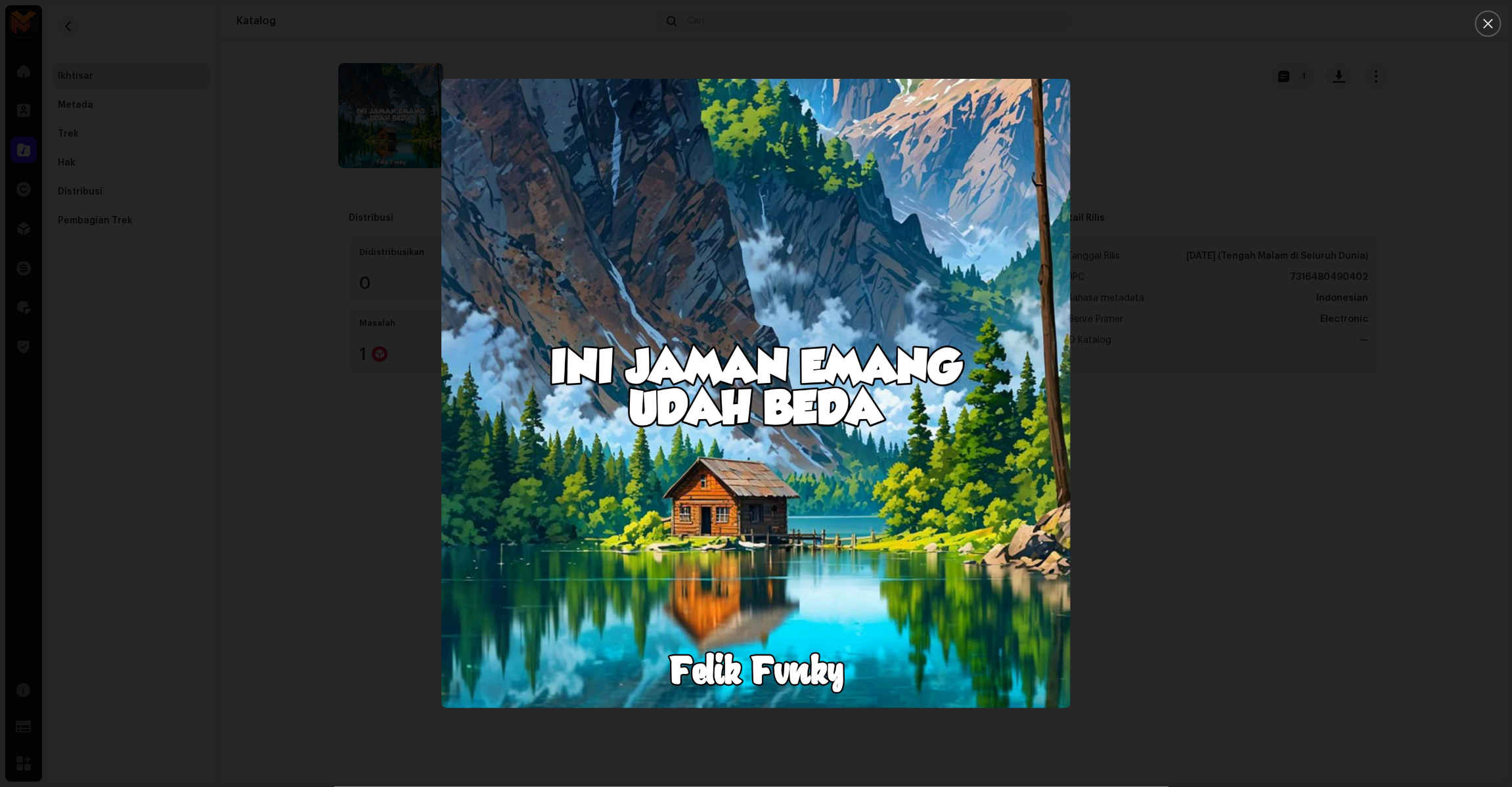
click at [1095, 496] on div at bounding box center [756, 394] width 1512 height 787
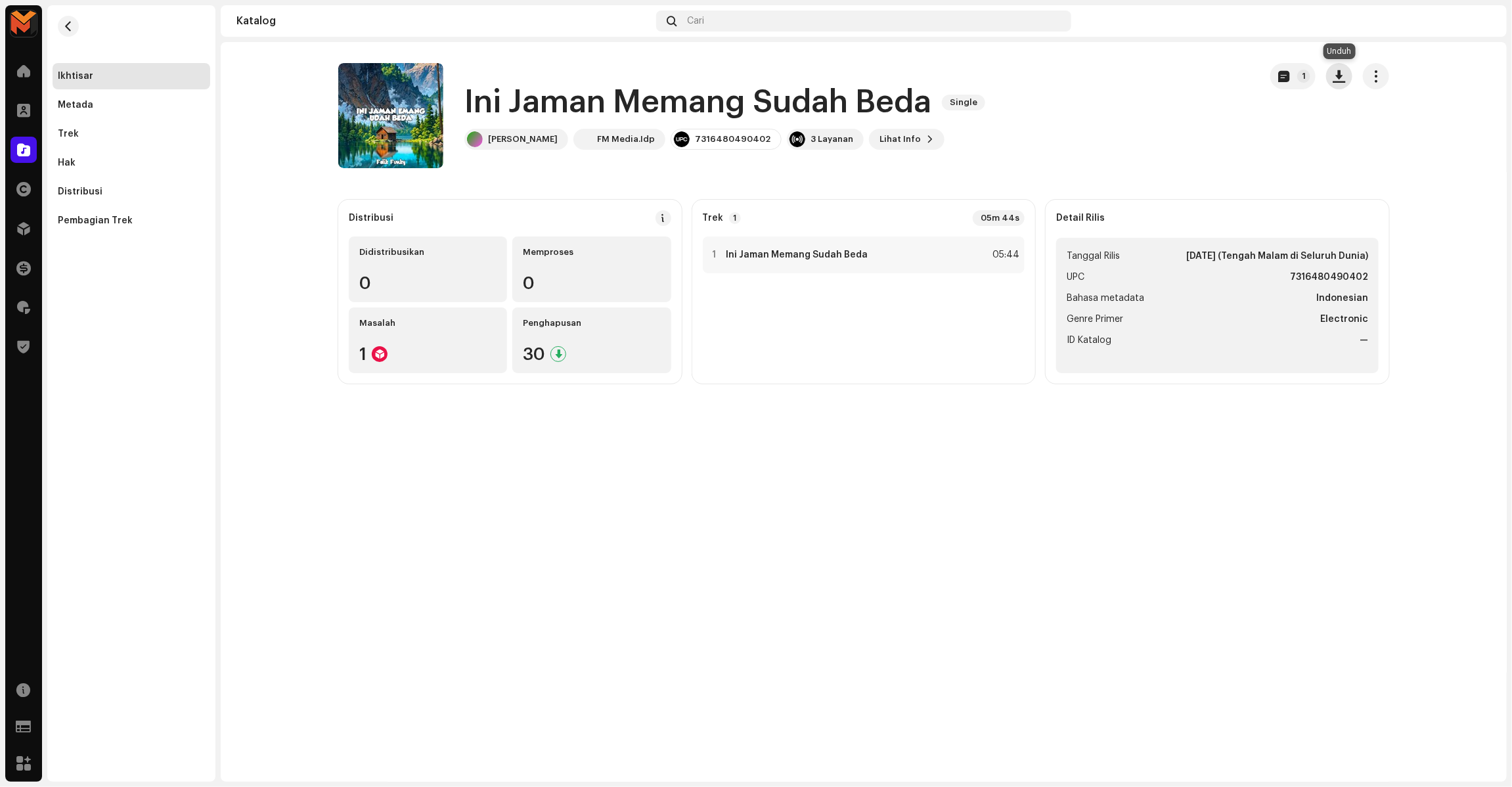
click at [1331, 72] on button "button" at bounding box center [1339, 76] width 26 height 26
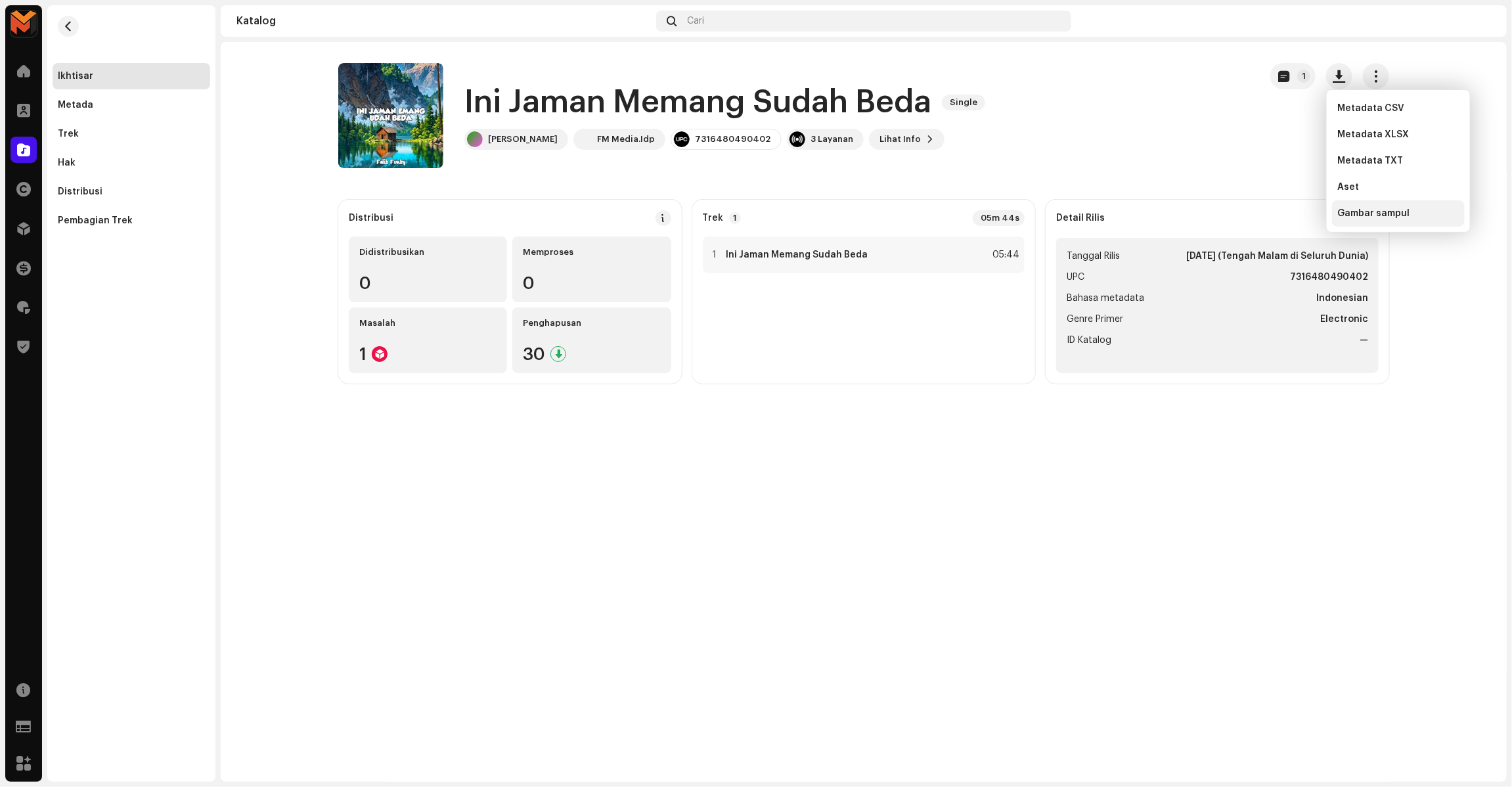
click at [1365, 211] on span "Gambar sampul" at bounding box center [1373, 213] width 72 height 10
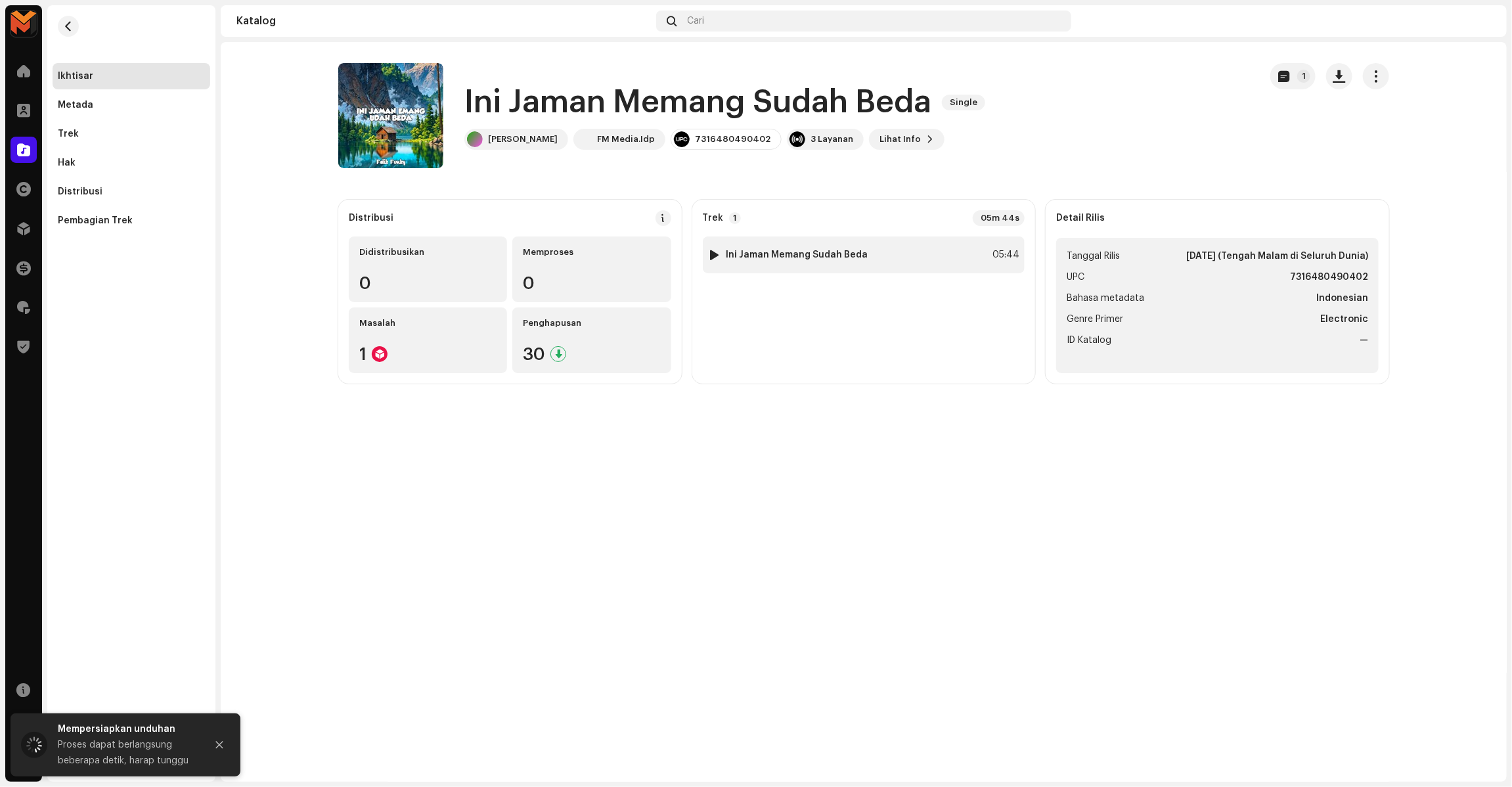
click at [991, 247] on div "05:44" at bounding box center [1005, 255] width 29 height 16
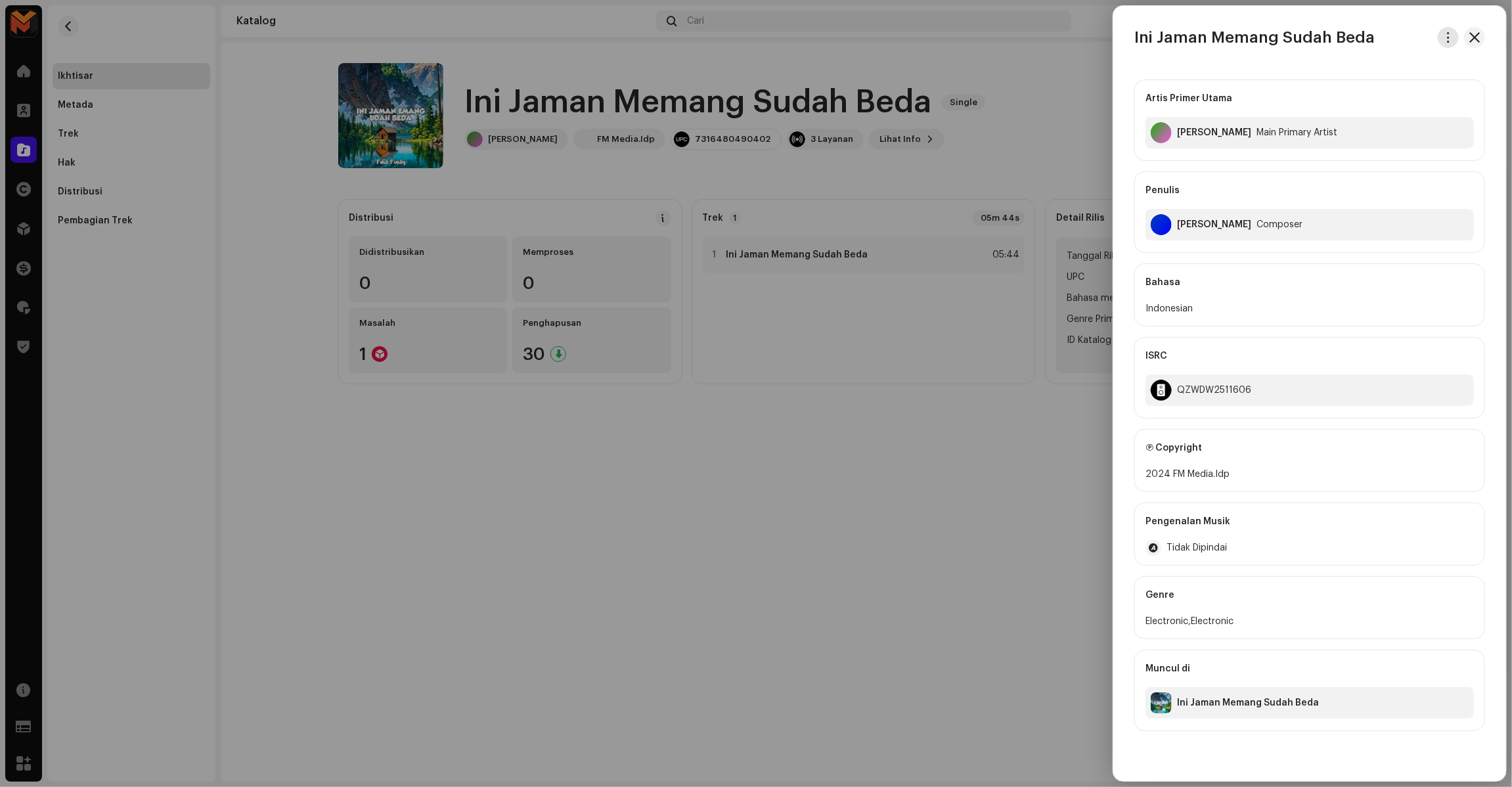
click at [1445, 38] on span "button" at bounding box center [1449, 37] width 10 height 10
click at [1369, 93] on span "Unduh audio" at bounding box center [1355, 93] width 59 height 10
copy div "FM Media.Idp"
drag, startPoint x: 1169, startPoint y: 473, endPoint x: 1282, endPoint y: 473, distance: 113.0
click at [1282, 473] on div "2024 FM Media.Idp" at bounding box center [1309, 474] width 329 height 16
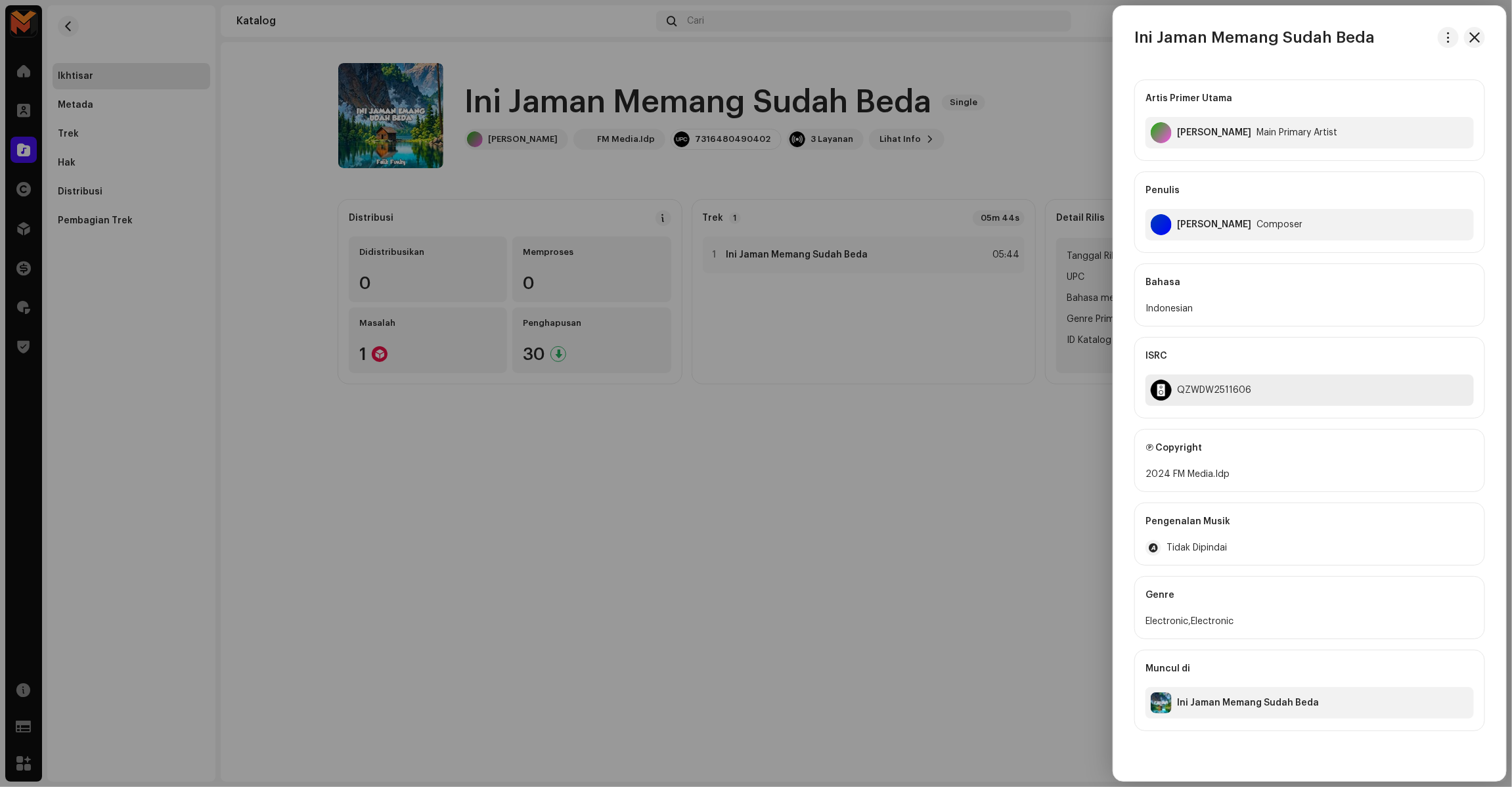
click at [1203, 399] on div "QZWDW2511606" at bounding box center [1309, 390] width 329 height 32
copy div "QZWDW2511606"
drag, startPoint x: 996, startPoint y: 396, endPoint x: 983, endPoint y: 396, distance: 13.0
click at [995, 396] on div at bounding box center [756, 394] width 1512 height 787
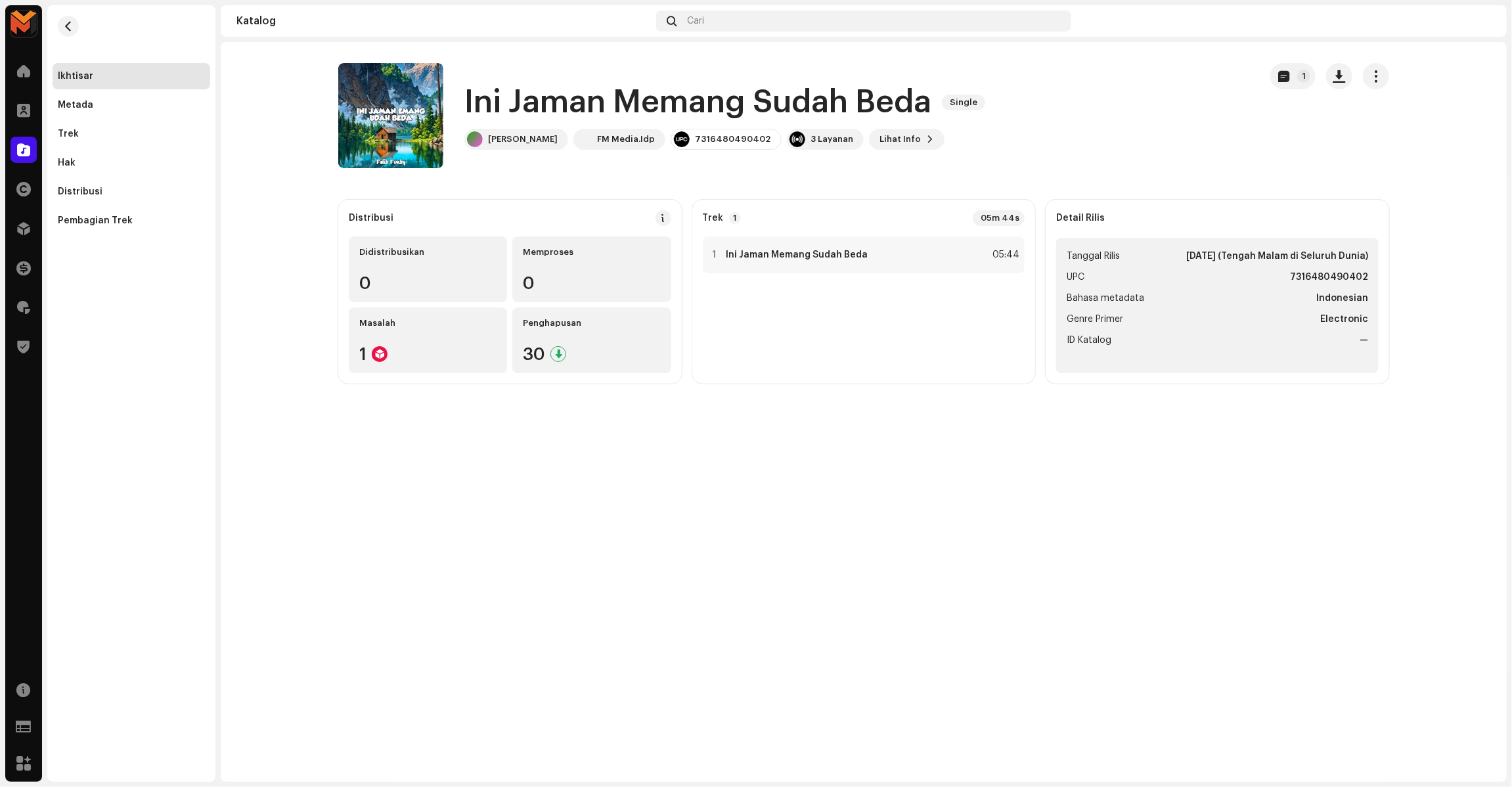
click at [1332, 283] on strong "7316480490402" at bounding box center [1329, 277] width 78 height 16
copy strong "7316480490402"
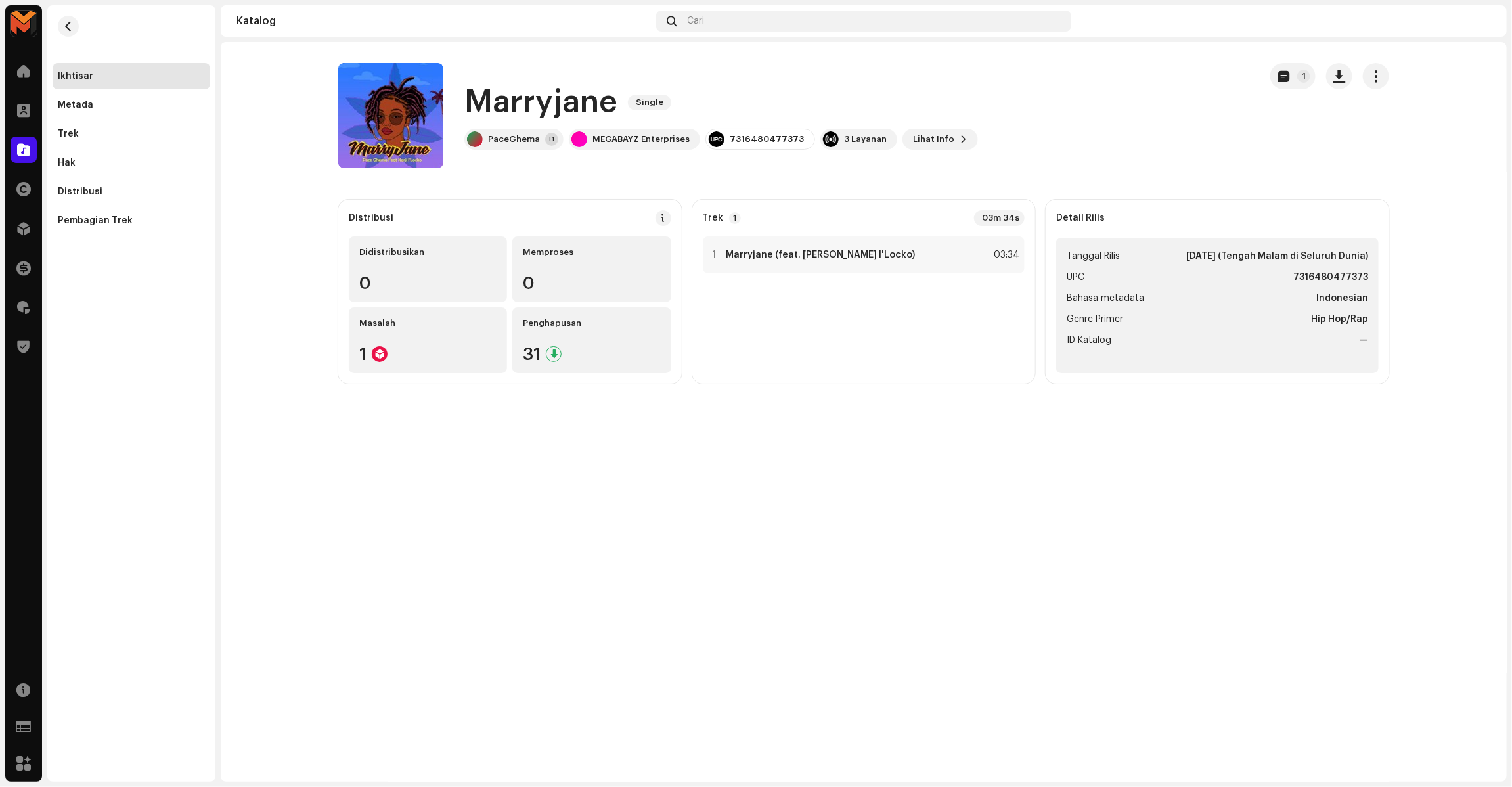
click at [566, 106] on h1 "Marryjane" at bounding box center [540, 102] width 153 height 42
copy h1 "Marryjane"
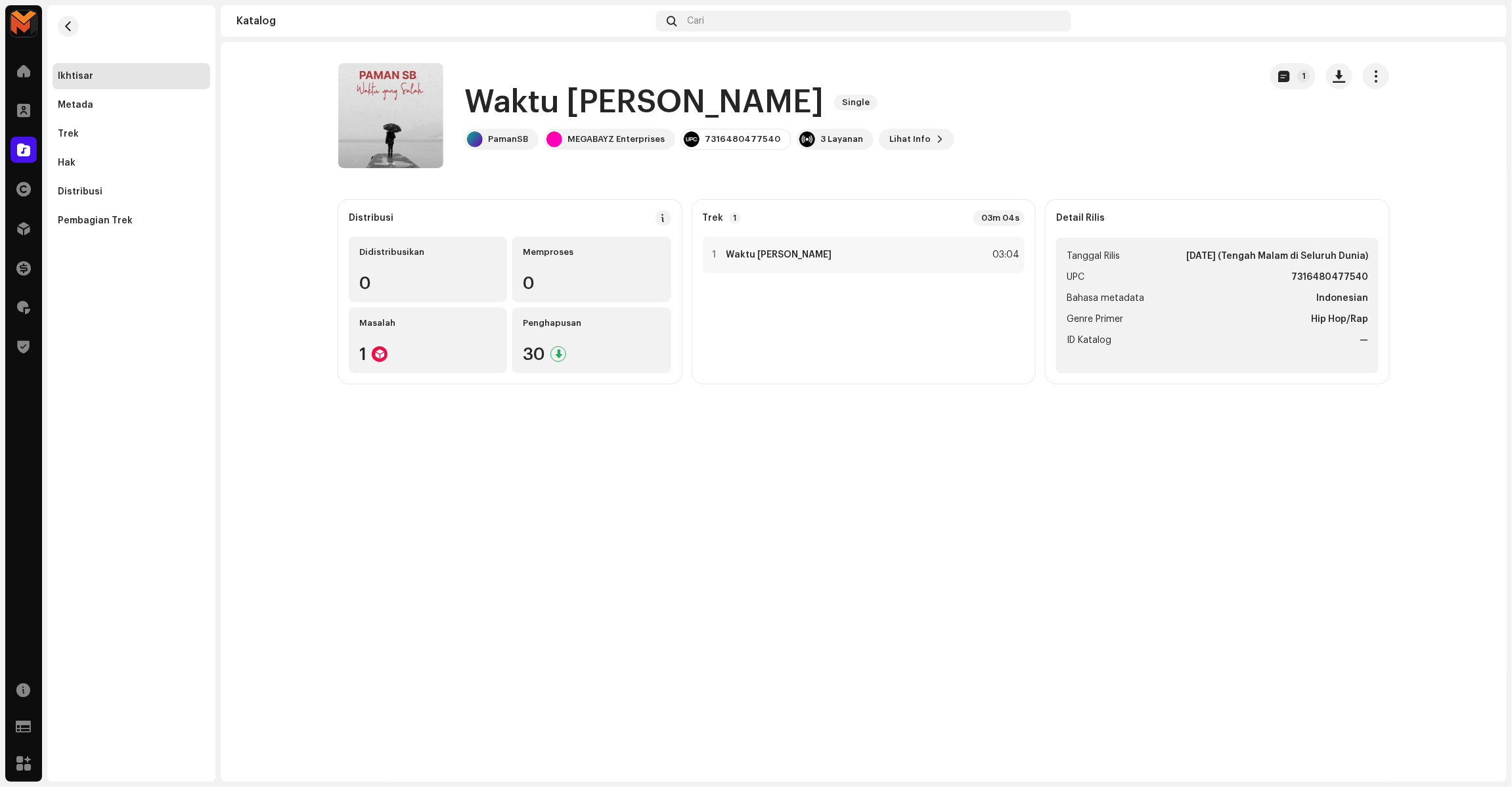
click at [588, 97] on h1 "Waktu [PERSON_NAME]" at bounding box center [644, 102] width 360 height 42
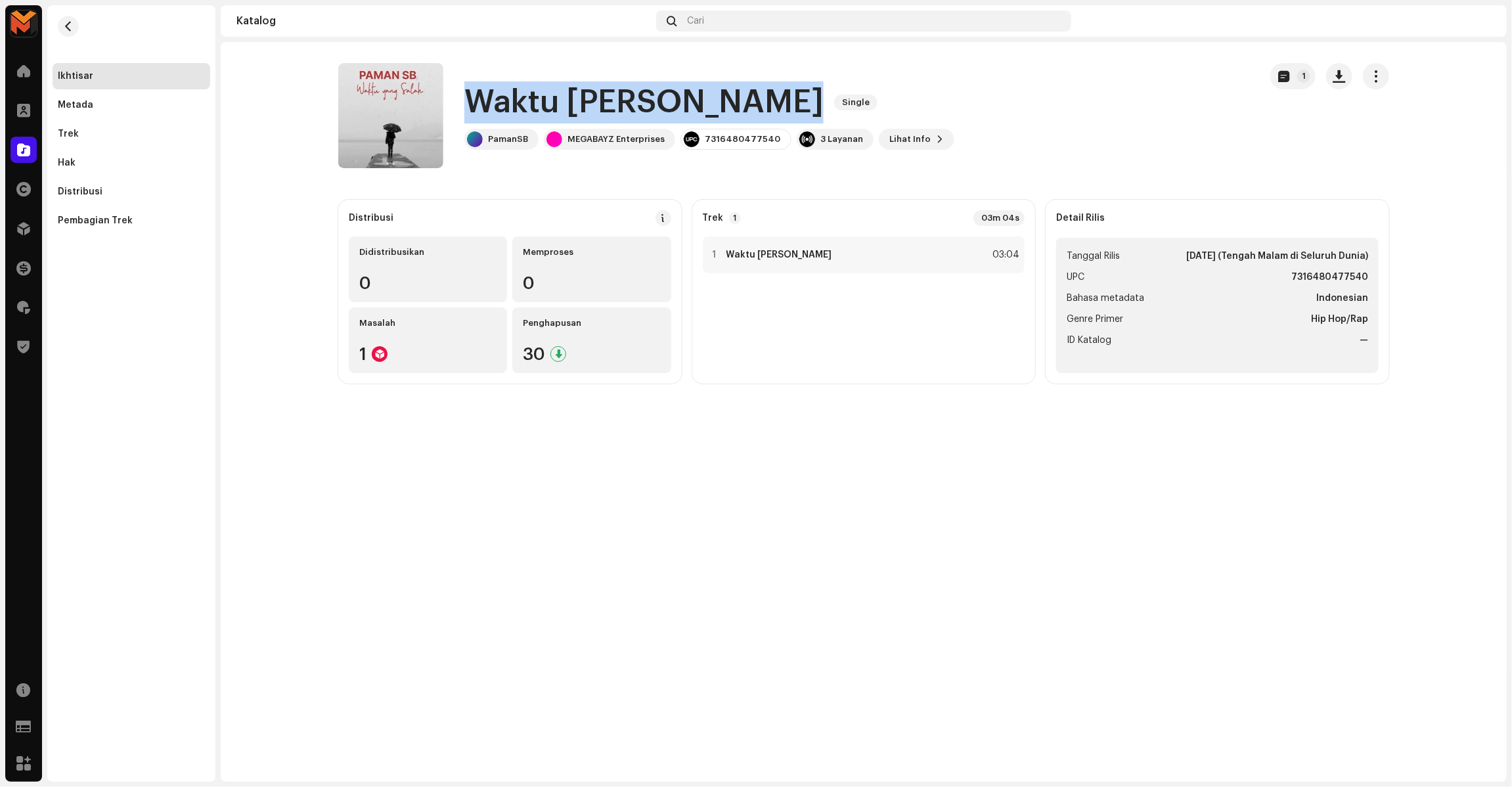
click at [588, 97] on h1 "Waktu [PERSON_NAME]" at bounding box center [644, 102] width 360 height 42
copy div "Waktu [PERSON_NAME] Single"
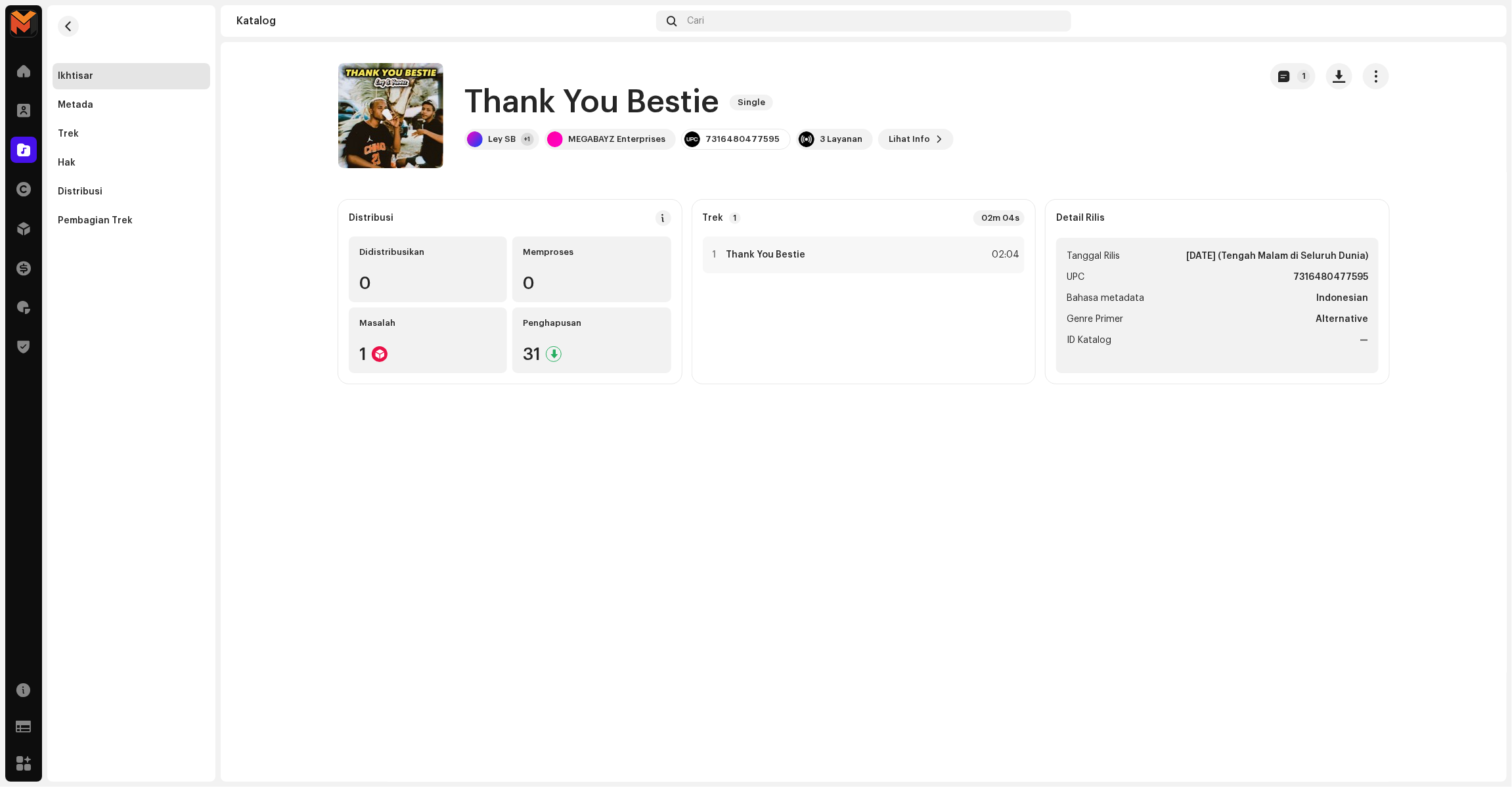
click at [560, 101] on h1 "Thank You Bestie" at bounding box center [592, 102] width 255 height 42
copy div "Thank You Bestie Single"
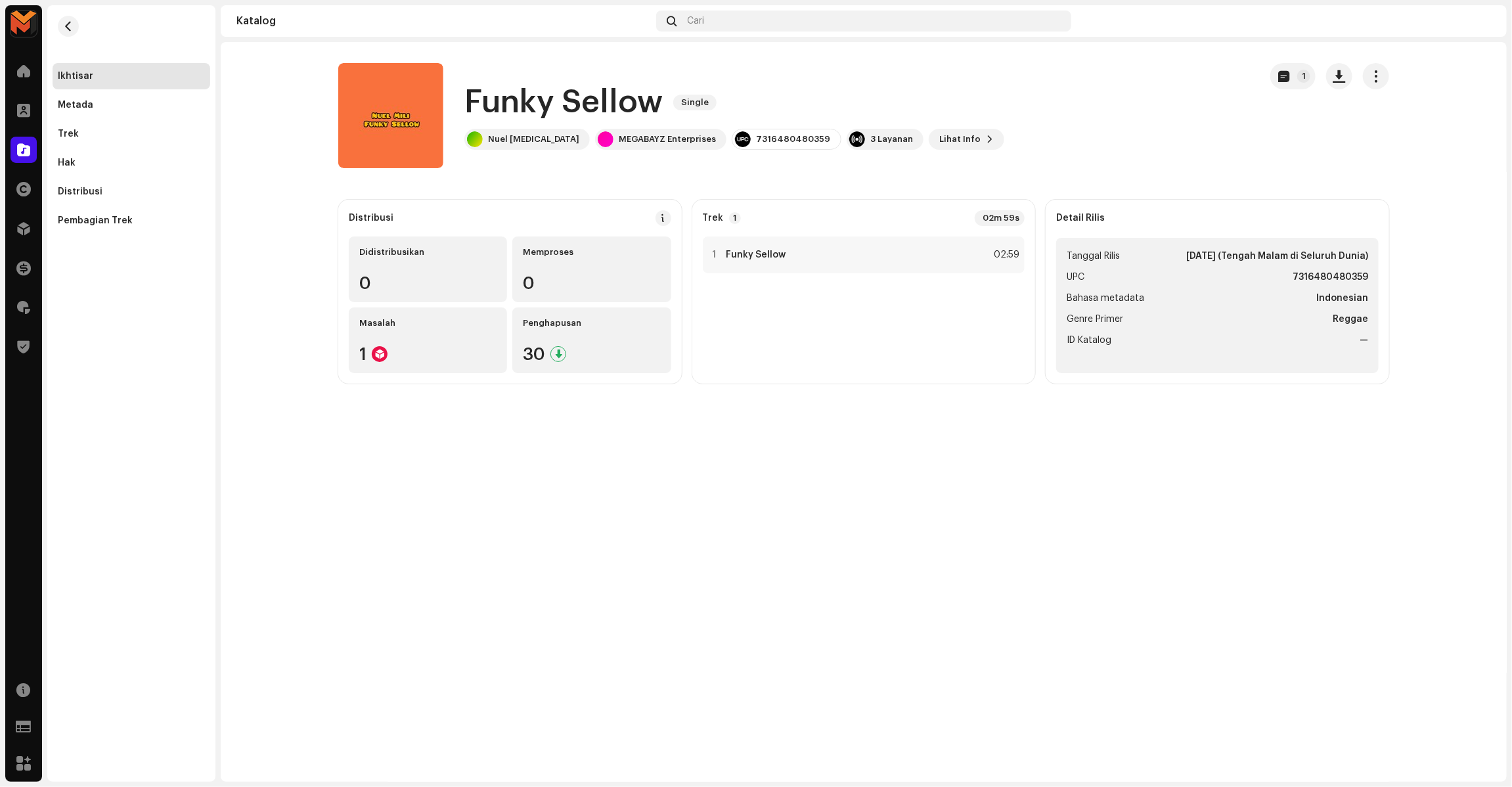
click at [524, 95] on h1 "Funky Sellow" at bounding box center [563, 102] width 198 height 42
copy div "Funky Sellow Single"
click at [1122, 109] on div "Funky Sellow Single Nuel [MEDICAL_DATA] MEGABAYZ Enterprises 7316480480359 3 La…" at bounding box center [794, 116] width 911 height 105
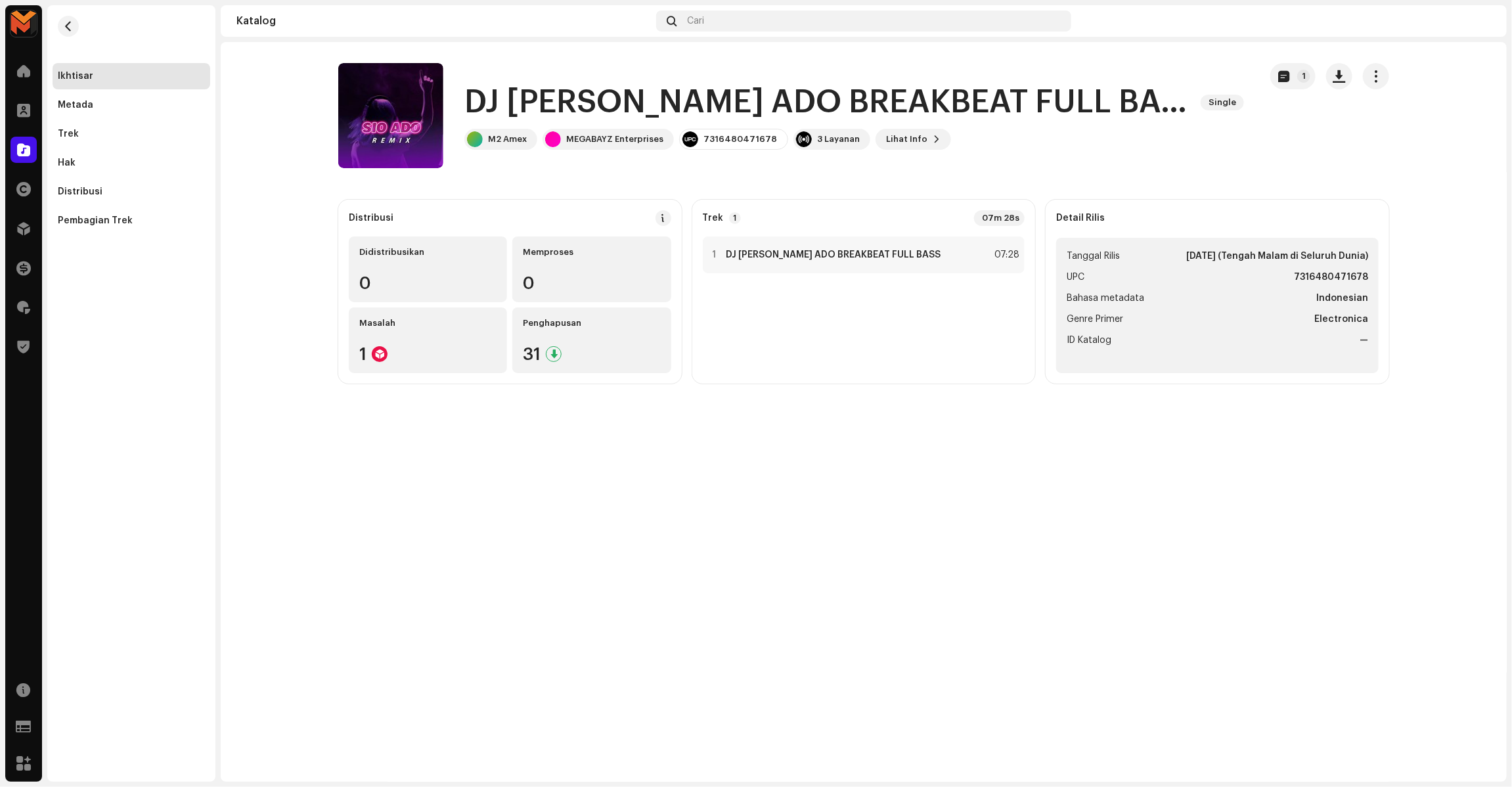
click at [542, 94] on h1 "DJ [PERSON_NAME] ADO BREAKBEAT FULL BASS" at bounding box center [827, 102] width 726 height 42
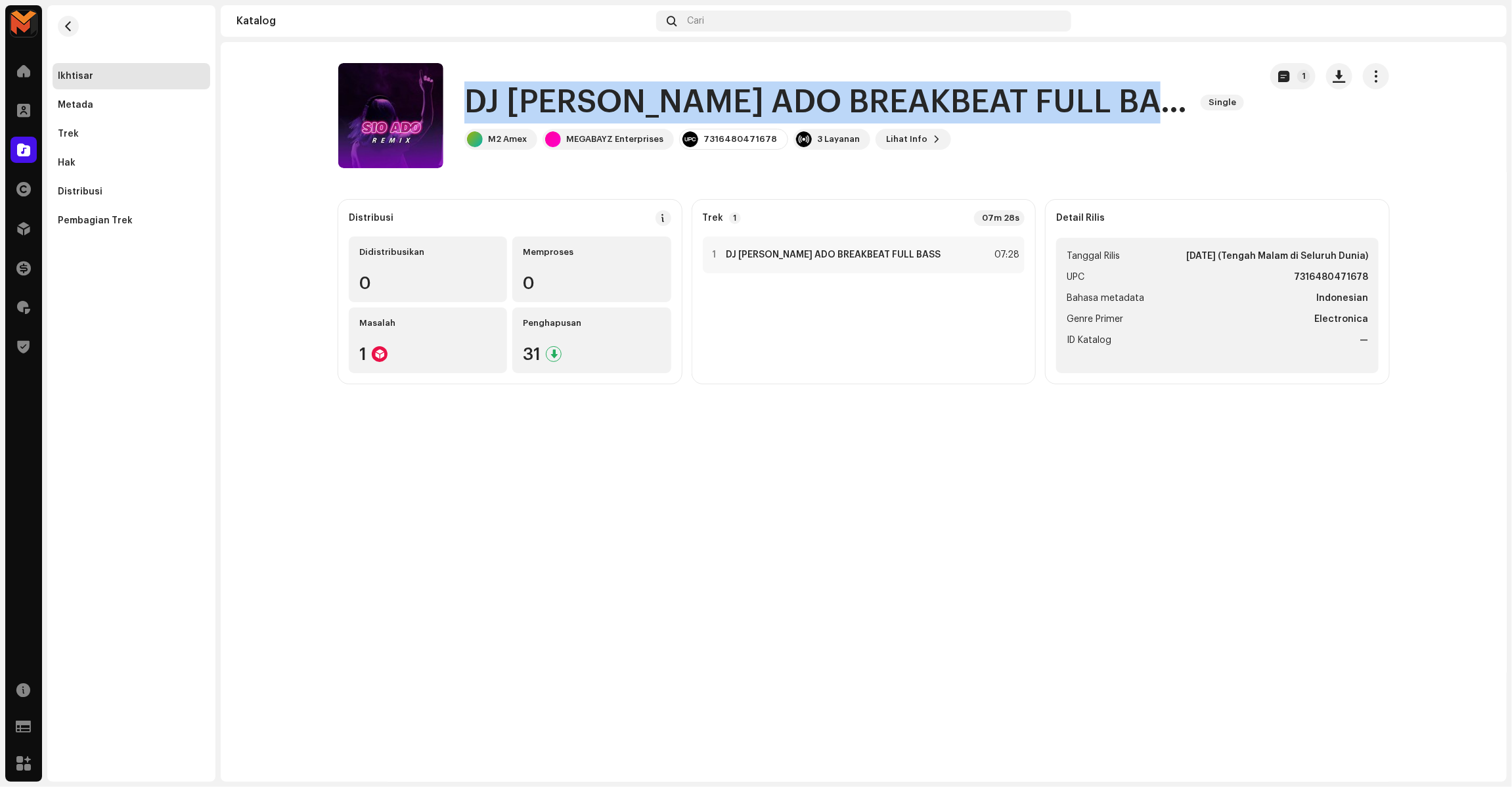
click at [542, 94] on h1 "DJ [PERSON_NAME] ADO BREAKBEAT FULL BASS" at bounding box center [827, 102] width 726 height 42
copy div "DJ [PERSON_NAME] ADO BREAKBEAT FULL BASS Single"
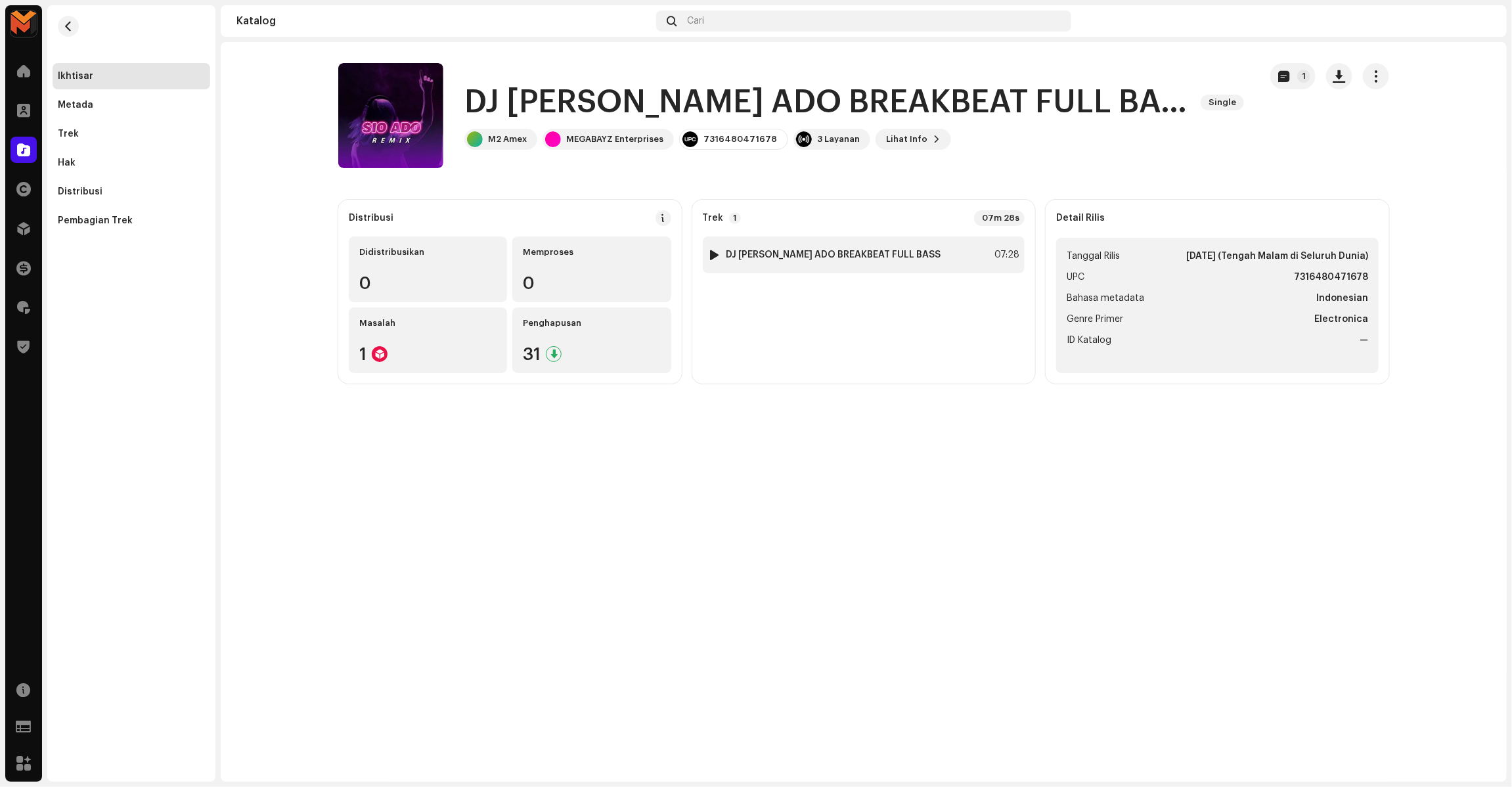
click at [767, 252] on strong "DJ [PERSON_NAME] ADO BREAKBEAT FULL BASS" at bounding box center [833, 254] width 215 height 10
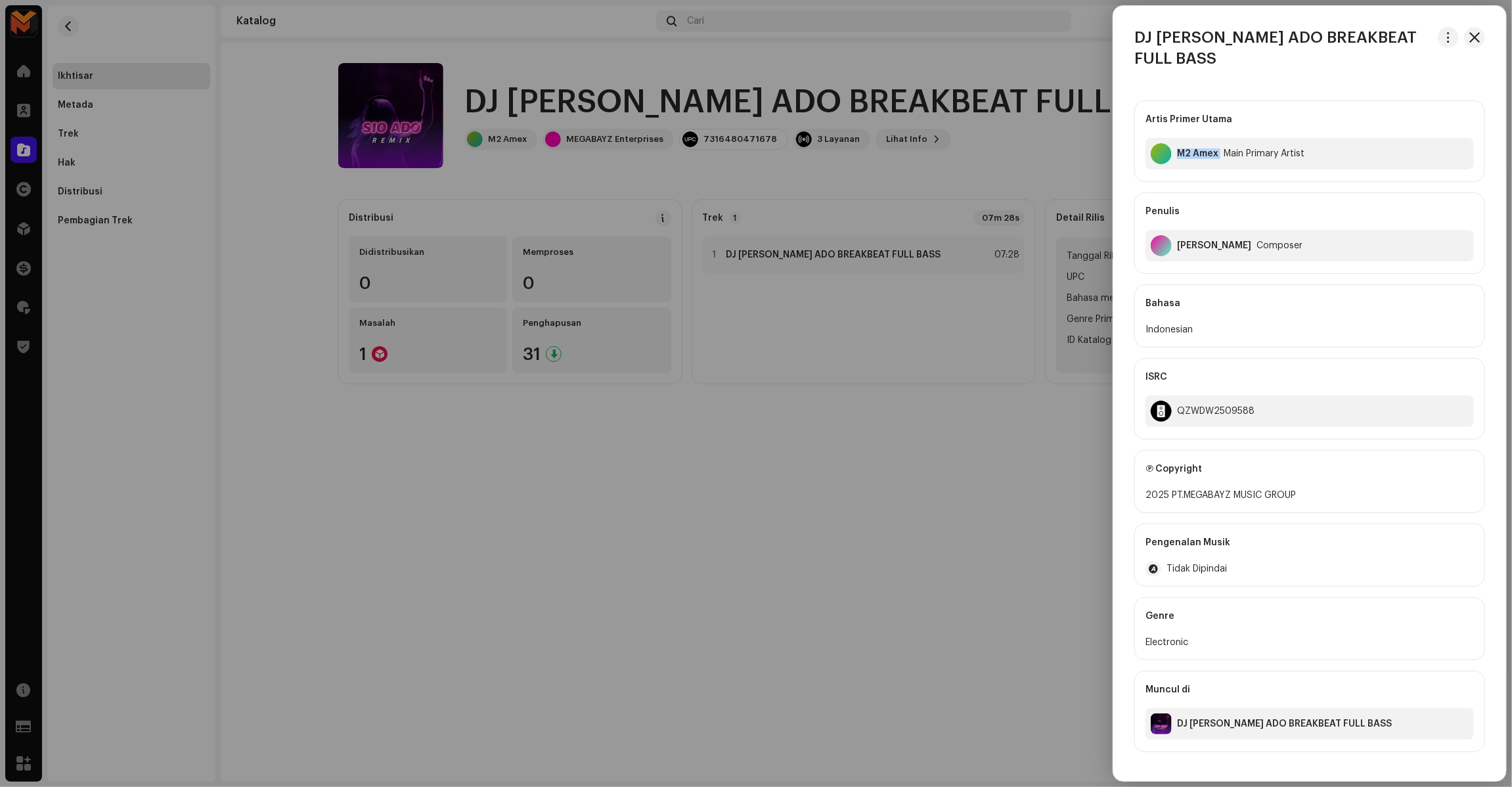
copy div "M2 Amex"
drag, startPoint x: 1180, startPoint y: 141, endPoint x: 1214, endPoint y: 164, distance: 41.0
click at [1214, 164] on div "[PERSON_NAME] Primer Utama M2 Amex Main Primary Artist Penulis [PERSON_NAME] Co…" at bounding box center [1309, 187] width 351 height 173
click at [1214, 165] on div "[PERSON_NAME] Primer Utama M2 Amex Main Primary Artist Penulis [PERSON_NAME] Co…" at bounding box center [1309, 187] width 351 height 173
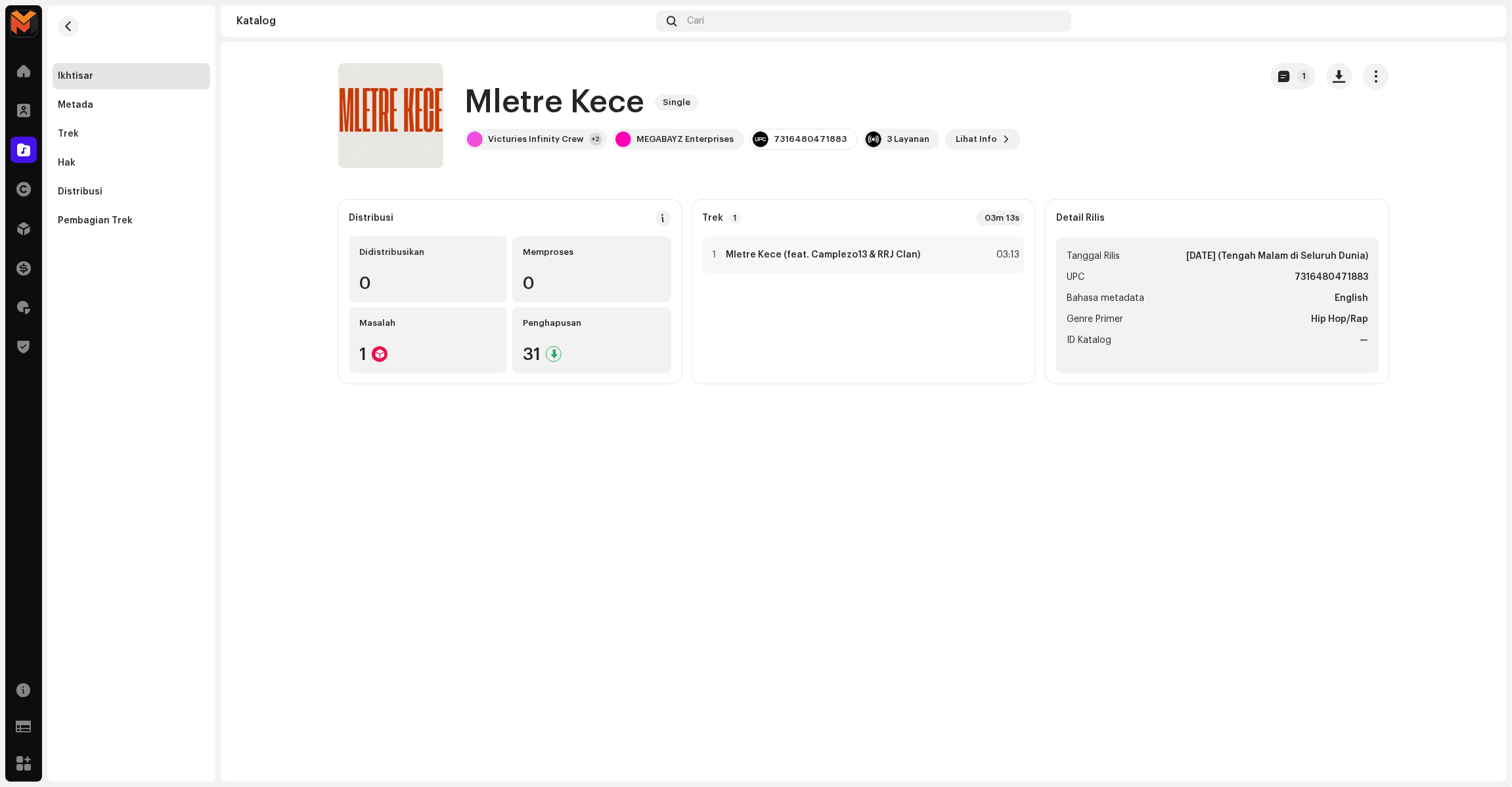
click at [539, 93] on h1 "Mletre Kece" at bounding box center [554, 102] width 180 height 42
copy div "Mletre Kece Single"
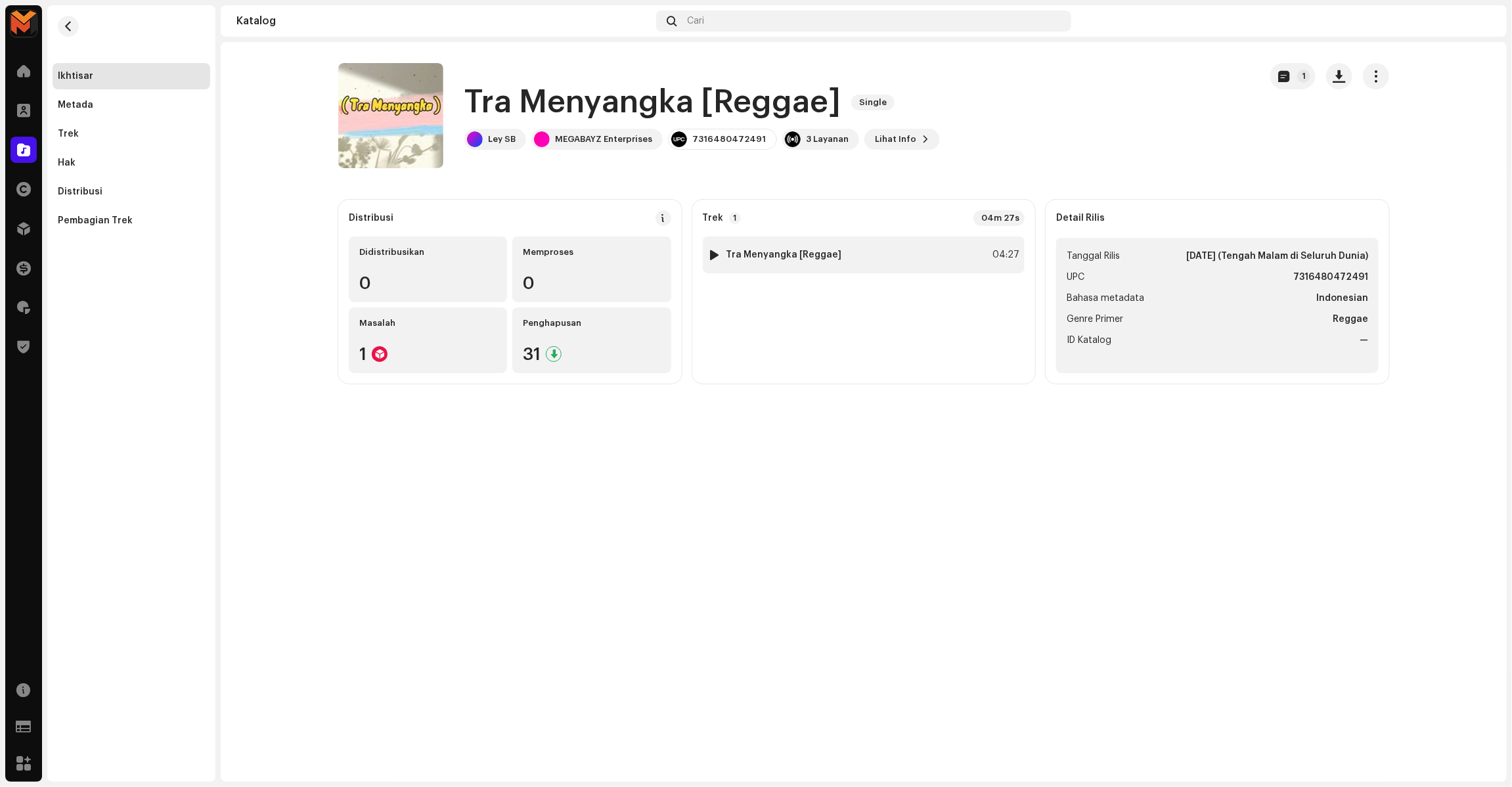
click at [1007, 247] on div "04:27" at bounding box center [1005, 255] width 29 height 16
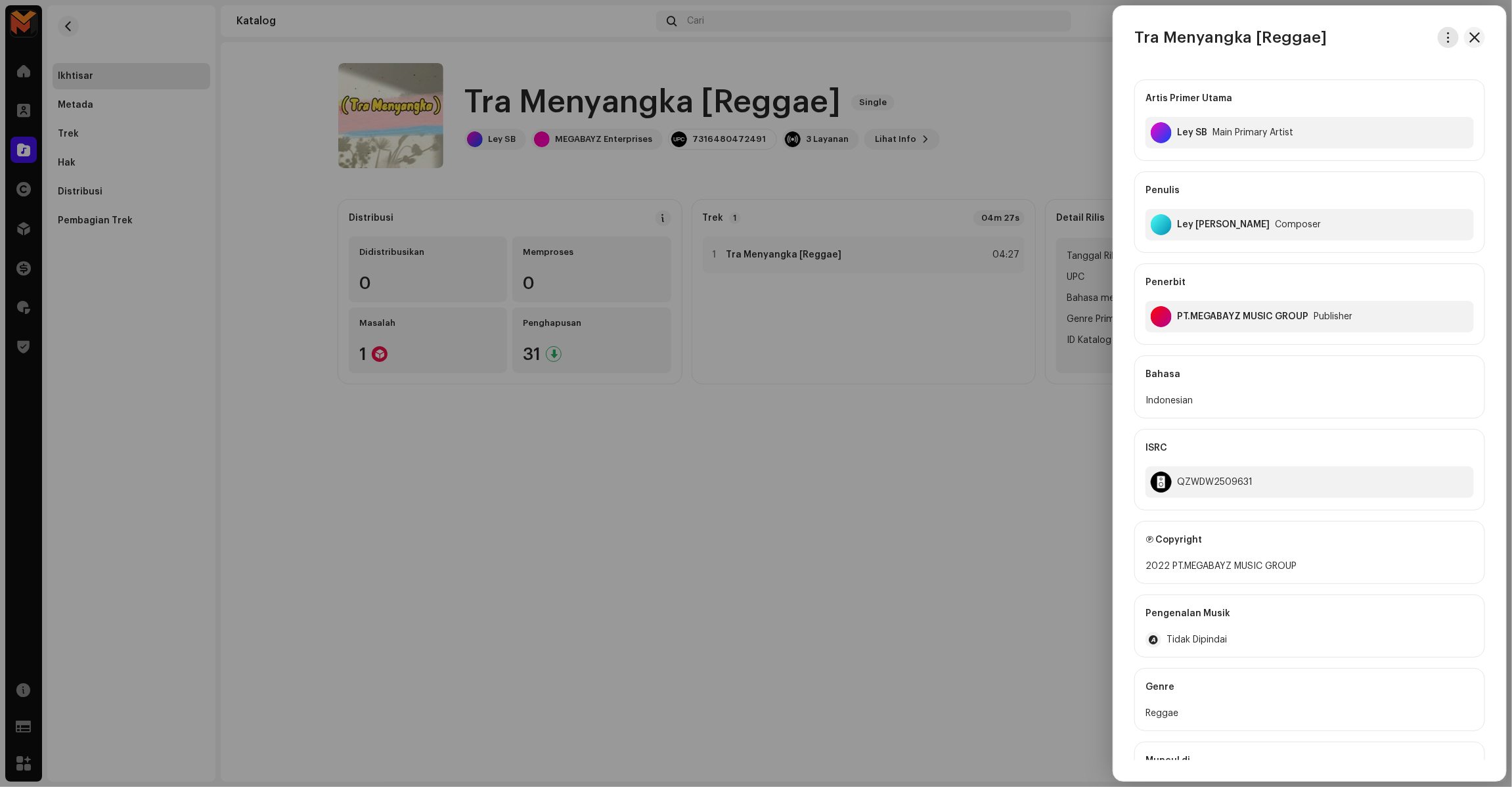
click at [1444, 34] on span "button" at bounding box center [1449, 37] width 10 height 10
click at [1378, 93] on span "Unduh audio" at bounding box center [1351, 93] width 59 height 10
click at [767, 115] on div at bounding box center [756, 394] width 1512 height 787
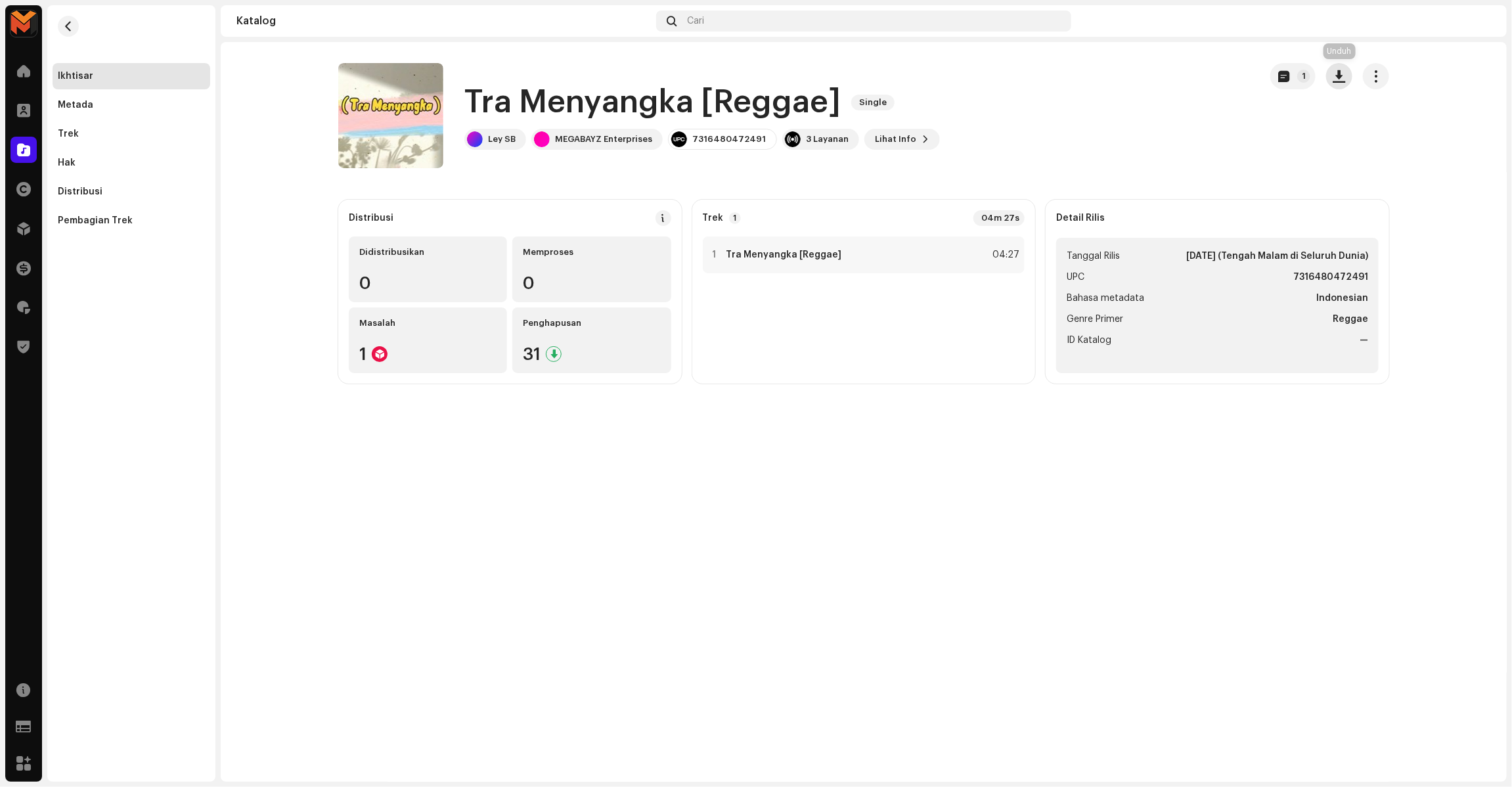
click at [1331, 77] on button "button" at bounding box center [1339, 76] width 26 height 26
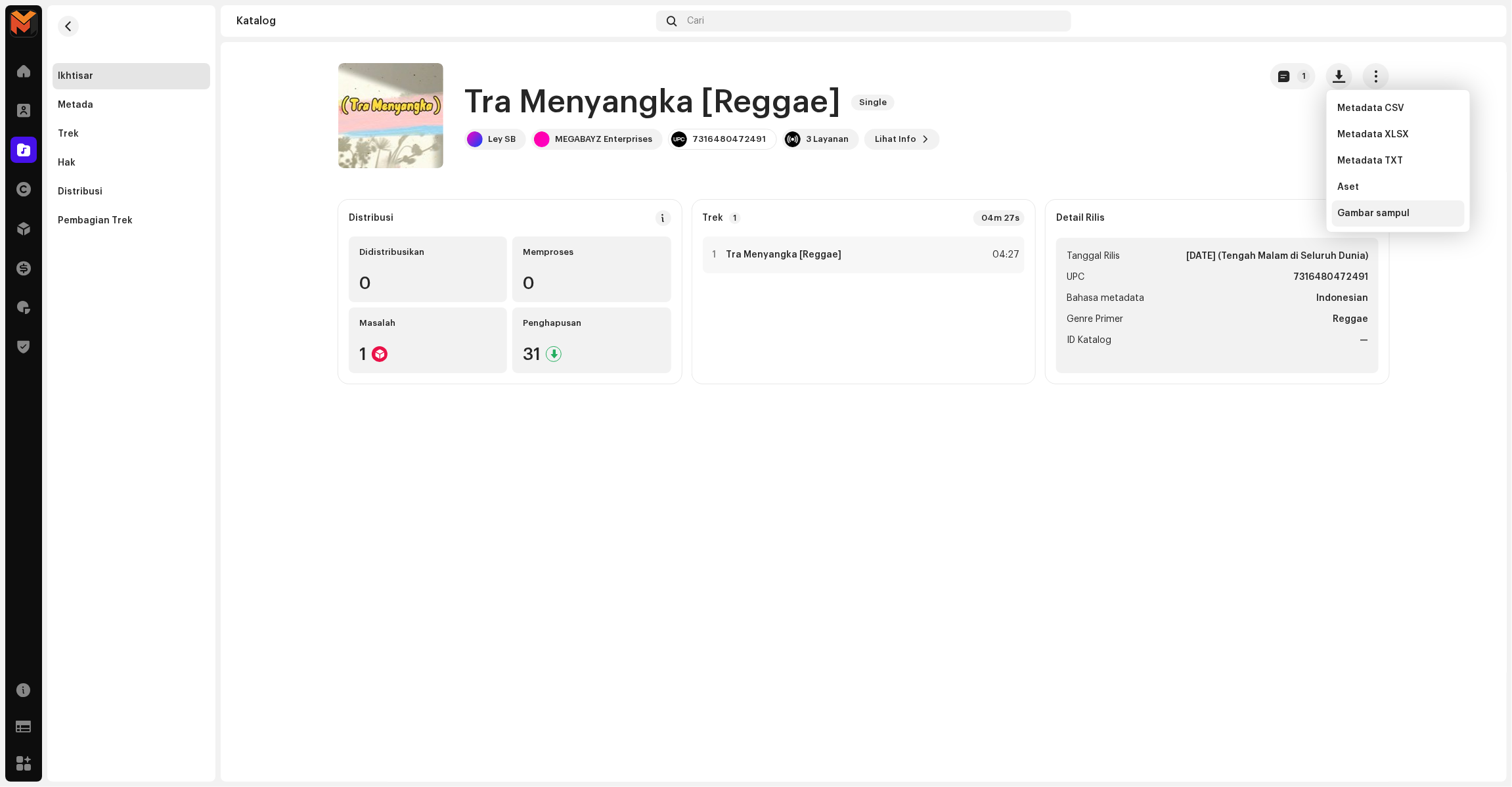
click at [1352, 220] on div "Gambar sampul" at bounding box center [1399, 213] width 133 height 26
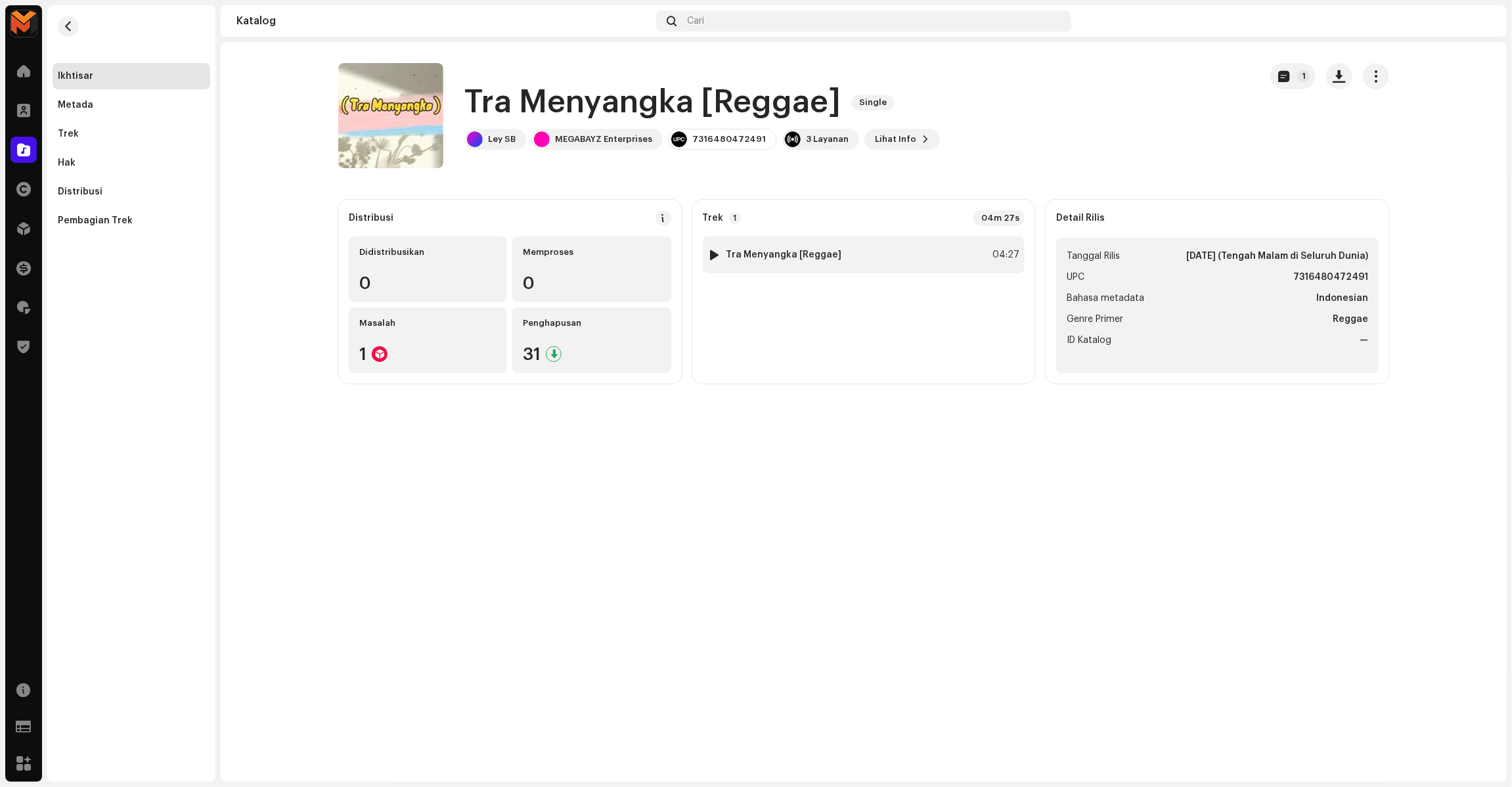
click at [756, 241] on div "1 Tra Menyangka [Reggae] 04:27" at bounding box center [863, 255] width 322 height 36
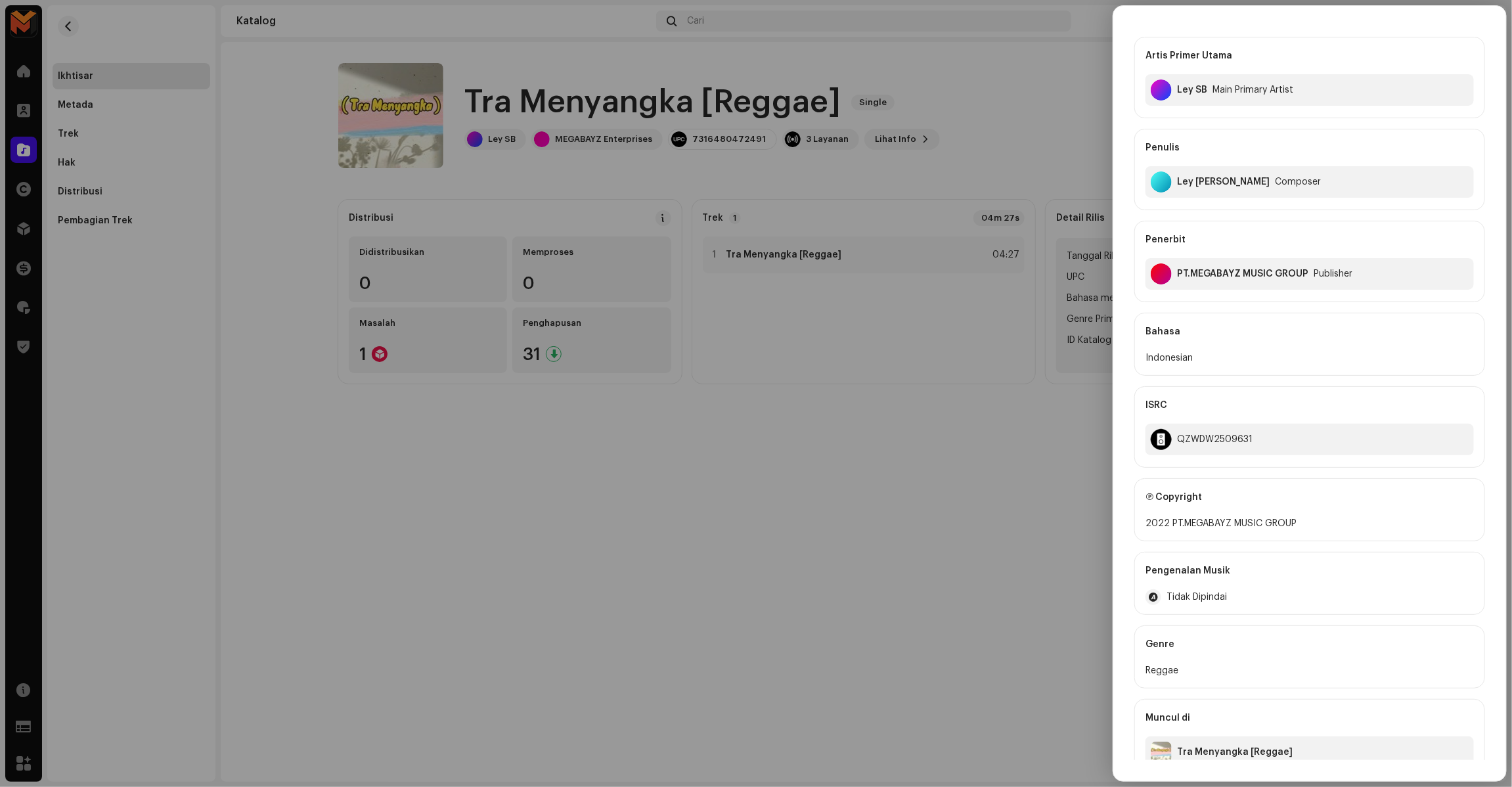
scroll to position [66, 0]
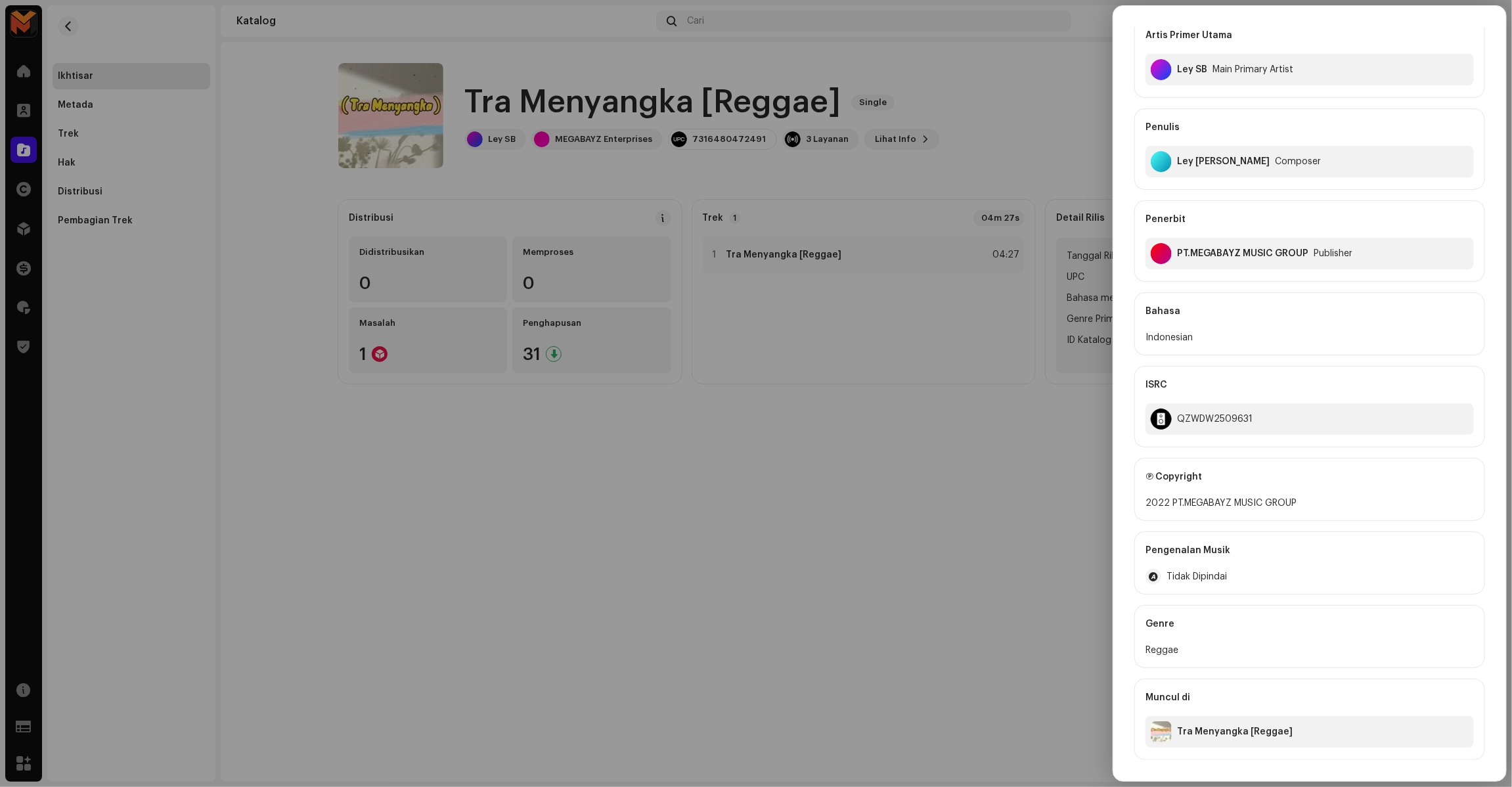
click at [956, 382] on div at bounding box center [756, 394] width 1512 height 787
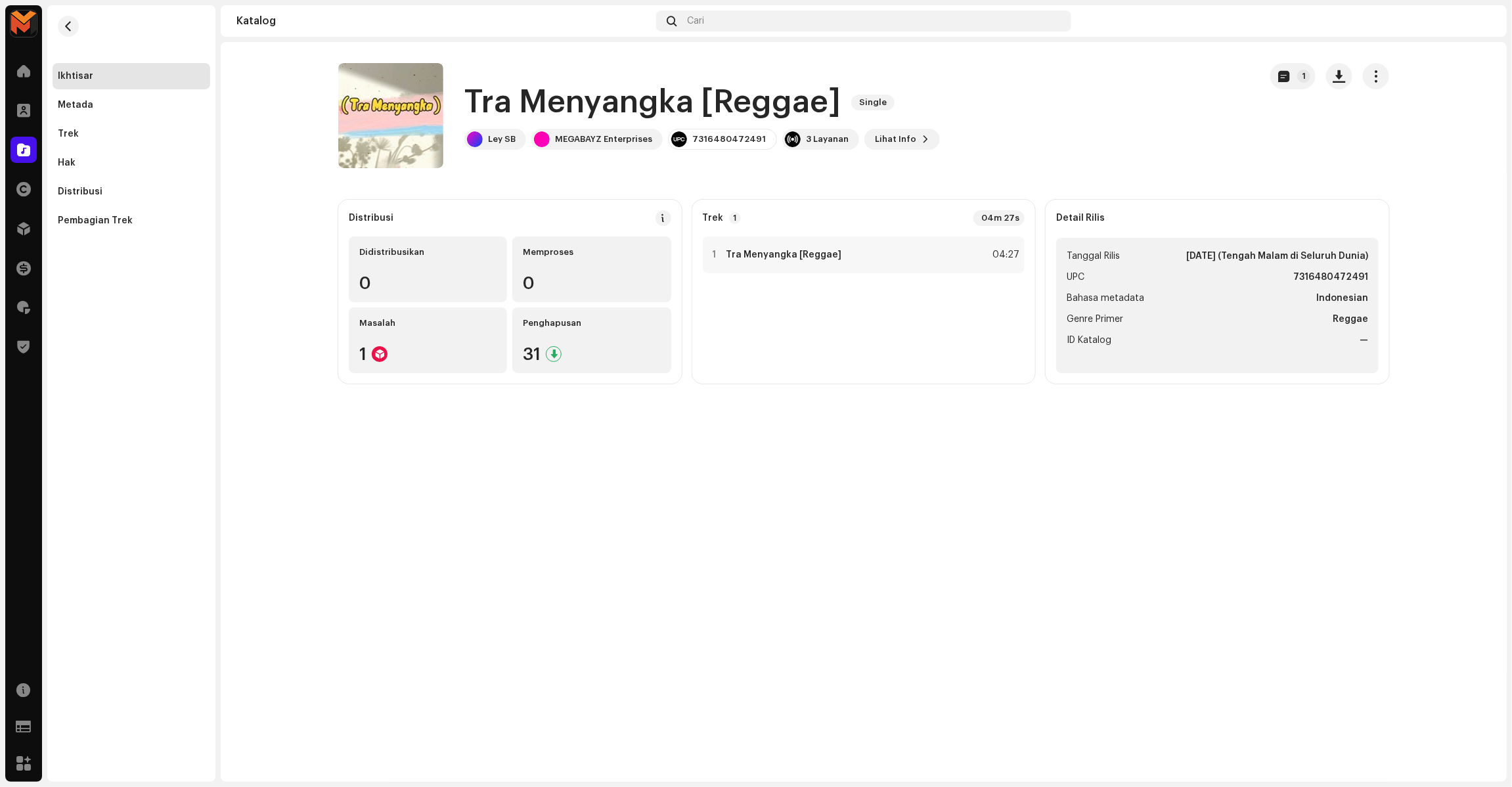
click at [1323, 274] on strong "7316480472491" at bounding box center [1331, 277] width 75 height 16
copy strong "7316480472491"
click at [815, 249] on strong "Tra Menyangka [Reggae]" at bounding box center [784, 254] width 116 height 10
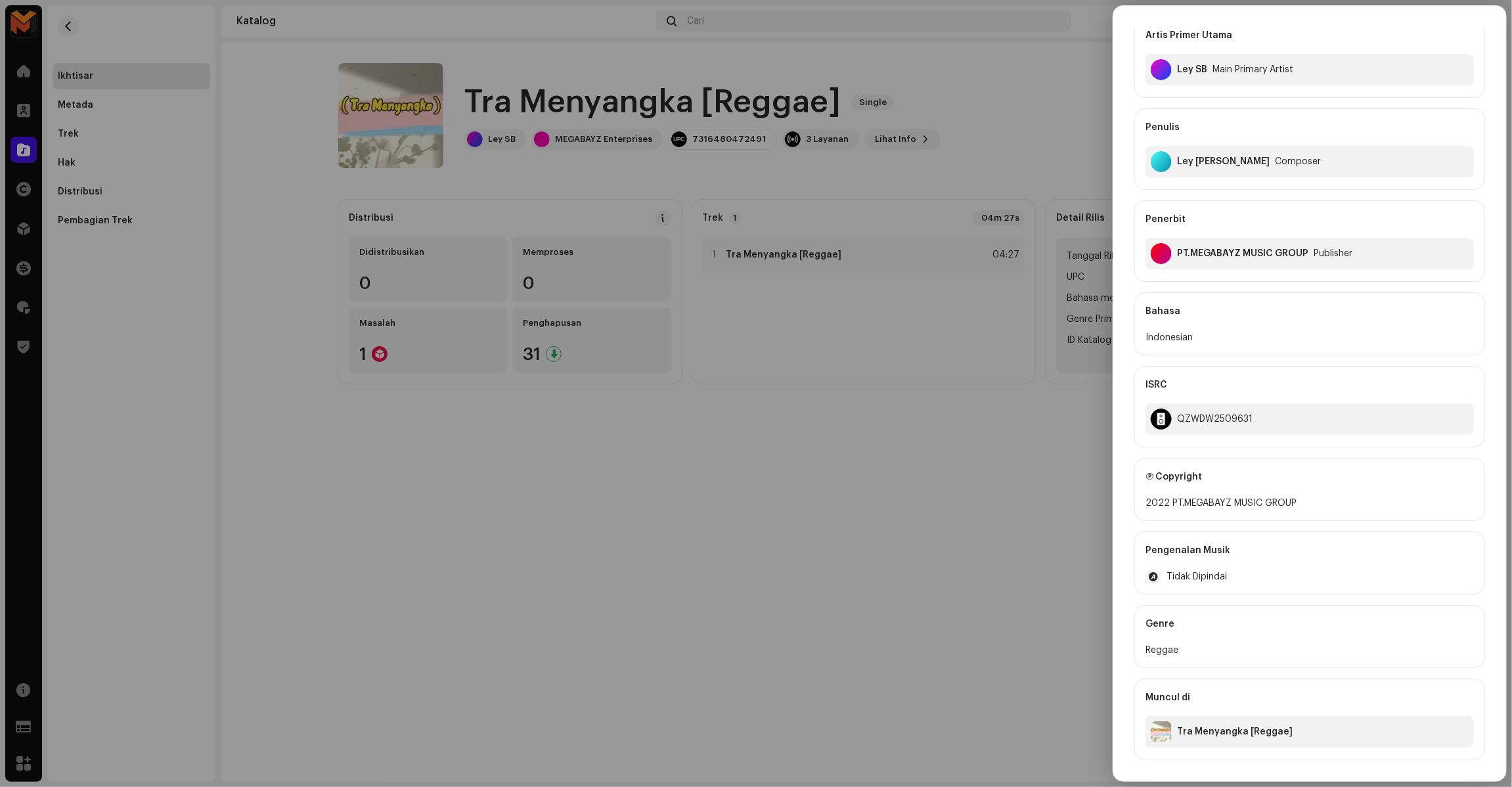
scroll to position [0, 0]
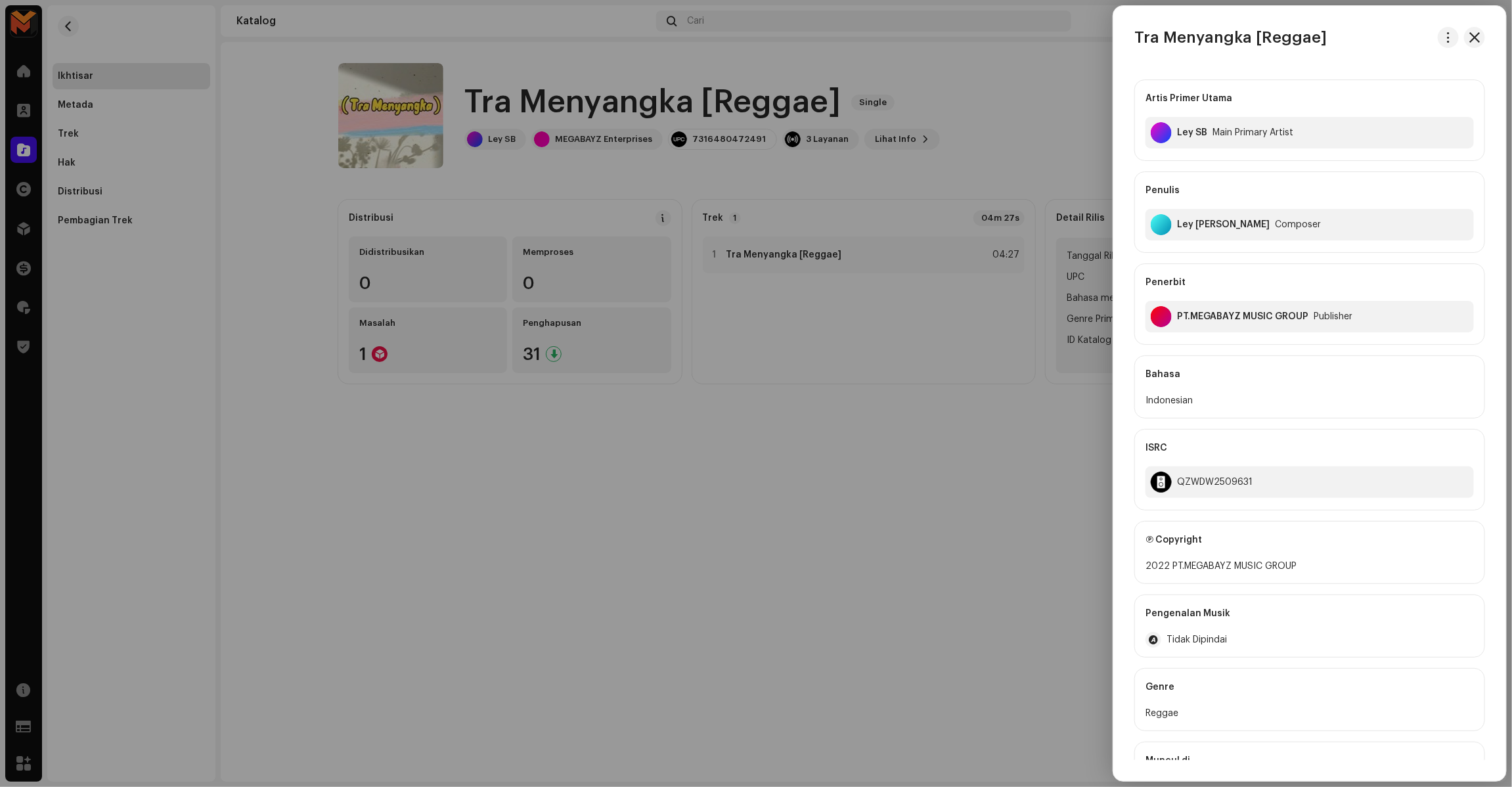
click at [1219, 224] on div "Ley Abisay Numberi" at bounding box center [1223, 224] width 93 height 10
copy div "Ley Abisay Numberi"
click at [1193, 483] on div "QZWDW2509631" at bounding box center [1214, 481] width 75 height 10
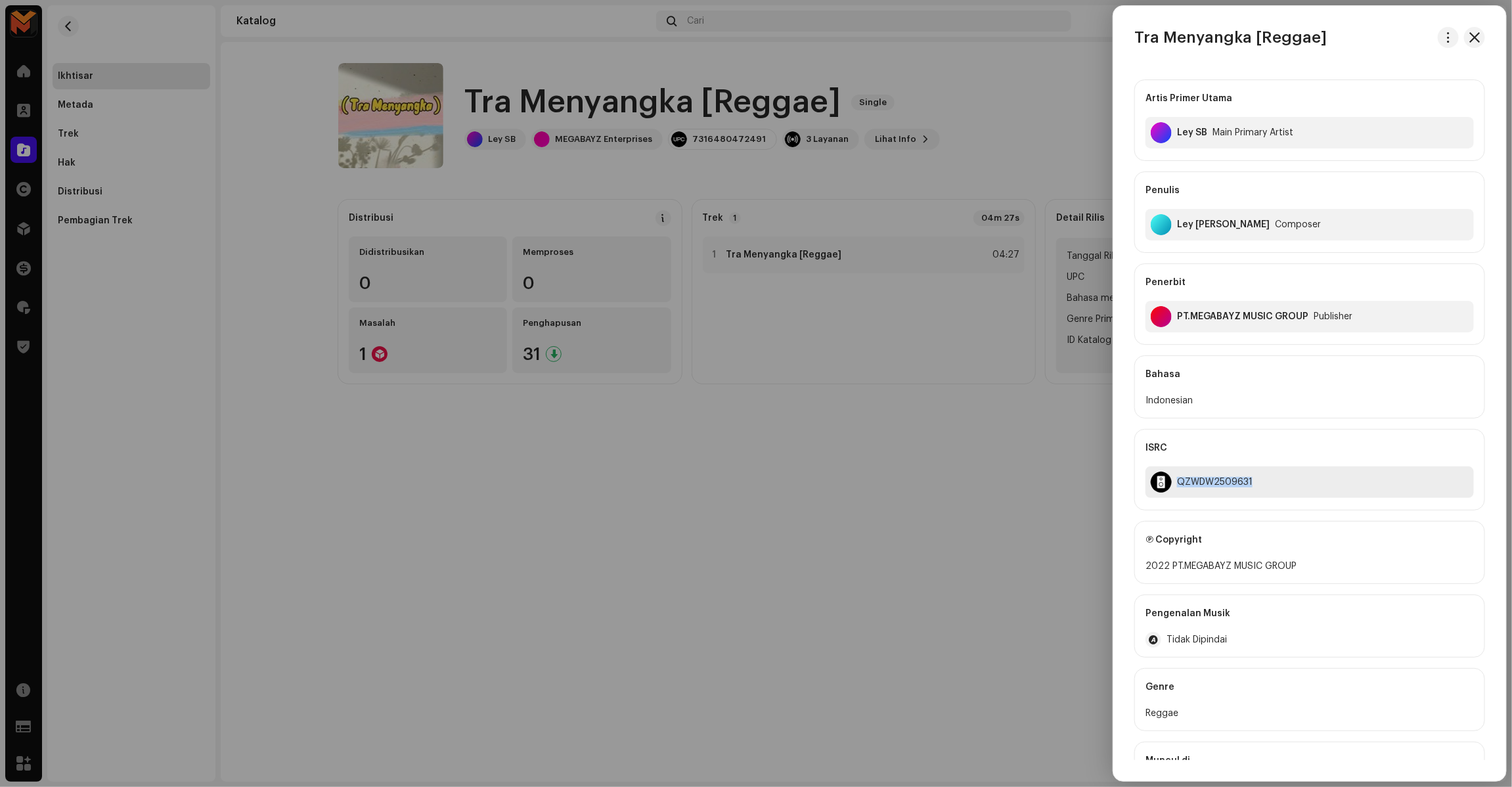
click at [1193, 483] on div "QZWDW2509631" at bounding box center [1214, 481] width 75 height 10
copy div "QZWDW2509631"
click at [969, 464] on div at bounding box center [756, 394] width 1512 height 787
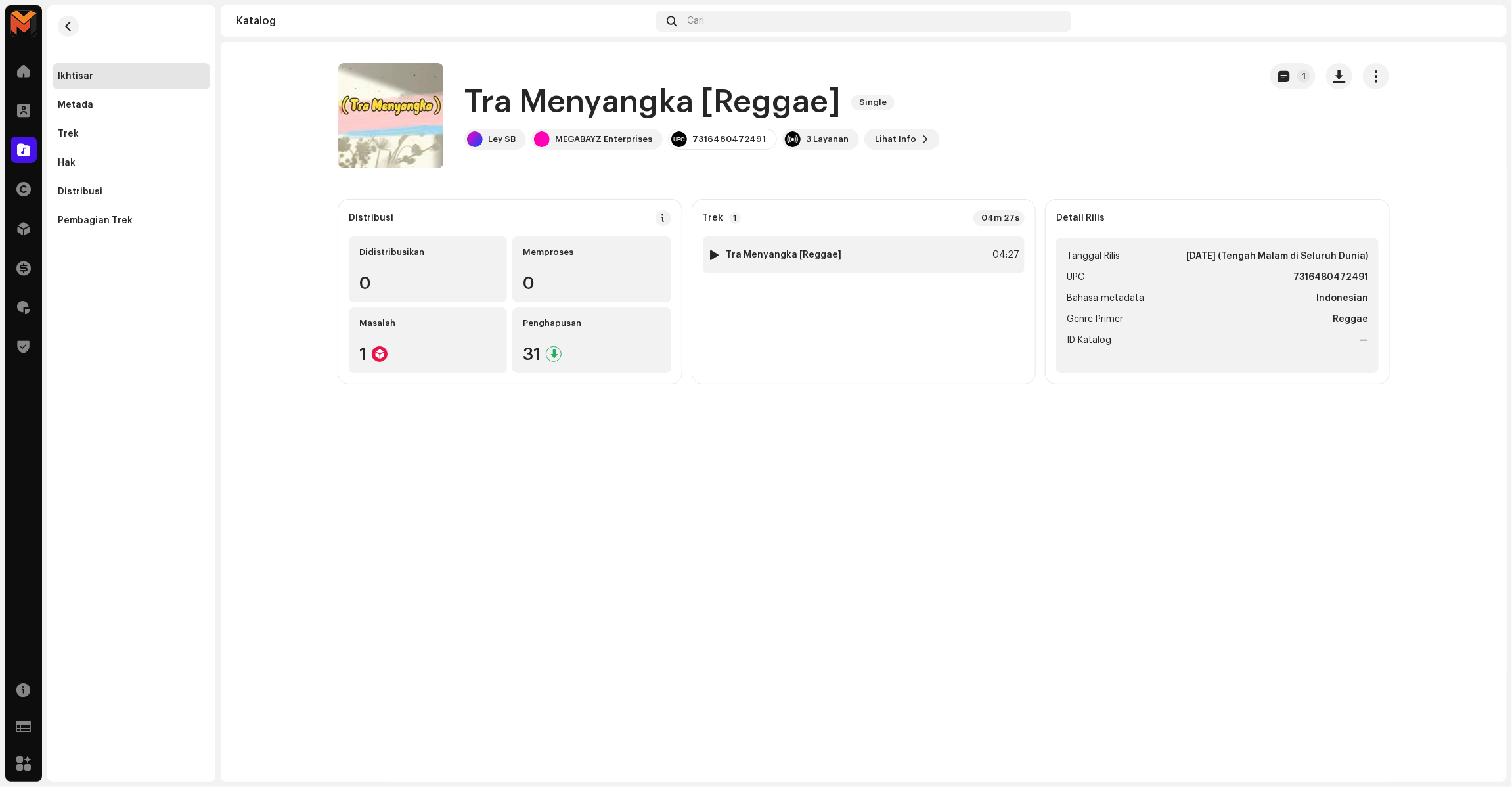
click at [868, 240] on div "1 Tra Menyangka [Reggae] 04:27" at bounding box center [863, 255] width 322 height 36
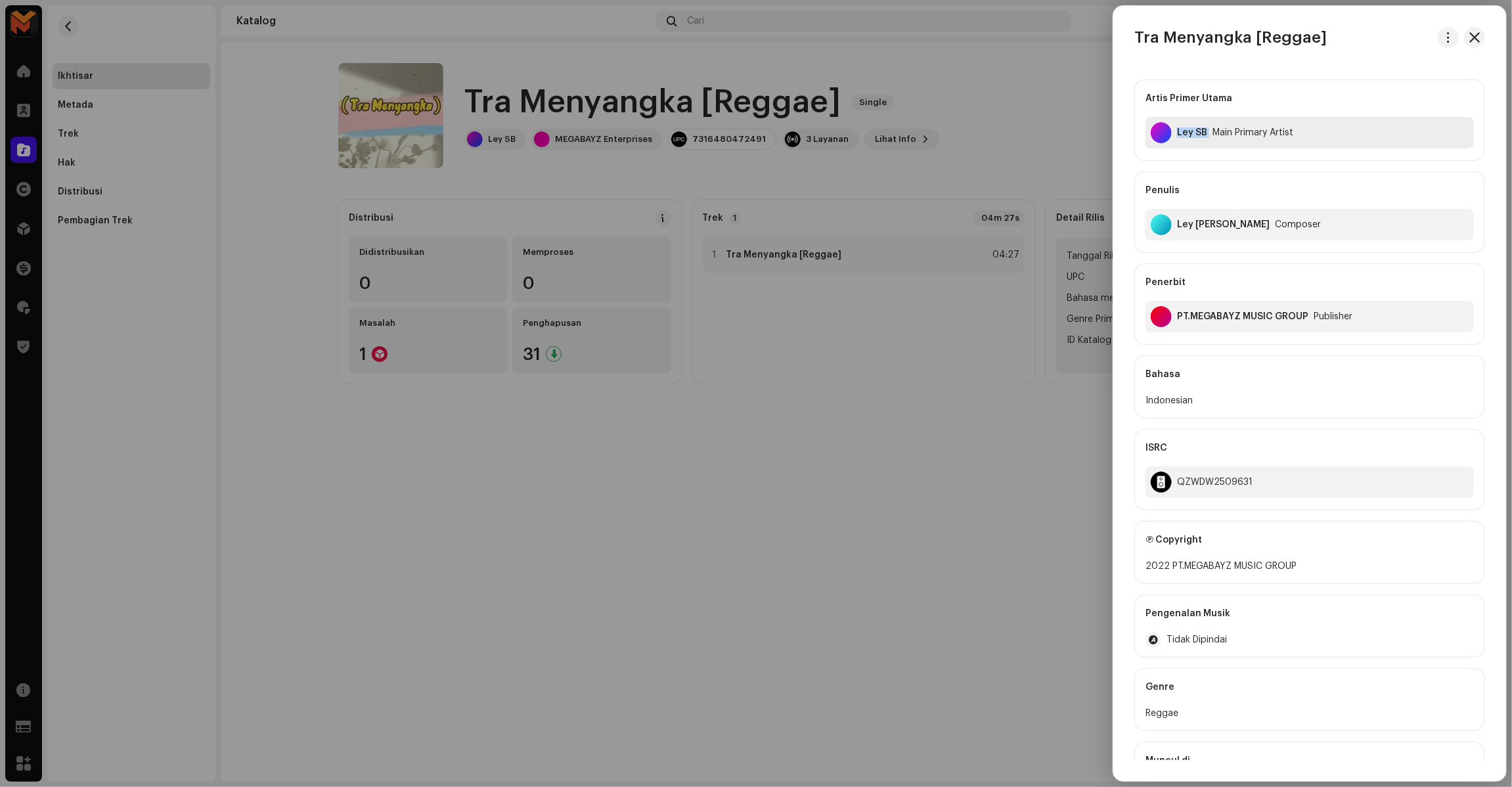
copy div "Ley SB"
drag, startPoint x: 1173, startPoint y: 135, endPoint x: 1334, endPoint y: 44, distance: 184.9
click at [1334, 44] on div "Tra Menyangka [Reggae] Artis Primer Utama Ley SB Main Primary Artist Penulis Le…" at bounding box center [1310, 393] width 393 height 732
click at [1334, 44] on div "Tra Menyangka [Reggae]" at bounding box center [1310, 37] width 393 height 21
click at [1200, 214] on div "Ley Abisay Numberi Composer" at bounding box center [1309, 225] width 329 height 32
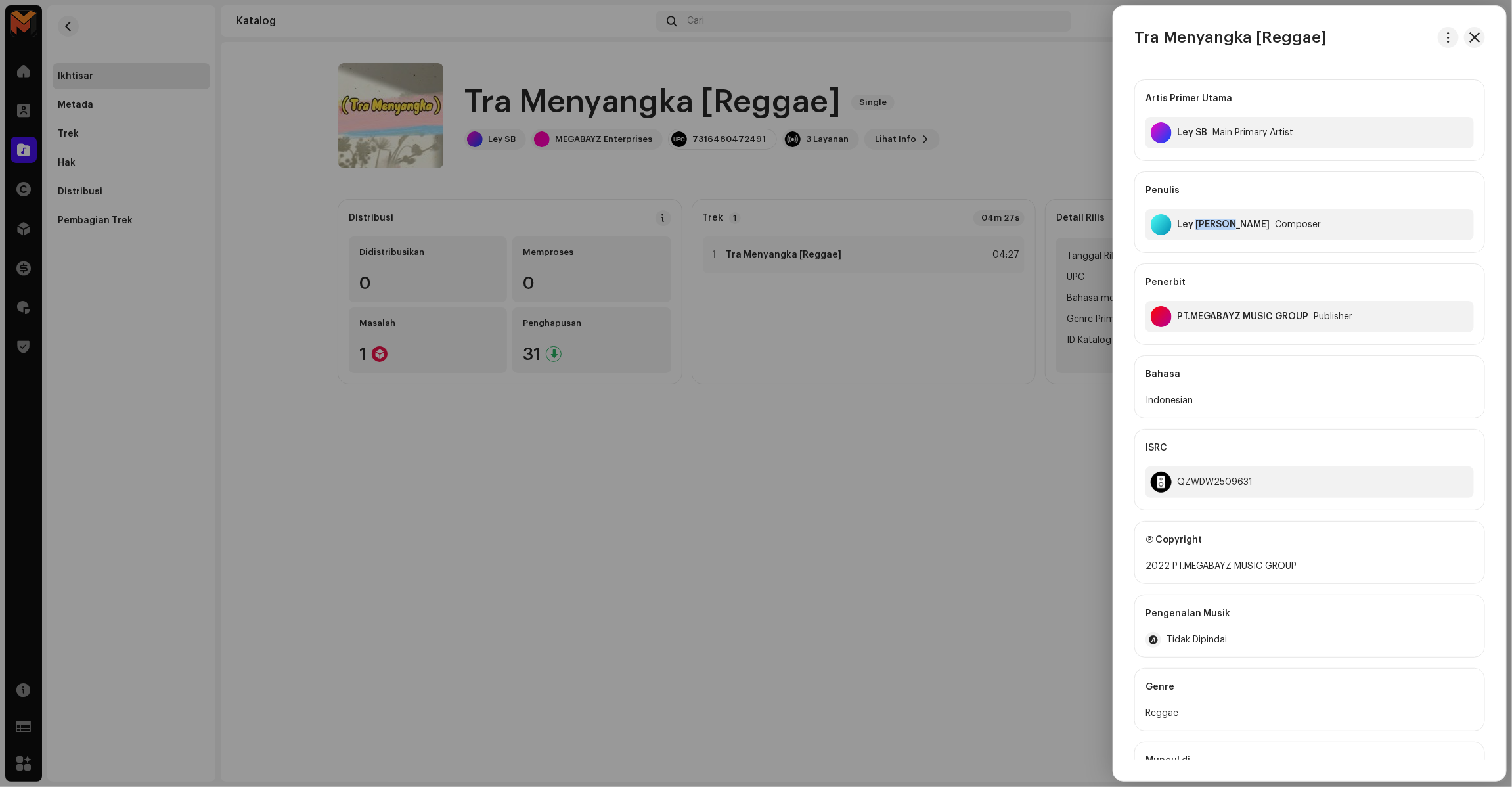
click at [1200, 214] on div "Ley Abisay Numberi Composer" at bounding box center [1309, 225] width 329 height 32
copy div "Ley Abisay Numberi"
copy h3 "Tra Menyangka"
drag, startPoint x: 1129, startPoint y: 50, endPoint x: 1249, endPoint y: 36, distance: 120.8
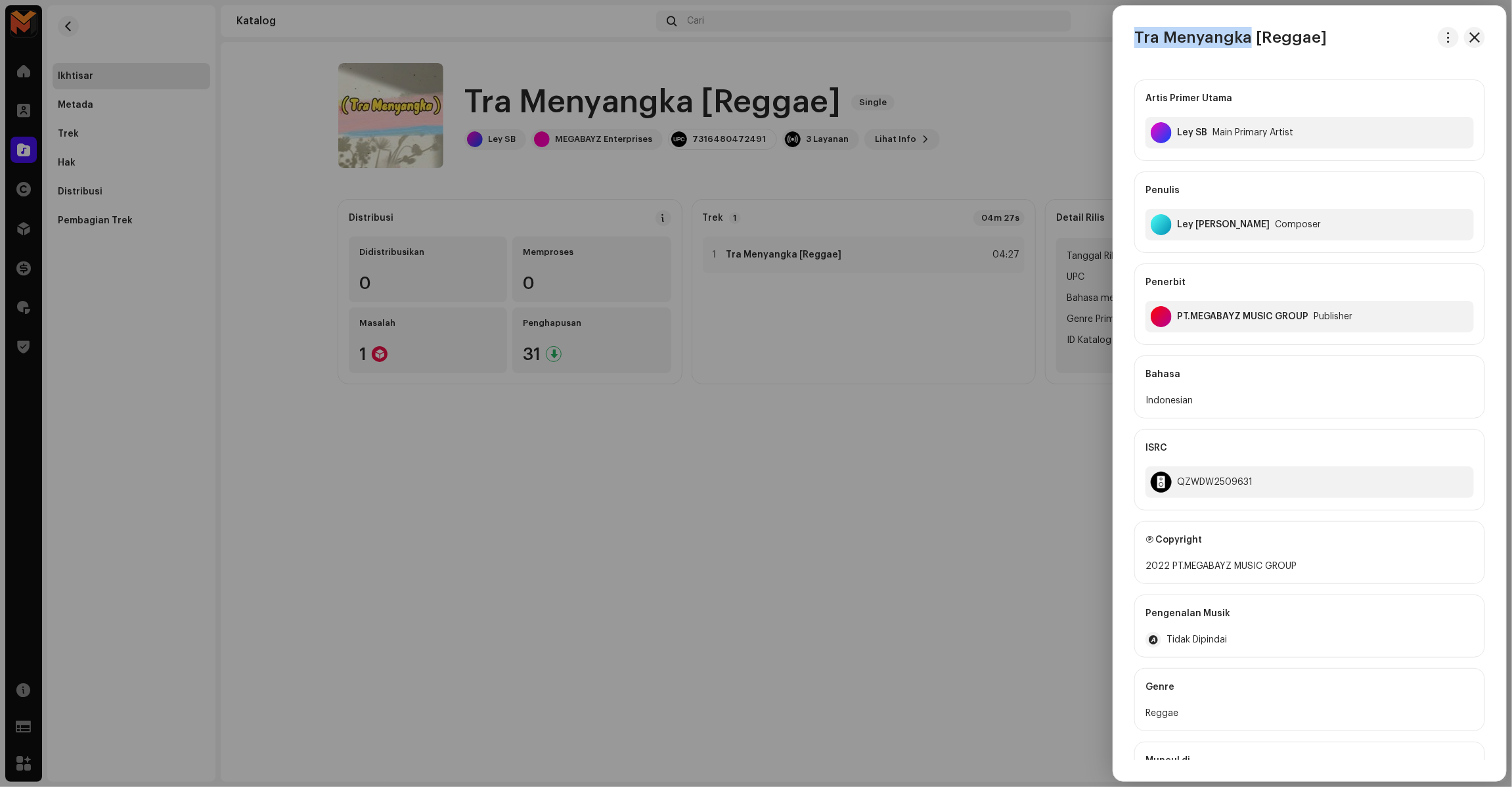
click at [1249, 36] on div "Tra Menyangka [Reggae] Artis Primer Utama Ley SB Main Primary Artist Penulis Le…" at bounding box center [1310, 393] width 393 height 732
click at [941, 267] on div at bounding box center [756, 394] width 1512 height 787
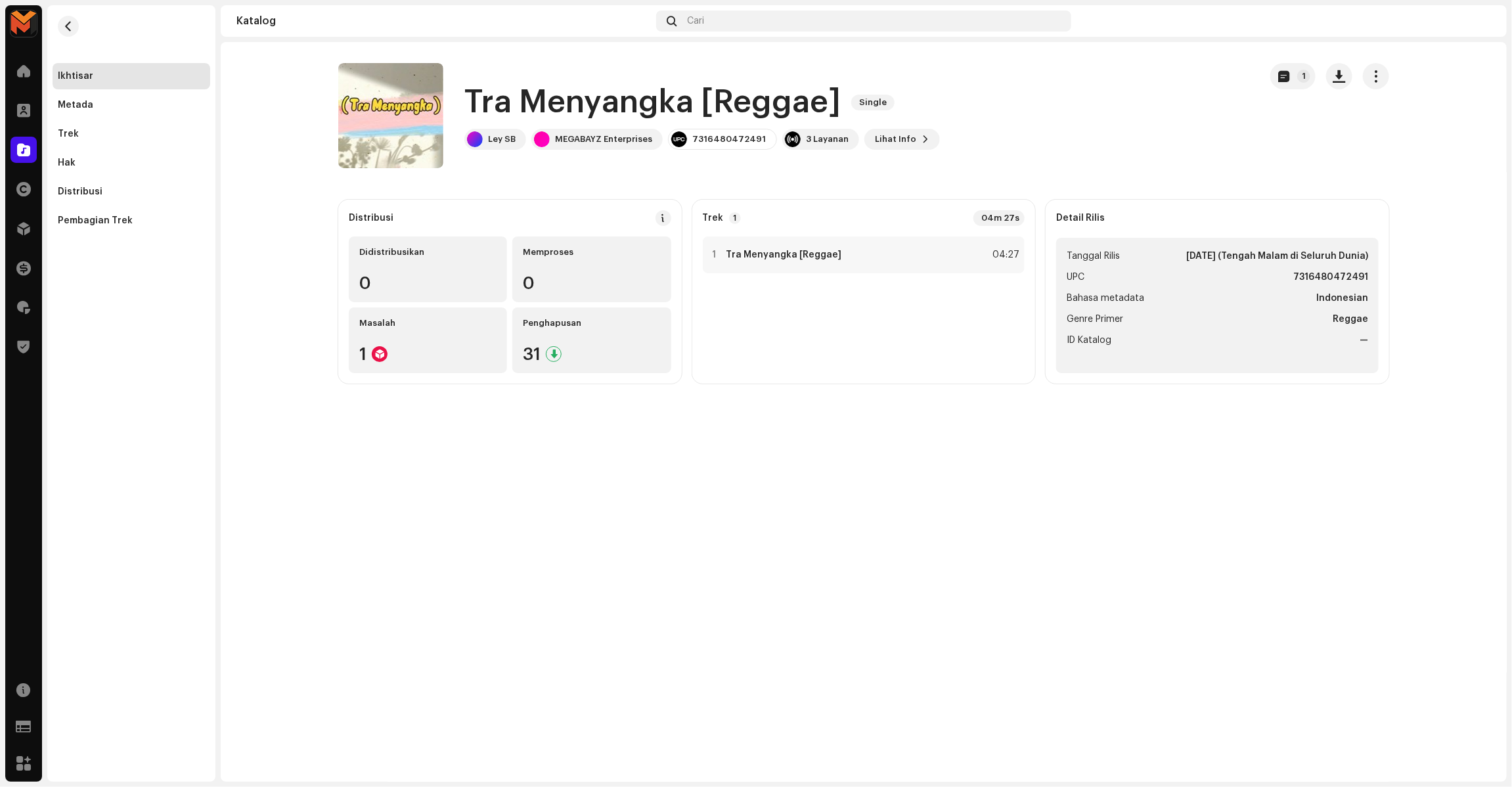
click at [1301, 275] on strong "7316480472491" at bounding box center [1331, 277] width 75 height 16
copy strong "7316480472491"
click at [1339, 281] on strong "7316480472491" at bounding box center [1331, 277] width 75 height 16
click at [893, 221] on div "Trek 1 04m 27s" at bounding box center [863, 218] width 322 height 16
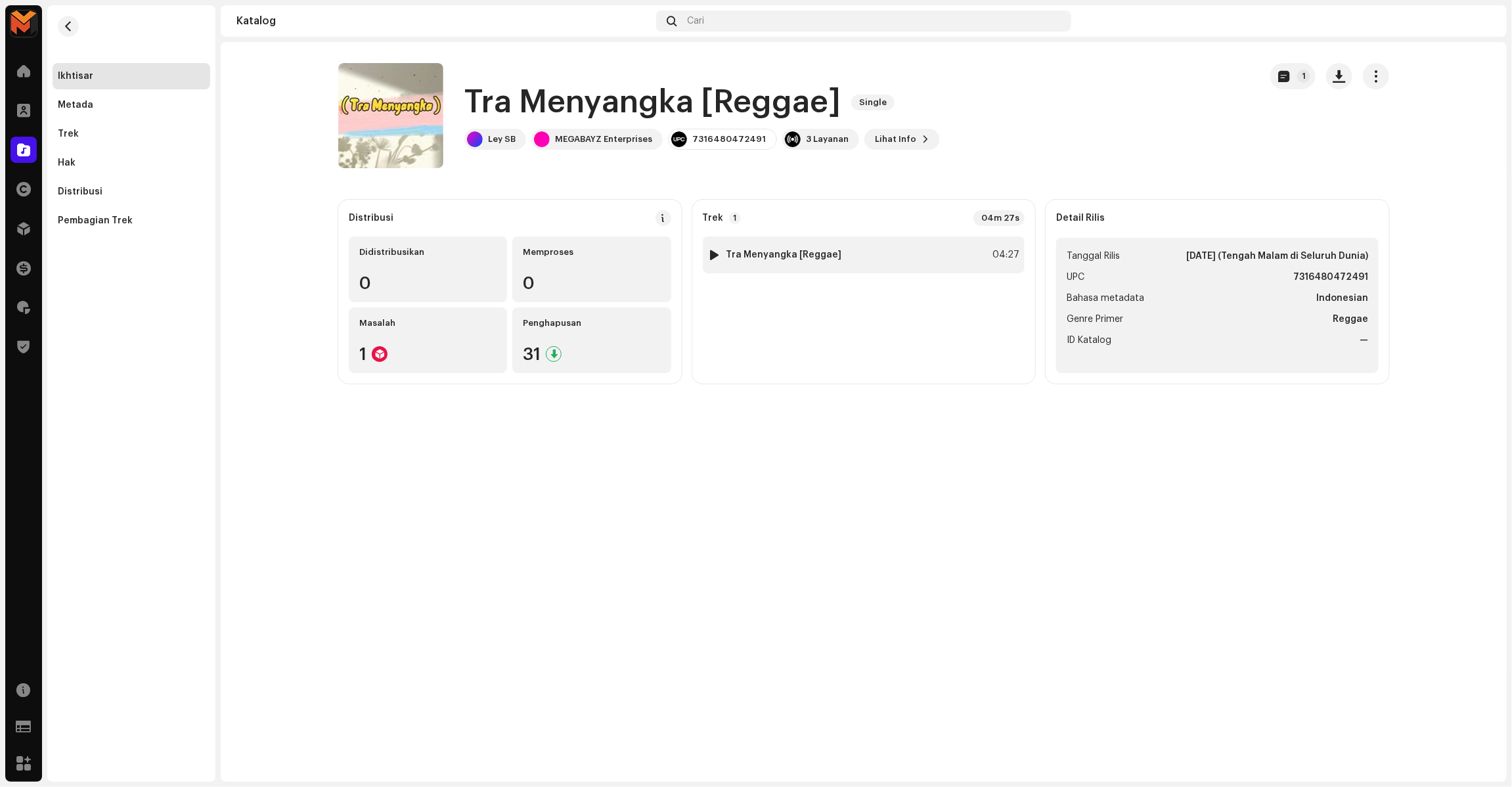
click at [901, 237] on div "1 Tra Menyangka [Reggae] 04:27" at bounding box center [863, 255] width 322 height 36
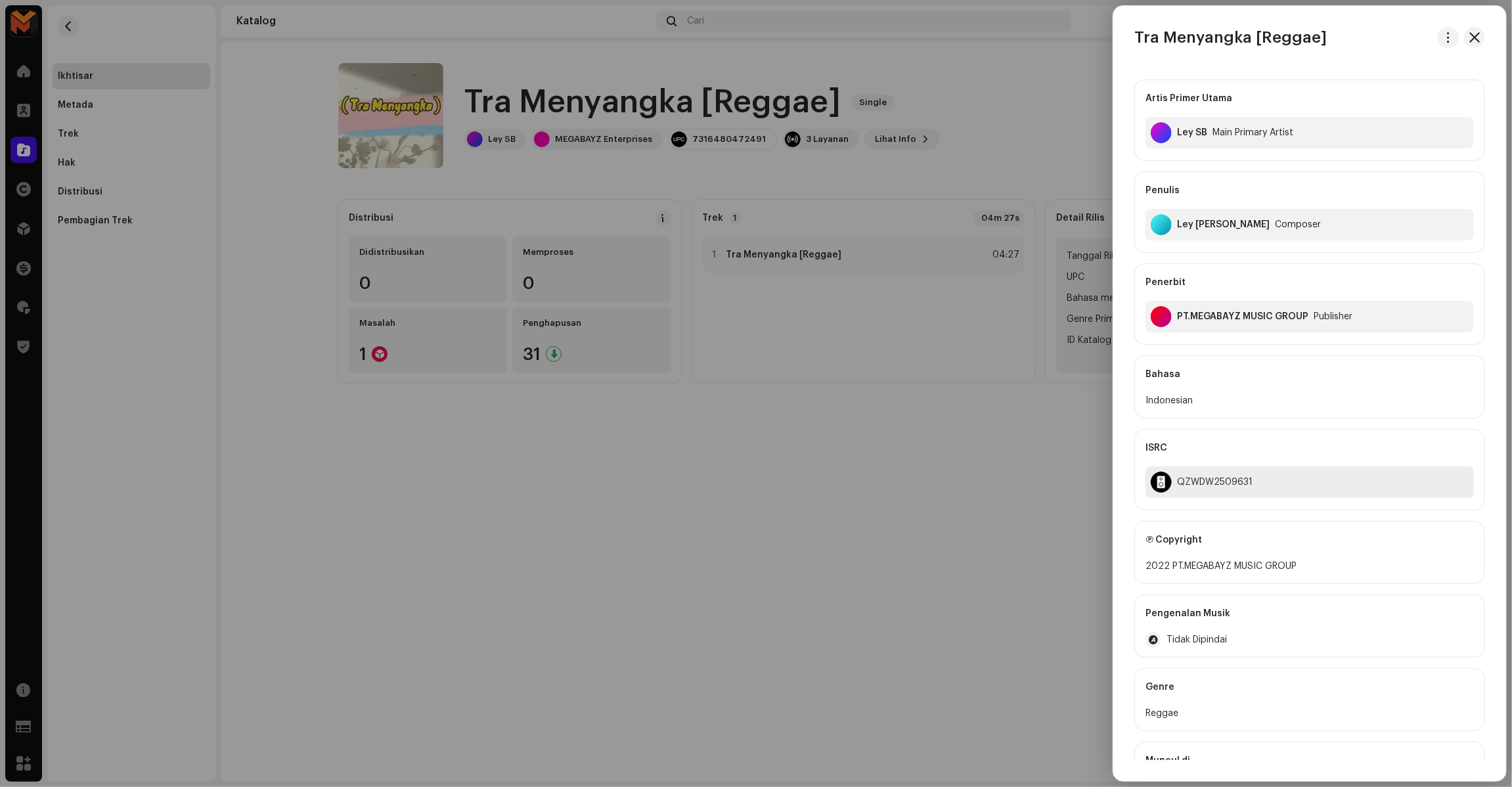
click at [1190, 487] on div "QZWDW2509631" at bounding box center [1214, 481] width 75 height 10
copy div "QZWDW2509631"
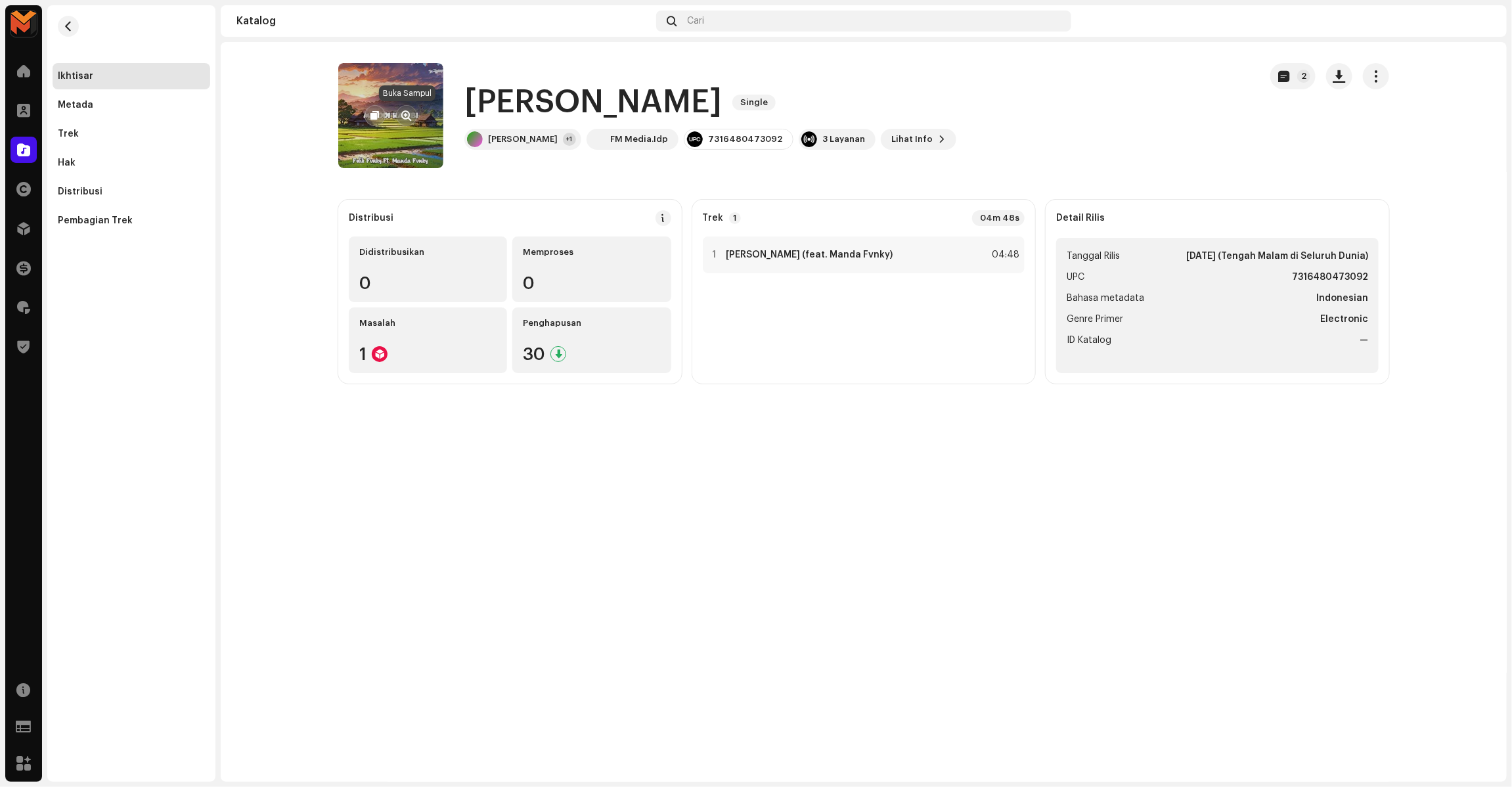
click at [405, 115] on span "button" at bounding box center [407, 115] width 10 height 10
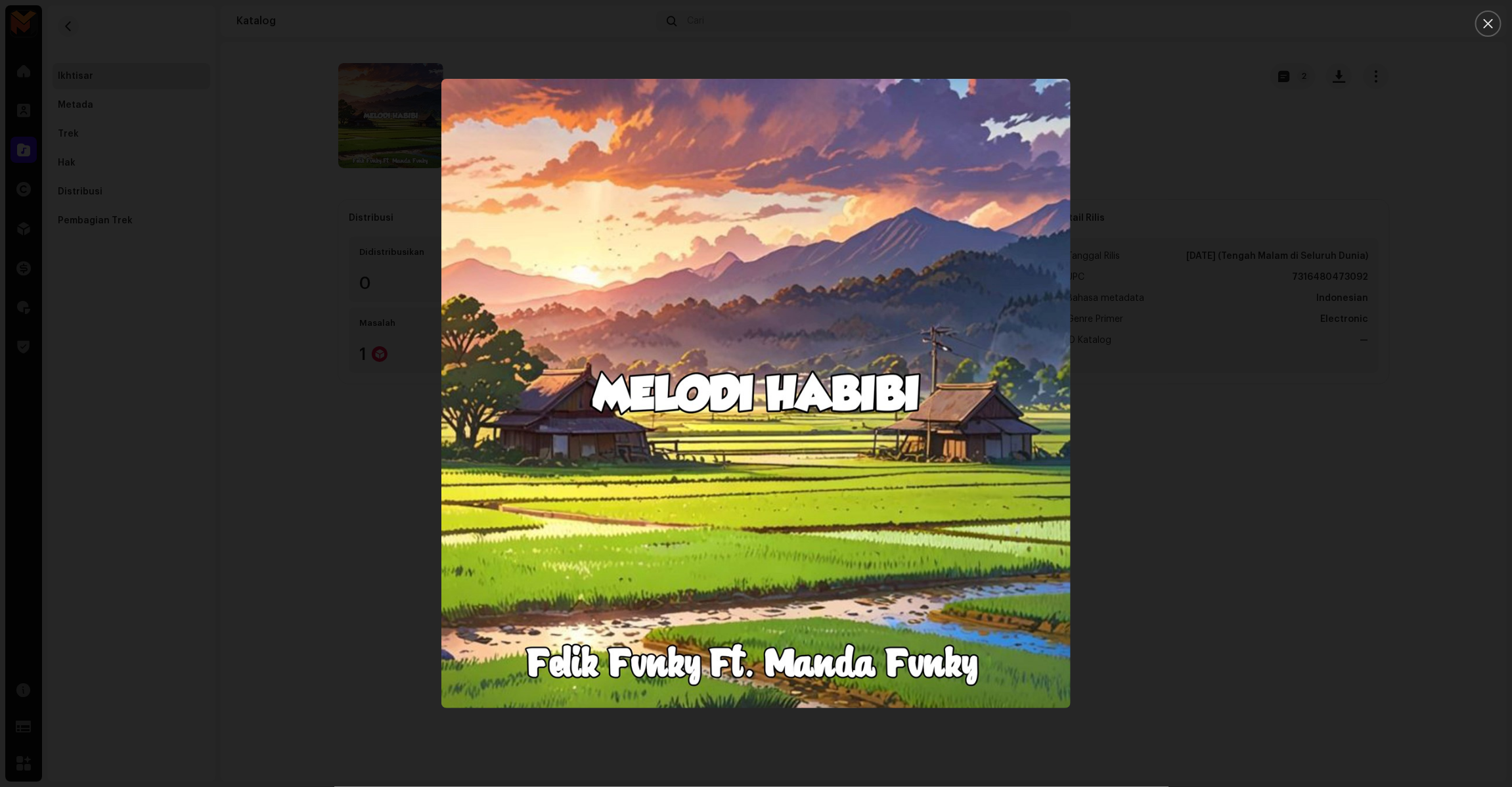
click at [1206, 374] on div at bounding box center [756, 394] width 1512 height 787
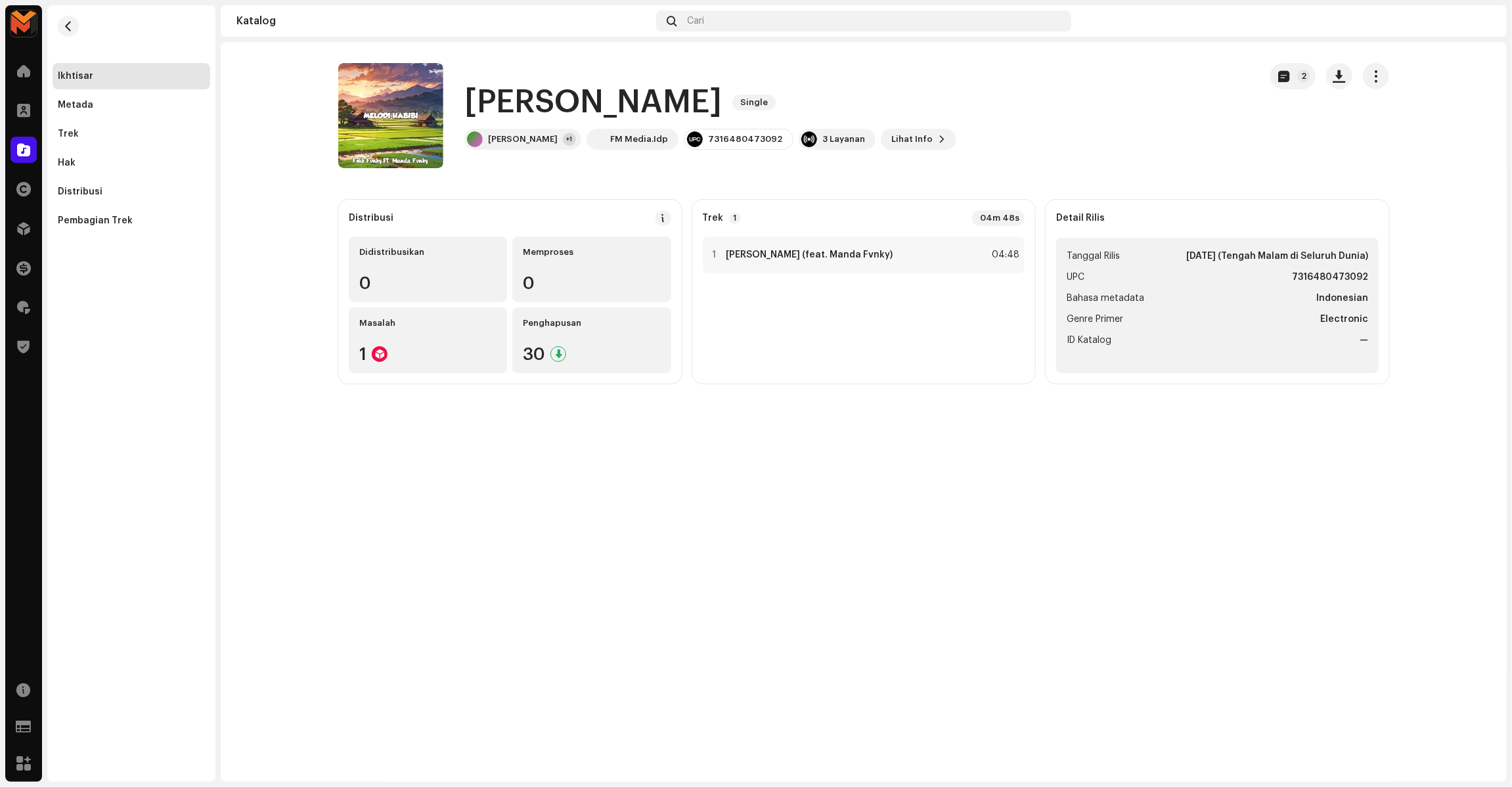
click at [540, 109] on h1 "Melodi Habibi" at bounding box center [592, 102] width 257 height 42
copy div "Melodi Habibi Single"
click at [928, 248] on div "1 Melodi Habibi (feat. Manda Fvnky) 04:48" at bounding box center [863, 255] width 322 height 36
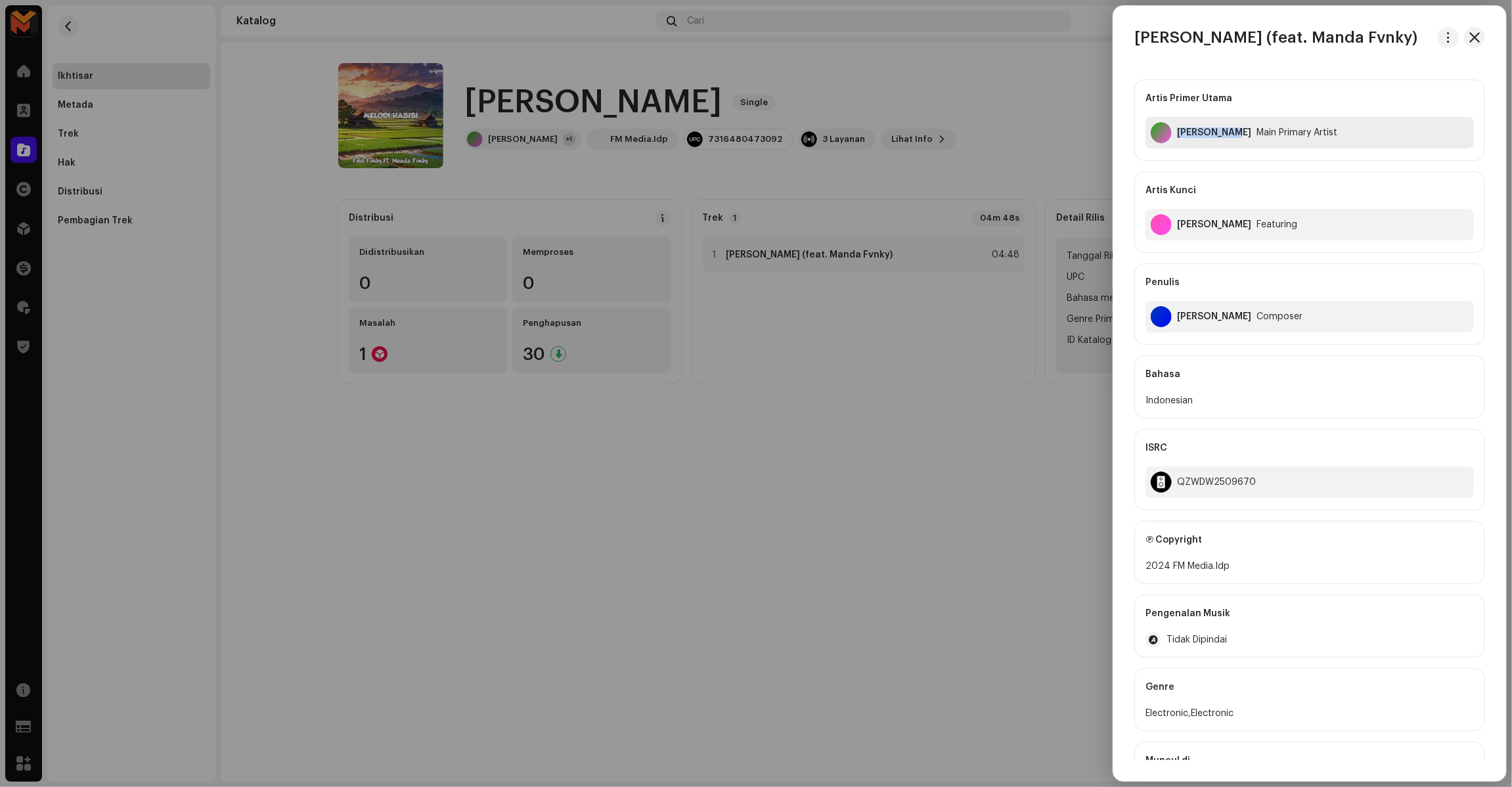
copy div "[PERSON_NAME]"
drag, startPoint x: 1176, startPoint y: 136, endPoint x: 1227, endPoint y: 188, distance: 72.8
click at [1227, 188] on div "Artis Primer Utama Felik Fvnky Main Primary Artist Artis Kunci Manda Fvnky Feat…" at bounding box center [1309, 211] width 351 height 265
click at [1236, 162] on div "Artis Primer Utama Felik Fvnky Main Primary Artist Artis Kunci Manda Fvnky Feat…" at bounding box center [1309, 211] width 351 height 265
click at [775, 266] on div at bounding box center [756, 394] width 1512 height 787
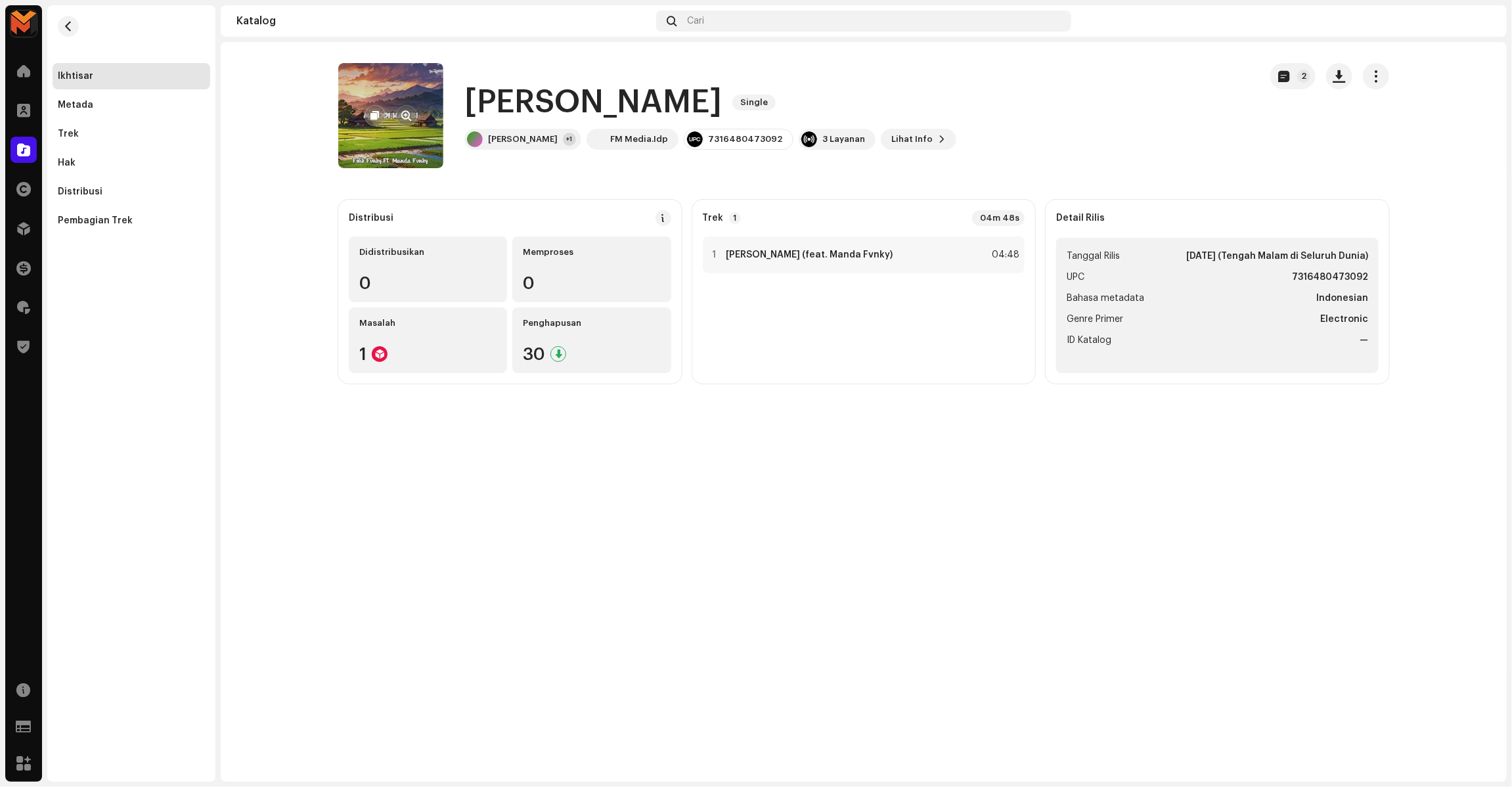
click at [401, 116] on button "button" at bounding box center [406, 116] width 21 height 21
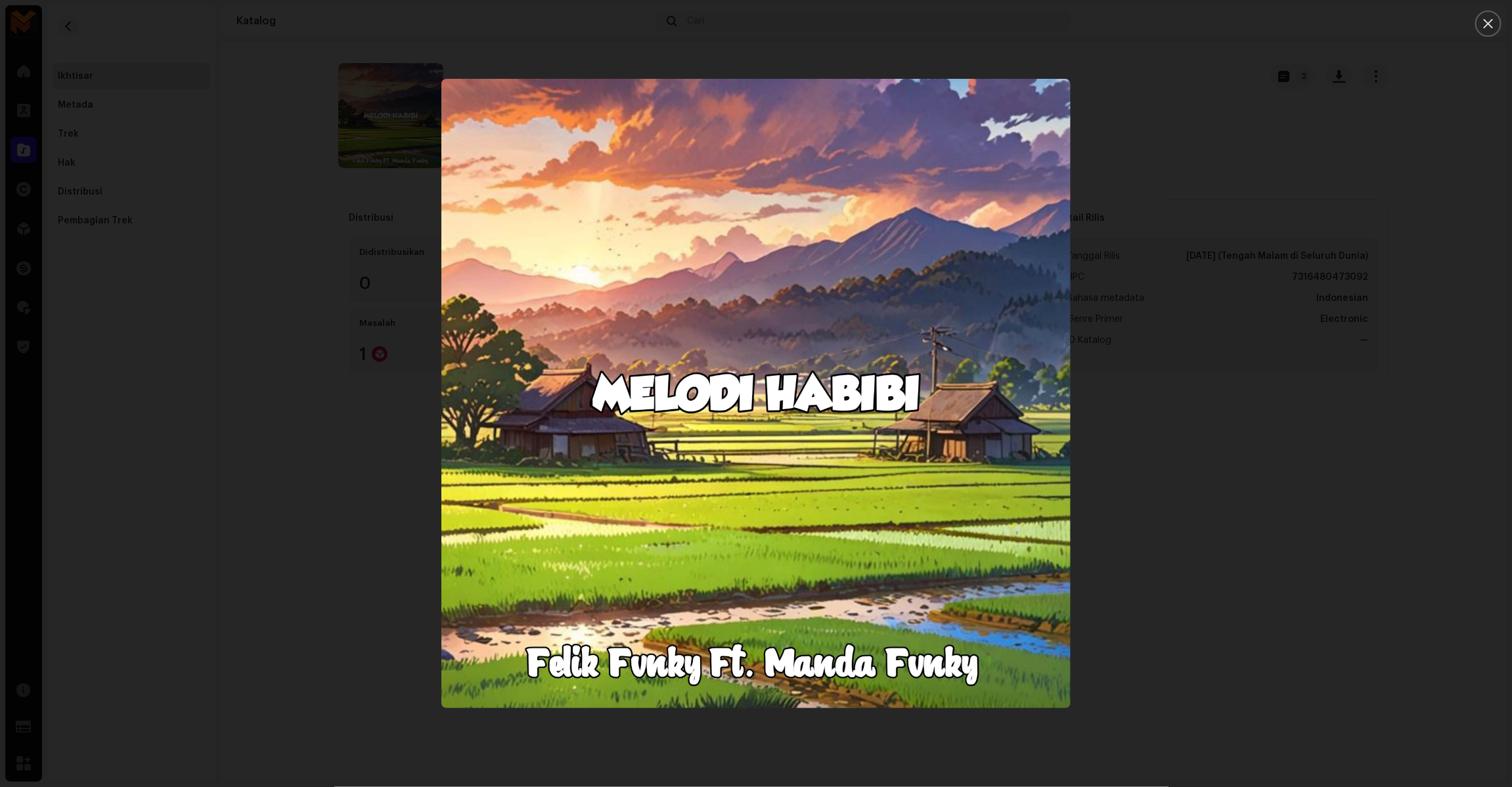
click at [1249, 540] on div at bounding box center [756, 394] width 1512 height 787
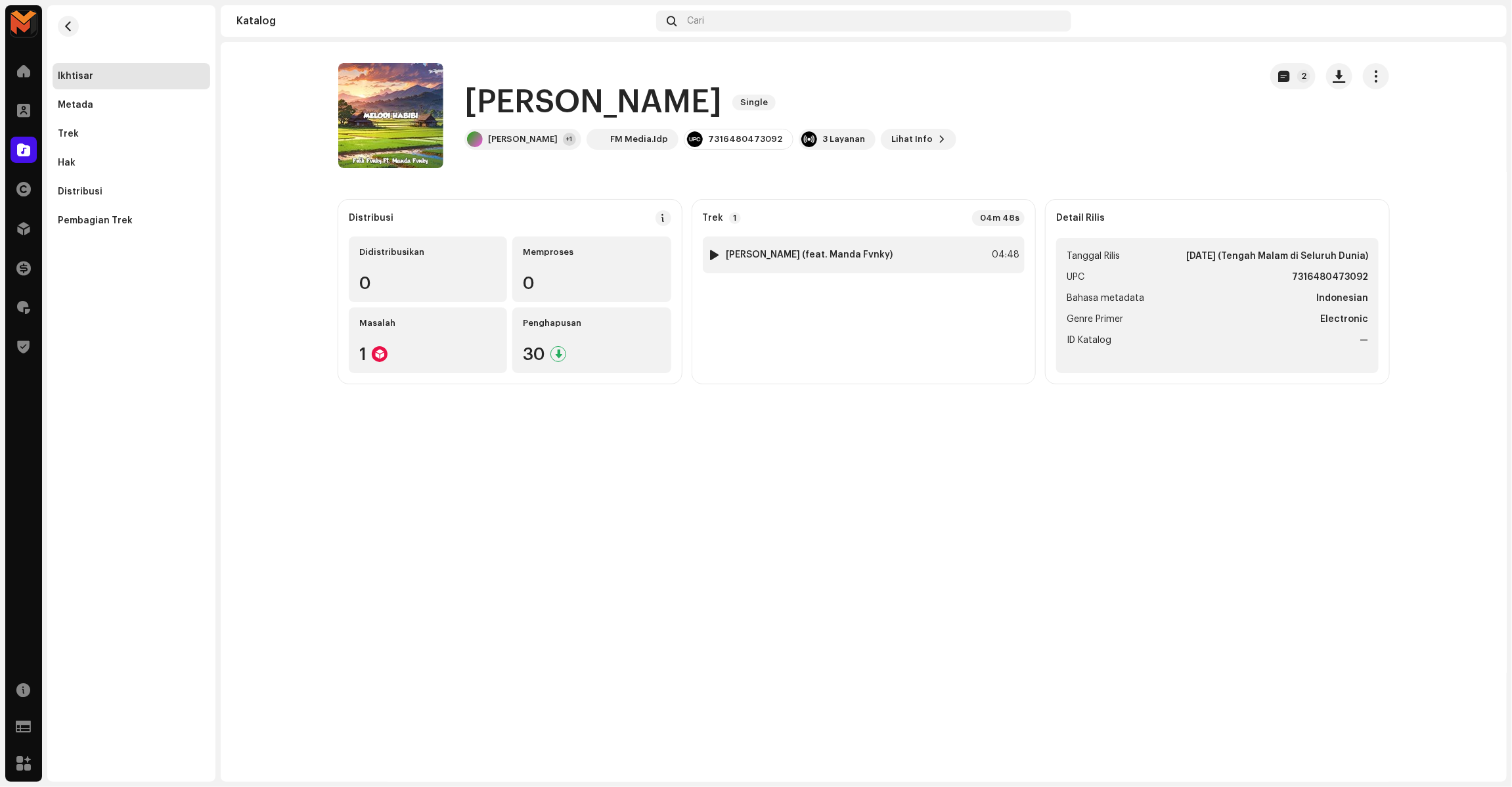
click at [926, 271] on div "1 Melodi Habibi (feat. Manda Fvnky) 04:48" at bounding box center [863, 255] width 322 height 36
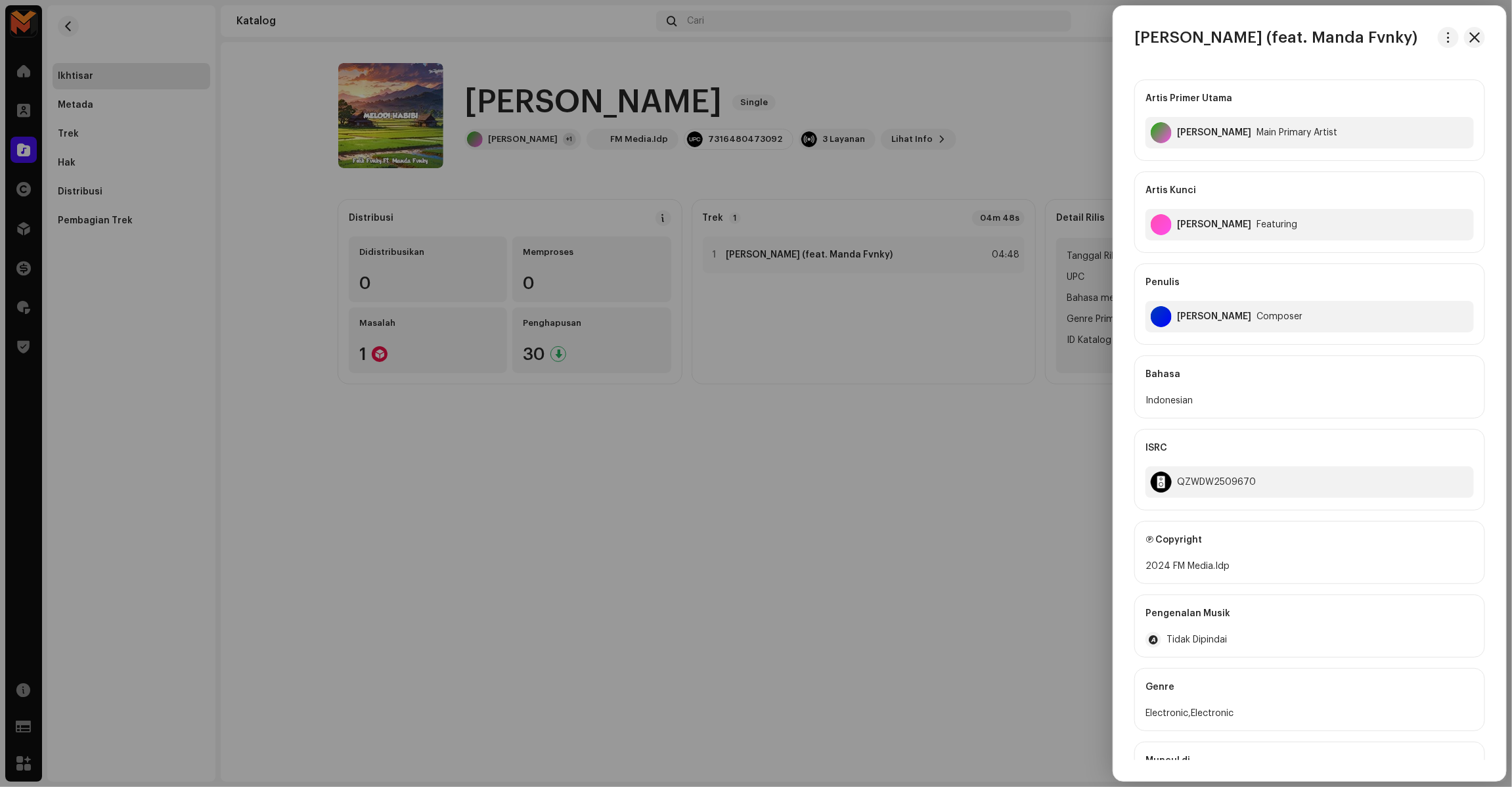
click at [810, 168] on div at bounding box center [756, 394] width 1512 height 787
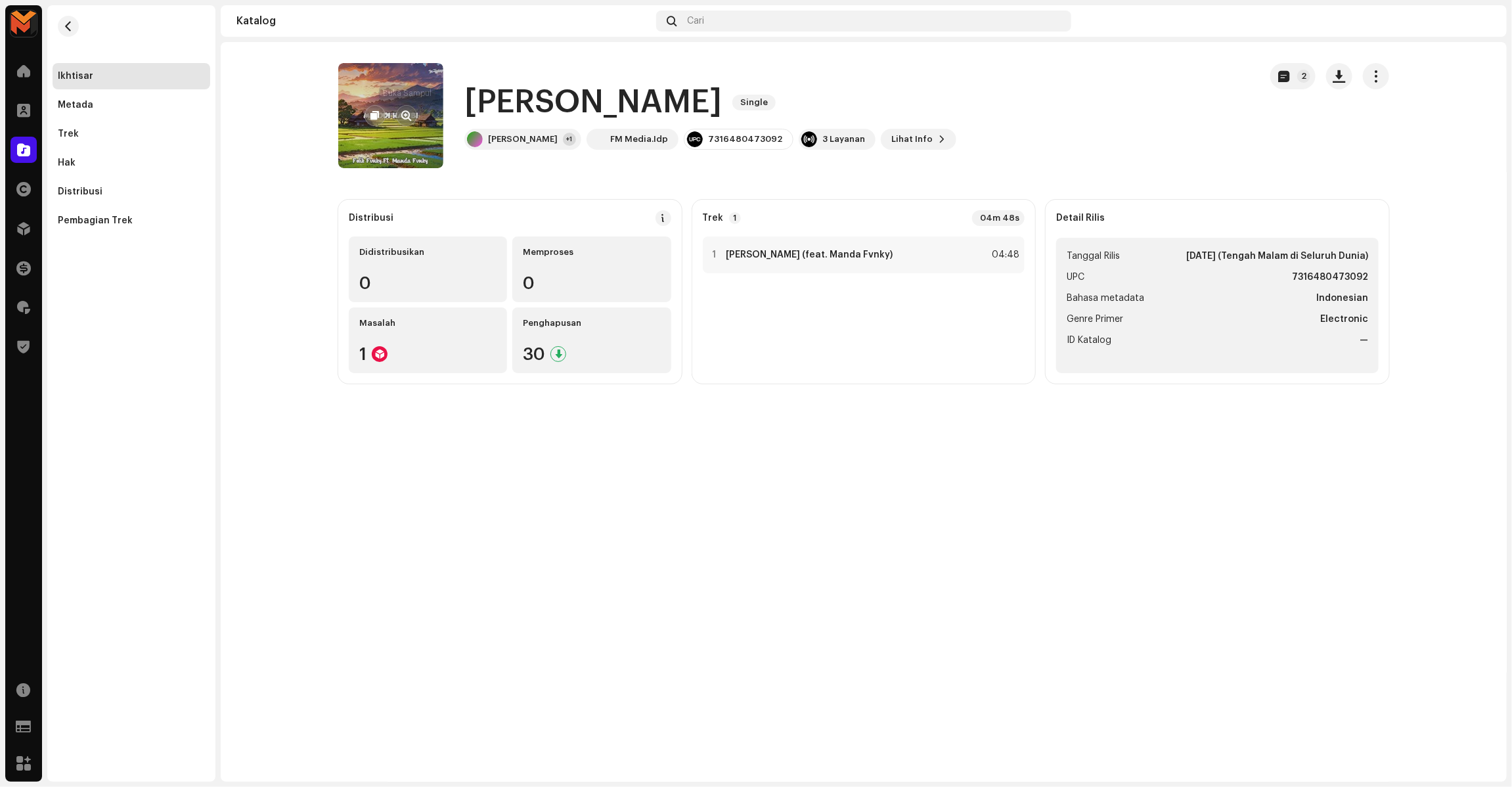
click at [407, 110] on span "button" at bounding box center [407, 115] width 10 height 10
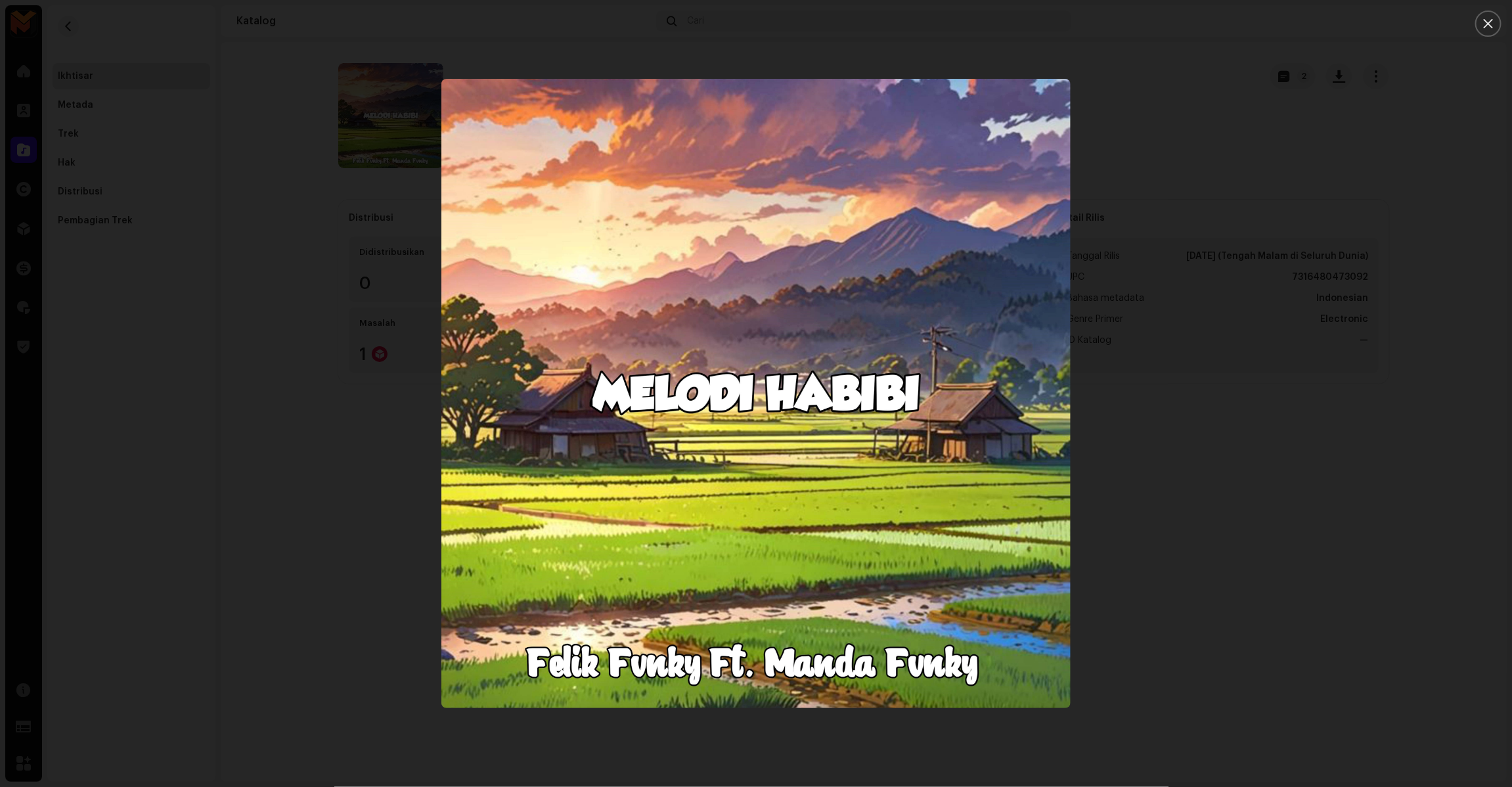
click at [1276, 436] on div at bounding box center [756, 394] width 1512 height 787
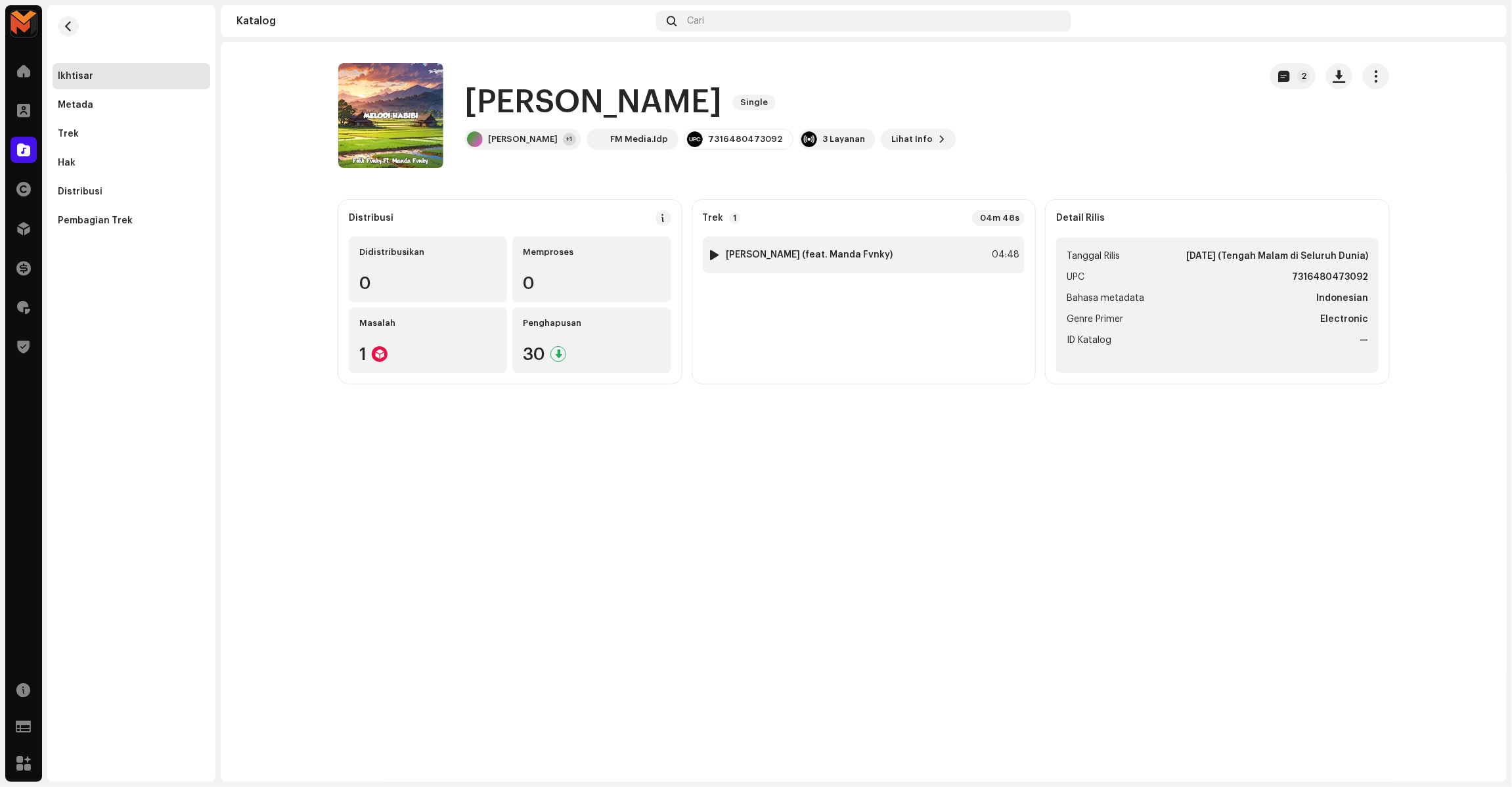
click at [947, 244] on div "1 Melodi Habibi (feat. Manda Fvnky) 04:48" at bounding box center [863, 255] width 322 height 36
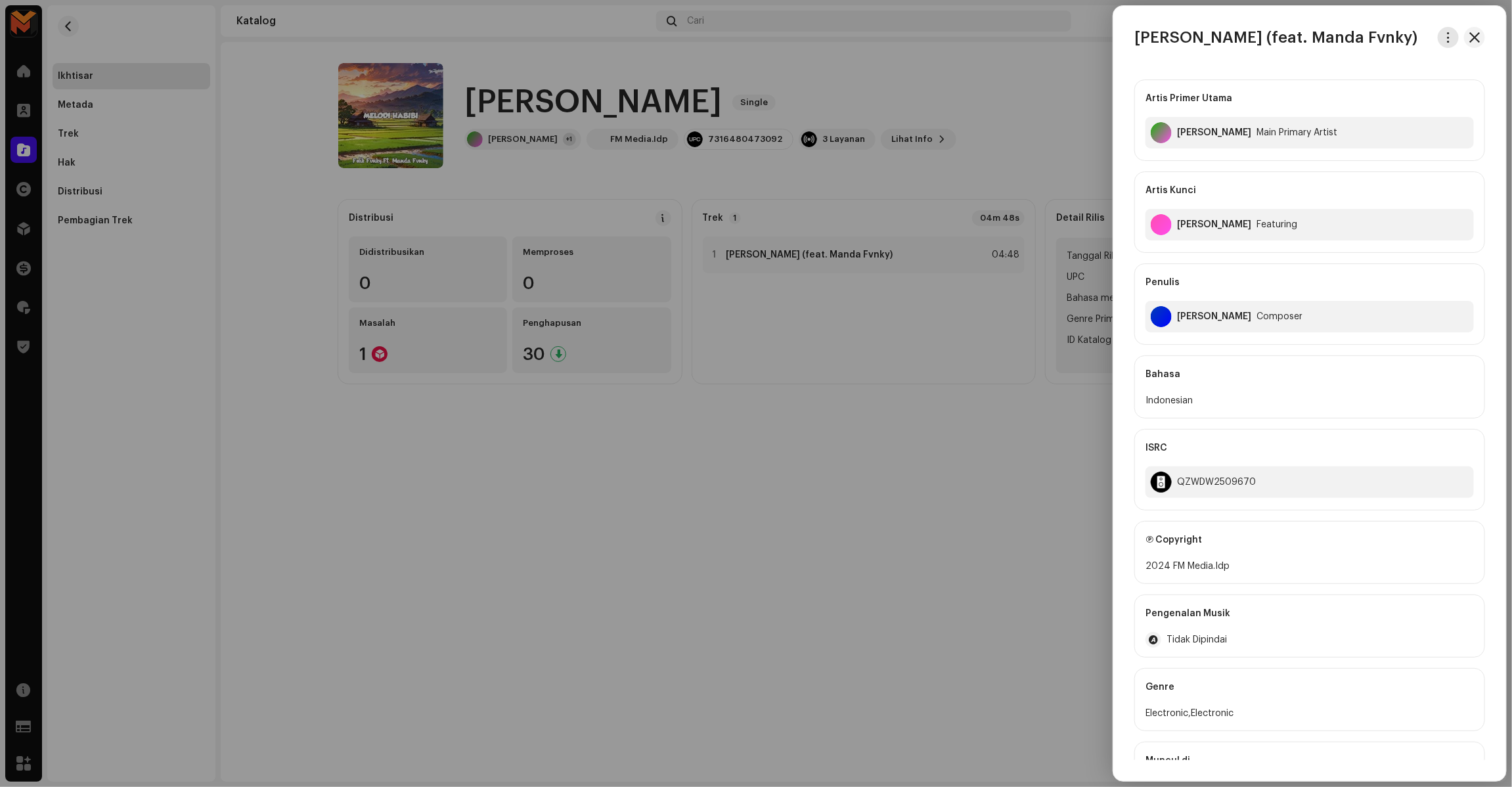
click at [1449, 40] on span "button" at bounding box center [1449, 37] width 10 height 10
click at [1400, 95] on div "Unduh audio" at bounding box center [1383, 93] width 122 height 10
drag, startPoint x: 1178, startPoint y: 233, endPoint x: 1311, endPoint y: 228, distance: 133.1
click at [1311, 228] on div "Manda Fvnky Featuring" at bounding box center [1309, 225] width 329 height 32
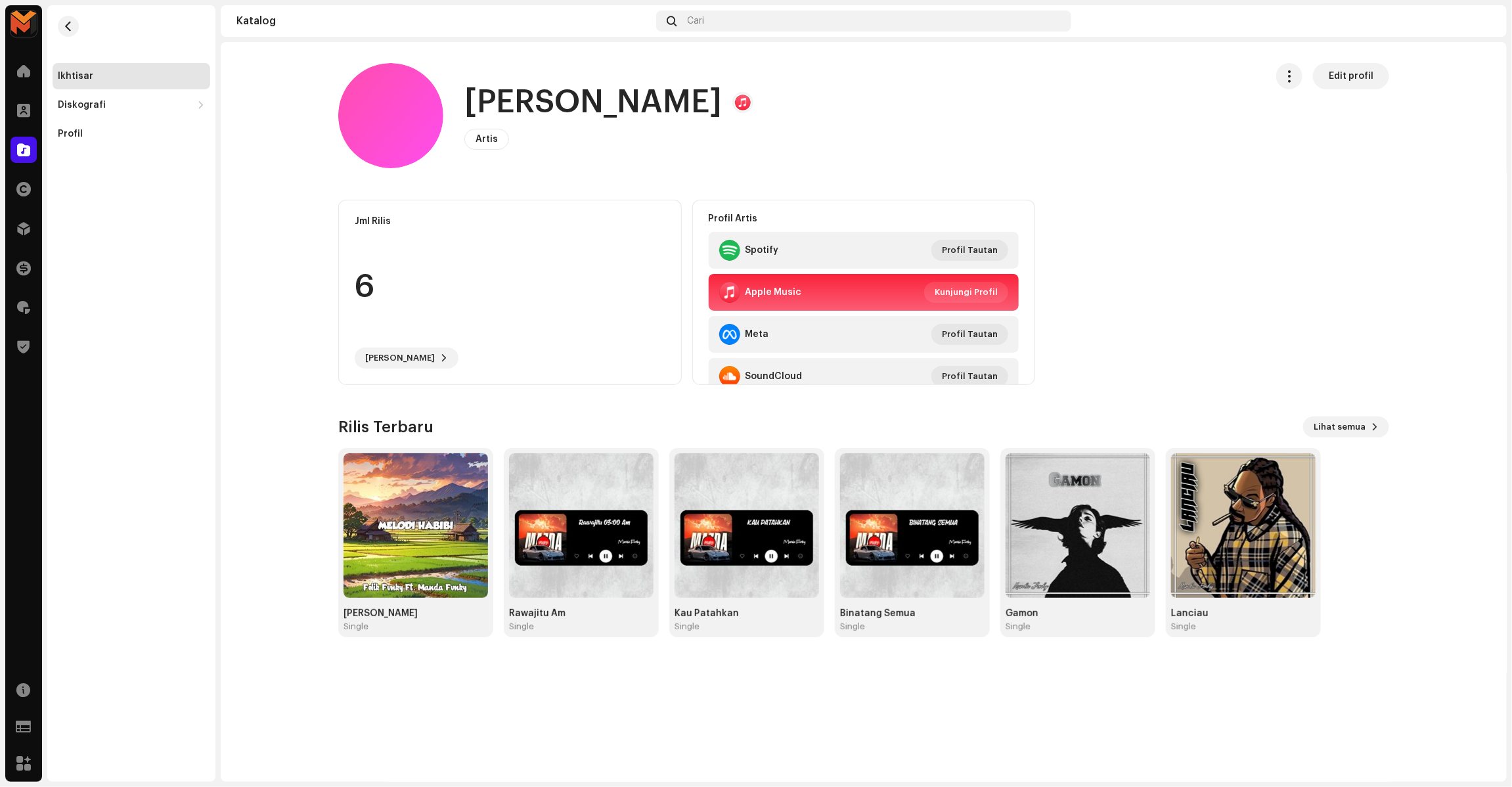
click at [606, 110] on h1 "Manda Fvnky" at bounding box center [592, 102] width 257 height 42
copy h1 "Manda Fvnky"
click at [63, 20] on button "button" at bounding box center [68, 26] width 21 height 21
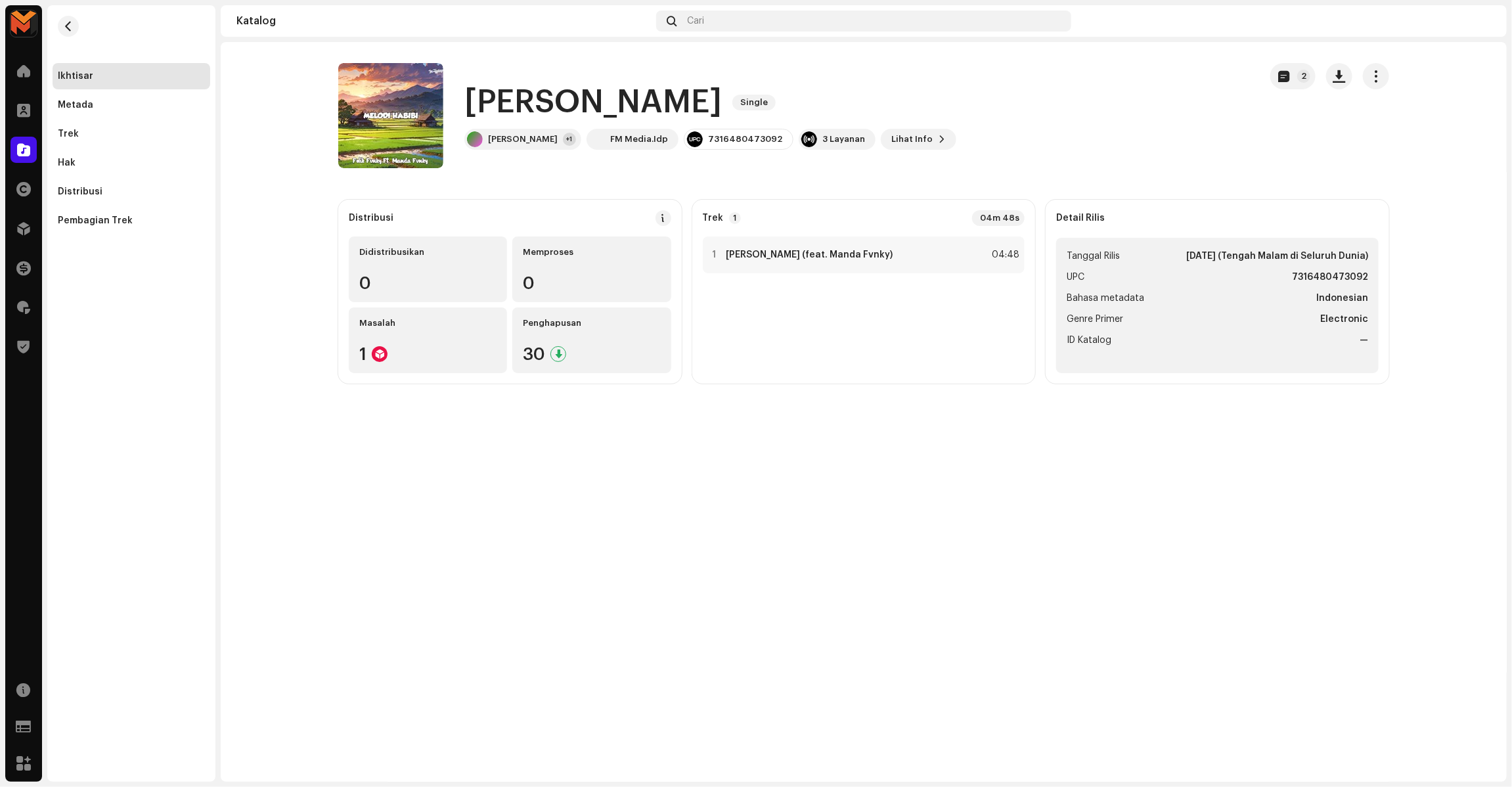
click at [552, 105] on h1 "[PERSON_NAME]" at bounding box center [592, 102] width 257 height 42
click at [836, 97] on div "Melodi Habibi Single" at bounding box center [710, 102] width 492 height 42
click at [917, 240] on div "1 Melodi Habibi (feat. Manda Fvnky) 04:48" at bounding box center [863, 255] width 322 height 36
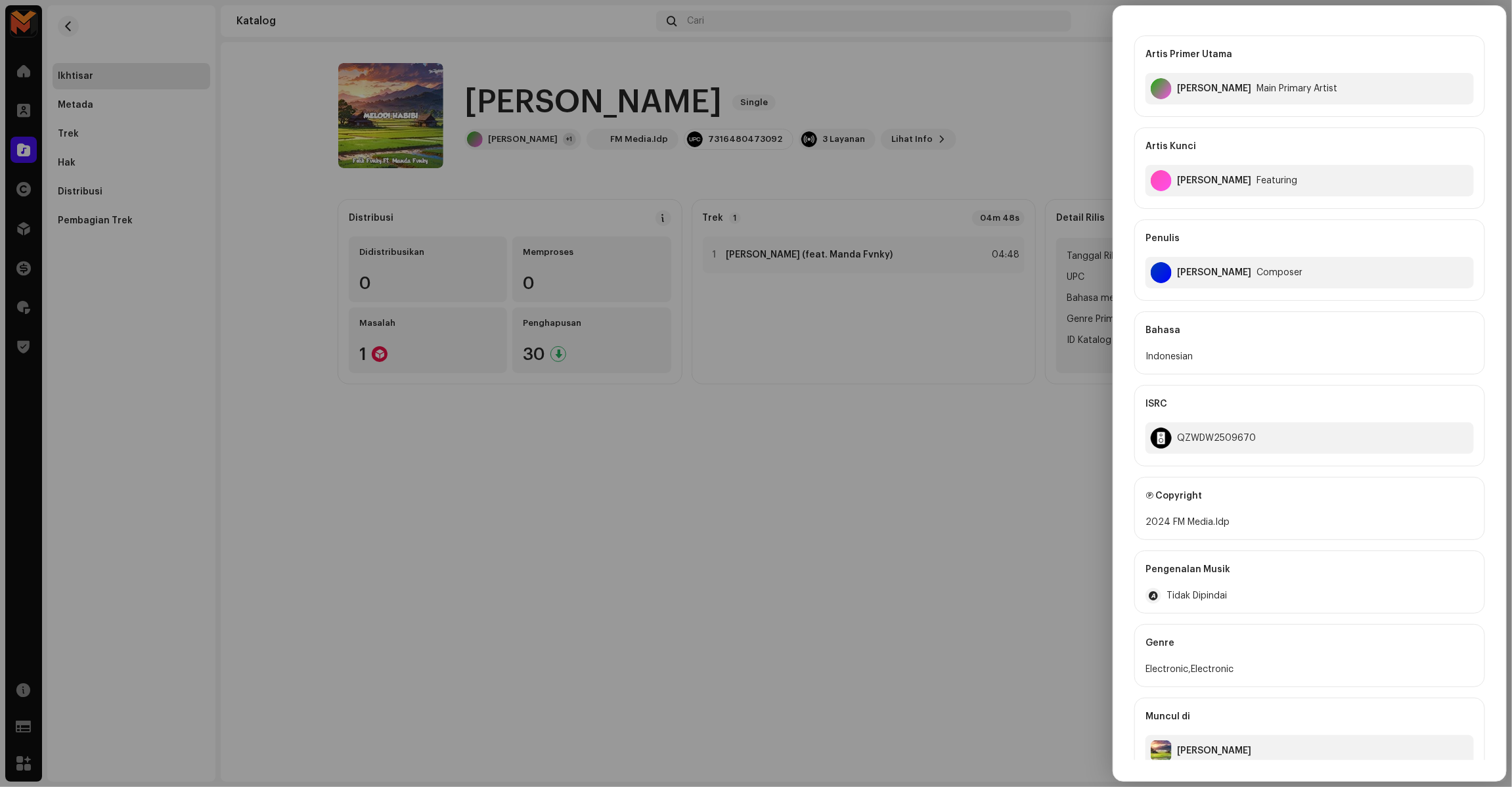
scroll to position [66, 0]
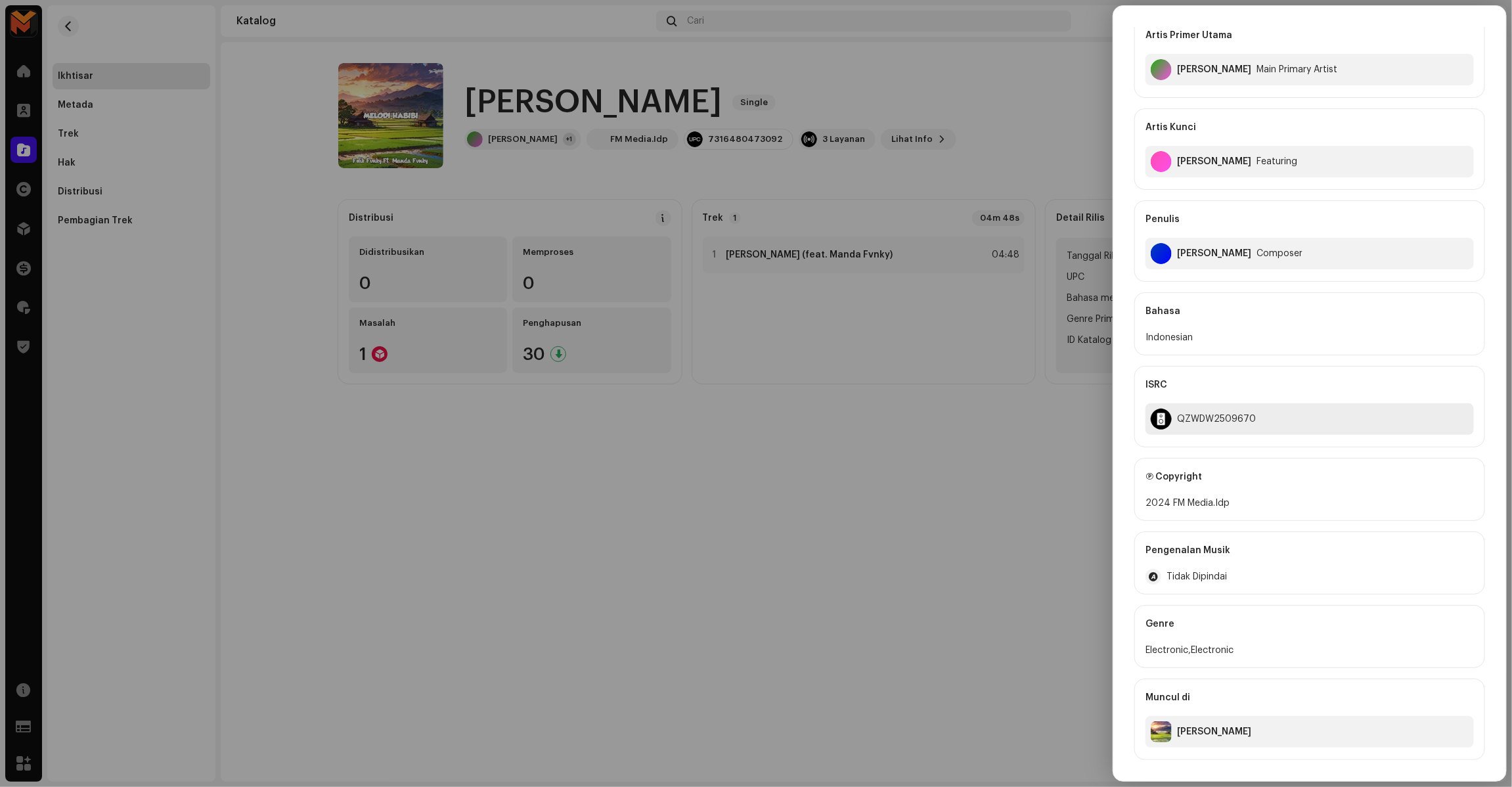
click at [1191, 420] on div "QZWDW2509670" at bounding box center [1217, 418] width 79 height 10
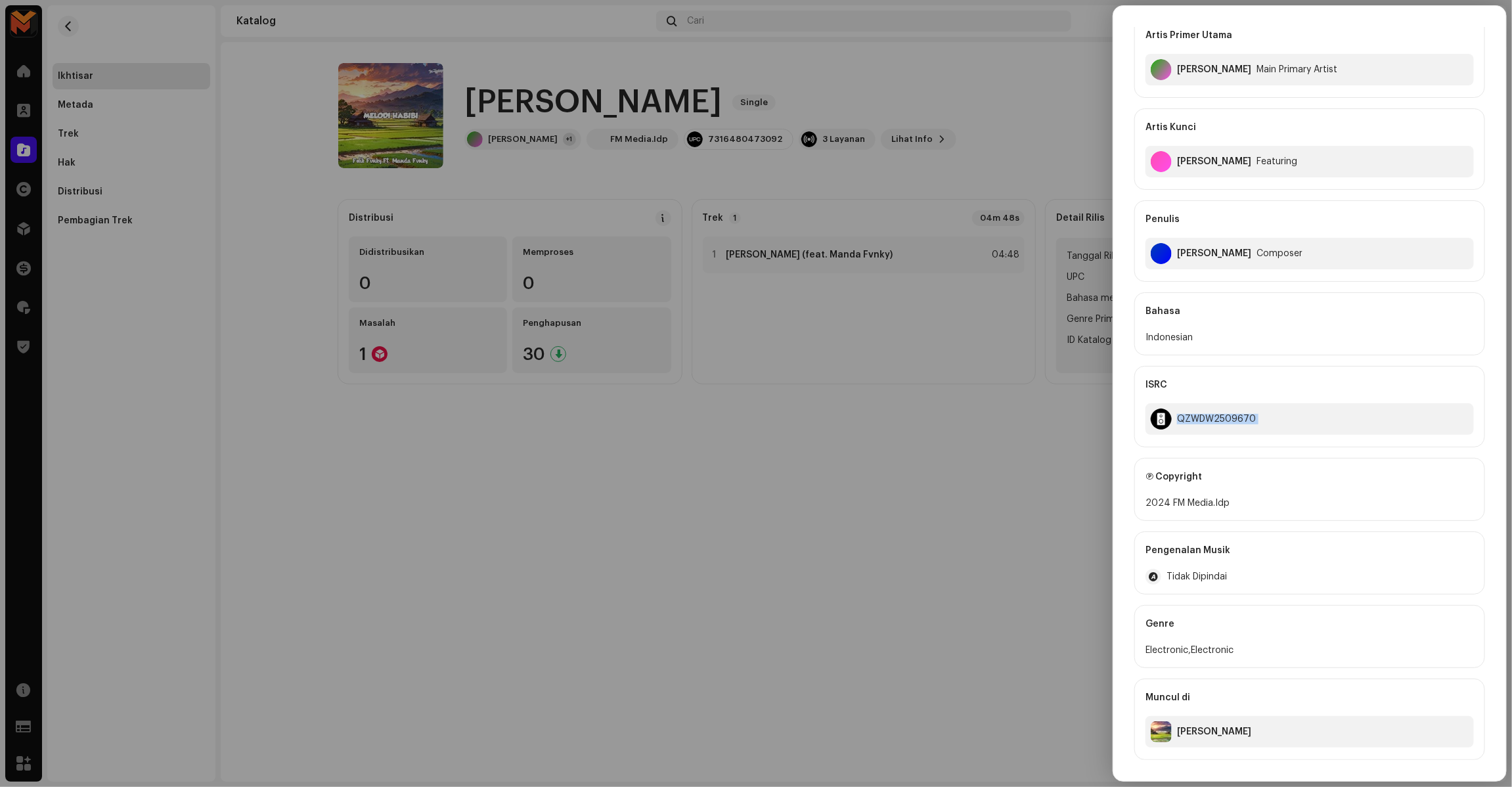
copy div "QZWDW2509670"
click at [1005, 447] on div at bounding box center [756, 394] width 1512 height 787
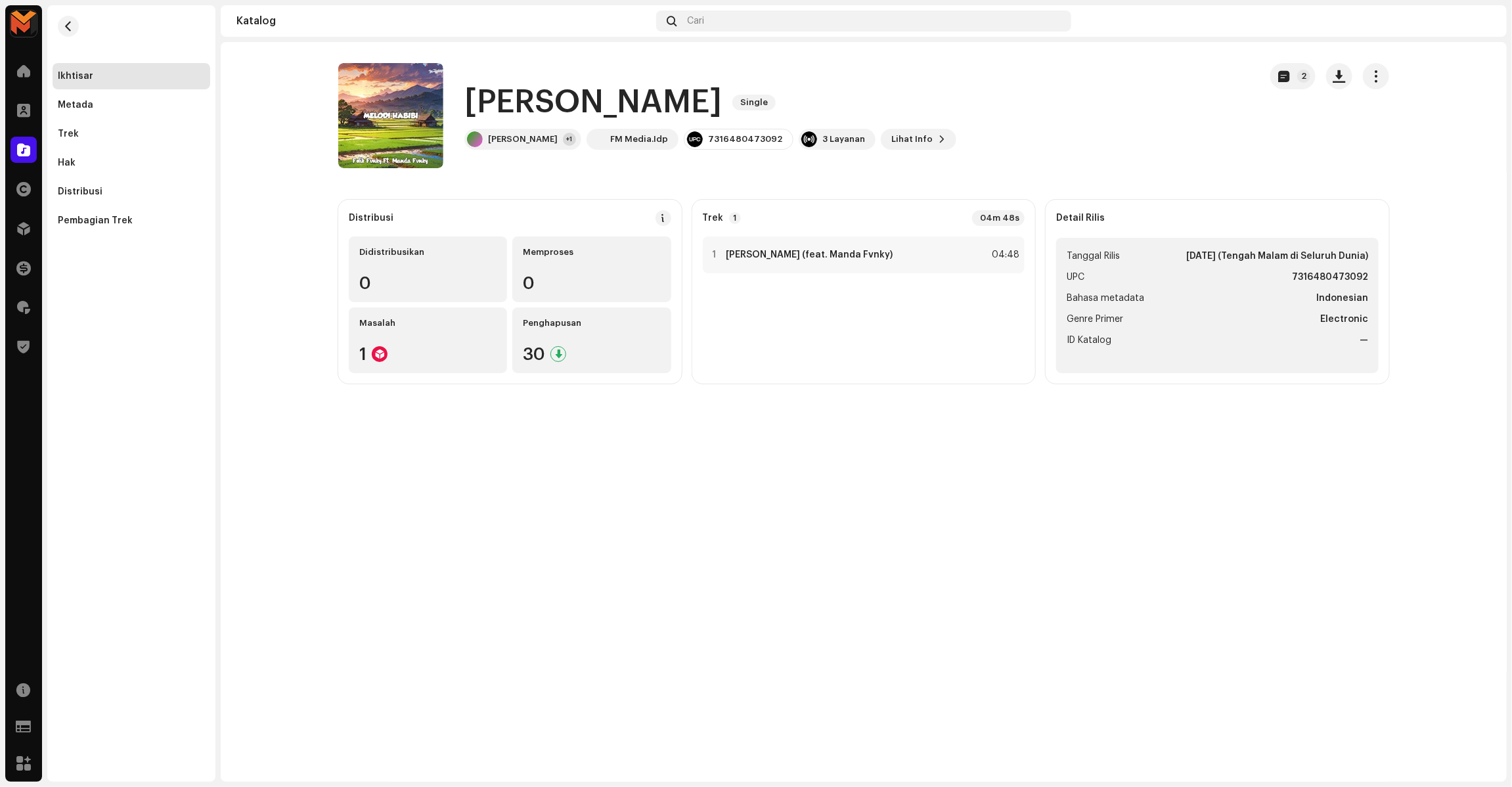
click at [1342, 276] on strong "7316480473092" at bounding box center [1330, 277] width 76 height 16
copy strong "7316480473092"
click at [856, 249] on strong "Melodi Habibi (feat. Manda Fvnky)" at bounding box center [809, 254] width 167 height 10
click at [1018, 279] on div "1 Melodi Habibi (feat. Manda Fvnky) 04:48" at bounding box center [863, 305] width 322 height 136
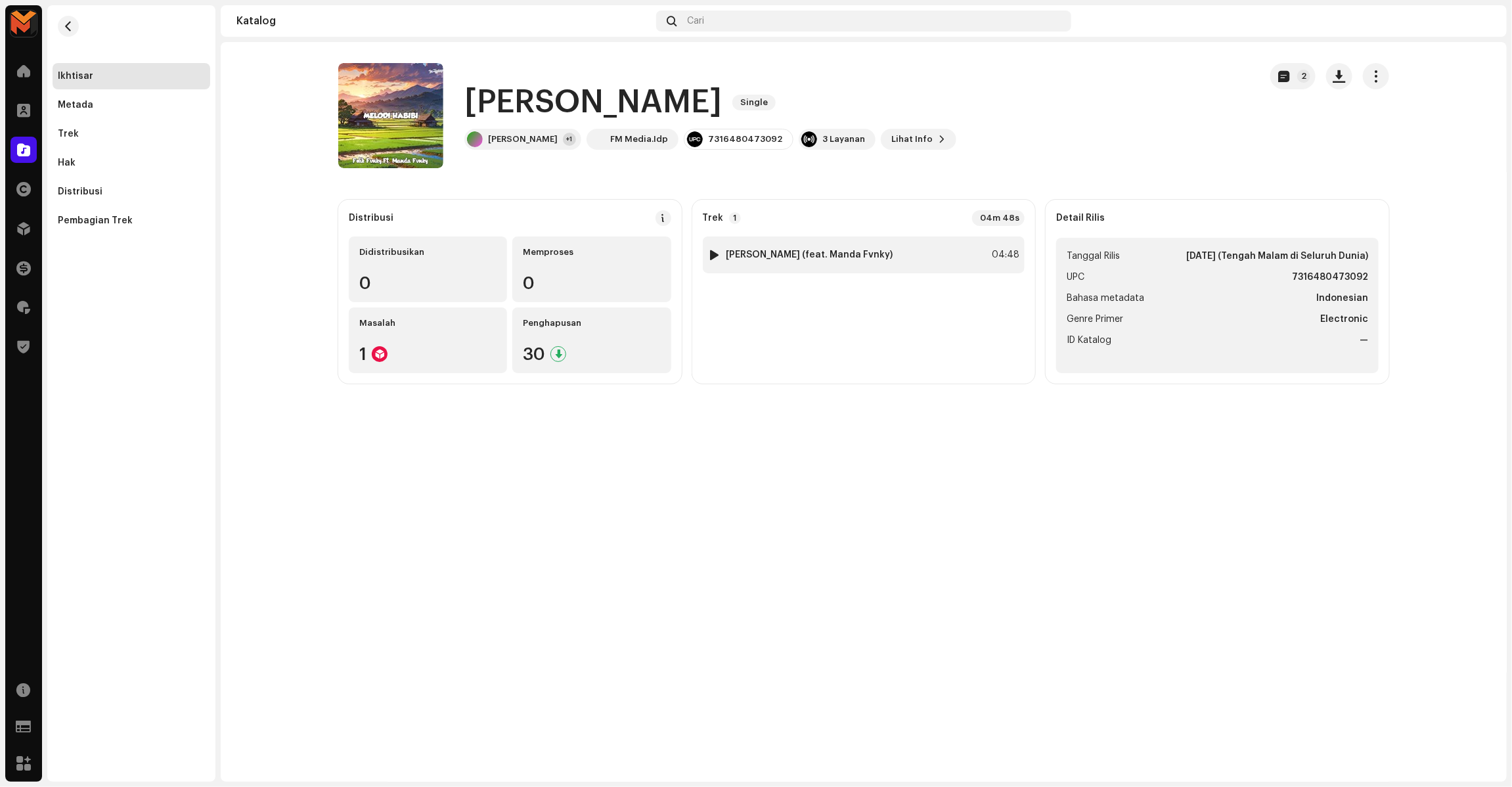
click at [935, 260] on div "1 Melodi Habibi (feat. Manda Fvnky) 04:48" at bounding box center [863, 255] width 322 height 36
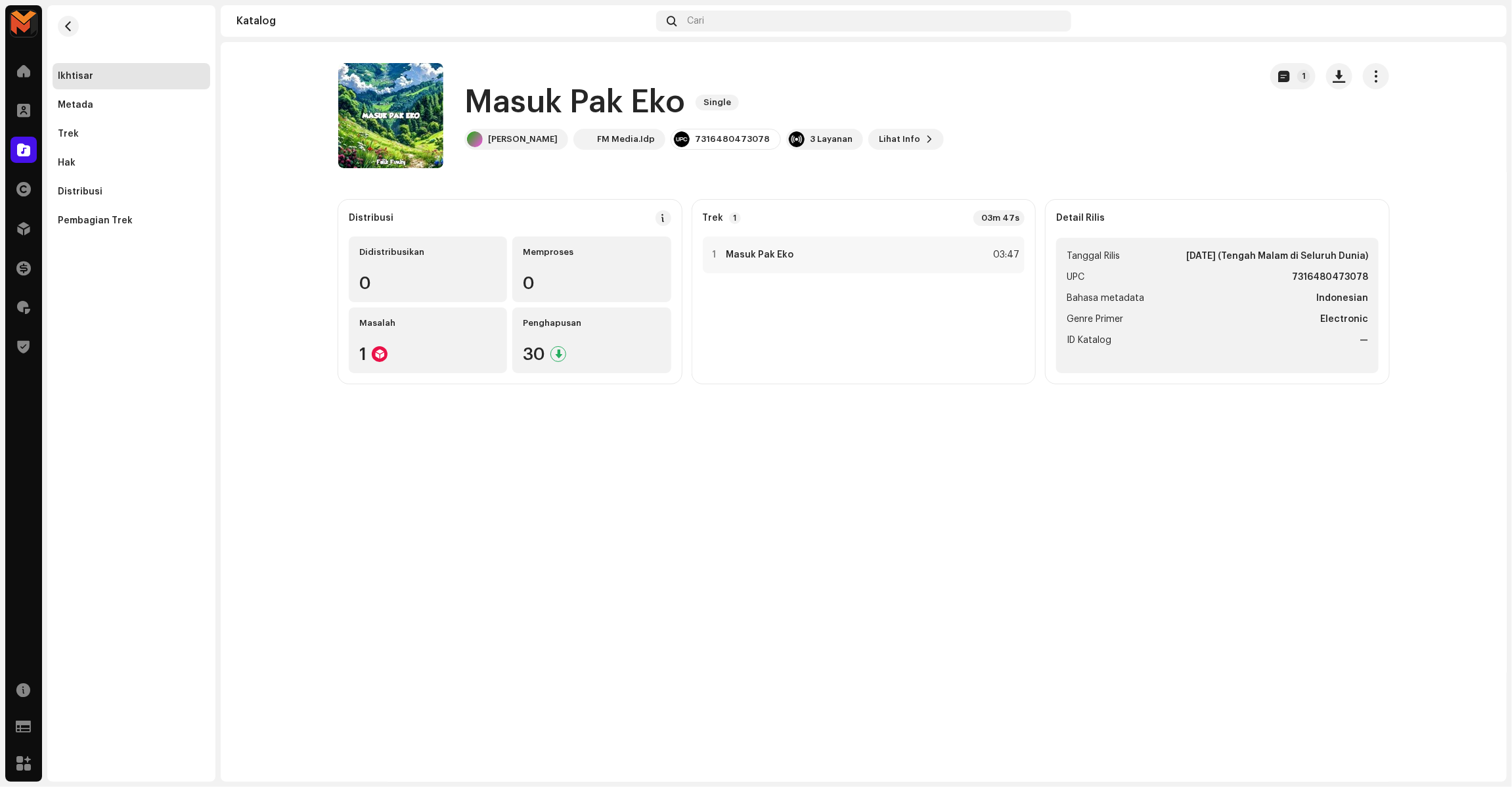
click at [560, 109] on h1 "Masuk Pak Eko" at bounding box center [574, 102] width 221 height 42
copy div "Masuk Pak Eko Single"
click at [898, 86] on div "Masuk Pak Eko Single" at bounding box center [703, 102] width 479 height 42
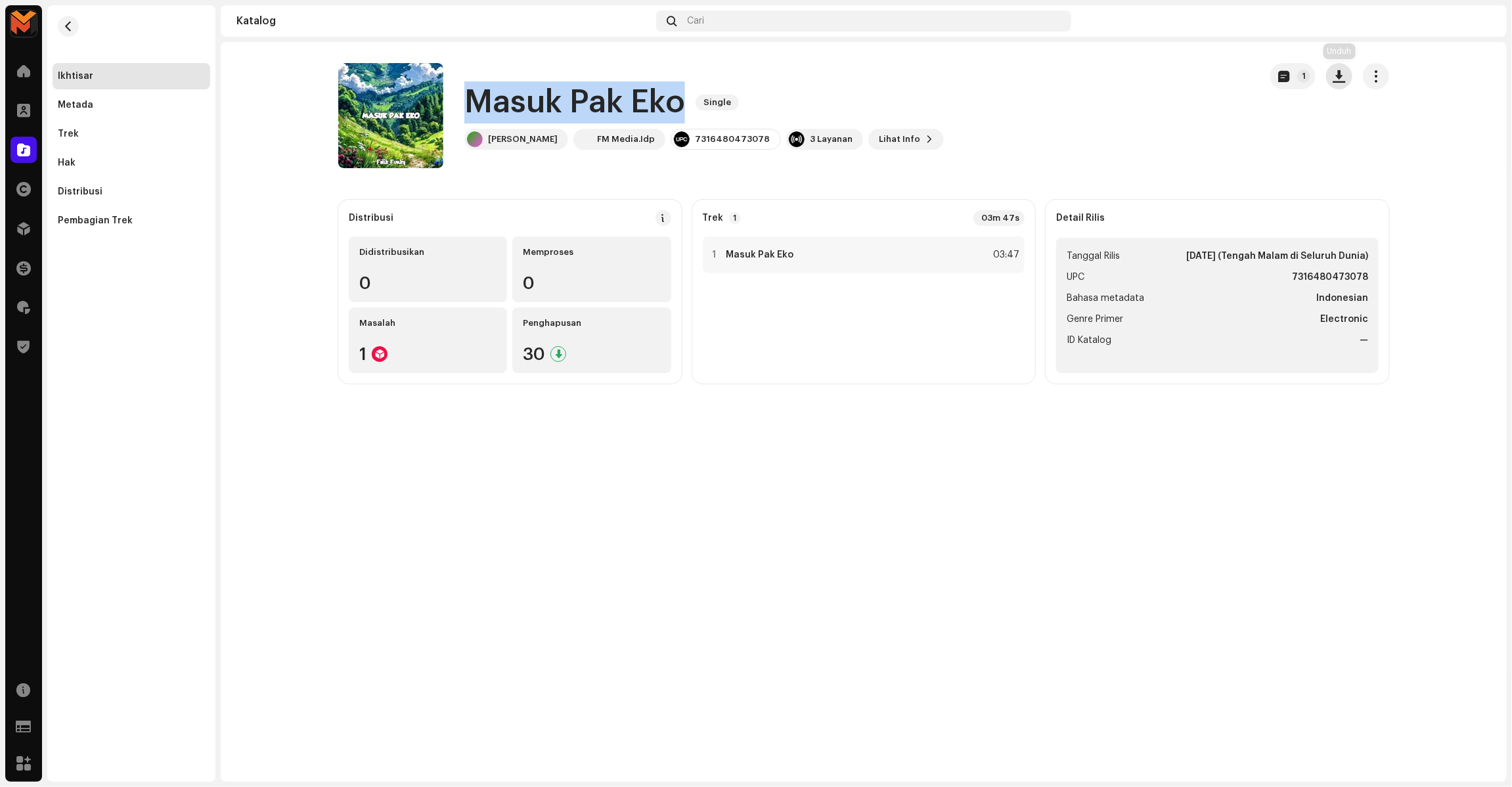
click at [1349, 74] on button "button" at bounding box center [1339, 76] width 26 height 26
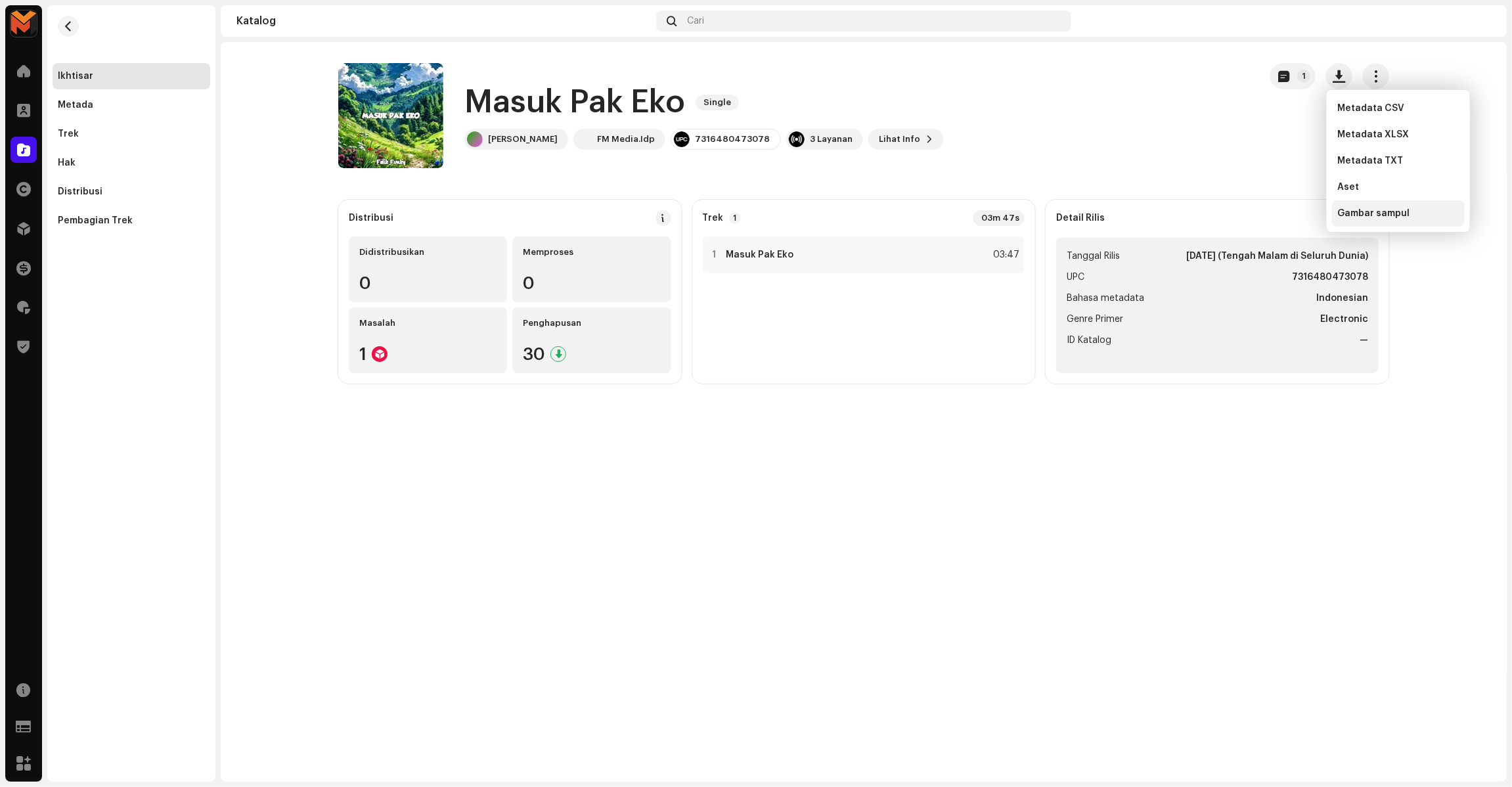
click at [1367, 207] on div "Gambar sampul" at bounding box center [1399, 213] width 133 height 26
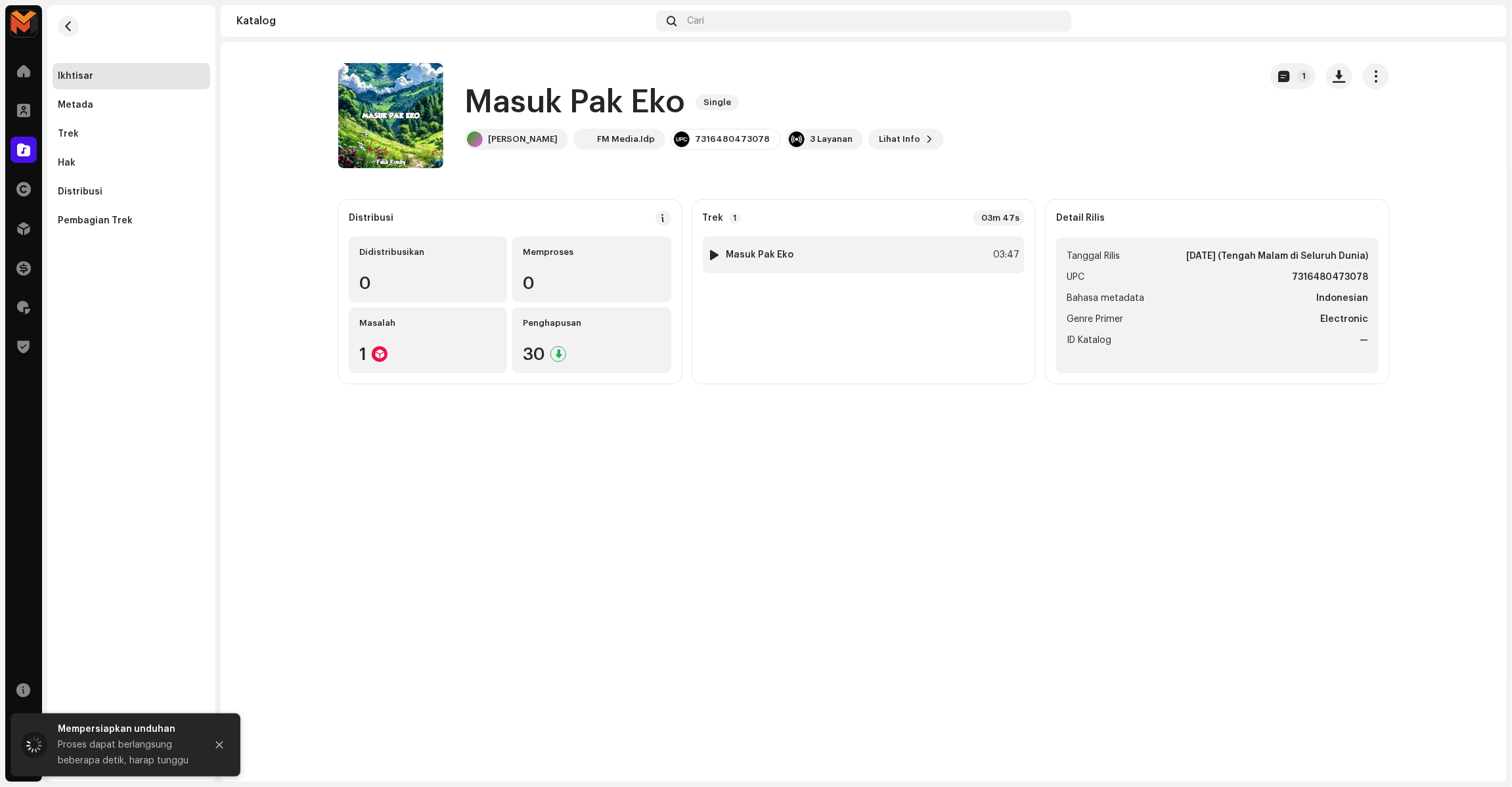
click at [996, 257] on div "03:47" at bounding box center [1005, 255] width 29 height 16
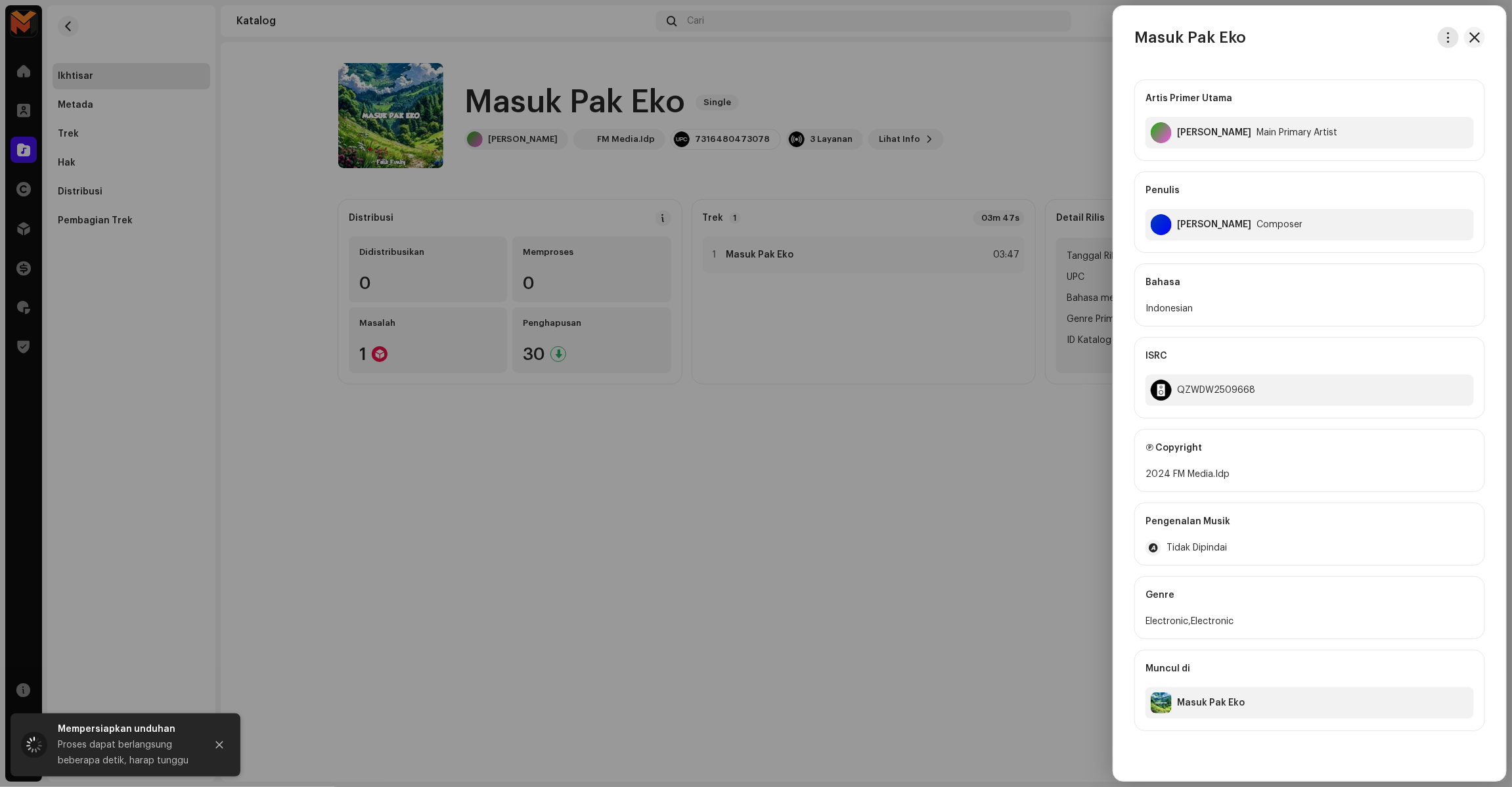
click at [1446, 34] on span "button" at bounding box center [1449, 37] width 10 height 10
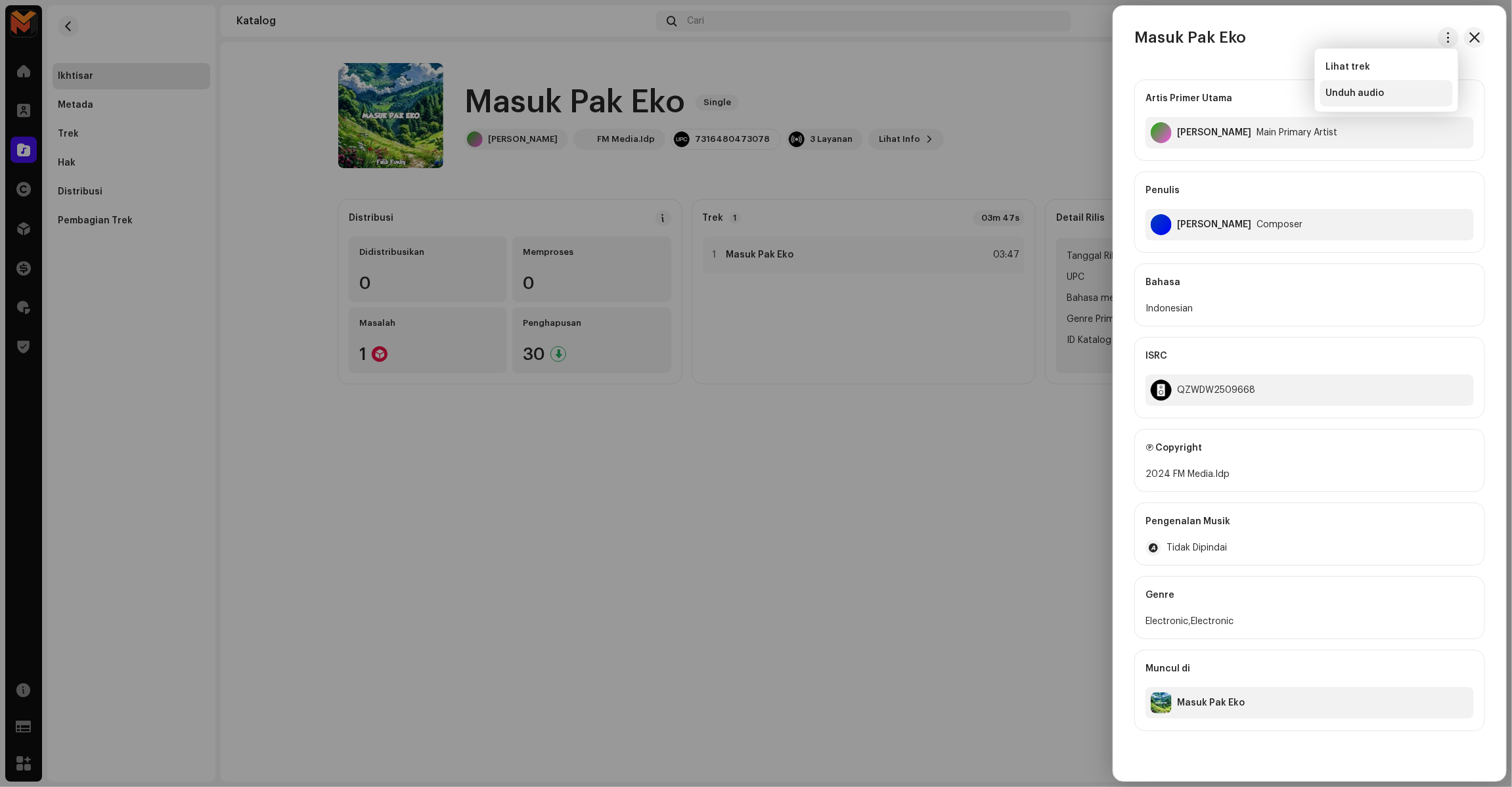
click at [1391, 96] on div "Unduh audio" at bounding box center [1387, 93] width 122 height 10
copy div "FM Media.Idp"
drag, startPoint x: 1171, startPoint y: 476, endPoint x: 1268, endPoint y: 474, distance: 97.0
click at [1268, 474] on div "2024 FM Media.Idp" at bounding box center [1309, 474] width 329 height 16
click at [1187, 404] on div "QZWDW2509668" at bounding box center [1309, 390] width 329 height 32
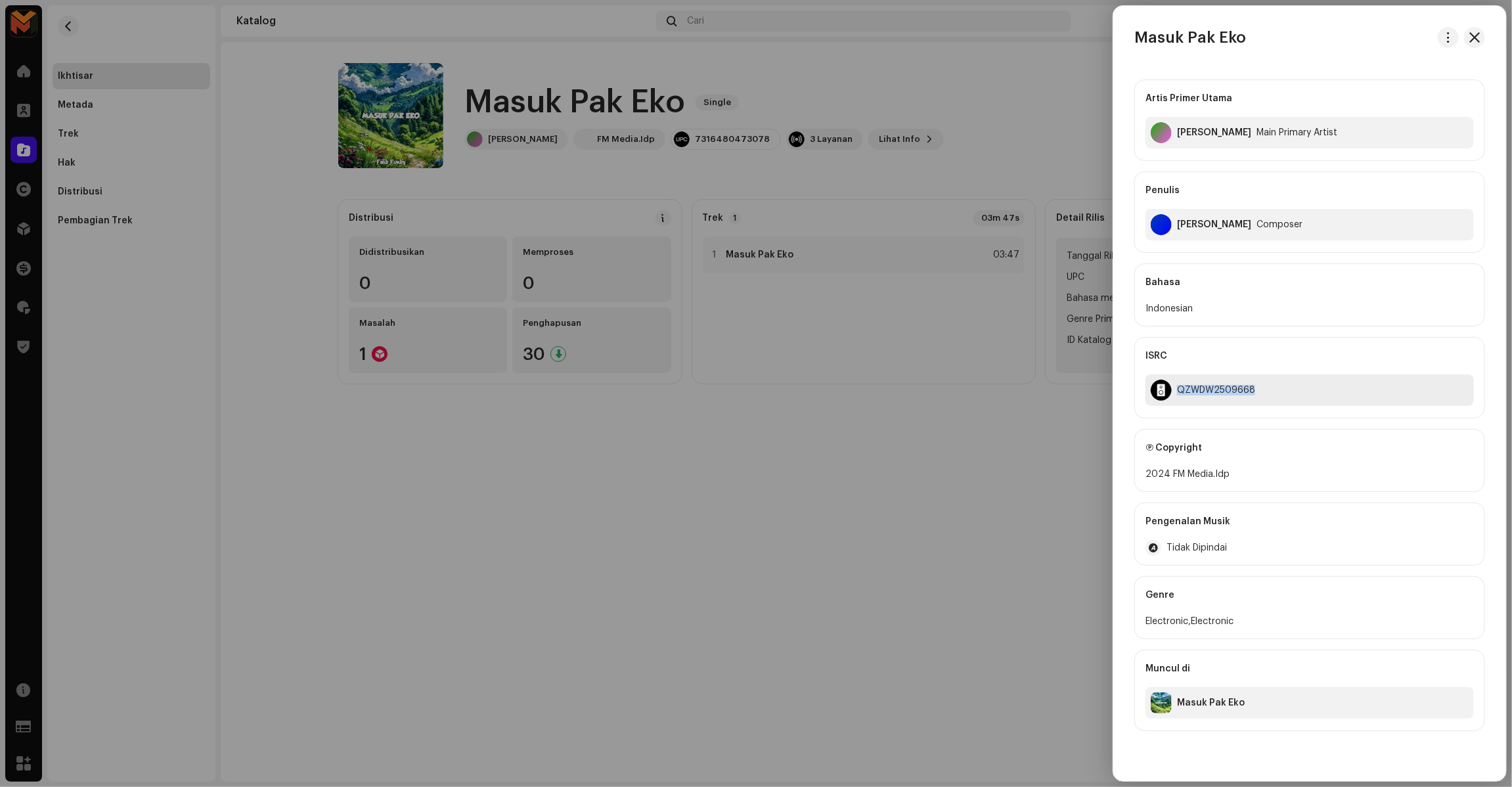
click at [1187, 404] on div "QZWDW2509668" at bounding box center [1309, 390] width 329 height 32
copy div "QZWDW2509668"
click at [1055, 401] on div at bounding box center [756, 394] width 1512 height 787
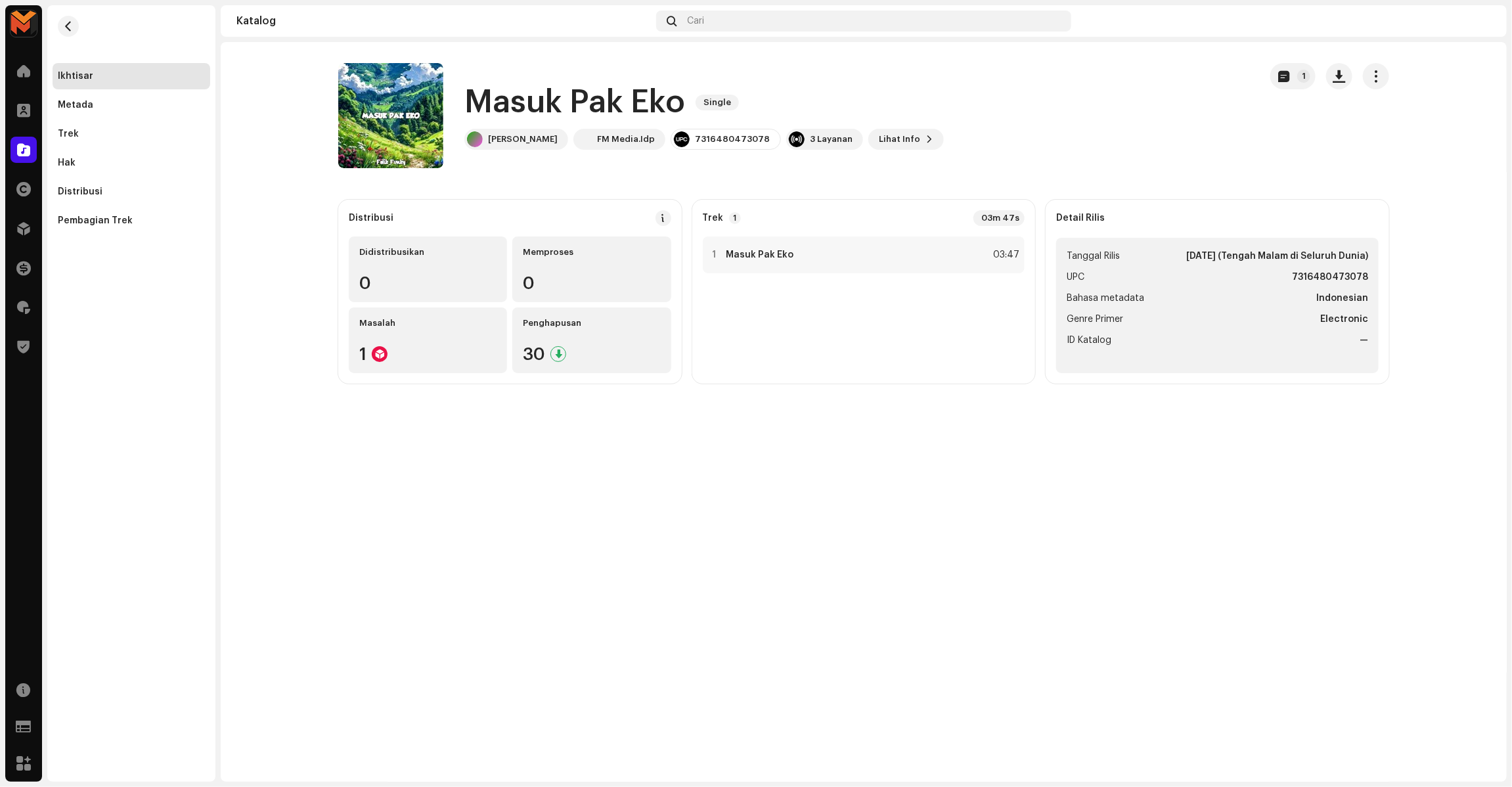
click at [1299, 280] on strong "7316480473078" at bounding box center [1330, 277] width 76 height 16
copy strong "7316480473078"
